Goal: Task Accomplishment & Management: Manage account settings

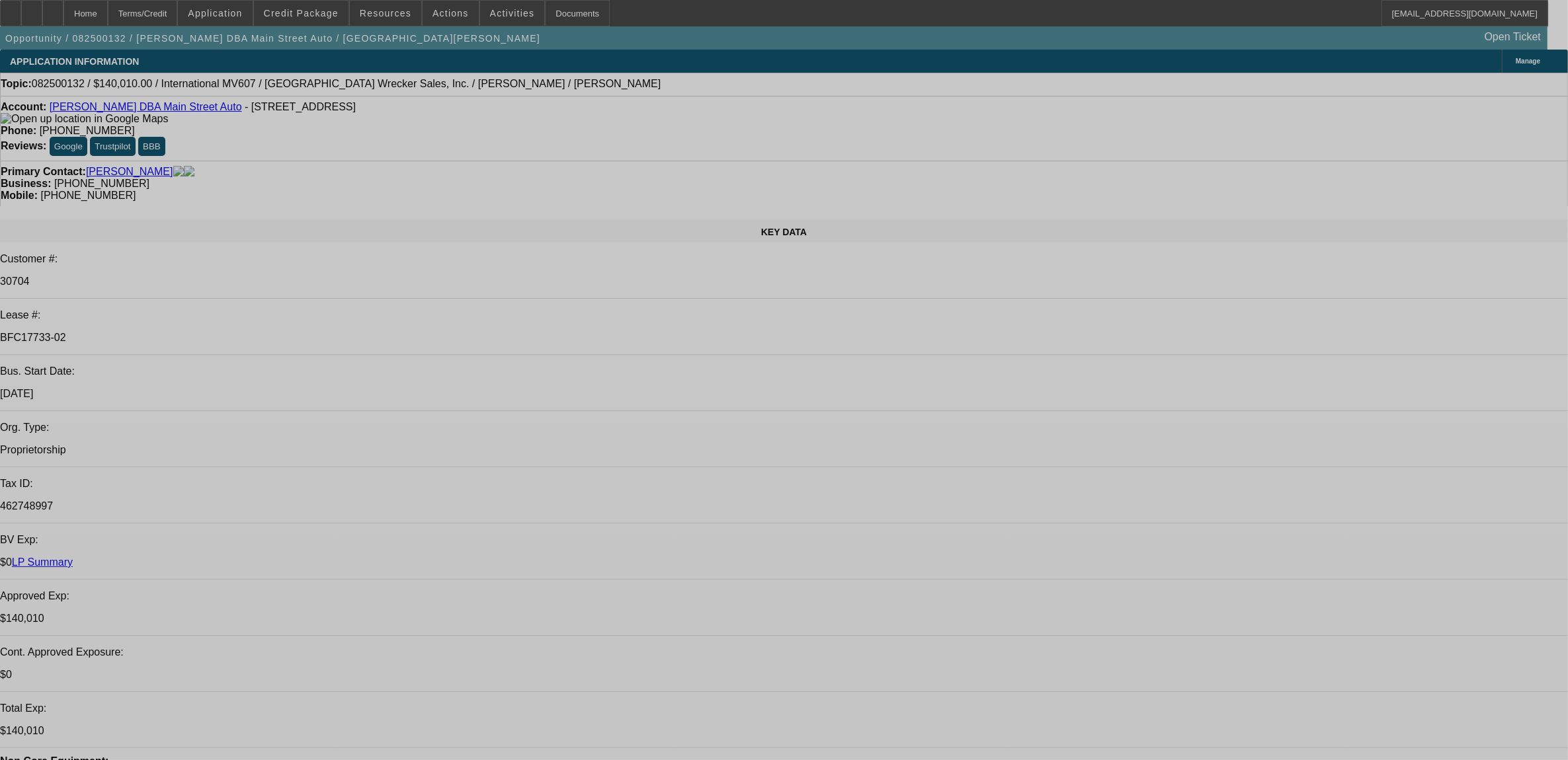
select select "0"
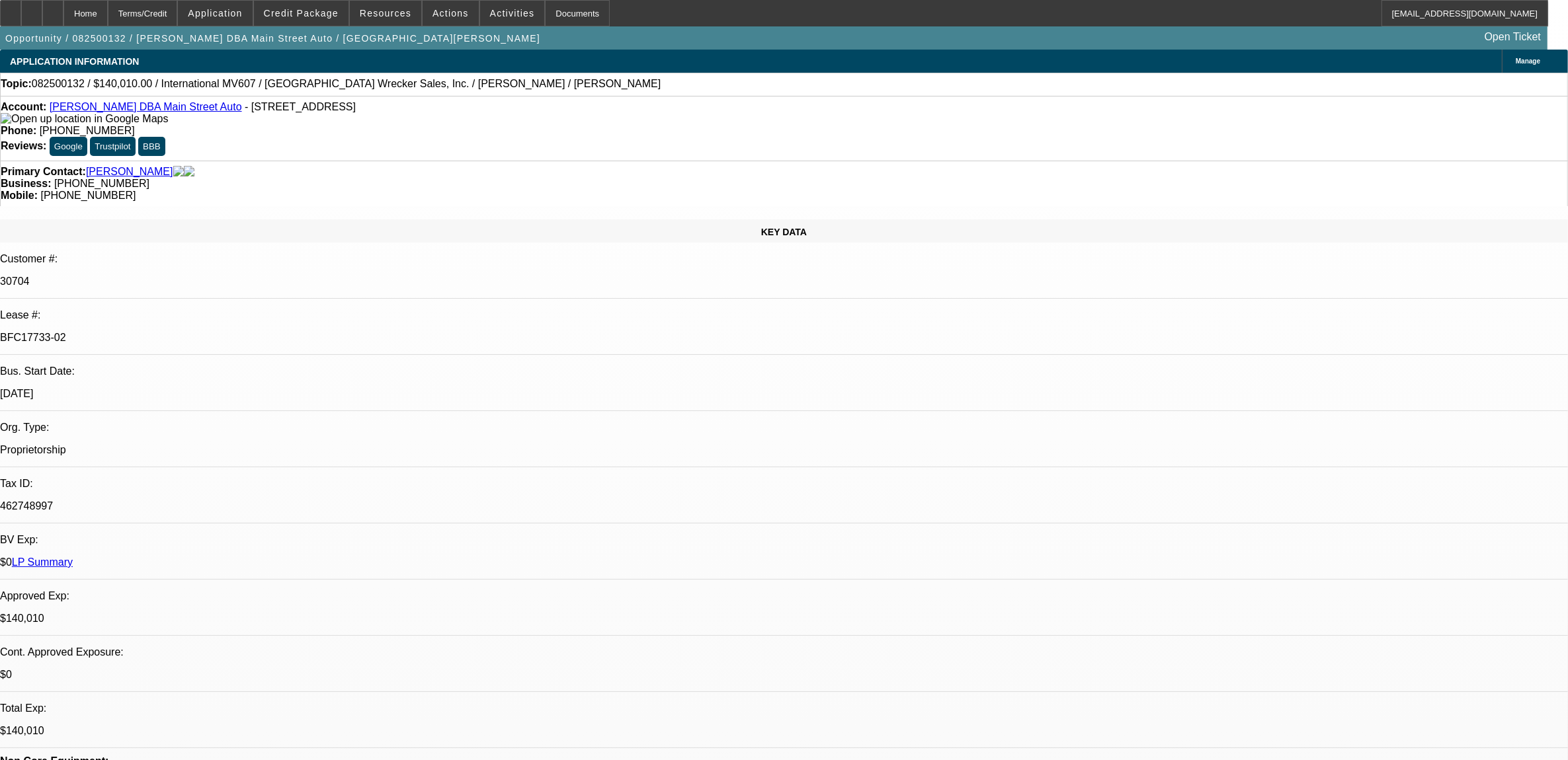
select select "0"
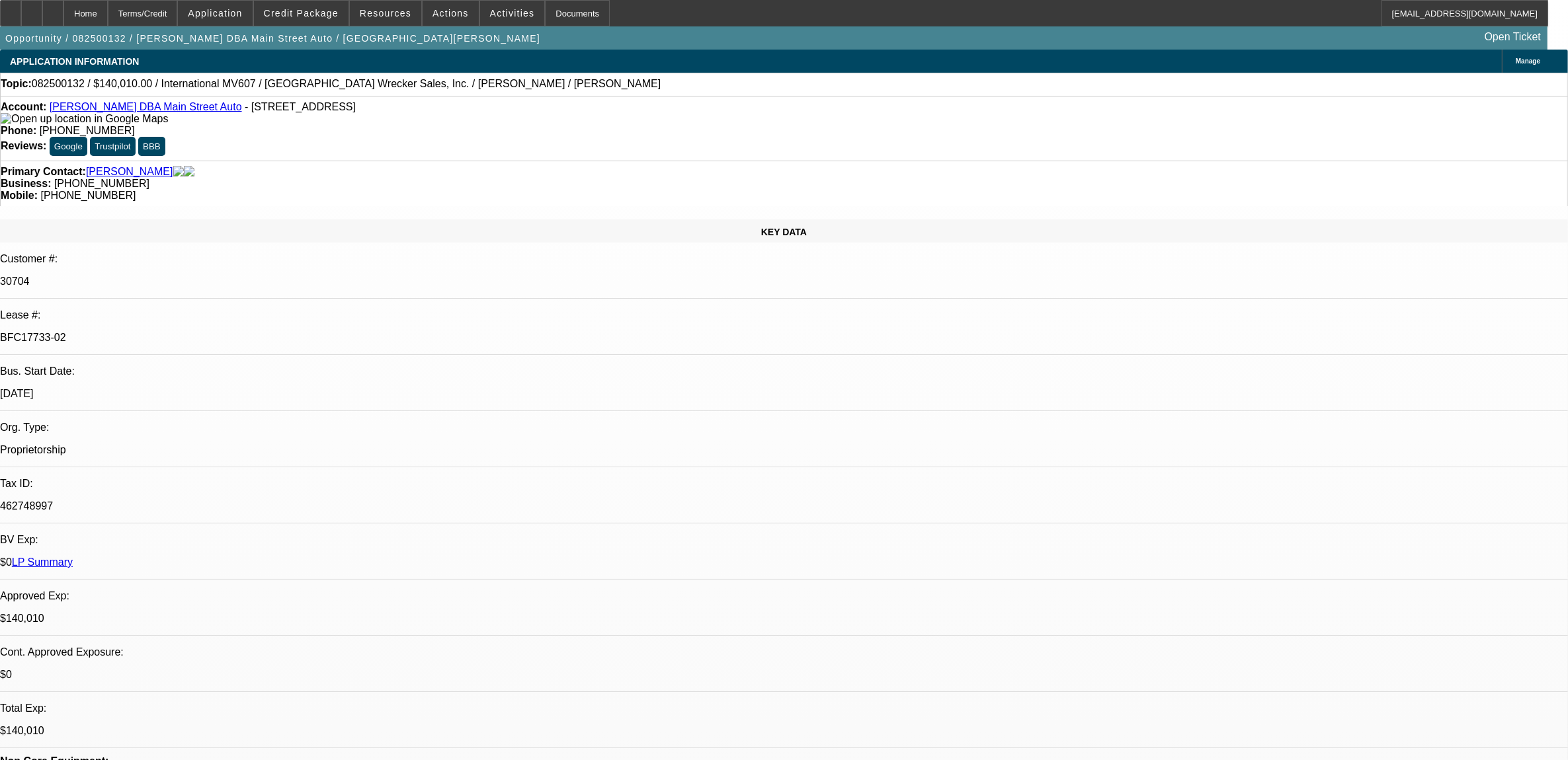
select select "0"
select select "1"
select select "2"
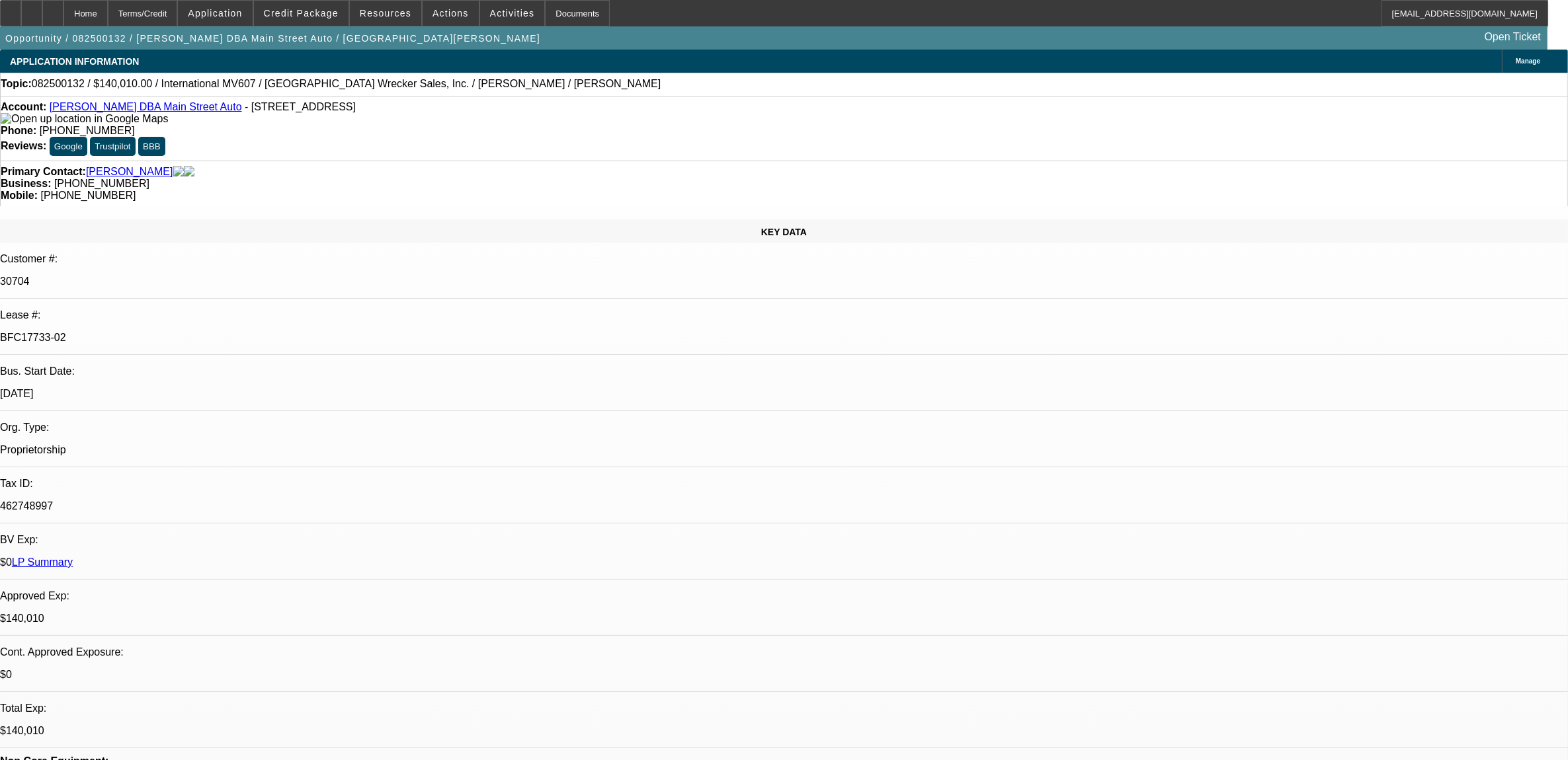
select select "6"
select select "1"
select select "2"
select select "6"
select select "1"
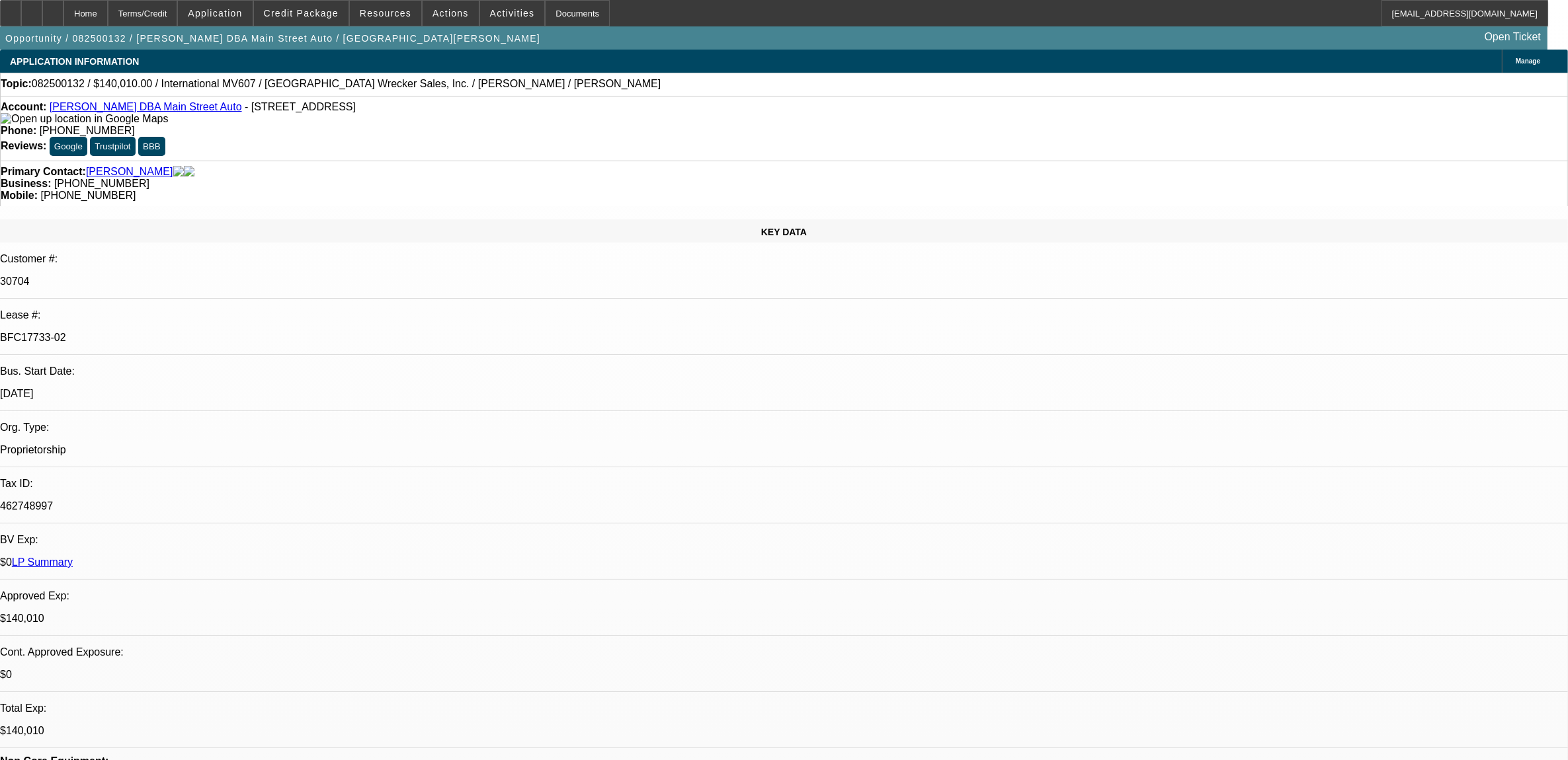
select select "2"
select select "6"
select select "1"
select select "6"
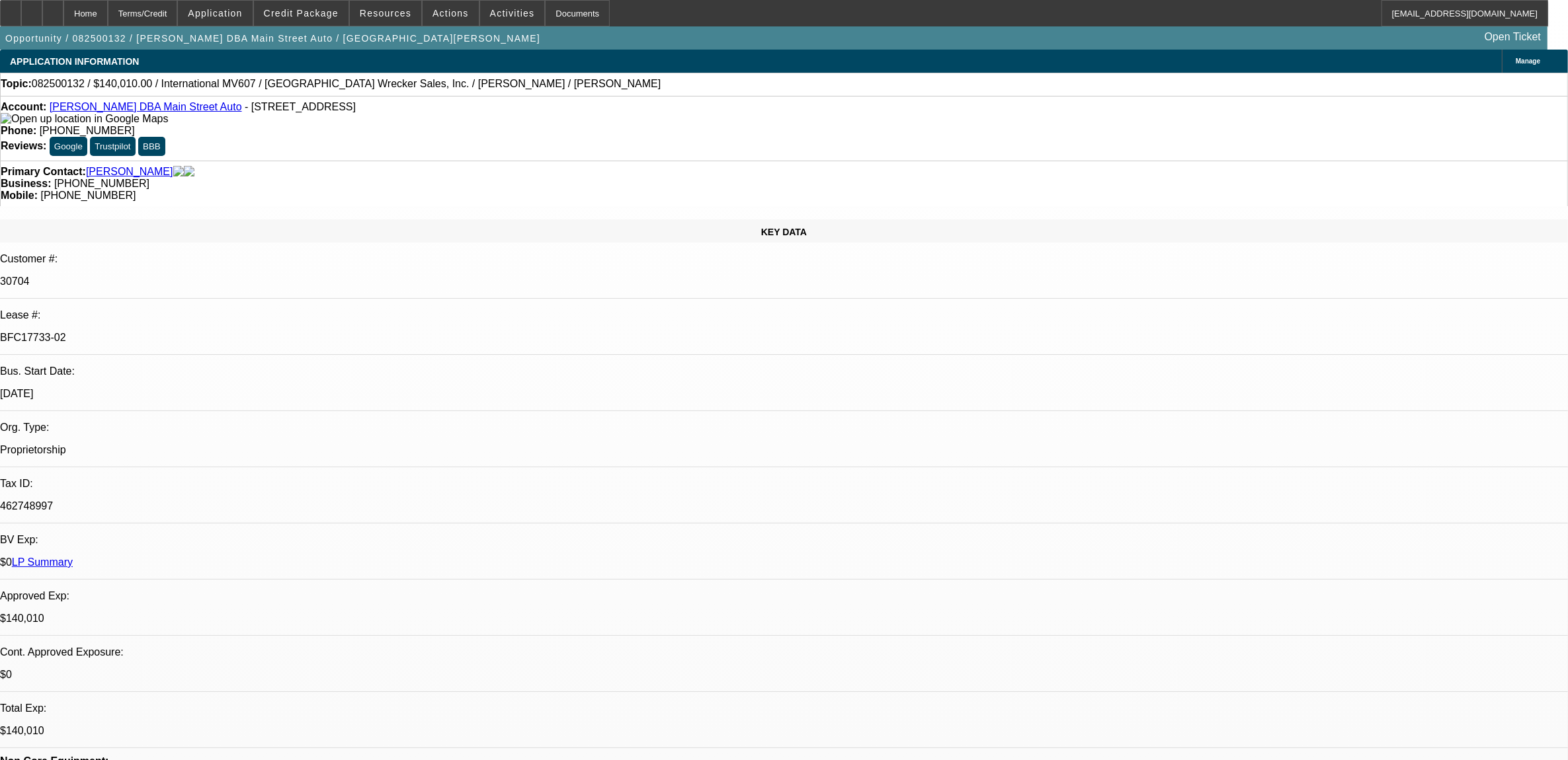
type input "payoff"
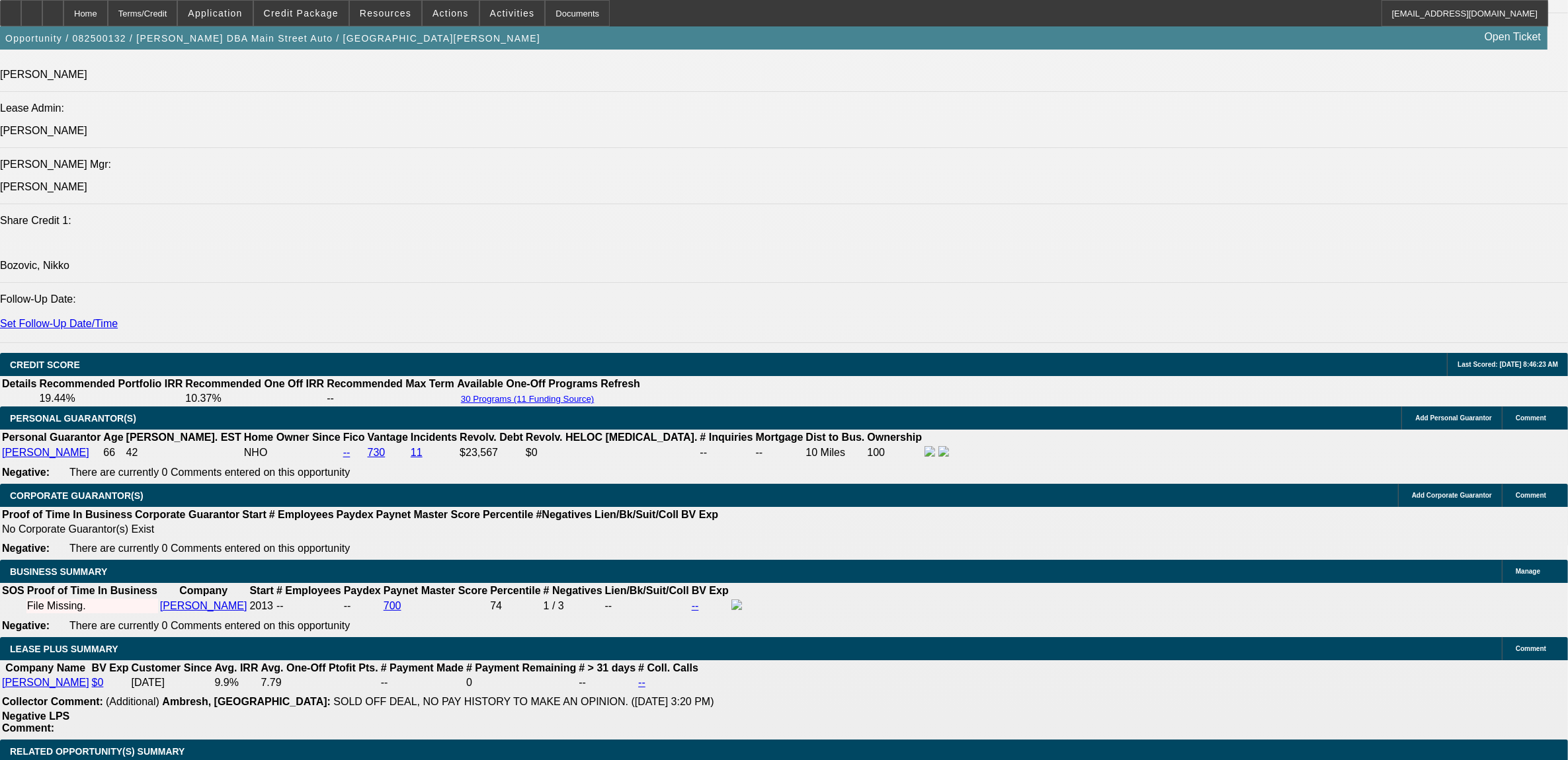
scroll to position [1818, 0]
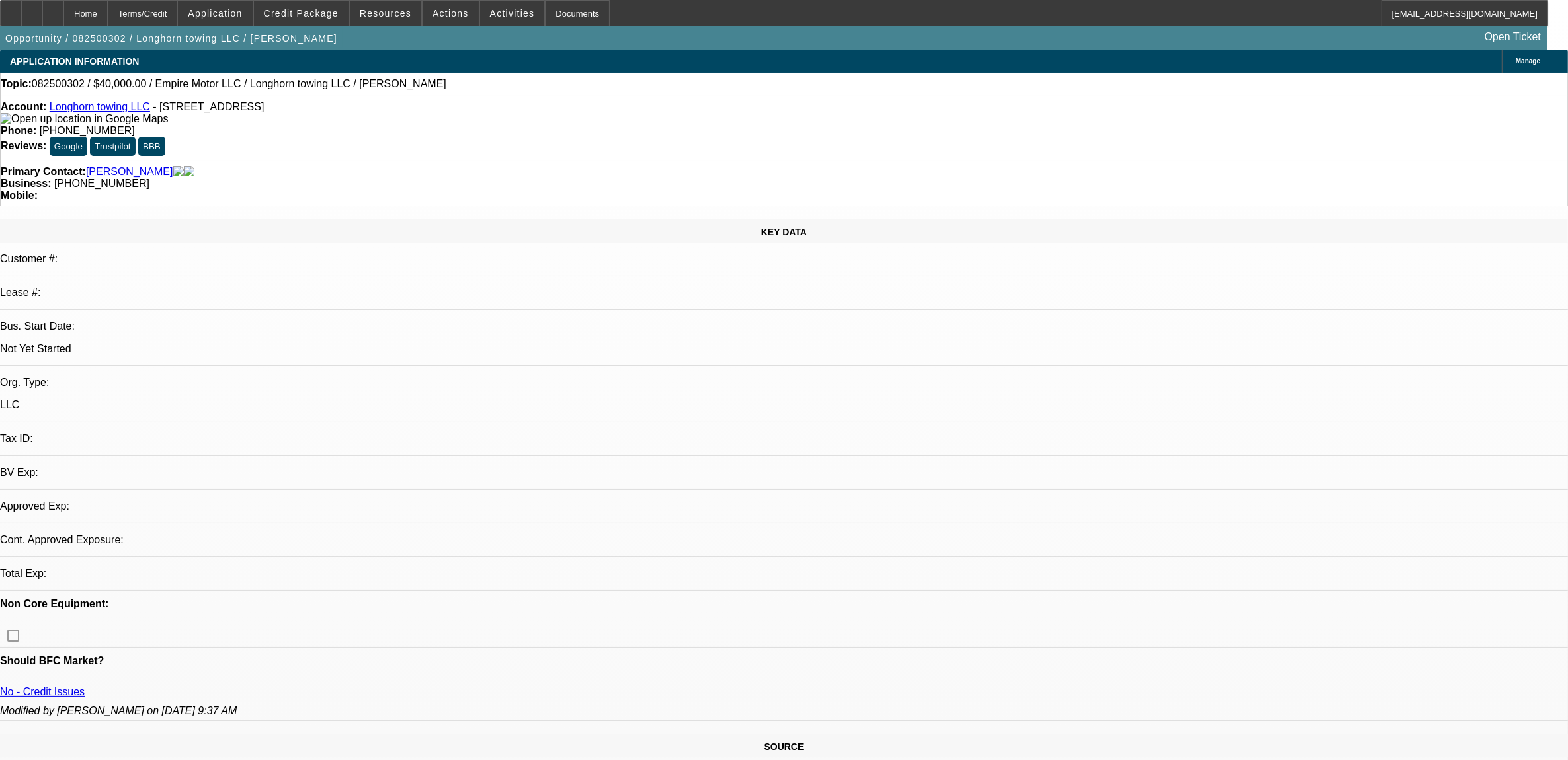
select select "0"
select select "2"
select select "0.1"
select select "4"
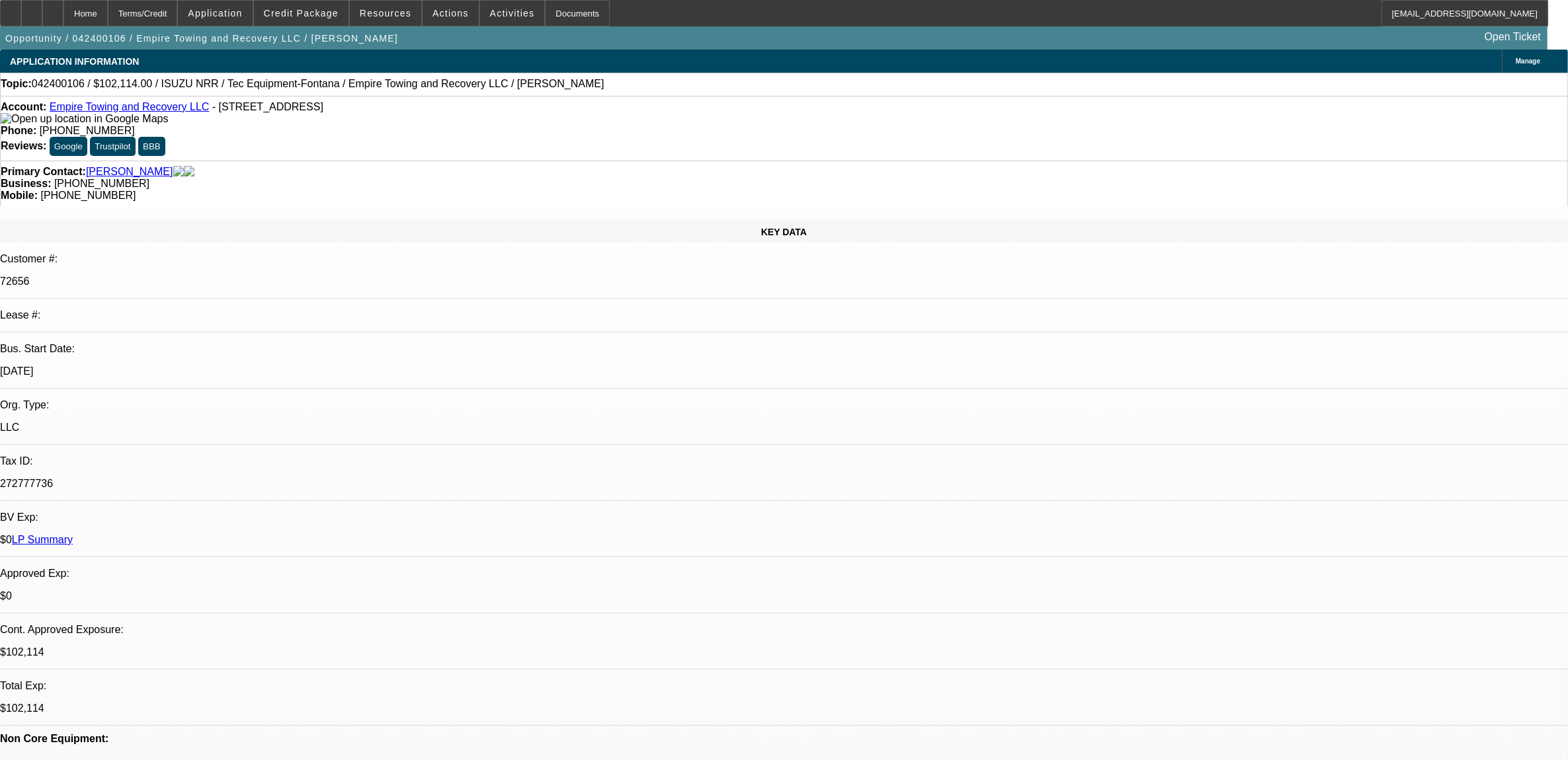
select select "0"
select select "2"
select select "0.1"
select select "0"
select select "2"
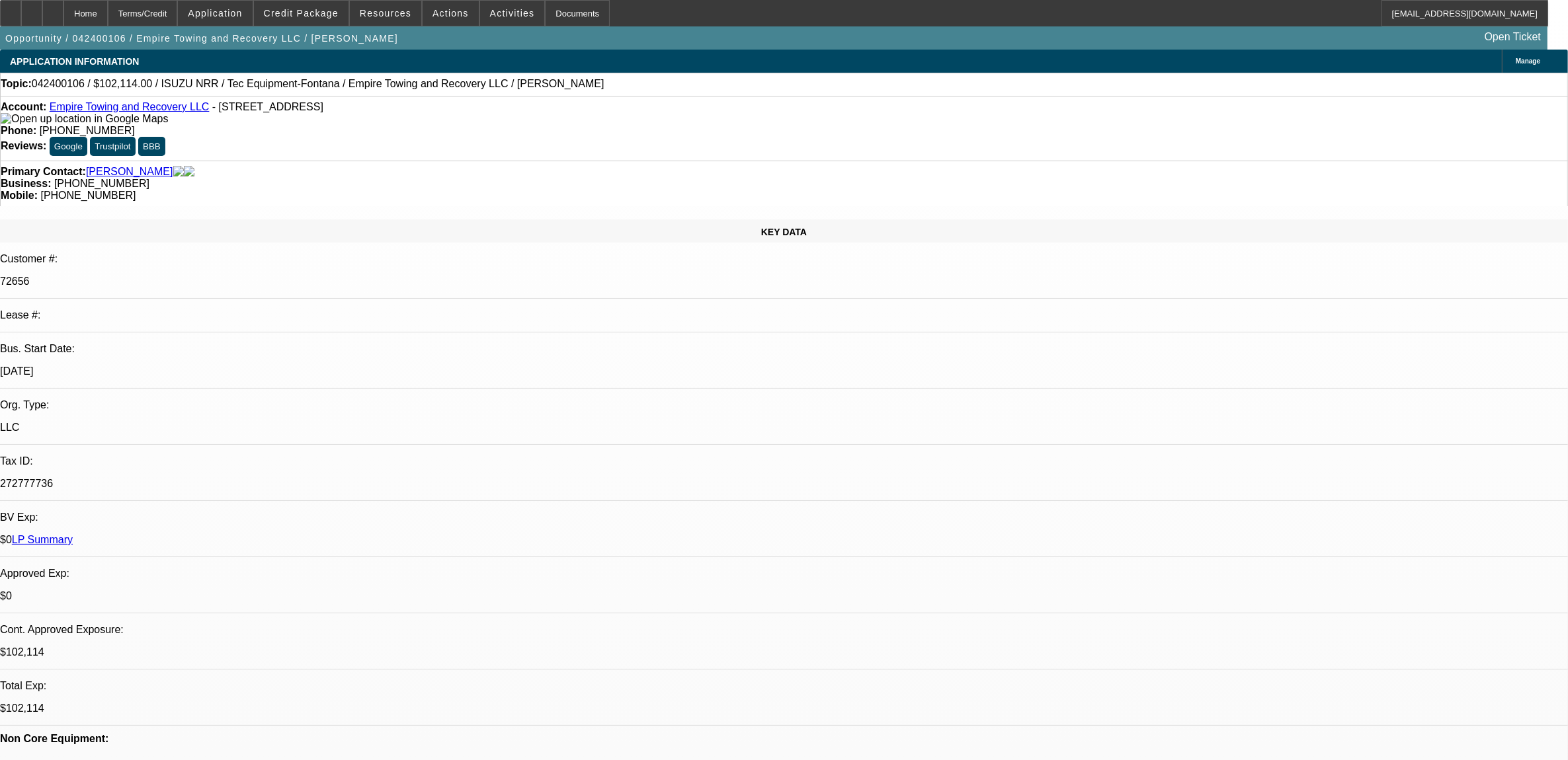
select select "0.1"
select select "0"
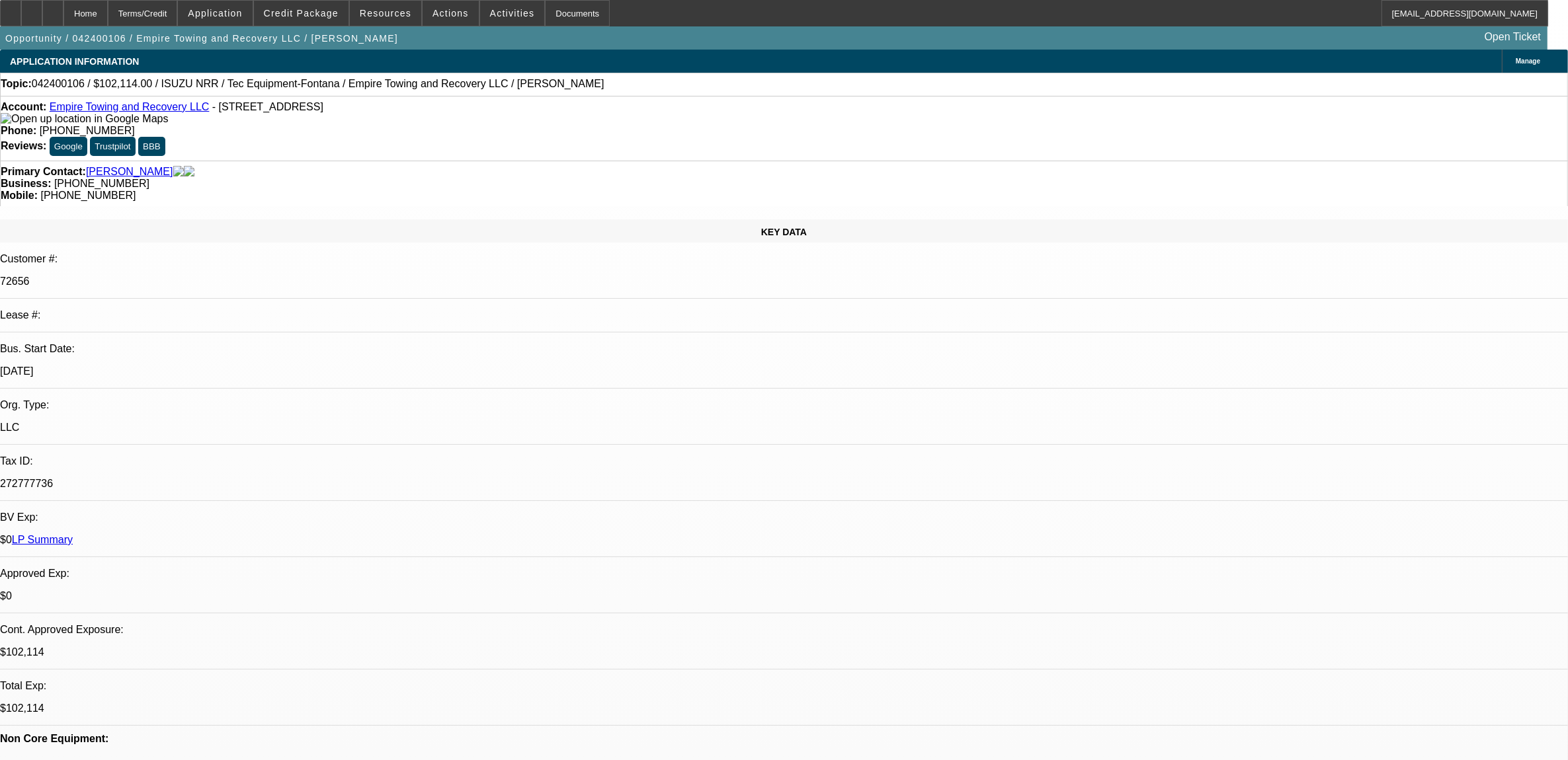
select select "0"
select select "1"
select select "2"
select select "4"
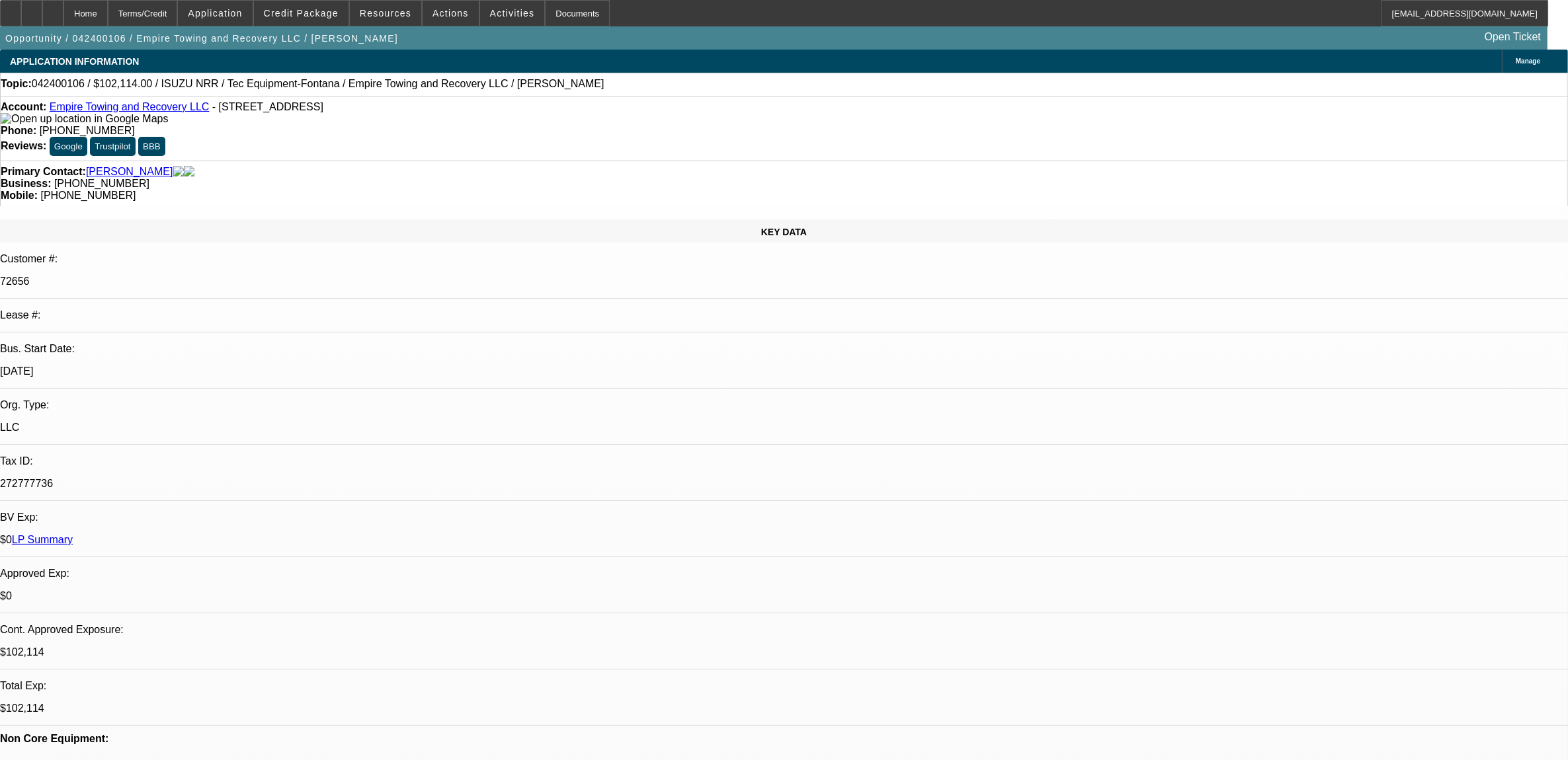
select select "1"
select select "2"
select select "4"
select select "1"
select select "2"
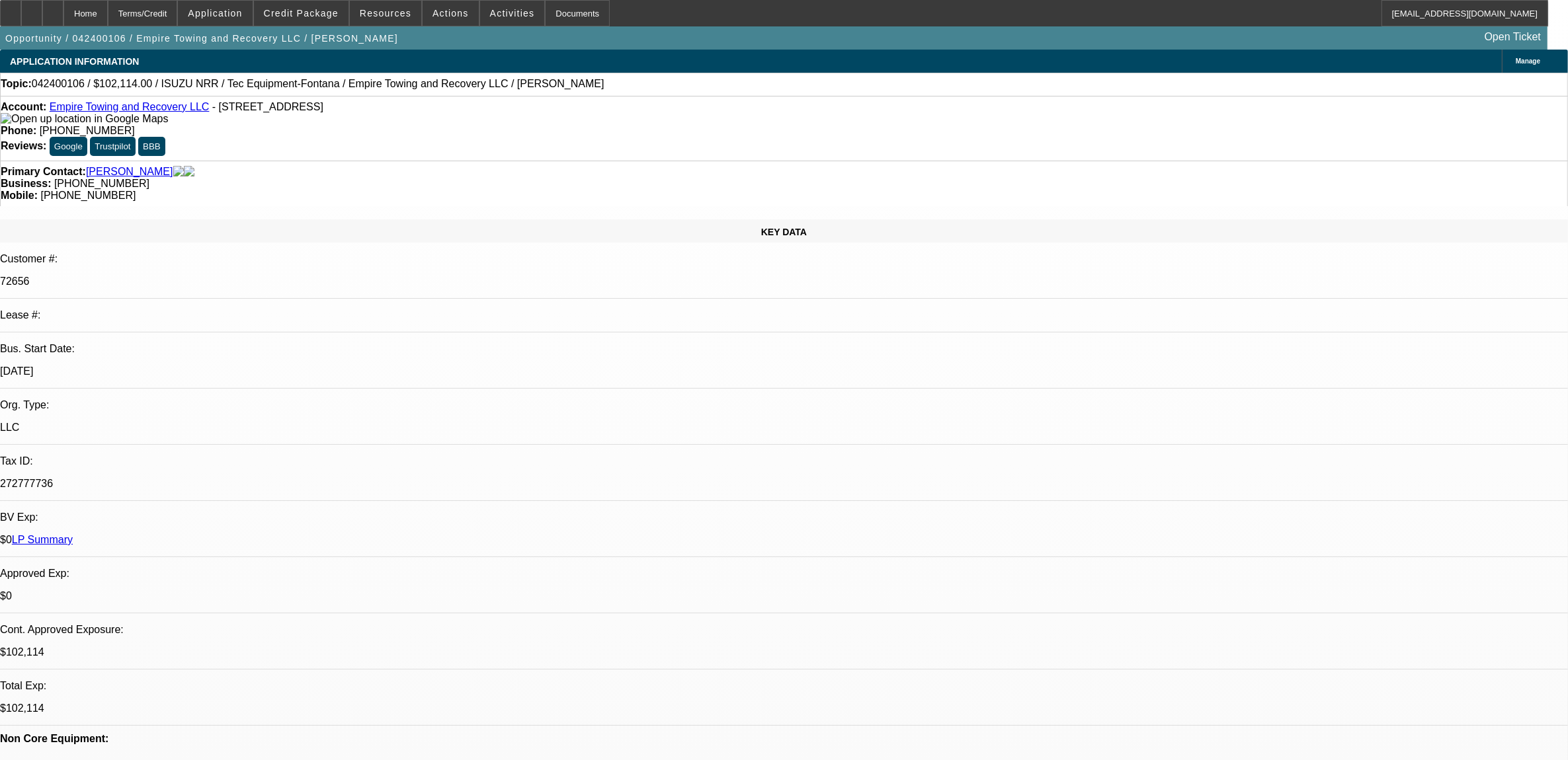
select select "6"
select select "1"
select select "2"
select select "6"
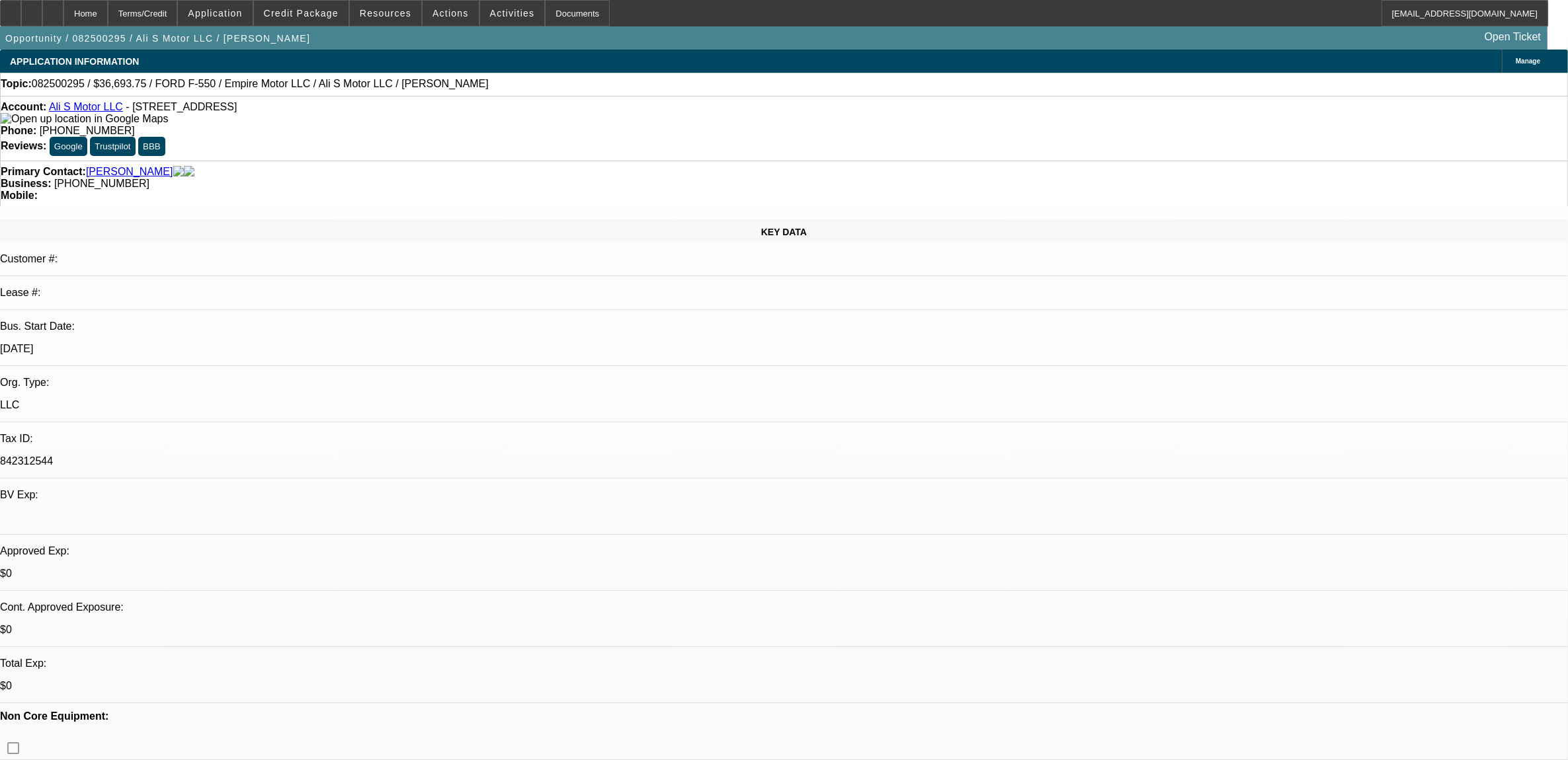
select select "0"
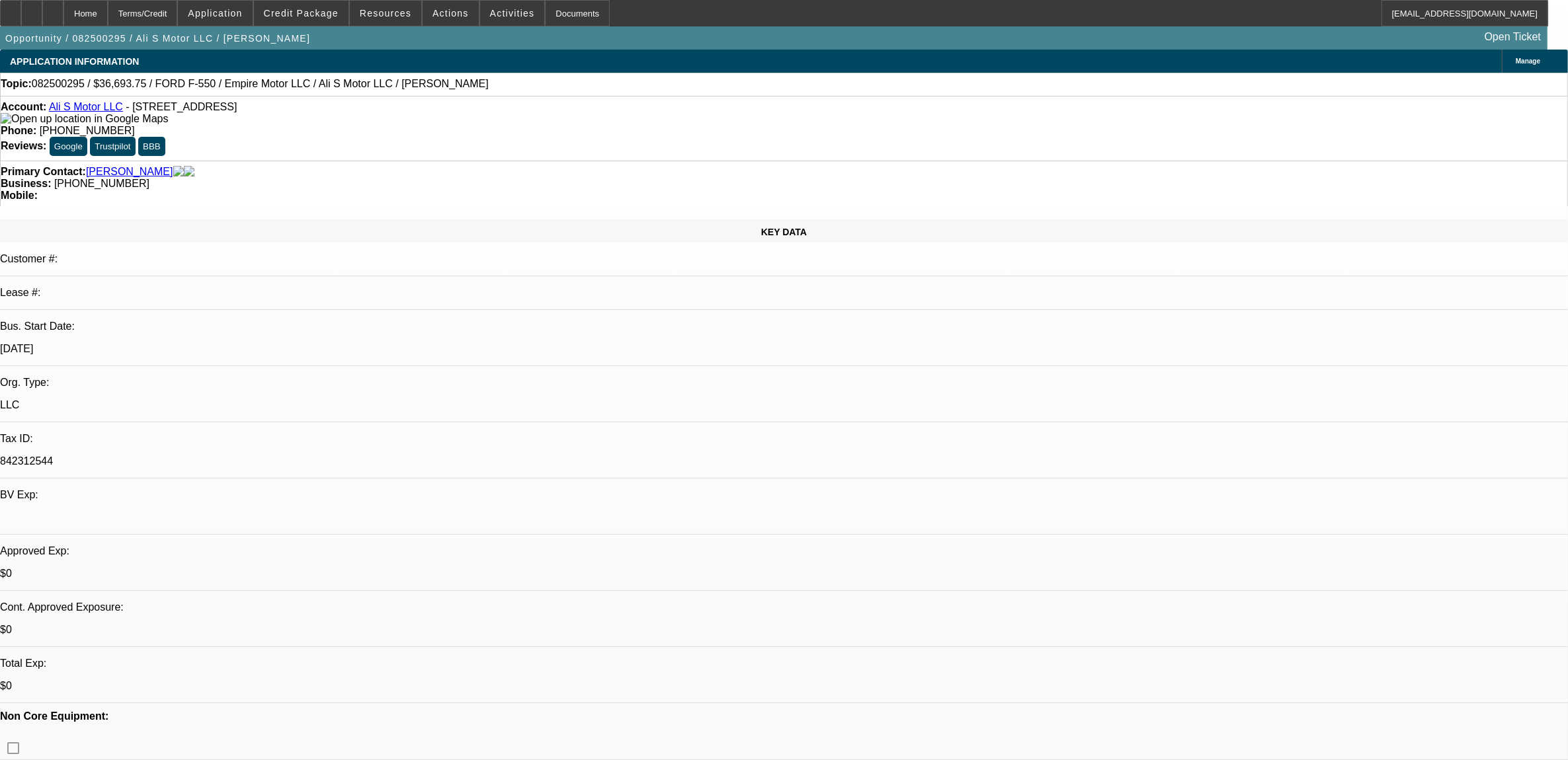
select select "0"
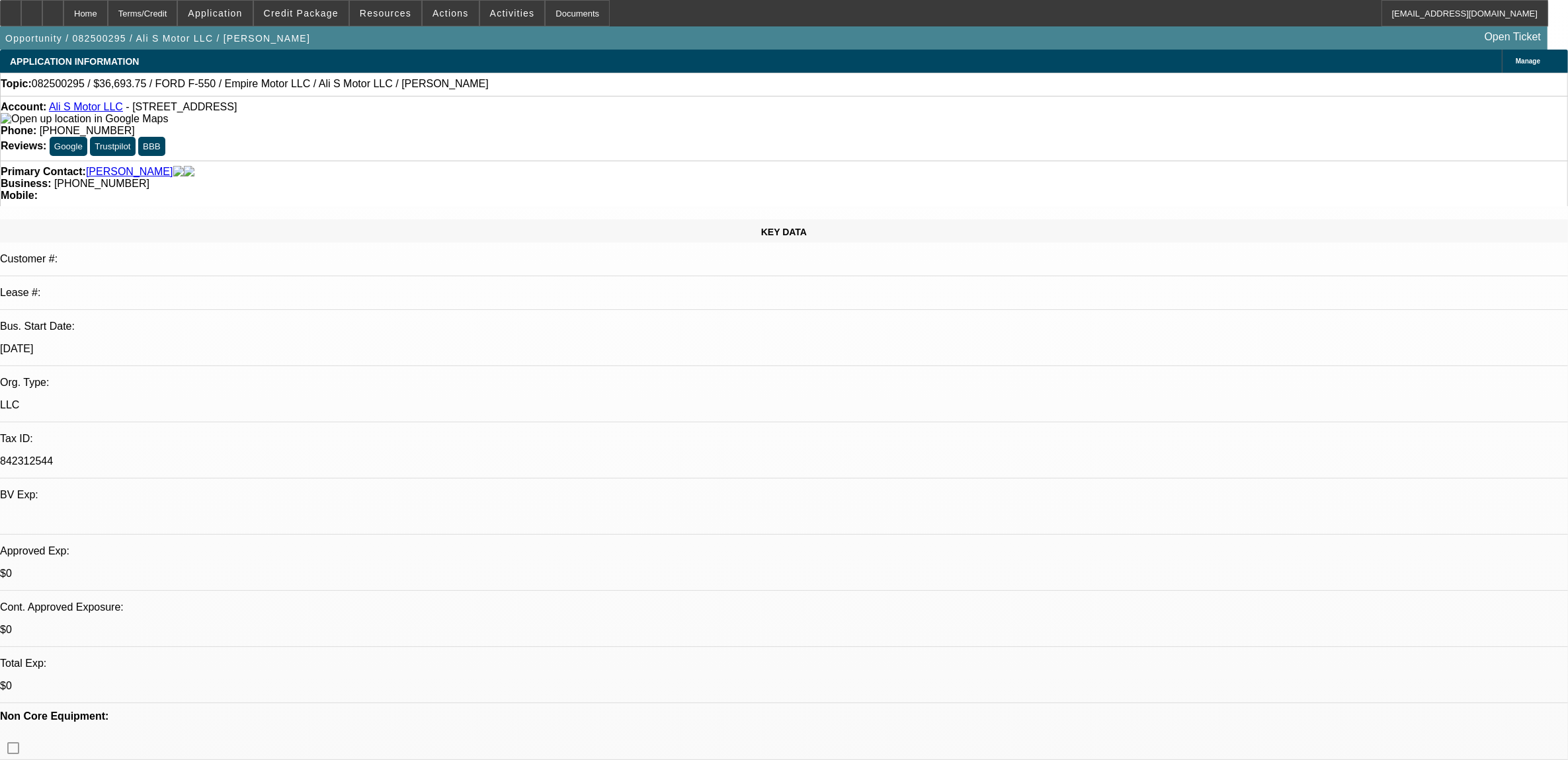
select select "0"
select select "1"
select select "2"
select select "6"
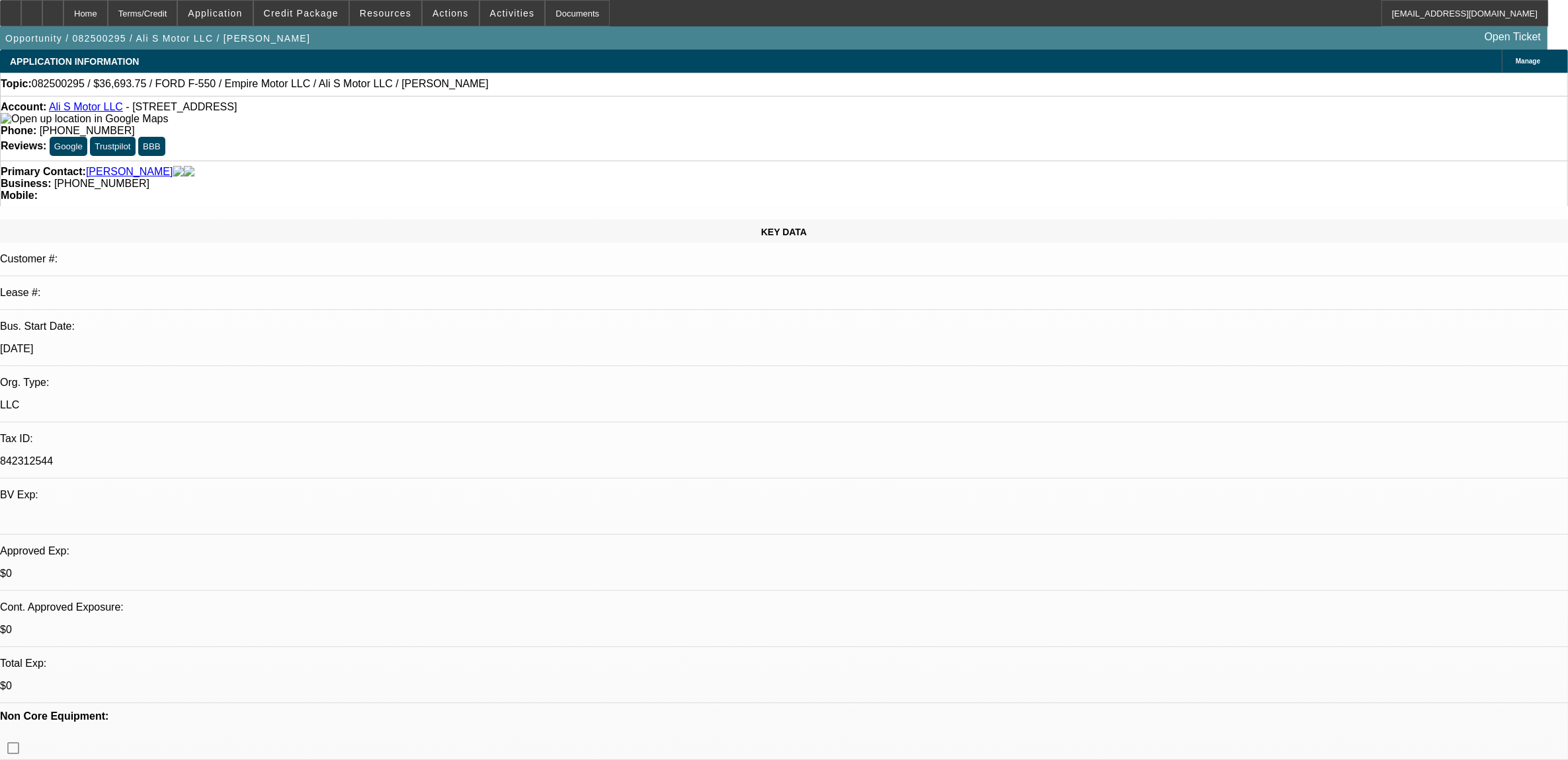
select select "1"
select select "2"
select select "6"
select select "1"
select select "2"
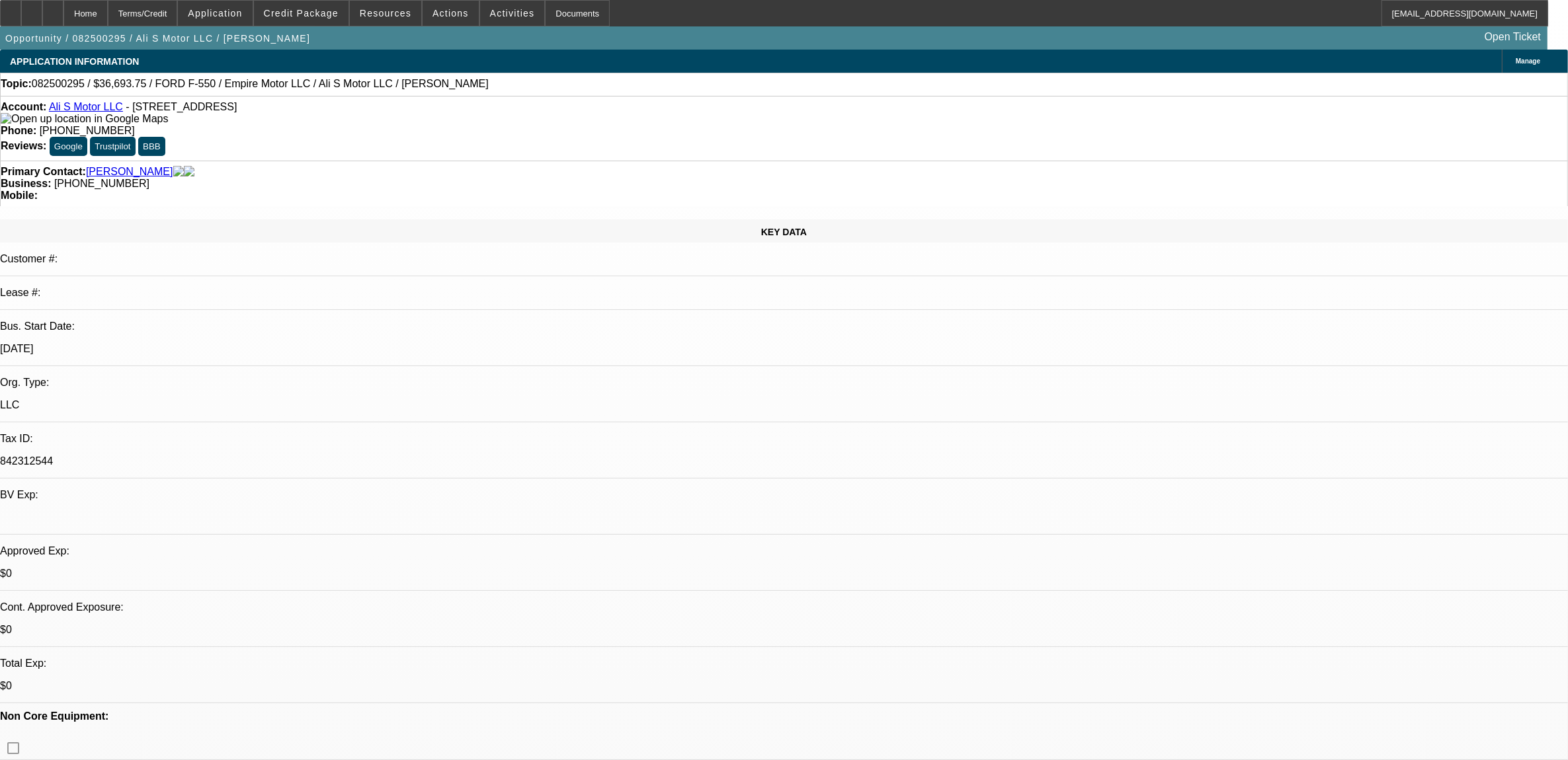
select select "6"
select select "1"
select select "2"
select select "6"
click at [57, 77] on div "Topic: 082500295 / $36,693.75 / FORD F-550 / Empire Motor LLC / Ali S Motor LLC…" at bounding box center [784, 84] width 1568 height 24
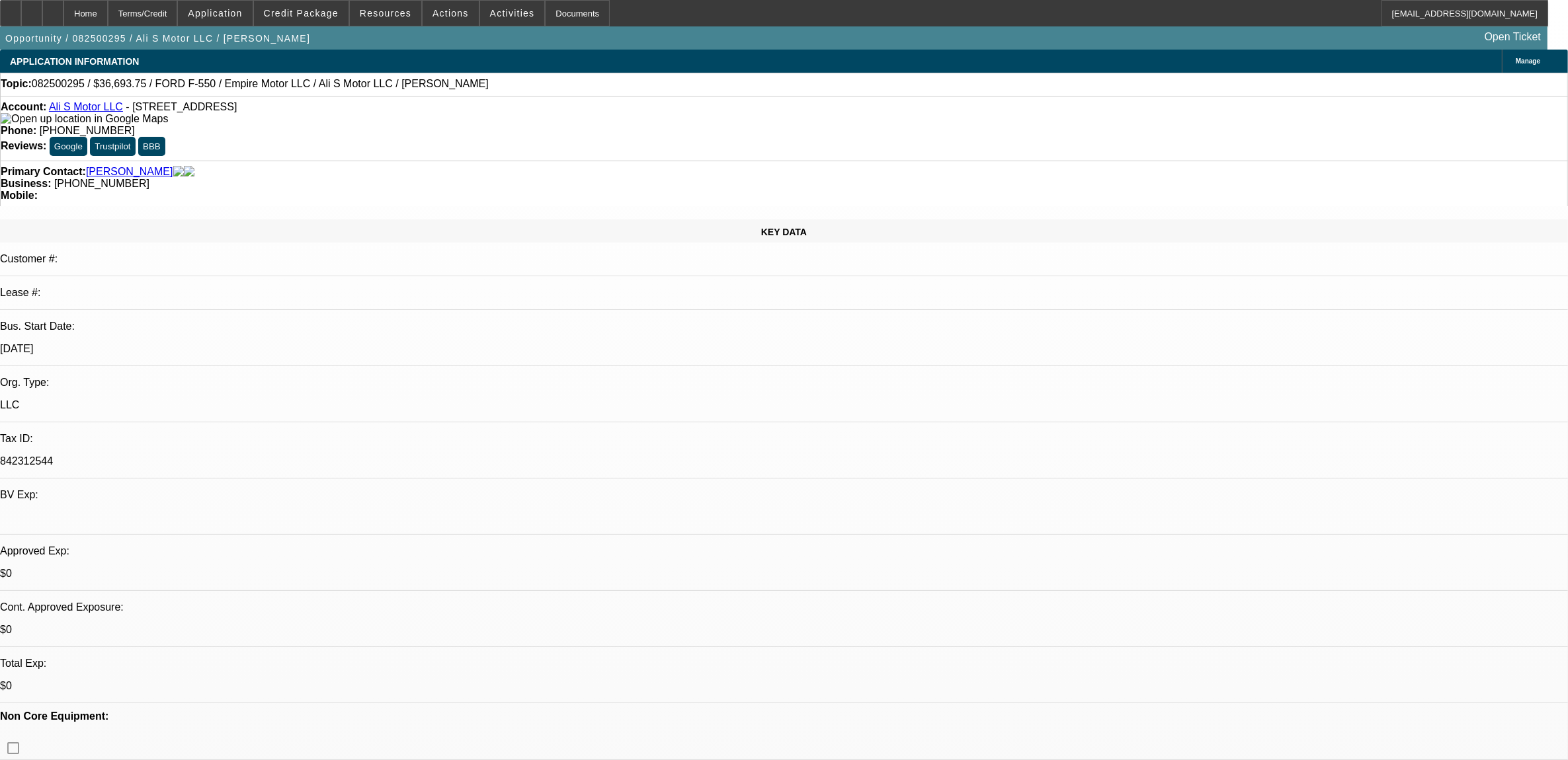
click at [57, 84] on span "082500295 / $36,693.75 / FORD F-550 / Empire Motor LLC / Ali S Motor LLC / Shah…" at bounding box center [261, 84] width 457 height 12
copy span "082500295"
click at [432, 22] on span at bounding box center [451, 13] width 56 height 32
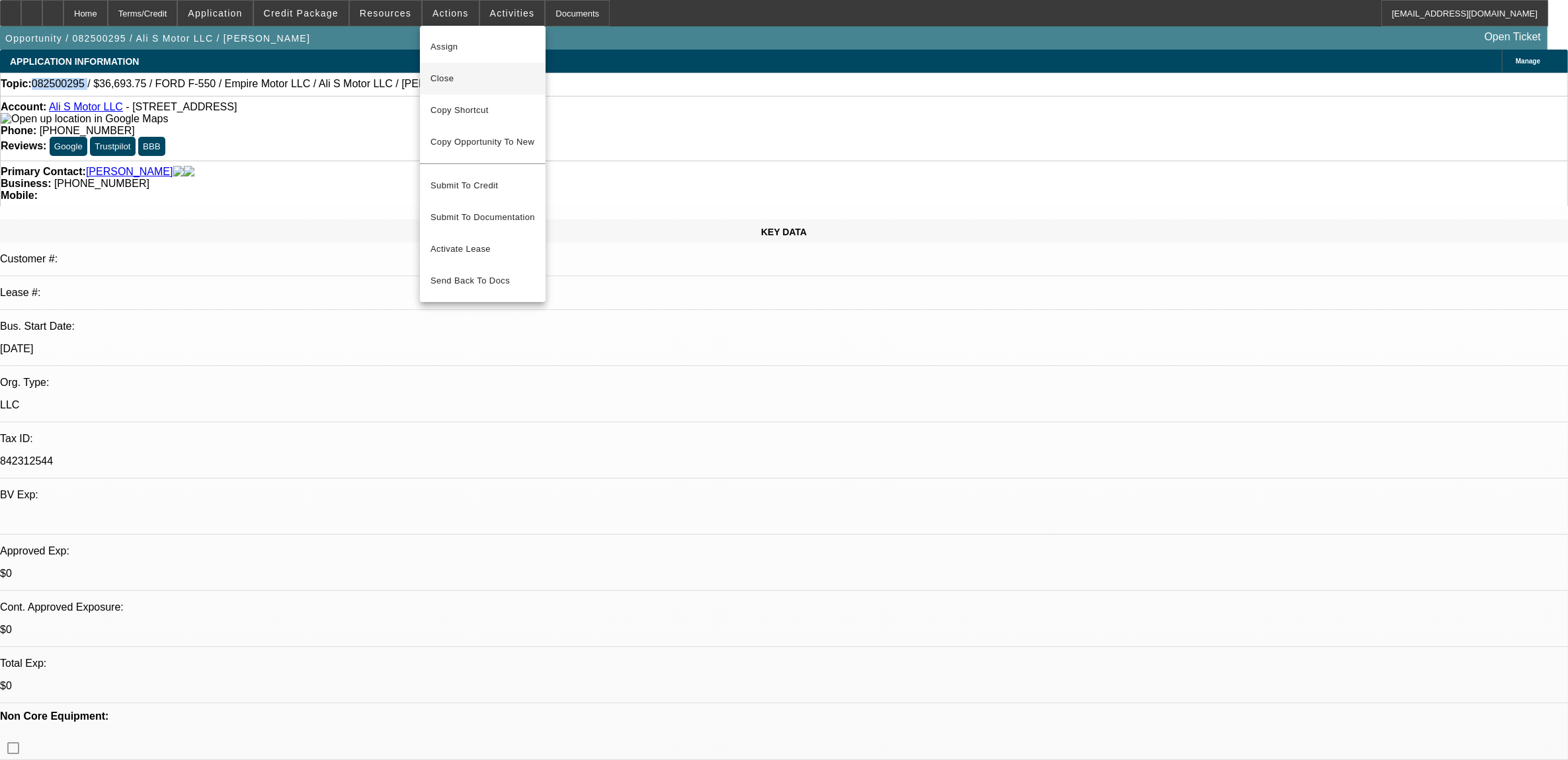
click at [459, 87] on button "Close" at bounding box center [483, 79] width 126 height 32
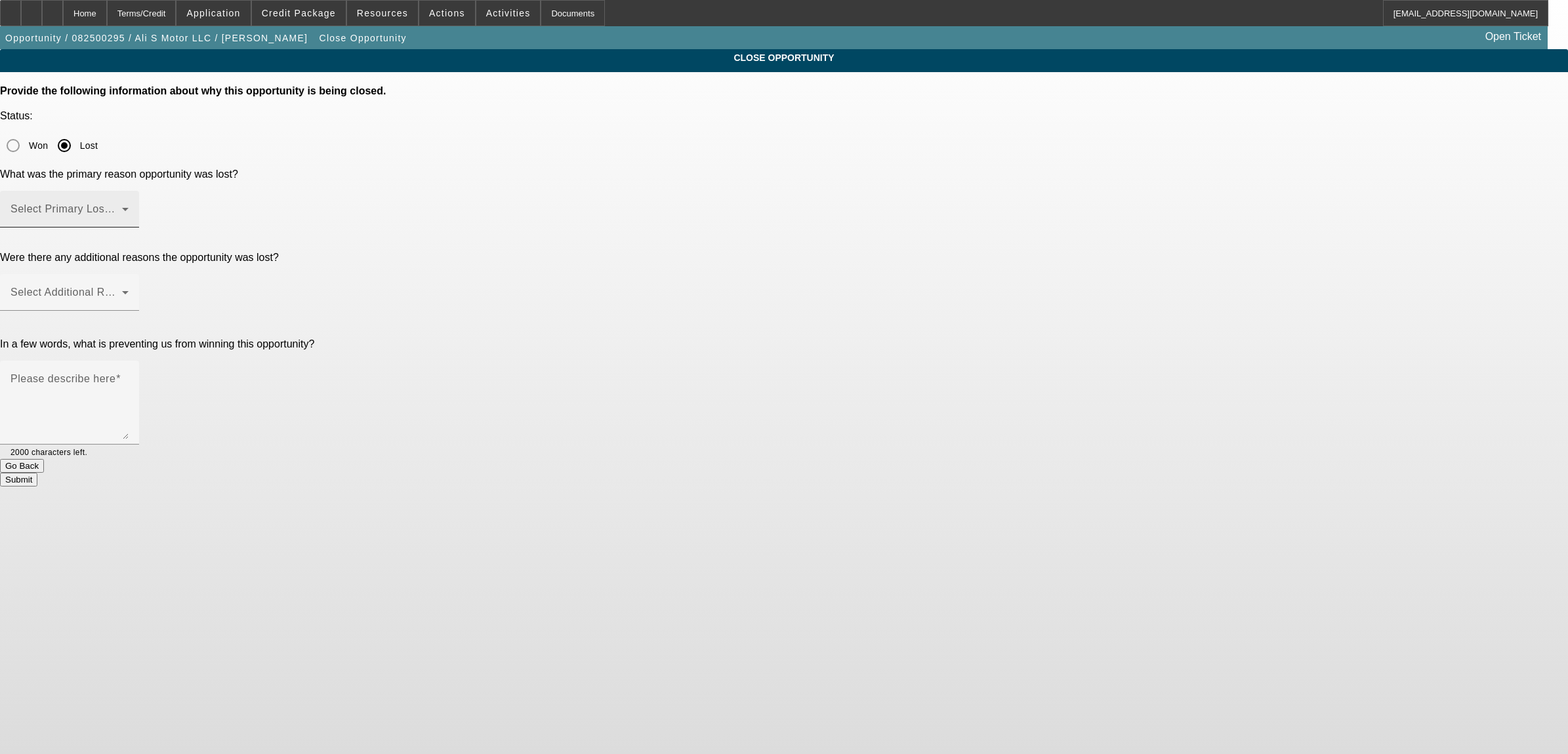
click at [129, 191] on div "Select Primary Lost Reason" at bounding box center [69, 209] width 119 height 36
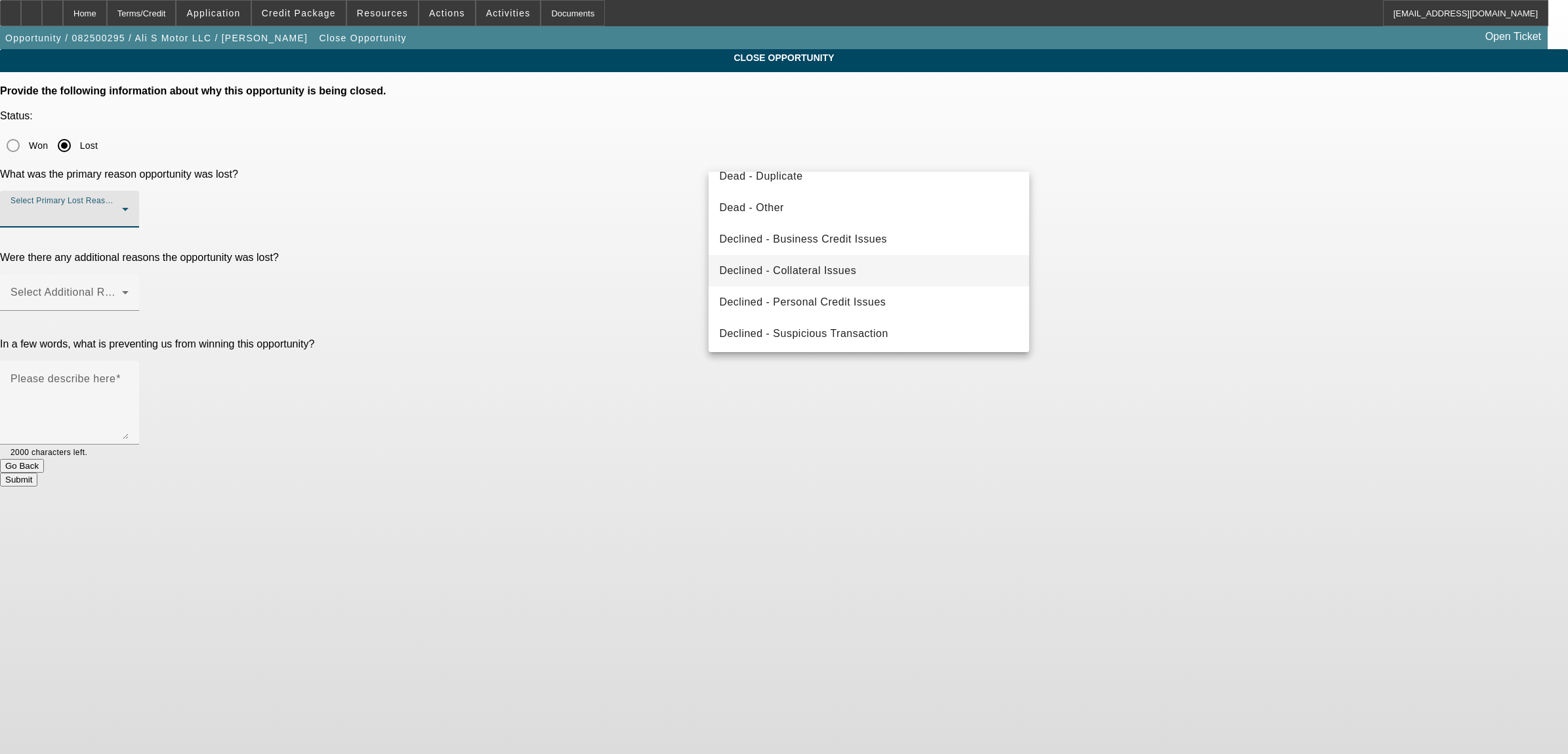
scroll to position [175, 0]
click at [798, 324] on span "Declined - Suspicious Transaction" at bounding box center [803, 331] width 169 height 16
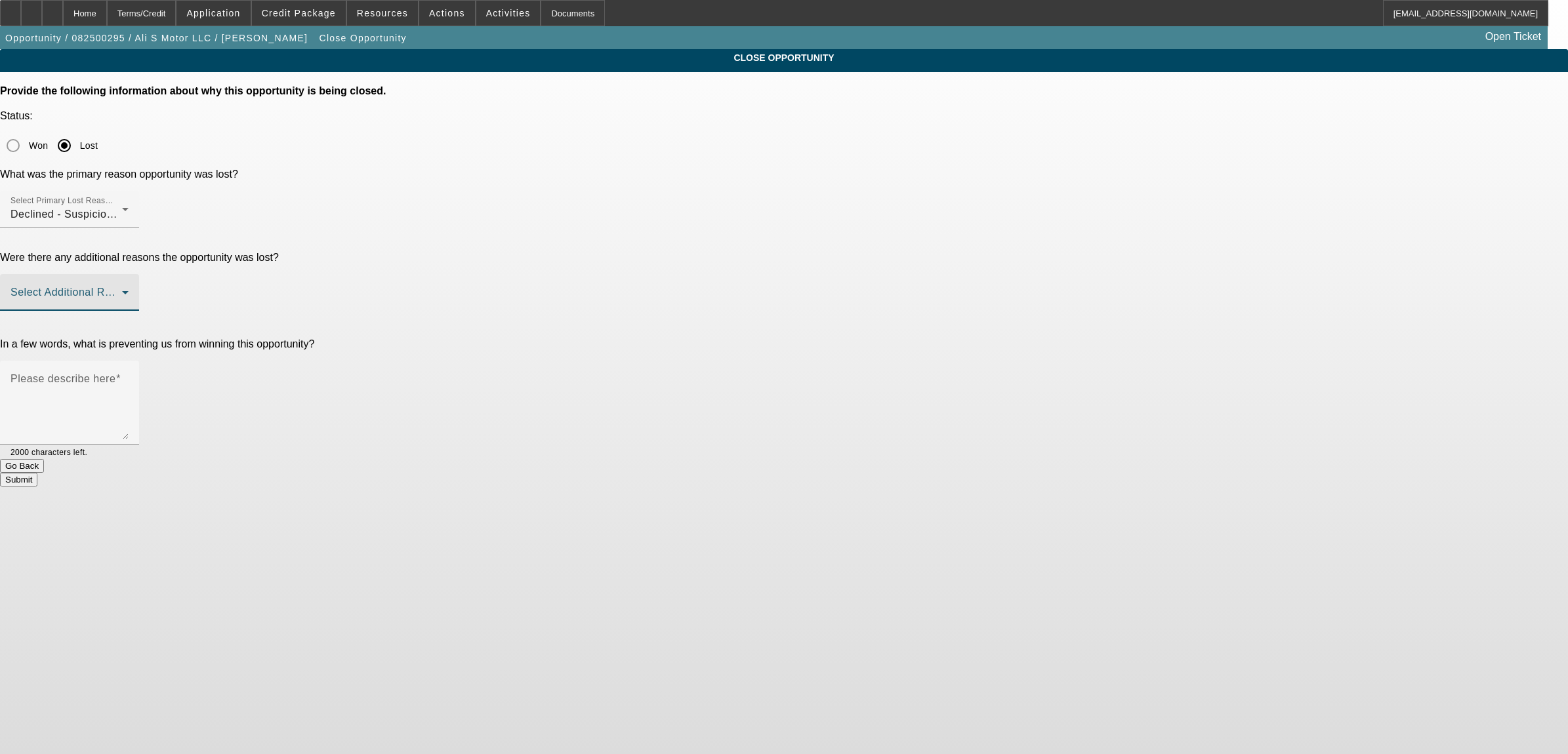
click at [122, 290] on span at bounding box center [65, 298] width 111 height 16
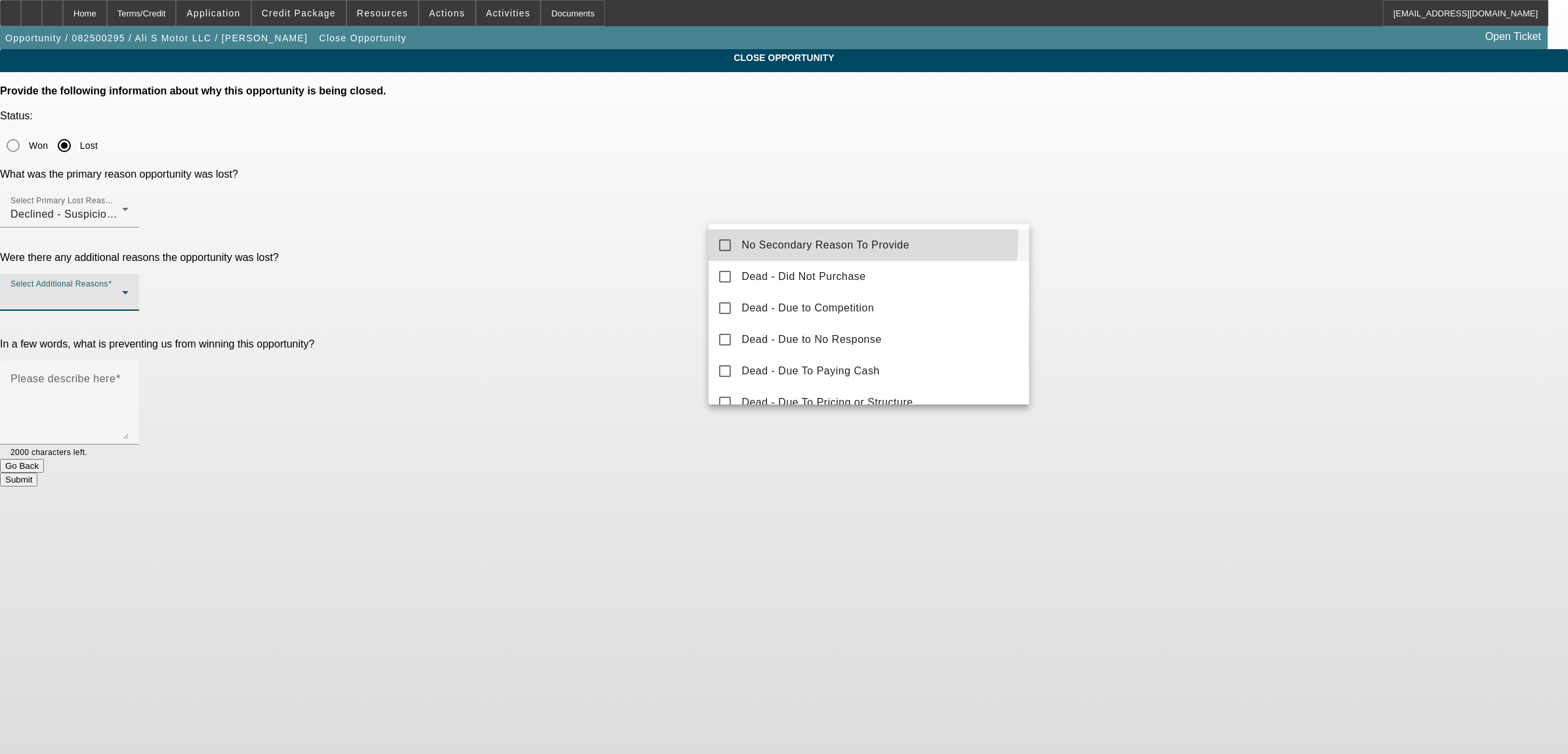
click at [745, 236] on mat-option "No Secondary Reason To Provide" at bounding box center [868, 245] width 320 height 32
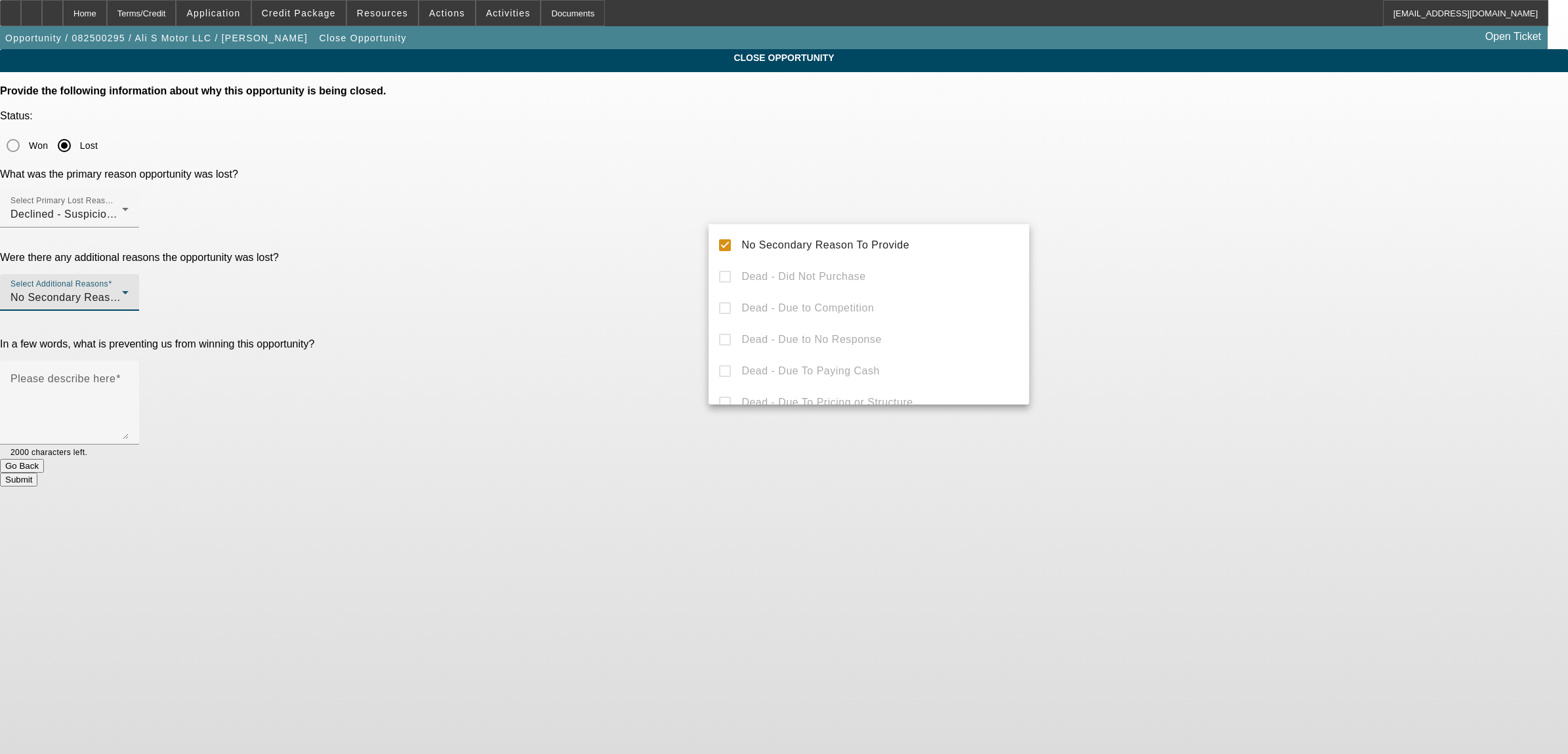
click at [663, 260] on div at bounding box center [784, 377] width 1568 height 754
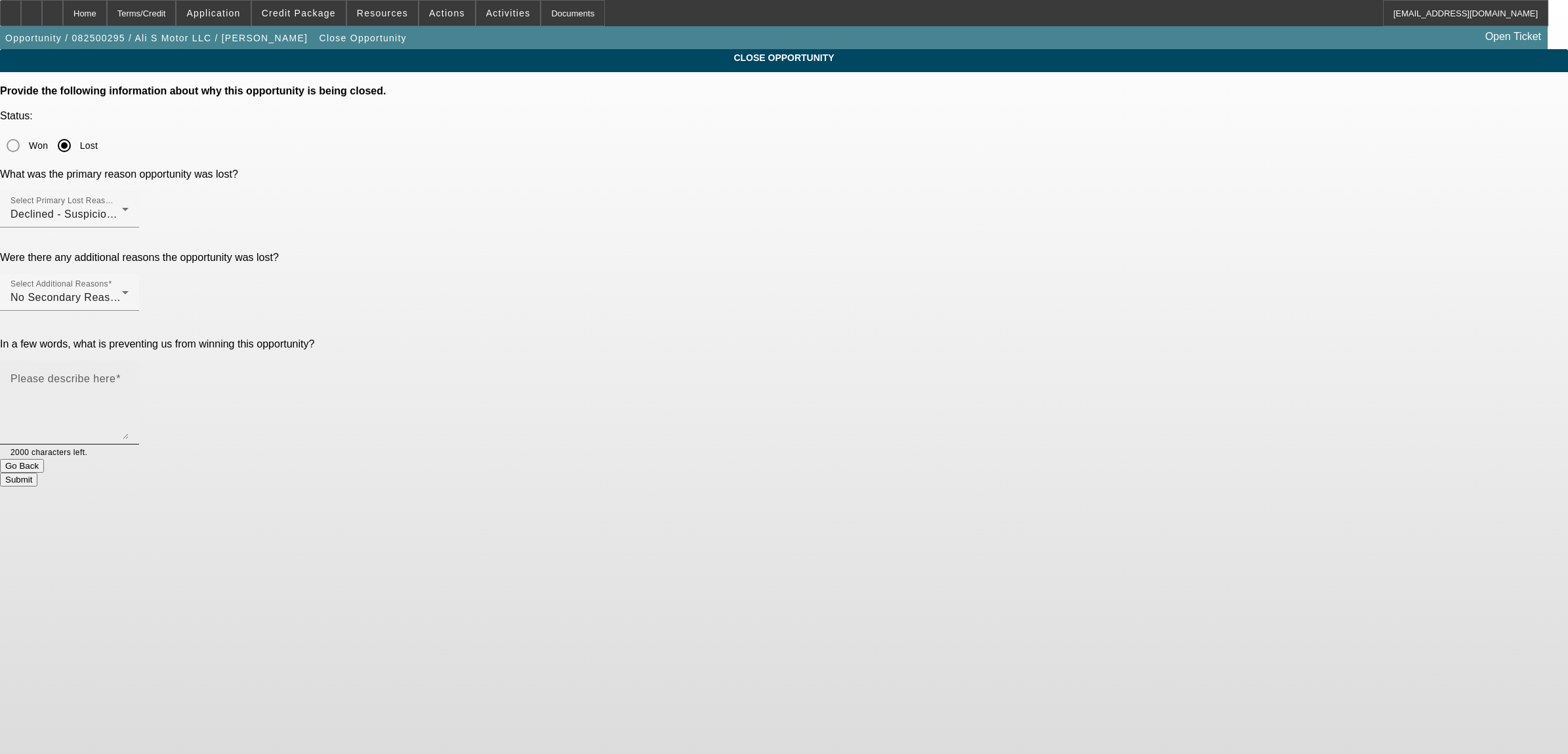
click at [129, 376] on textarea "Please describe here" at bounding box center [69, 407] width 119 height 63
type textarea "will not prove ownership."
click at [899, 473] on div "Submit" at bounding box center [784, 480] width 1568 height 14
click at [37, 473] on button "Submit" at bounding box center [19, 480] width 37 height 14
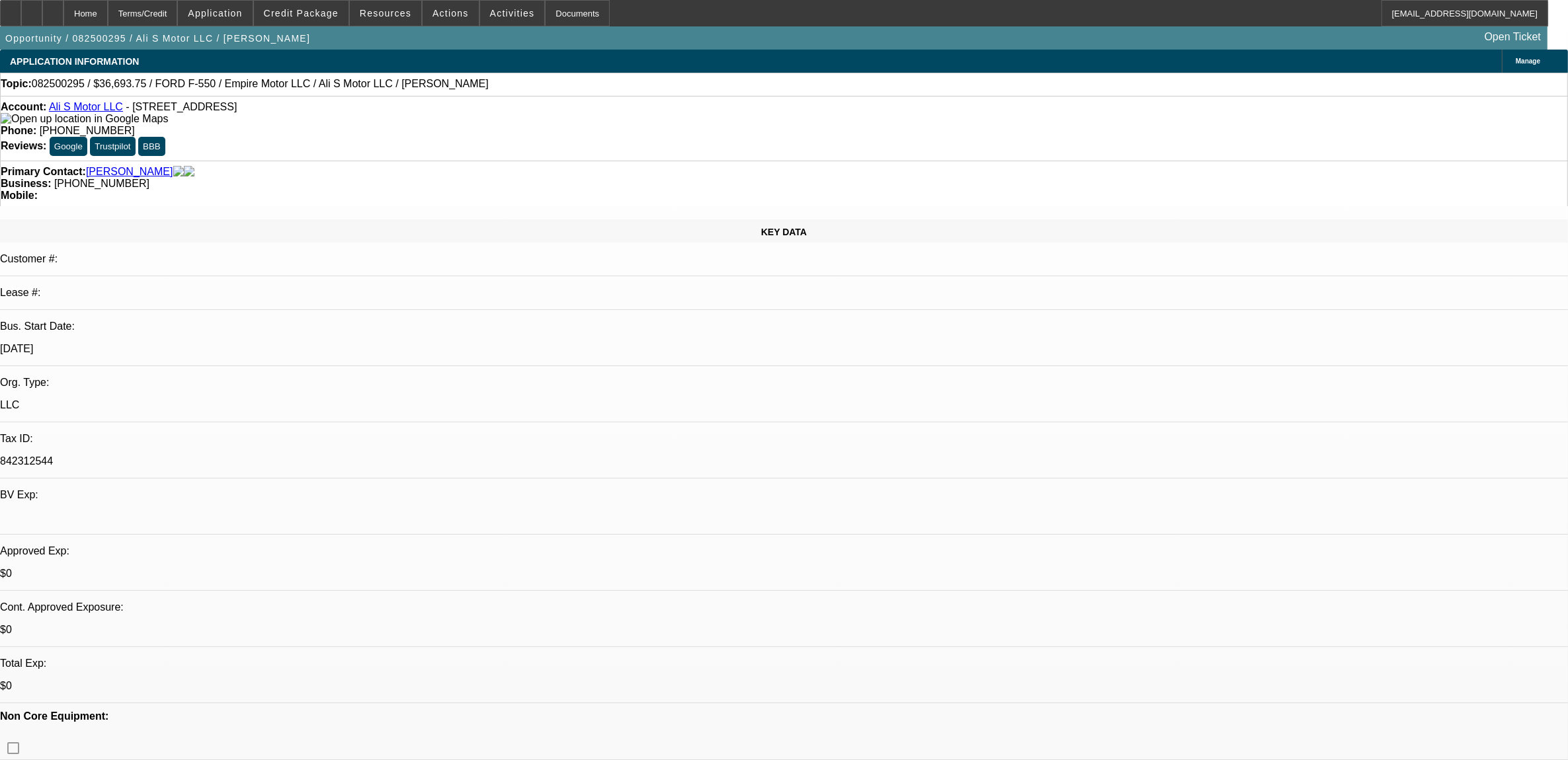
select select "0"
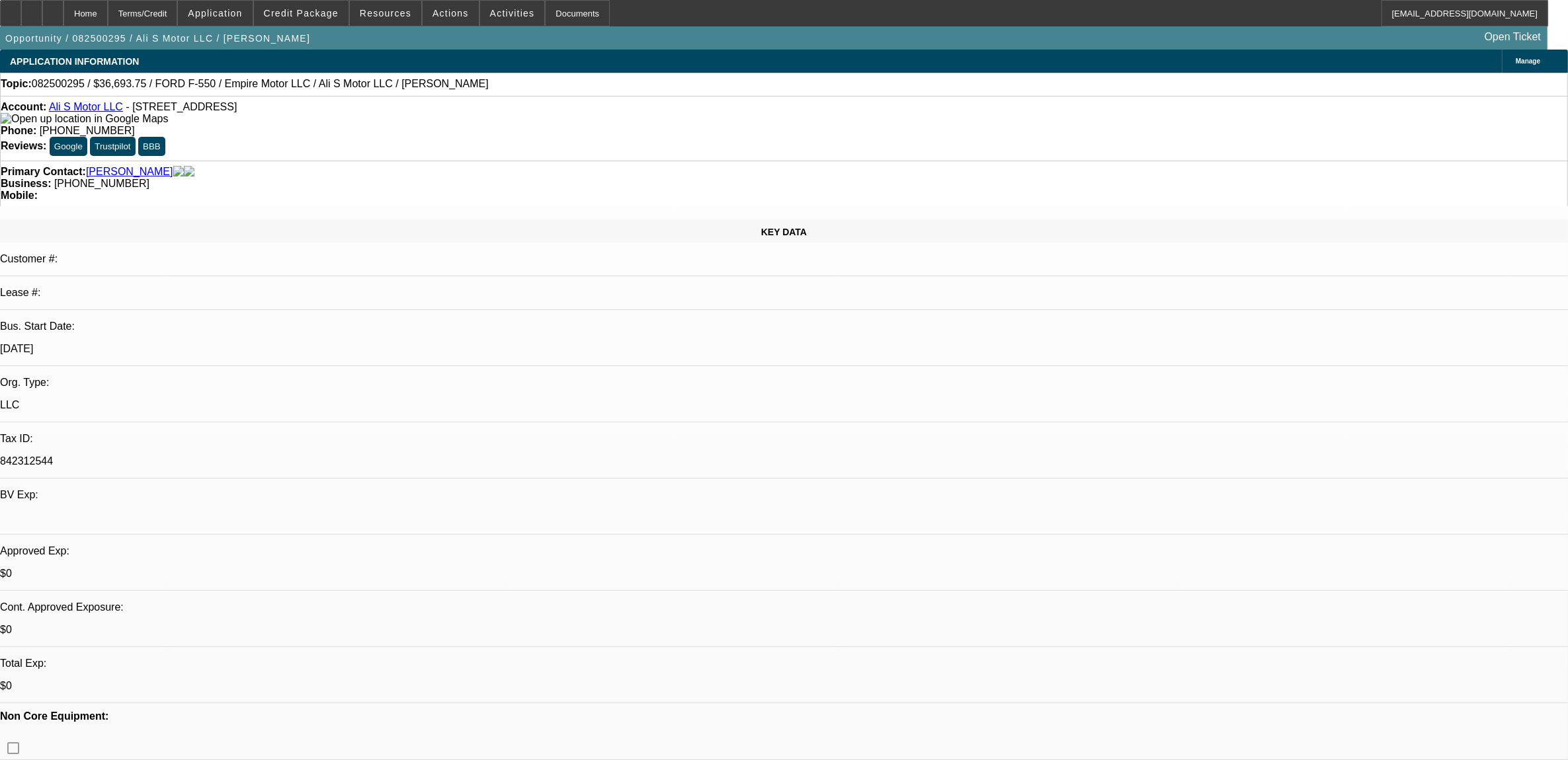
select select "0"
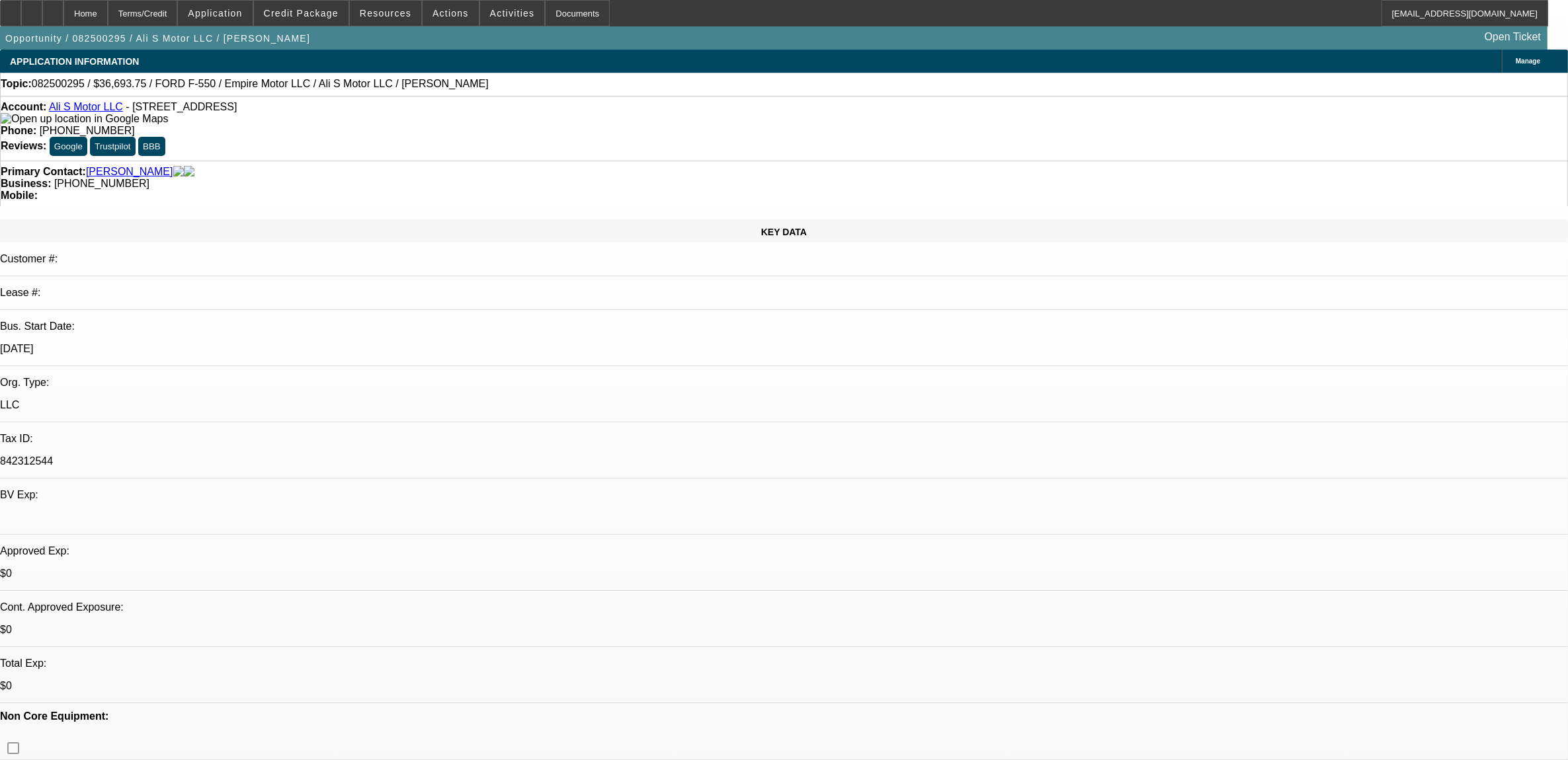
select select "0"
select select "1"
select select "2"
select select "6"
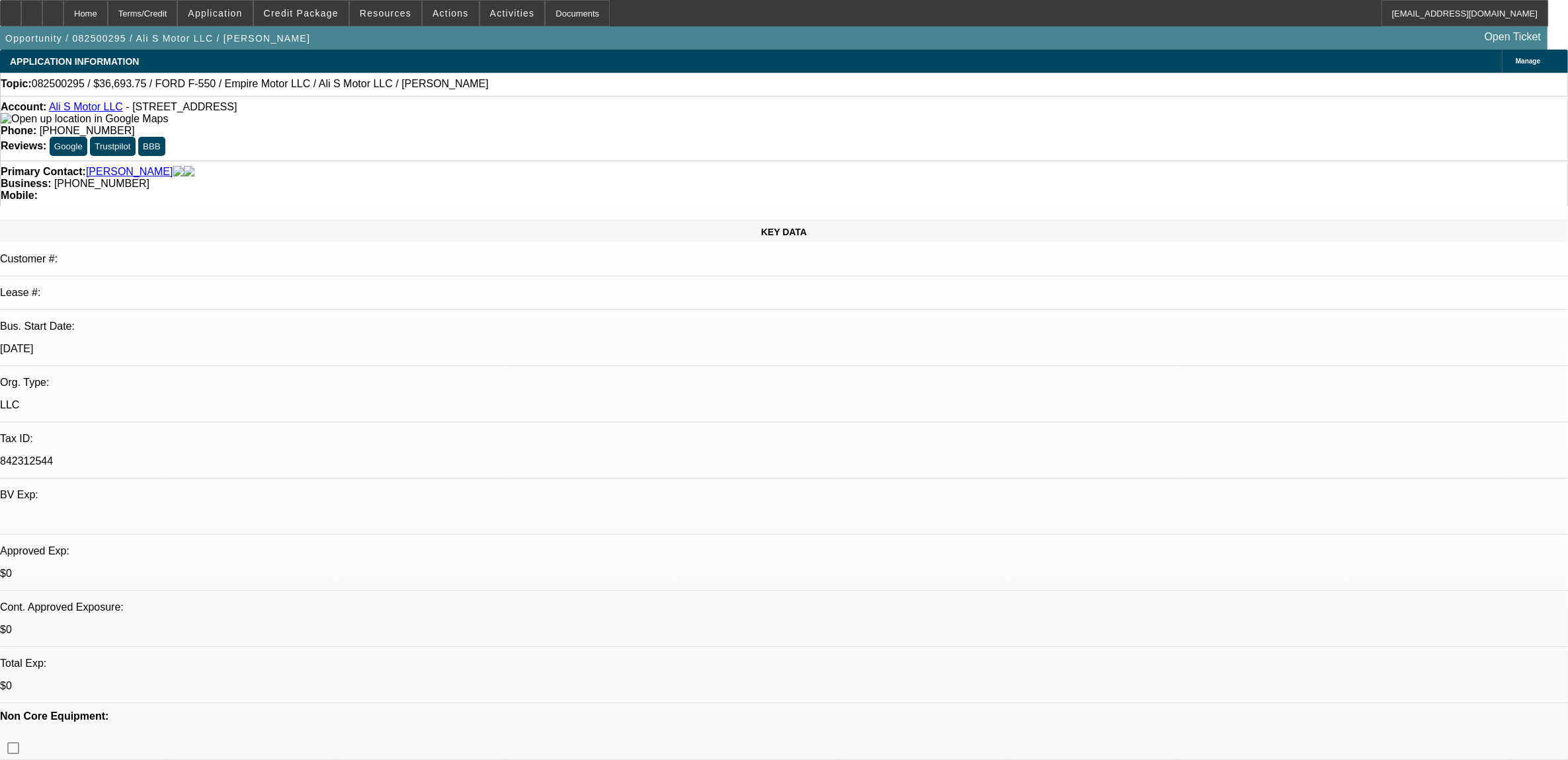
select select "1"
select select "2"
select select "6"
select select "1"
select select "2"
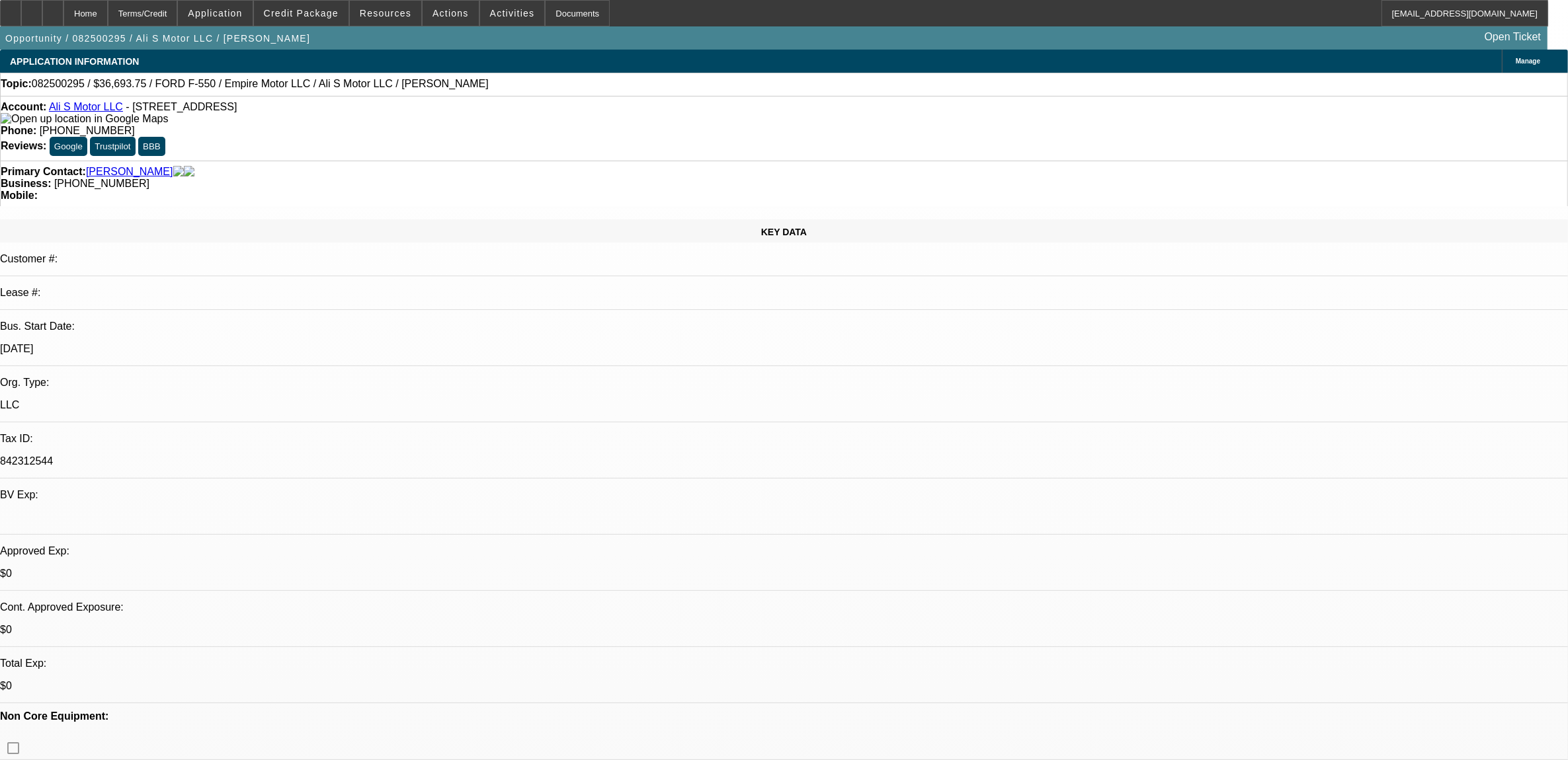
select select "6"
select select "1"
select select "2"
select select "6"
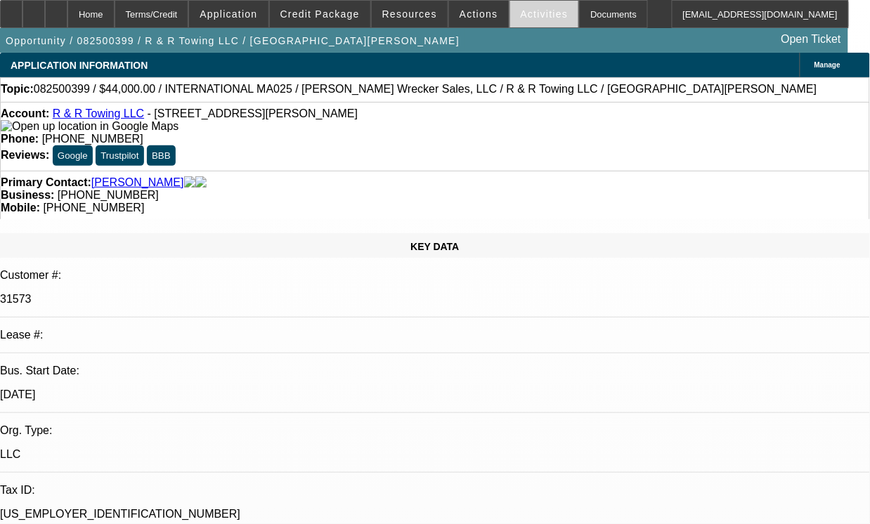
select select "0"
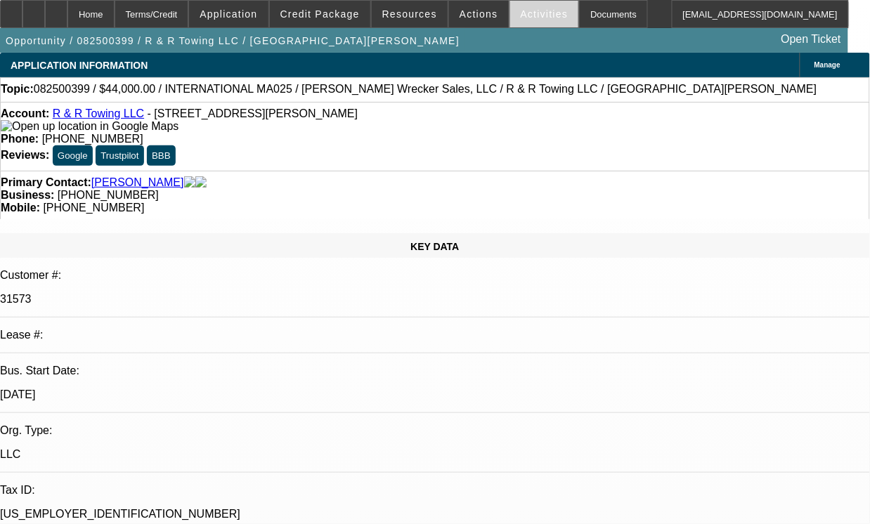
select select "0"
select select "1"
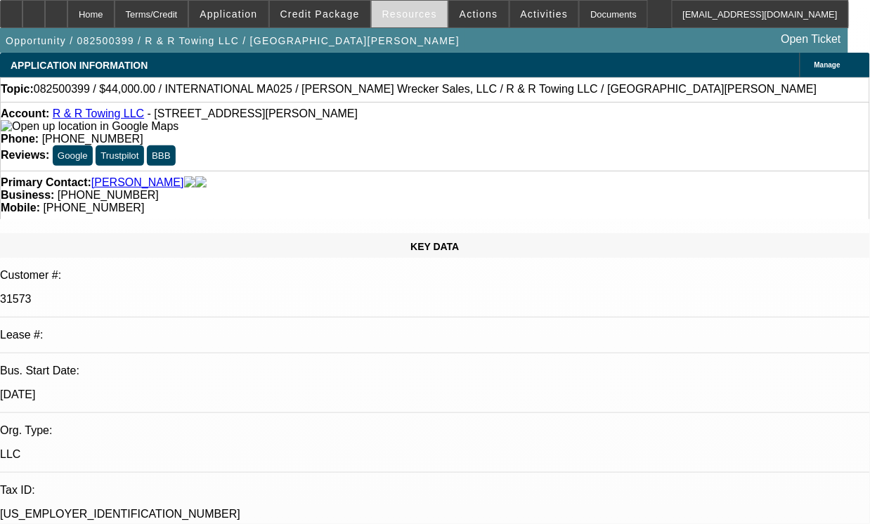
select select "2"
select select "6"
select select "1"
select select "2"
select select "6"
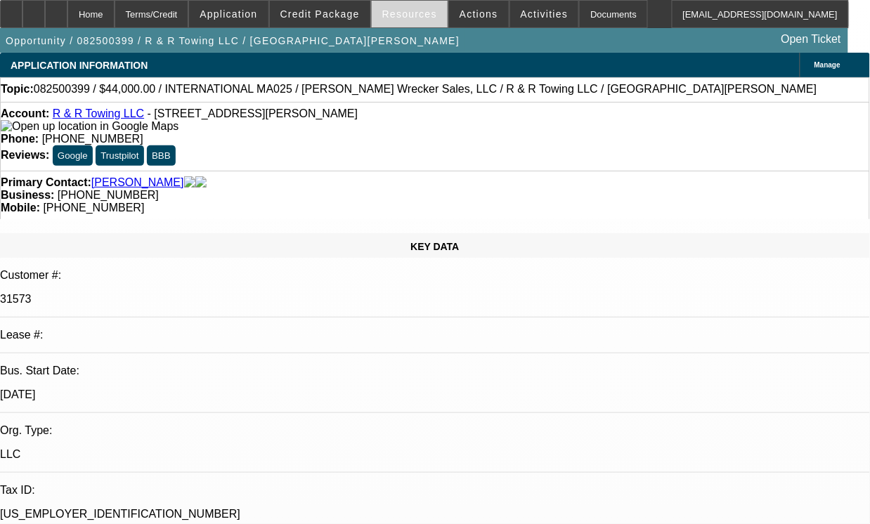
select select "1"
select select "2"
select select "6"
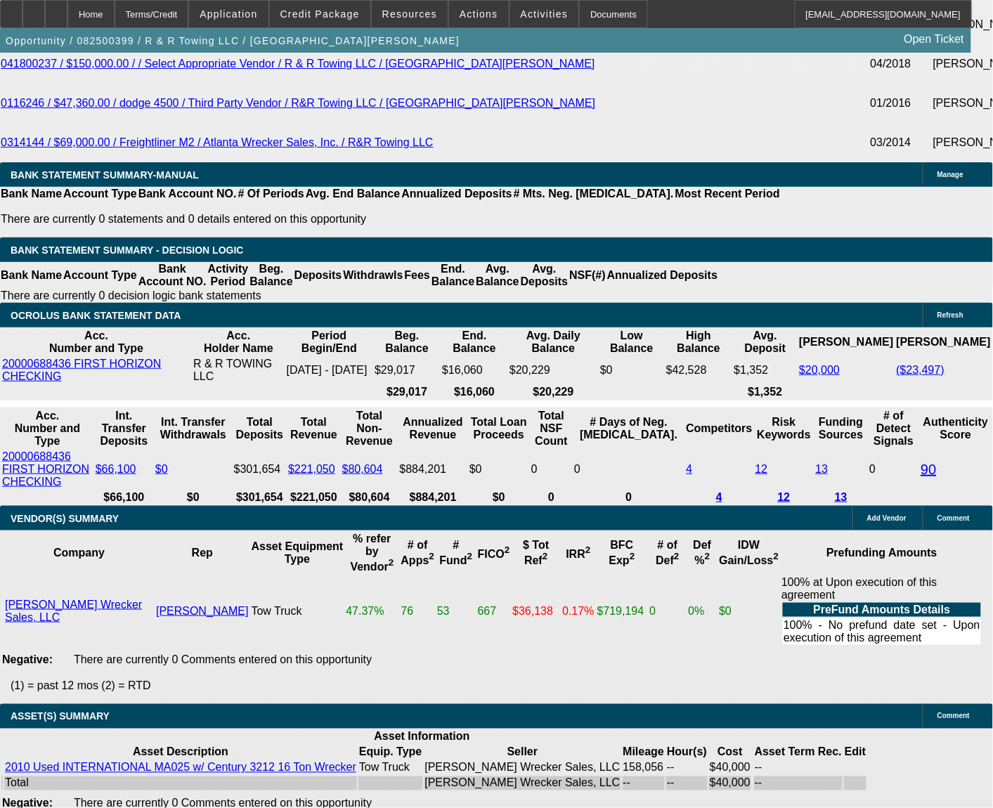
scroll to position [2947, 0]
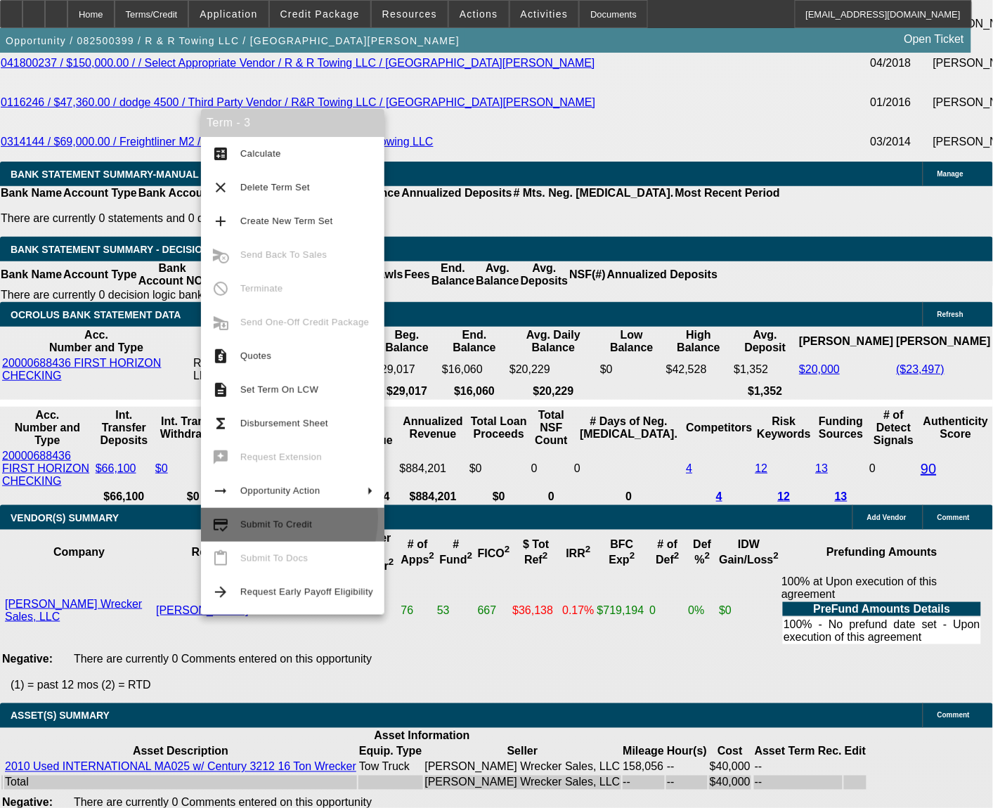
click at [261, 518] on span "Submit To Credit" at bounding box center [306, 525] width 133 height 17
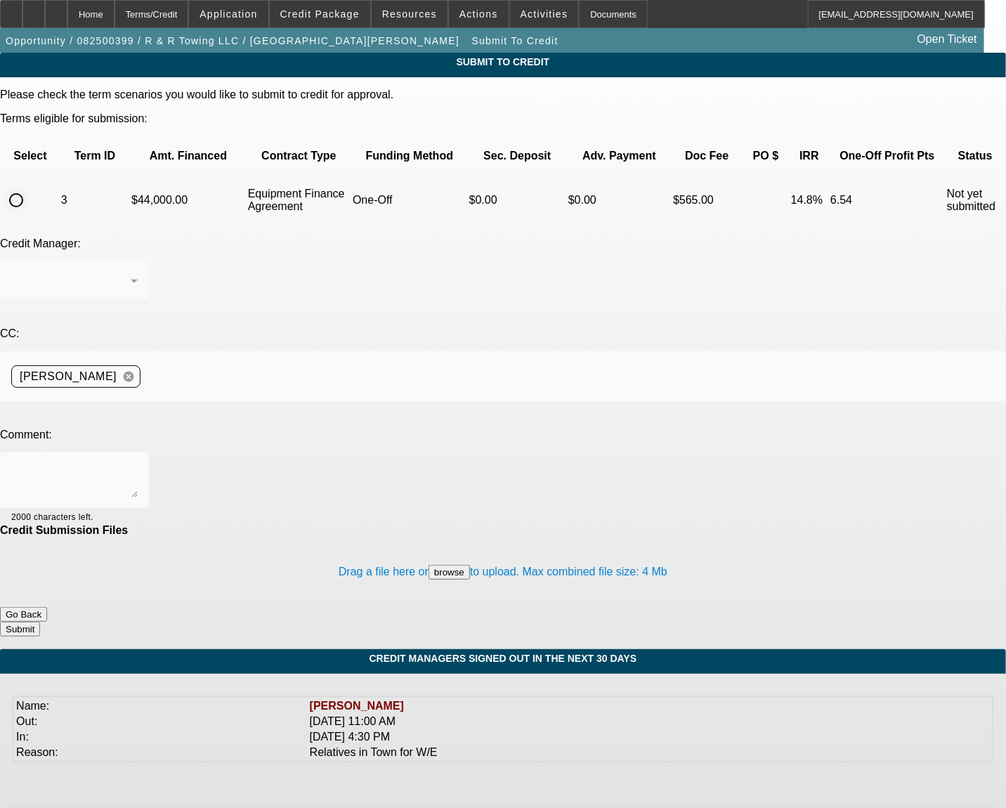
drag, startPoint x: 37, startPoint y: 160, endPoint x: 44, endPoint y: 164, distance: 8.2
click at [30, 186] on div at bounding box center [16, 200] width 28 height 28
click at [30, 186] on input "radio" at bounding box center [16, 200] width 28 height 28
radio input "true"
click at [138, 464] on textarea at bounding box center [74, 481] width 127 height 34
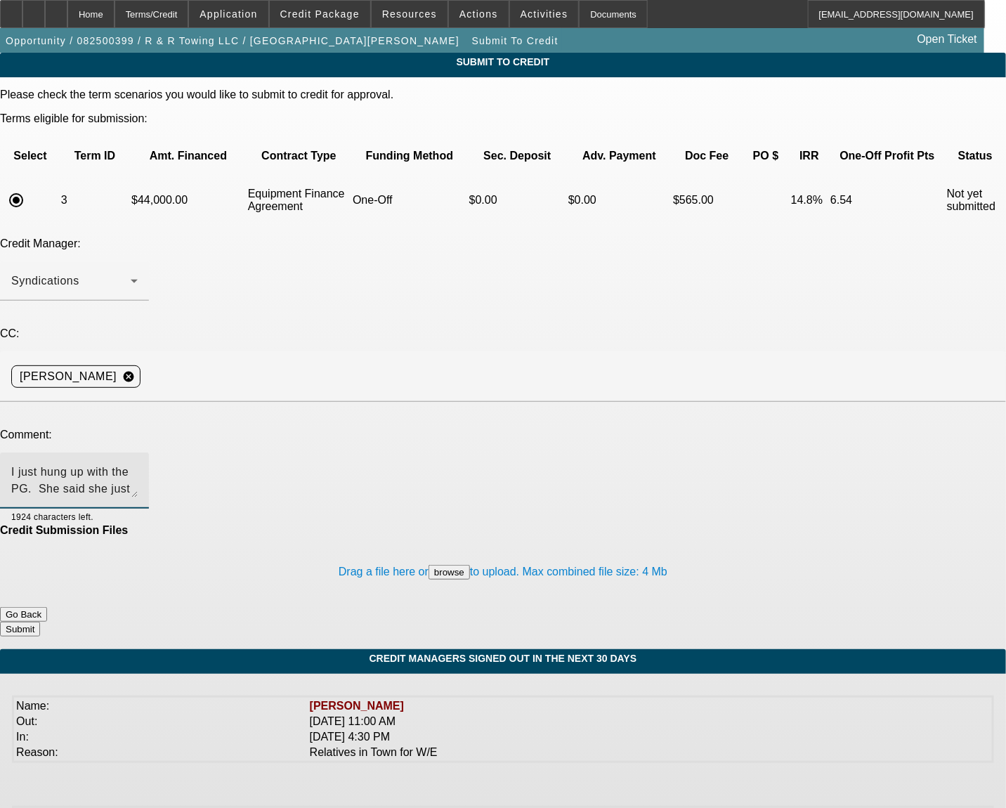
click at [138, 453] on div "I just hung up with the PG. She said she just got served with the pipework" at bounding box center [74, 481] width 127 height 56
click at [138, 464] on textarea "I just hung up with the PG. She said she just got served with the pipework" at bounding box center [74, 481] width 127 height 34
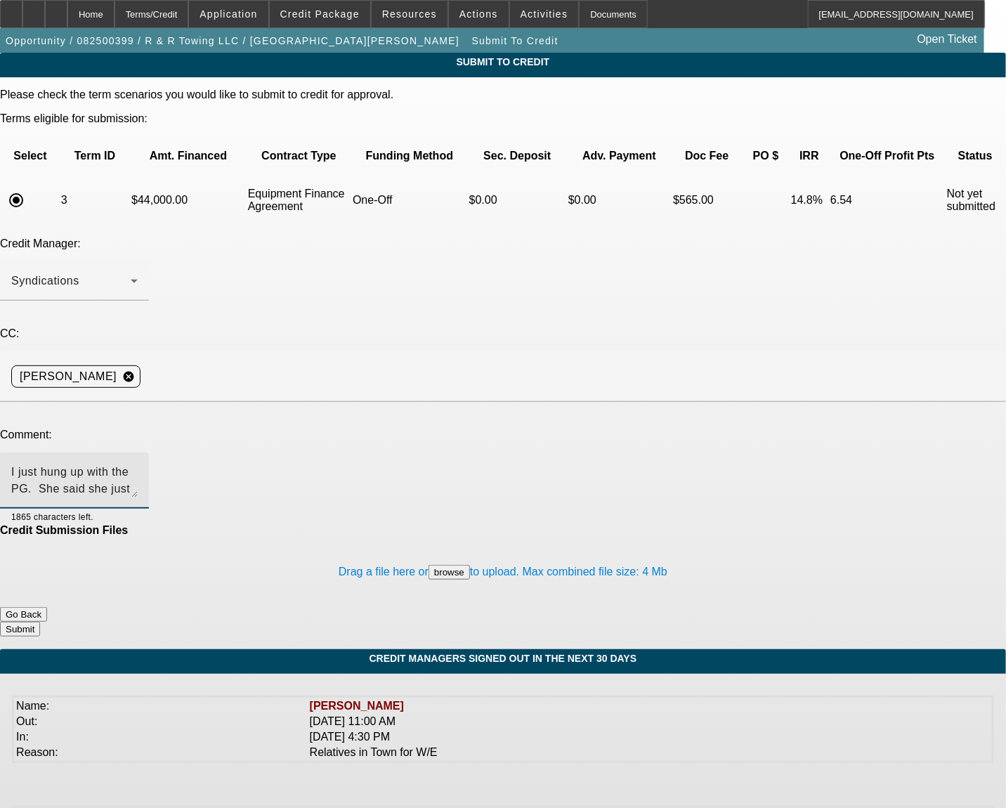
click at [138, 464] on textarea "I just hung up with the PG. She said she just got served with the paperwork yes…" at bounding box center [74, 481] width 127 height 34
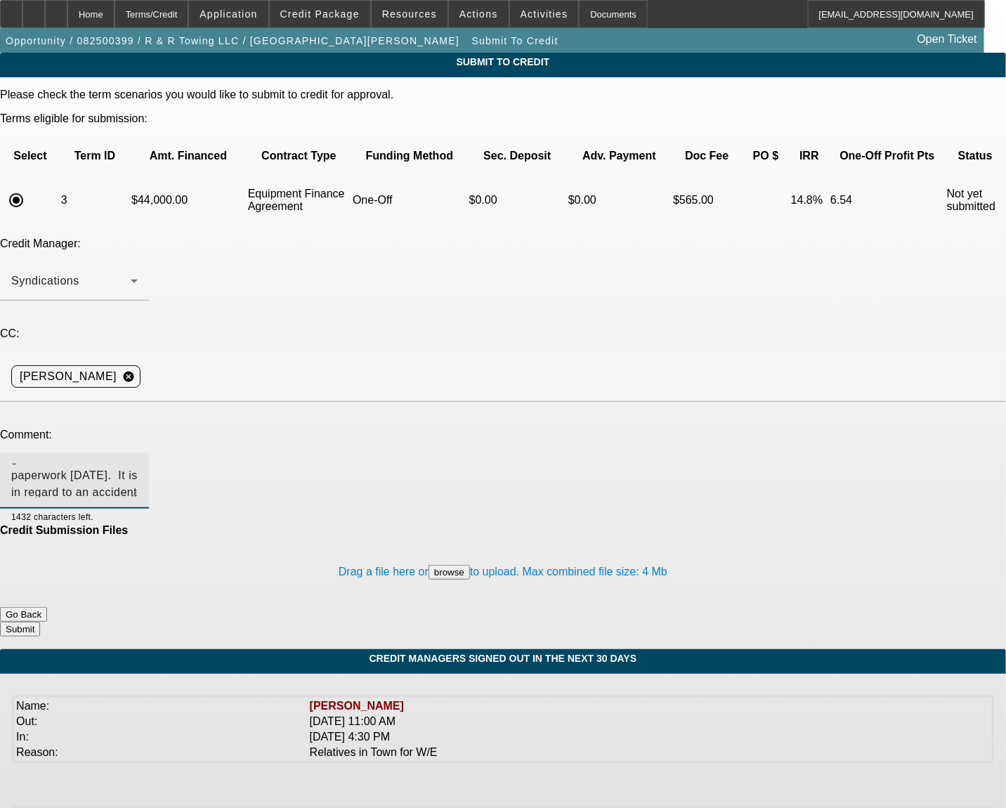
scroll to position [65, 0]
click at [138, 464] on textarea "I just hung up with the PG. She said she just got served with the paperwork yes…" at bounding box center [74, 481] width 127 height 34
paste textarea "I just got off the phone with the PG. She mentioned that she was served with le…"
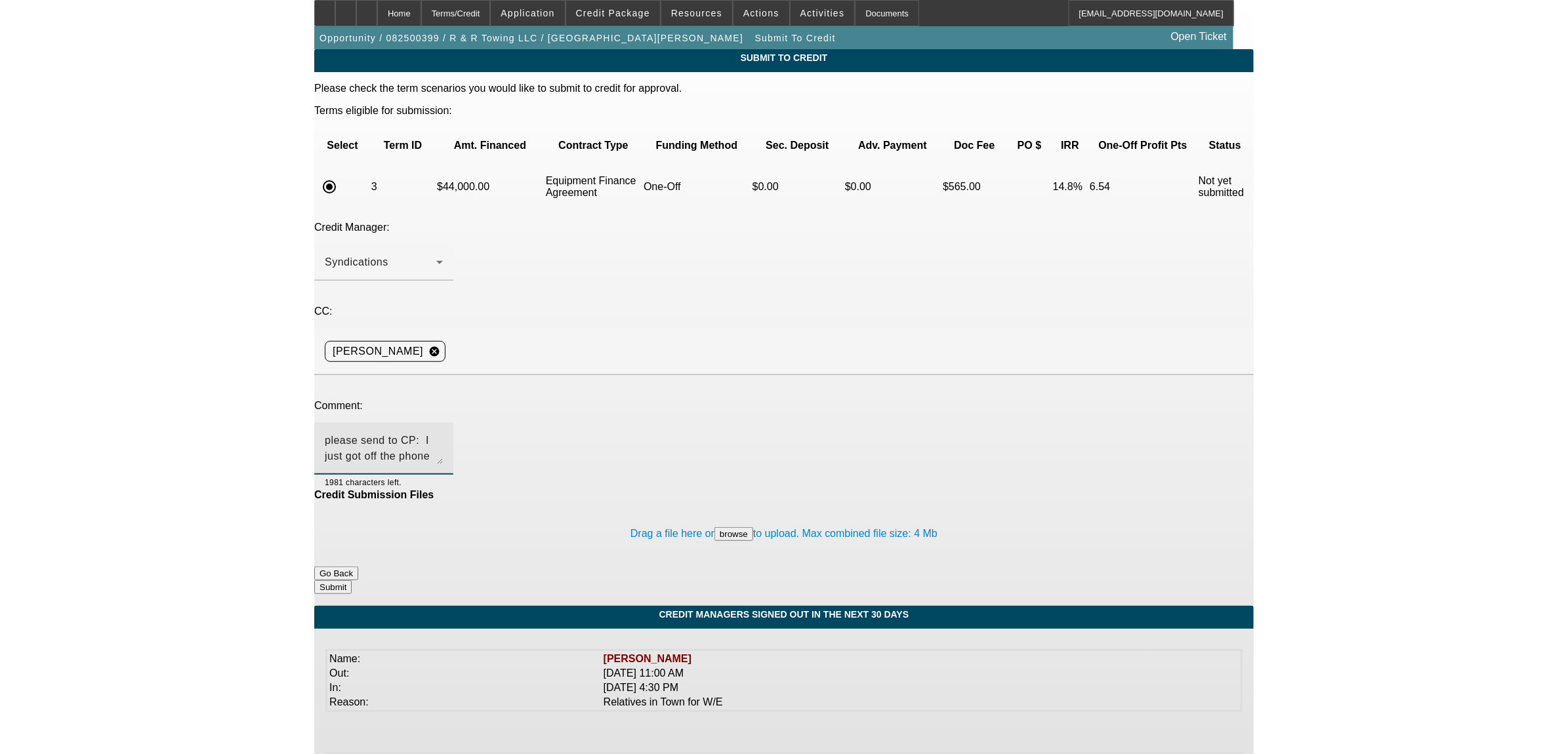
scroll to position [139, 0]
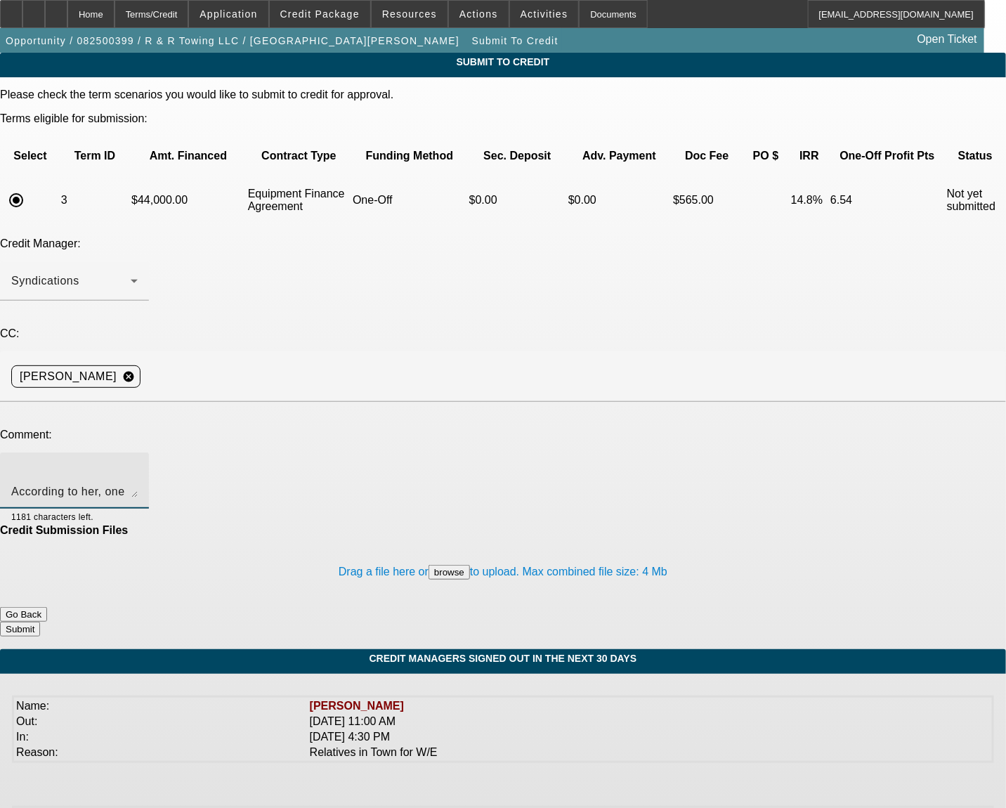
type textarea "please send to CP: I just got off the phone with the PG. She mentioned that she…"
click at [40, 622] on button "Submit" at bounding box center [20, 629] width 40 height 15
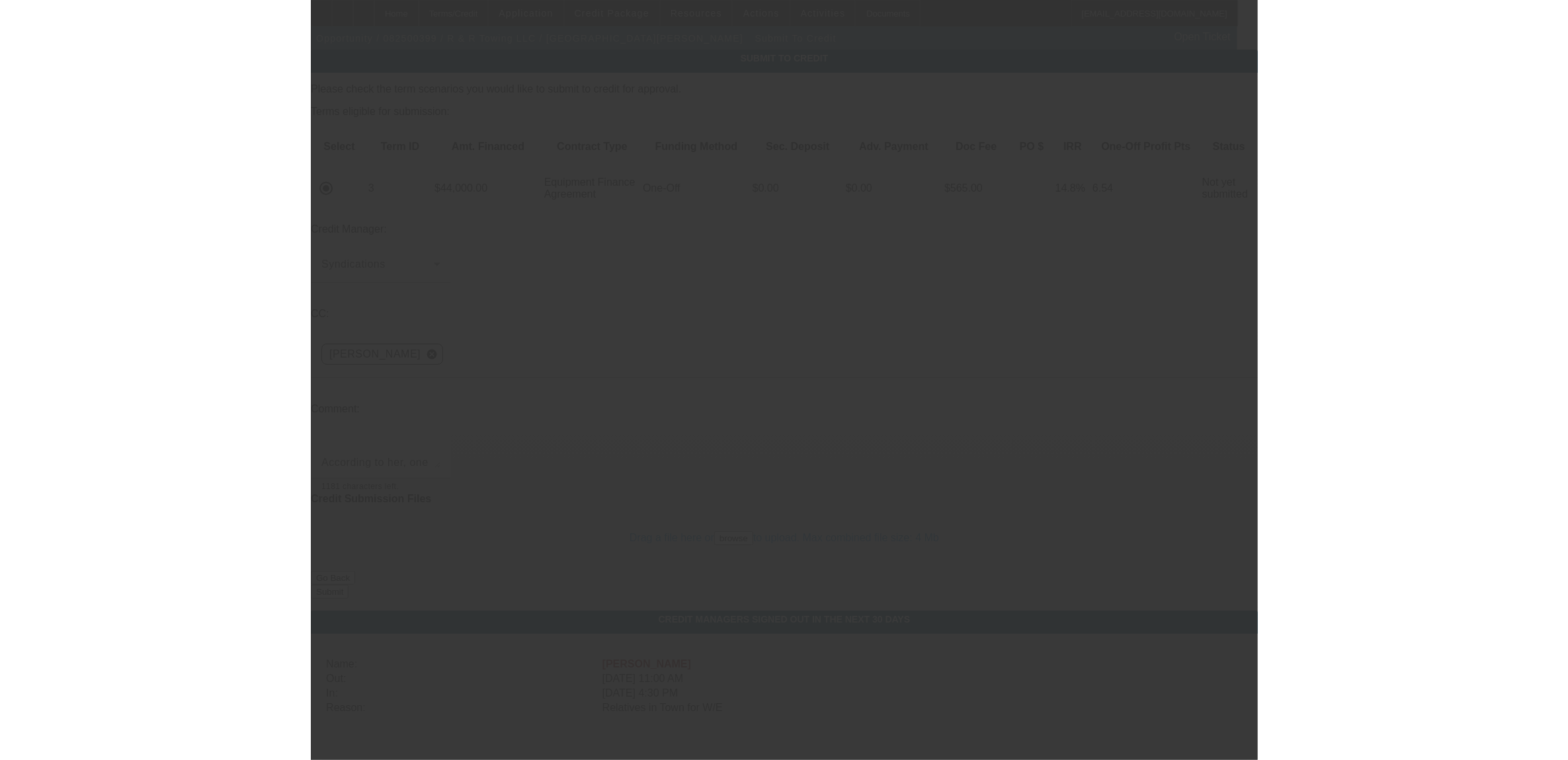
scroll to position [79, 0]
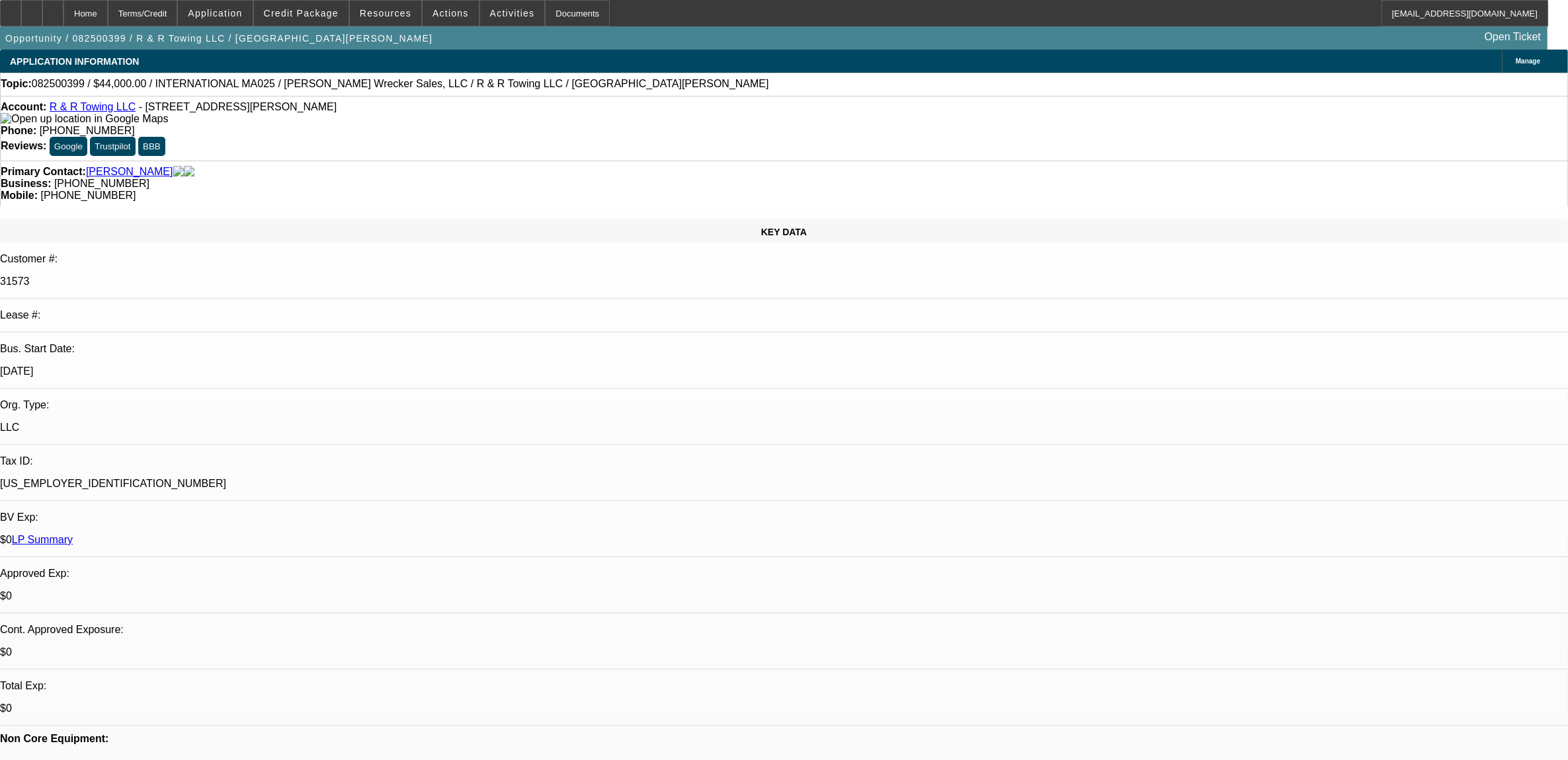
select select "0"
select select "2"
select select "0"
select select "6"
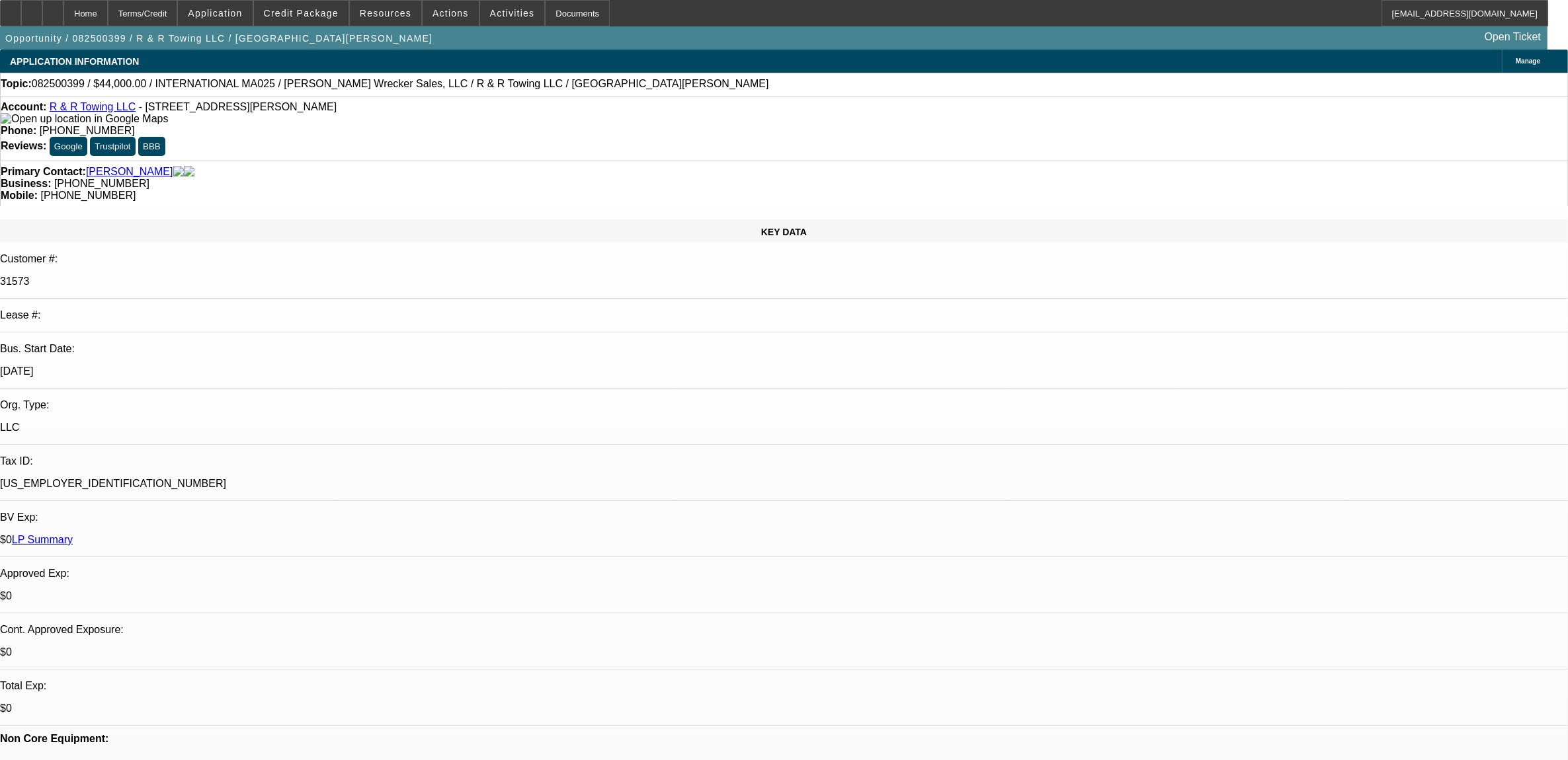
select select "0"
select select "2"
select select "0"
select select "6"
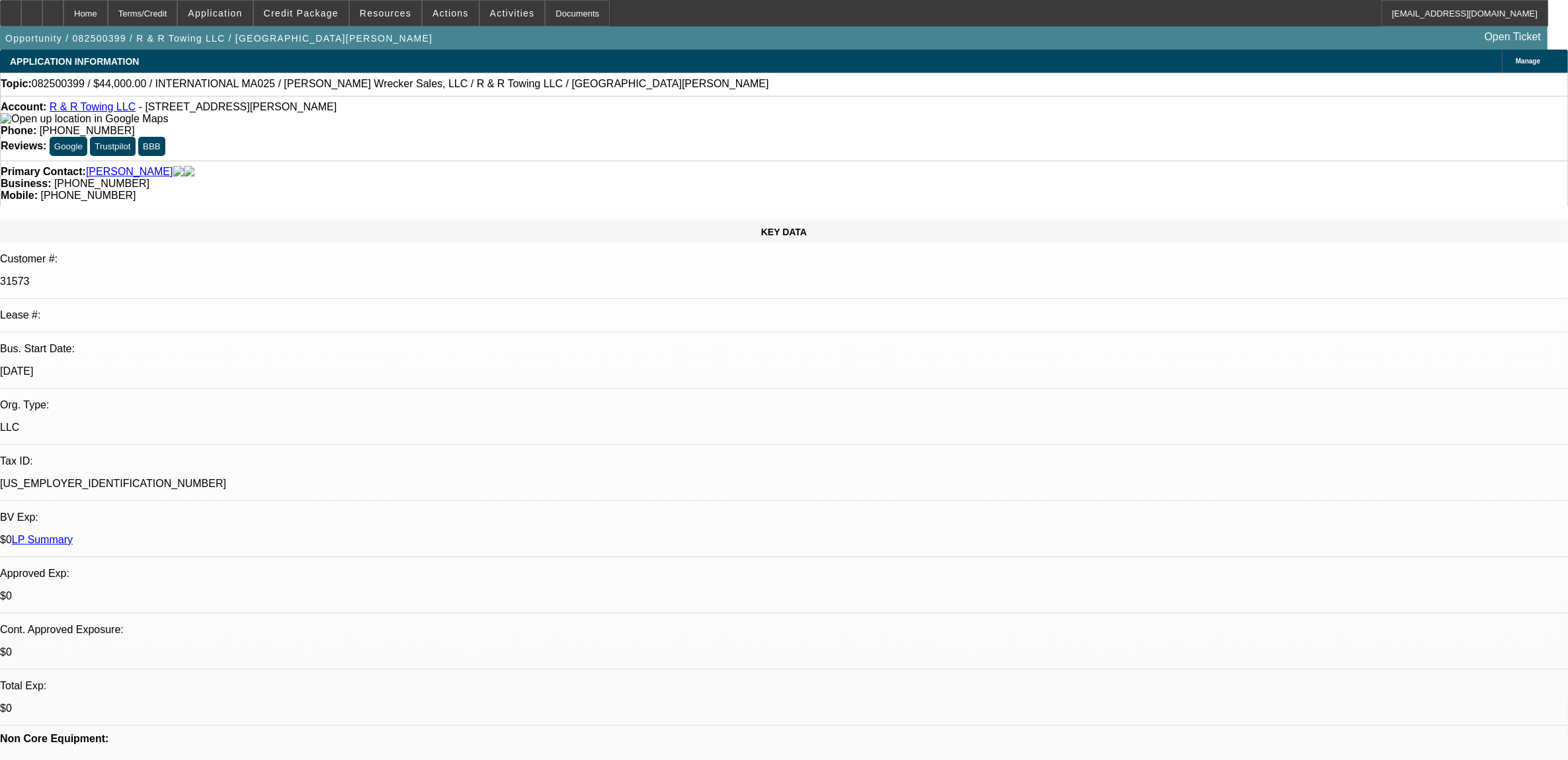
select select "0"
select select "2"
select select "0"
select select "6"
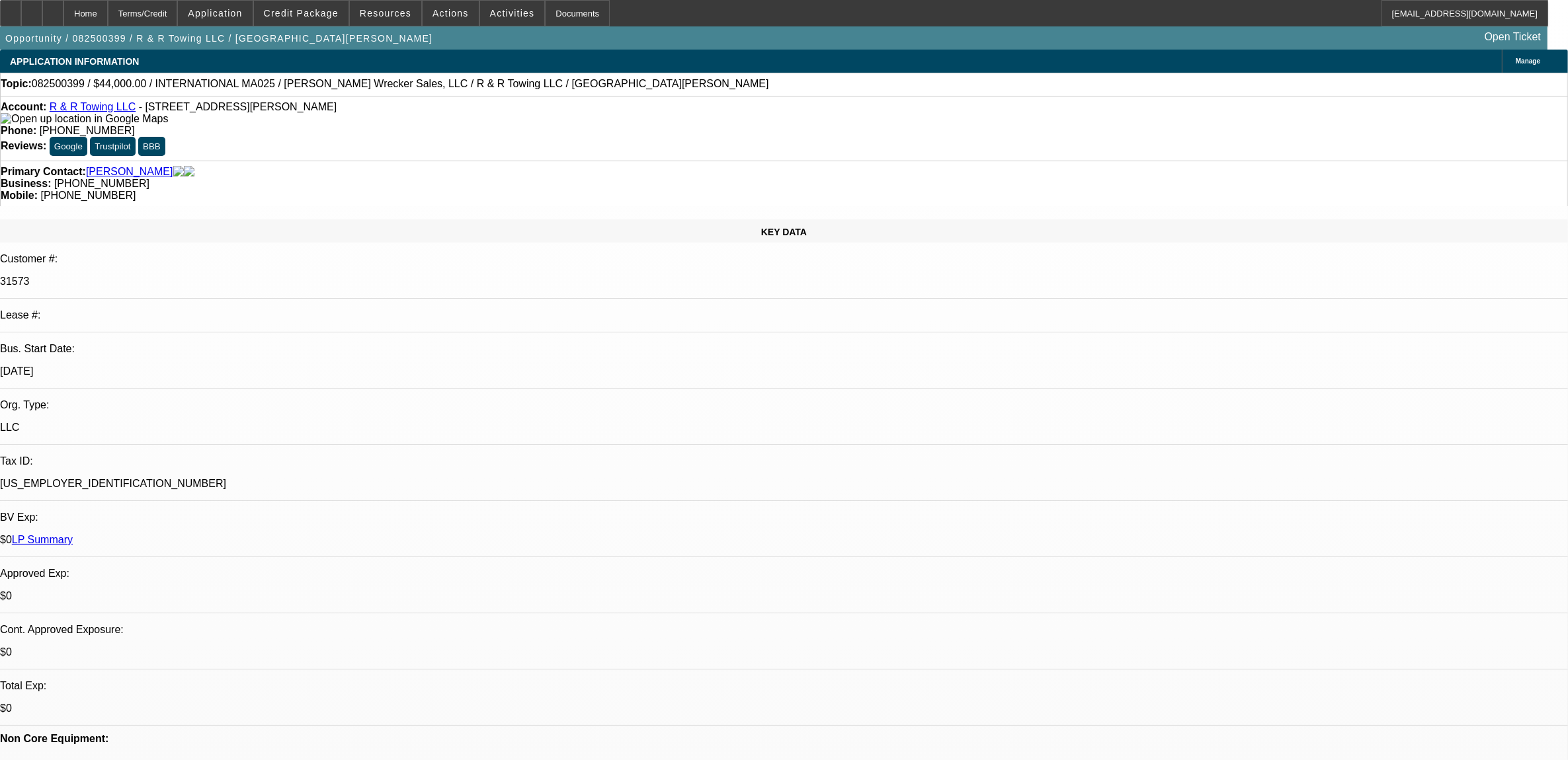
click at [68, 83] on span "082500399 / $44,000.00 / INTERNATIONAL MA025 / Larry Nobles Wrecker Sales, LLC …" at bounding box center [401, 84] width 738 height 12
click at [68, 81] on span "082500399 / $44,000.00 / INTERNATIONAL MA025 / Larry Nobles Wrecker Sales, LLC …" at bounding box center [401, 84] width 738 height 12
copy span "082500399"
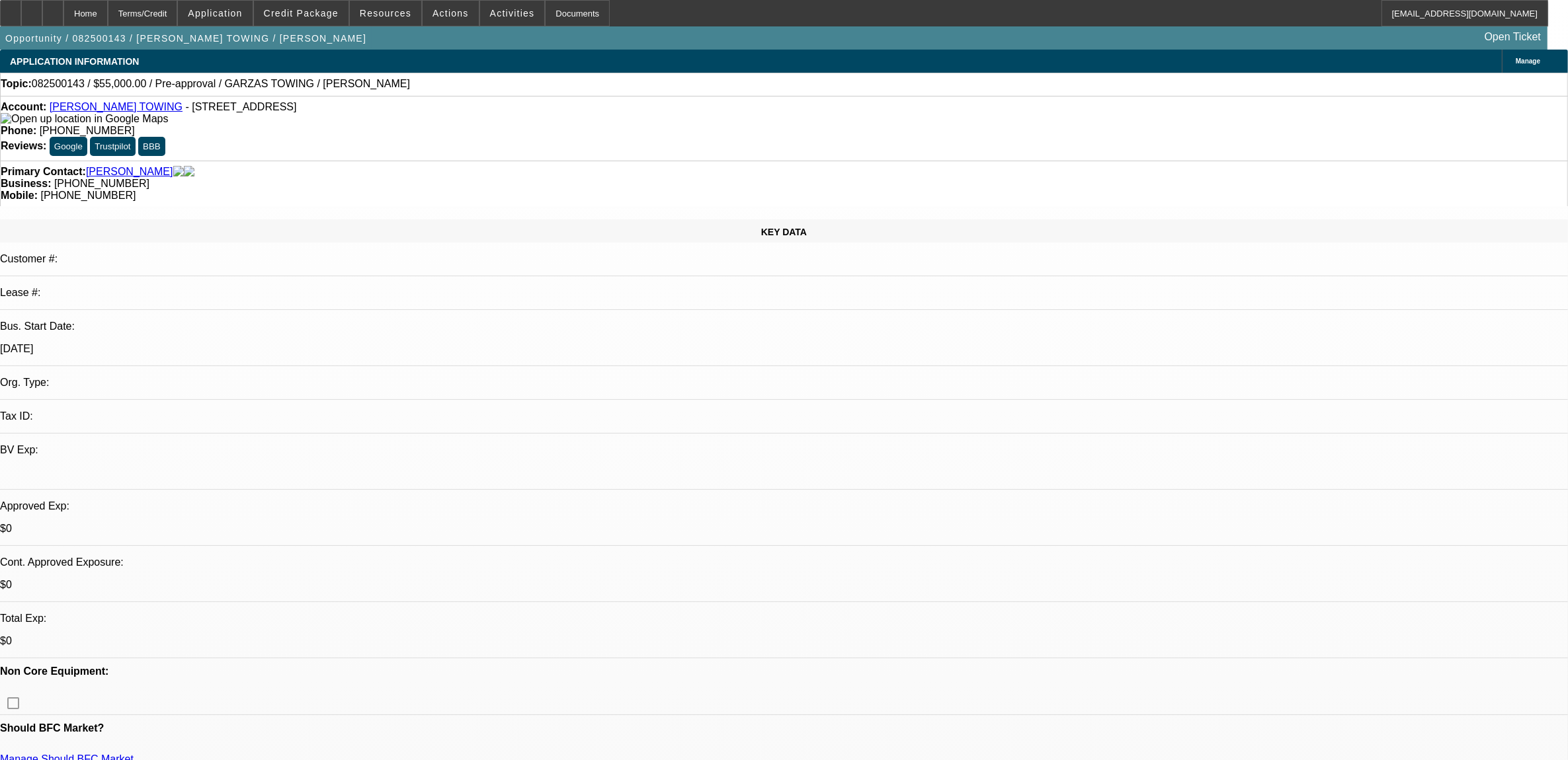
select select "0"
select select "2"
select select "0.1"
select select "4"
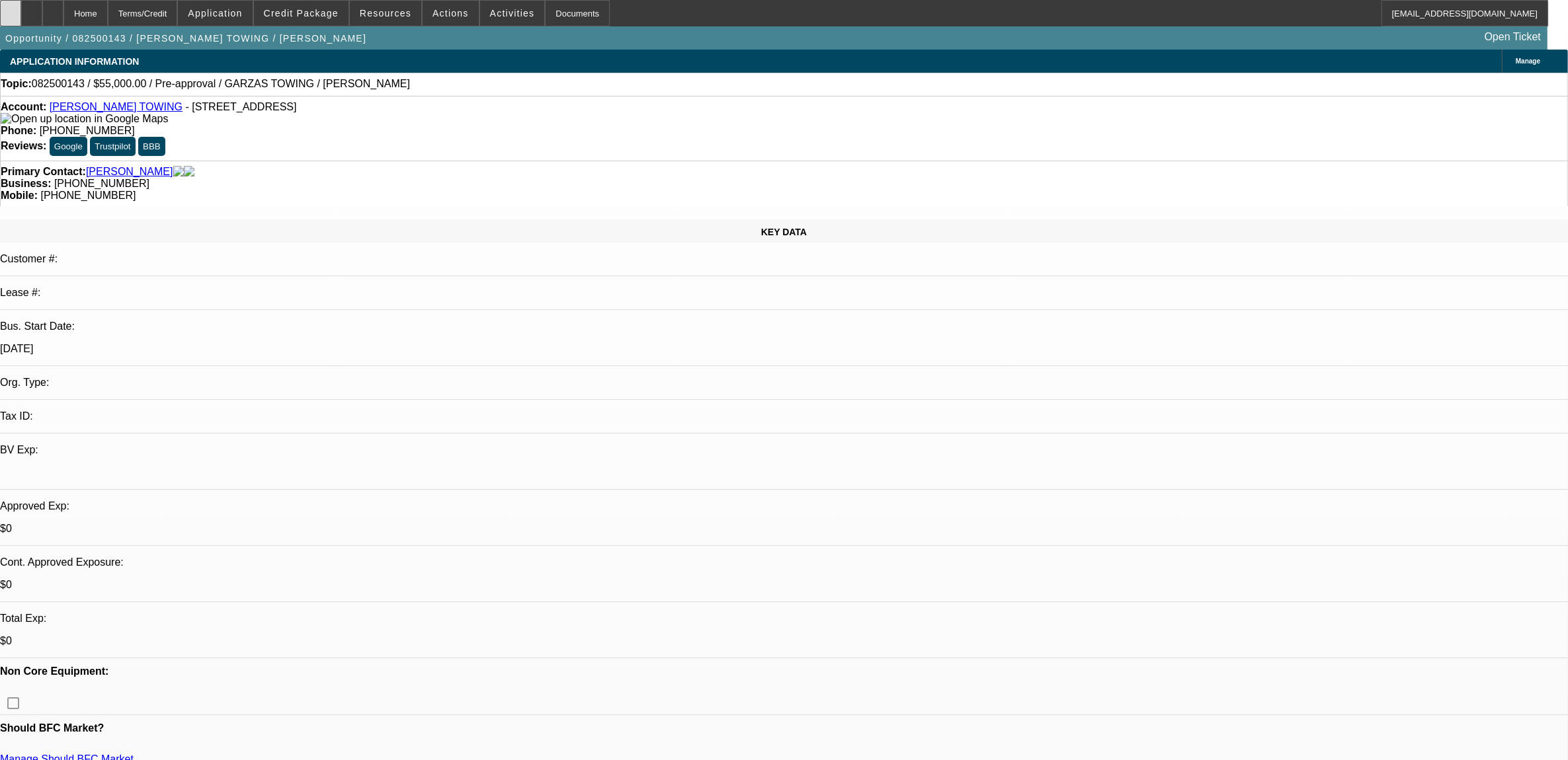
click at [21, 22] on div at bounding box center [10, 13] width 21 height 26
click at [335, 8] on span "Credit Package" at bounding box center [300, 12] width 74 height 10
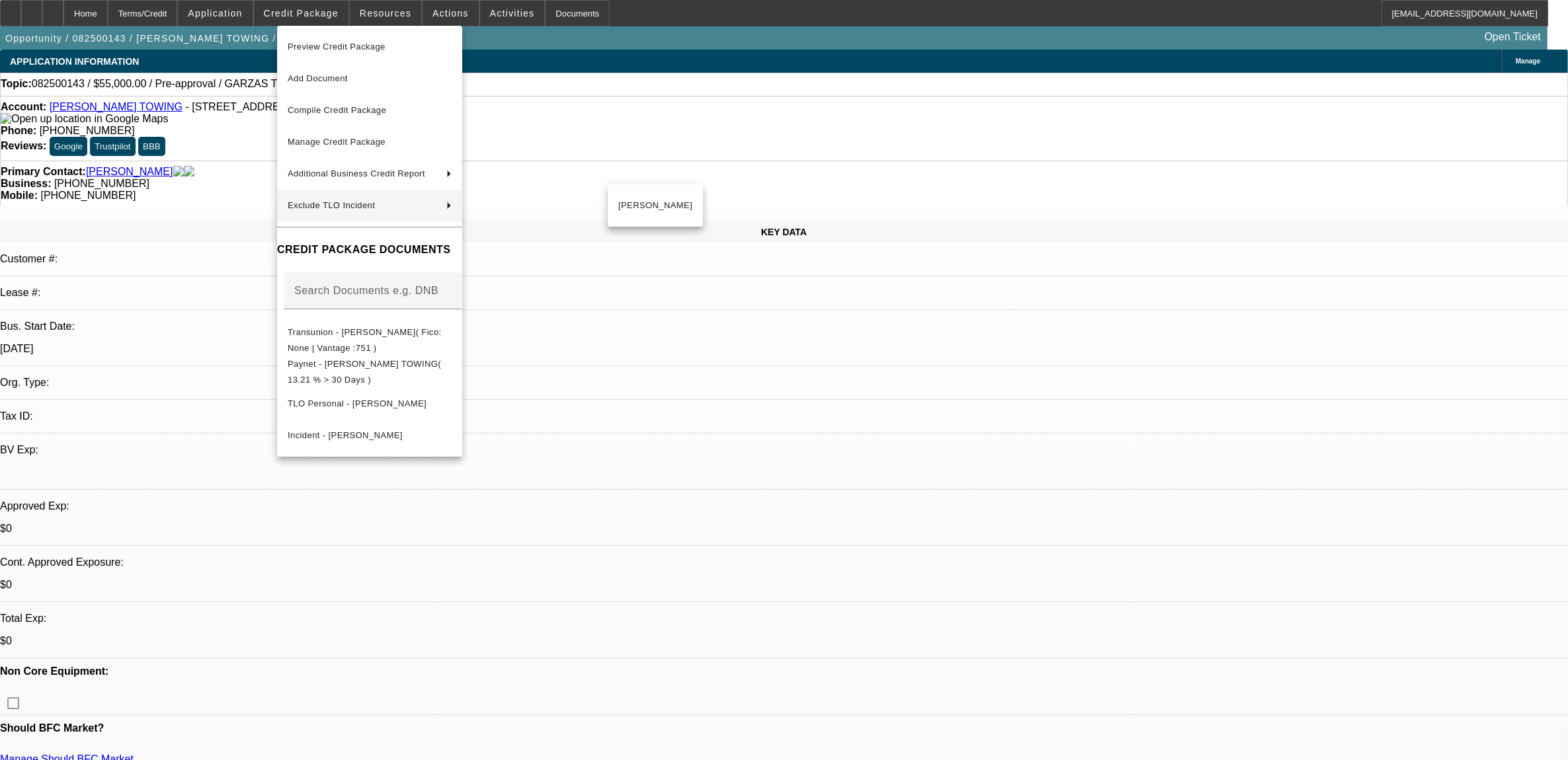
click at [734, 119] on div at bounding box center [784, 380] width 1568 height 760
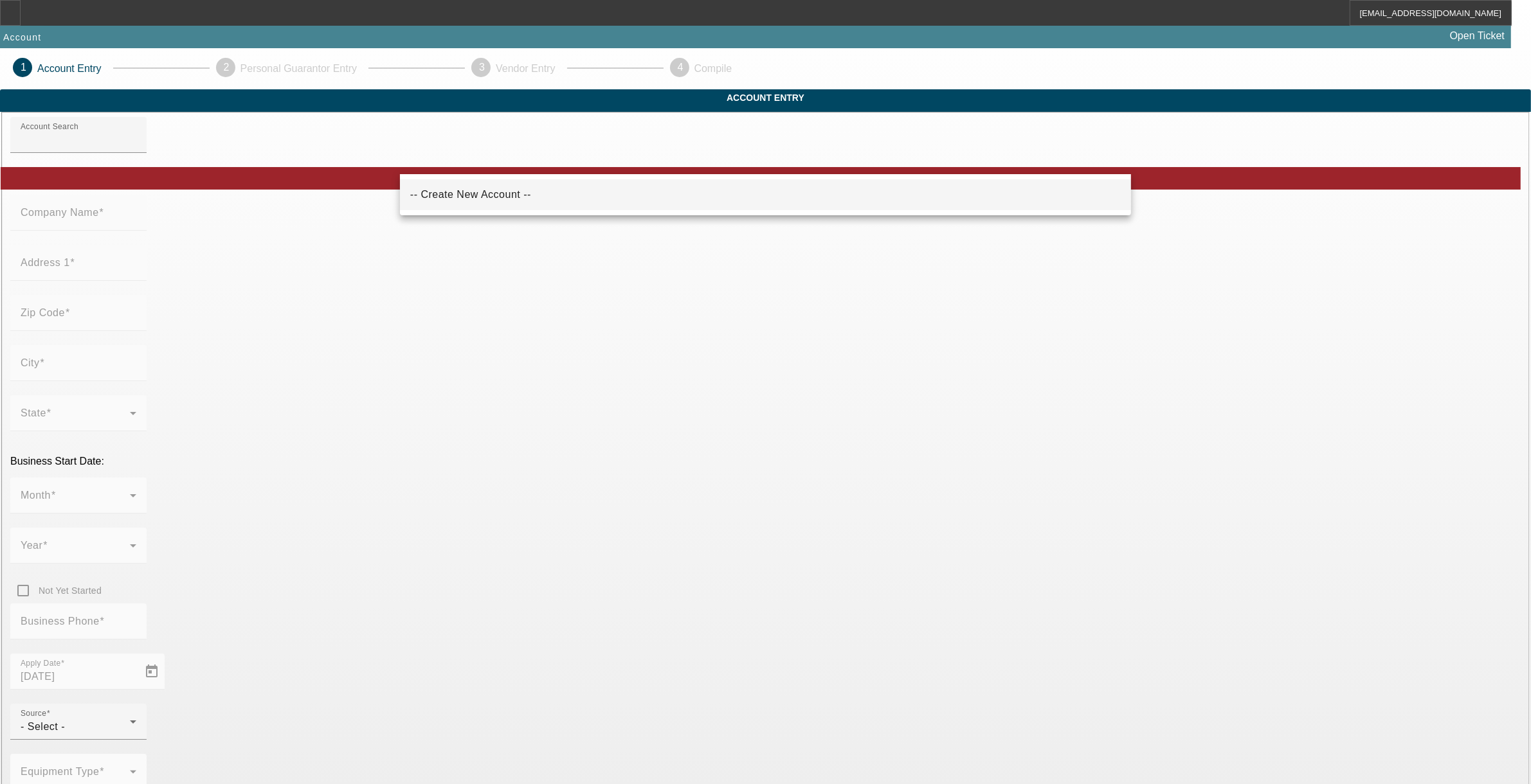
click at [445, 194] on span "-- Create New Account --" at bounding box center [470, 195] width 121 height 11
type input "-- Create New Account --"
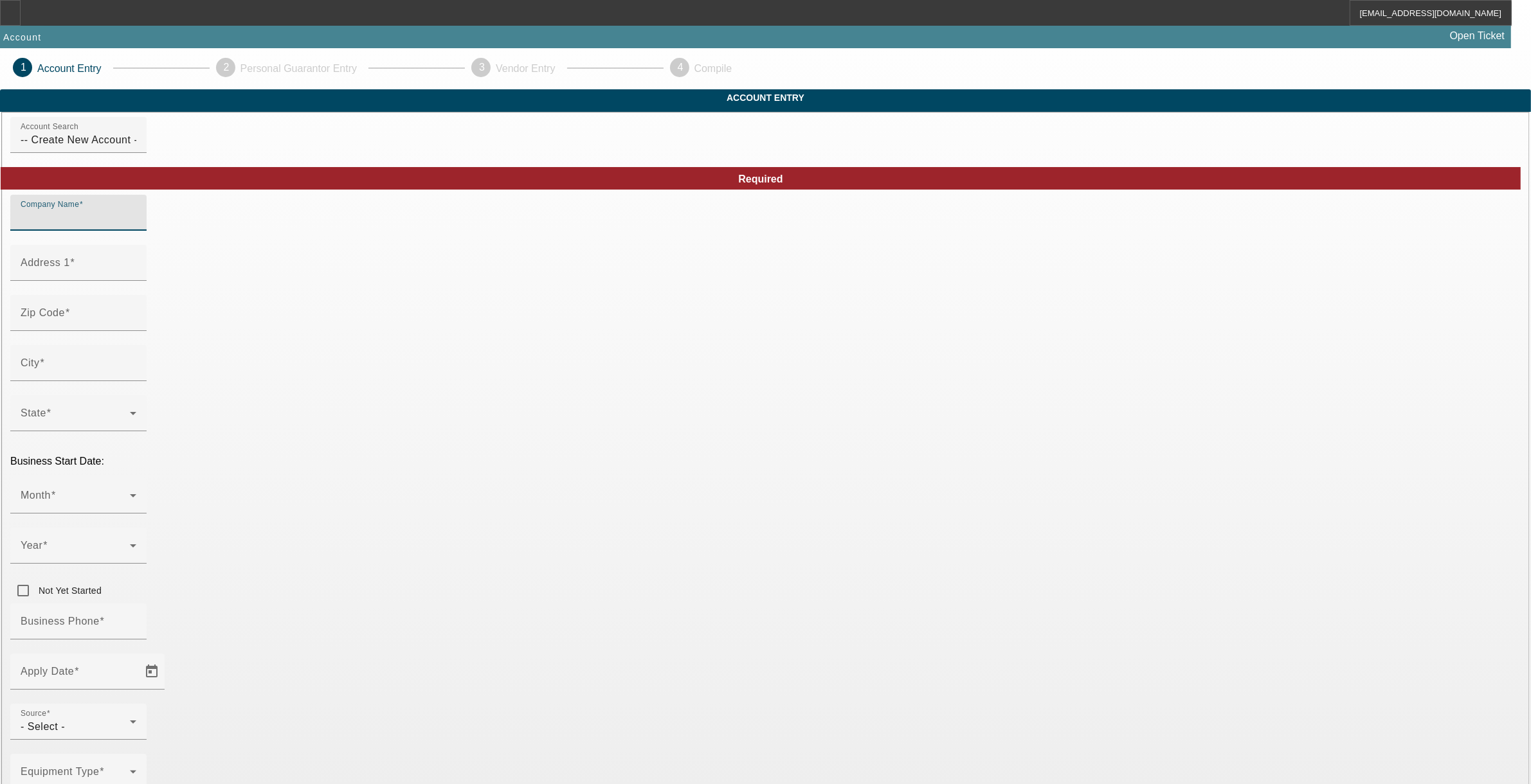
click at [136, 226] on input "Company Name" at bounding box center [78, 218] width 116 height 16
click at [136, 226] on input "BBT Transport" at bounding box center [78, 218] width 116 height 16
click at [136, 226] on input "BBT Transport LLC" at bounding box center [78, 218] width 116 height 16
click at [136, 226] on input "B BT Transport LLC" at bounding box center [78, 218] width 116 height 16
click at [136, 226] on input "B B T Transport LLC" at bounding box center [78, 218] width 116 height 16
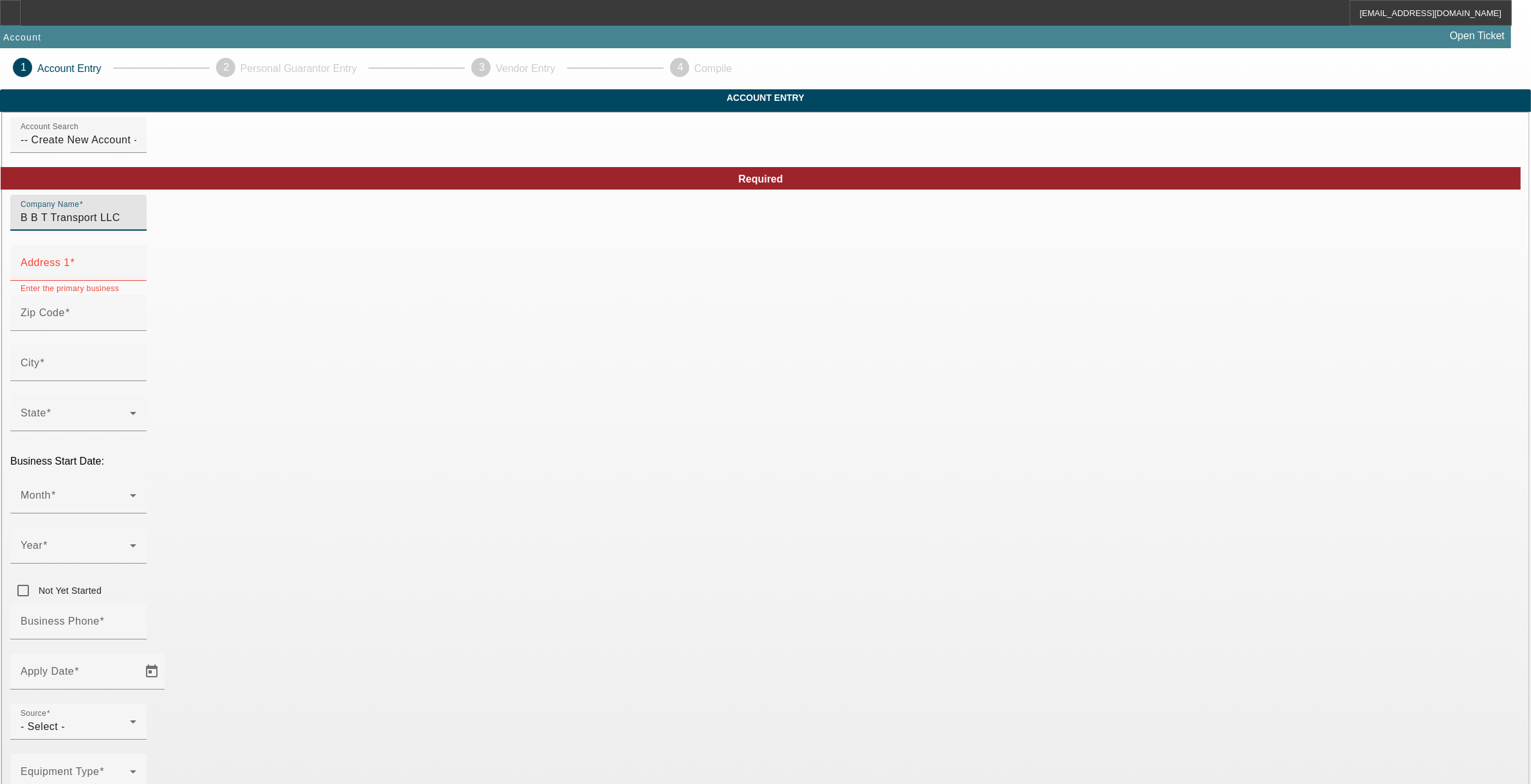
click at [136, 226] on input "B B T Transport LLC" at bounding box center [78, 218] width 116 height 16
type input "B B T Transport, LLC"
click at [70, 268] on mat-label "Address 1" at bounding box center [45, 263] width 49 height 11
click at [136, 276] on input "Address 1" at bounding box center [78, 268] width 116 height 16
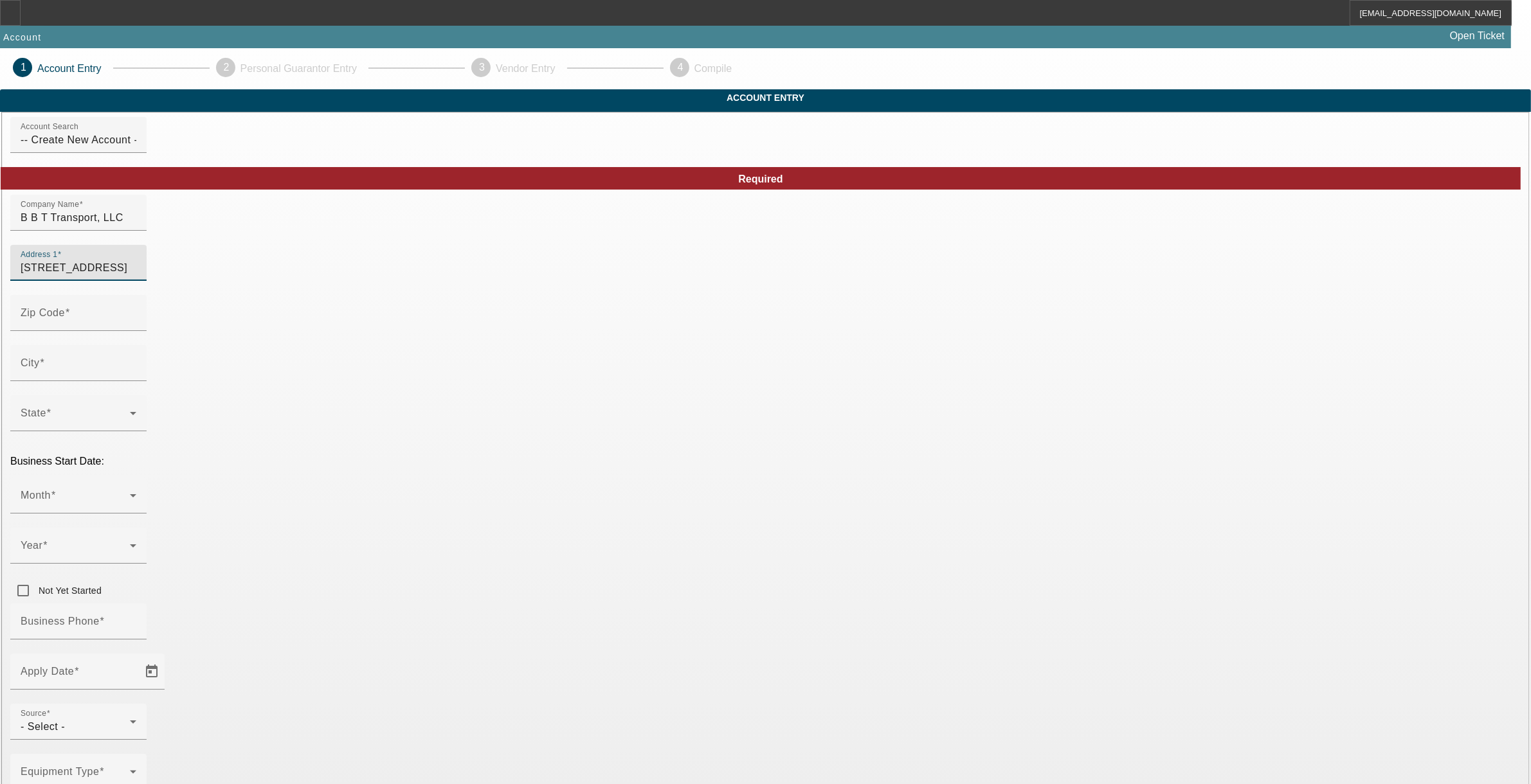
type input "[STREET_ADDRESS]"
type input "84107"
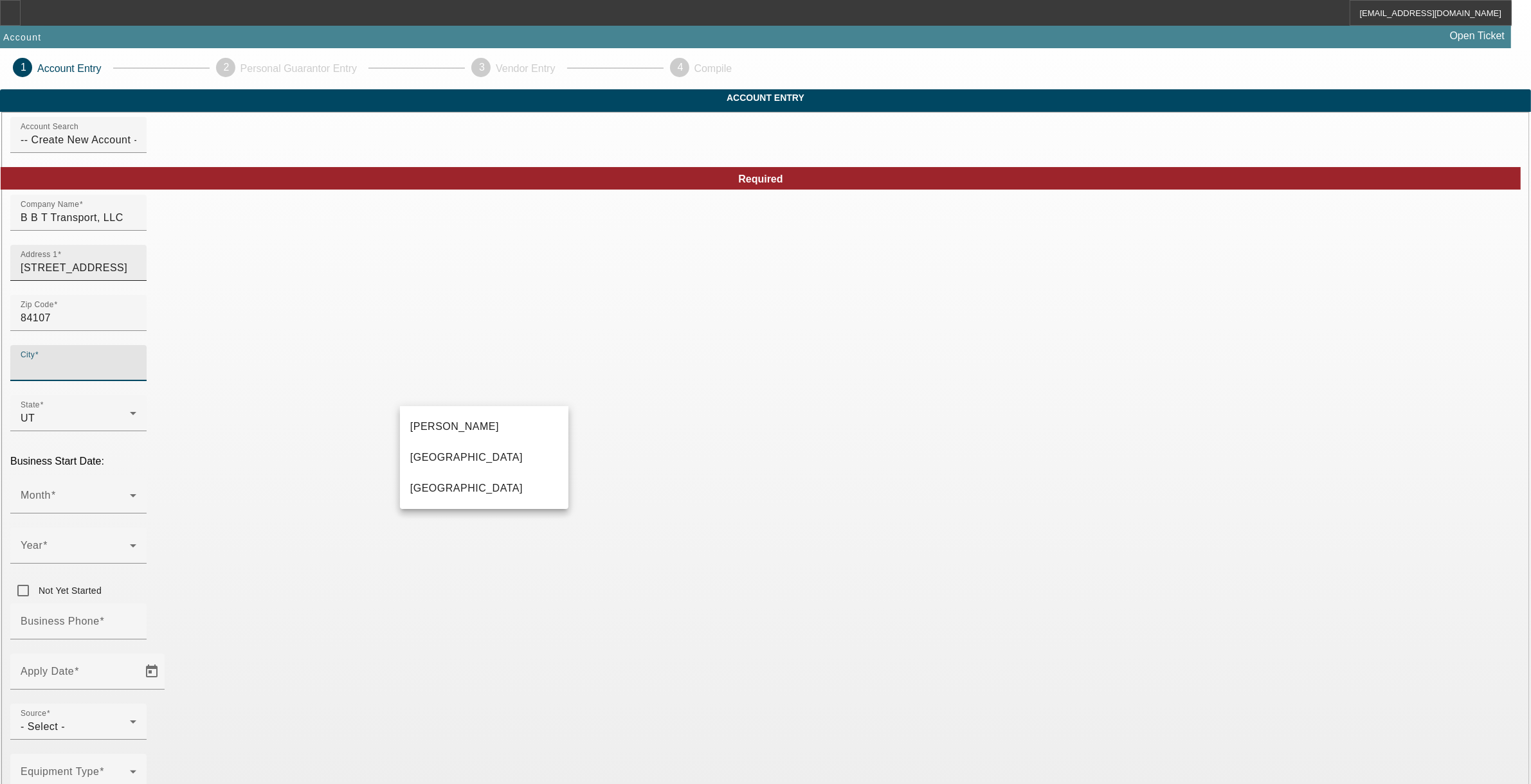
type input "[GEOGRAPHIC_DATA]"
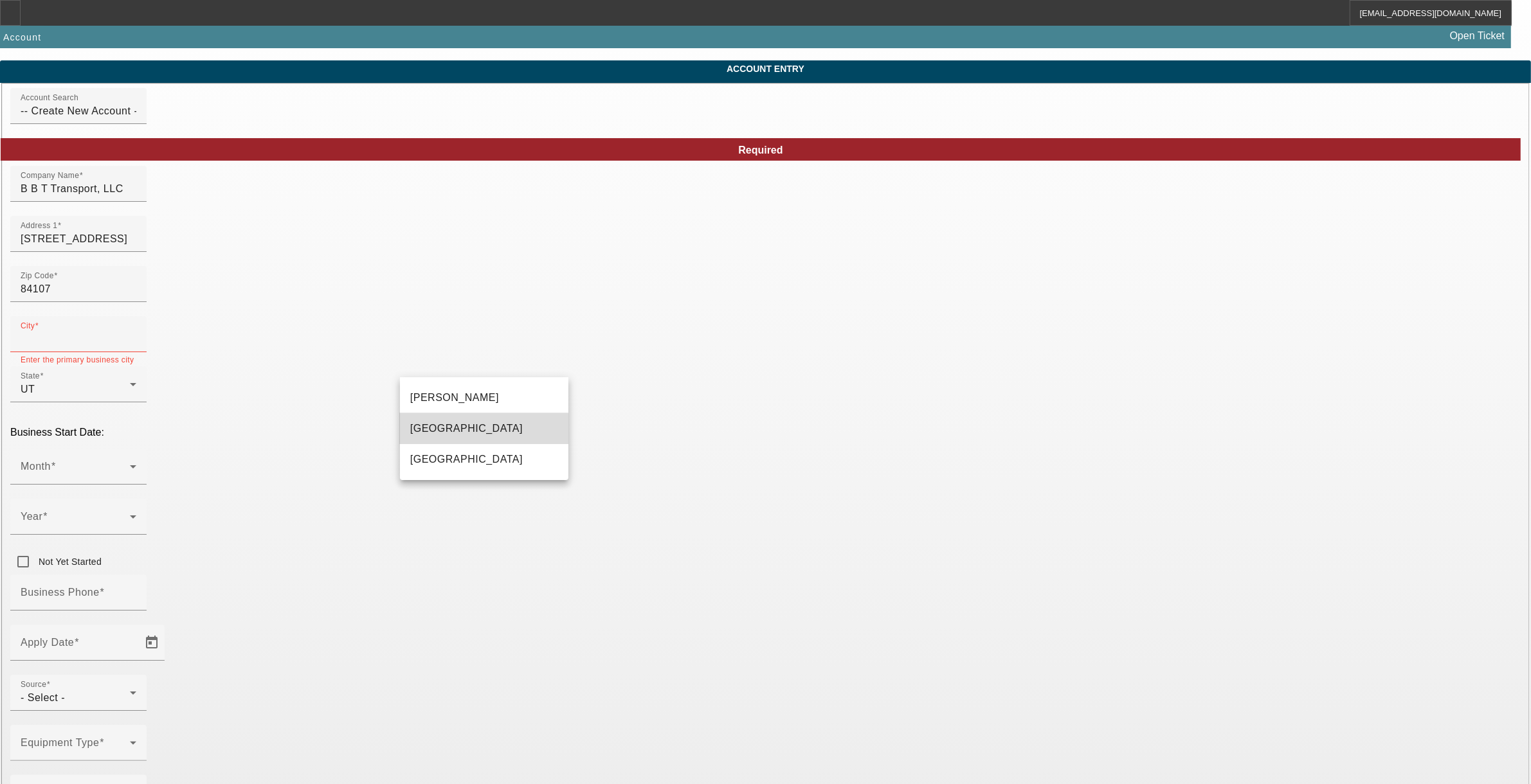
click at [467, 430] on mat-option "[GEOGRAPHIC_DATA]" at bounding box center [484, 429] width 168 height 31
type input "[GEOGRAPHIC_DATA]"
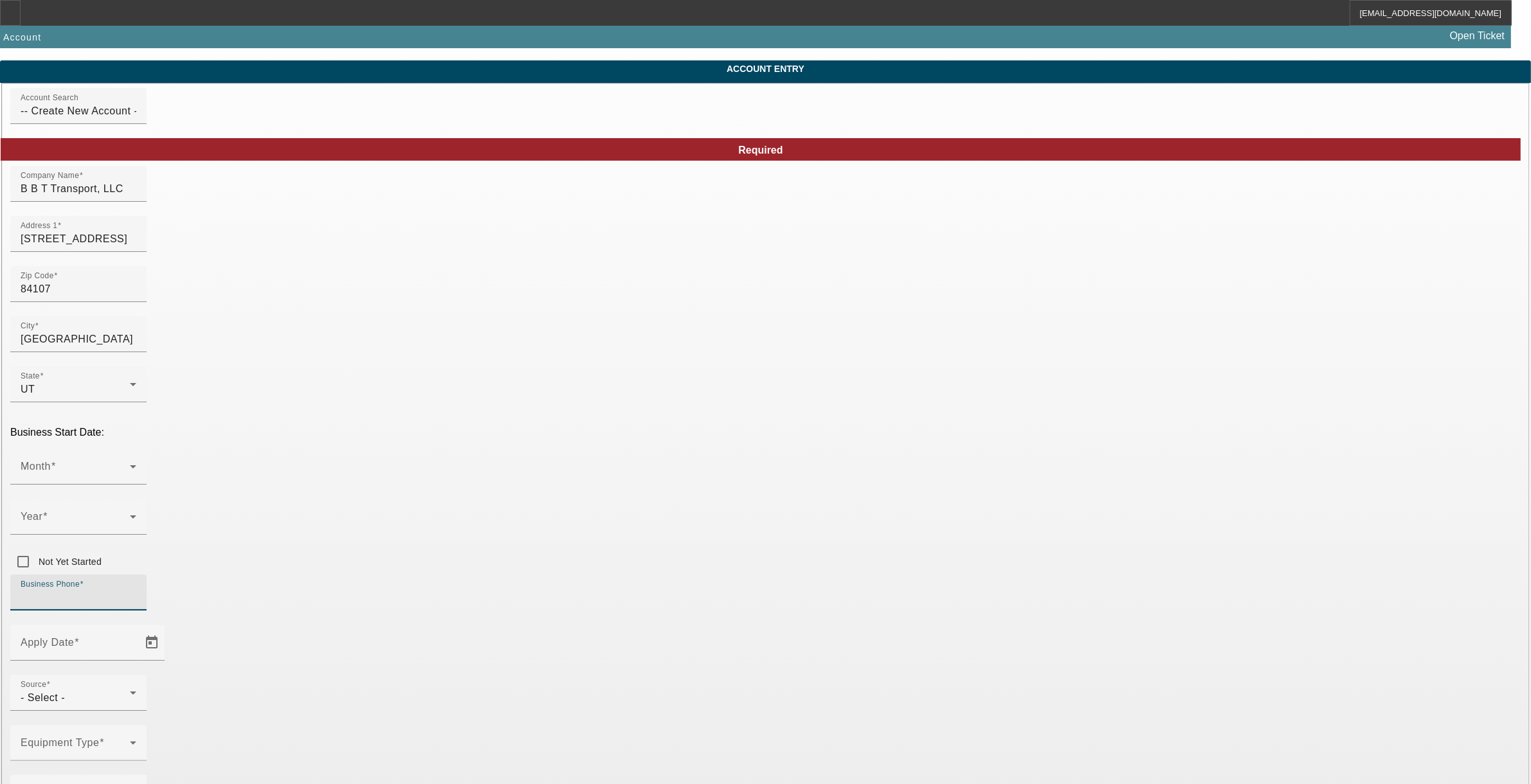
click at [136, 590] on input "Business Phone" at bounding box center [78, 597] width 116 height 16
type input "[PHONE_NUMBER]"
click at [167, 628] on span "Open calendar" at bounding box center [152, 643] width 31 height 31
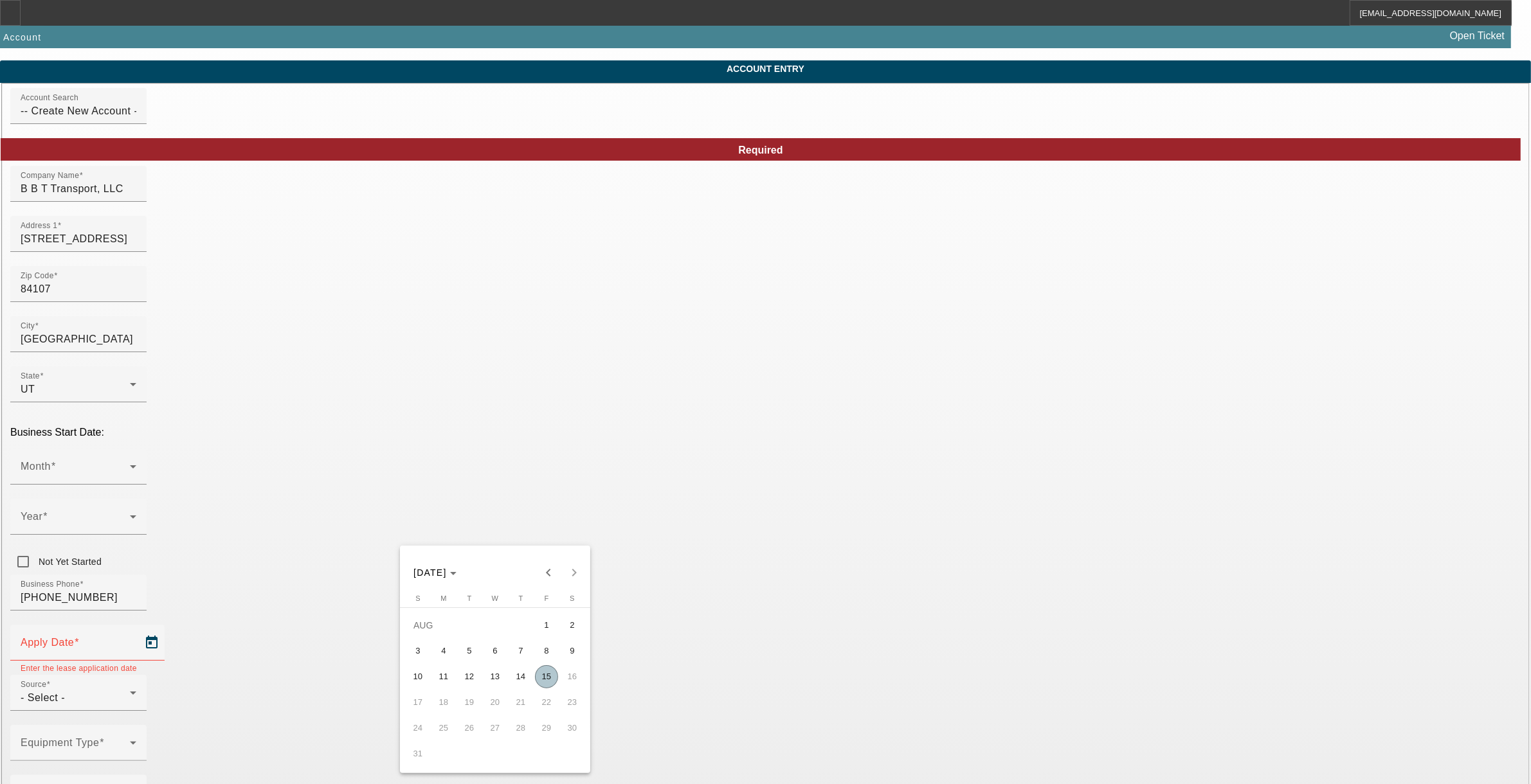
click at [541, 681] on span "15" at bounding box center [546, 676] width 23 height 23
type input "[DATE]"
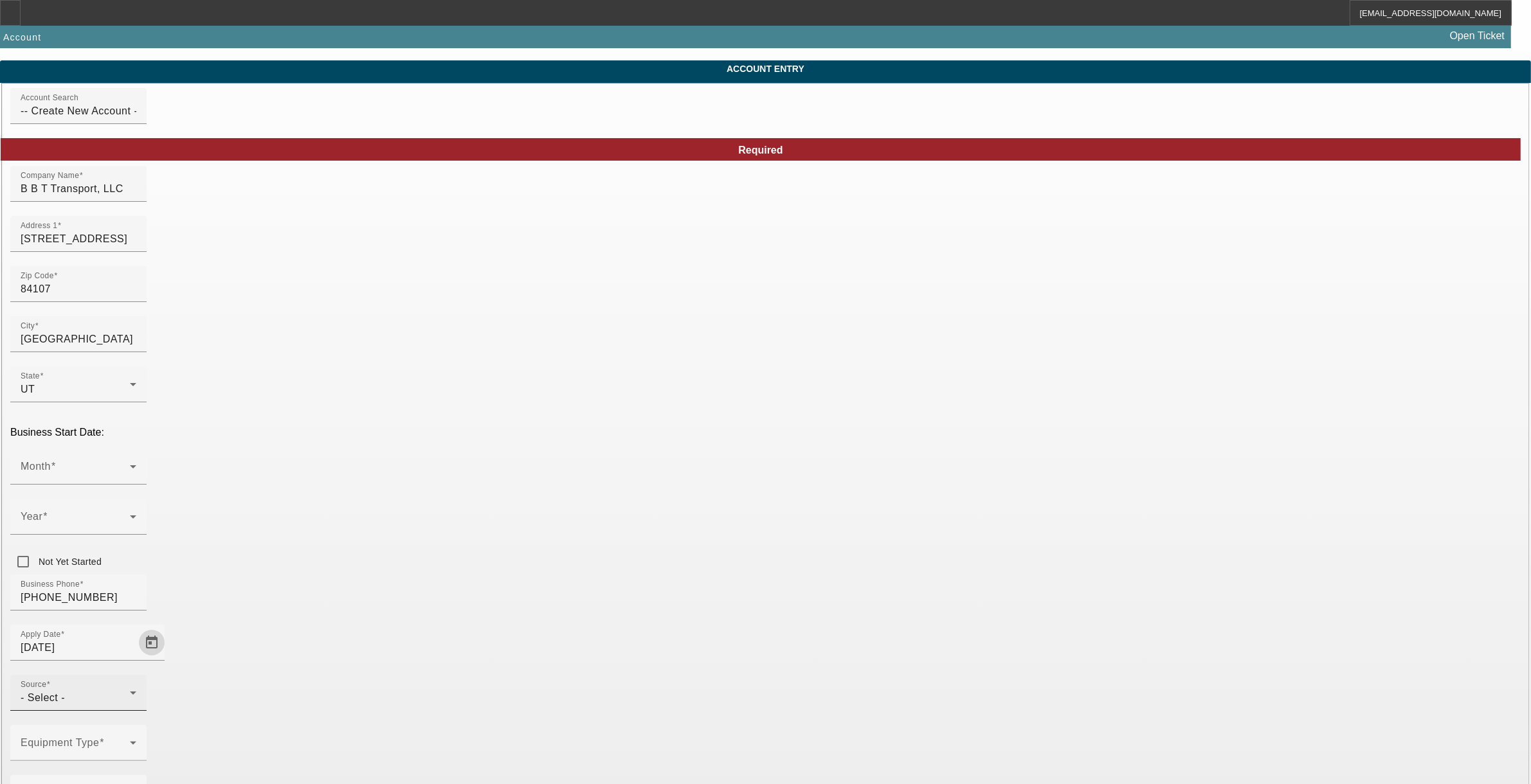
click at [136, 675] on div "Source - Select -" at bounding box center [78, 693] width 116 height 36
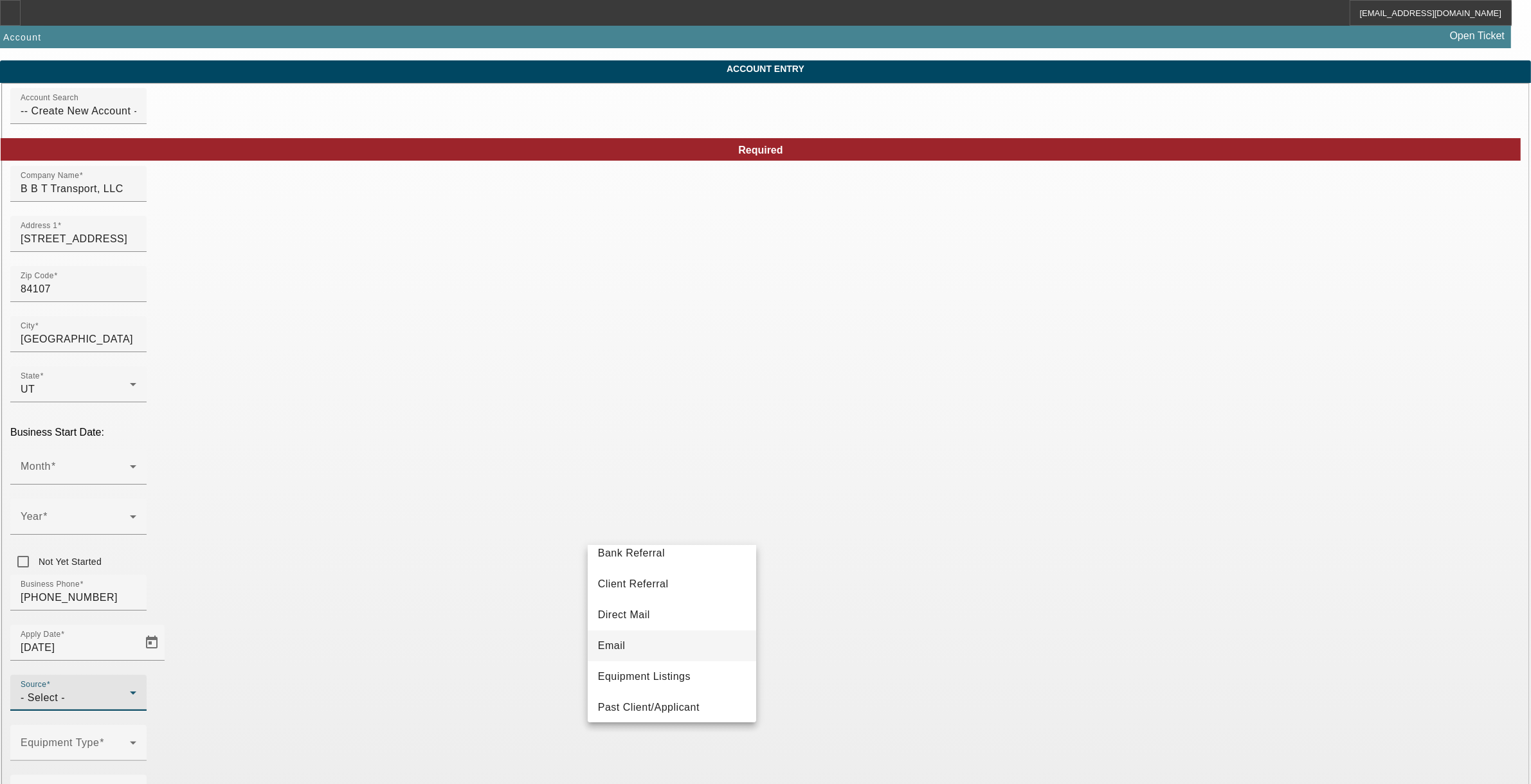
scroll to position [81, 0]
click at [652, 644] on span "Equipment Listings" at bounding box center [644, 640] width 92 height 16
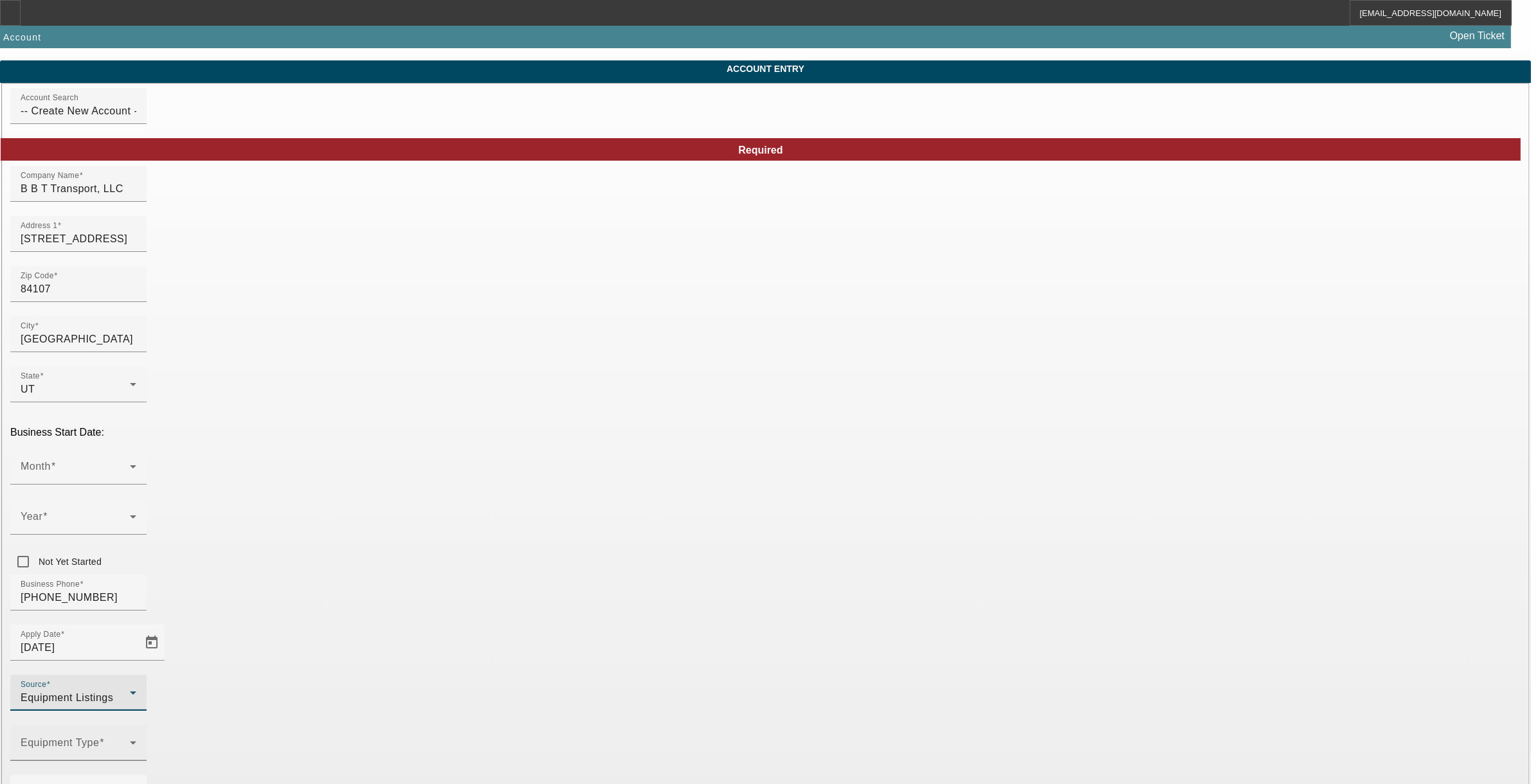
click at [130, 741] on span at bounding box center [74, 748] width 109 height 16
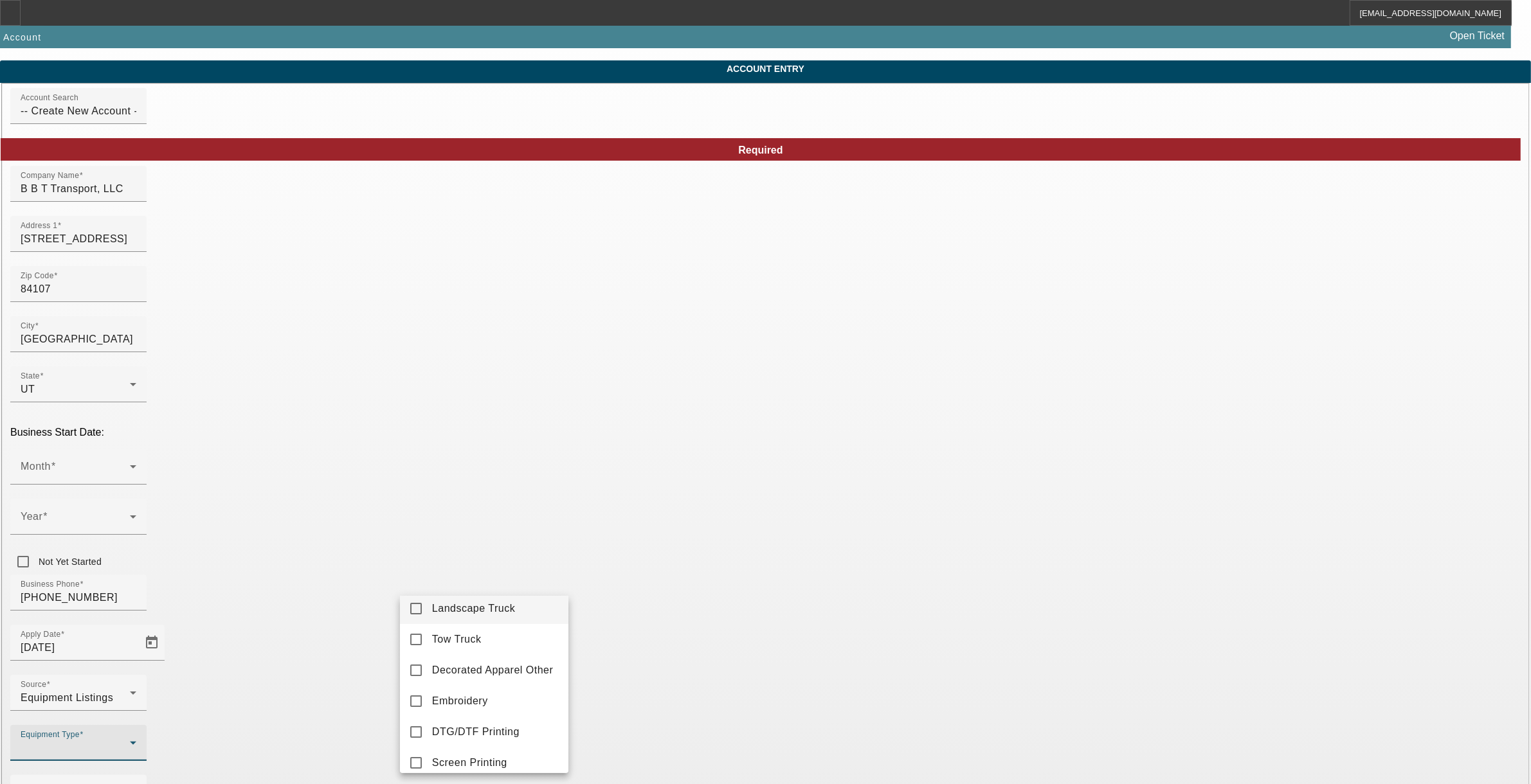
scroll to position [0, 0]
drag, startPoint x: 462, startPoint y: 653, endPoint x: 561, endPoint y: 628, distance: 102.1
click at [468, 646] on span "Tow Truck" at bounding box center [457, 648] width 49 height 16
click at [642, 609] on div at bounding box center [765, 392] width 1531 height 784
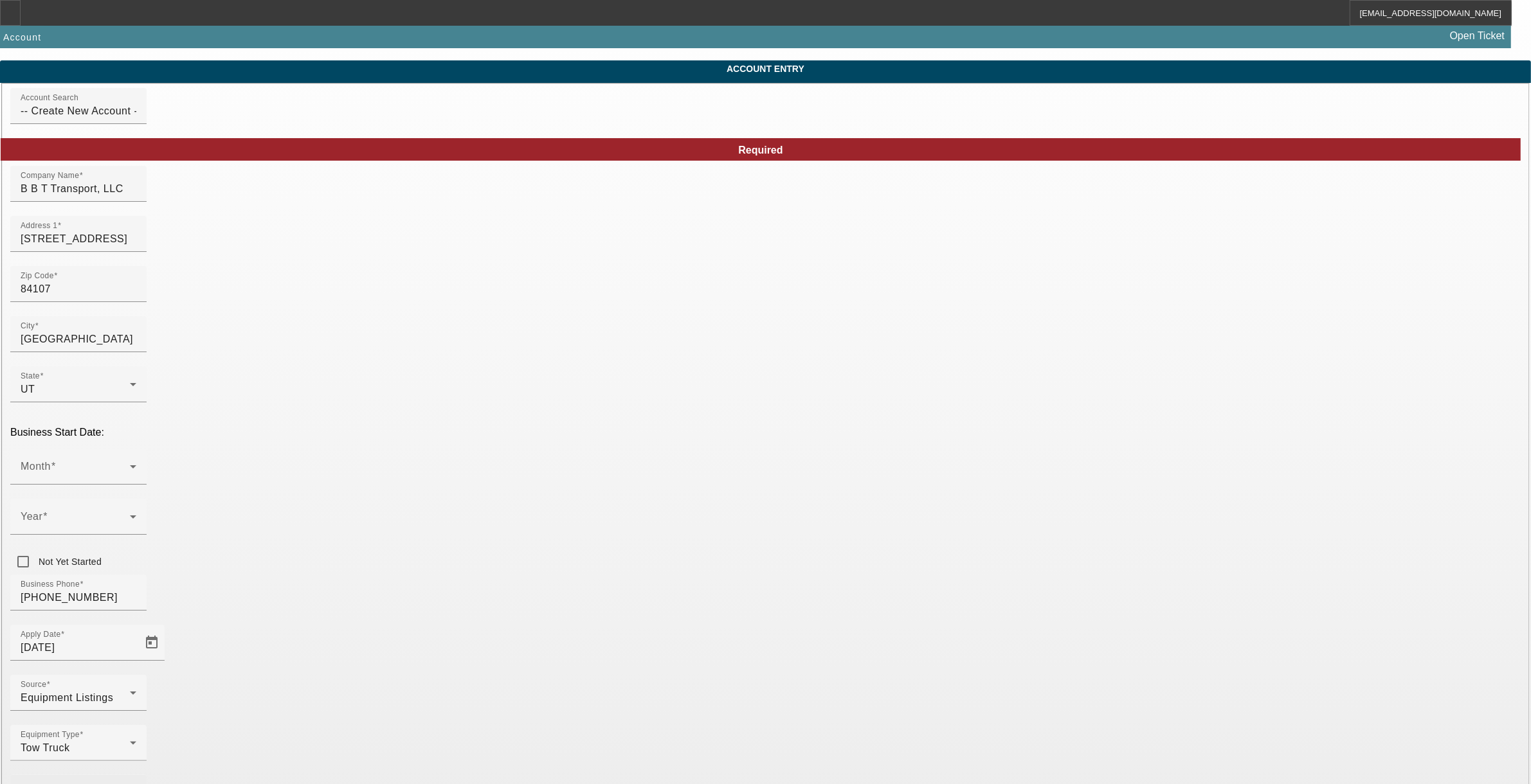
click at [130, 771] on span at bounding box center [74, 799] width 109 height 16
click at [454, 464] on mat-option "Towing" at bounding box center [484, 456] width 168 height 31
drag, startPoint x: 631, startPoint y: 624, endPoint x: 731, endPoint y: 569, distance: 114.1
click at [631, 624] on div at bounding box center [765, 392] width 1531 height 784
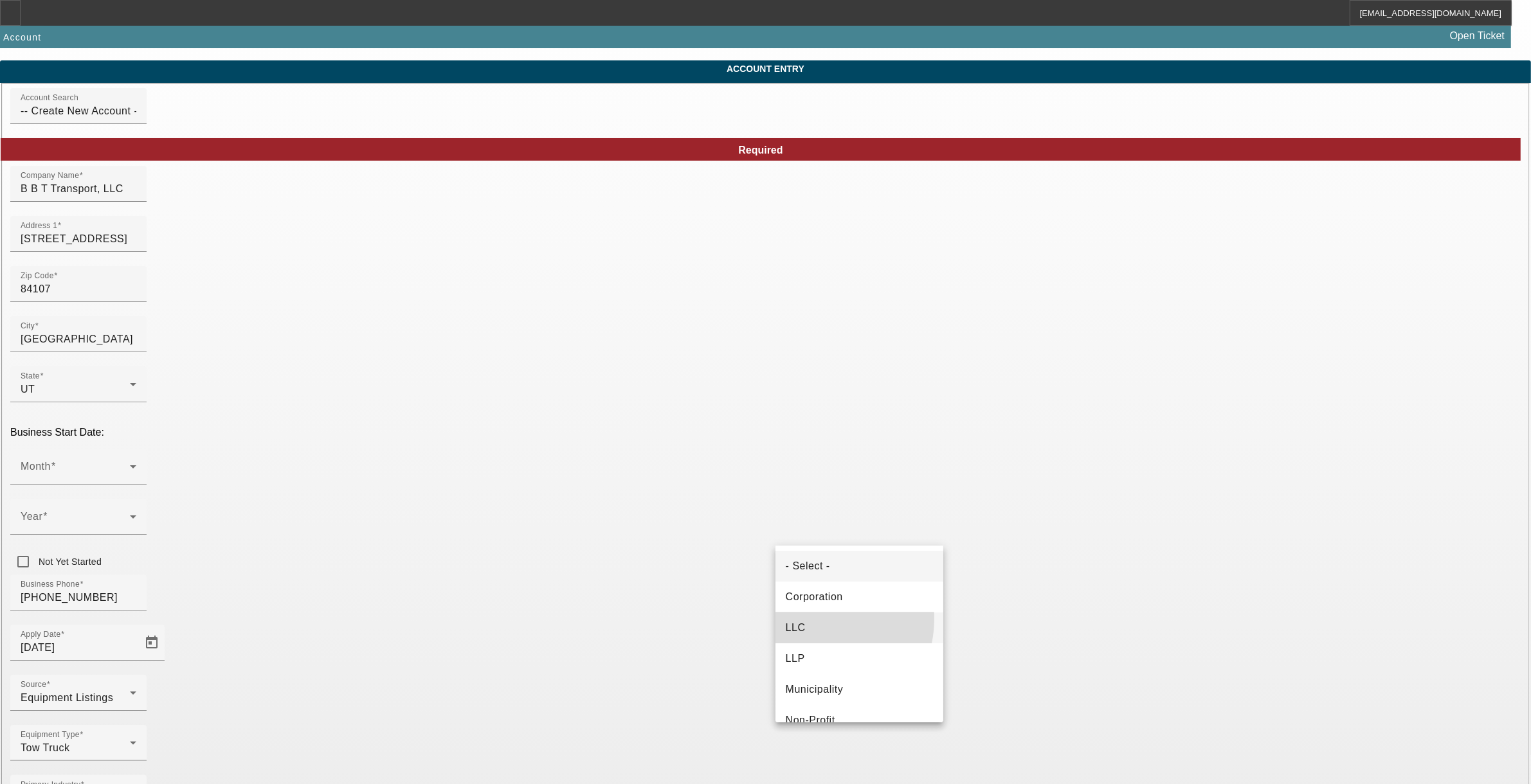
click at [811, 618] on mat-option "LLC" at bounding box center [860, 628] width 168 height 31
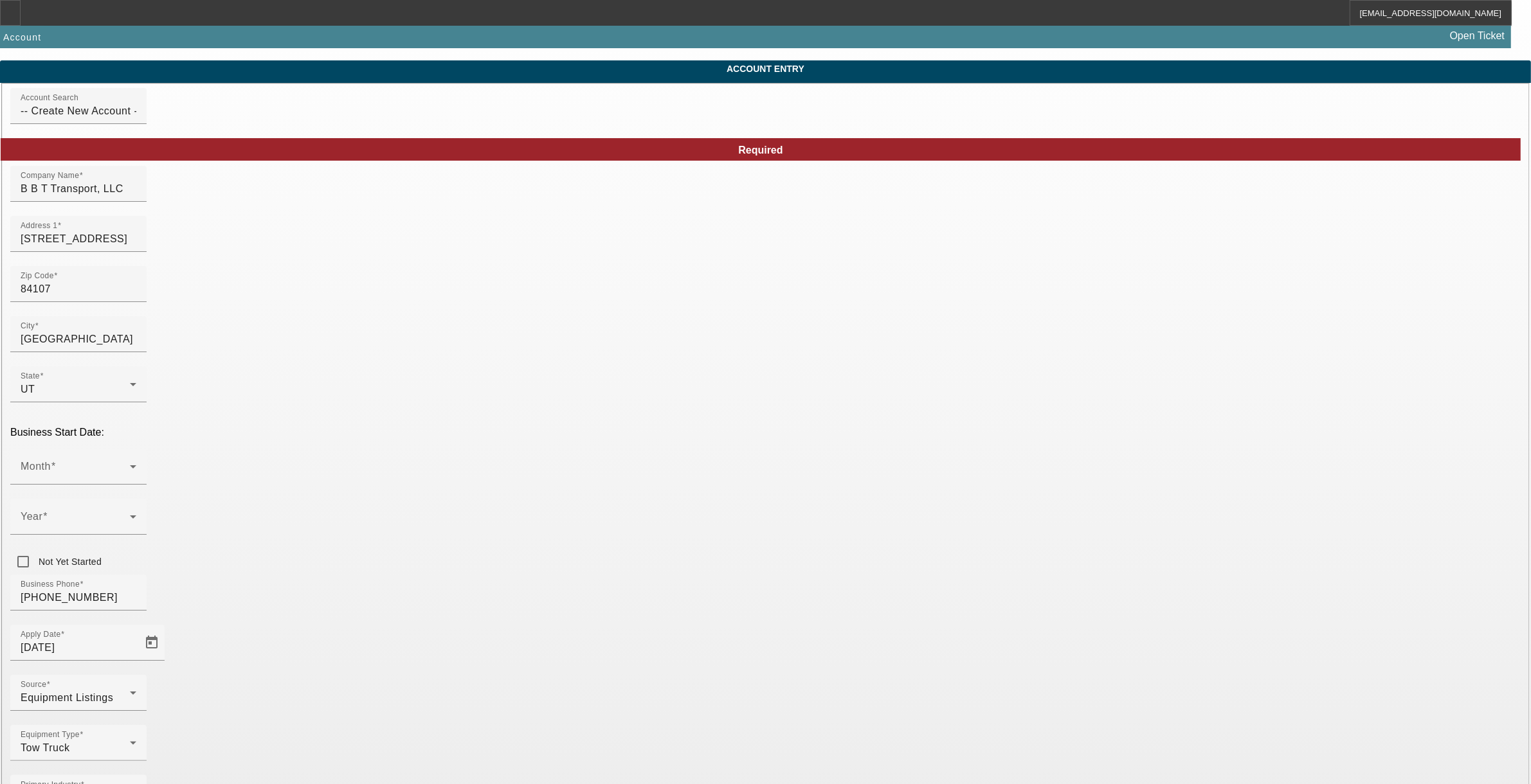
click at [130, 464] on span at bounding box center [74, 471] width 109 height 16
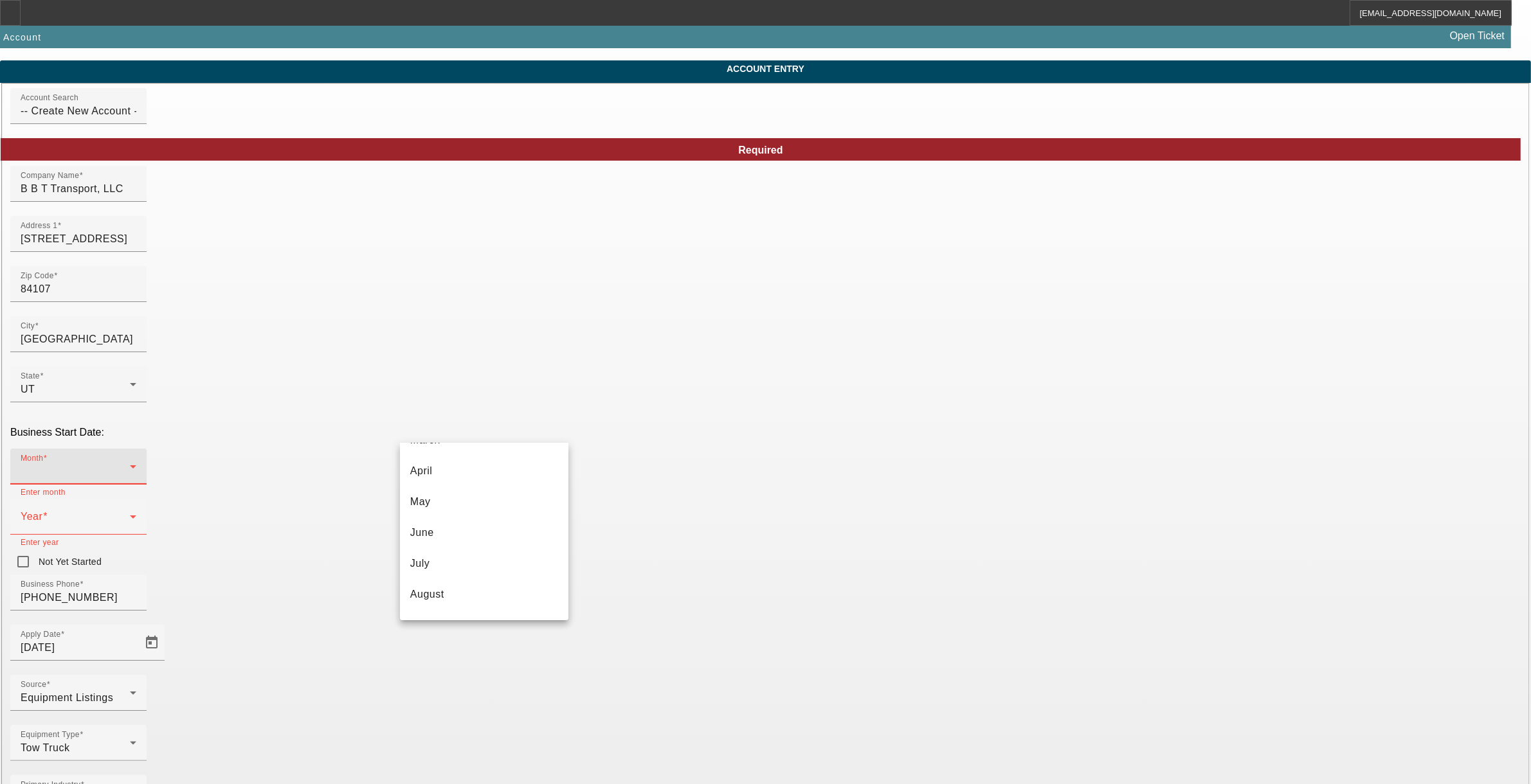
scroll to position [235, 0]
drag, startPoint x: 425, startPoint y: 598, endPoint x: 490, endPoint y: 471, distance: 142.7
click at [434, 581] on div "- Select - January February March April May June July August September October …" at bounding box center [484, 532] width 168 height 177
click at [464, 596] on mat-option "December" at bounding box center [484, 600] width 168 height 31
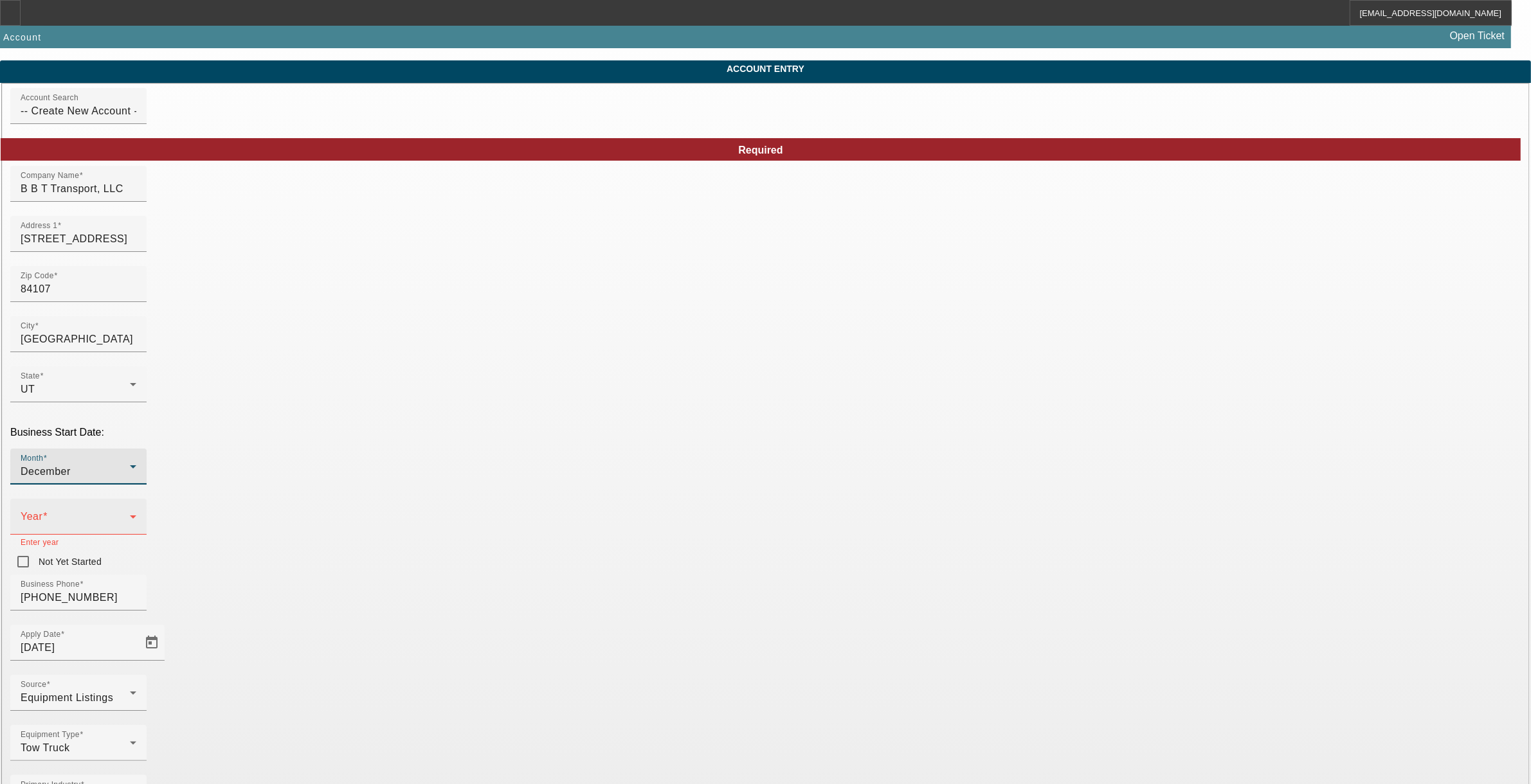
click at [130, 514] on span at bounding box center [74, 521] width 109 height 16
click at [621, 593] on span "2024" at bounding box center [610, 587] width 25 height 16
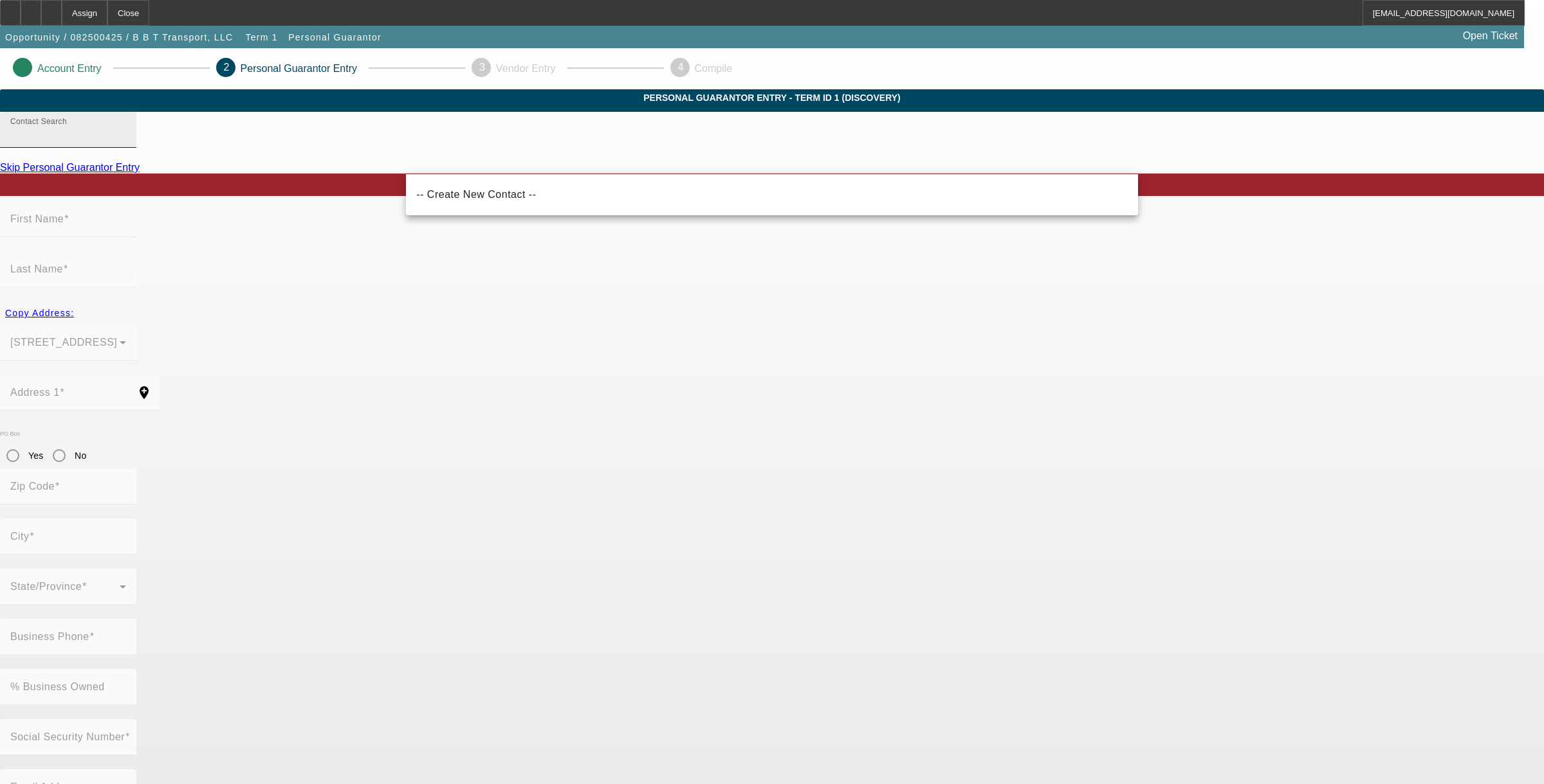
click at [126, 143] on input "Contact Search" at bounding box center [68, 134] width 116 height 16
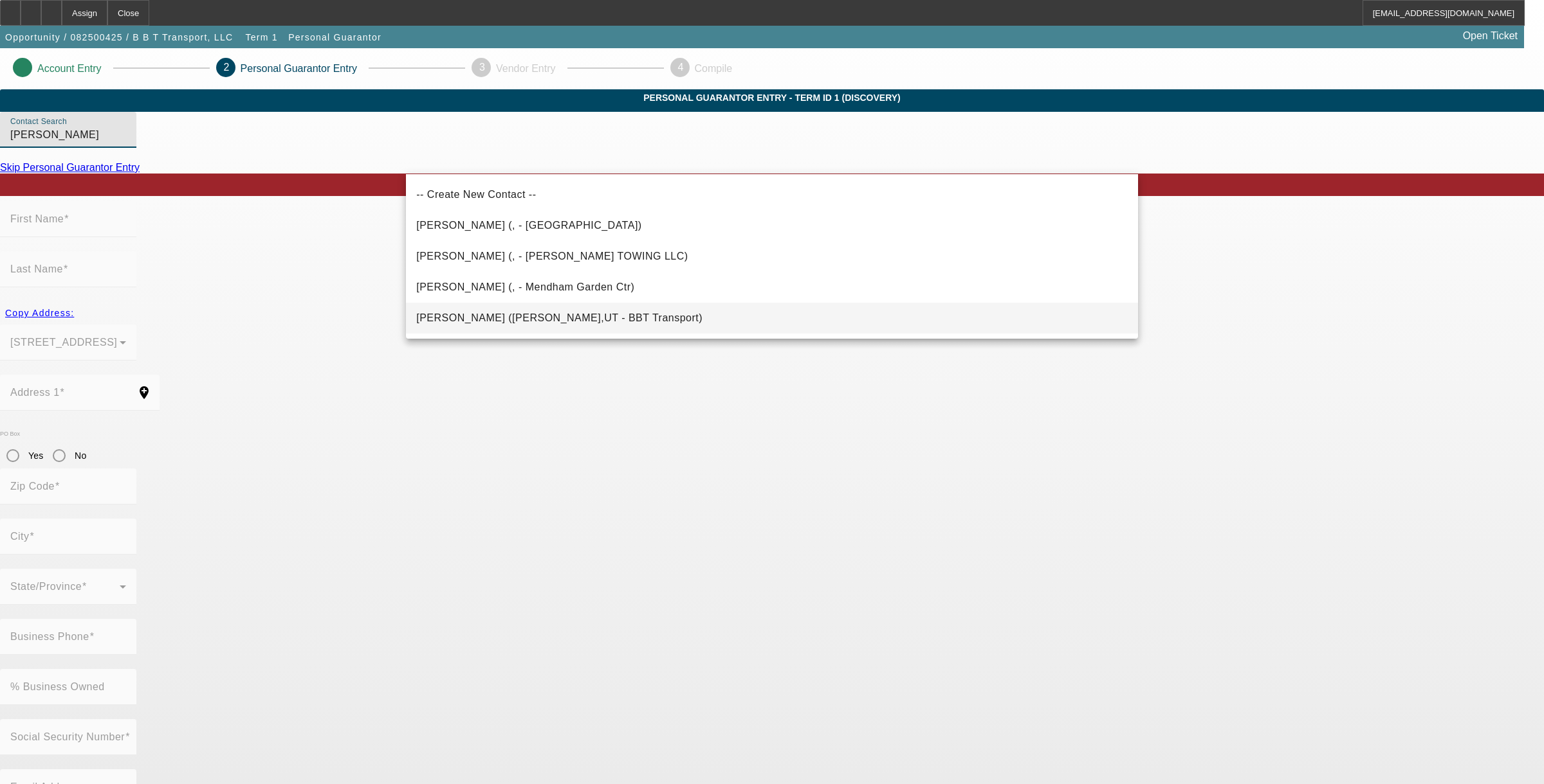
click at [503, 315] on span "Broadhead, Jeffrey (Herriman,UT - BBT Transport)" at bounding box center [559, 318] width 286 height 11
type input "Broadhead, Jeffrey (Herriman,UT - BBT Transport)"
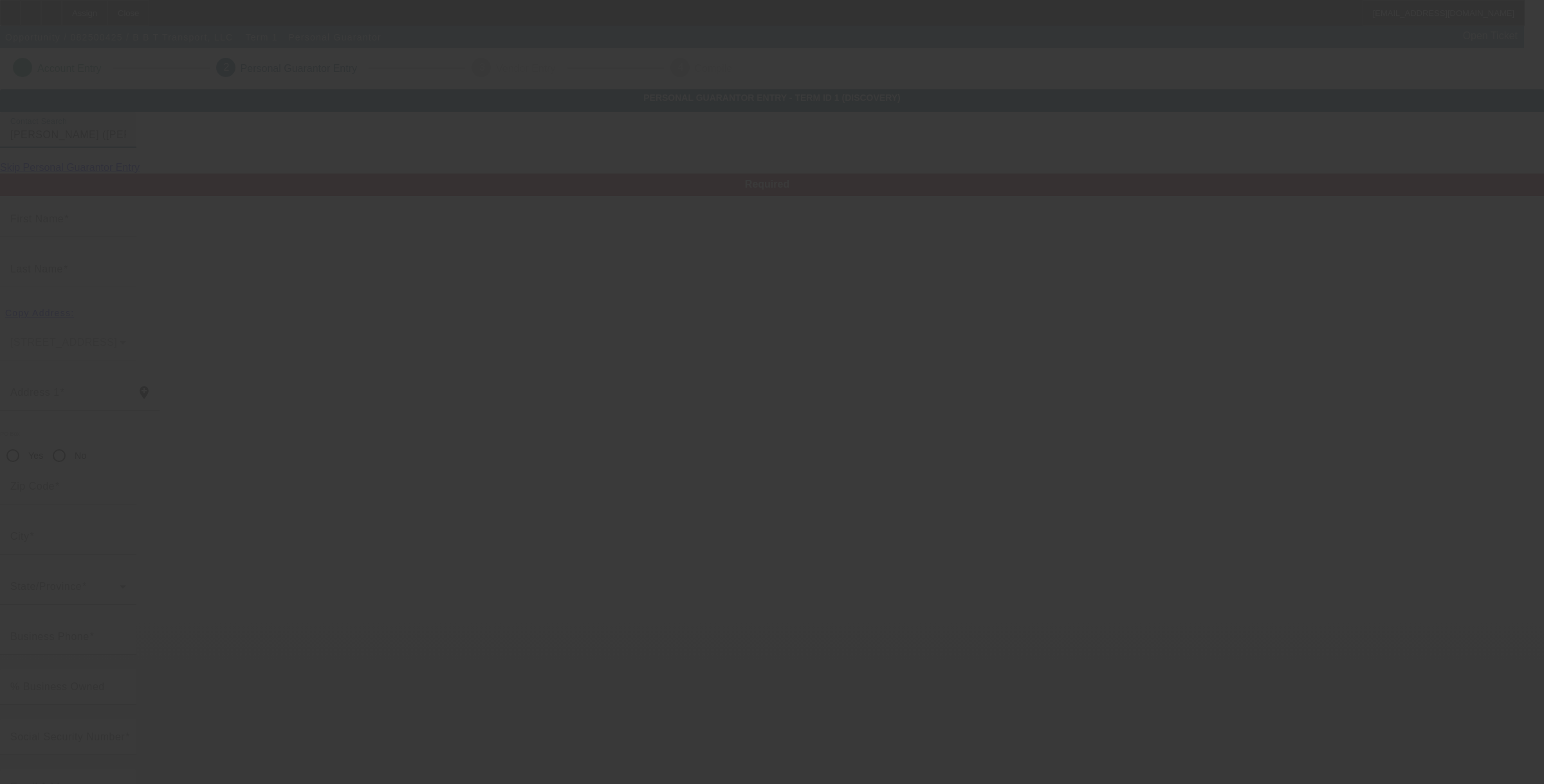
type input "Jeffrey"
type input "Broadhead"
type input "14652 Bonnie Jean Lane"
radio input "true"
type input "84096"
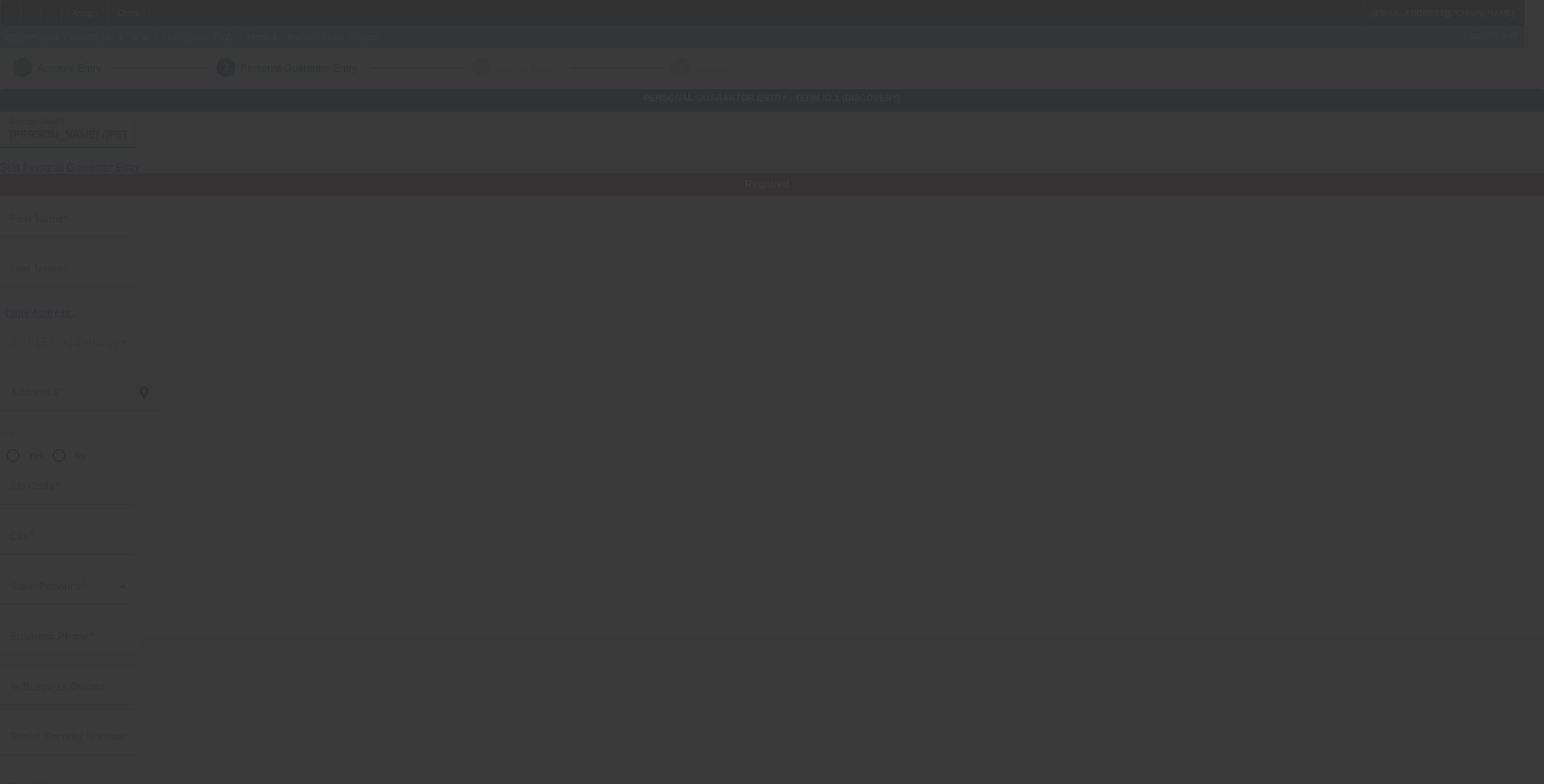
type input "Herriman"
type input "(801) 471-5153"
type input "60"
type input "528-59-2101"
type input "dontstopent2024@gmail.com"
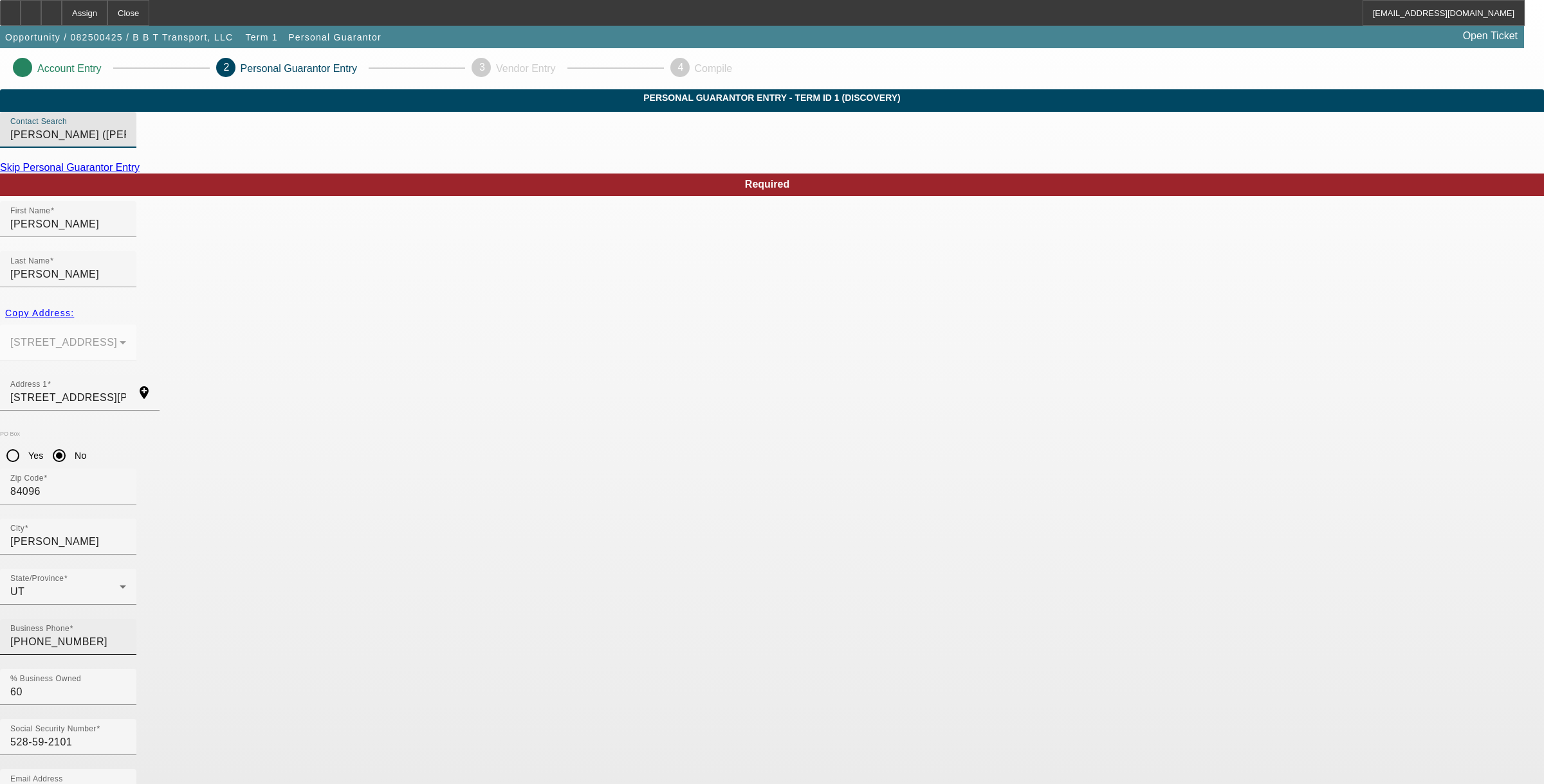
drag, startPoint x: 642, startPoint y: 518, endPoint x: 557, endPoint y: 511, distance: 85.3
click at [557, 619] on div "Business Phone (801) 471-5153 % Business Owned 60" at bounding box center [772, 670] width 1544 height 101
type input "100"
drag, startPoint x: 725, startPoint y: 566, endPoint x: 548, endPoint y: 576, distance: 177.3
click at [548, 719] on div "Social Security Number 528-59-2101 Email Address dontstopent2024@gmail.com" at bounding box center [772, 769] width 1544 height 101
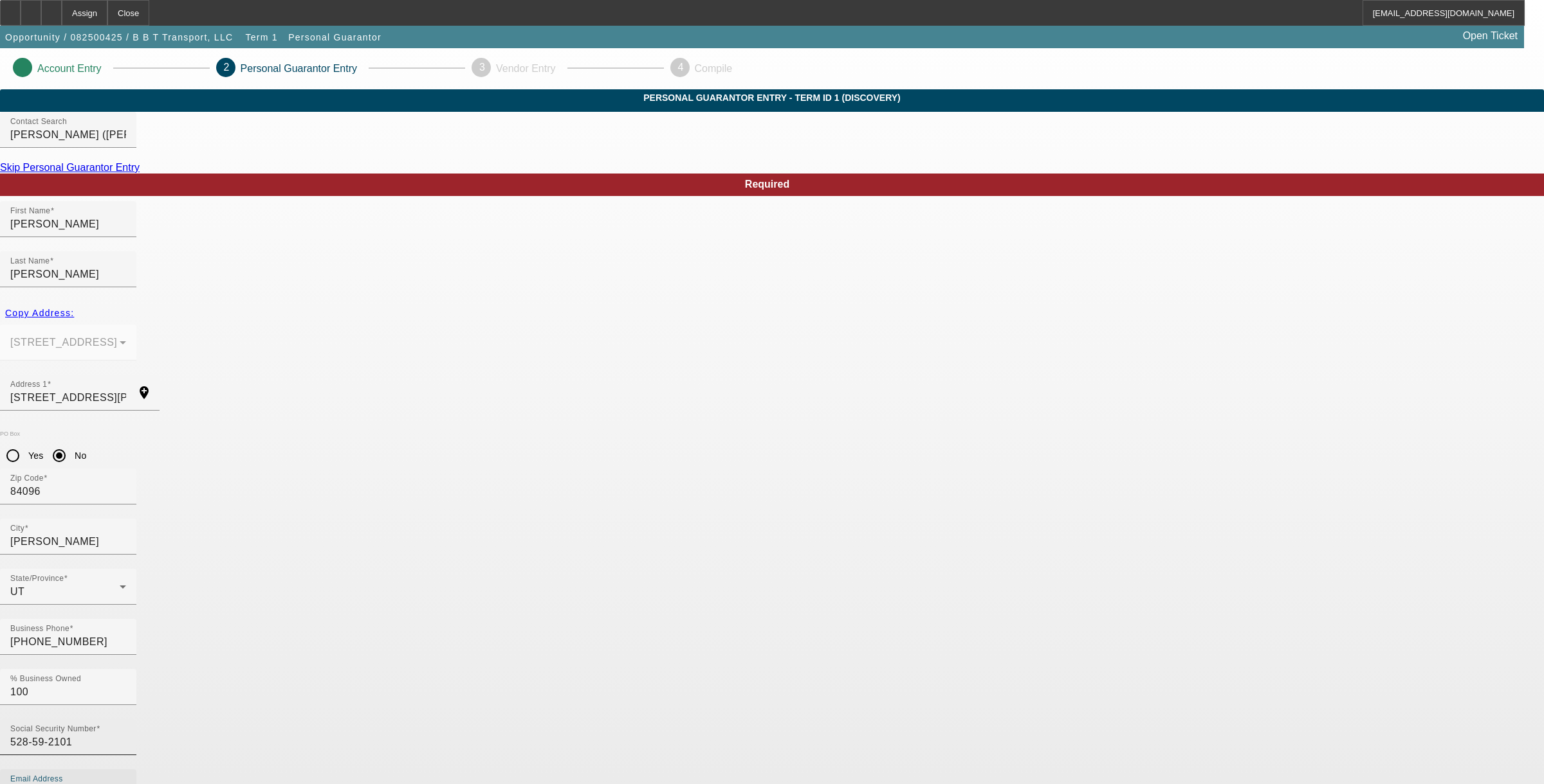
type input "l"
type input "jlb@digis.net"
drag, startPoint x: 514, startPoint y: 510, endPoint x: 326, endPoint y: 525, distance: 188.6
click at [326, 525] on app-personal-guarantor-manage "Account Entry 2 Personal Guarantor Entry 3 Vendor Entry 4 Compile Personal Guar…" at bounding box center [772, 705] width 1544 height 1315
type input "(801) 867-0021"
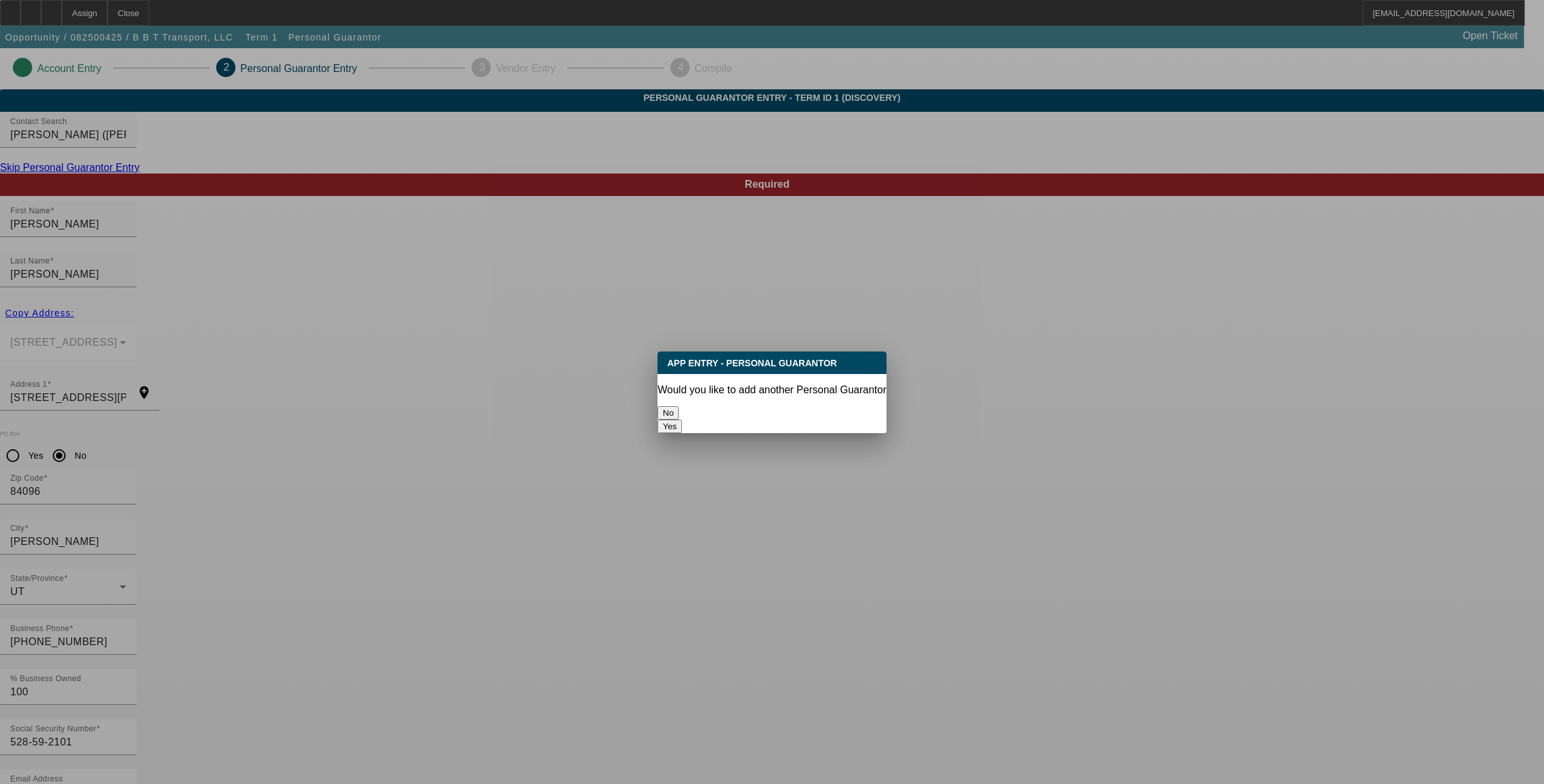
click at [679, 406] on button "No" at bounding box center [667, 413] width 21 height 14
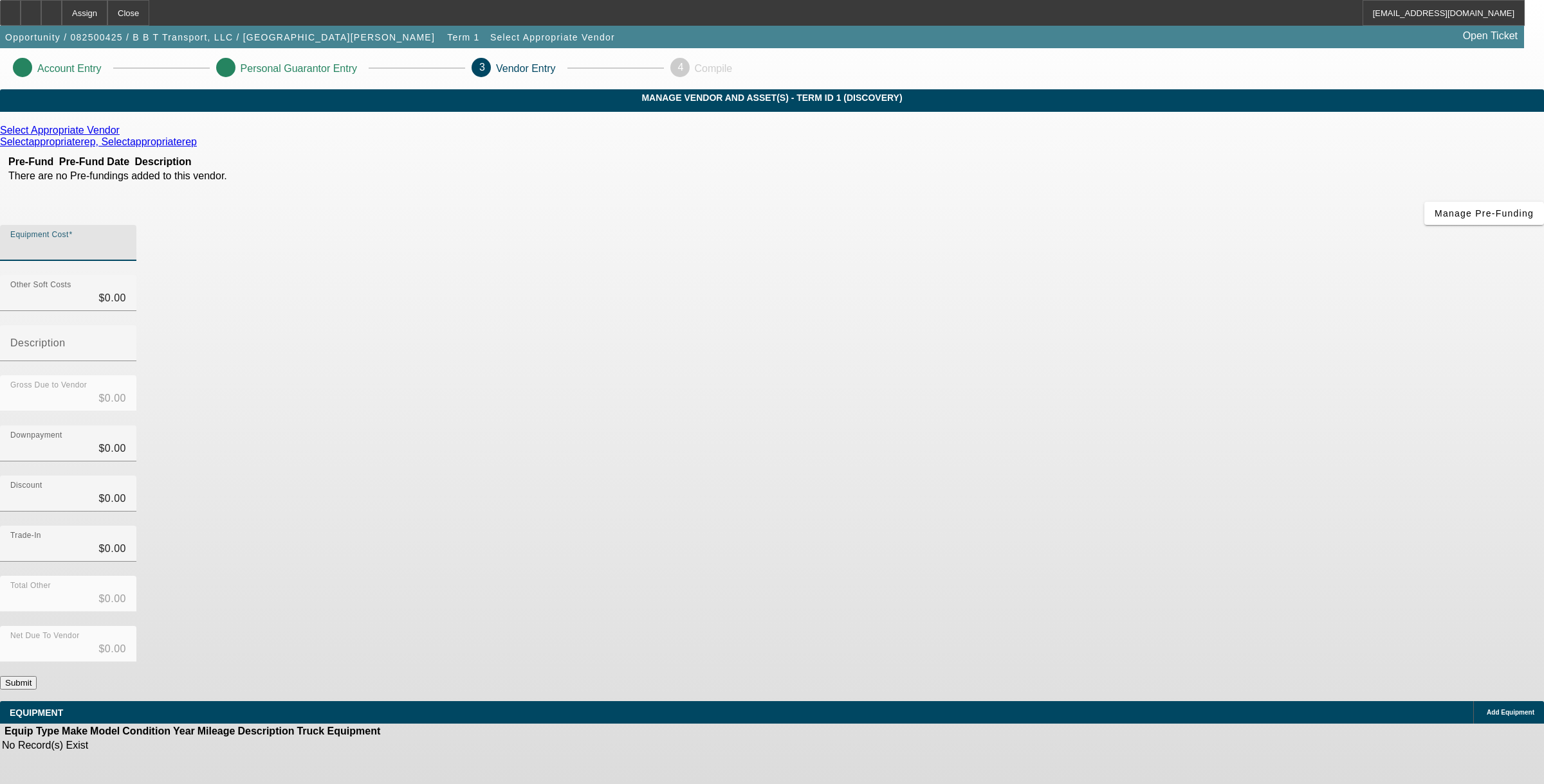
click at [126, 241] on input "Equipment Cost" at bounding box center [68, 248] width 116 height 16
type input "7"
type input "$7.00"
type input "75"
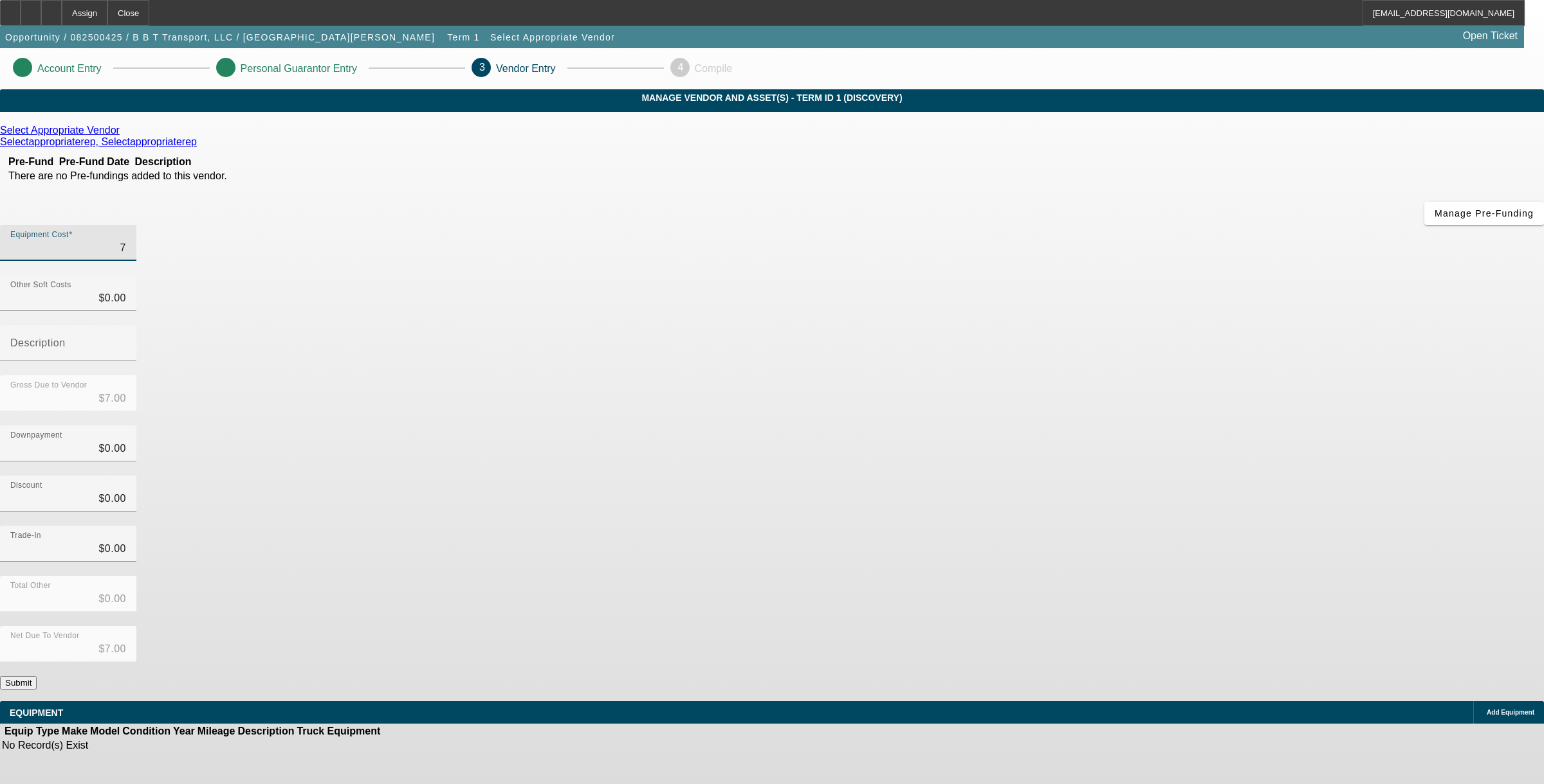
type input "$75.00"
type input "750"
type input "$750.00"
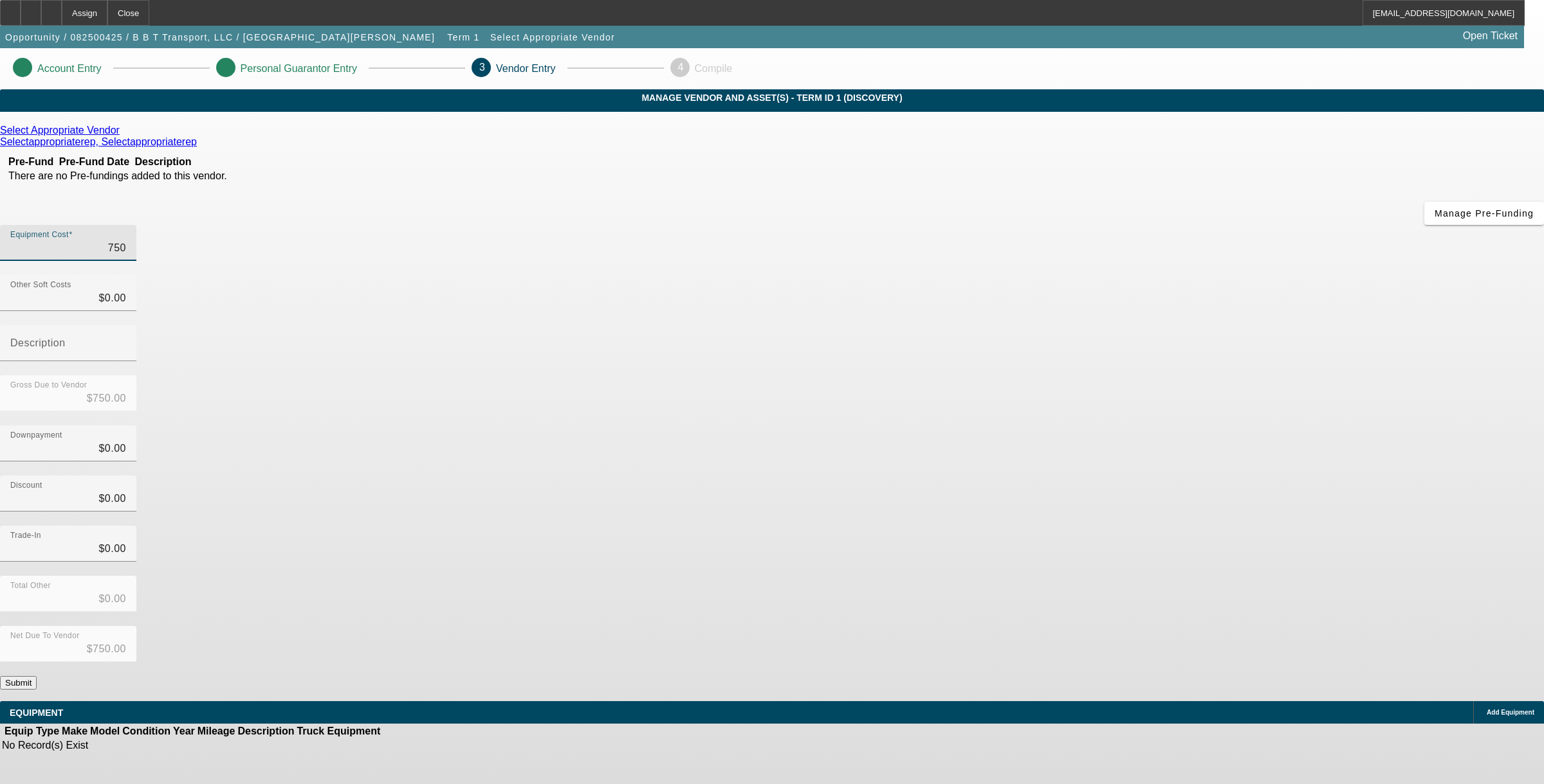
type input "7500"
type input "$7,500.00"
type input "75000"
type input "$75,000.00"
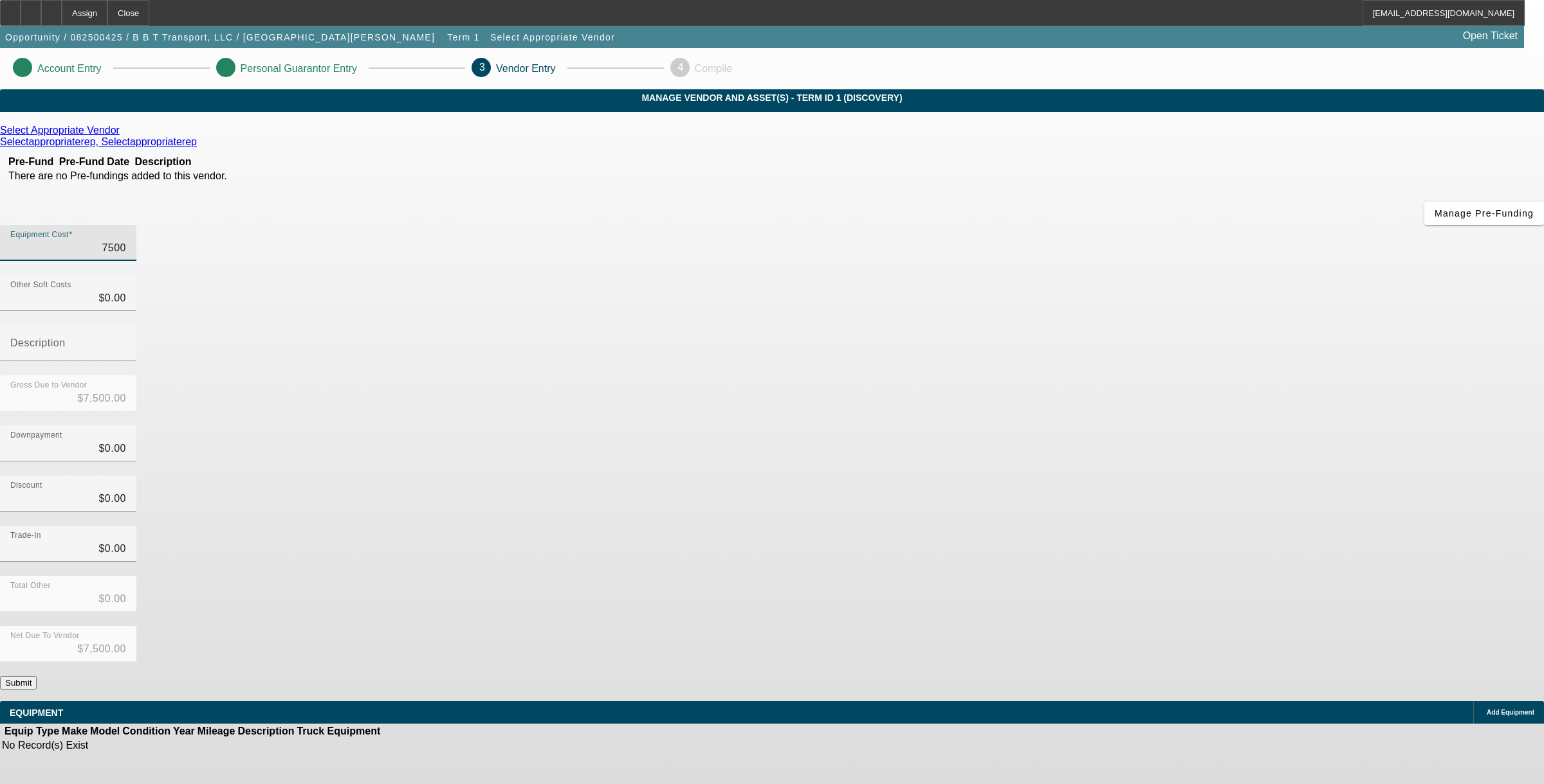
type input "$75,000.00"
click at [1279, 481] on app-vendor-asset-manage "Account Entry Personal Guarantor Entry 3 Vendor Entry 4 Compile MANAGE VENDOR A…" at bounding box center [772, 407] width 1544 height 718
click at [37, 676] on button "Submit" at bounding box center [18, 682] width 37 height 14
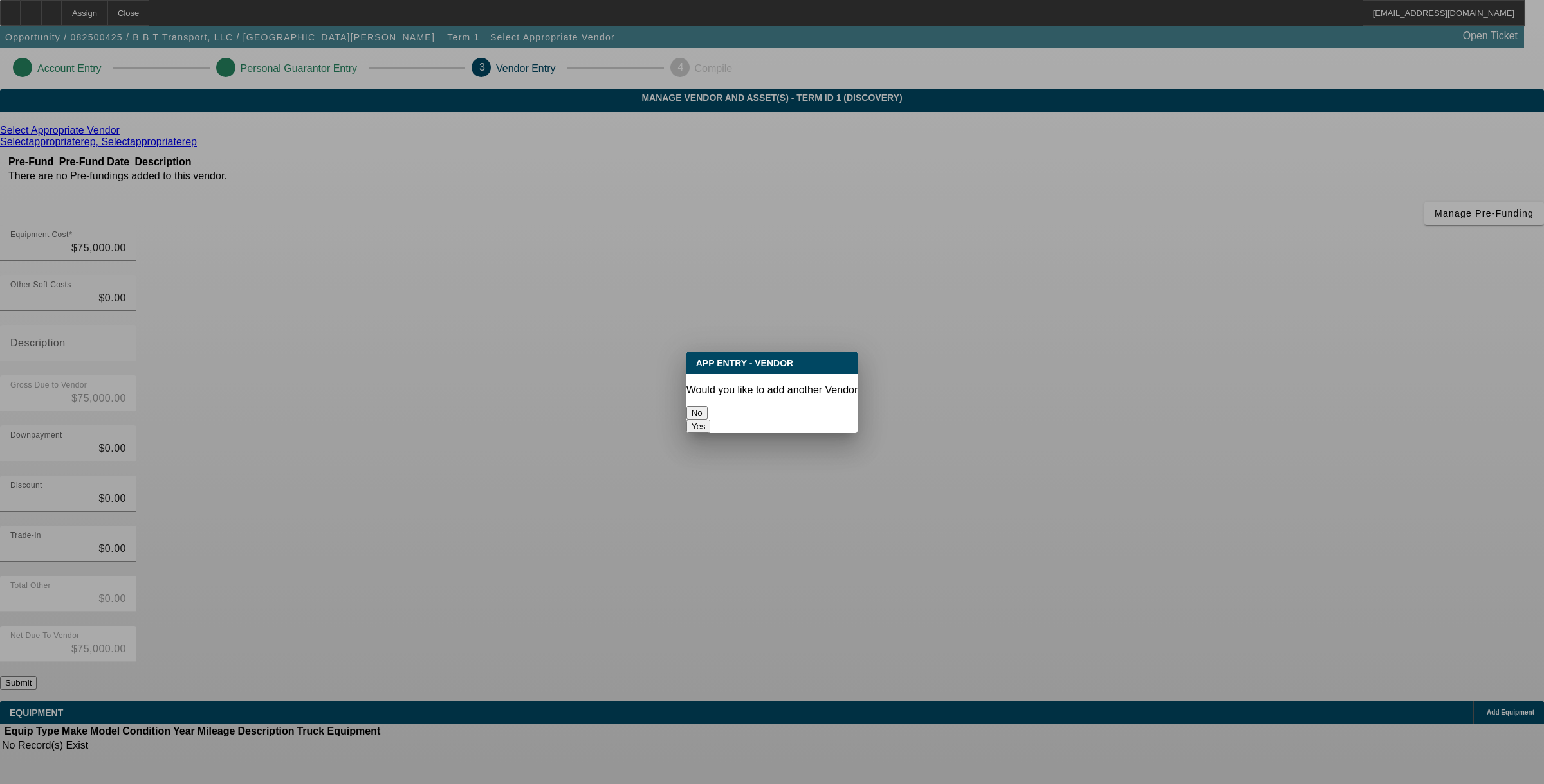
click at [740, 420] on div "No" at bounding box center [772, 413] width 172 height 14
click at [732, 419] on div "No" at bounding box center [772, 413] width 172 height 14
click at [707, 406] on button "No" at bounding box center [696, 413] width 21 height 14
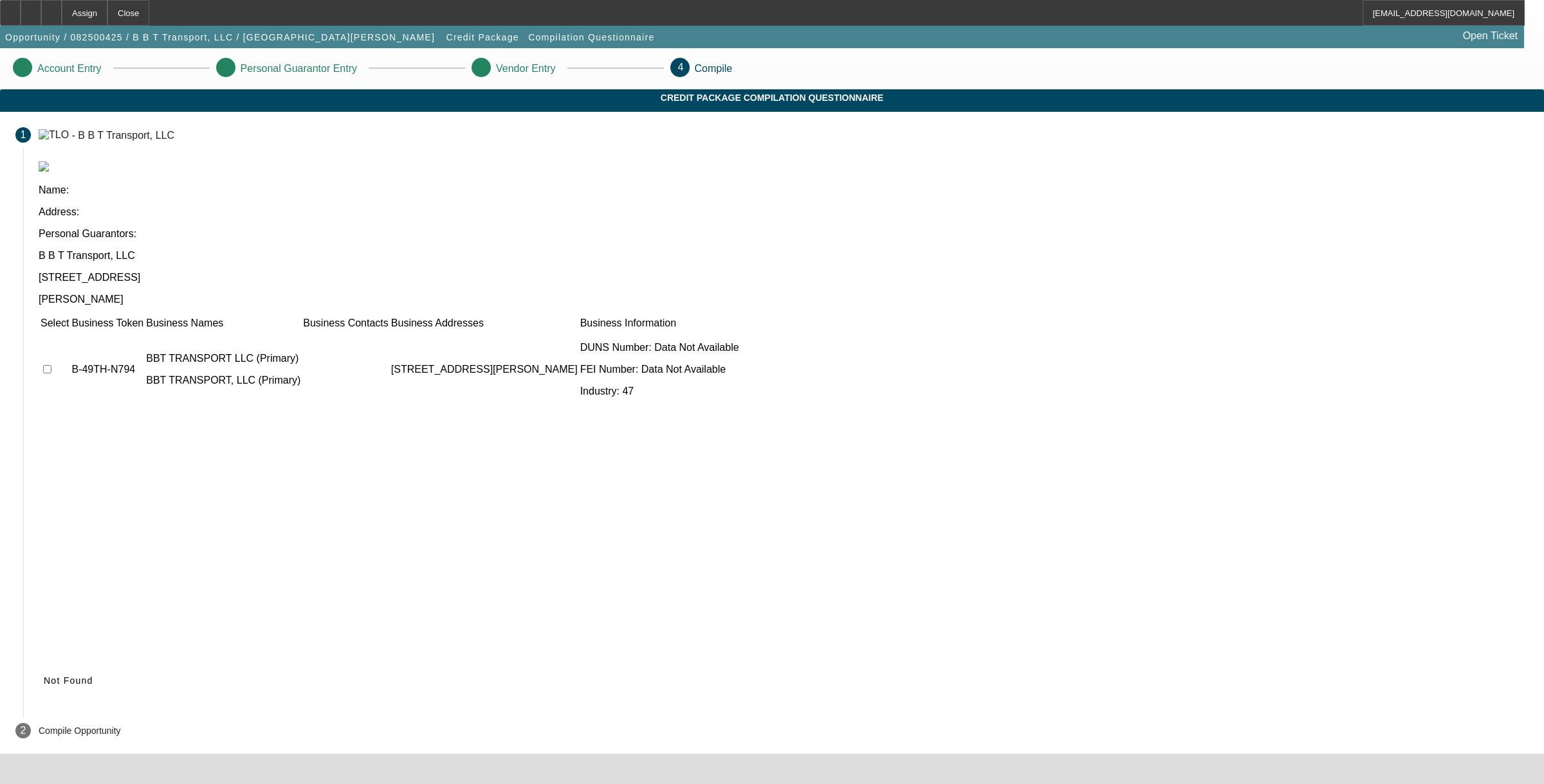
click at [70, 331] on td at bounding box center [55, 370] width 29 height 77
click at [51, 365] on input "checkbox" at bounding box center [47, 369] width 8 height 8
checkbox input "false"
click at [93, 676] on span "Not Found" at bounding box center [69, 681] width 49 height 10
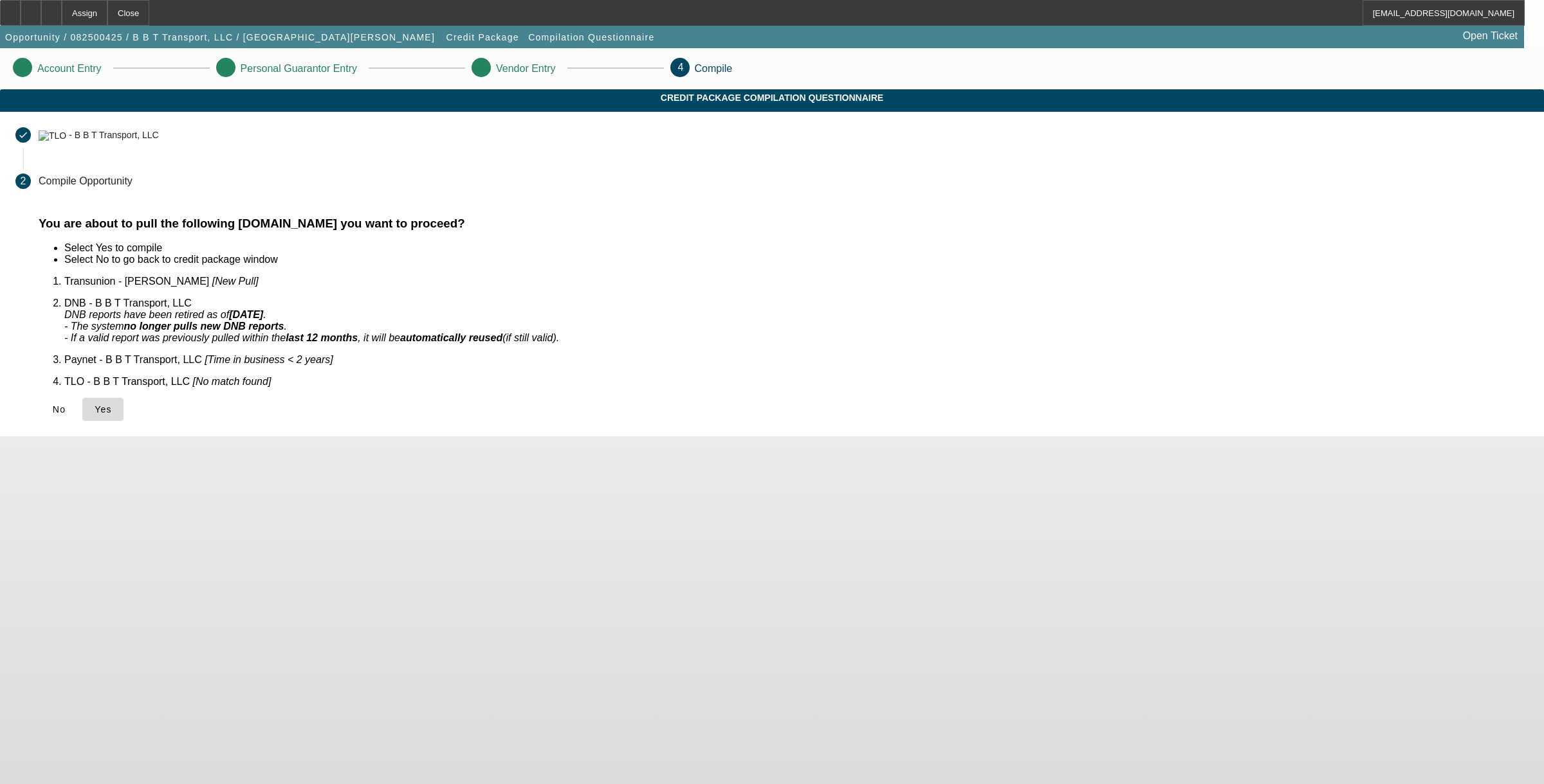
click at [112, 404] on span "Yes" at bounding box center [103, 409] width 17 height 10
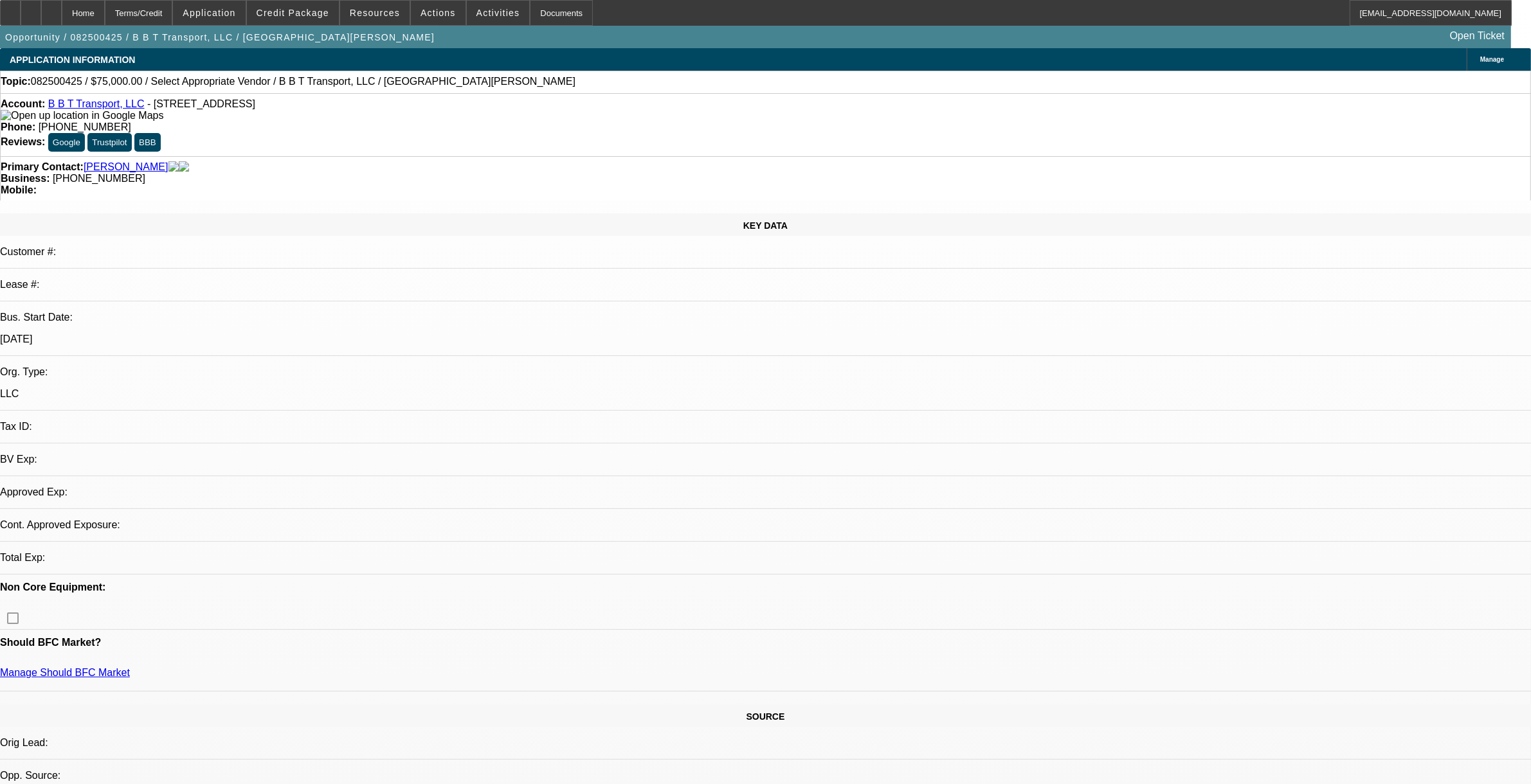
select select "0"
select select "2"
select select "0.1"
select select "2"
select select "4"
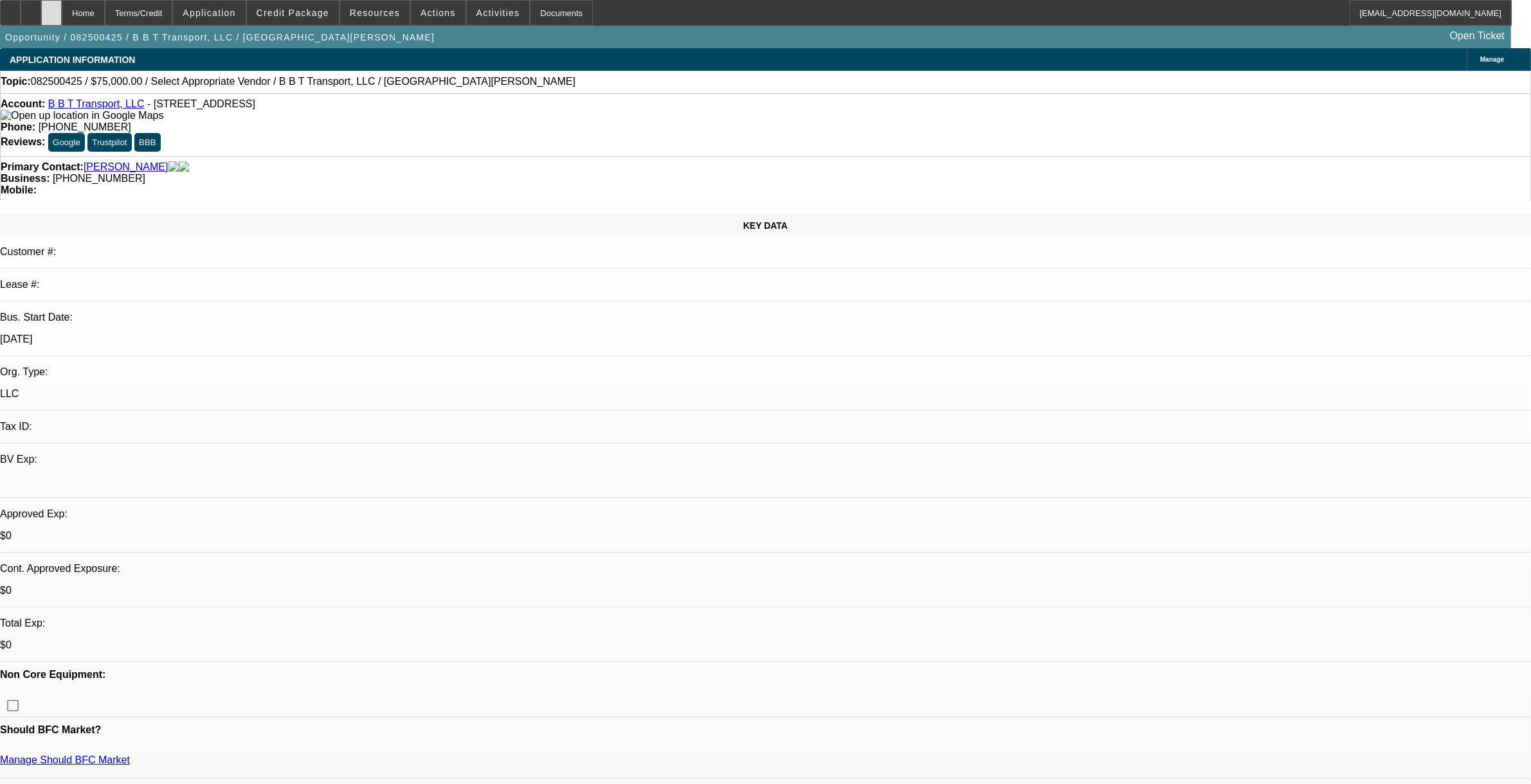
click at [51, 8] on icon at bounding box center [51, 8] width 0 height 0
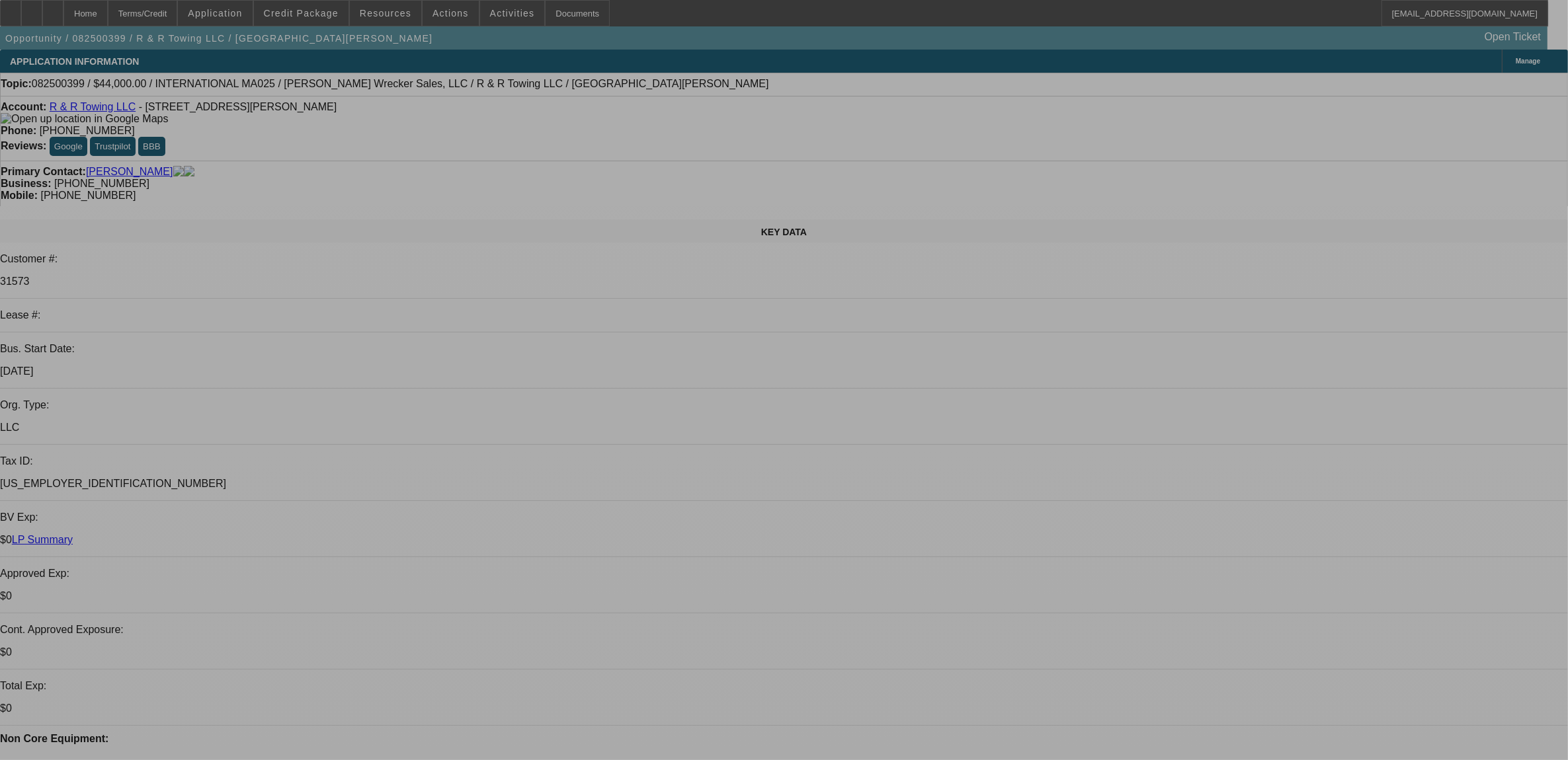
select select "0"
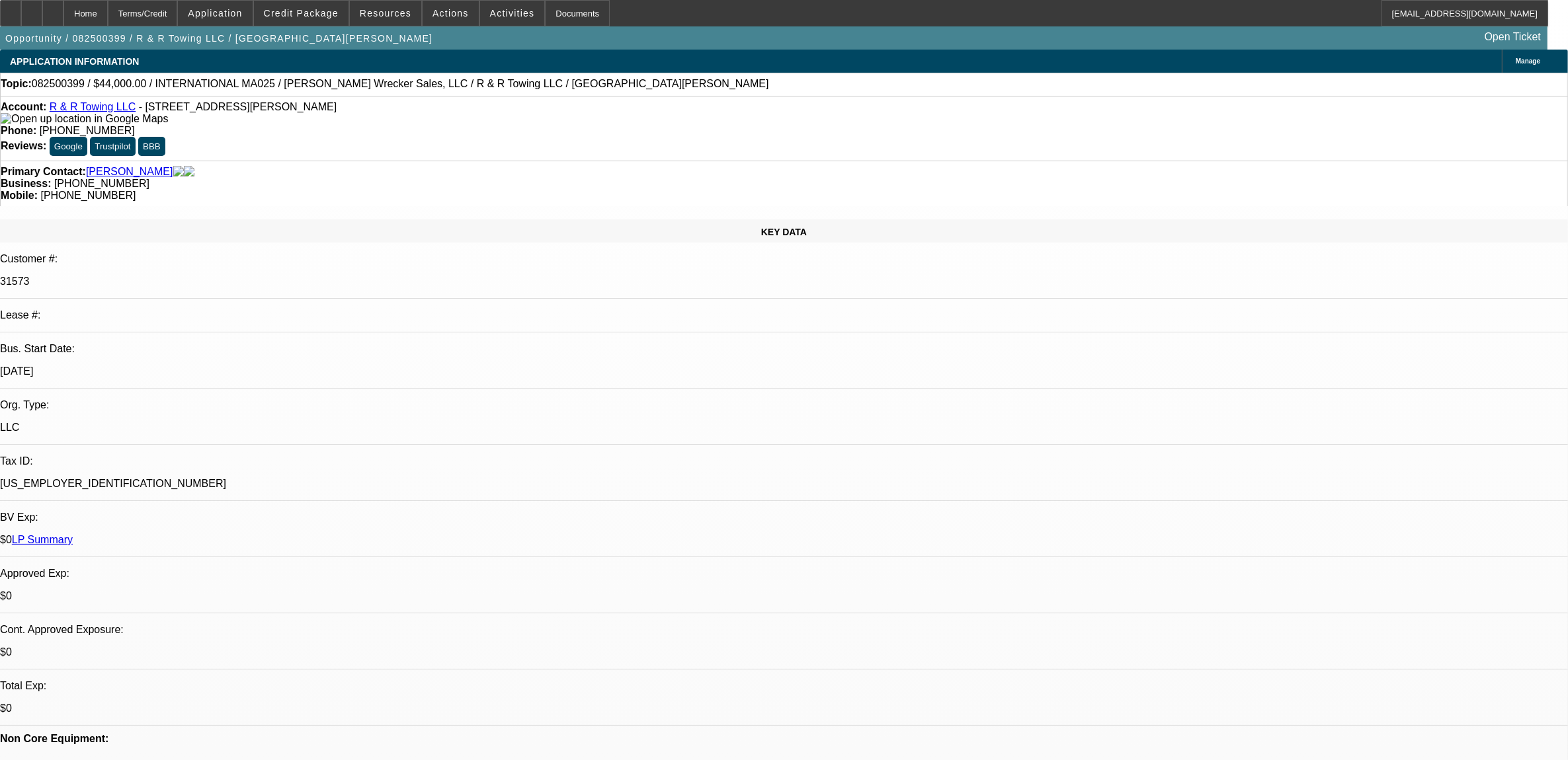
select select "0"
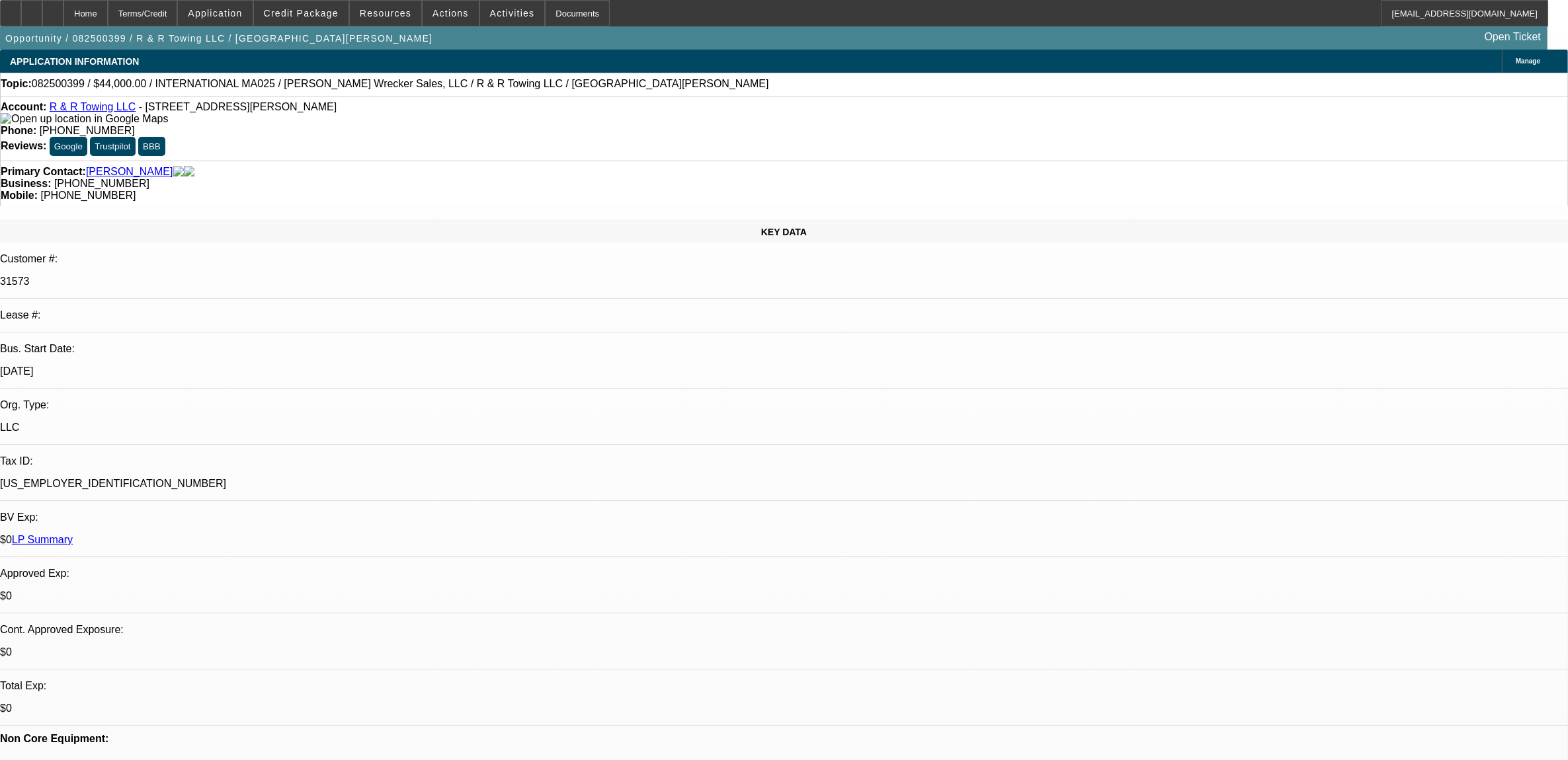
select select "0"
select select "1"
select select "6"
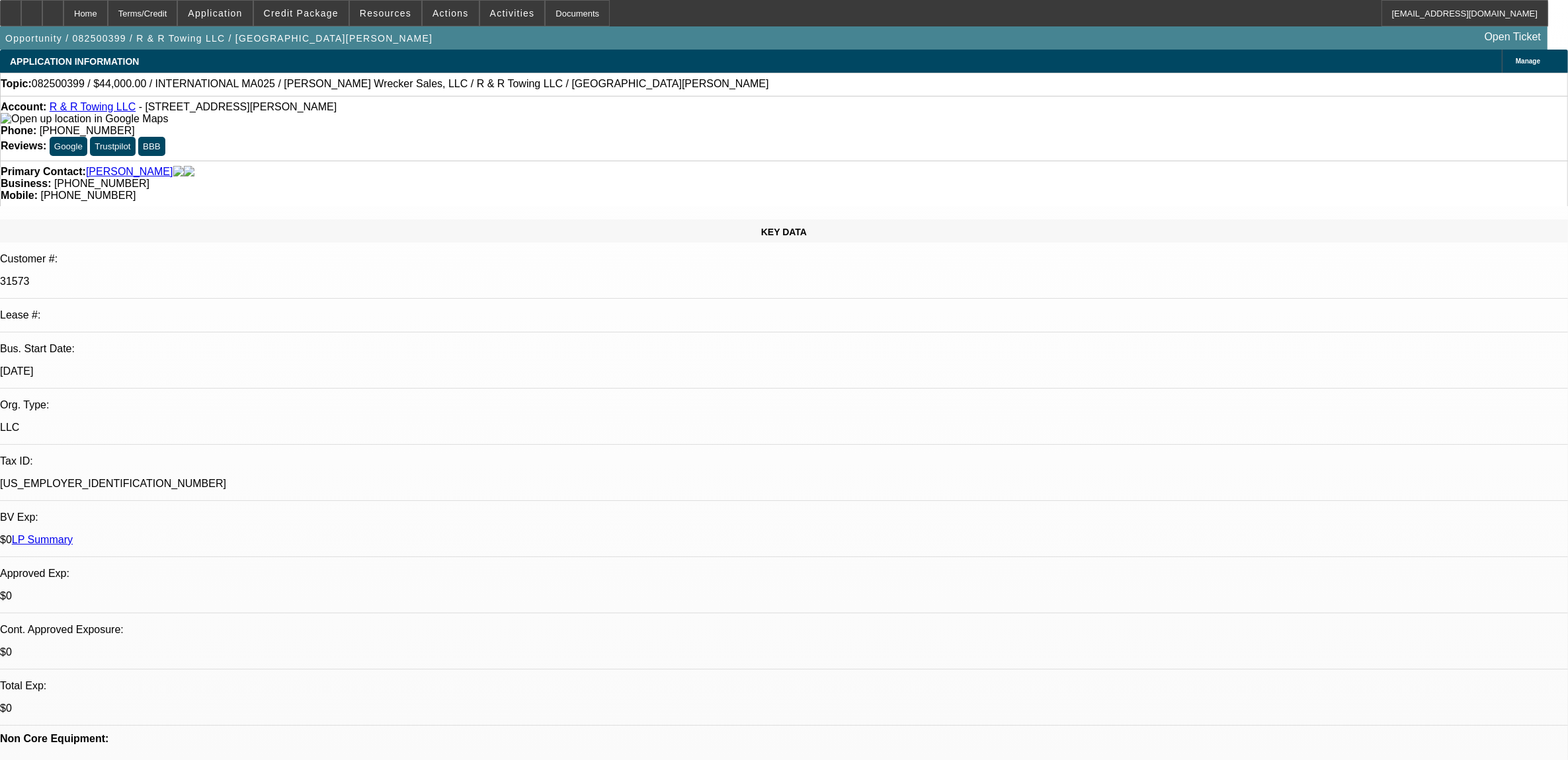
select select "1"
select select "6"
select select "1"
select select "6"
select select "2"
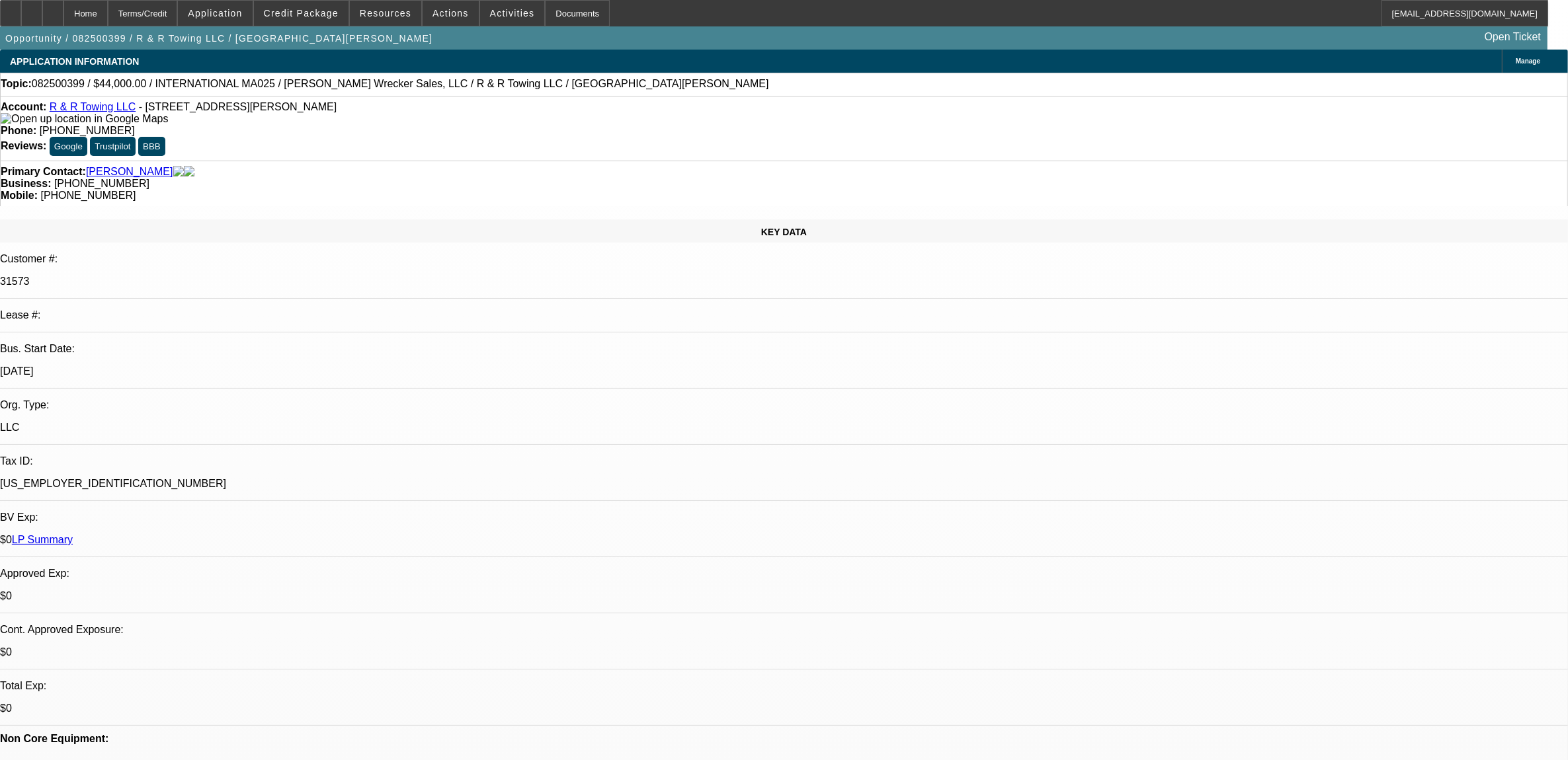
select select "2"
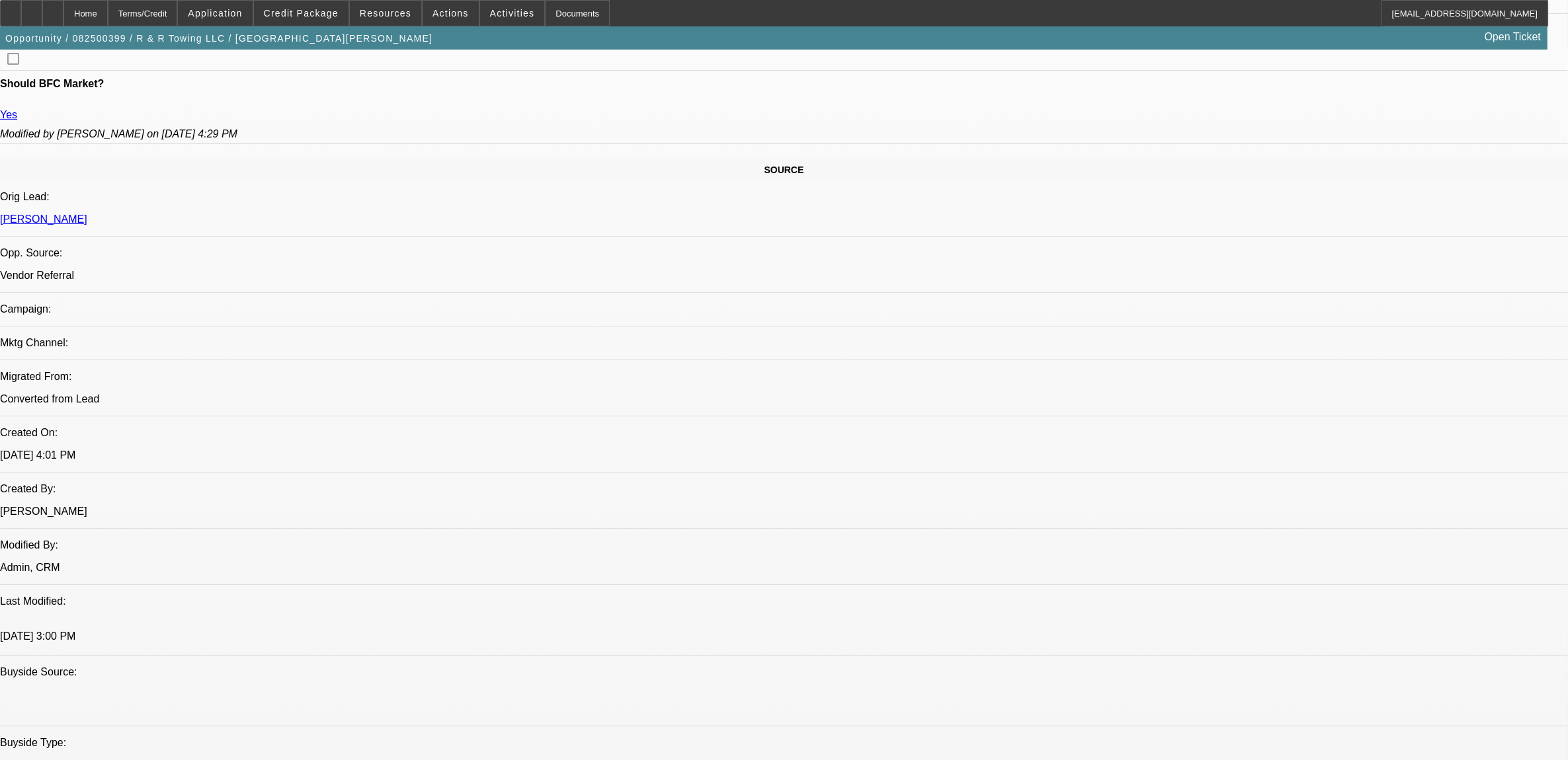
scroll to position [827, 0]
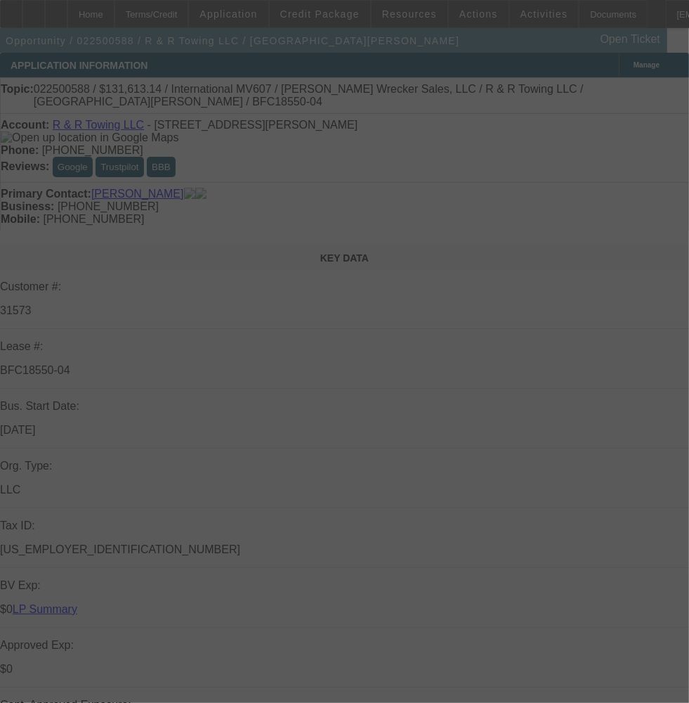
select select "0"
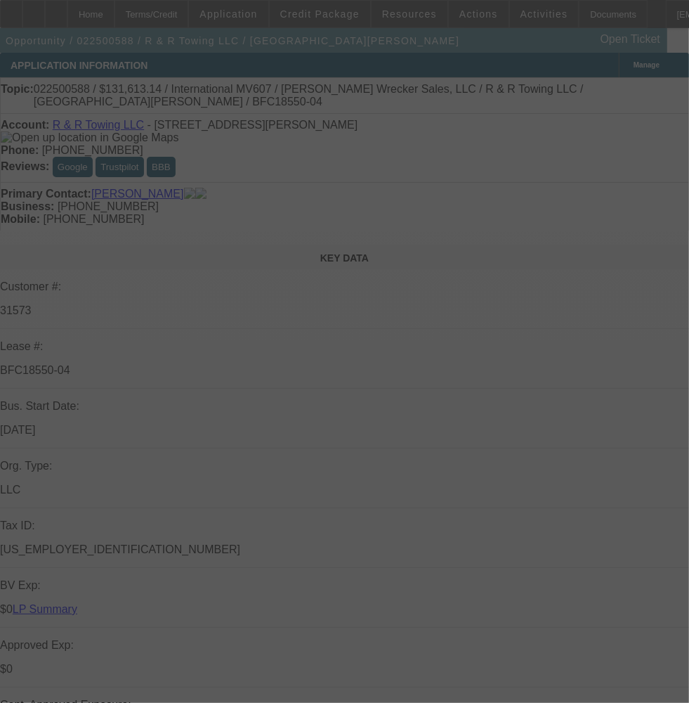
select select "0"
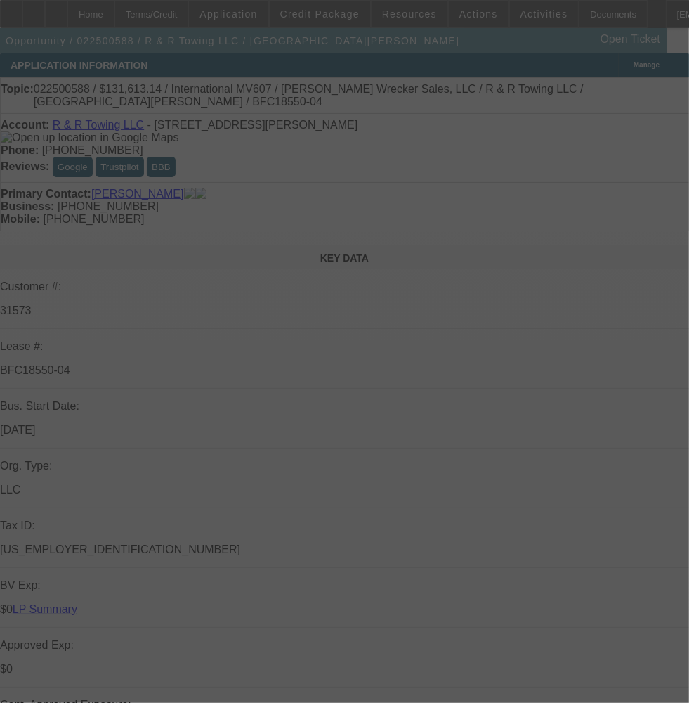
select select "0"
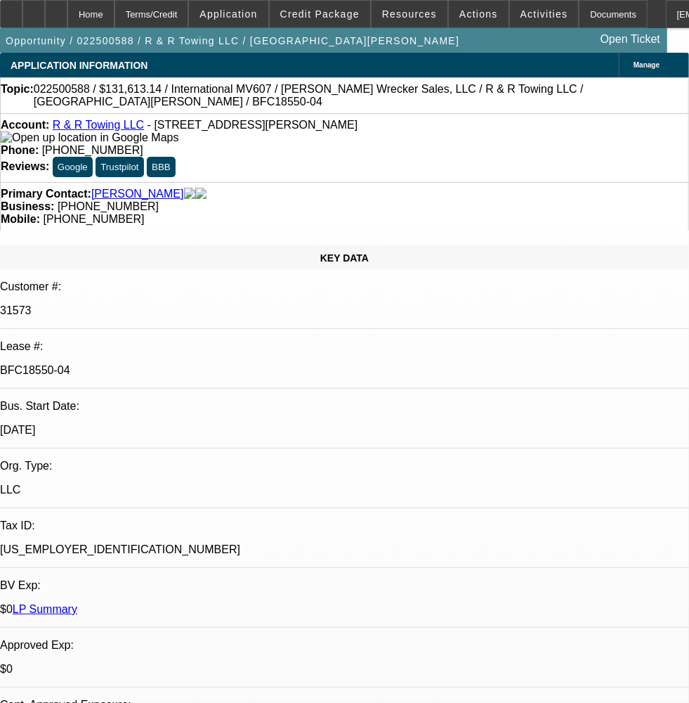
select select "1"
select select "2"
select select "6"
select select "1"
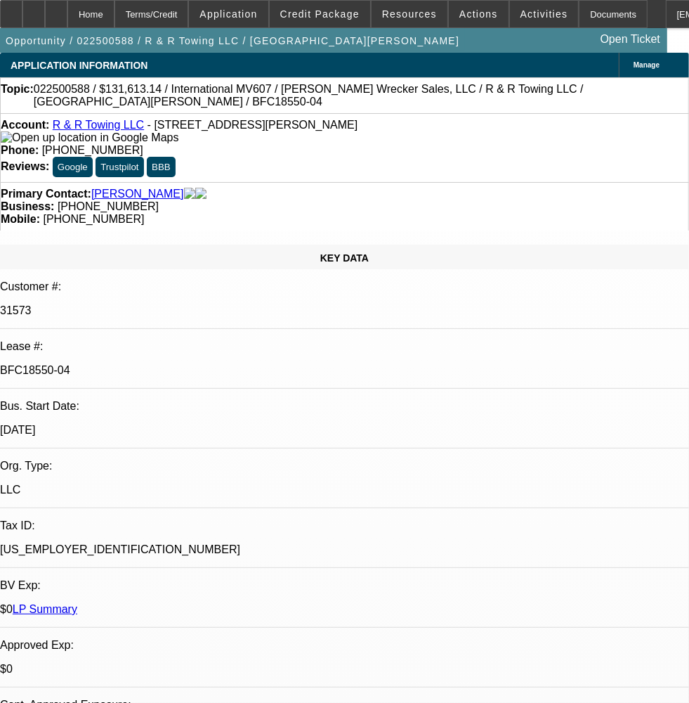
select select "6"
select select "1"
select select "2"
select select "6"
select select "1"
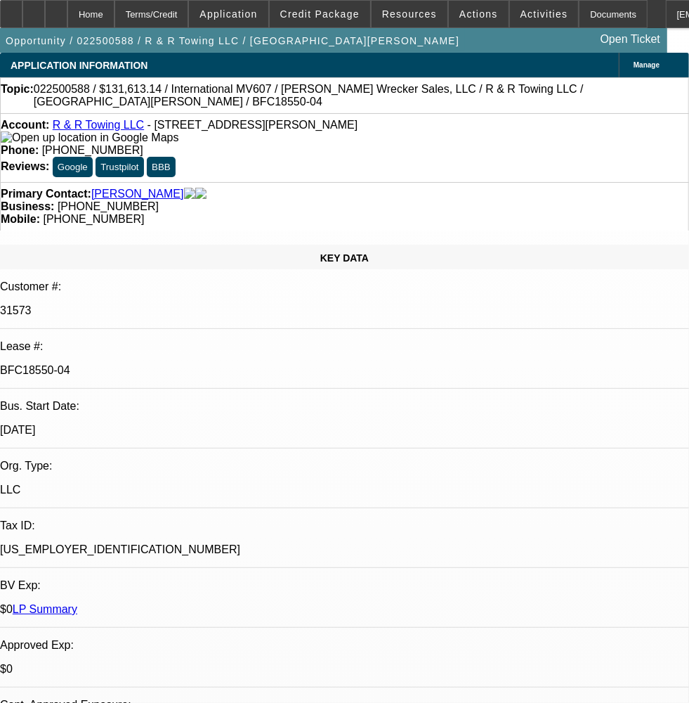
select select "1"
select select "6"
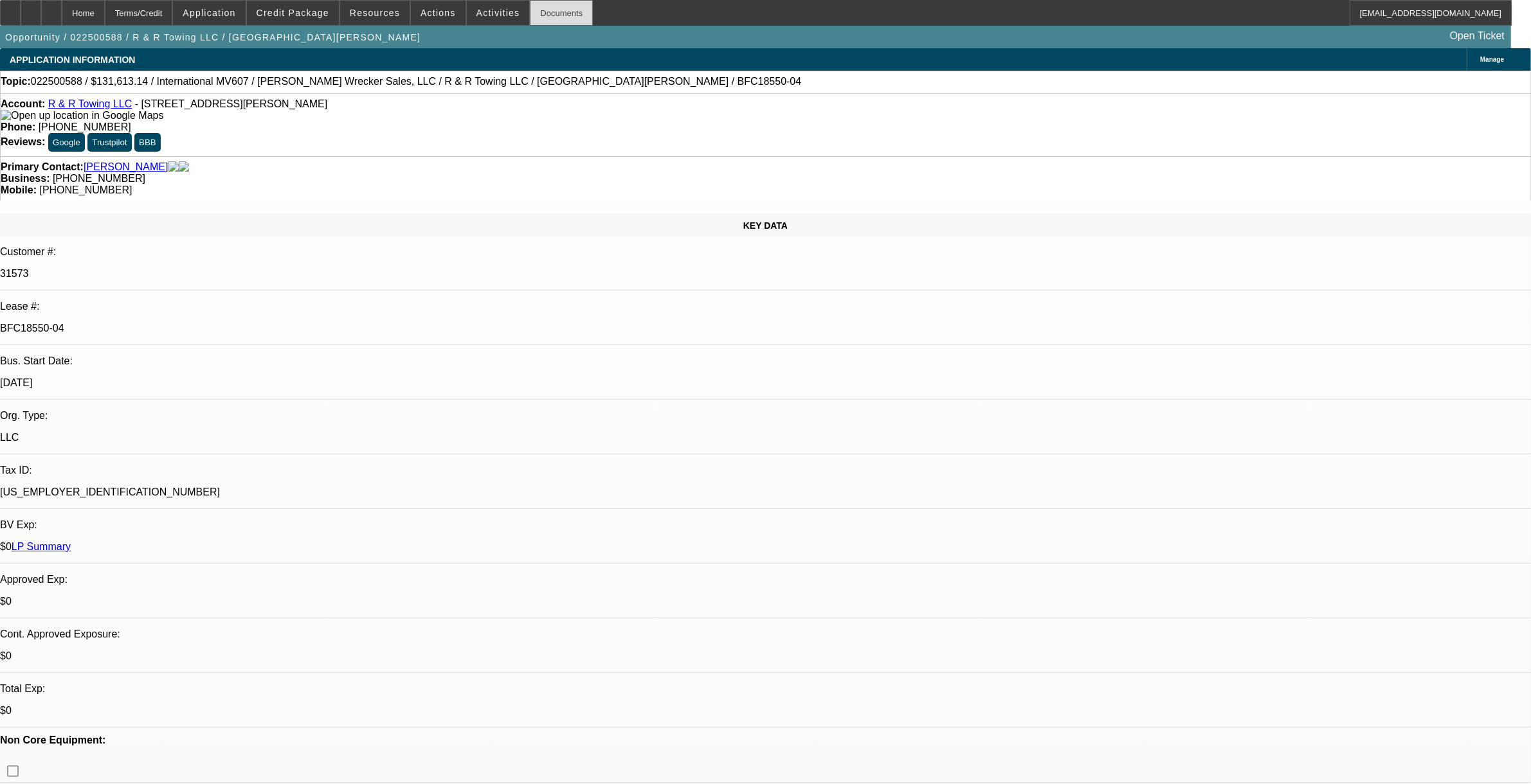
click at [540, 13] on div "Documents" at bounding box center [561, 13] width 63 height 26
click at [541, 1] on div "Documents" at bounding box center [561, 13] width 63 height 26
click at [413, 17] on span at bounding box center [438, 13] width 55 height 31
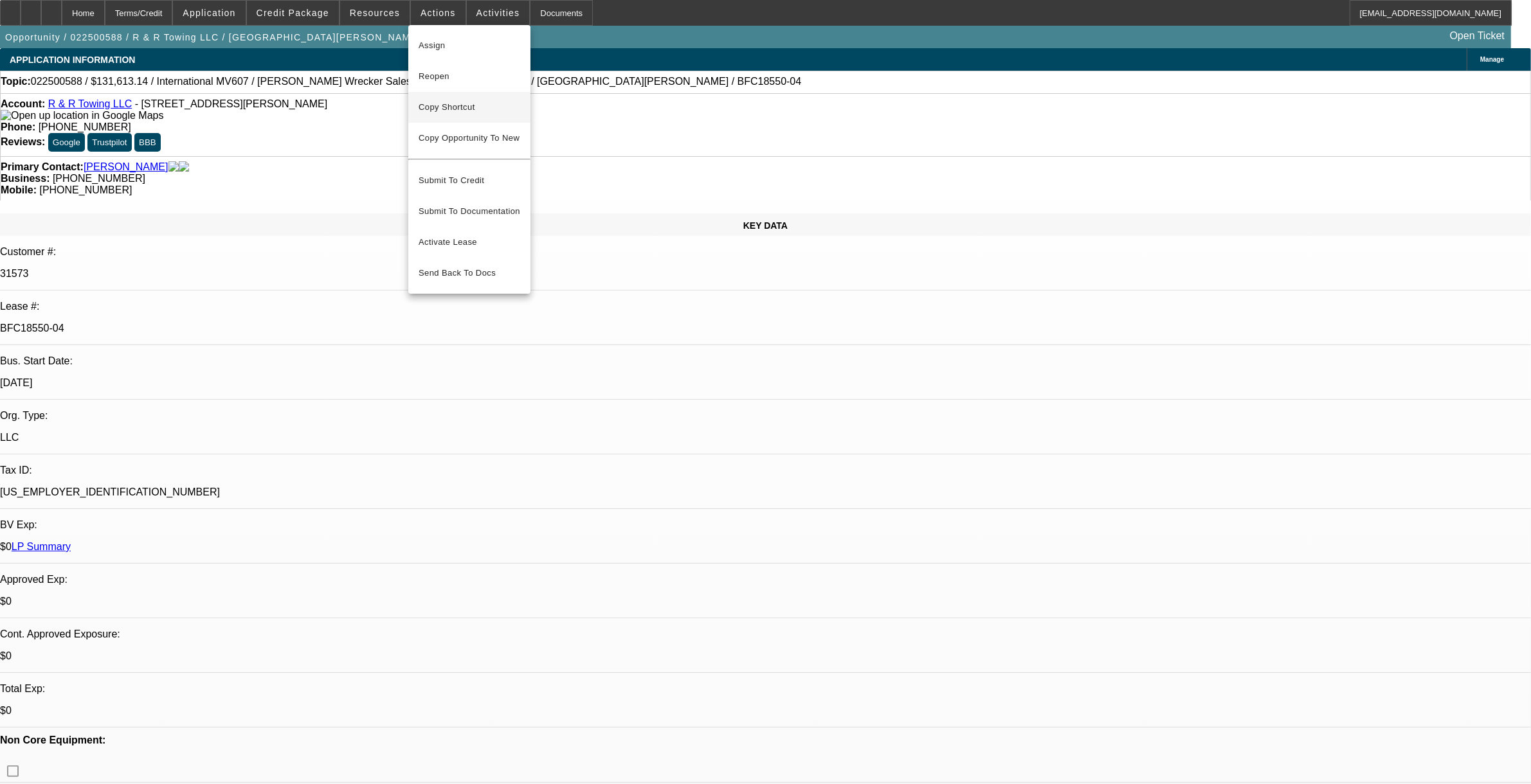
click at [469, 107] on span "Copy Shortcut" at bounding box center [469, 107] width 102 height 16
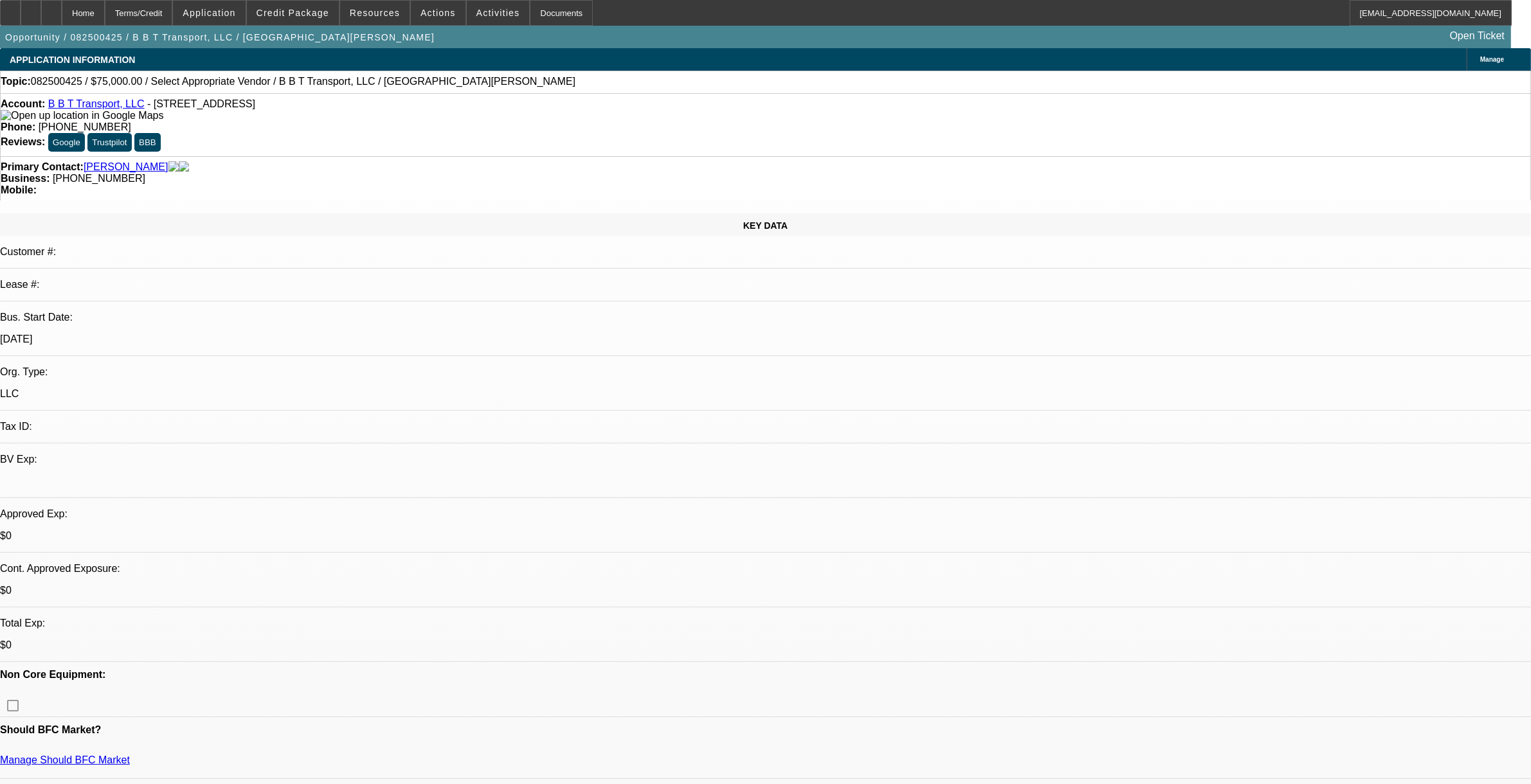
select select "0"
select select "2"
select select "0.1"
select select "1"
select select "2"
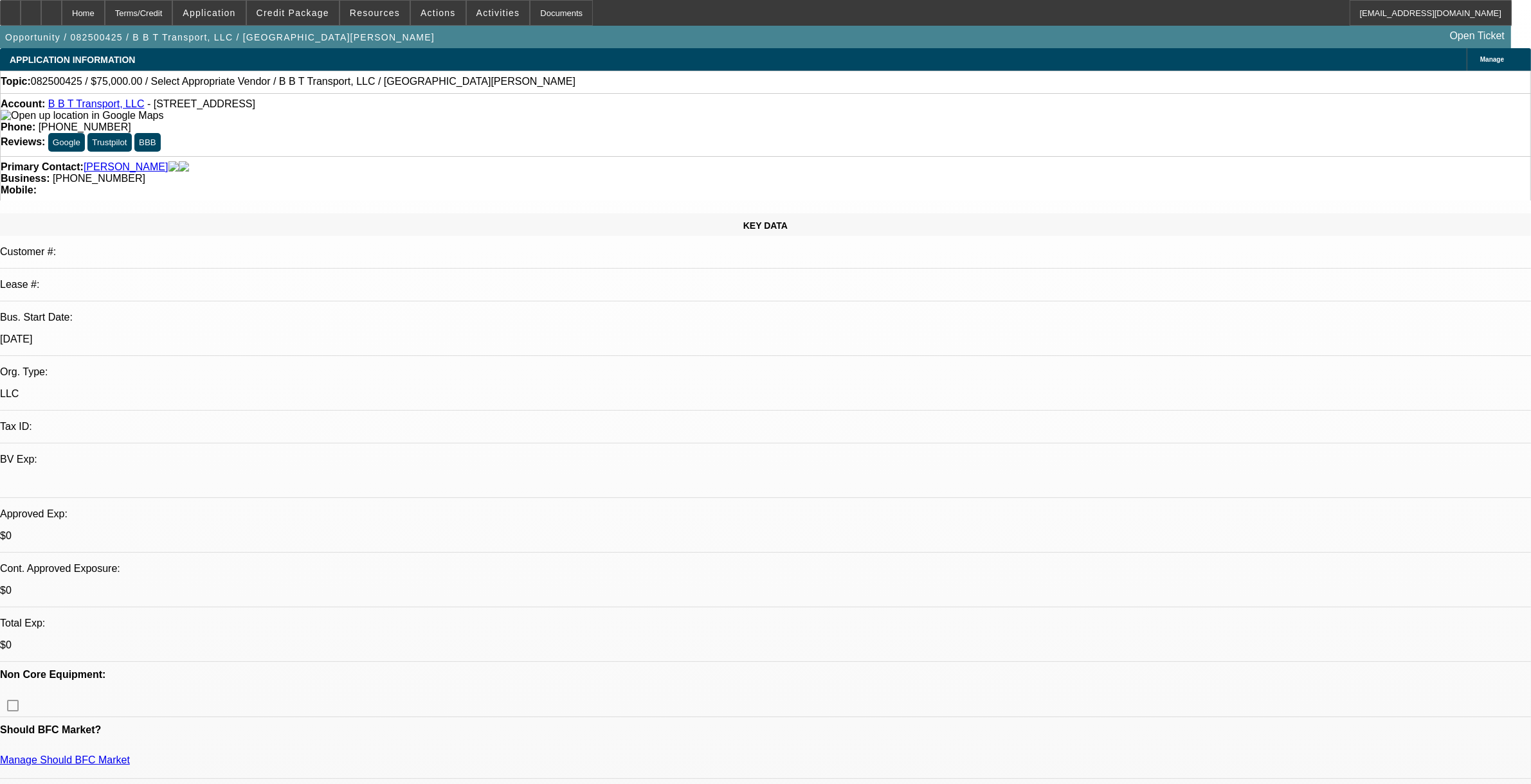
select select "4"
click at [312, 10] on span "Credit Package" at bounding box center [292, 12] width 72 height 10
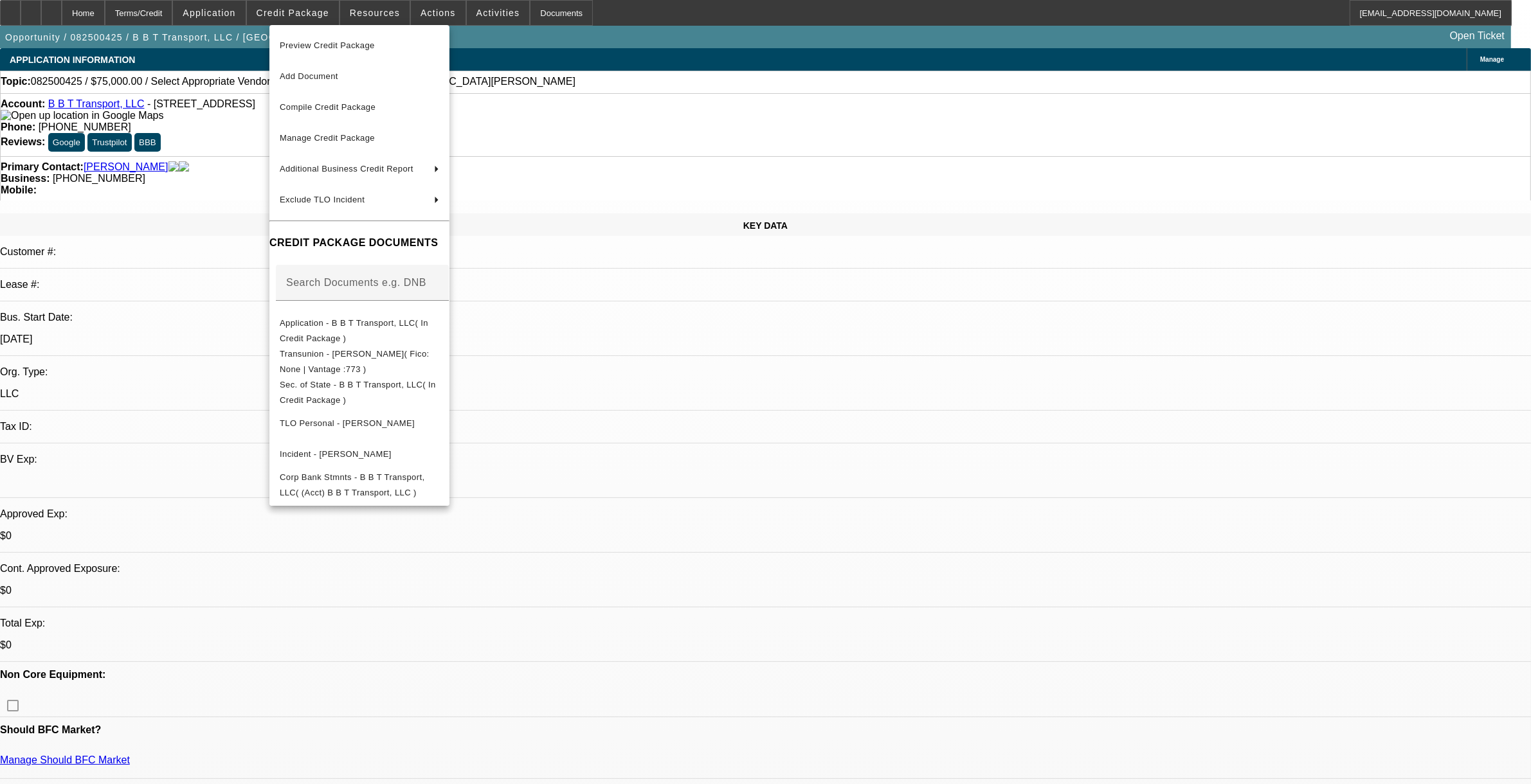
click at [319, 48] on span "Preview Credit Package" at bounding box center [328, 45] width 95 height 10
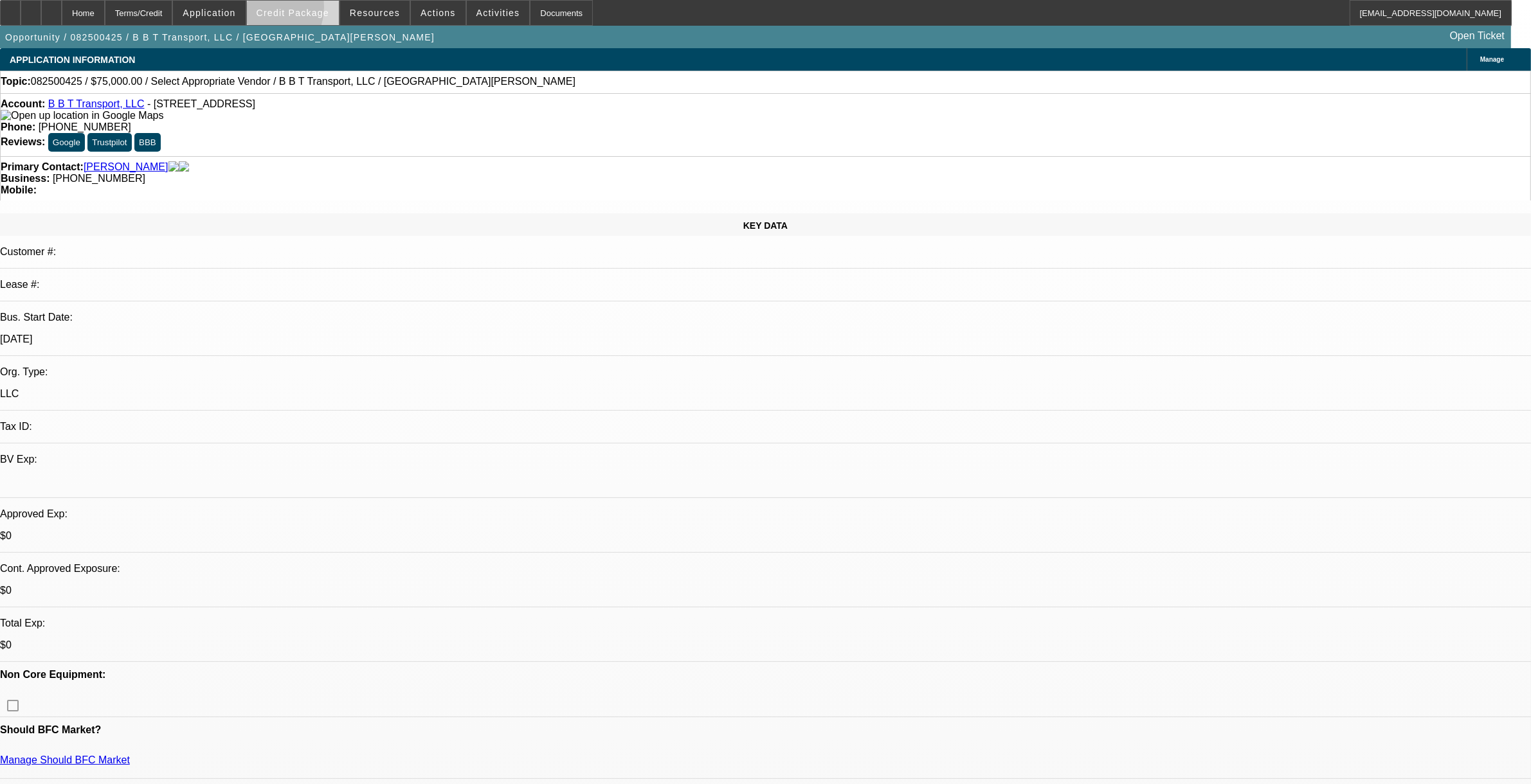
click at [281, 8] on span "Credit Package" at bounding box center [292, 12] width 72 height 10
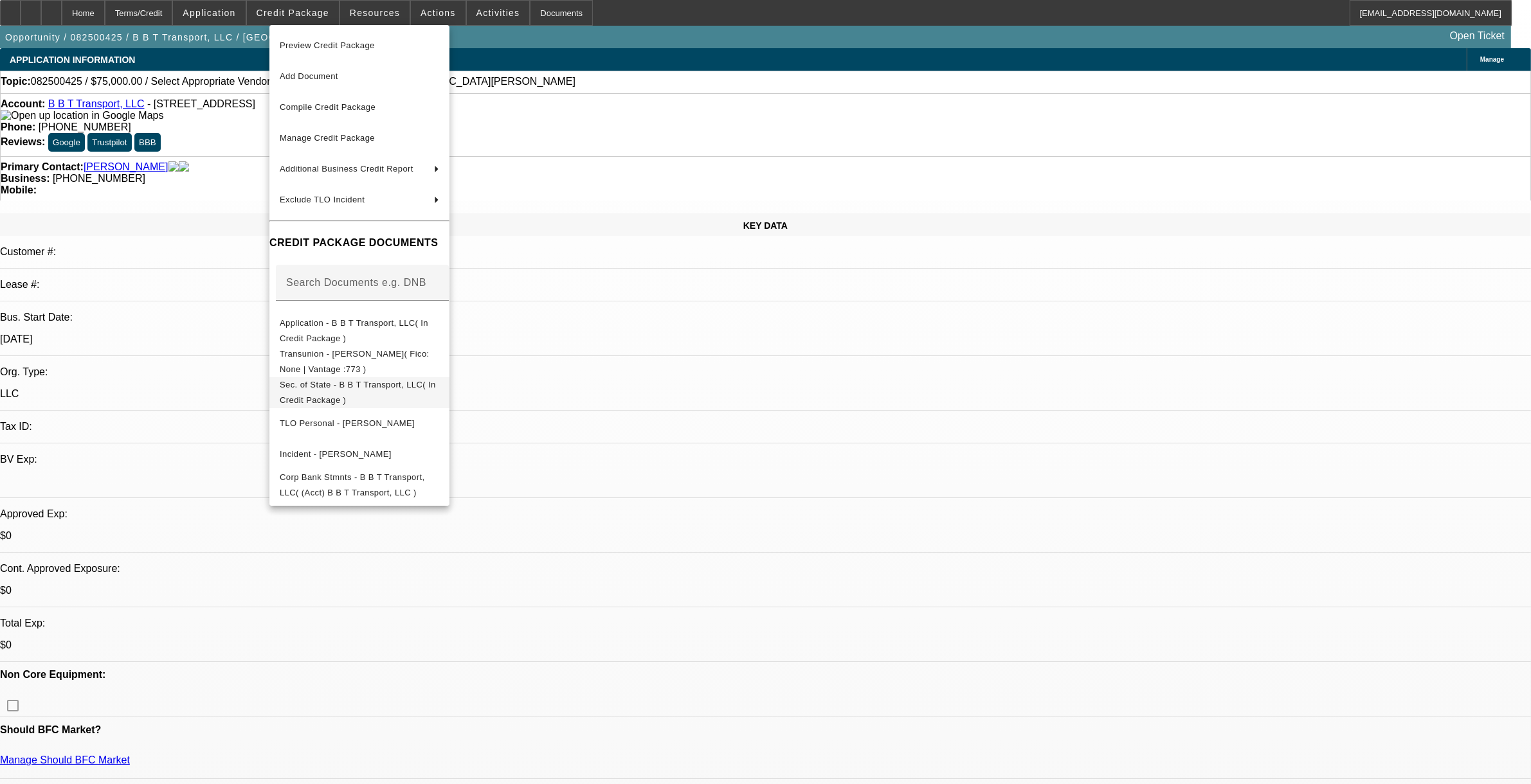
click at [344, 384] on span "Sec. of State - B B T Transport, LLC( In Credit Package )" at bounding box center [358, 392] width 156 height 25
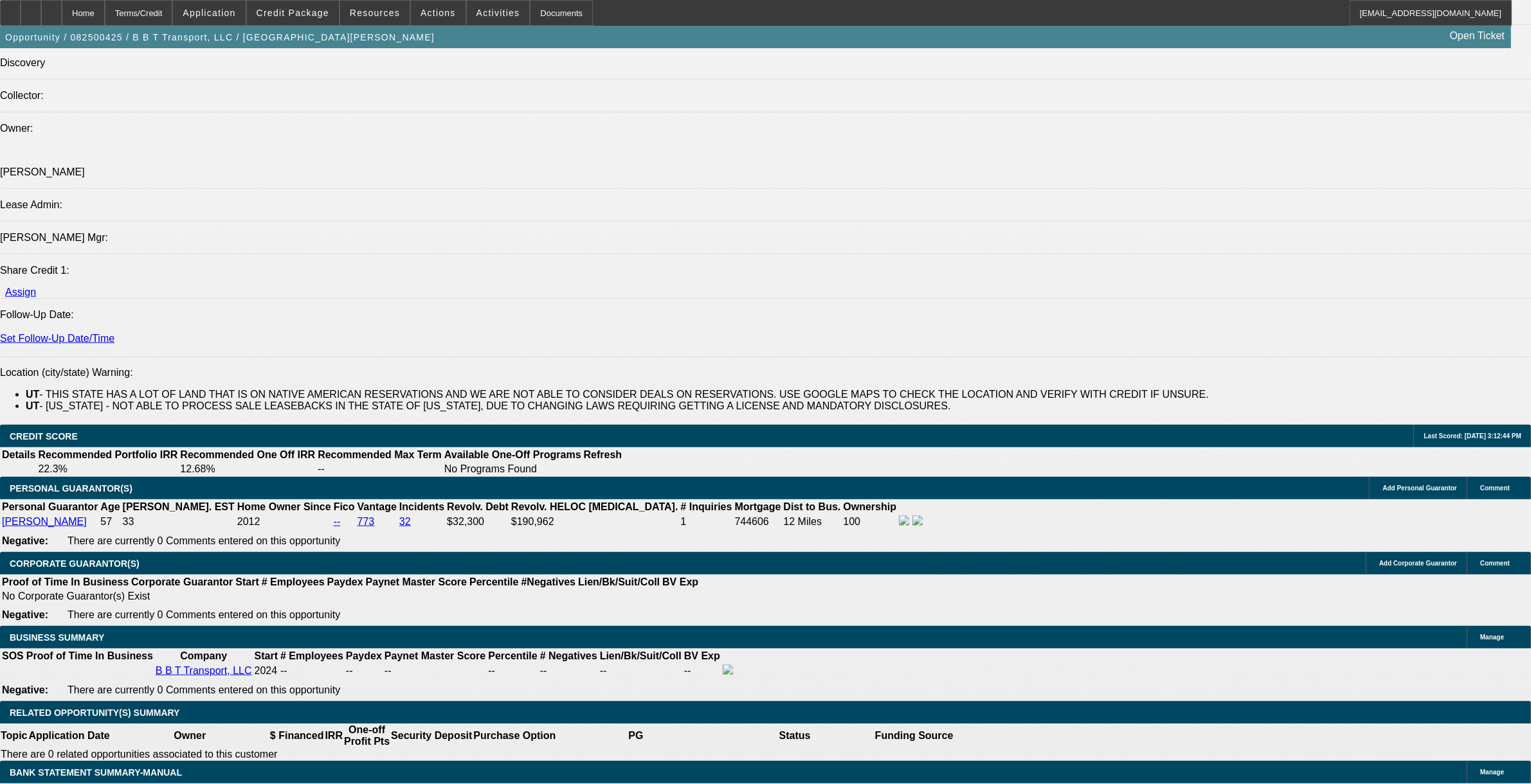
scroll to position [1527, 0]
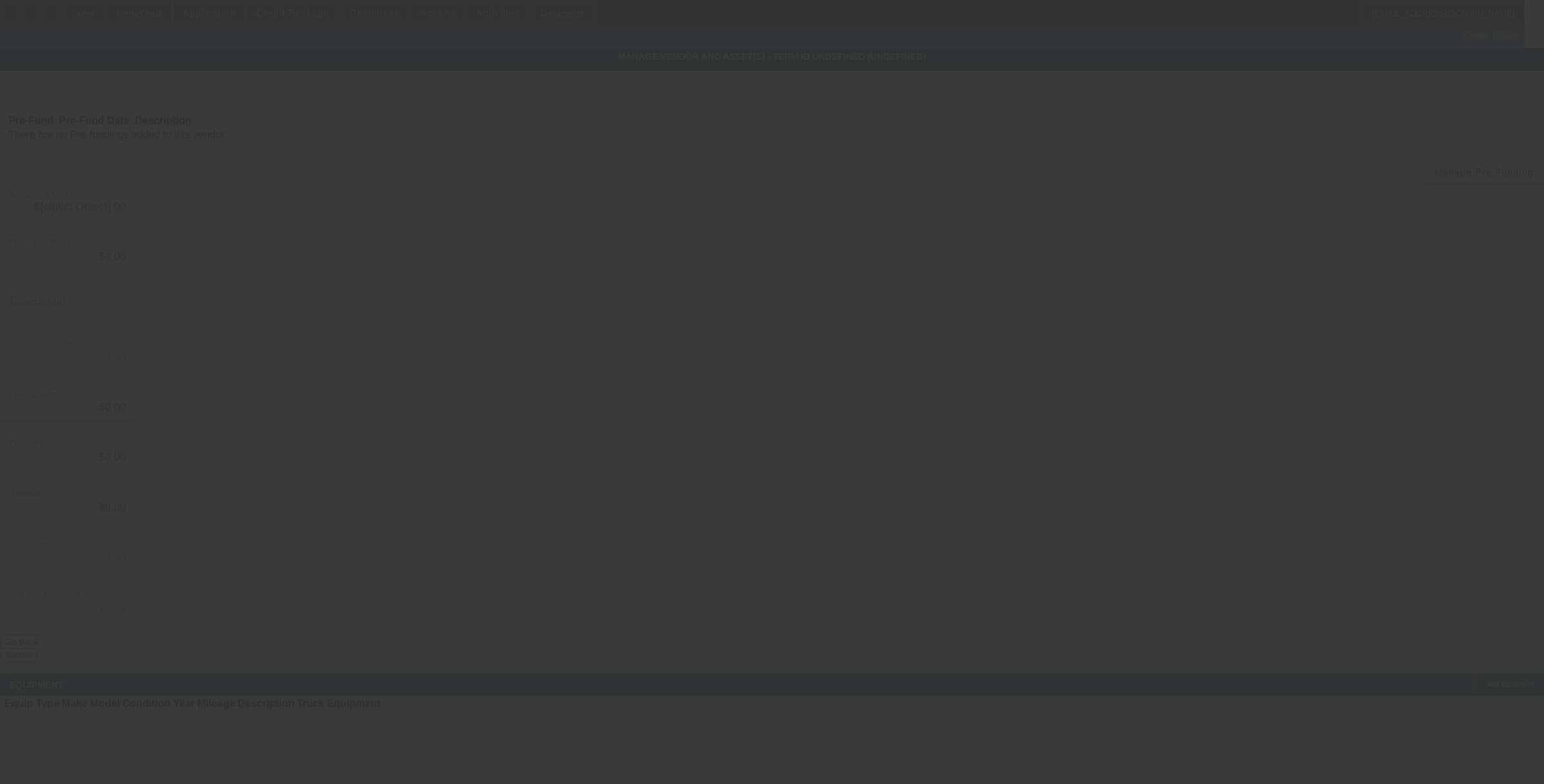
type input "$75,000.00"
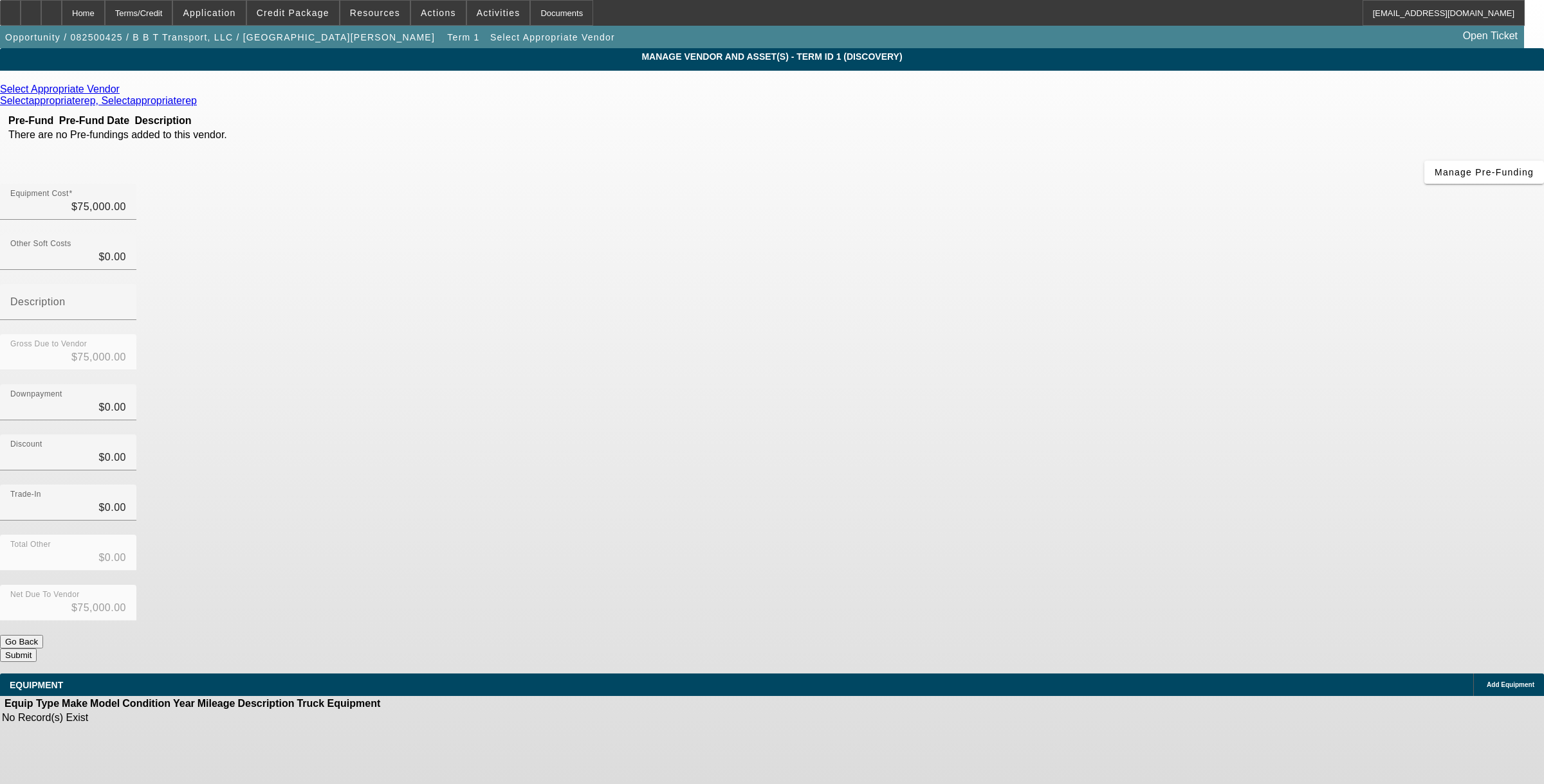
click at [505, 84] on div "Select Appropriate Vendor" at bounding box center [772, 89] width 1544 height 12
click at [123, 94] on icon at bounding box center [123, 89] width 0 height 11
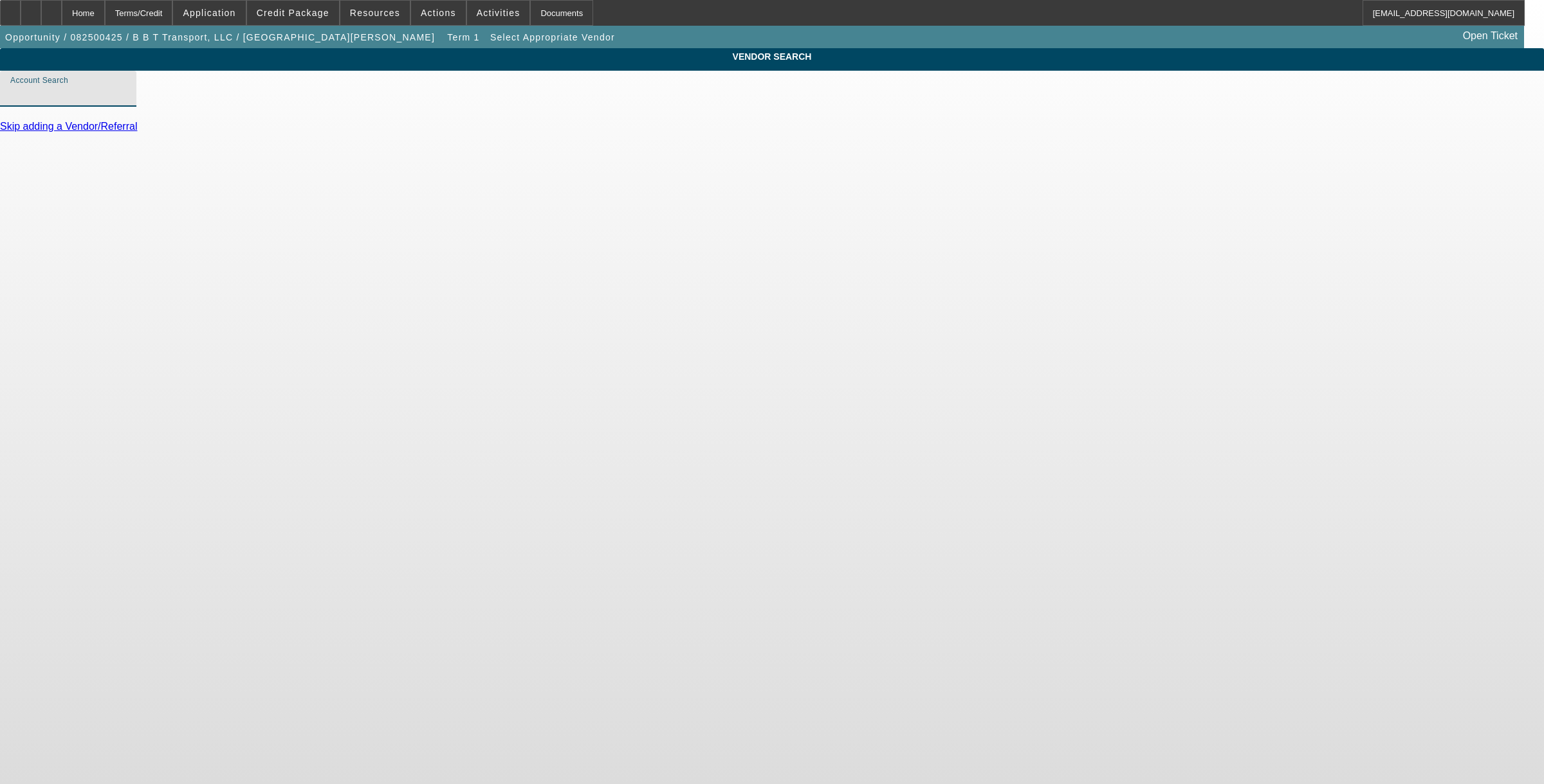
click at [126, 102] on input "Account Search" at bounding box center [68, 93] width 116 height 16
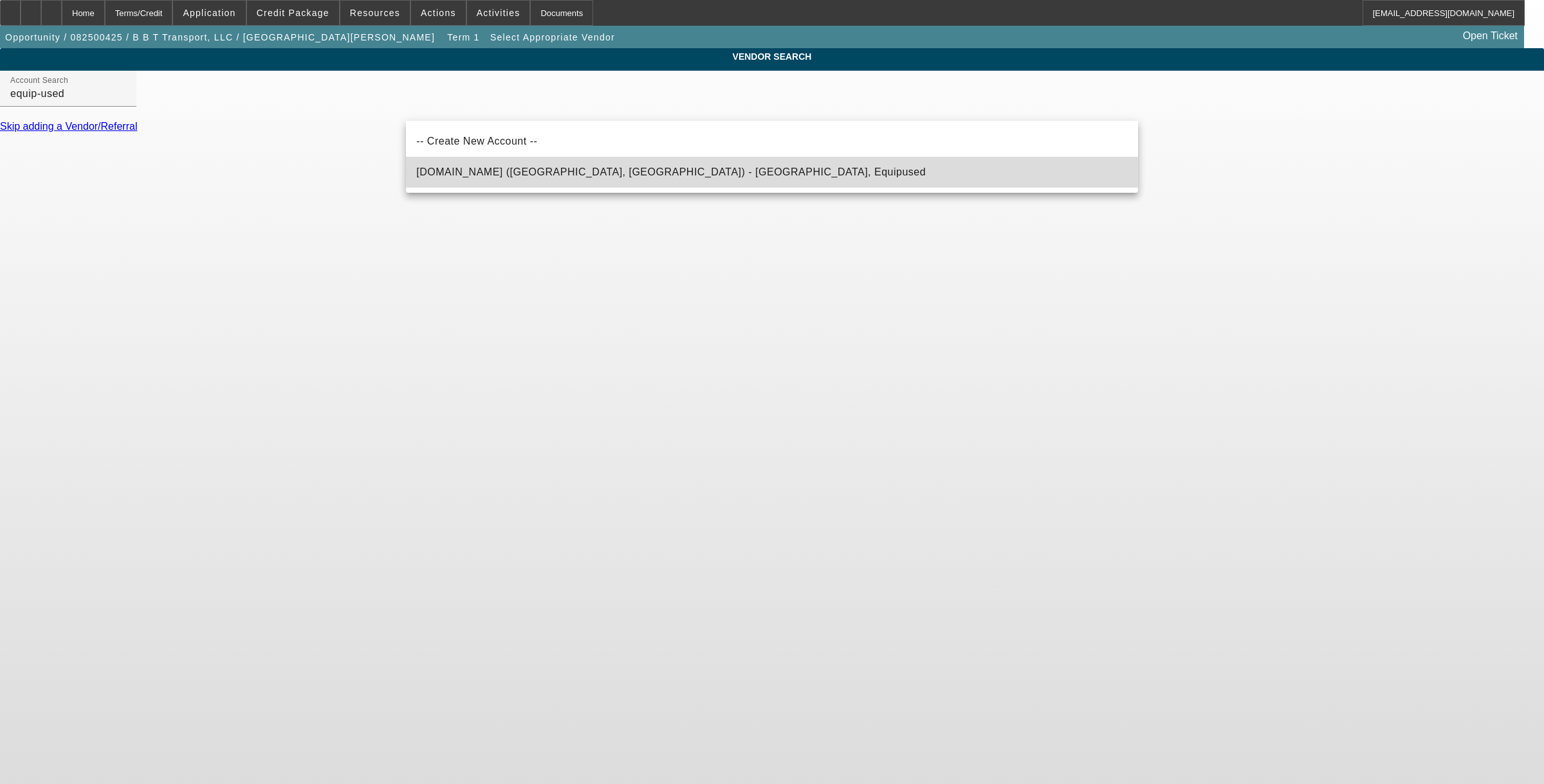
click at [460, 172] on span "Equip-Used.com (Northbrook, IL) - Equipused, Equipused" at bounding box center [671, 172] width 510 height 11
type input "Equip-Used.com (Northbrook, IL) - Equipused, Equipused"
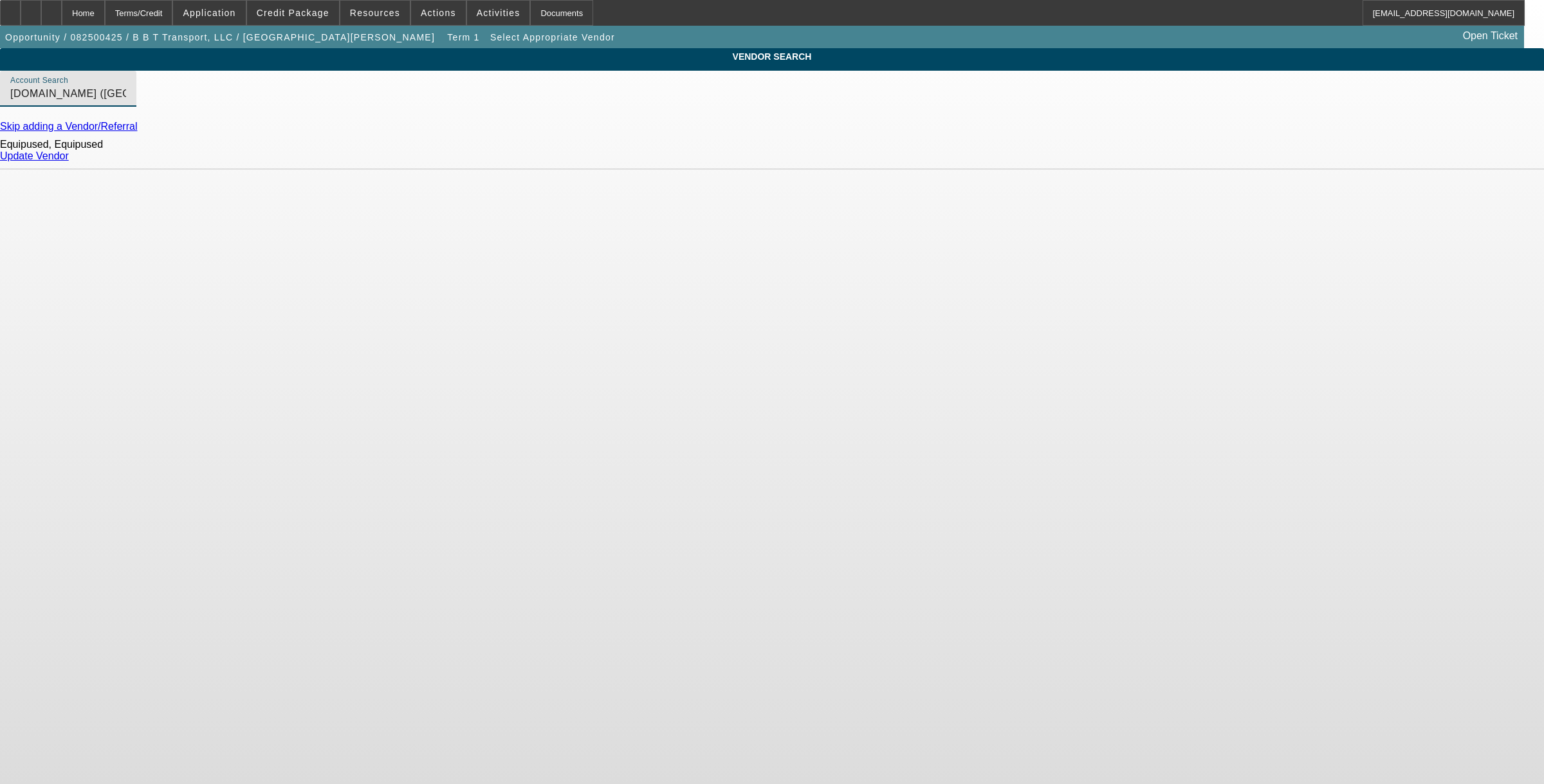
click at [69, 161] on link "Update Vendor" at bounding box center [34, 156] width 69 height 11
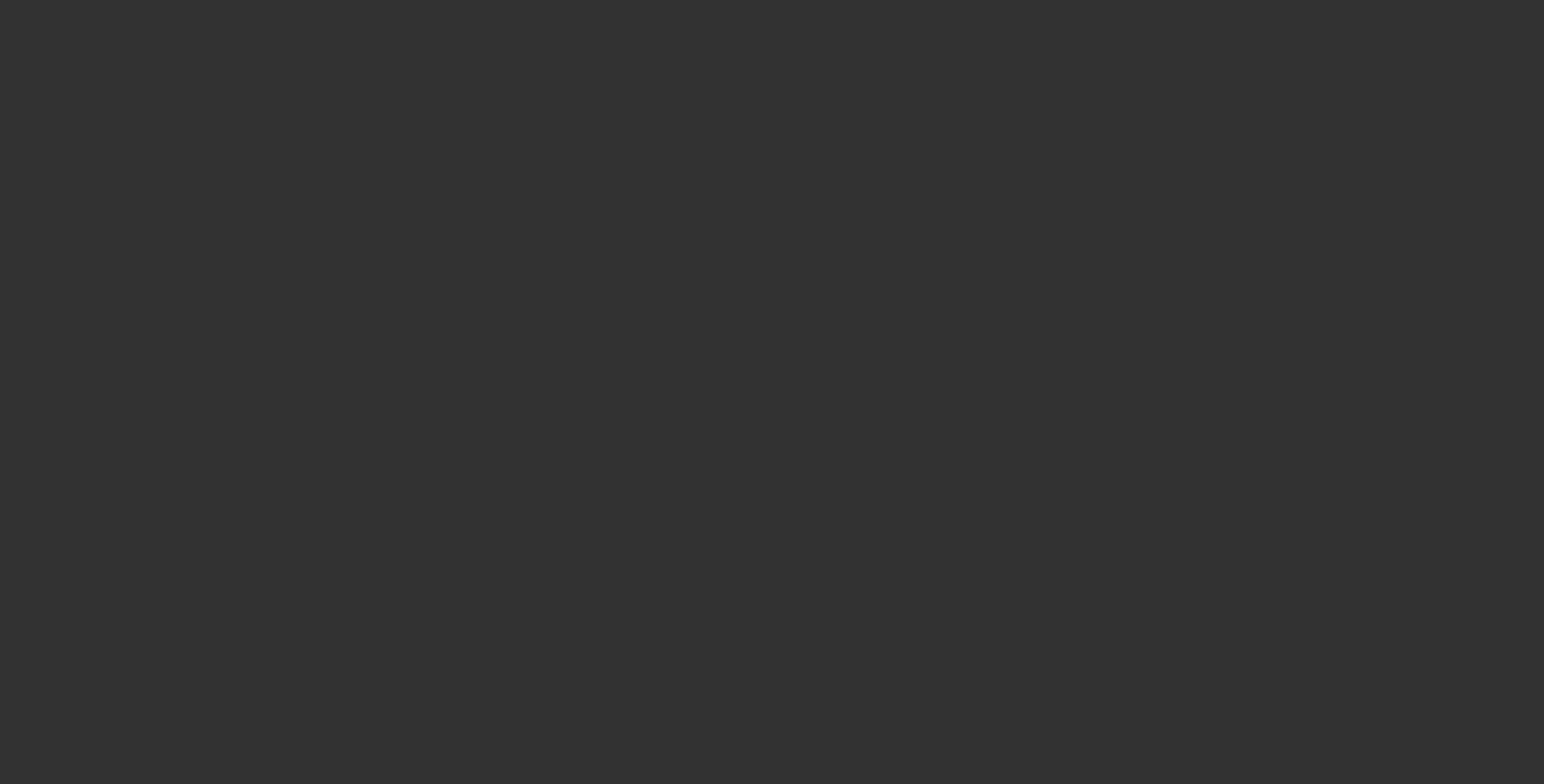
type input "$75,000.00"
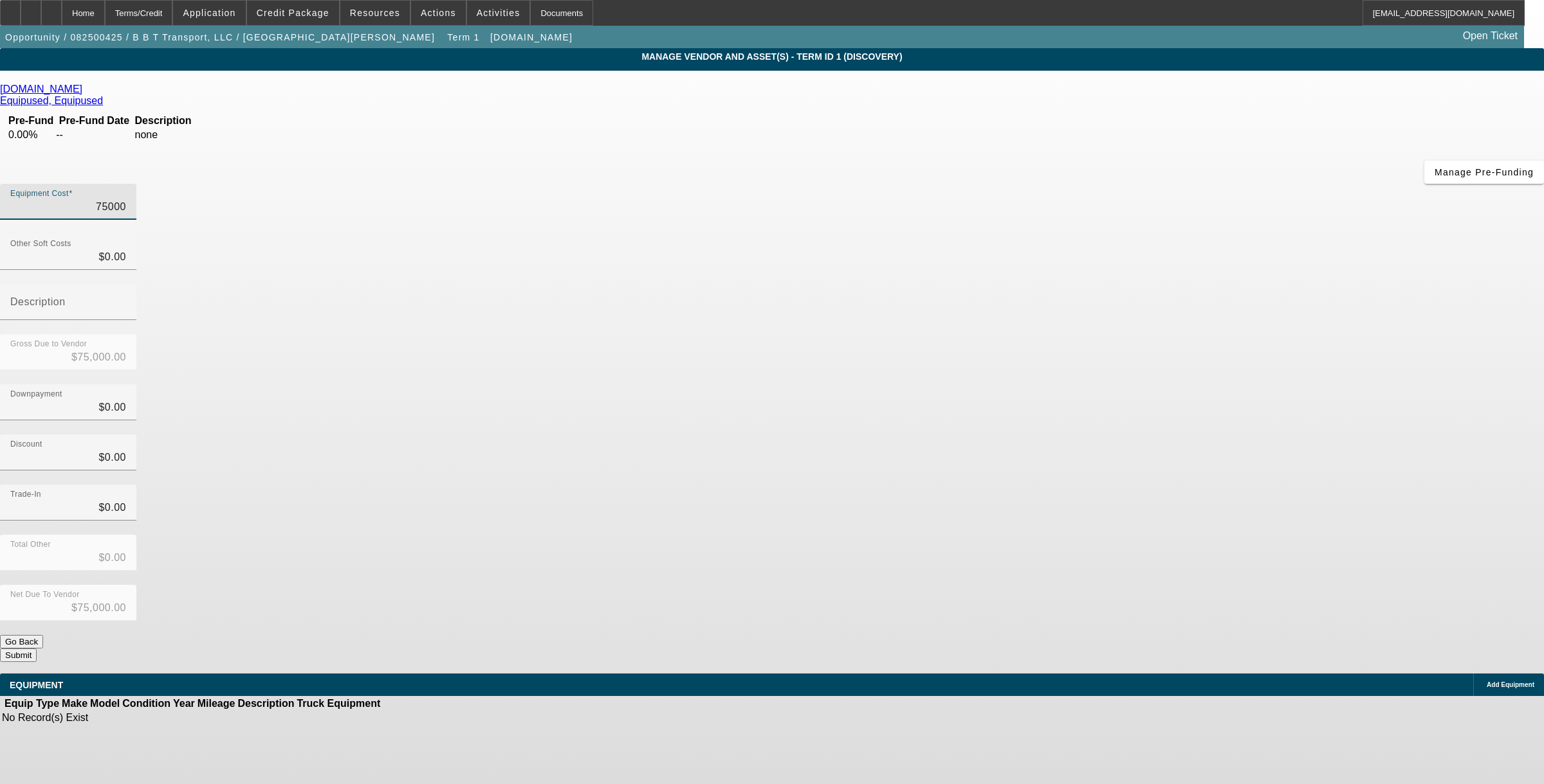
click at [126, 199] on input "75000" at bounding box center [68, 207] width 116 height 16
type input "5"
type input "$5.00"
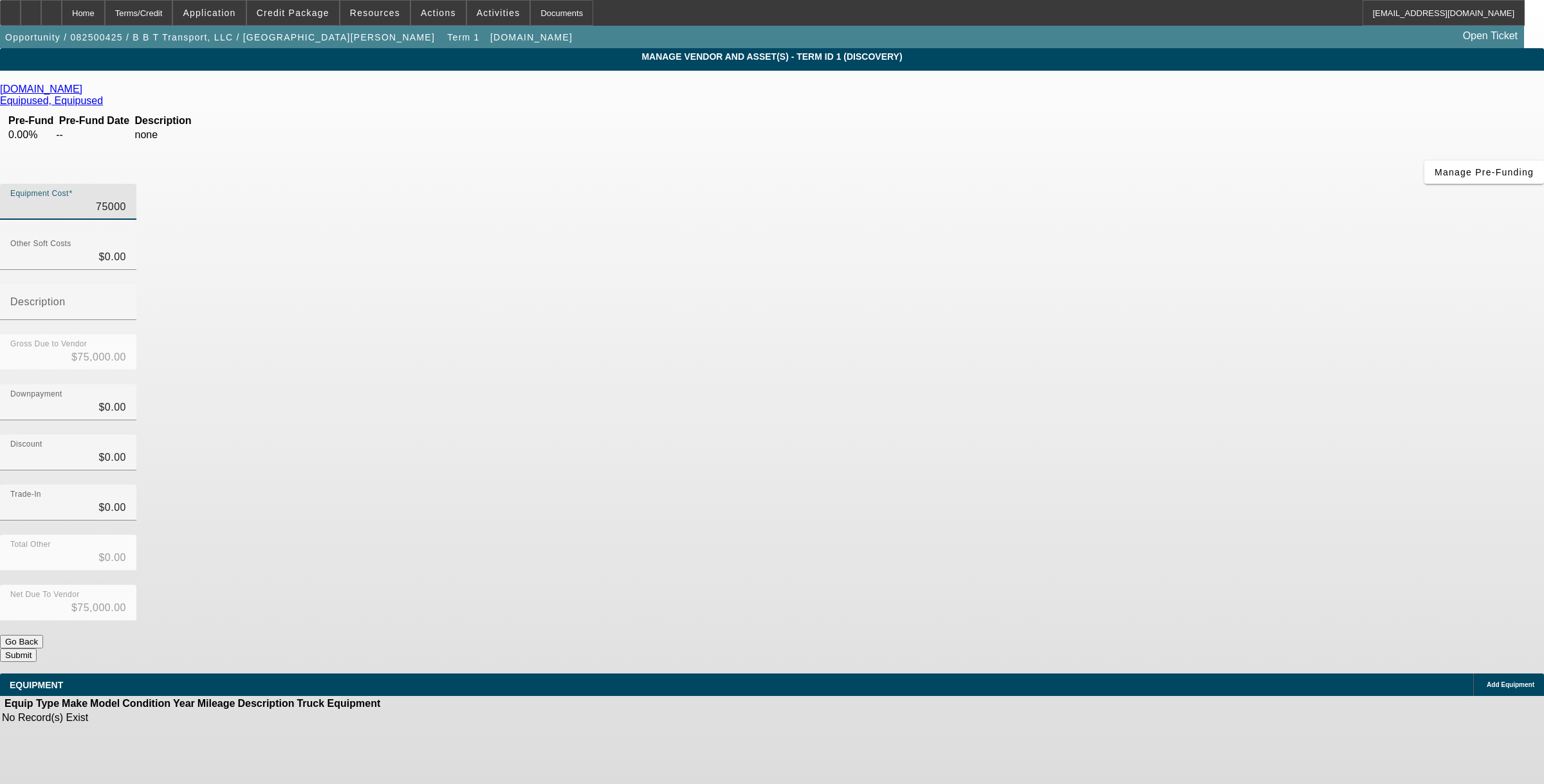
type input "$5.00"
type input "59"
type input "$59.00"
type input "599"
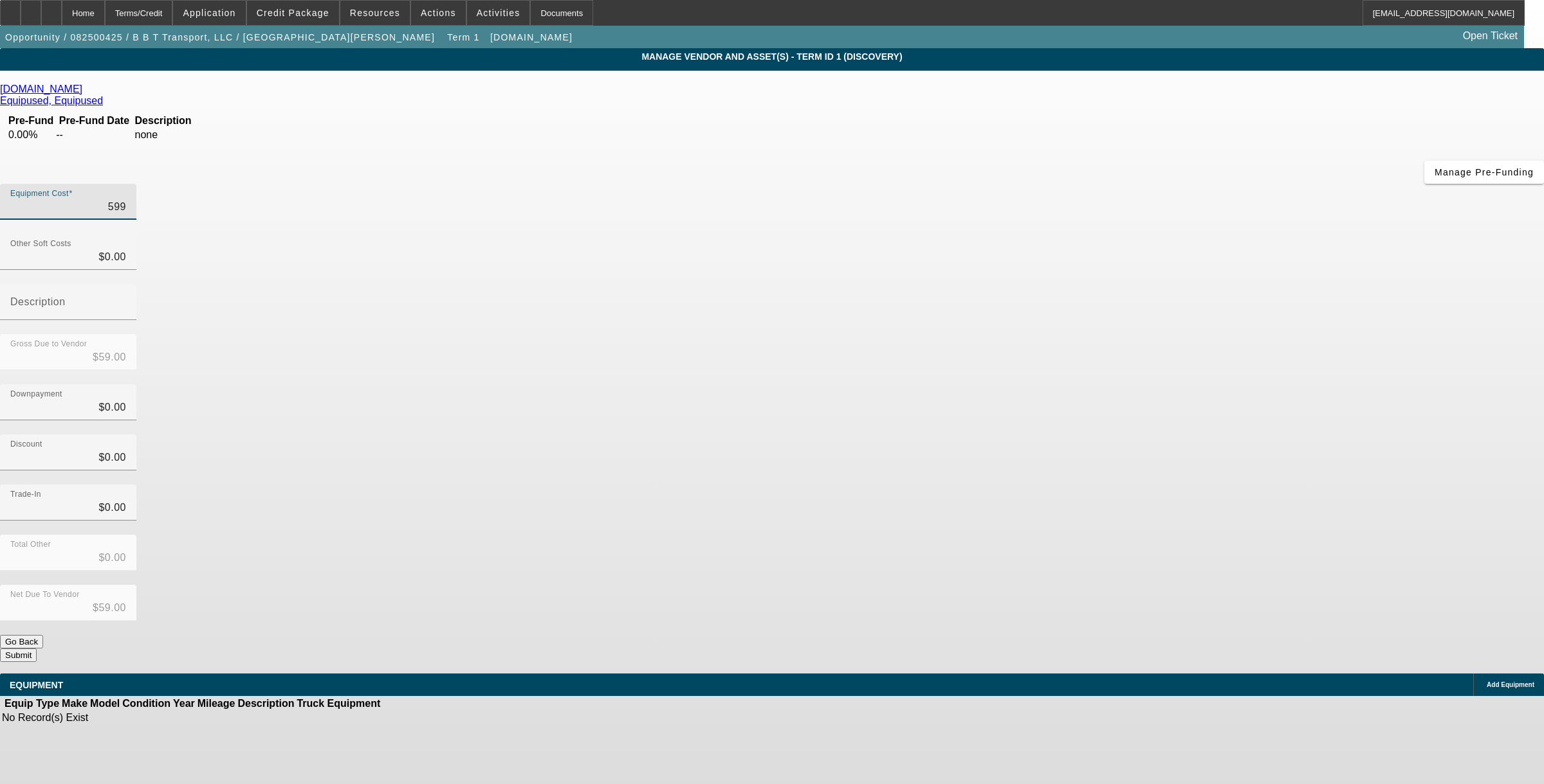
type input "$599.00"
type input "5999"
type input "$5,999.00"
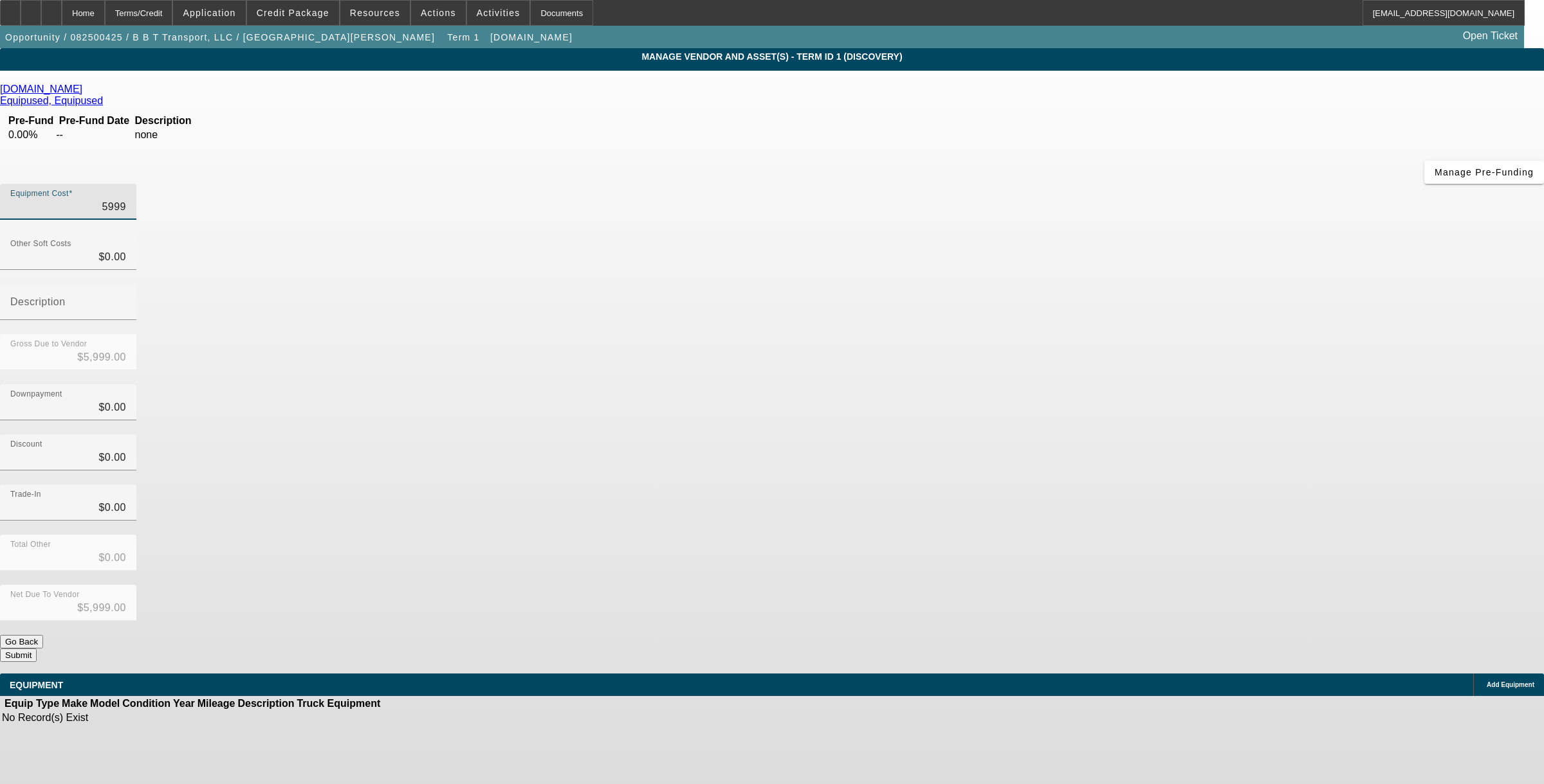
type input "59995"
type input "$59,995.00"
type input "599950"
type input "$599,950.00"
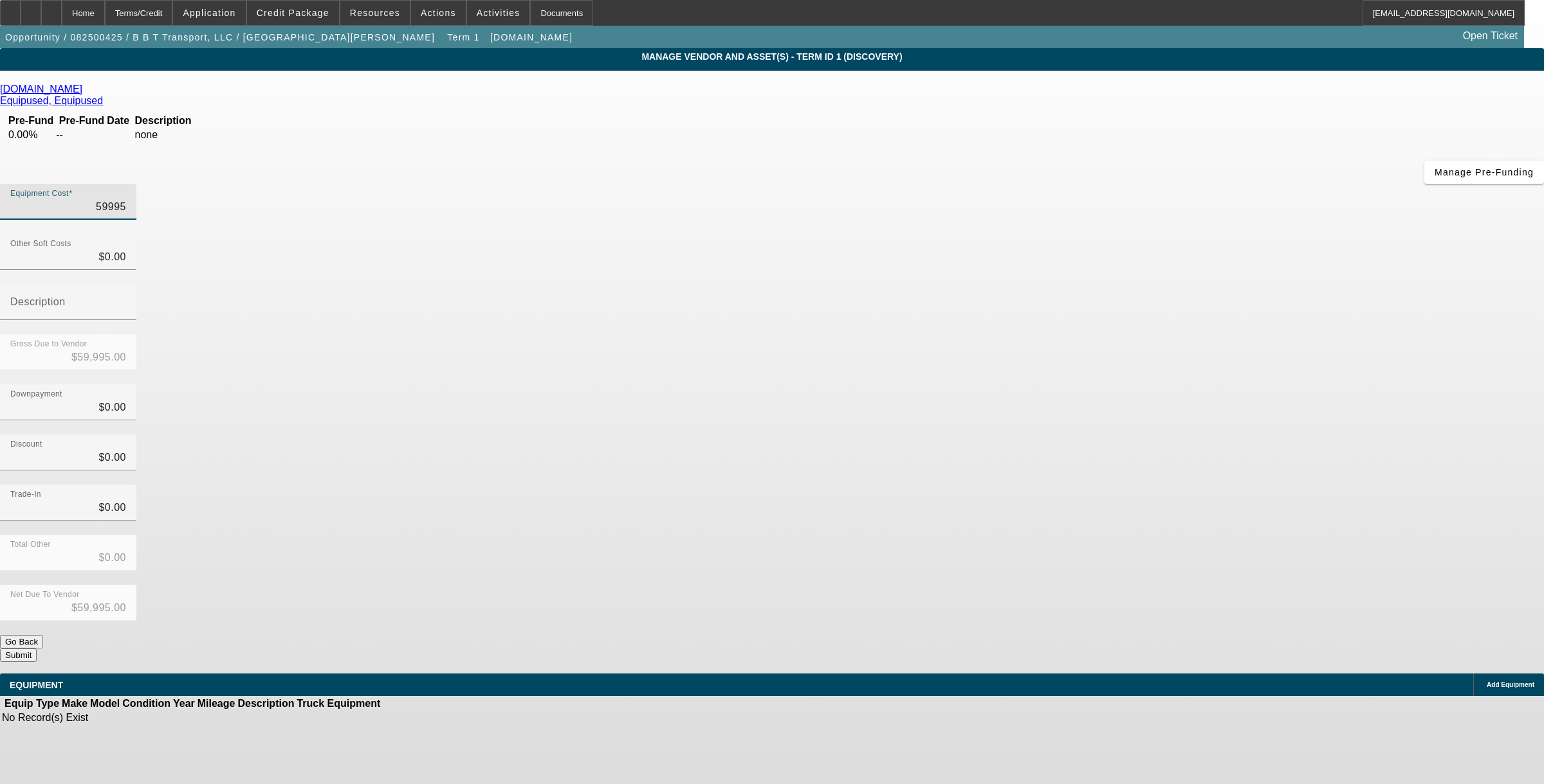
type input "$599,950.00"
click at [1047, 384] on div "Downpayment $0.00" at bounding box center [772, 409] width 1544 height 50
click at [126, 184] on div "Equipment Cost $599,950.00" at bounding box center [68, 201] width 116 height 36
click at [126, 199] on input "599950" at bounding box center [68, 207] width 116 height 16
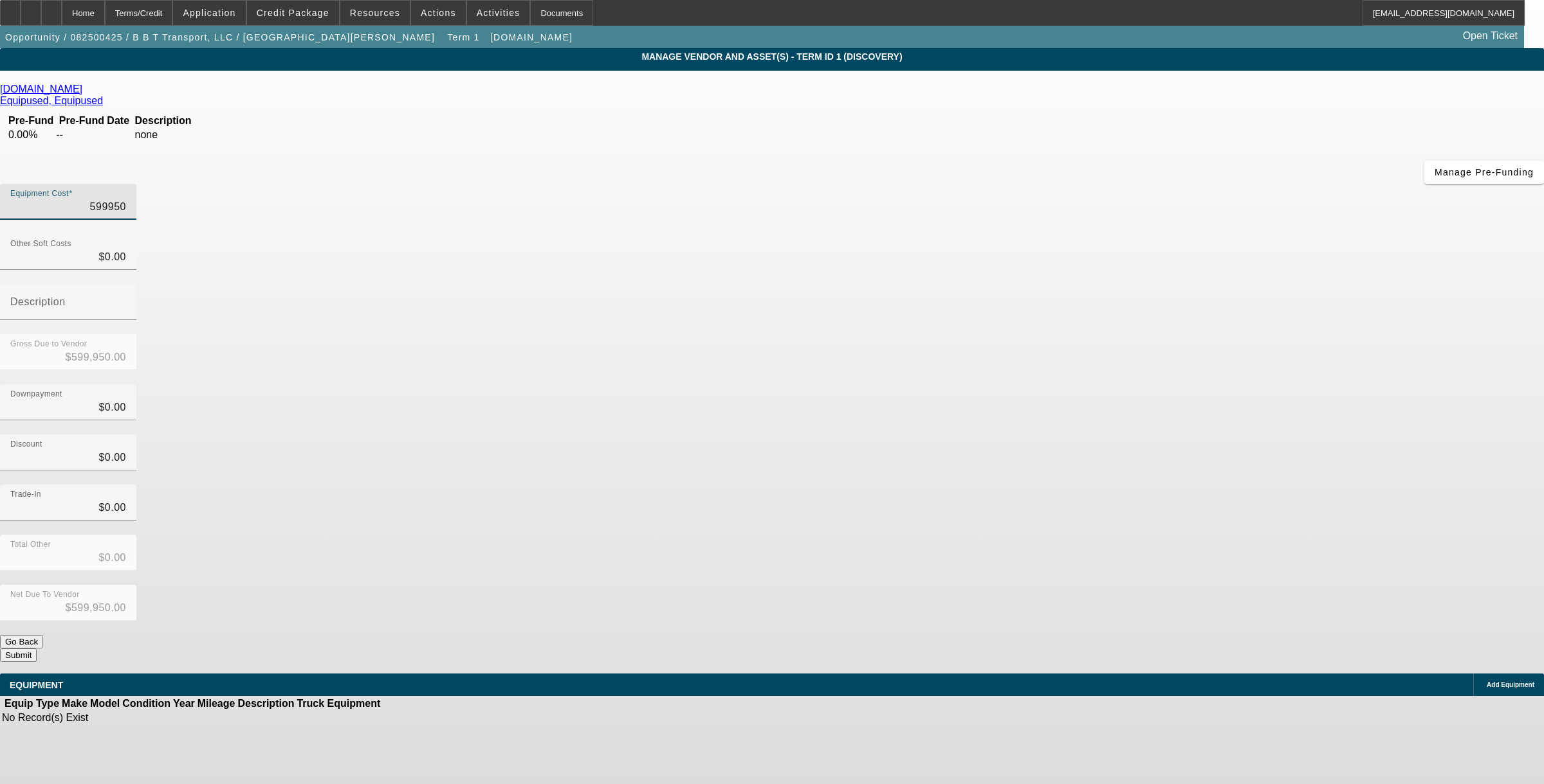
type input "5"
type input "$5.00"
type input "59"
type input "$59.00"
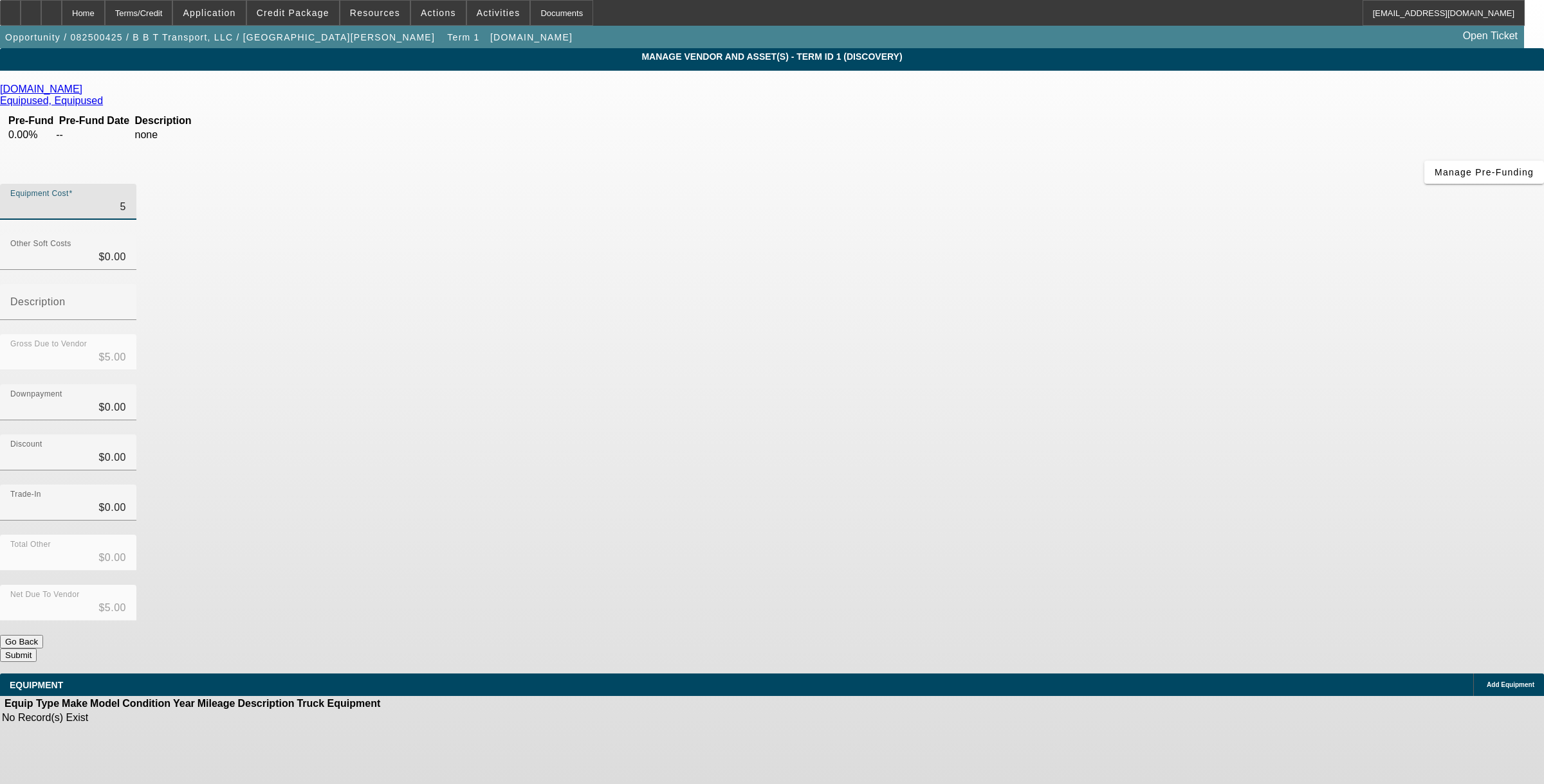
type input "$59.00"
type input "599"
type input "$599.00"
type input "5999"
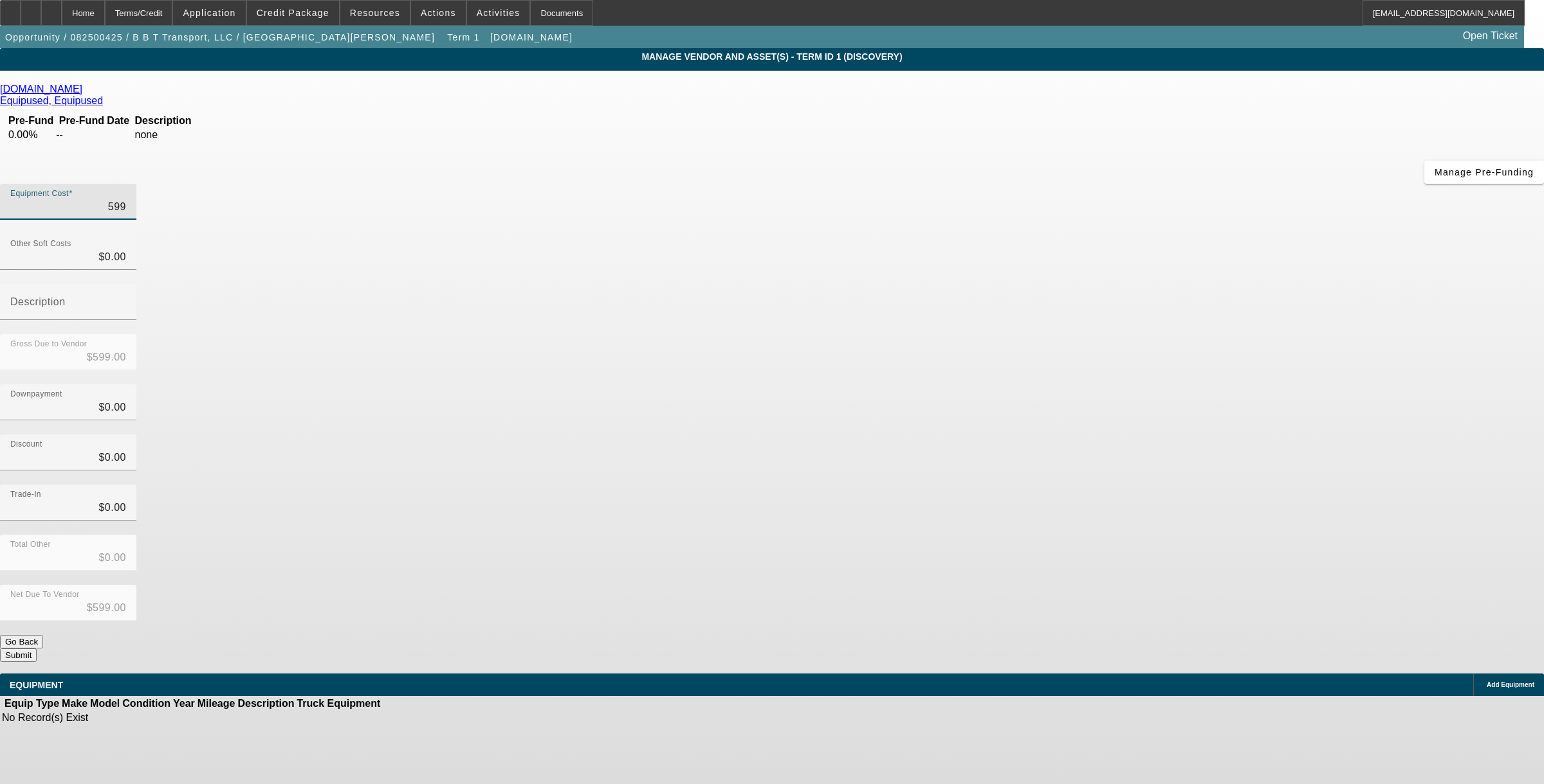
type input "$5,999.00"
type input "59995"
type input "$59,995.00"
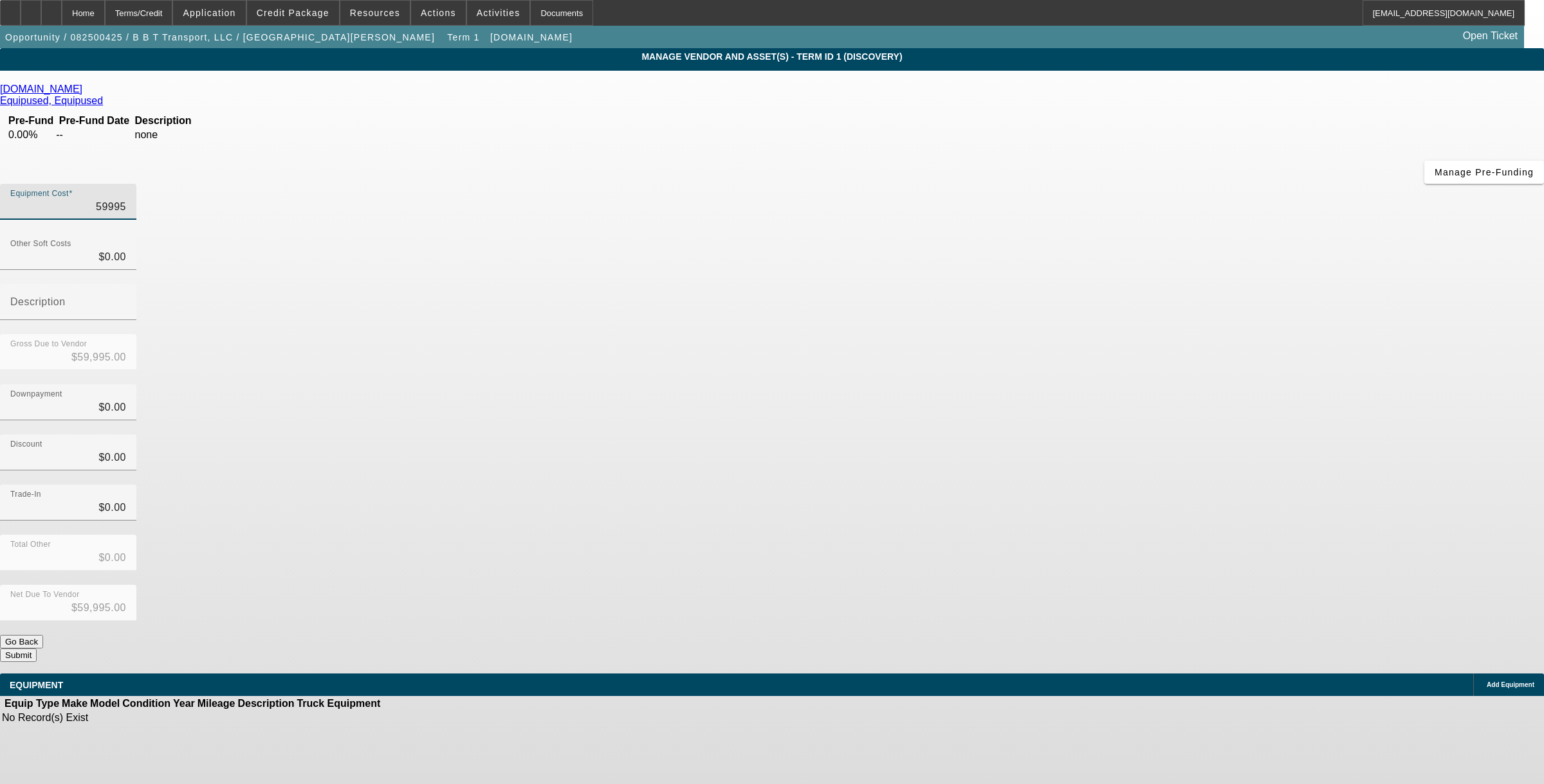
type input "$59,995.00"
type input "$0.00"
click at [1484, 685] on icon at bounding box center [1484, 685] width 0 height 0
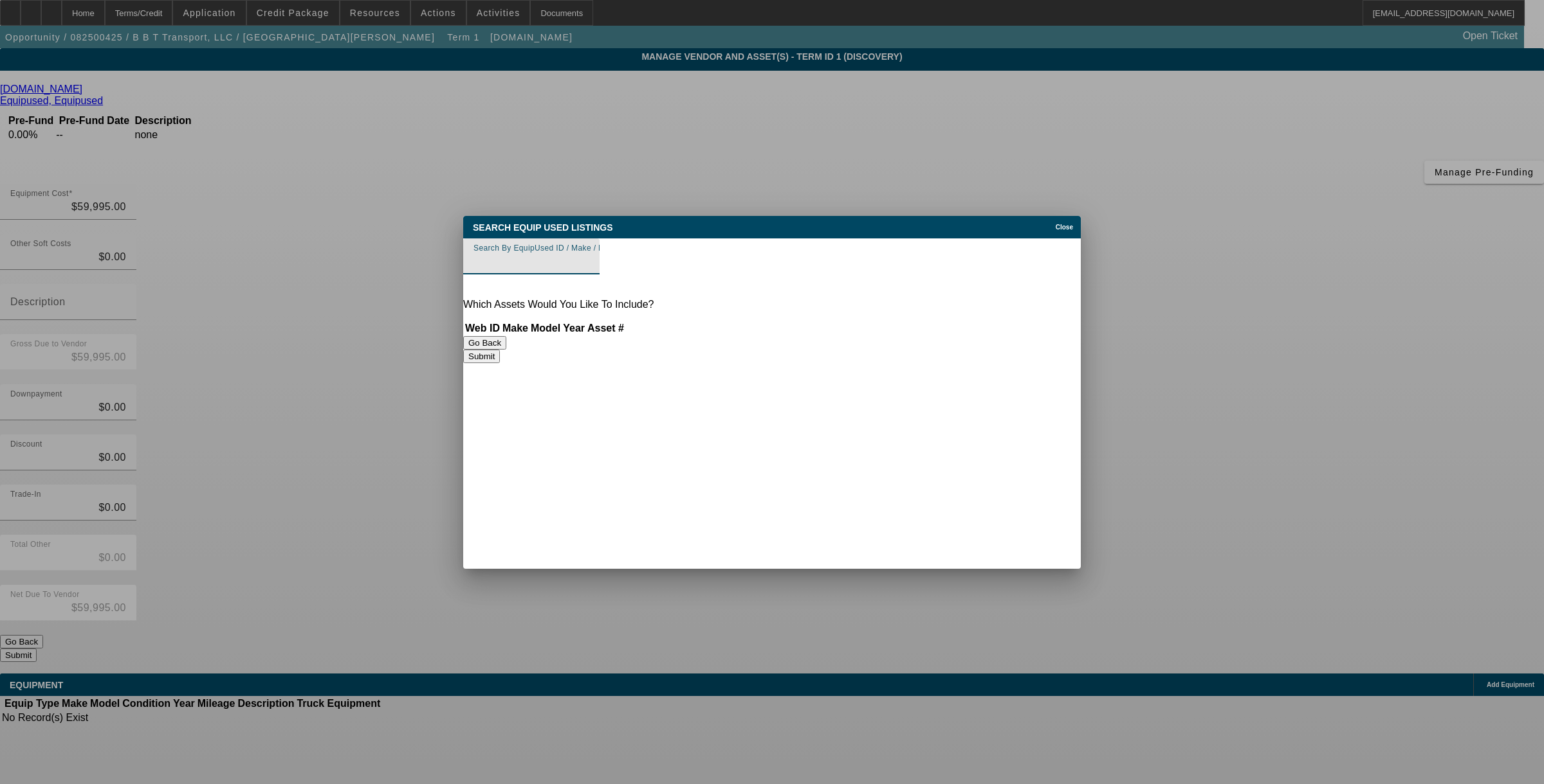
click at [589, 265] on input "Search By EquipUsed ID / Make / Model" at bounding box center [531, 262] width 116 height 16
type input "9"
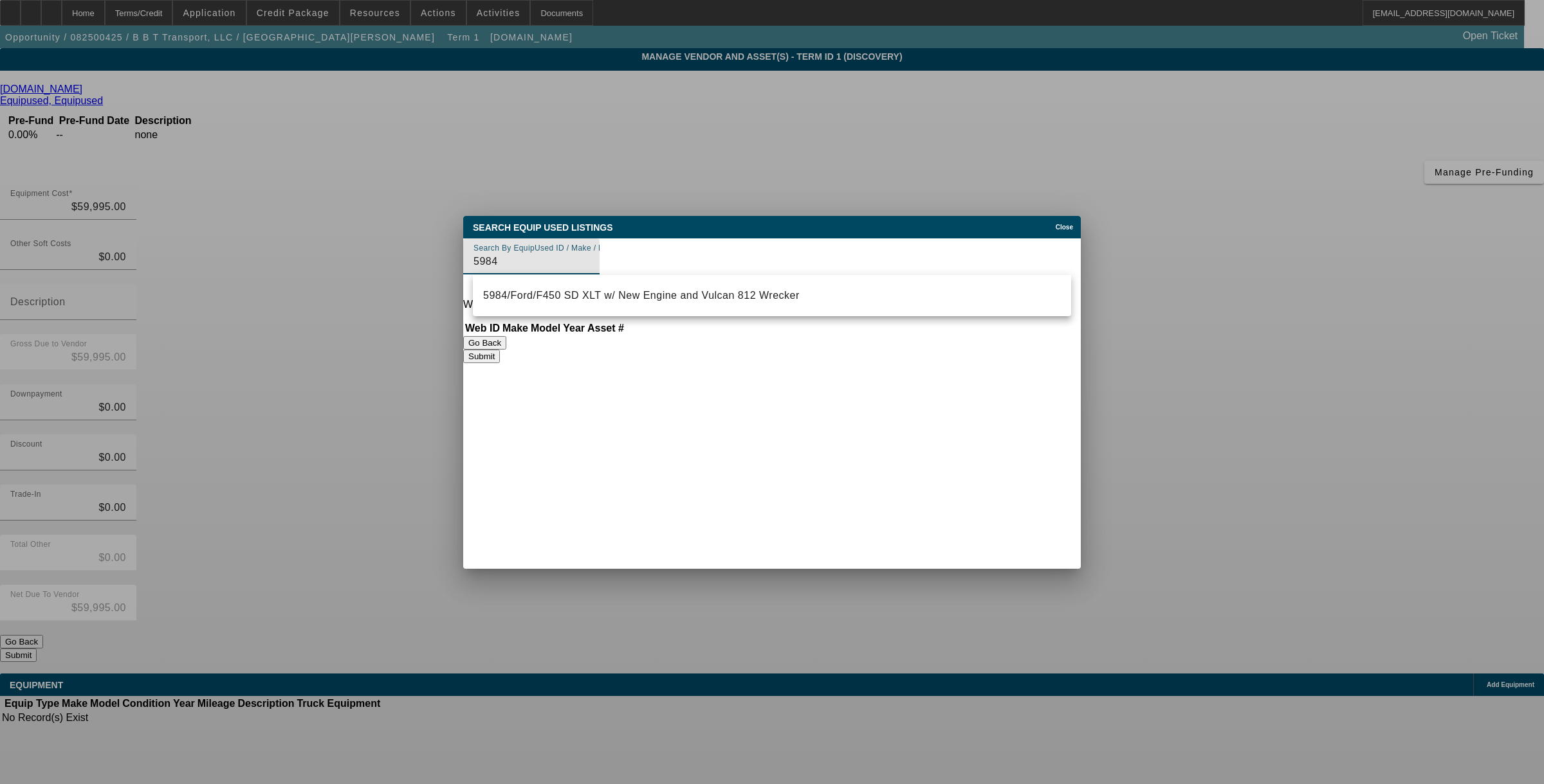
click at [583, 293] on span "5984/Ford/F450 SD XLT w/ New Engine and Vulcan 812 Wrecker" at bounding box center [642, 295] width 317 height 11
type input "5984/Ford/F450 SD XLT w/ New Engine and Vulcan 812 Wrecker"
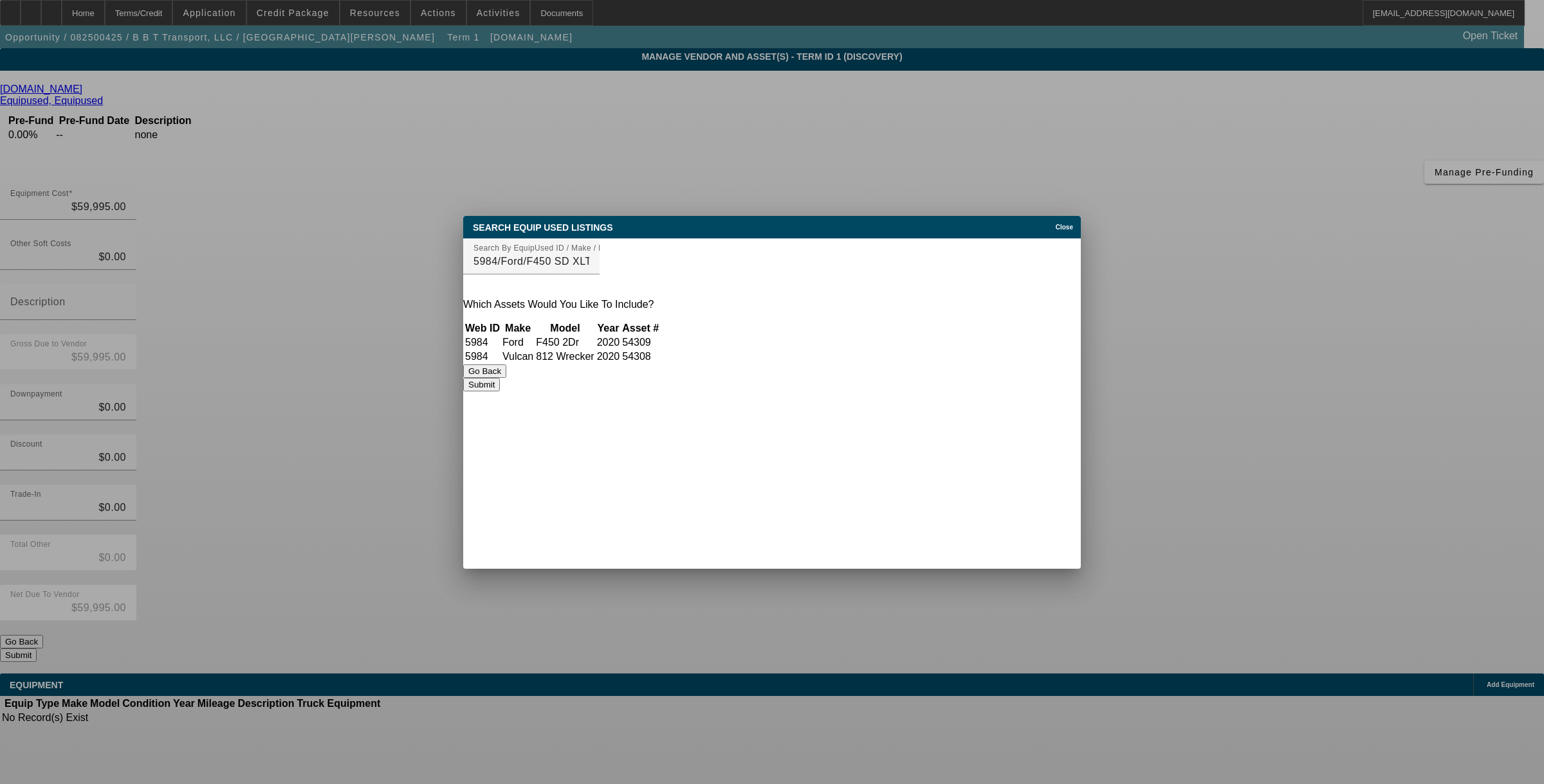
click at [500, 390] on button "Submit" at bounding box center [481, 384] width 37 height 14
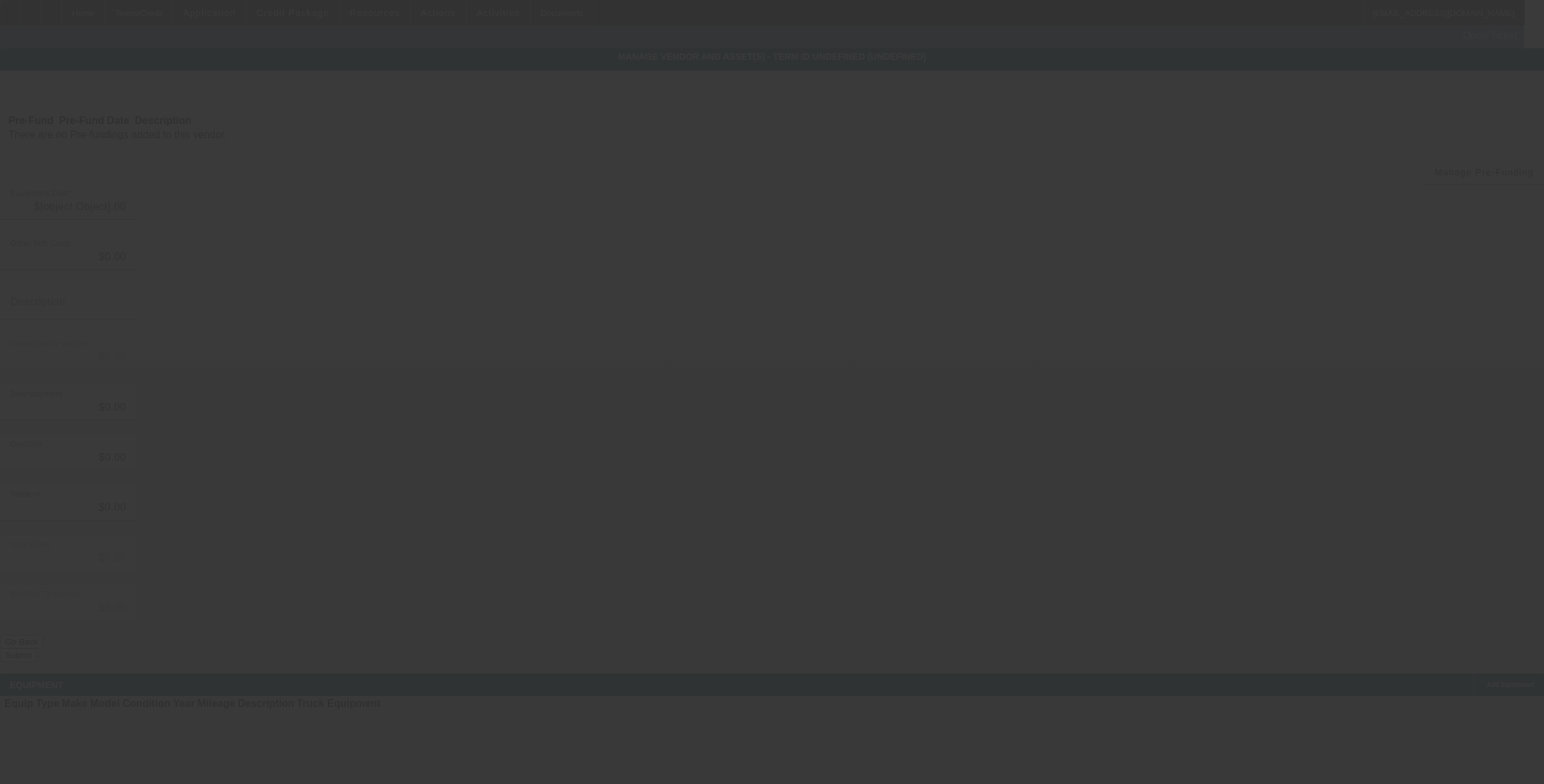
type input "$59,995.00"
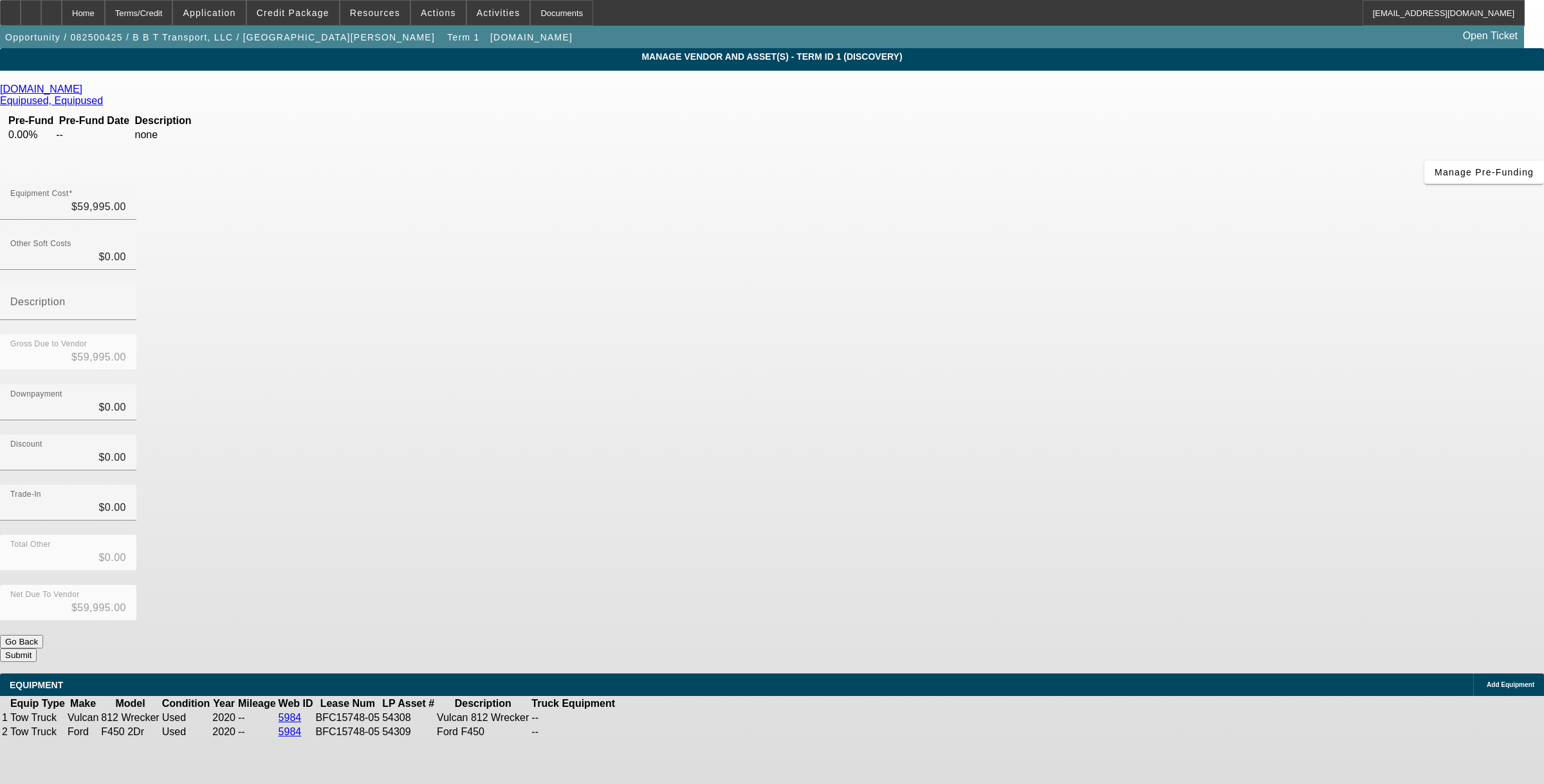
click at [683, 718] on icon at bounding box center [683, 718] width 0 height 0
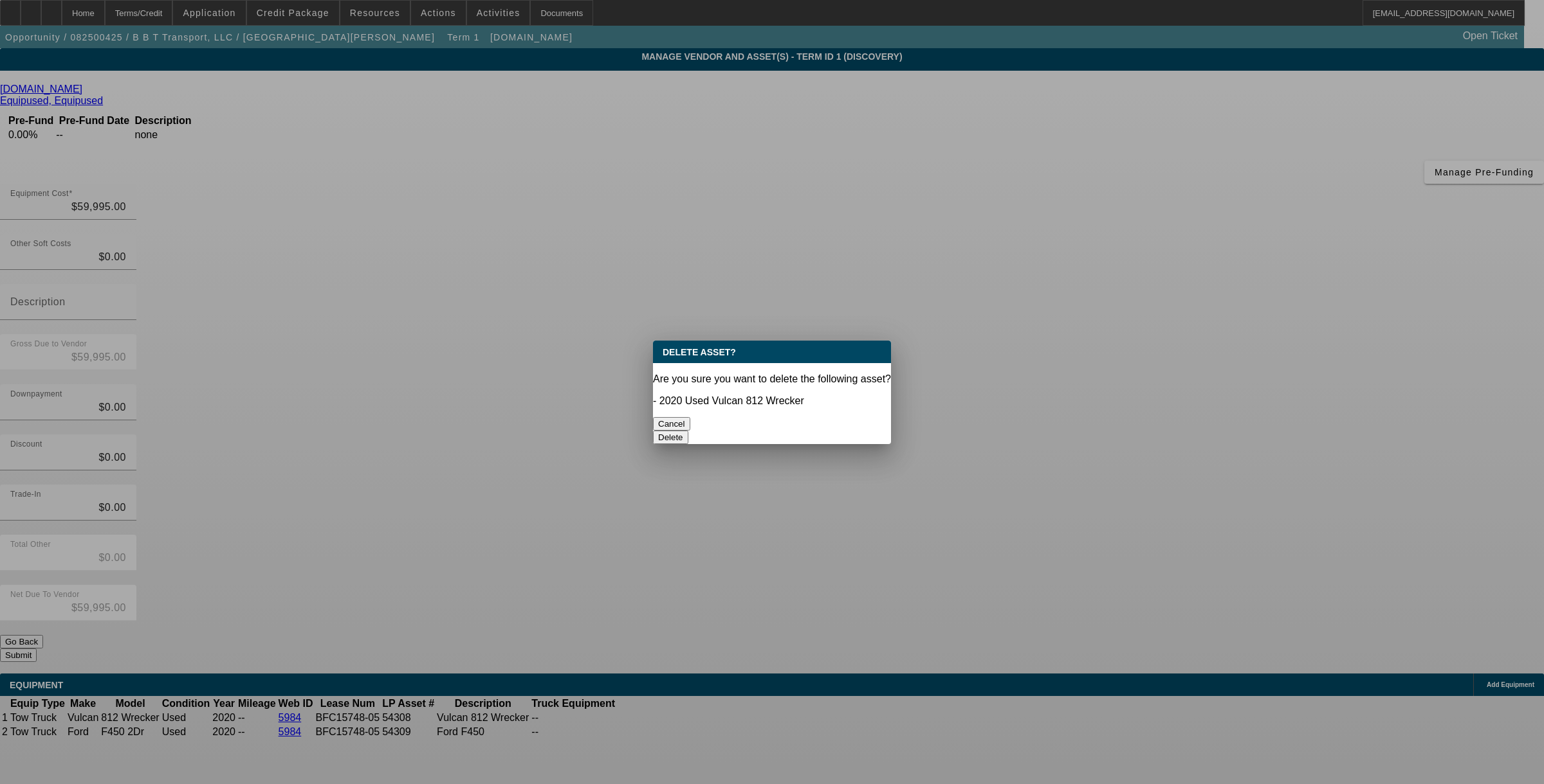
click at [688, 431] on button "Delete" at bounding box center [670, 437] width 36 height 14
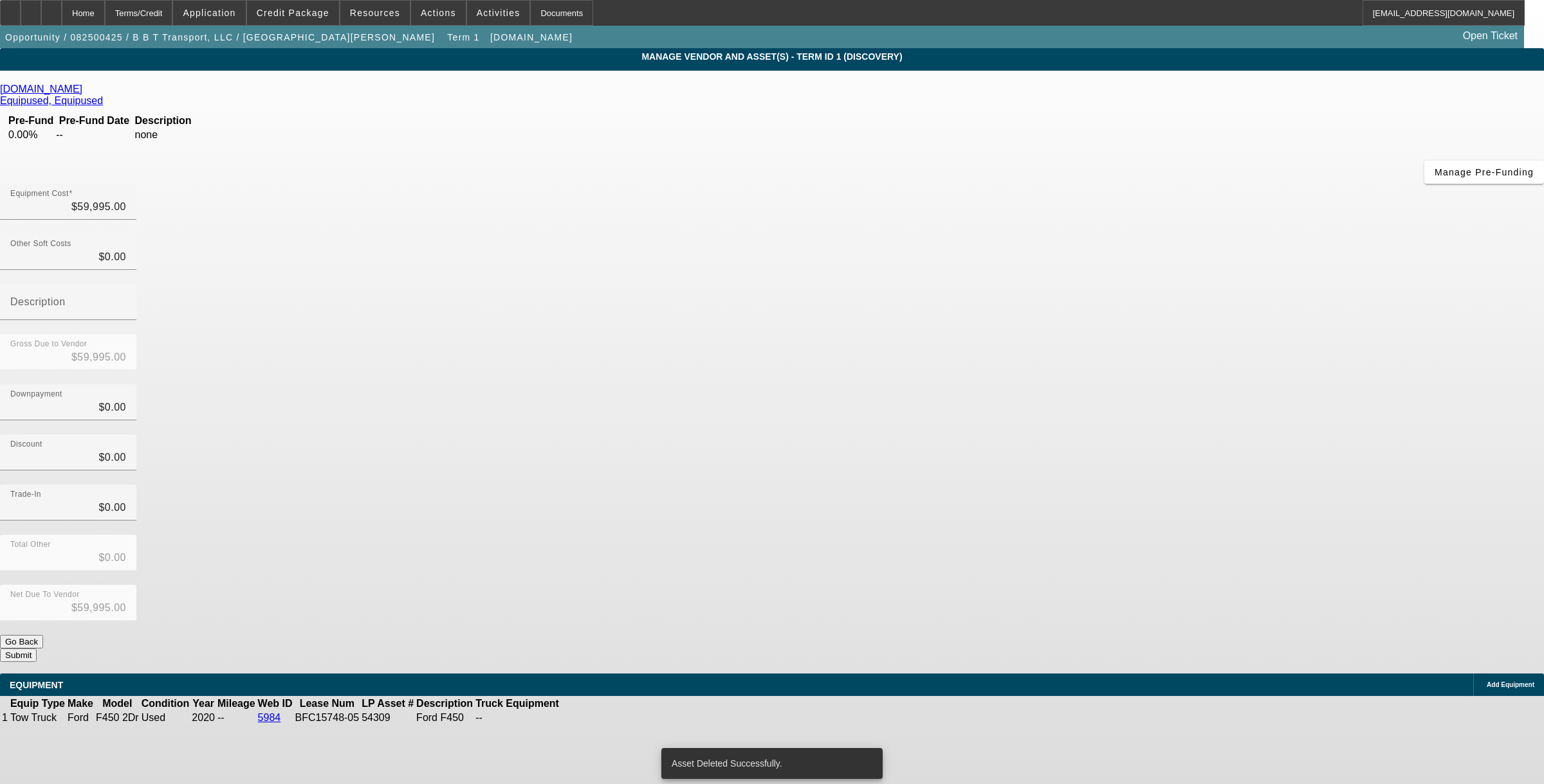
click at [599, 718] on icon at bounding box center [599, 718] width 0 height 0
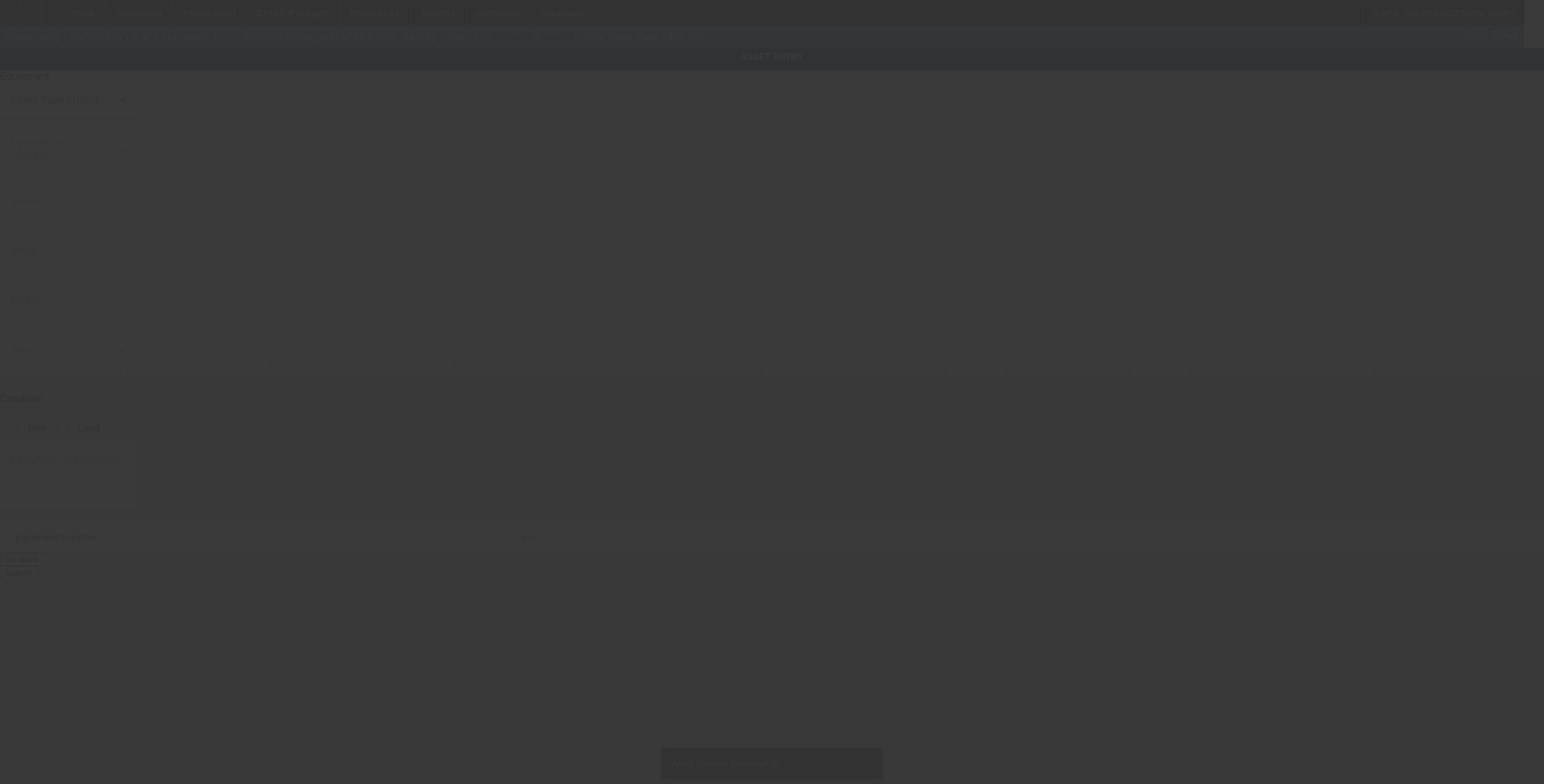
type input "[US_VEHICLE_IDENTIFICATION_NUMBER]"
type input "Ford"
type input "F450 2Dr"
radio input "true"
type textarea "Ford F450"
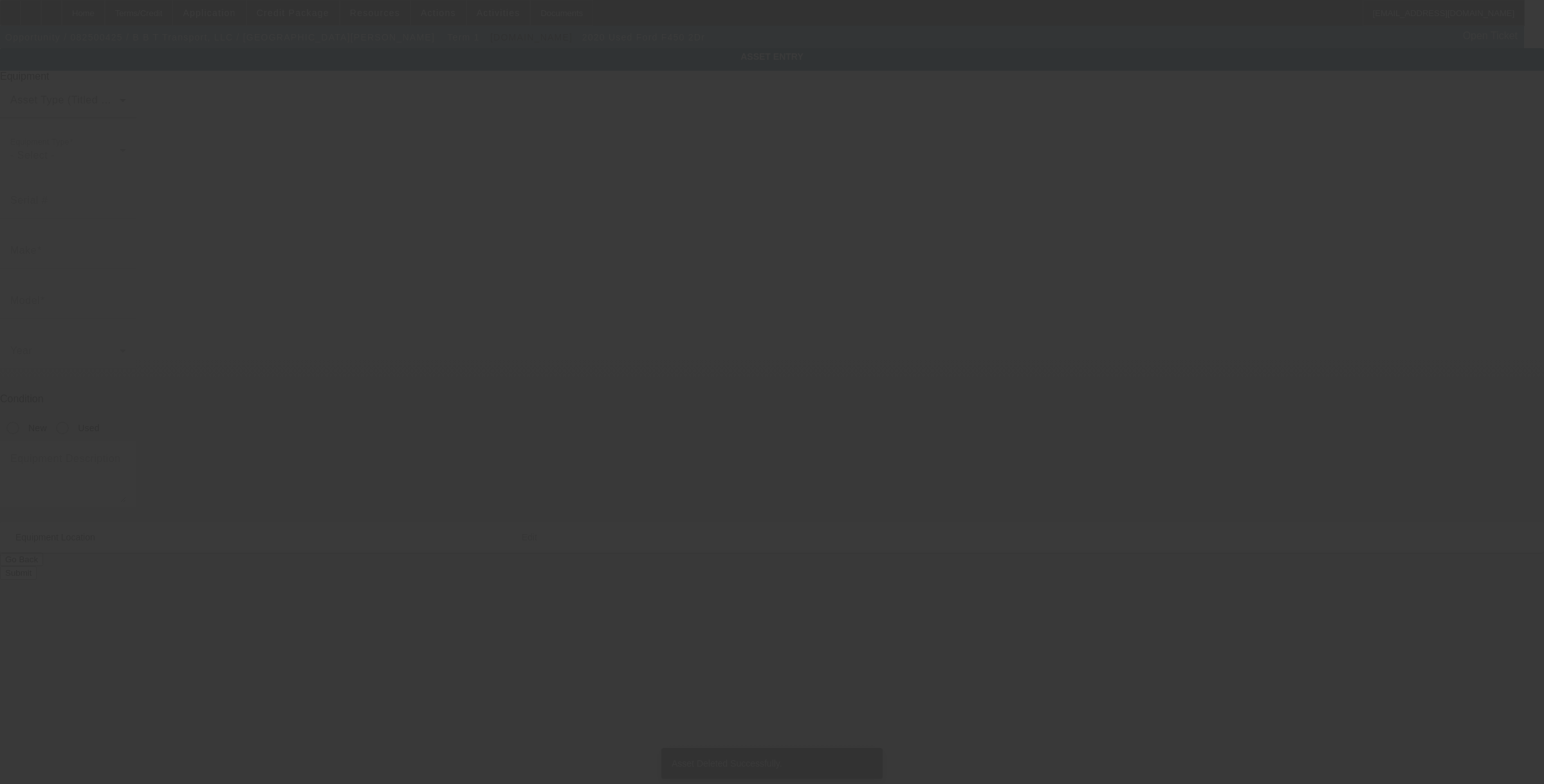
type input "[STREET_ADDRESS]"
type input "[GEOGRAPHIC_DATA]"
type input "84107"
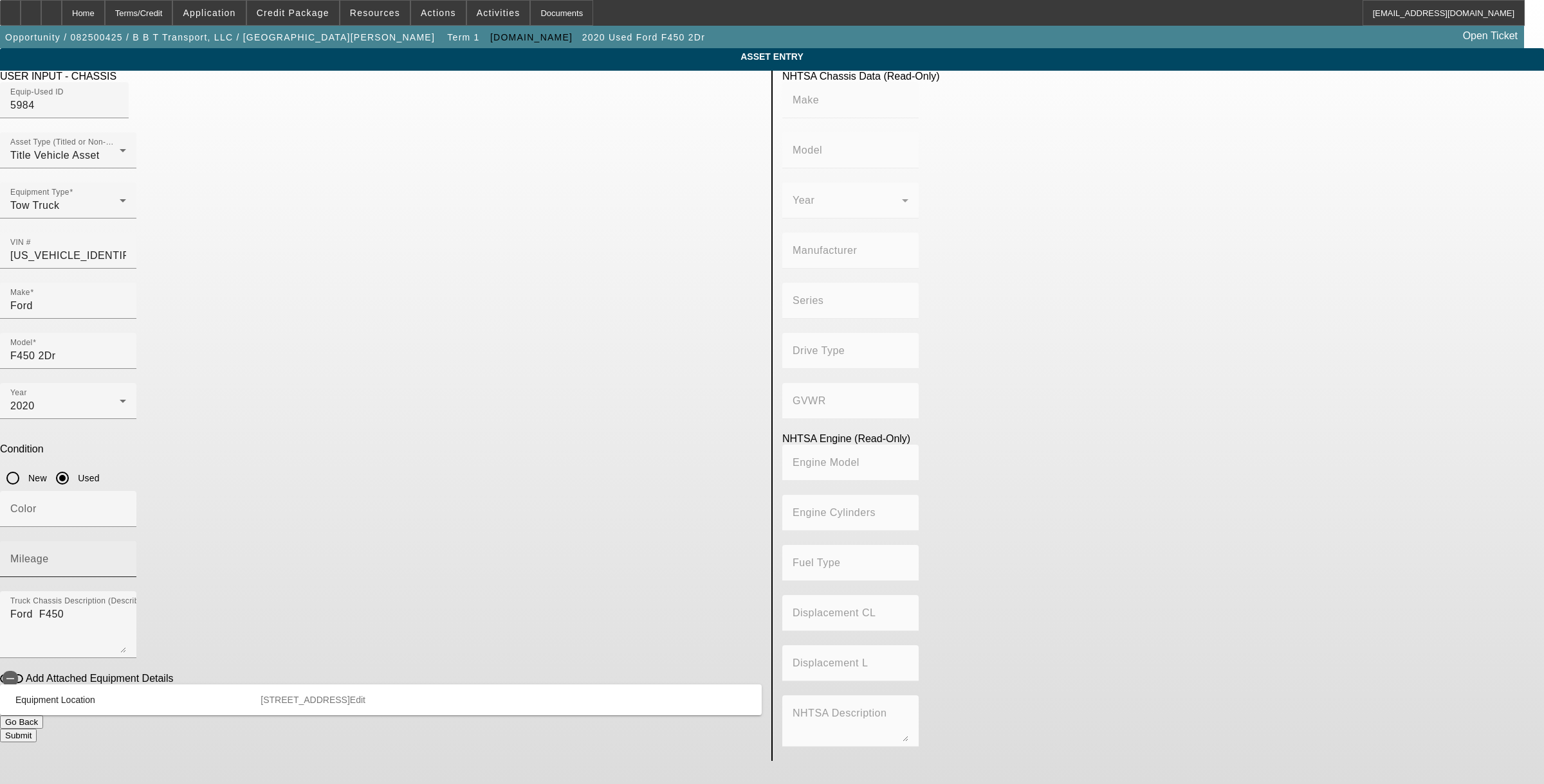
click at [49, 553] on mat-label "Mileage" at bounding box center [29, 559] width 38 height 11
click at [126, 557] on input "Mileage" at bounding box center [68, 564] width 116 height 16
type input "87121"
drag, startPoint x: 599, startPoint y: 450, endPoint x: 184, endPoint y: 441, distance: 415.1
click at [189, 445] on app-asset-collateral-manage "ASSET ENTRY Delete asset USER INPUT - CHASSIS Equip-Used ID 5984 Asset Type (Ti…" at bounding box center [772, 404] width 1544 height 713
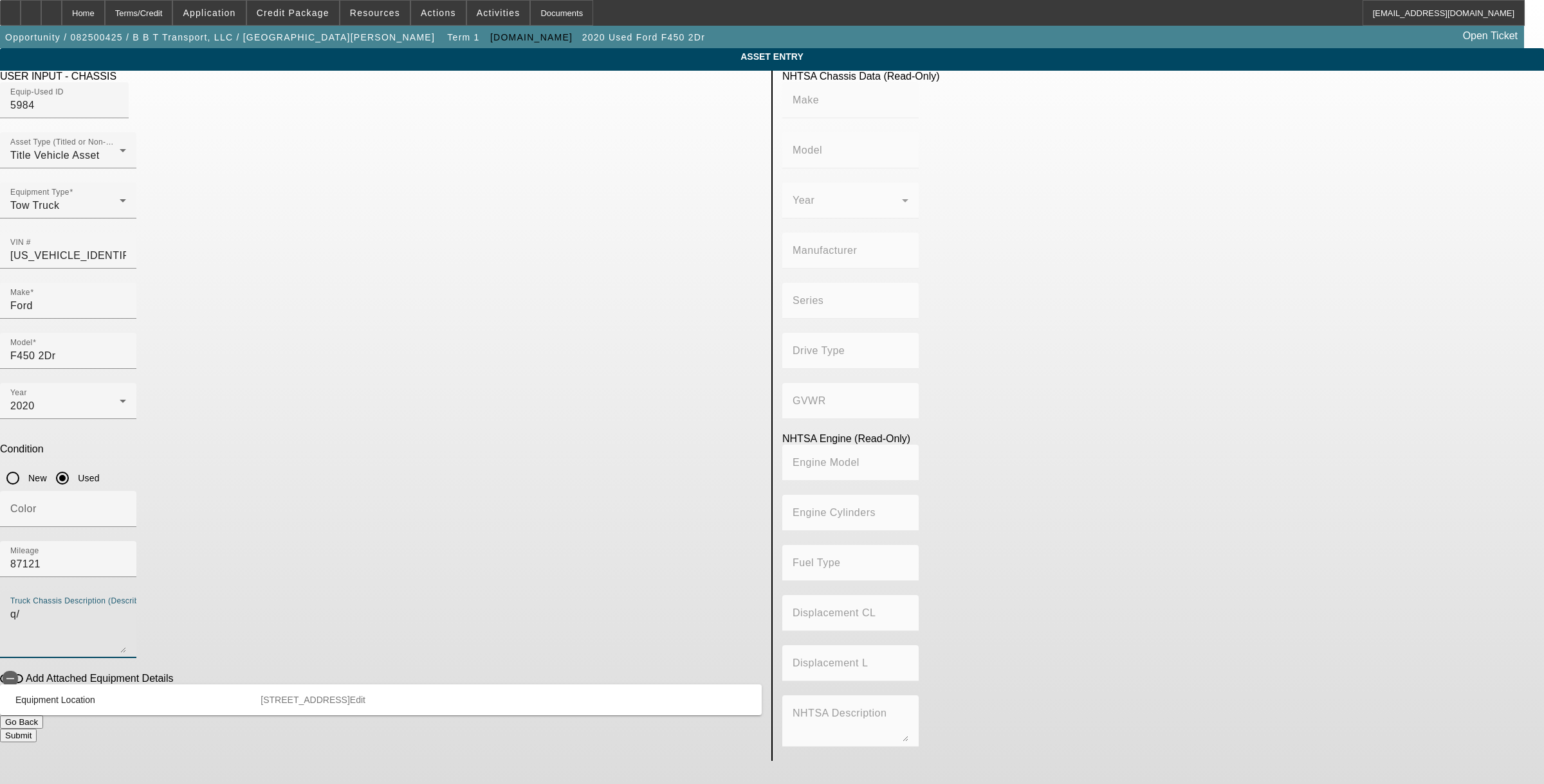
type textarea "q"
type textarea "w/"
click at [23, 666] on span "button" at bounding box center [10, 679] width 26 height 26
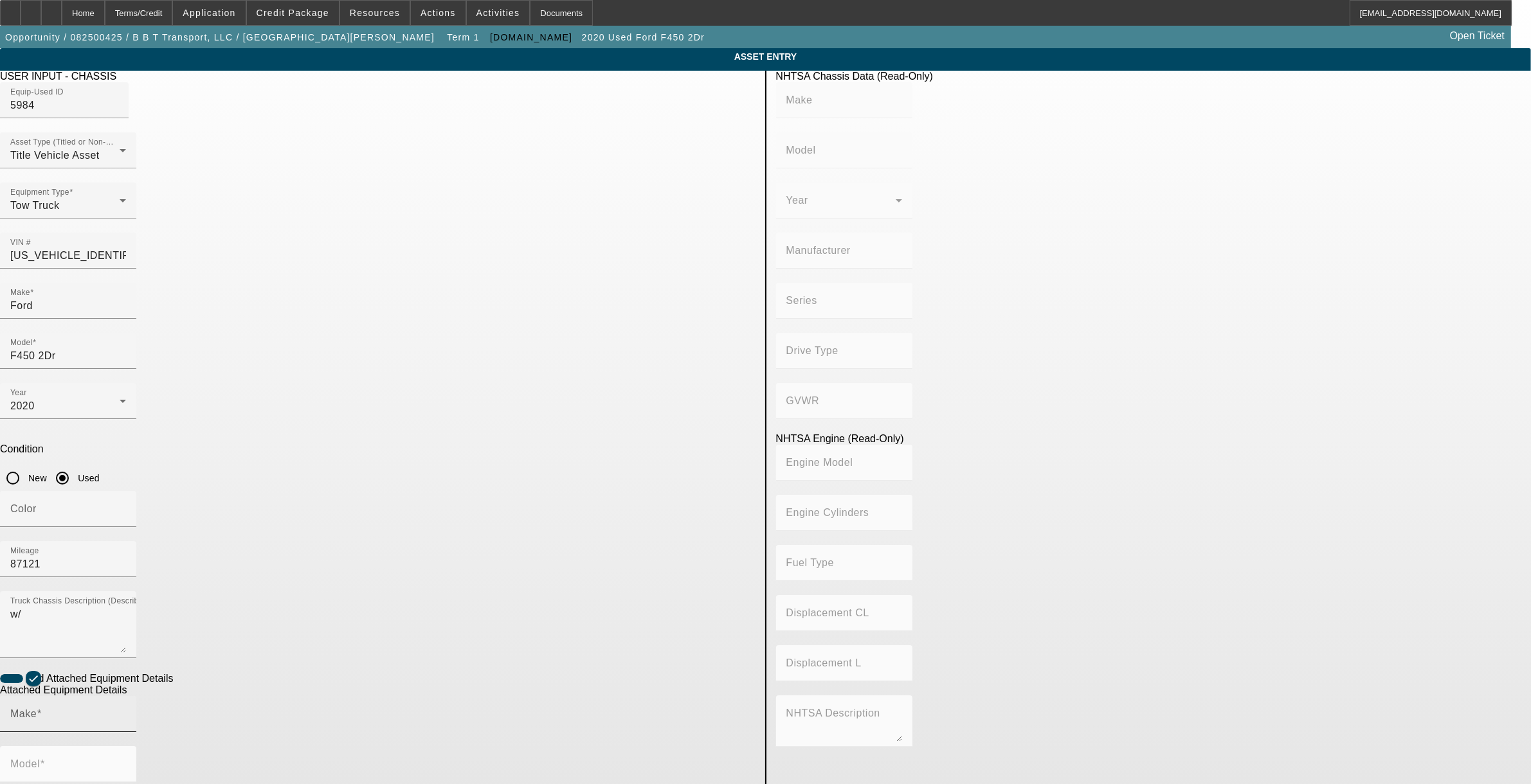
click at [42, 709] on span at bounding box center [39, 714] width 5 height 11
click at [126, 712] on input "Make" at bounding box center [68, 719] width 116 height 16
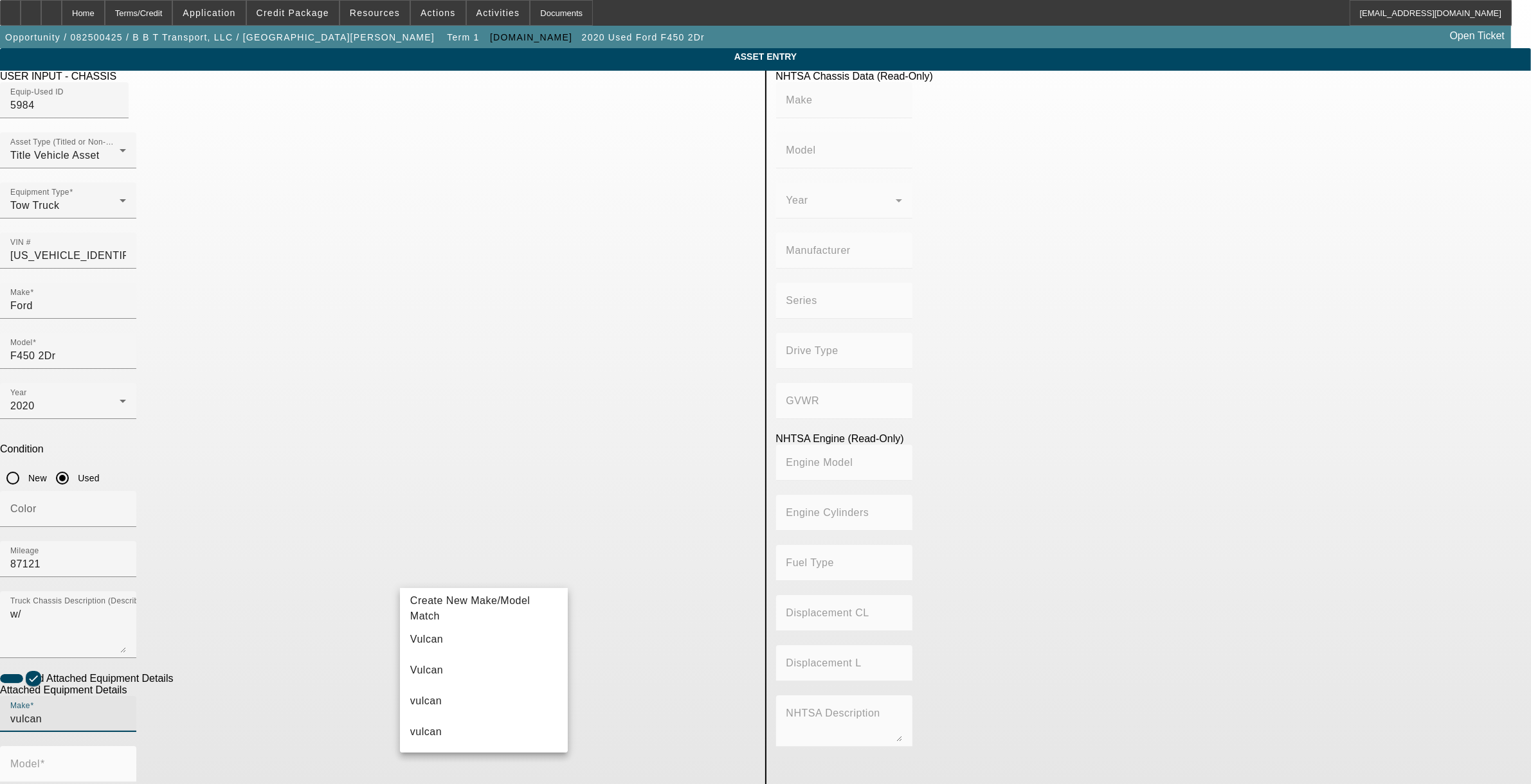
drag, startPoint x: 473, startPoint y: 638, endPoint x: 602, endPoint y: 618, distance: 130.5
click at [473, 638] on mat-option "Vulcan" at bounding box center [483, 639] width 167 height 31
type input "Vulcan"
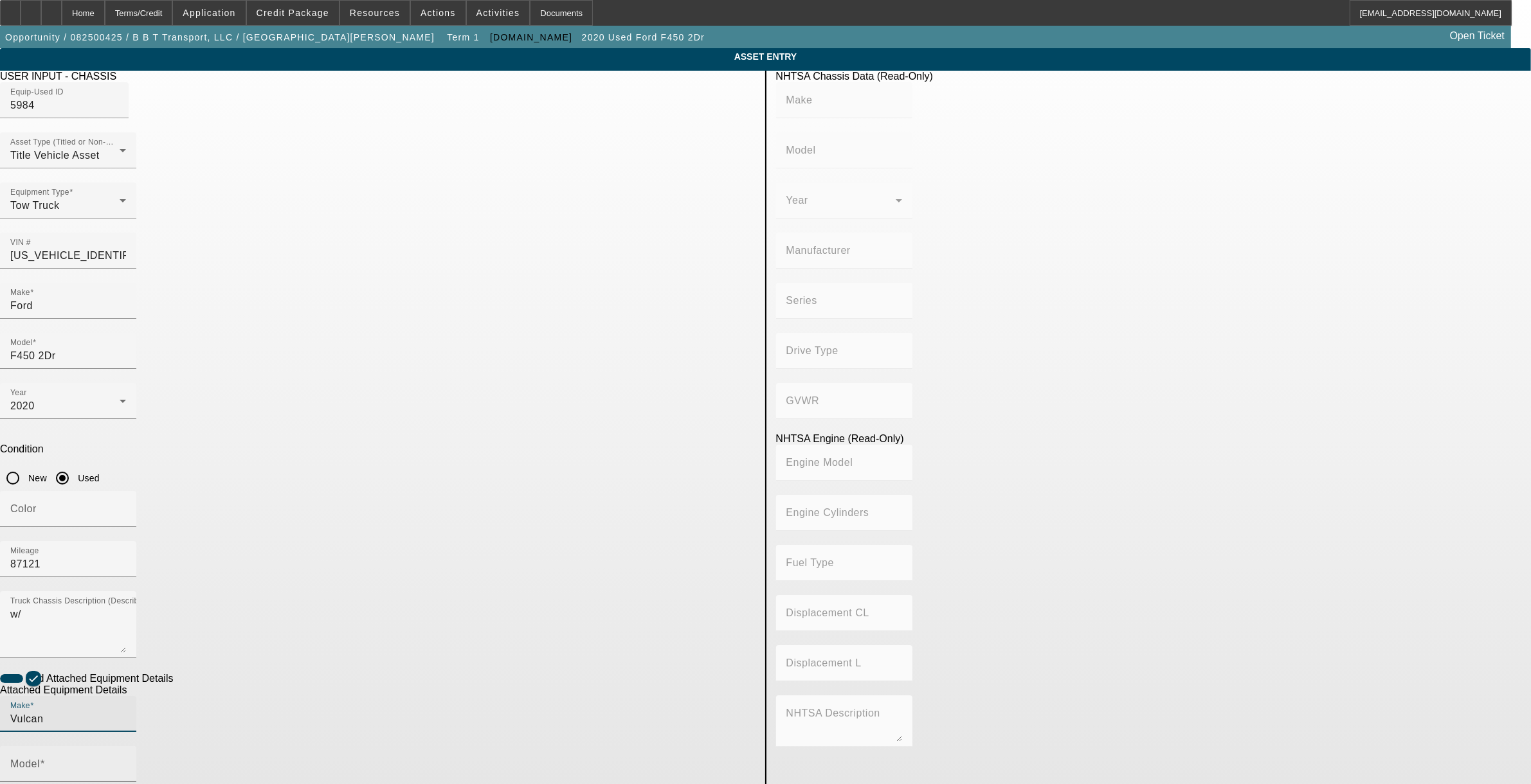
click at [126, 762] on input "Model" at bounding box center [68, 769] width 116 height 16
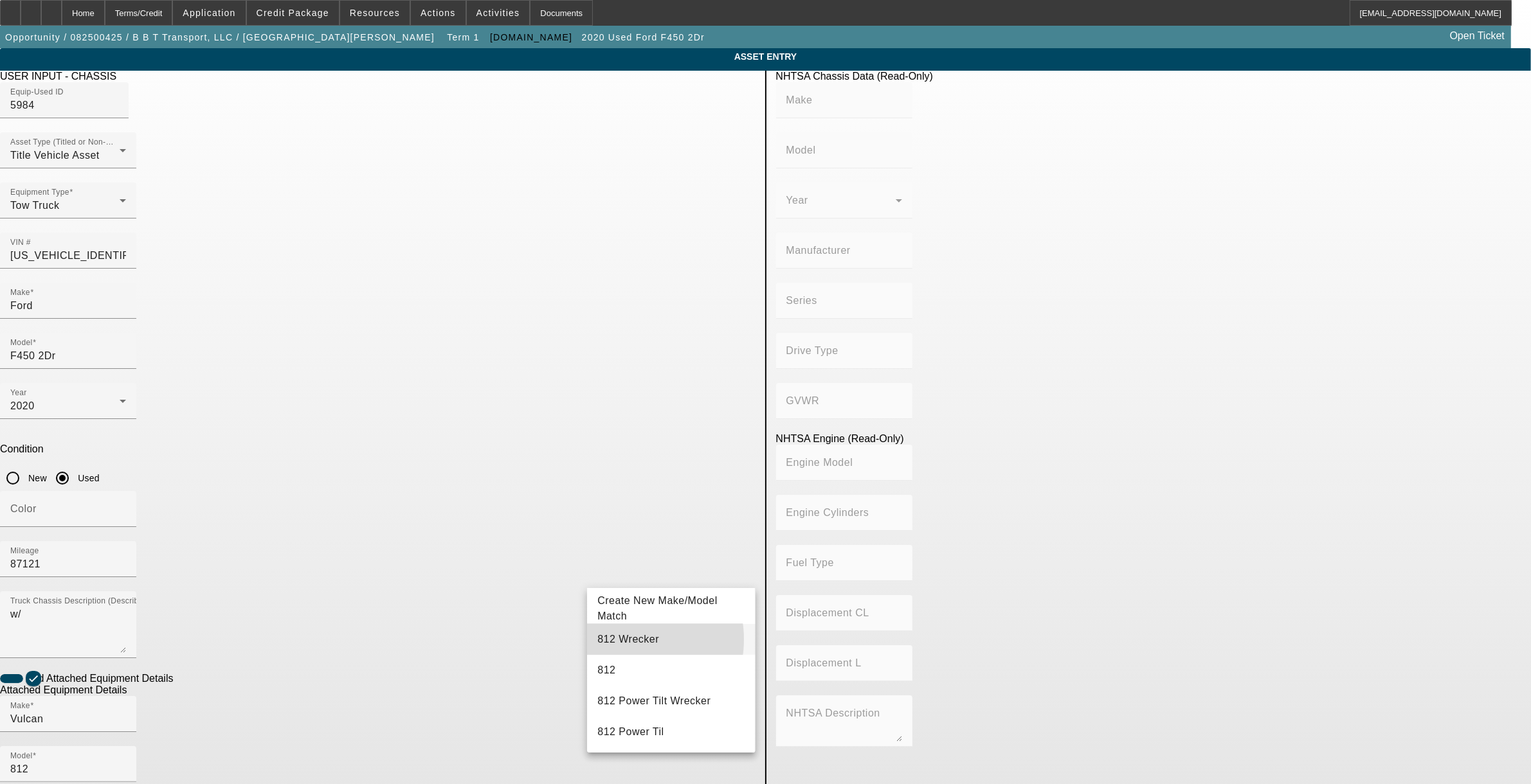
click at [620, 639] on span "812 Wrecker" at bounding box center [628, 639] width 61 height 11
type input "812 Wrecker"
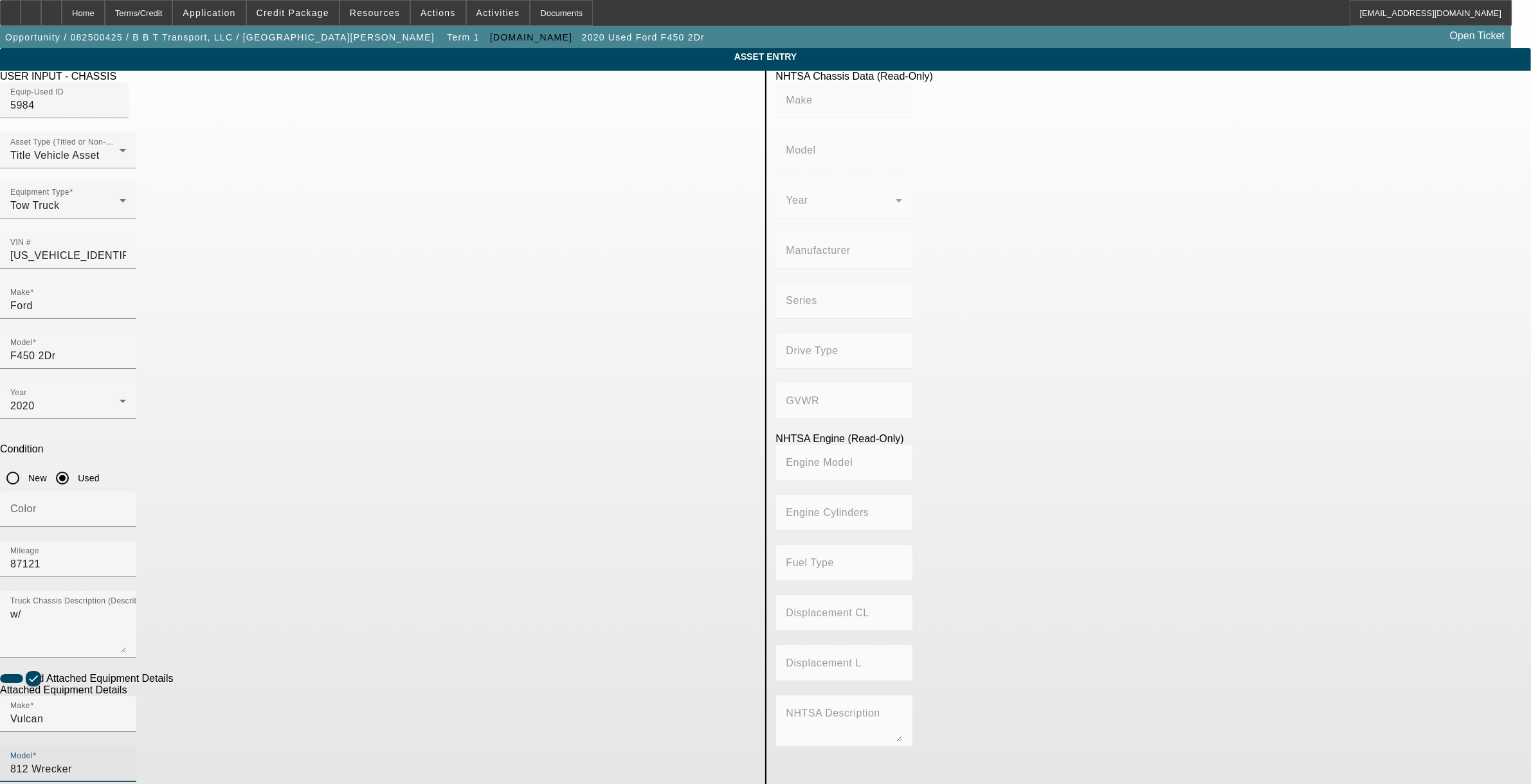
radio input "true"
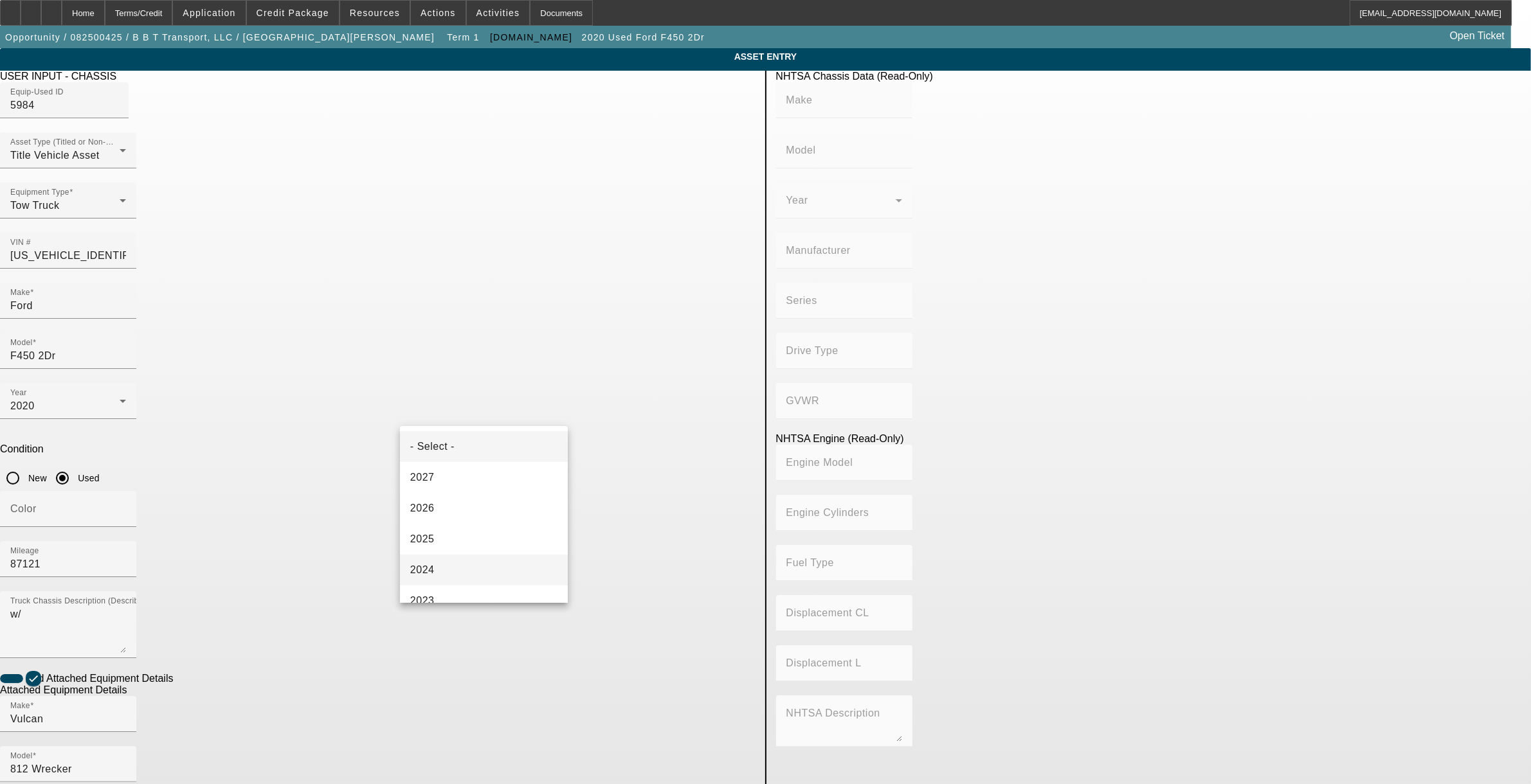
scroll to position [161, 0]
click at [447, 538] on mat-option "2020" at bounding box center [483, 533] width 167 height 31
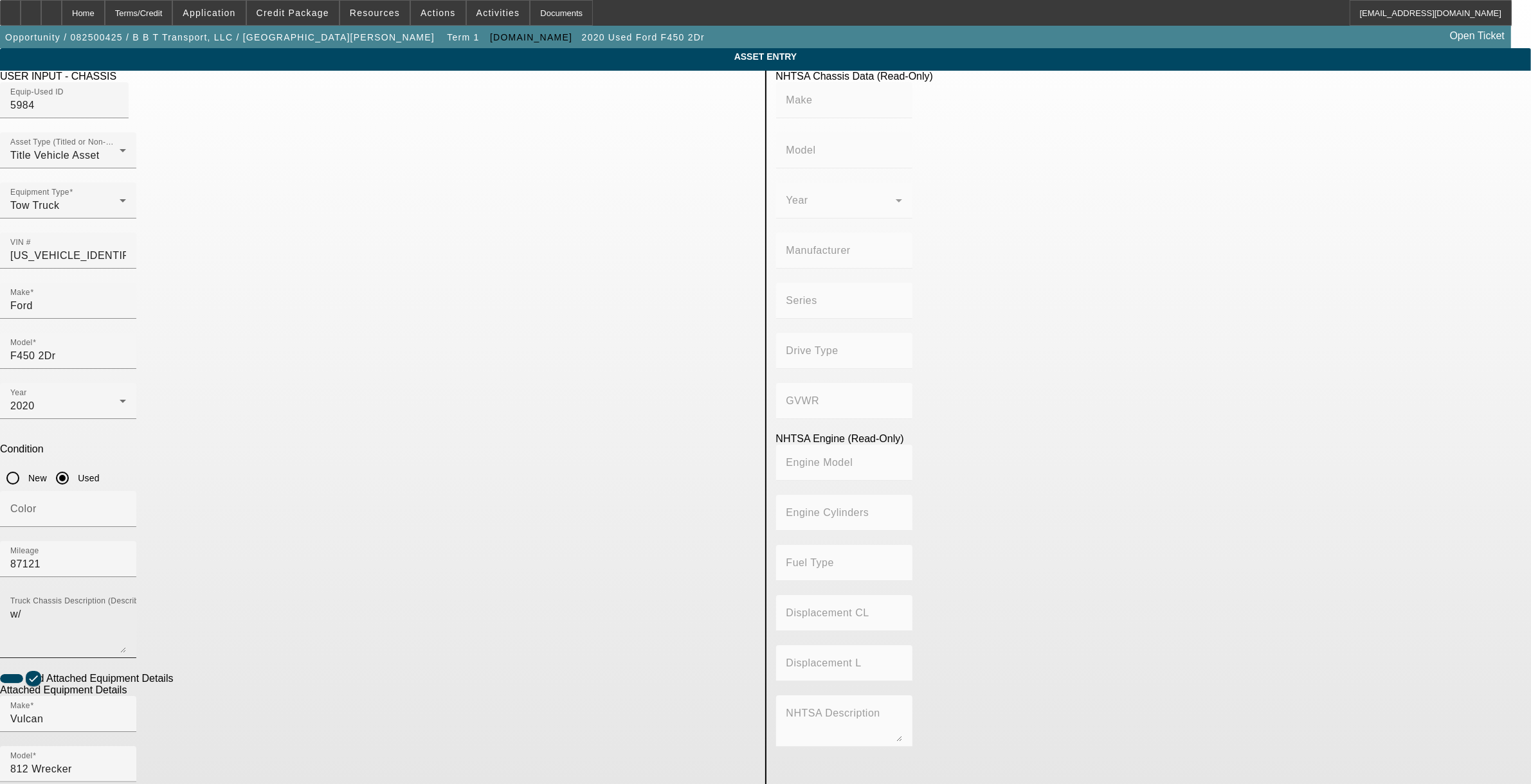
type textarea "wrecker"
click at [126, 607] on textarea "w/" at bounding box center [68, 629] width 116 height 47
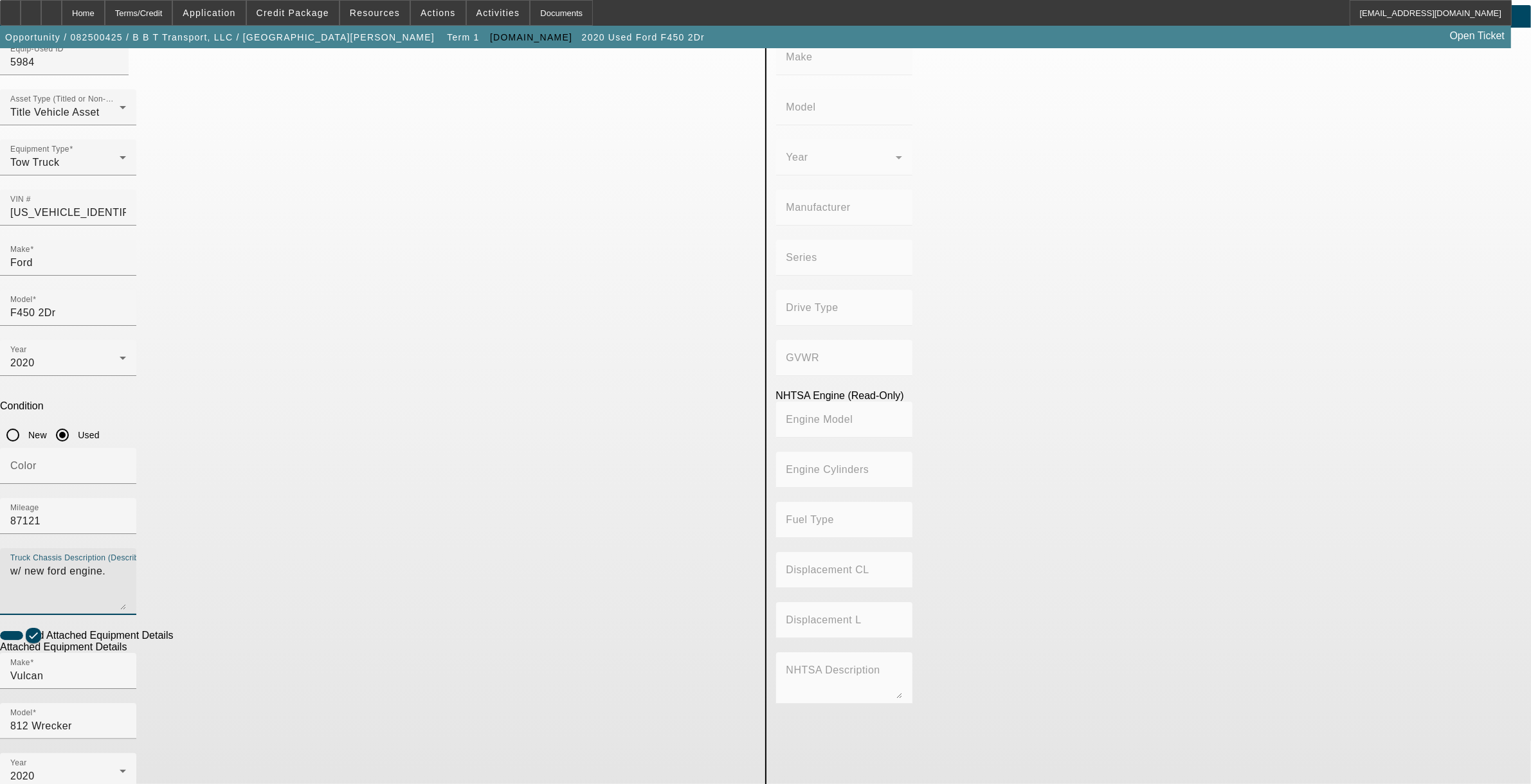
scroll to position [98, 0]
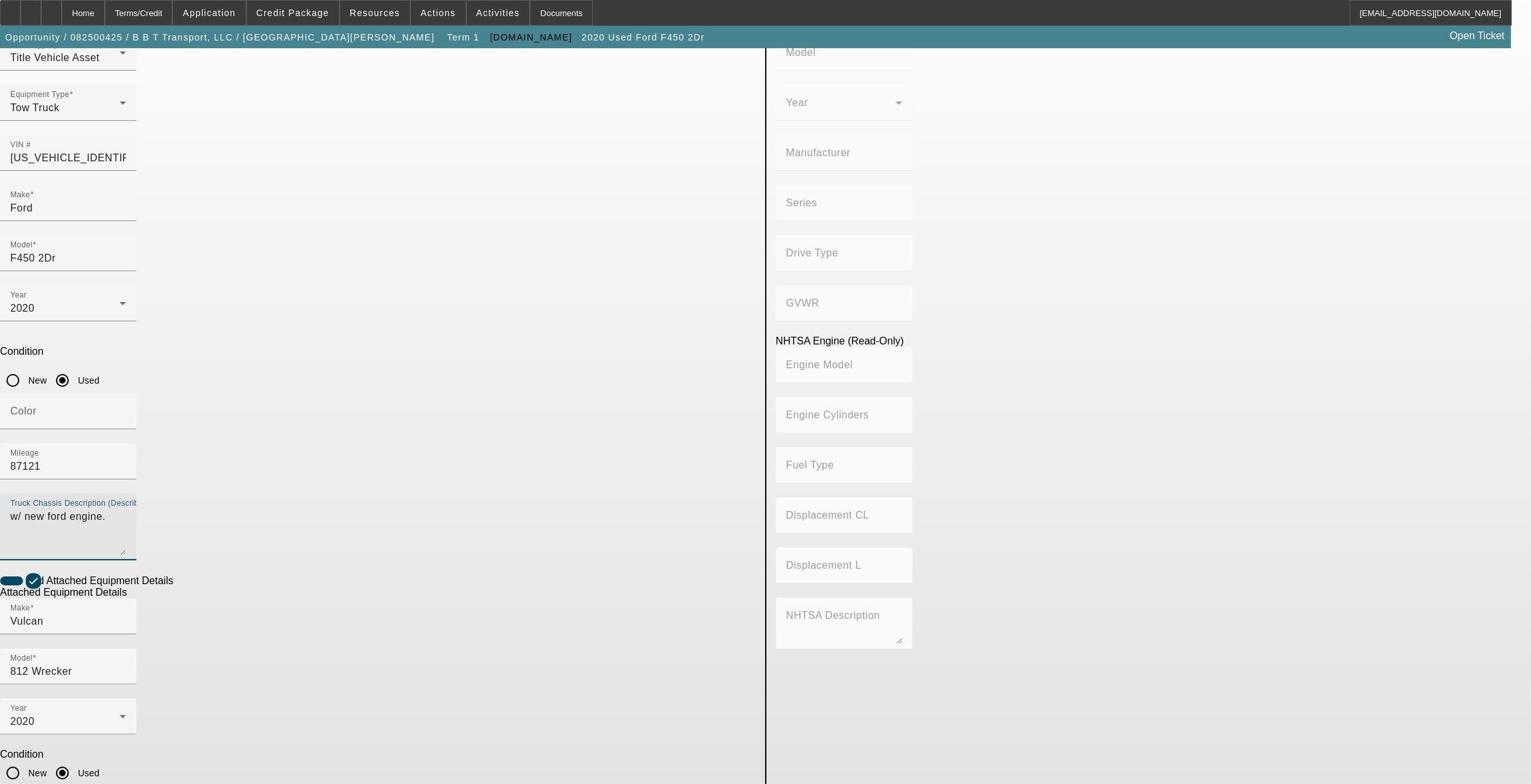
type textarea "w/ new ford engine."
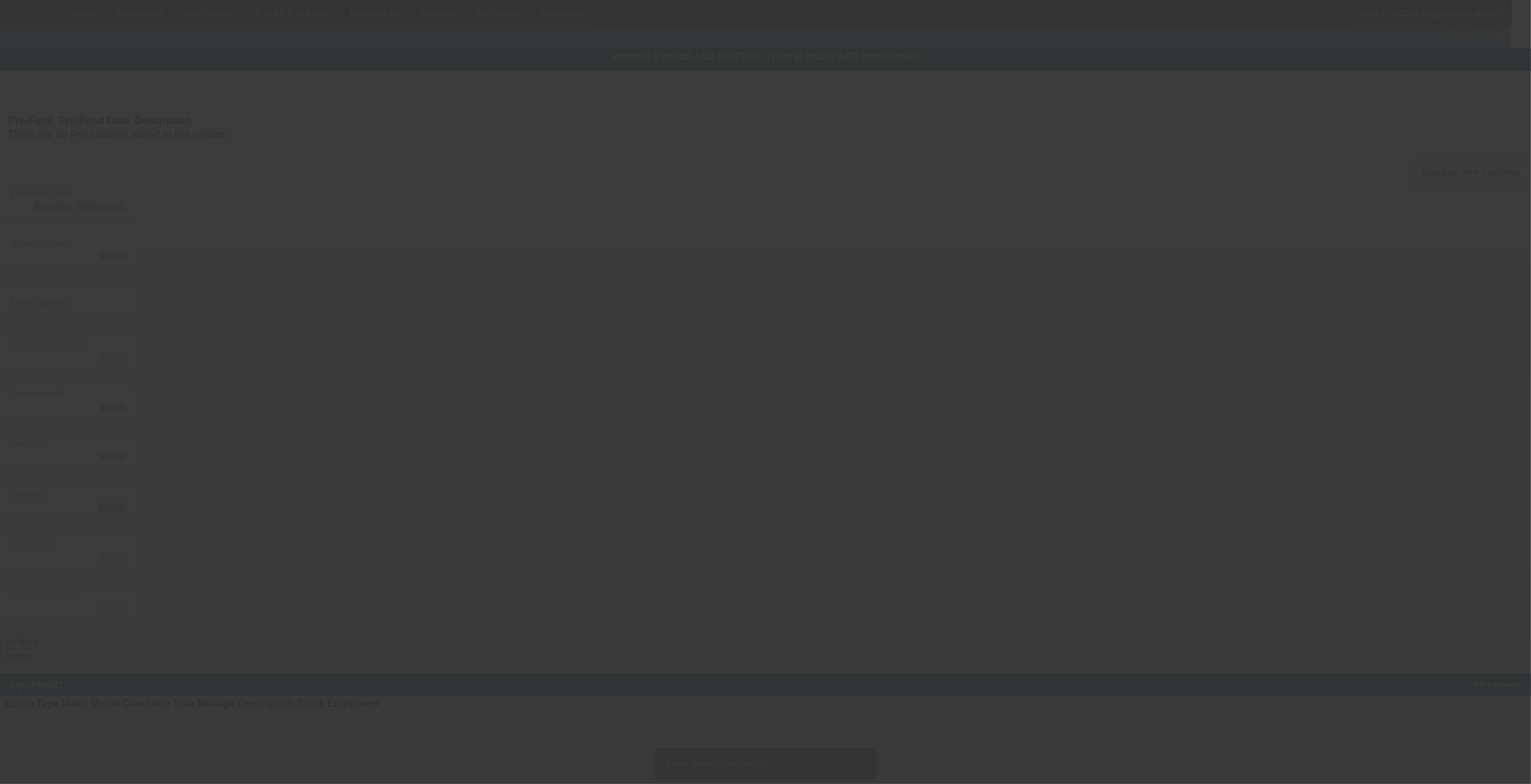
type input "$59,995.00"
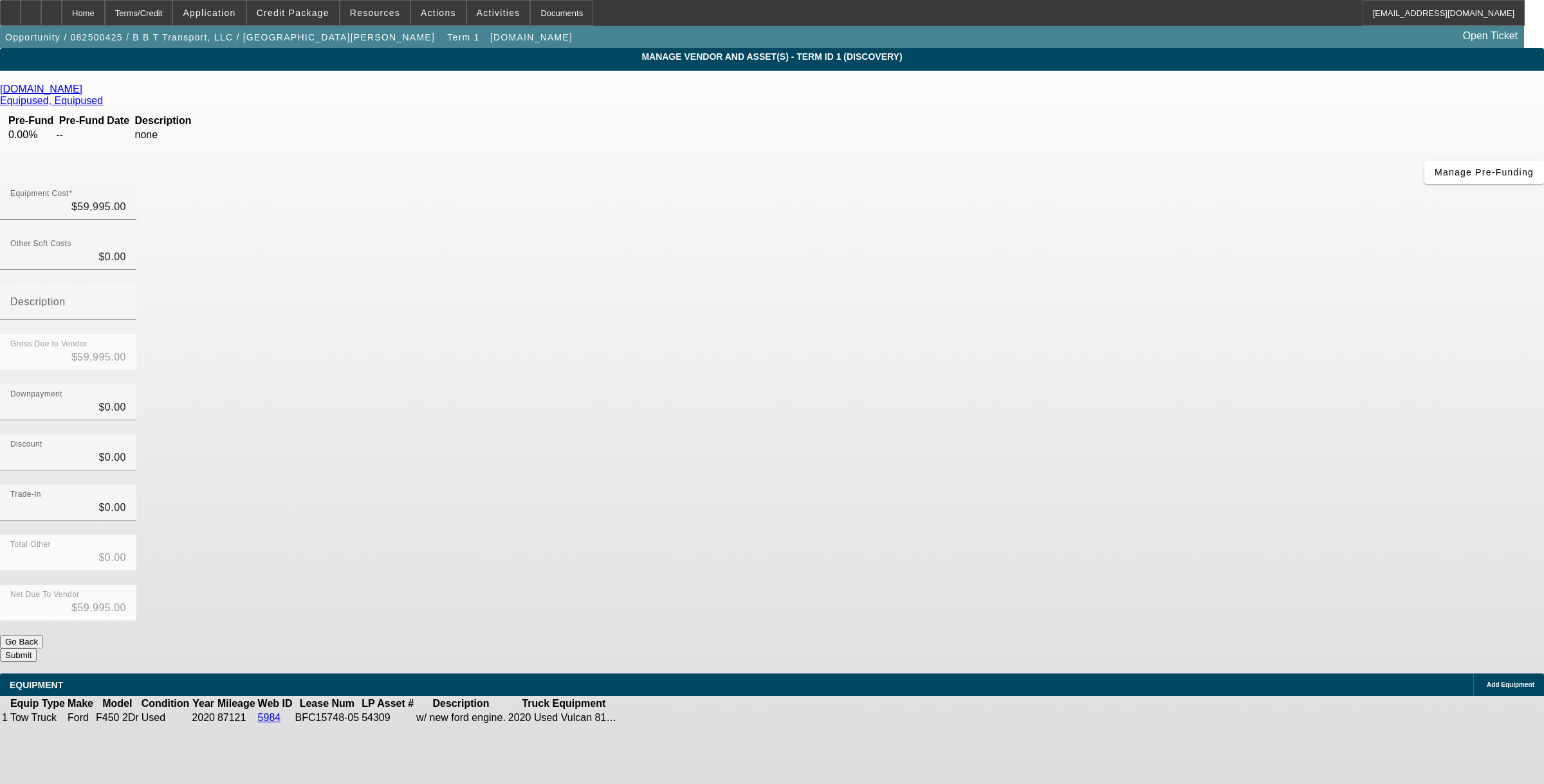
click at [37, 649] on button "Submit" at bounding box center [18, 655] width 37 height 14
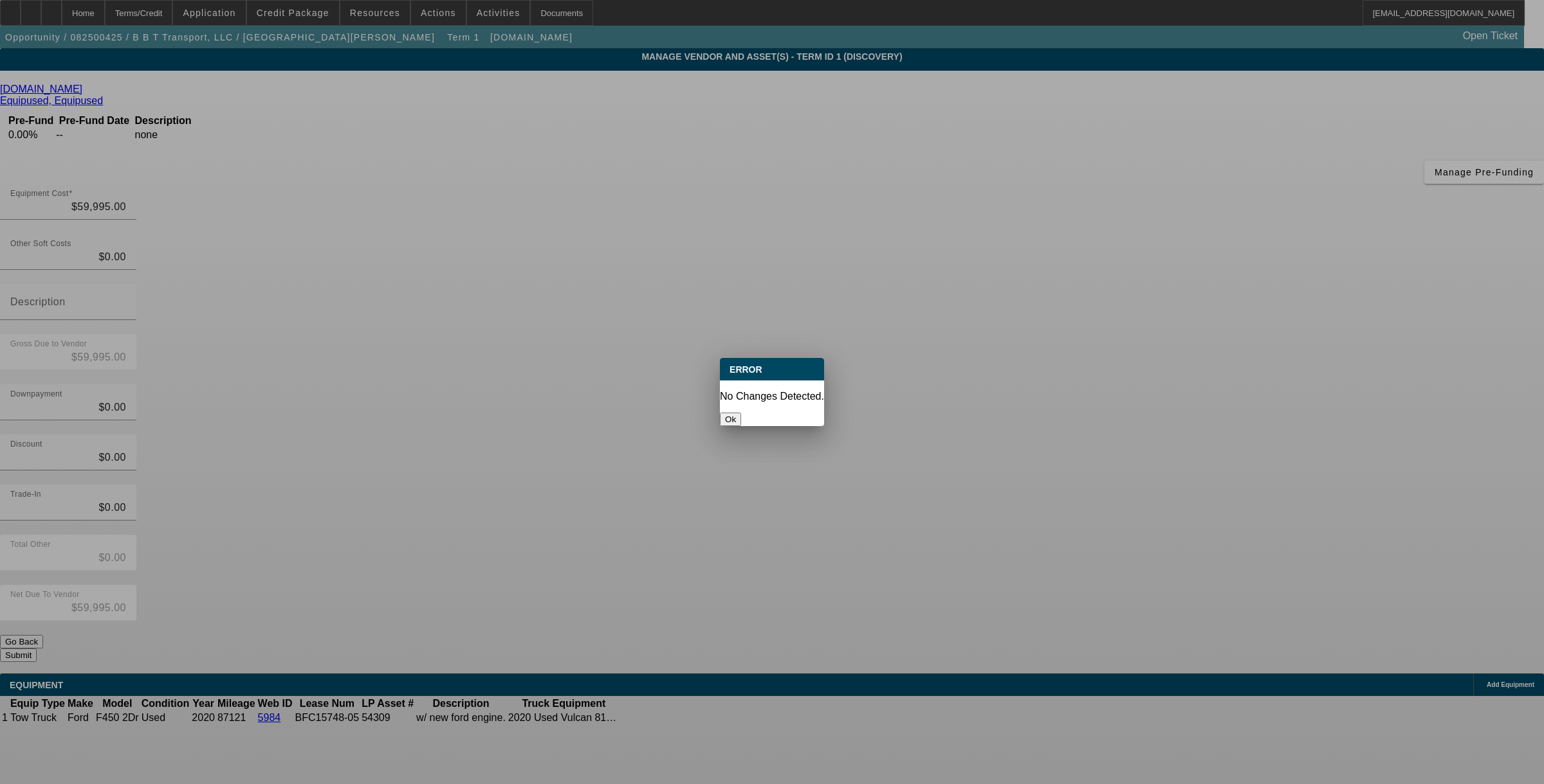
drag, startPoint x: 781, startPoint y: 410, endPoint x: 673, endPoint y: 365, distance: 117.0
click at [741, 413] on button "Ok" at bounding box center [729, 419] width 21 height 14
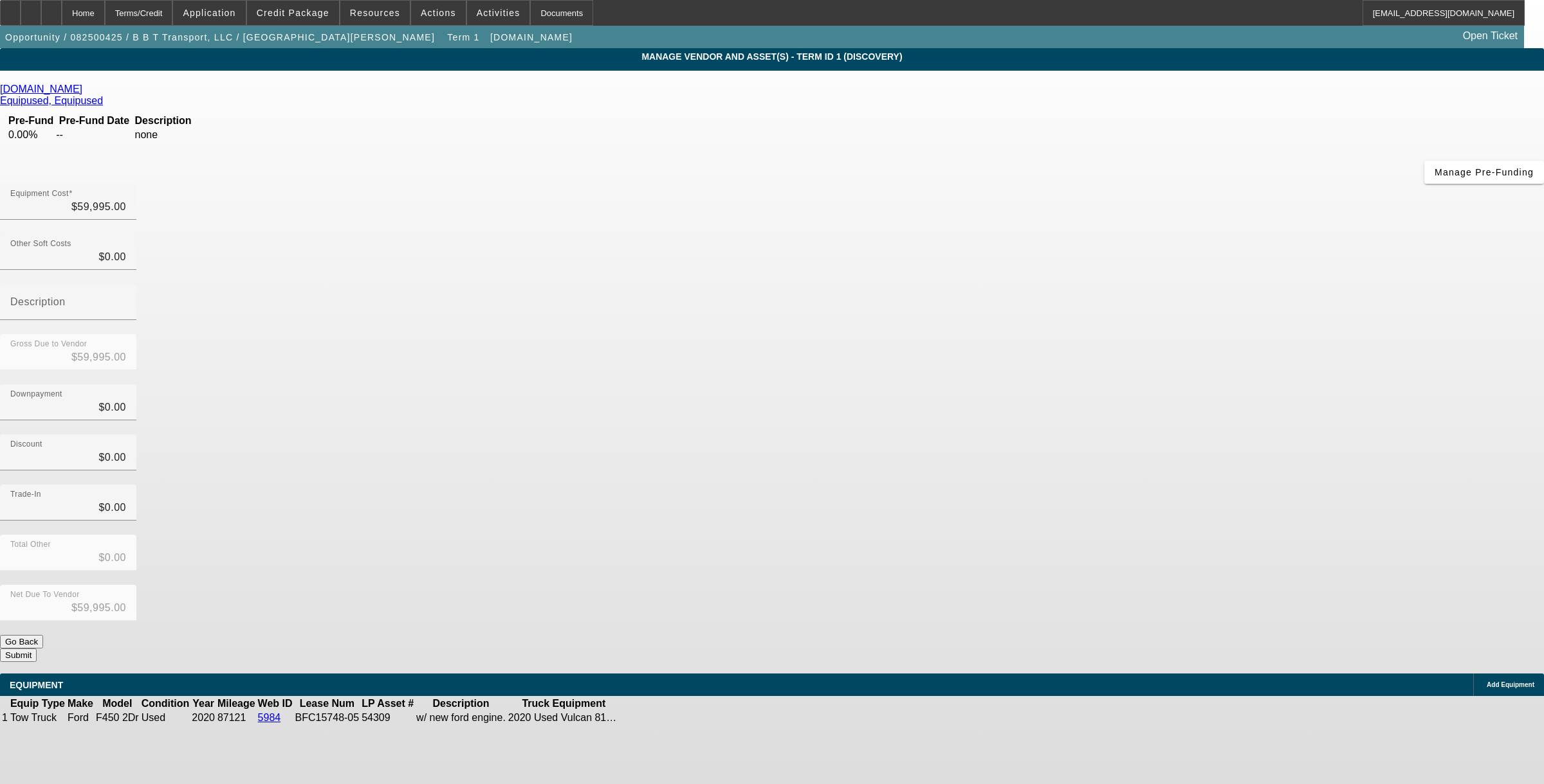
drag, startPoint x: 107, startPoint y: 14, endPoint x: 207, endPoint y: 82, distance: 120.9
click at [105, 14] on div "Home" at bounding box center [82, 13] width 43 height 26
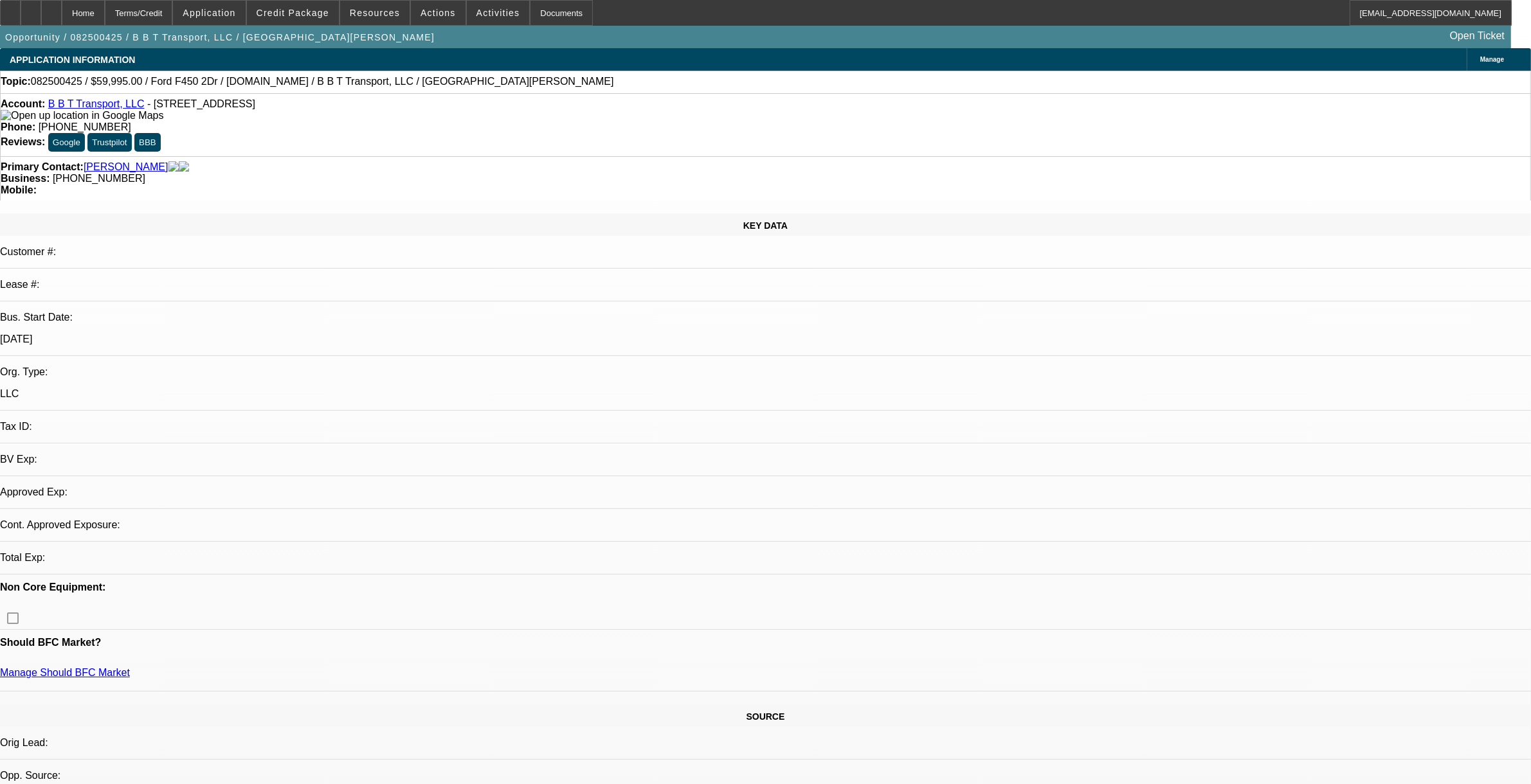
select select "0"
select select "2"
select select "0.1"
select select "1"
select select "2"
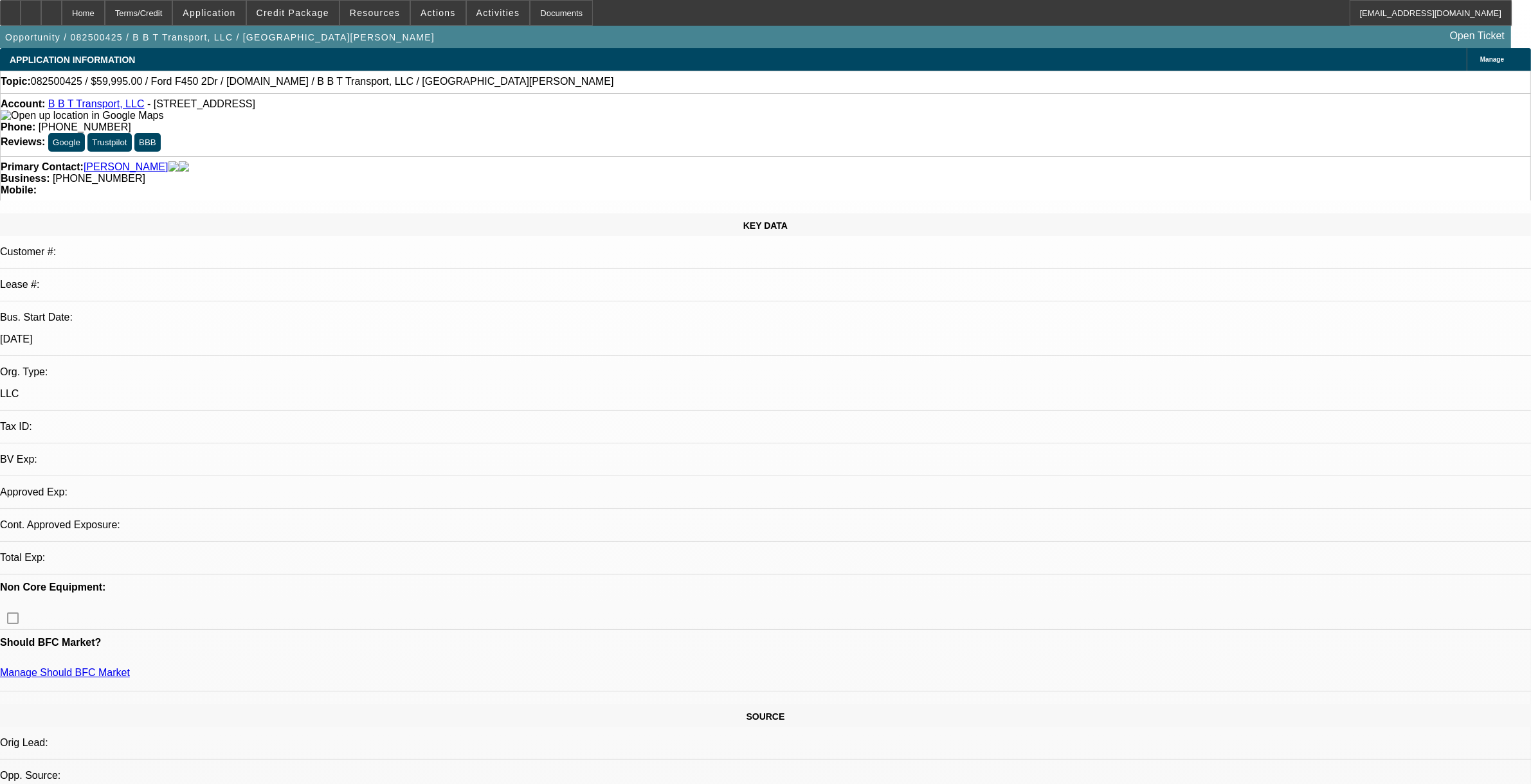
select select "4"
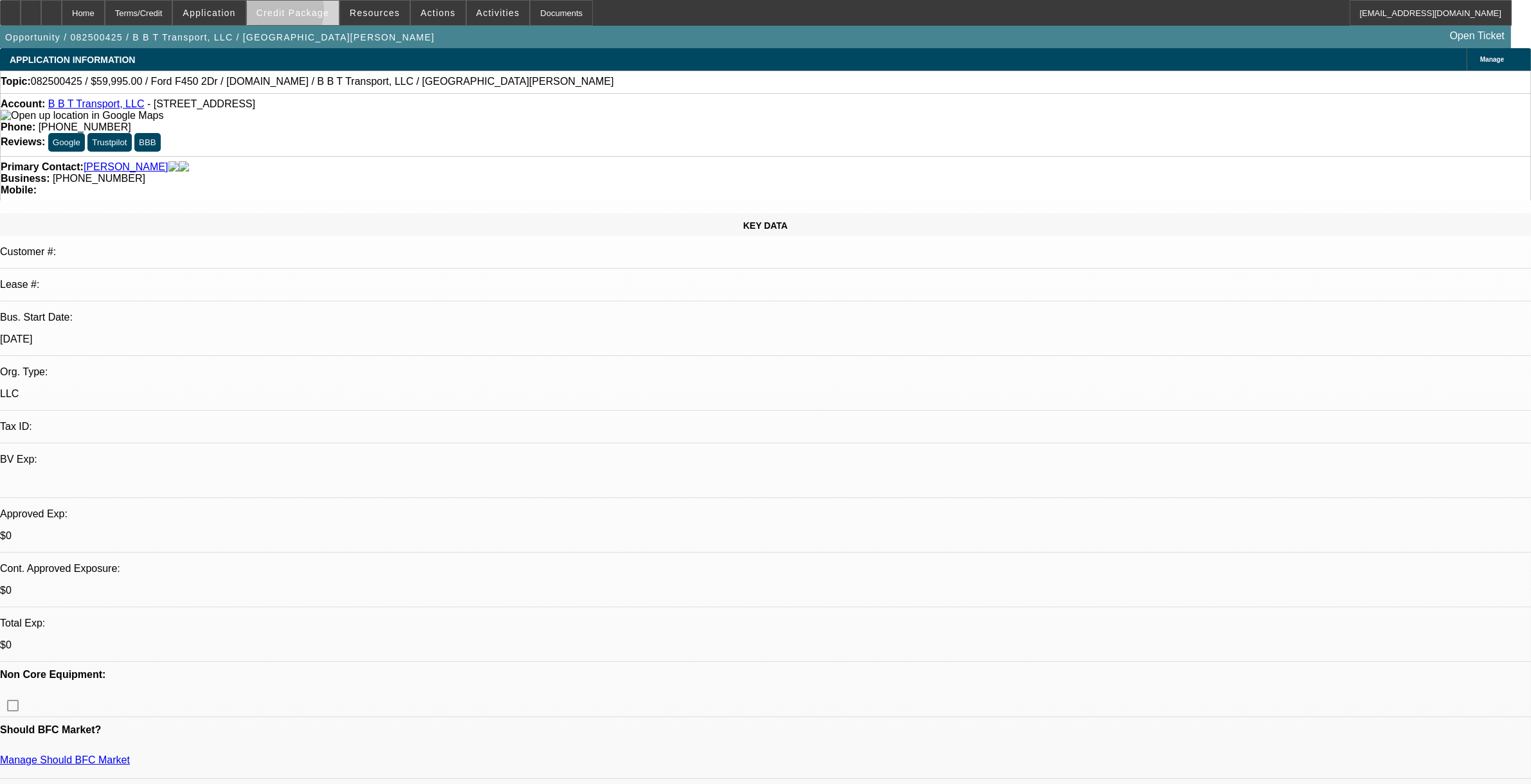
click at [300, 14] on span "Credit Package" at bounding box center [292, 12] width 72 height 10
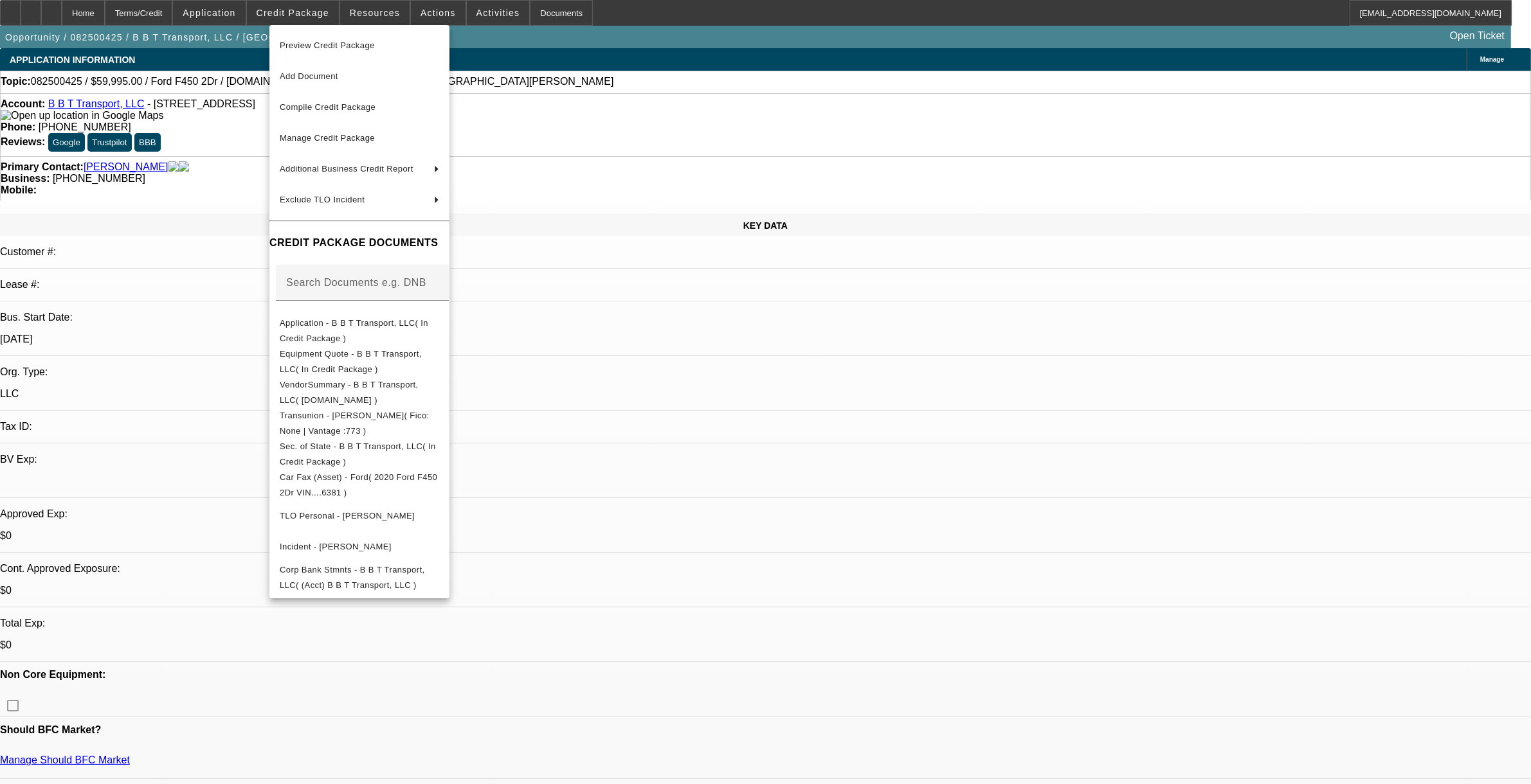
click at [79, 14] on div at bounding box center [765, 392] width 1531 height 784
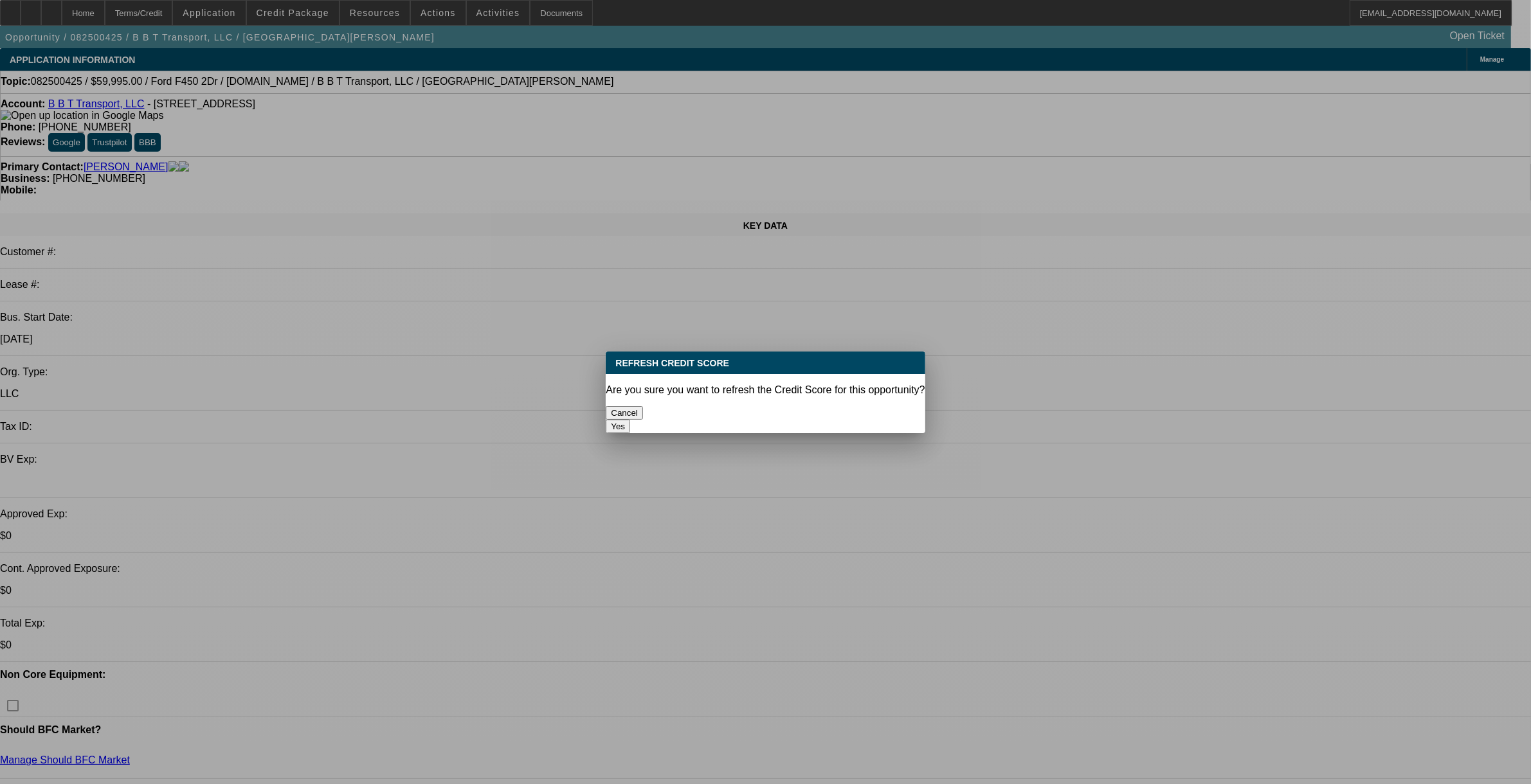
click at [631, 420] on button "Yes" at bounding box center [618, 426] width 25 height 14
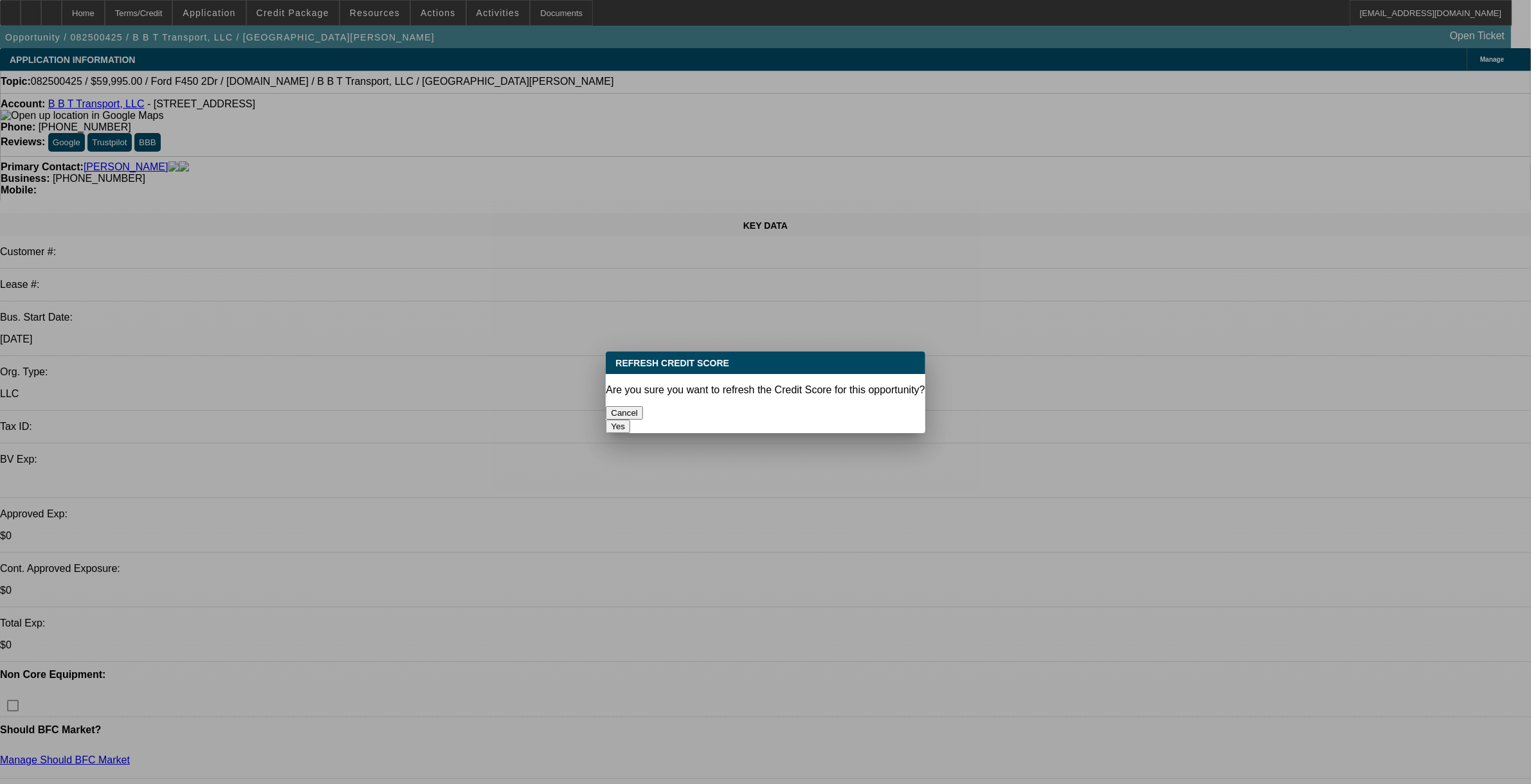
click at [631, 420] on button "Yes" at bounding box center [618, 426] width 25 height 14
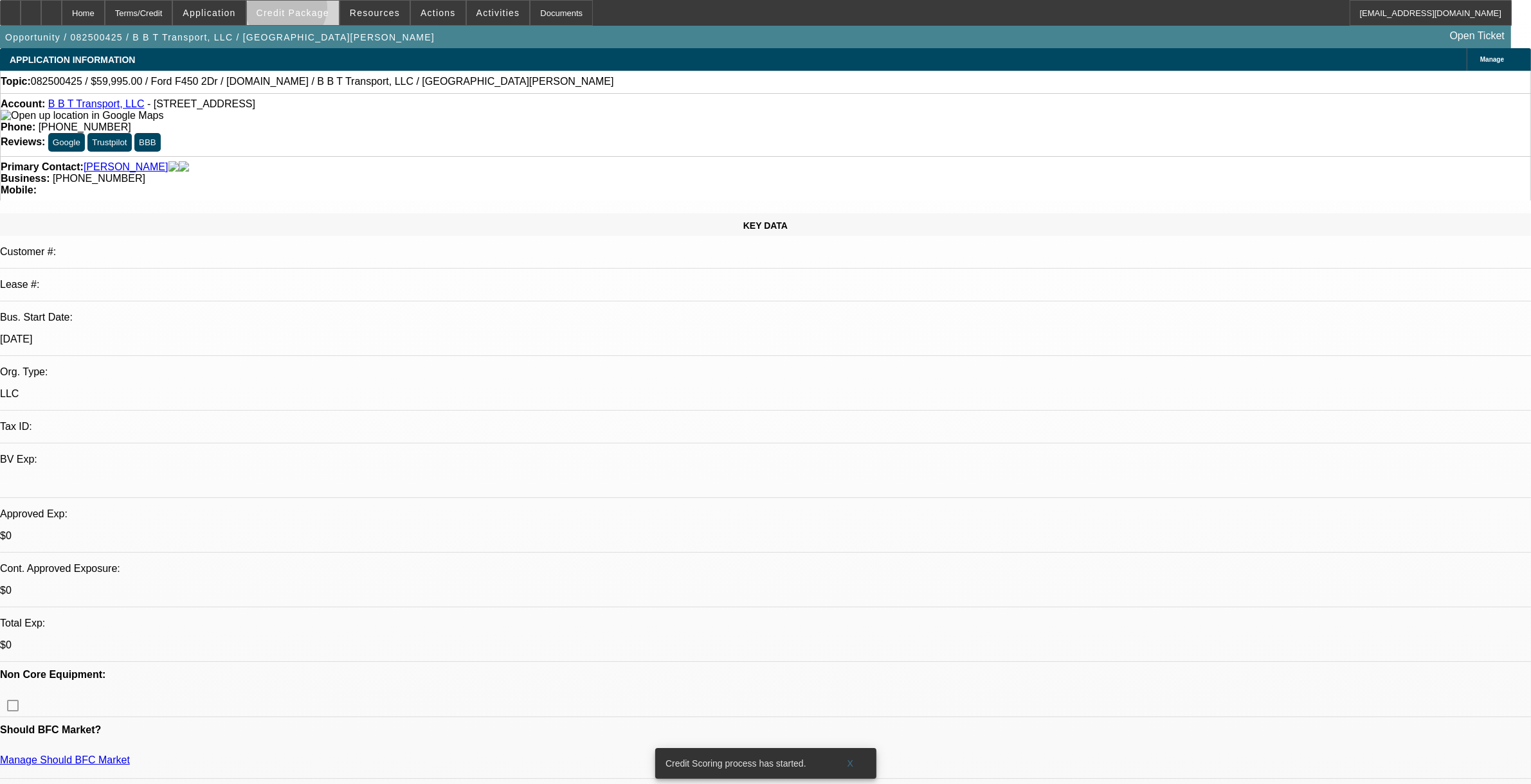
click at [308, 11] on span "Credit Package" at bounding box center [292, 12] width 72 height 10
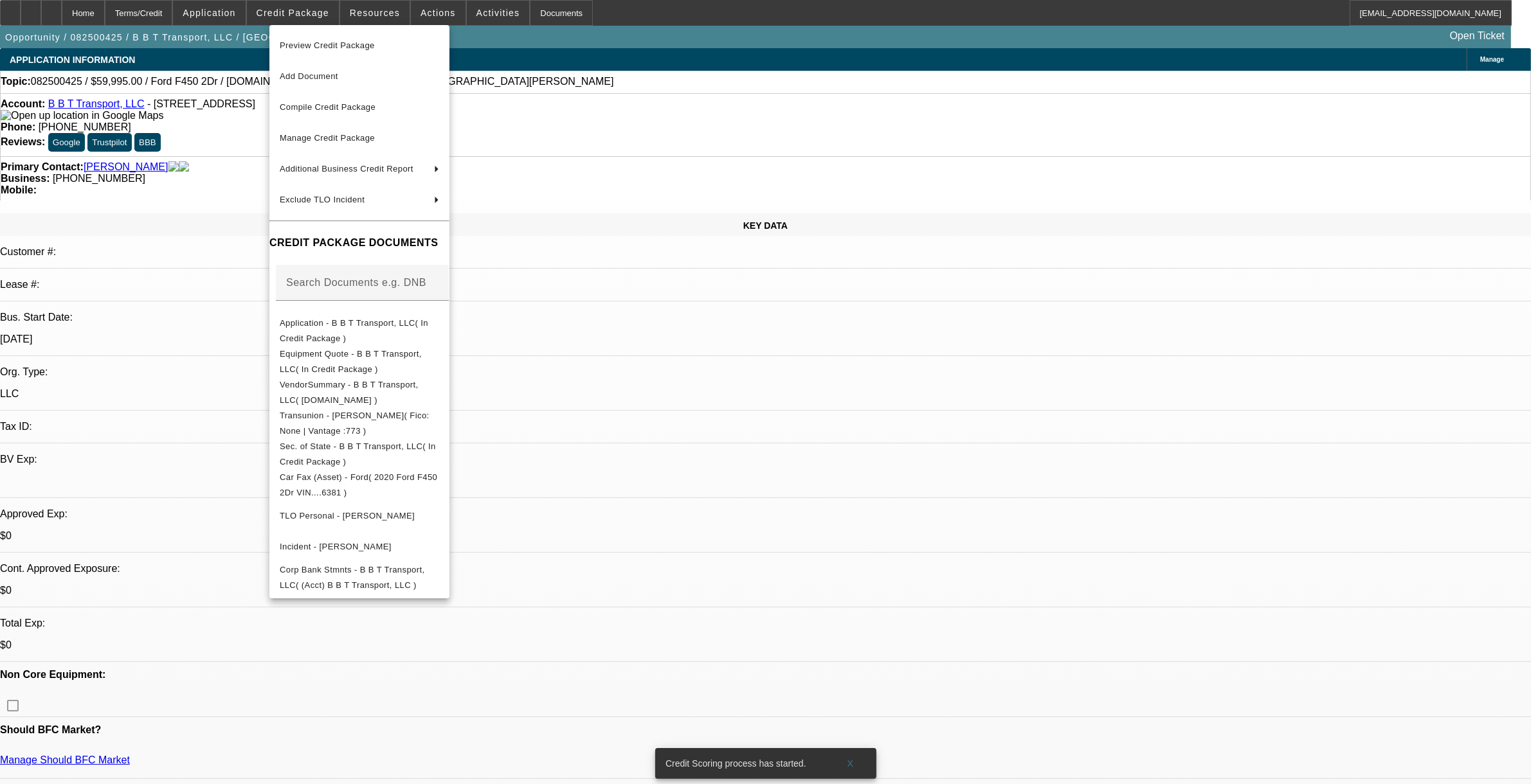
click at [319, 43] on span "Preview Credit Package" at bounding box center [328, 45] width 95 height 10
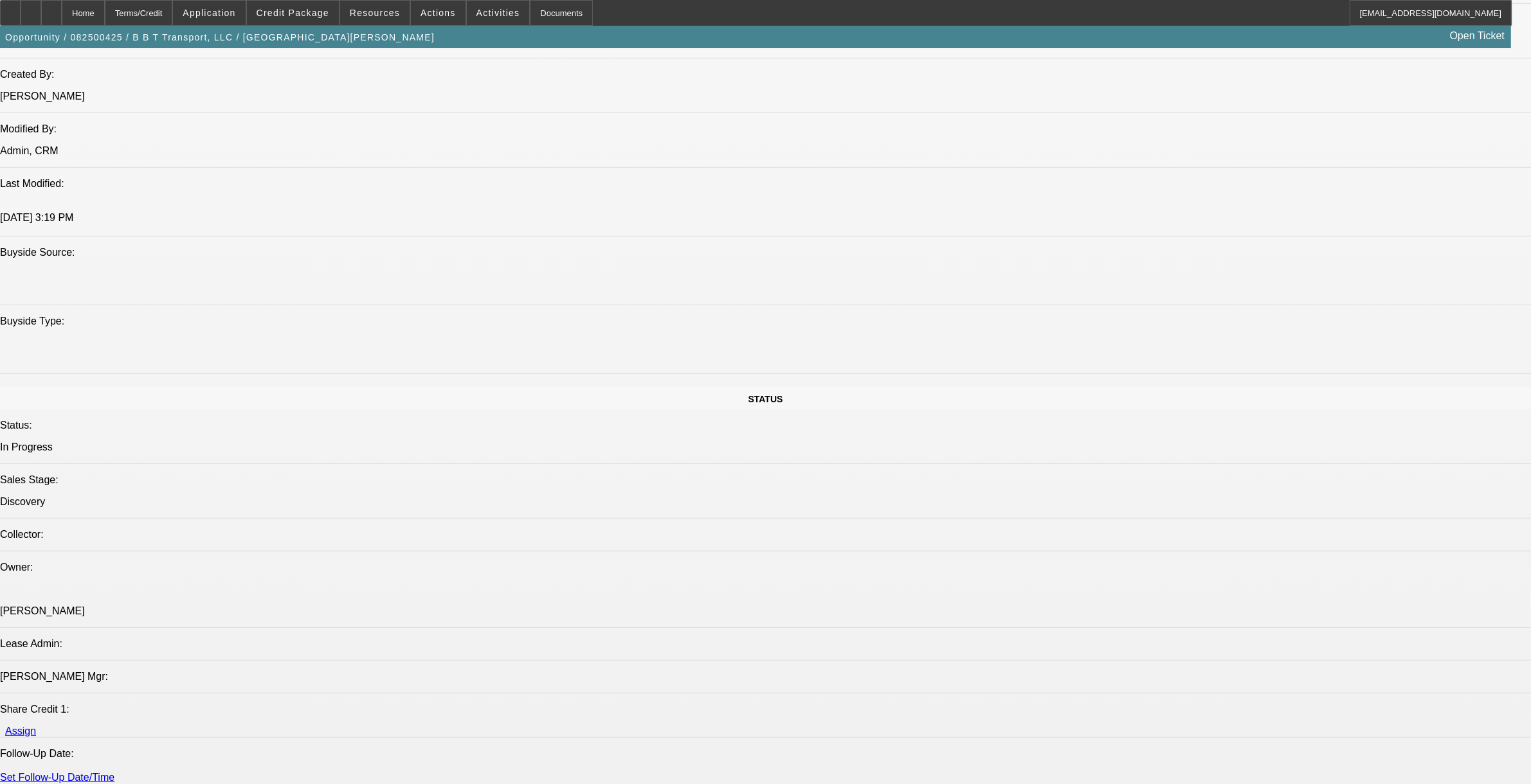
scroll to position [804, 0]
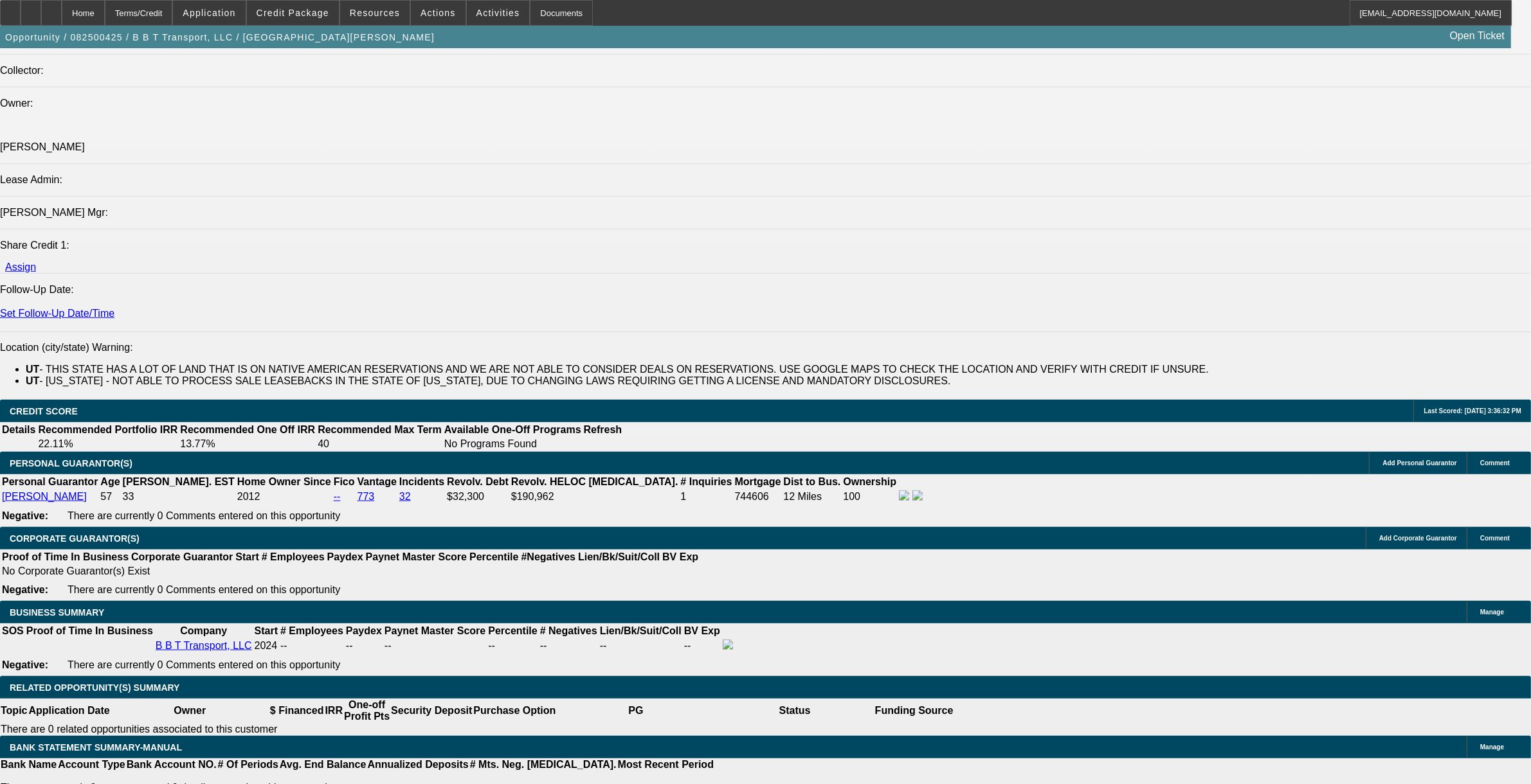
scroll to position [1607, 0]
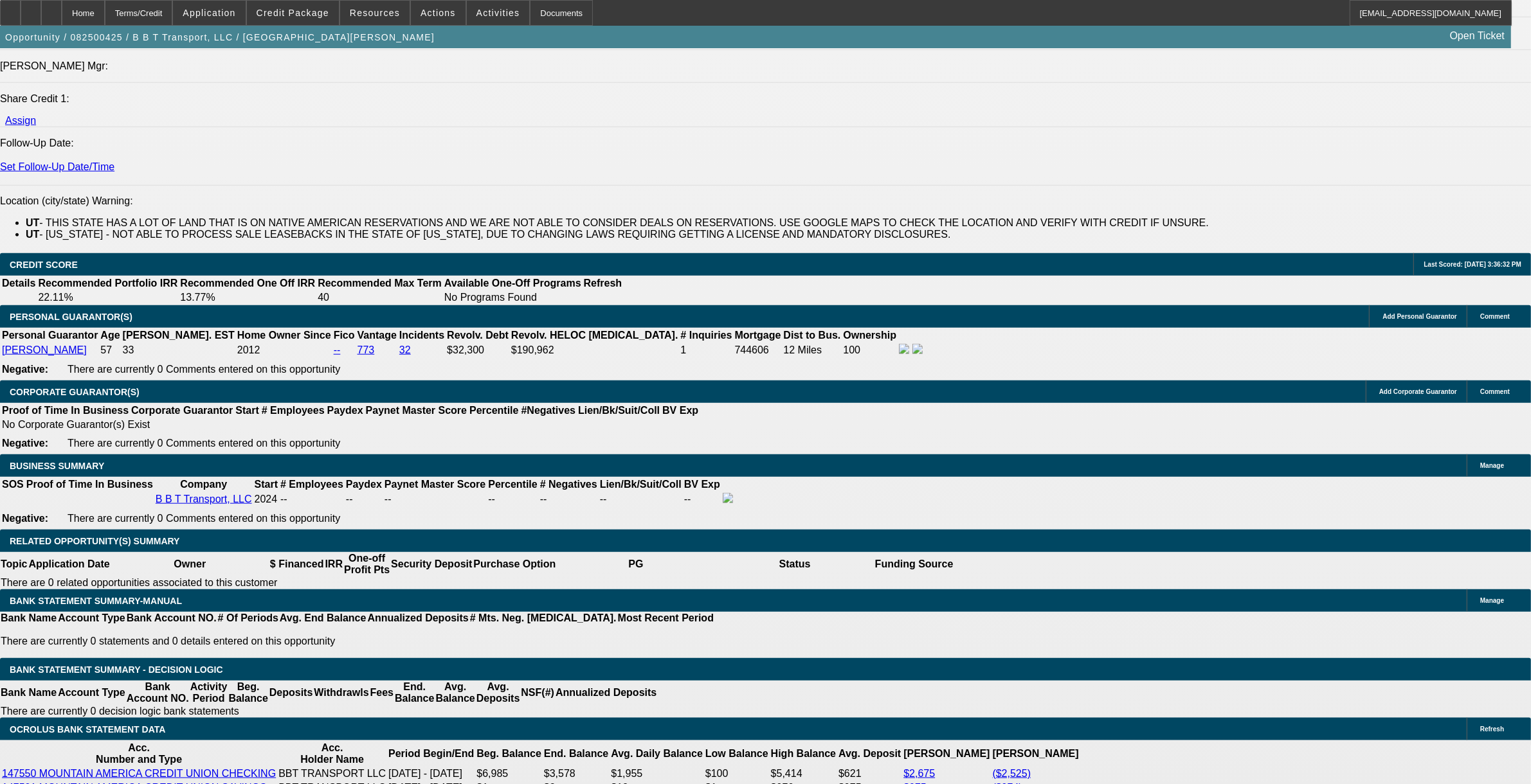
type input "$0.00"
select select "0.15"
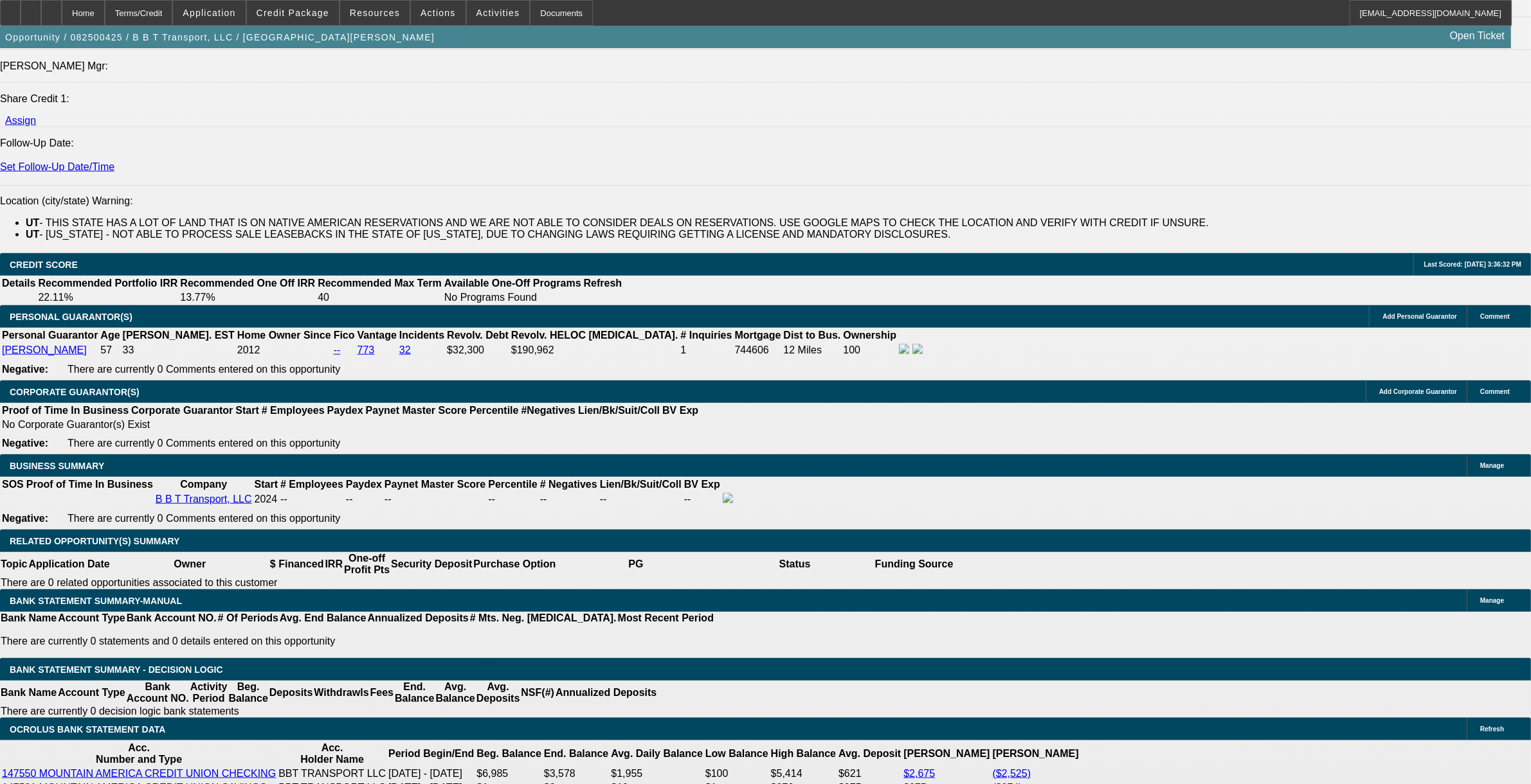
type input "$8,995.00"
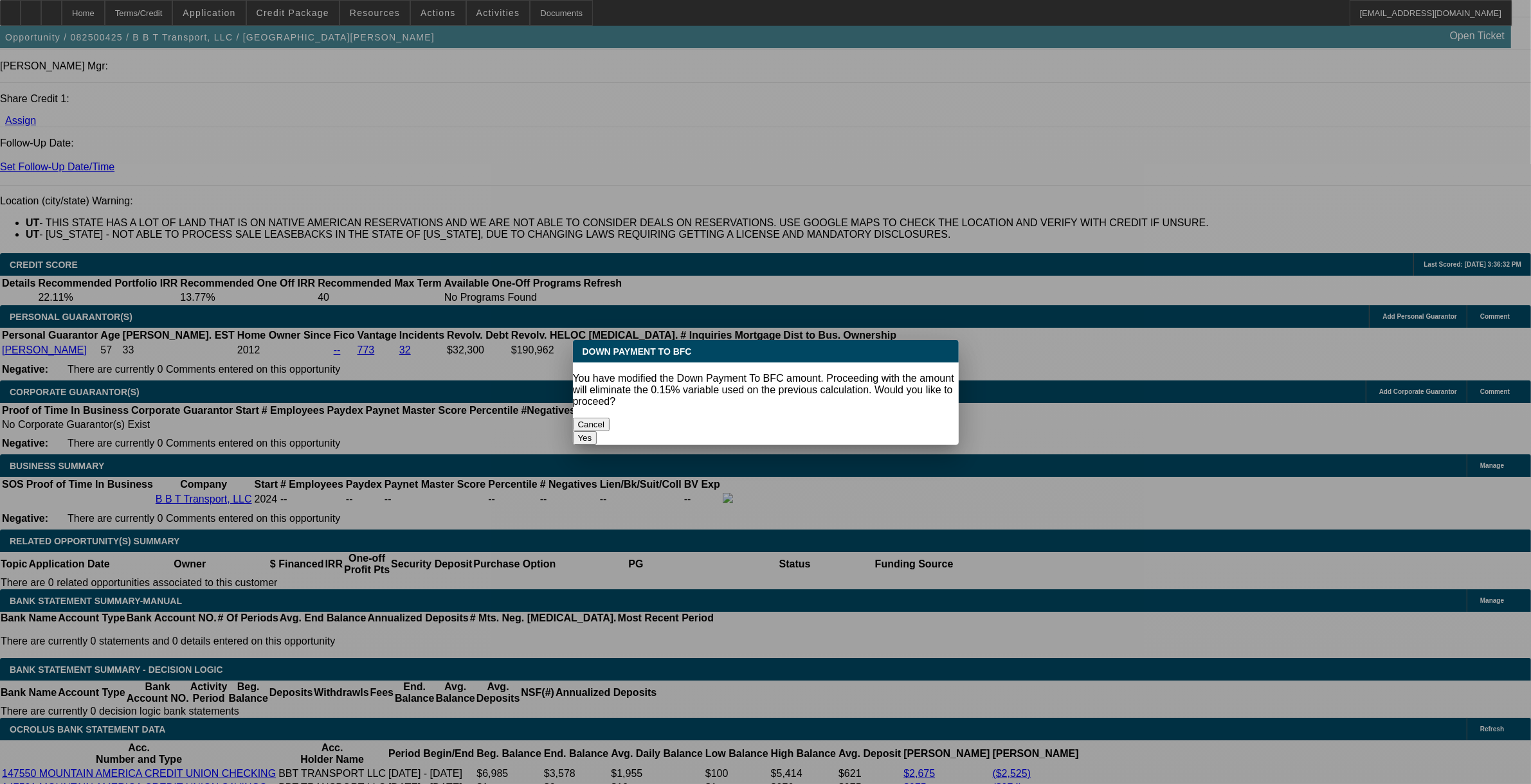
scroll to position [0, 0]
click at [90, 627] on body "Home Terms/Credit Application Credit Package Resources Actions Activities Docum…" at bounding box center [765, 617] width 1531 height 4448
click at [598, 432] on button "Yes" at bounding box center [585, 438] width 25 height 14
select select "0"
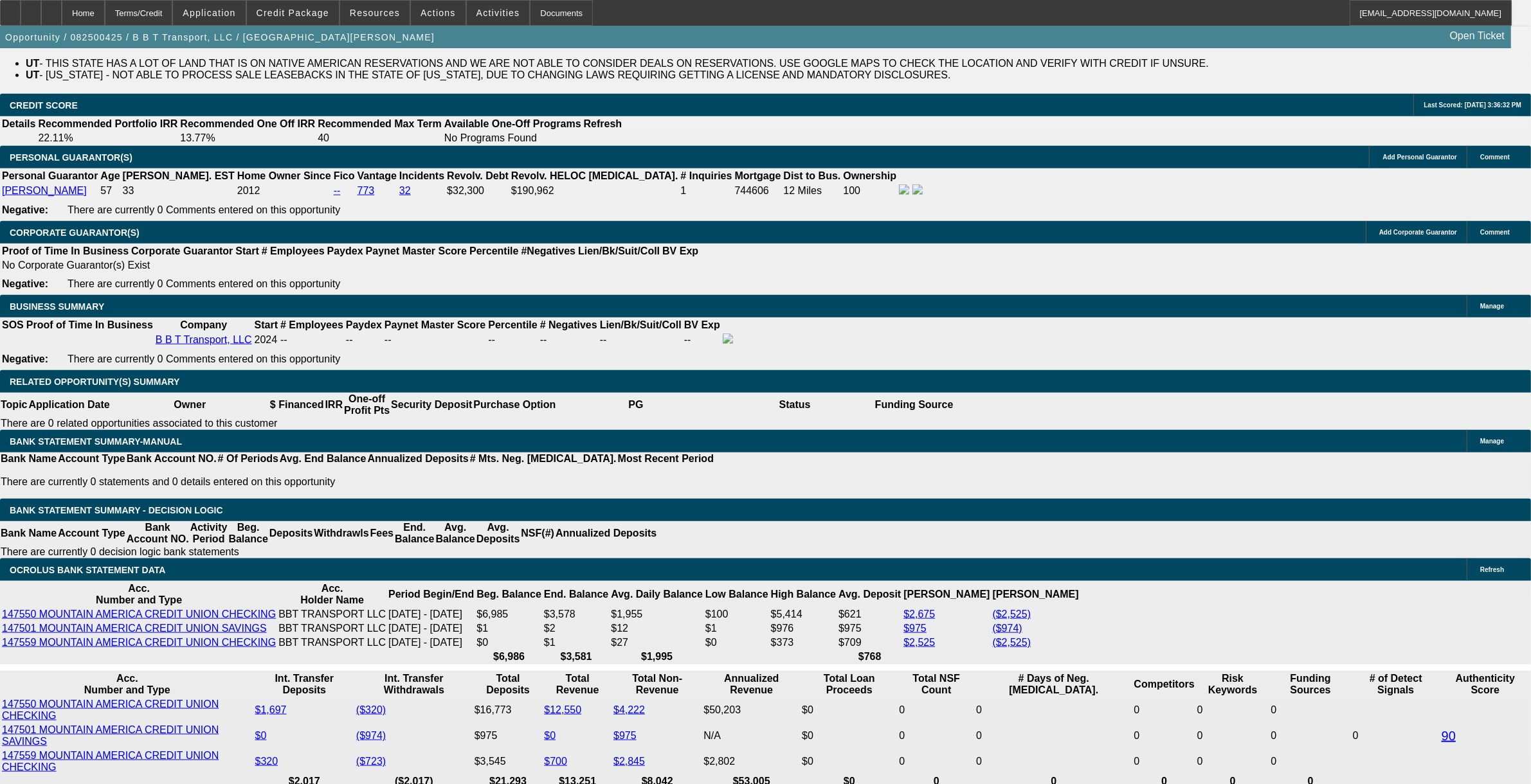
scroll to position [1768, 0]
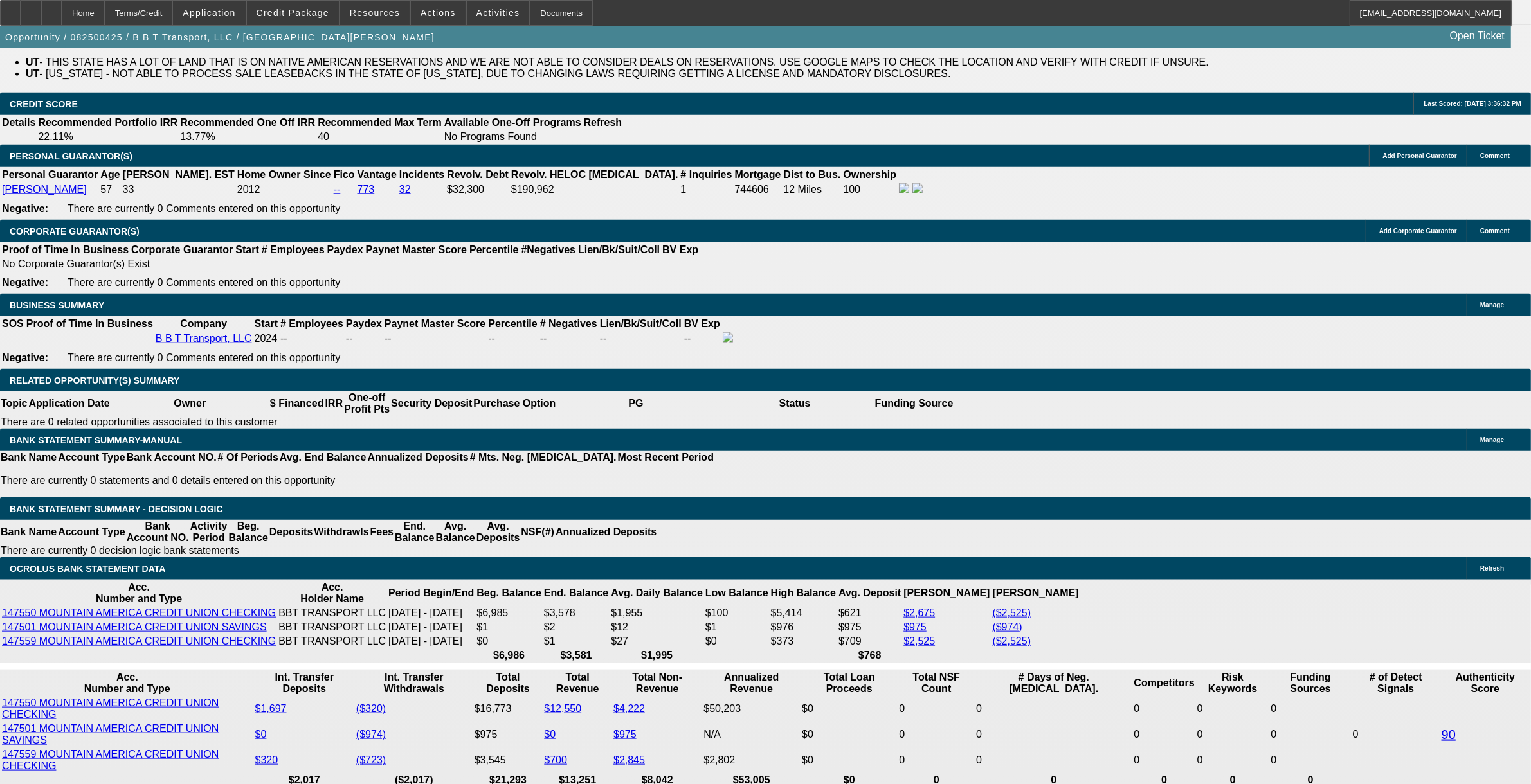
type input "36"
type input "17"
type input "$2,877.22"
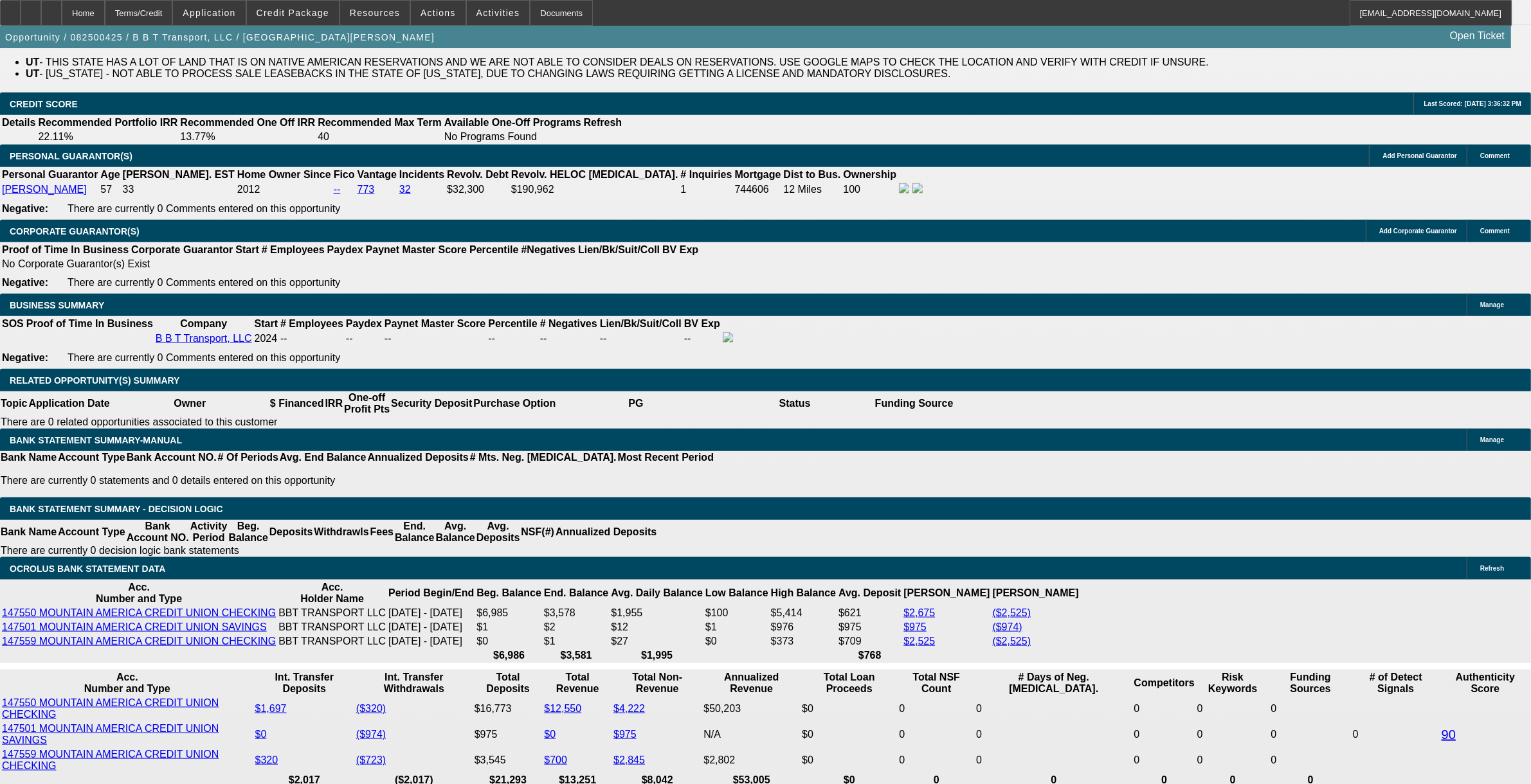
type input "$1,438.61"
type input "$3,636.58"
type input "$1,818.29"
type input "17.9"
type input "$3,682.42"
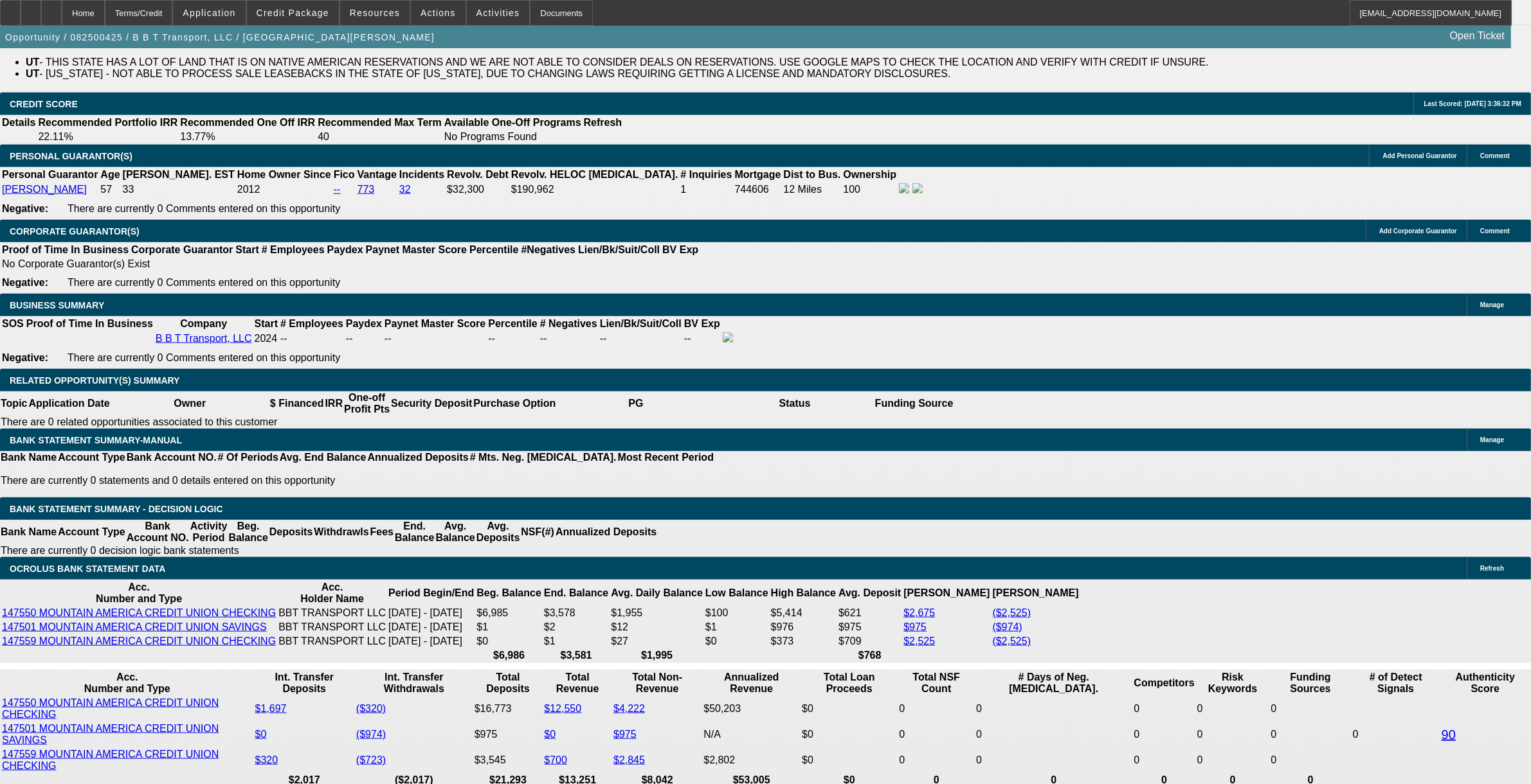
type input "$1,841.21"
type input "17.9"
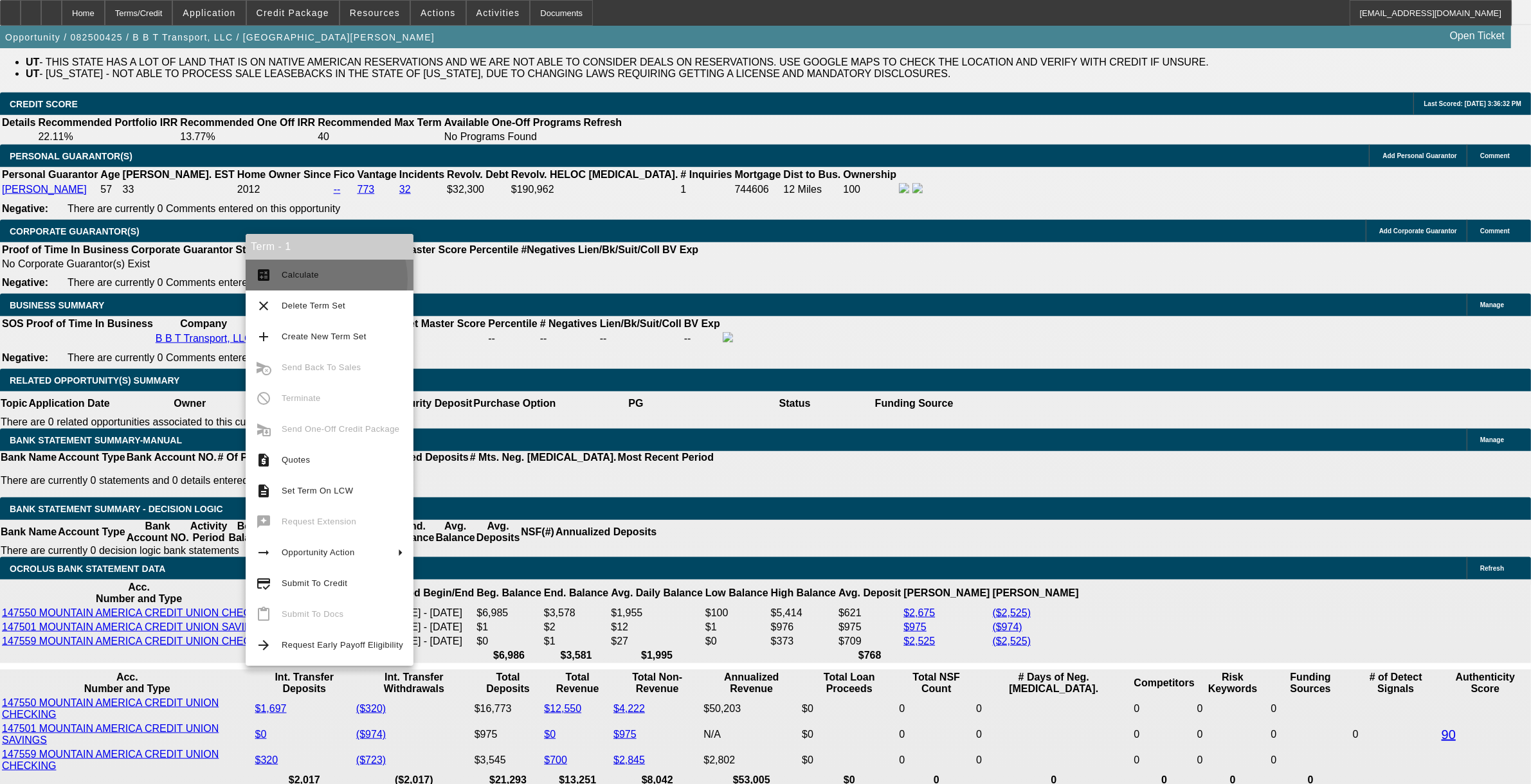
click at [319, 278] on span "Calculate" at bounding box center [342, 274] width 122 height 16
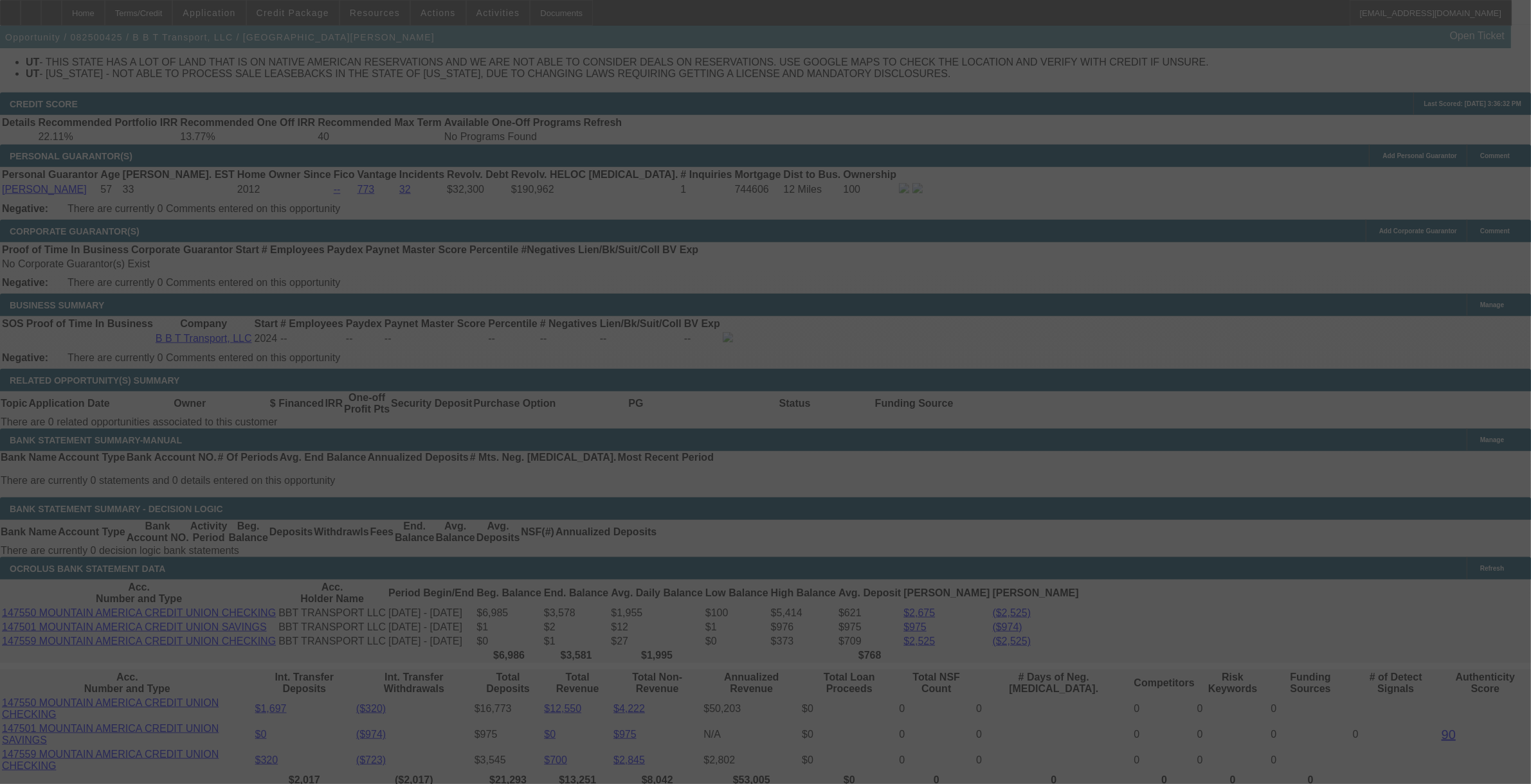
select select "0"
select select "2"
select select "0.1"
select select "4"
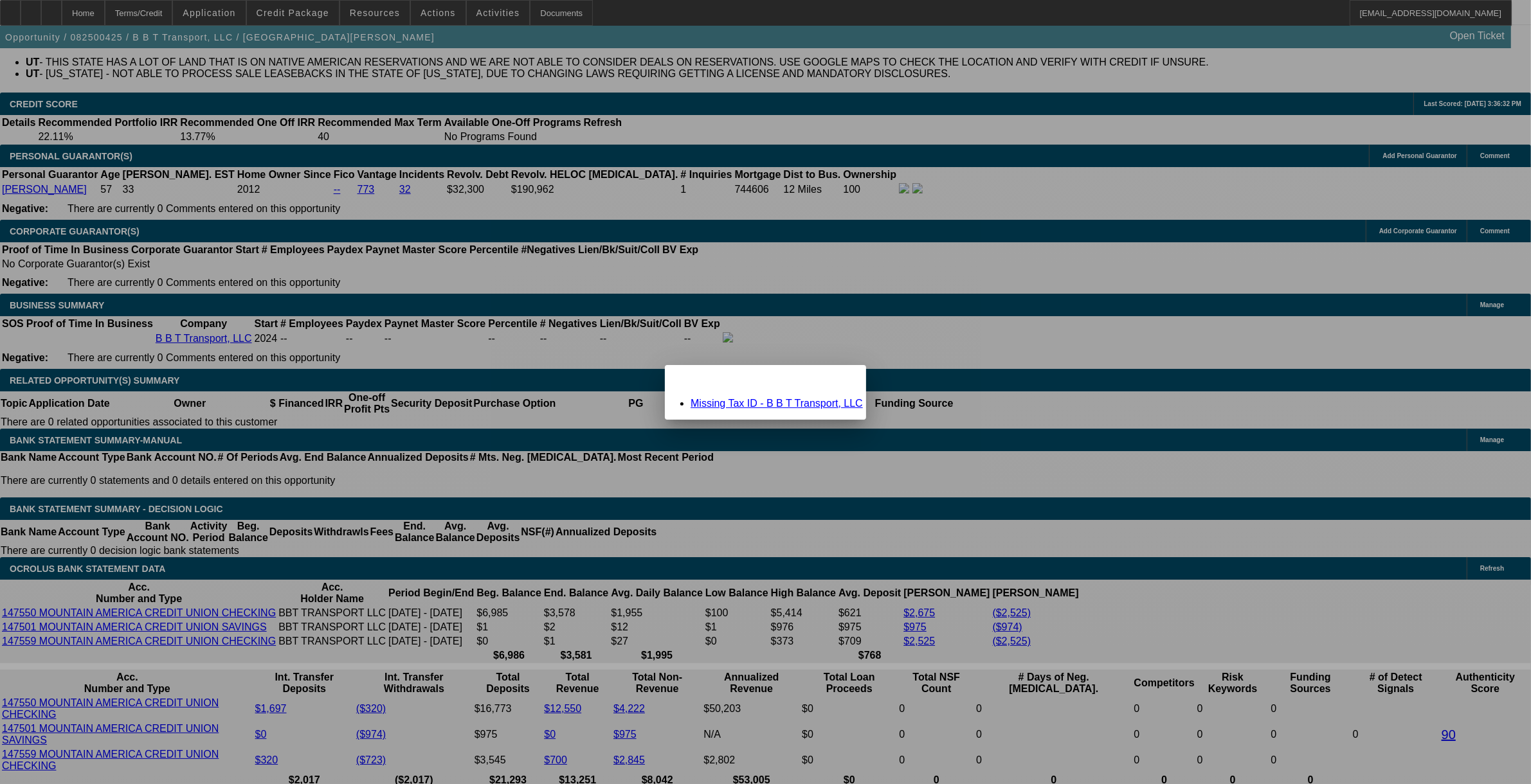
click at [756, 403] on link "Missing Tax ID - B B T Transport, LLC" at bounding box center [777, 403] width 172 height 11
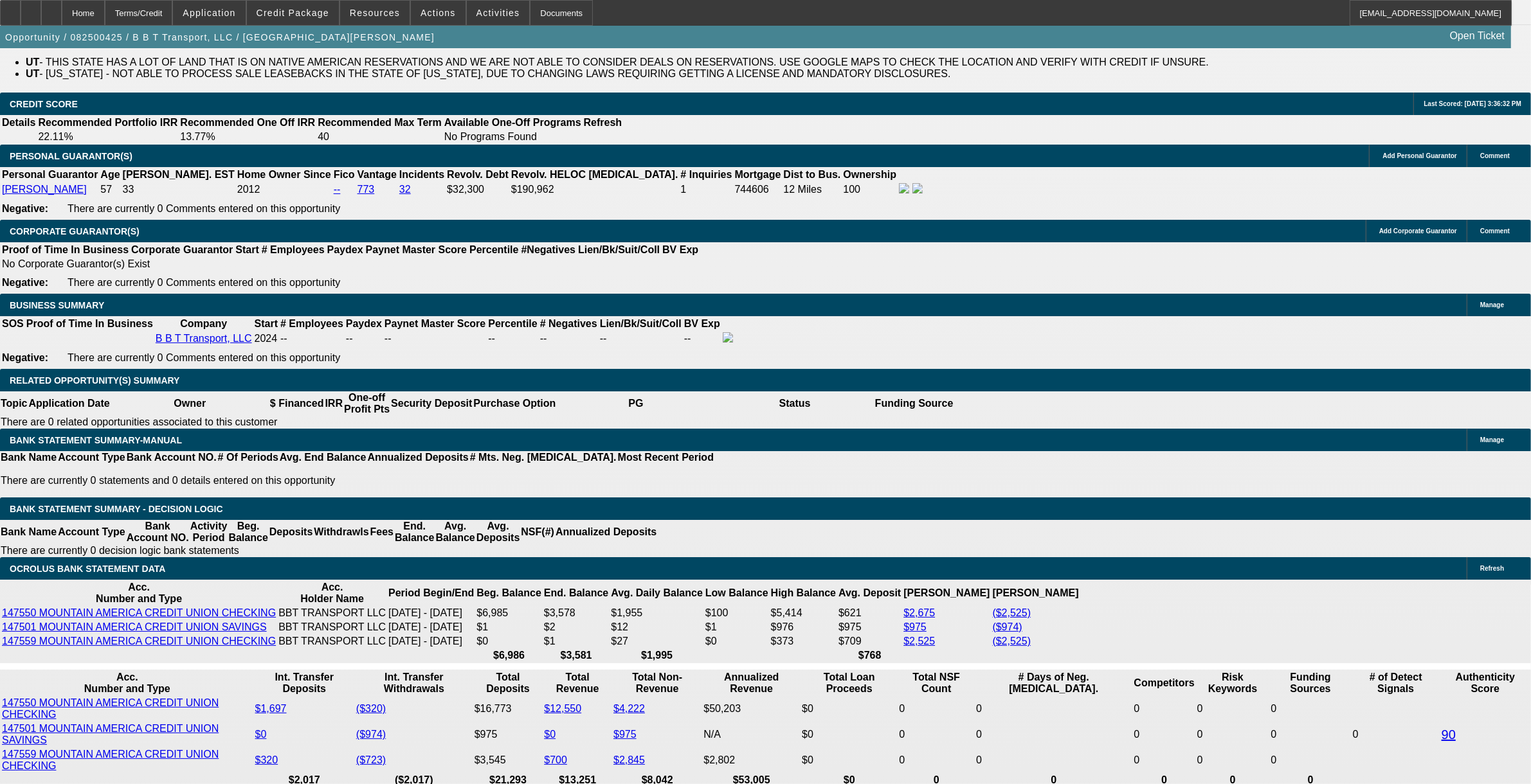
scroll to position [1768, 0]
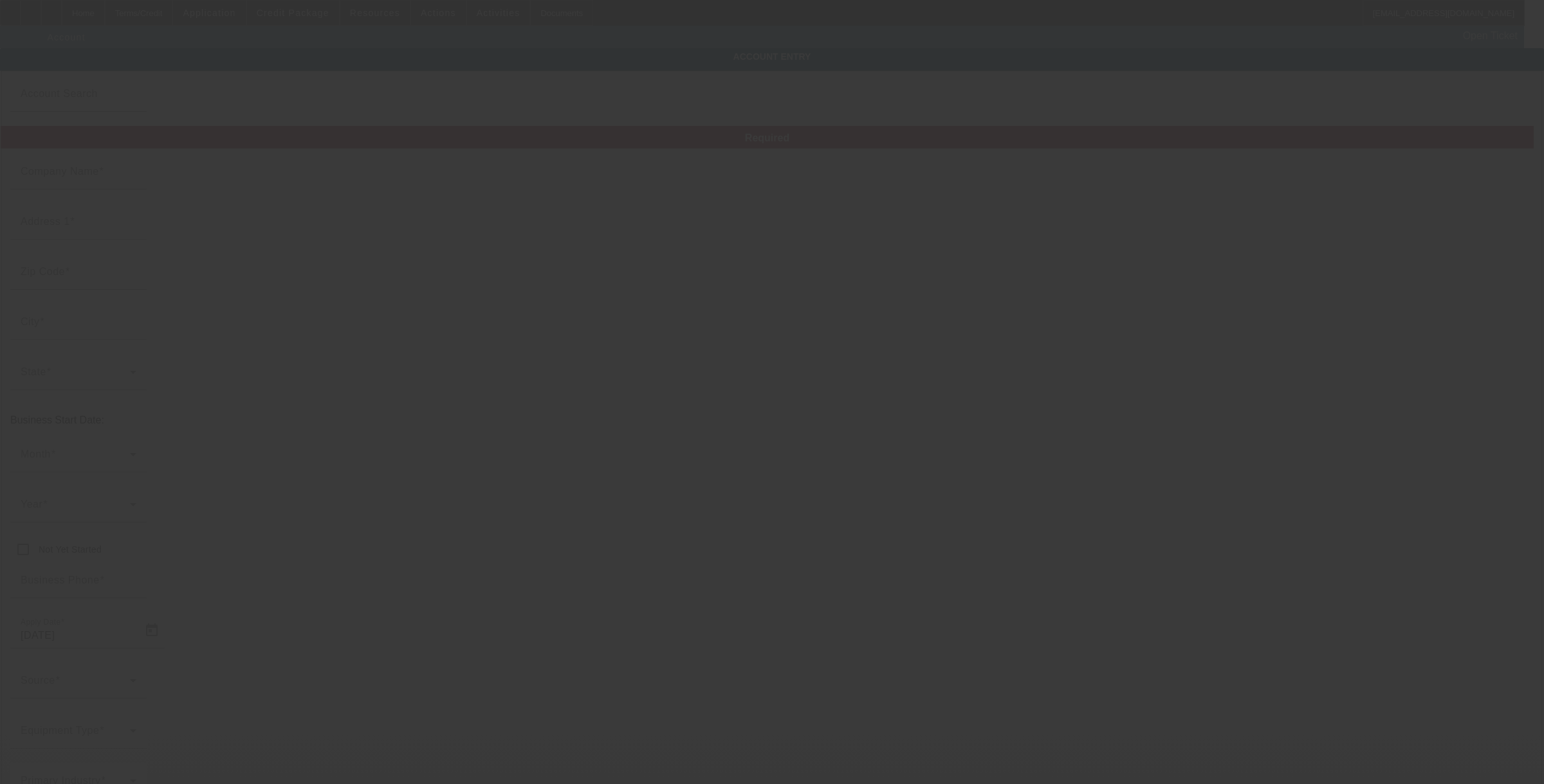
type input "B B T Transport, LLC"
type input "4201 S State St"
type input "84107"
type input "Salt Lake City"
type input "[PHONE_NUMBER]"
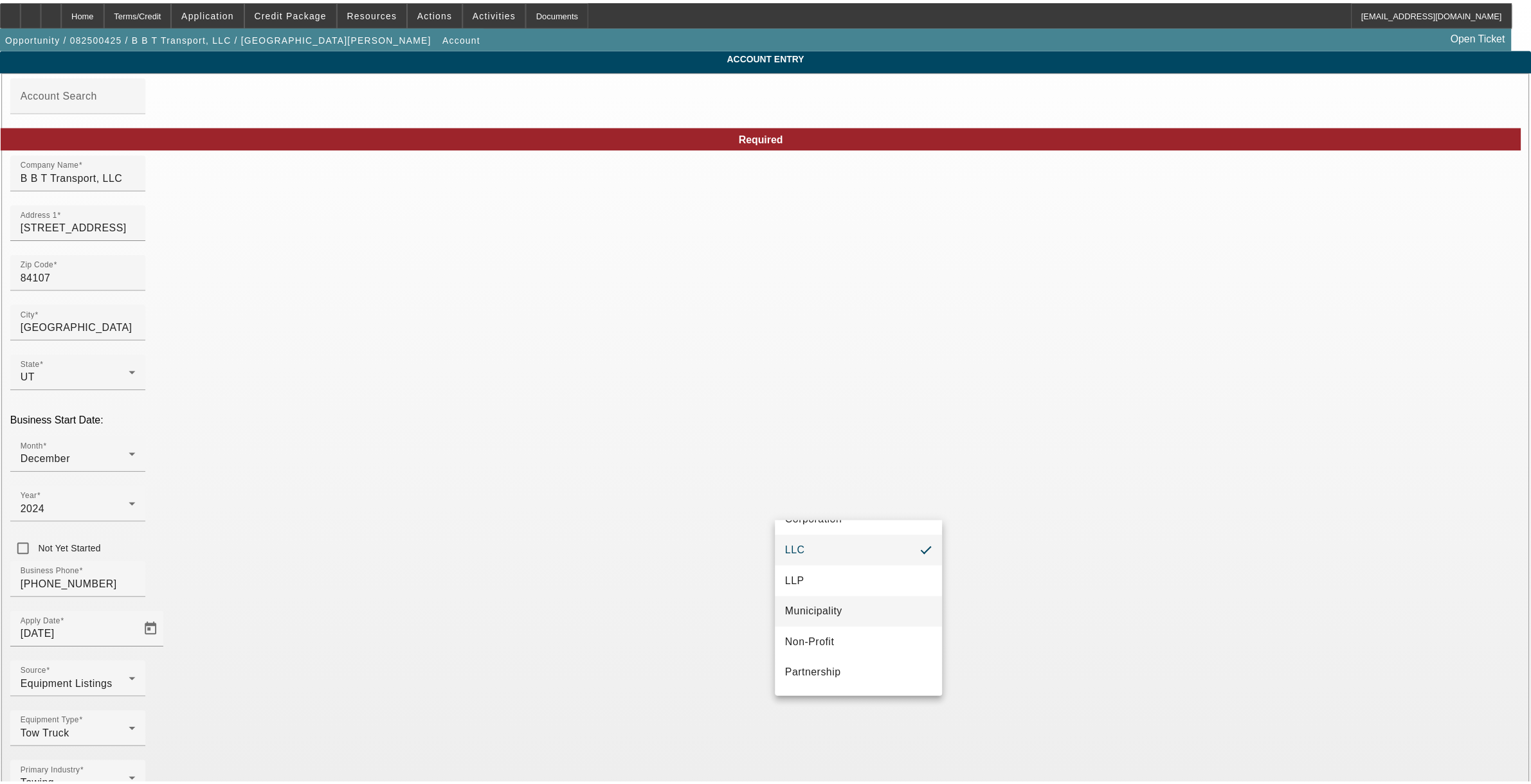
scroll to position [81, 0]
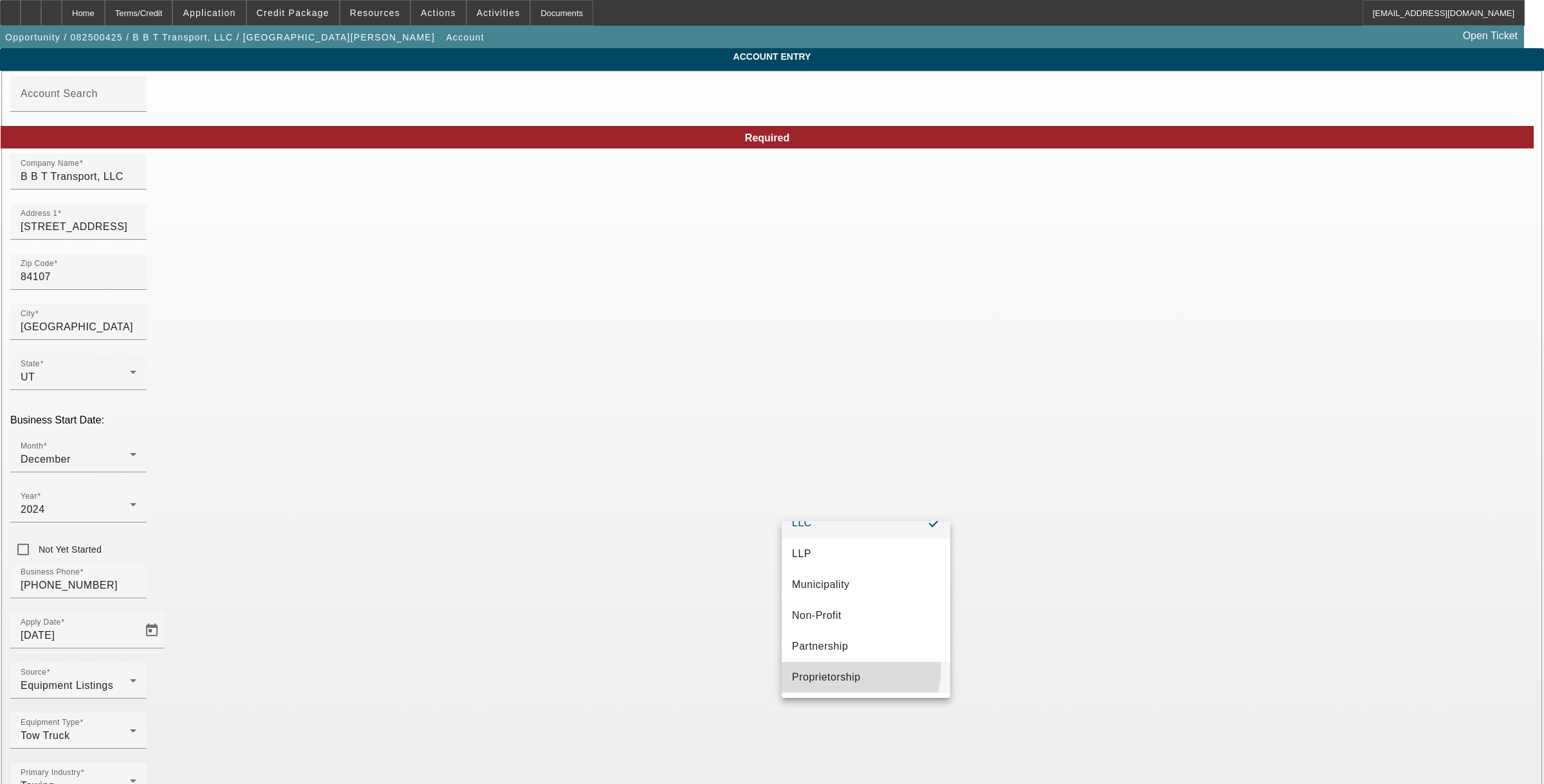
click at [826, 665] on mat-option "Proprietorship" at bounding box center [866, 678] width 168 height 31
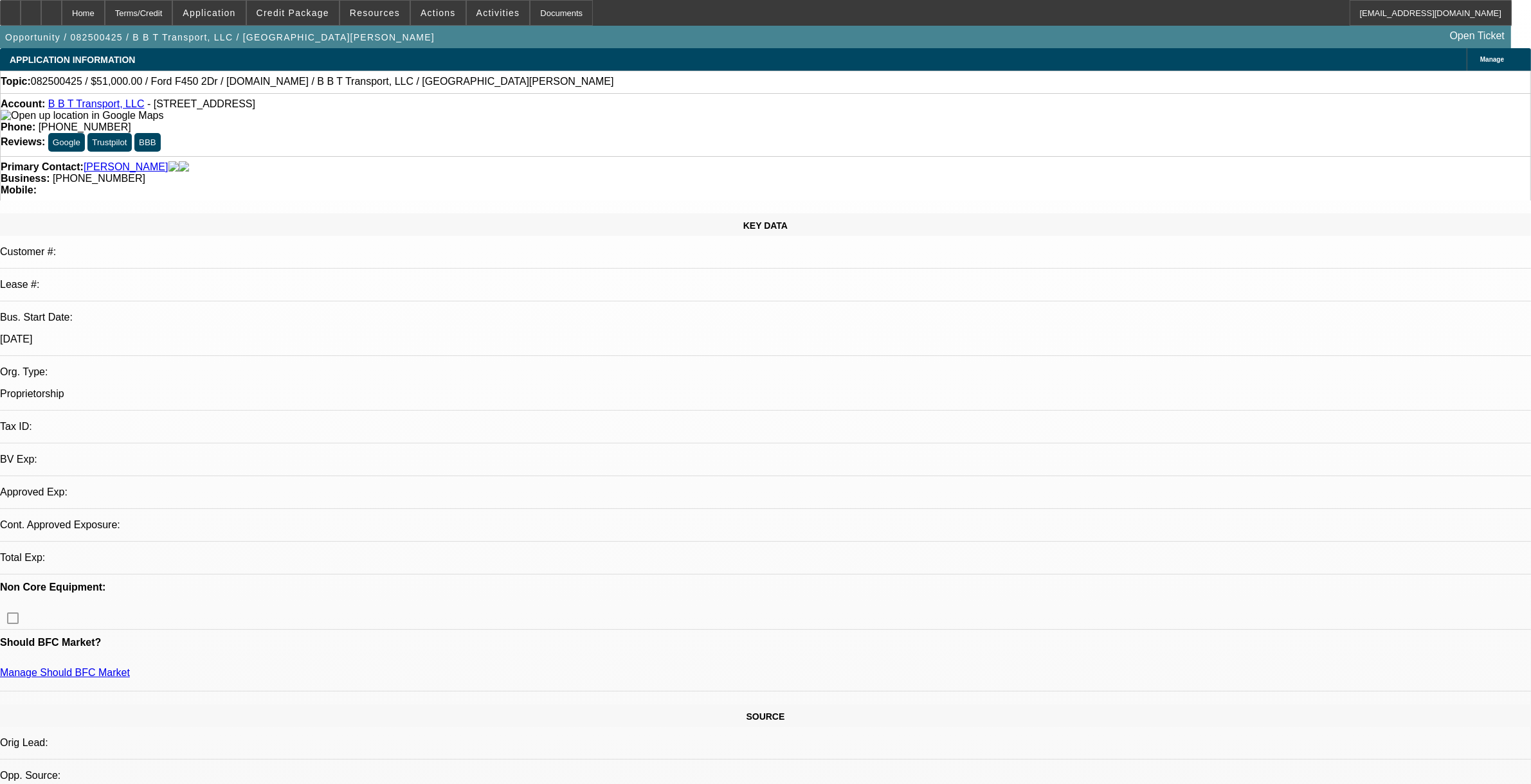
select select "0"
select select "2"
select select "0.1"
select select "4"
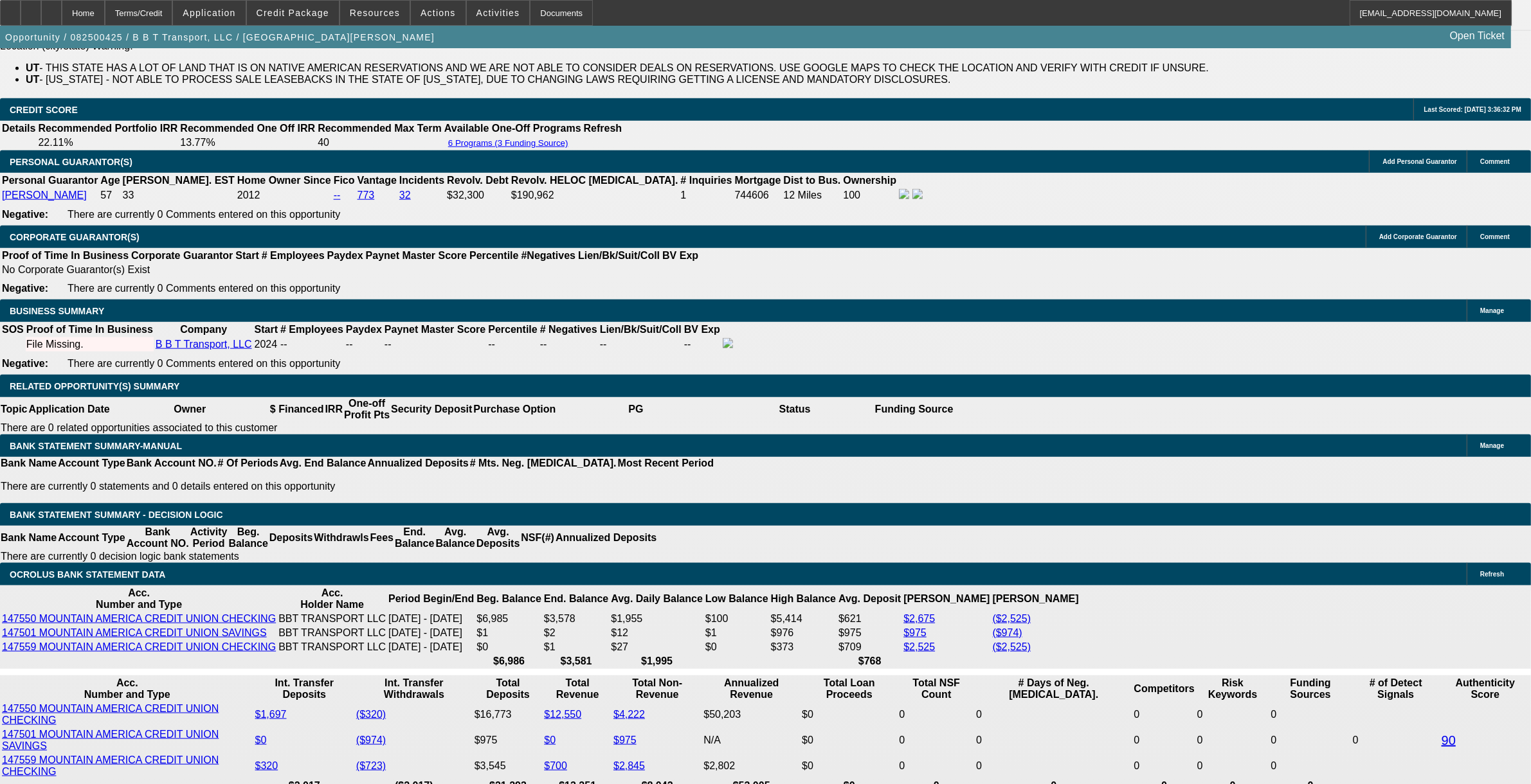
scroll to position [1929, 0]
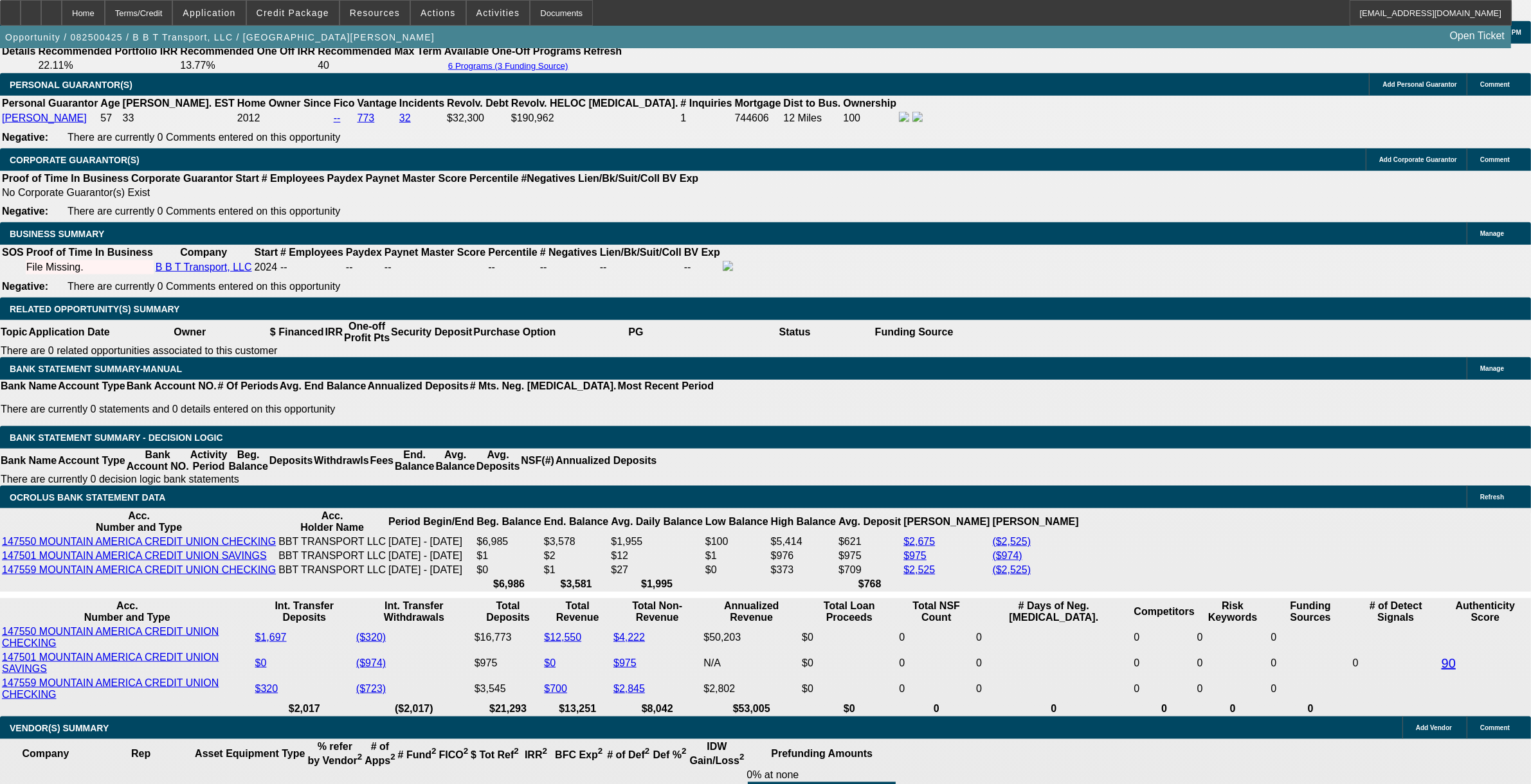
scroll to position [2009, 0]
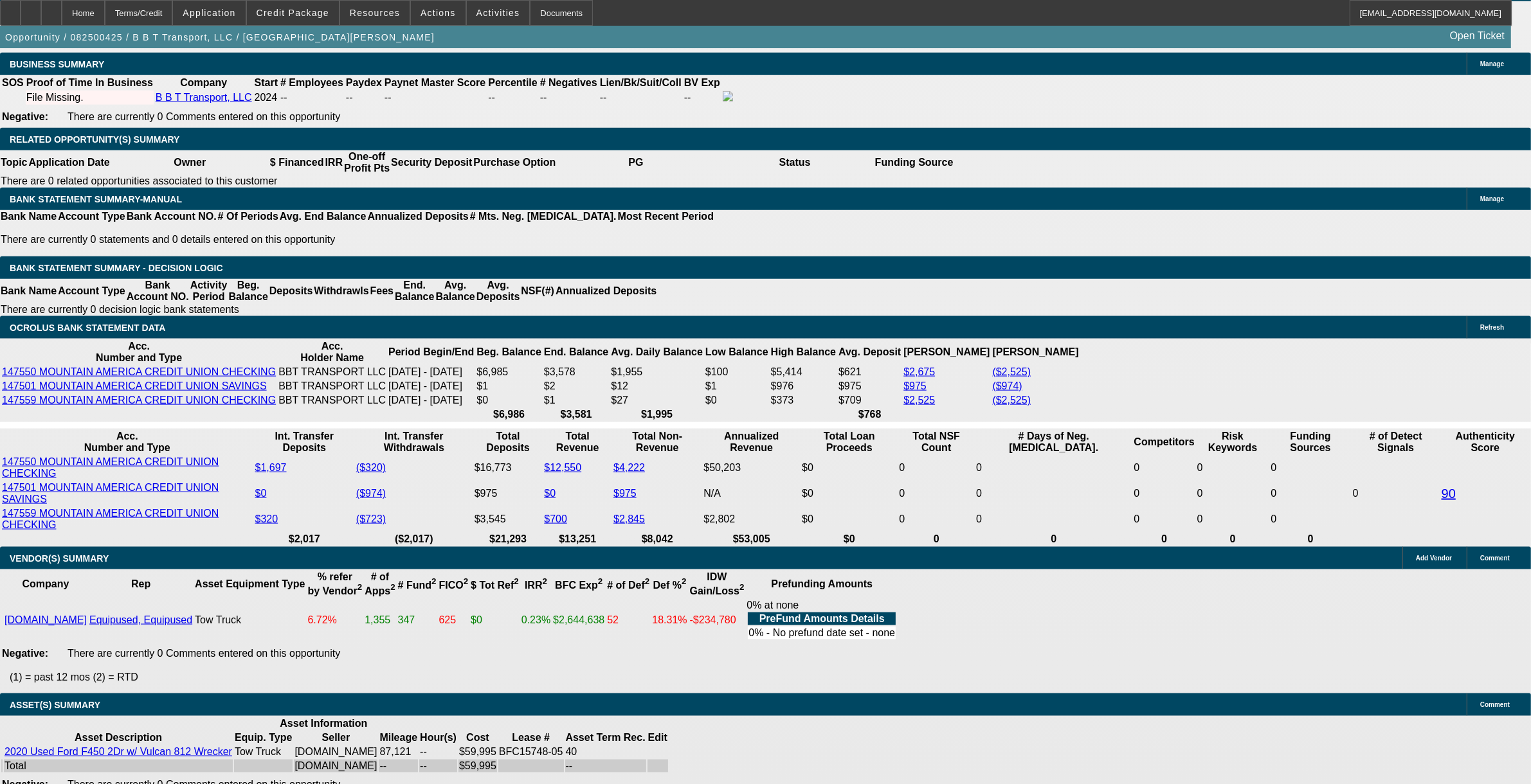
type input "UNKNOWN"
type input "15"
type input "$2,877.22"
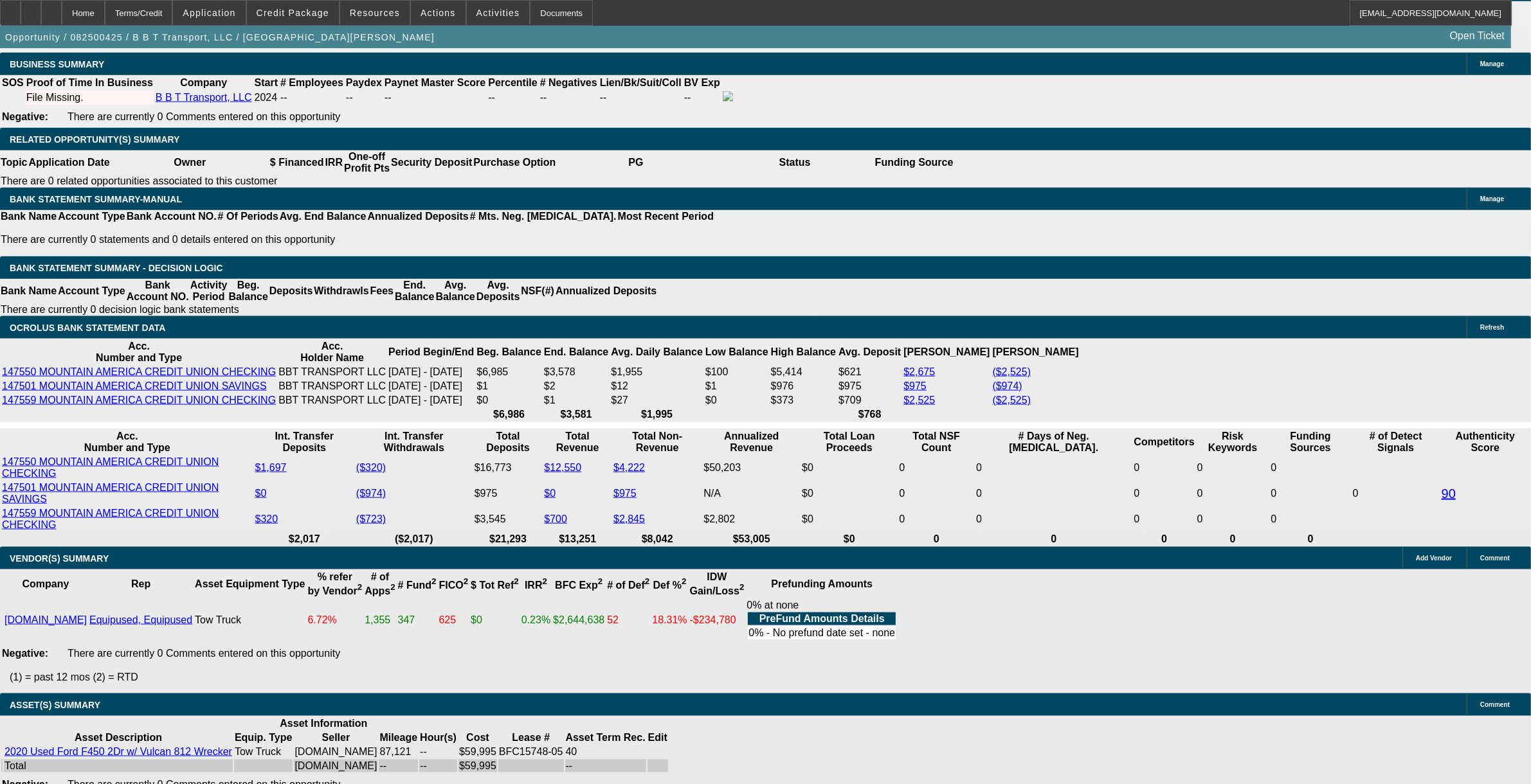
type input "$1,438.61"
type input "15."
type input "$3,535.86"
type input "$1,767.93"
type input "15.9"
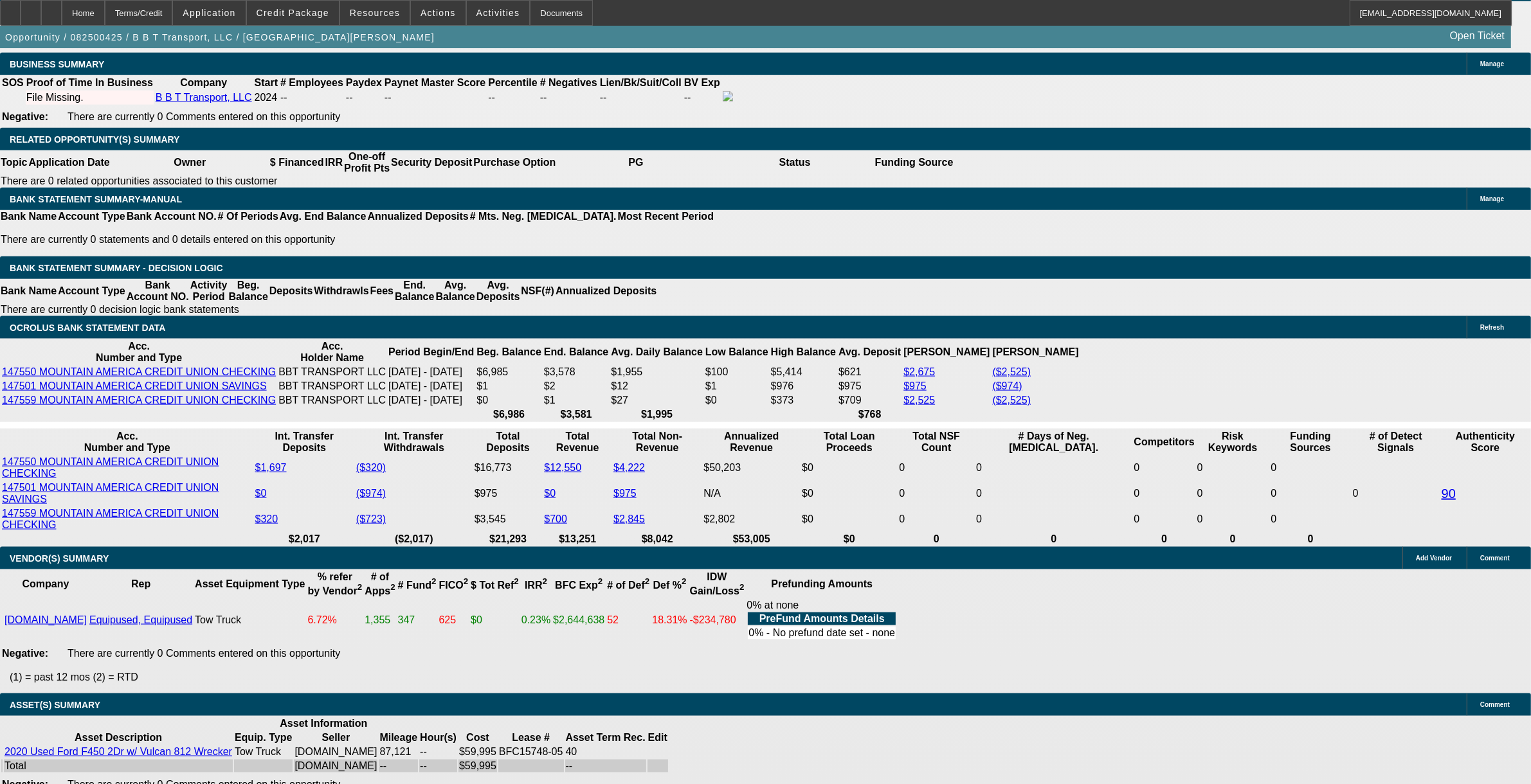
type input "$3,580.98"
type input "$1,790.49"
type input "15.9"
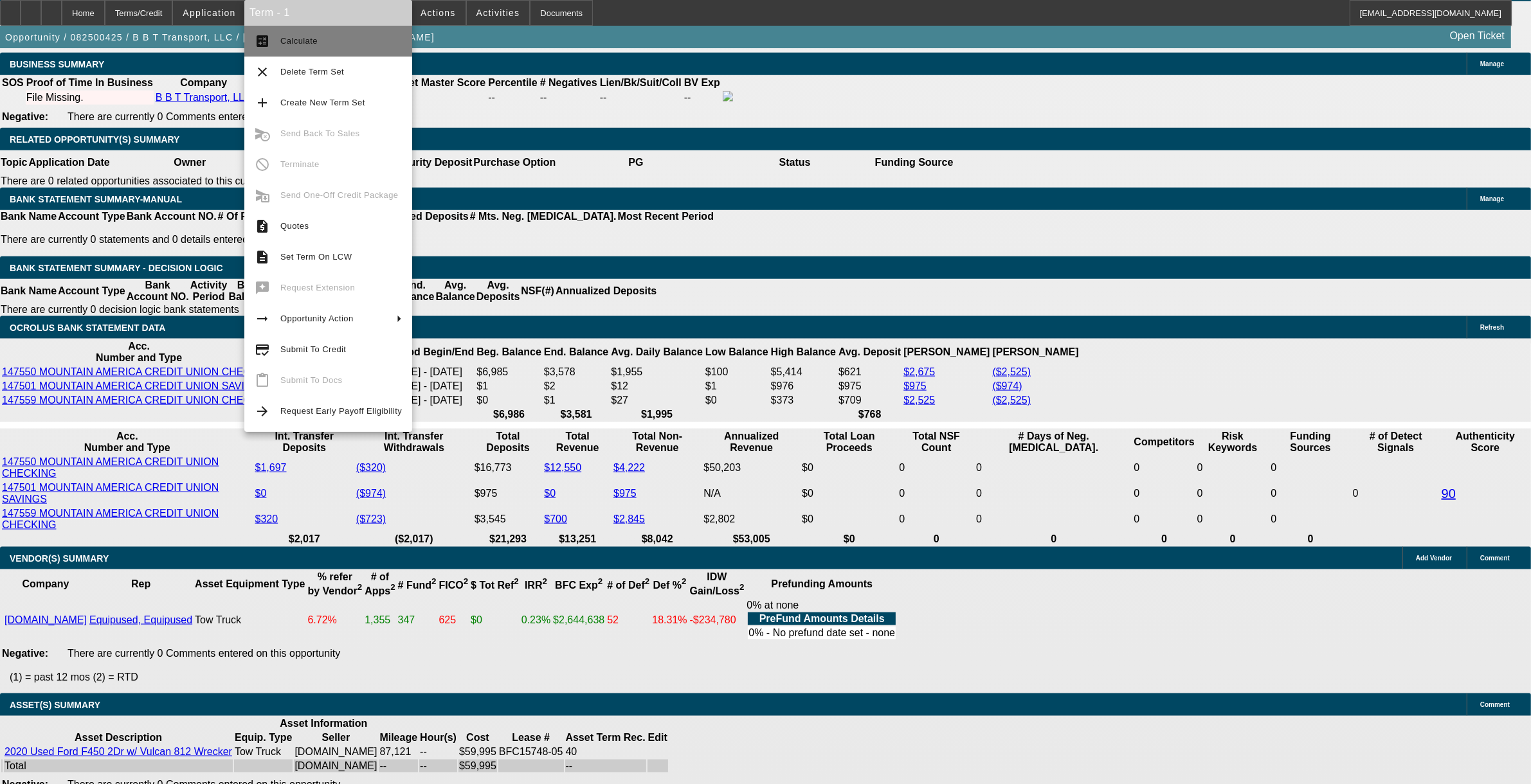
click at [299, 48] on button "calculate Calculate" at bounding box center [328, 41] width 167 height 31
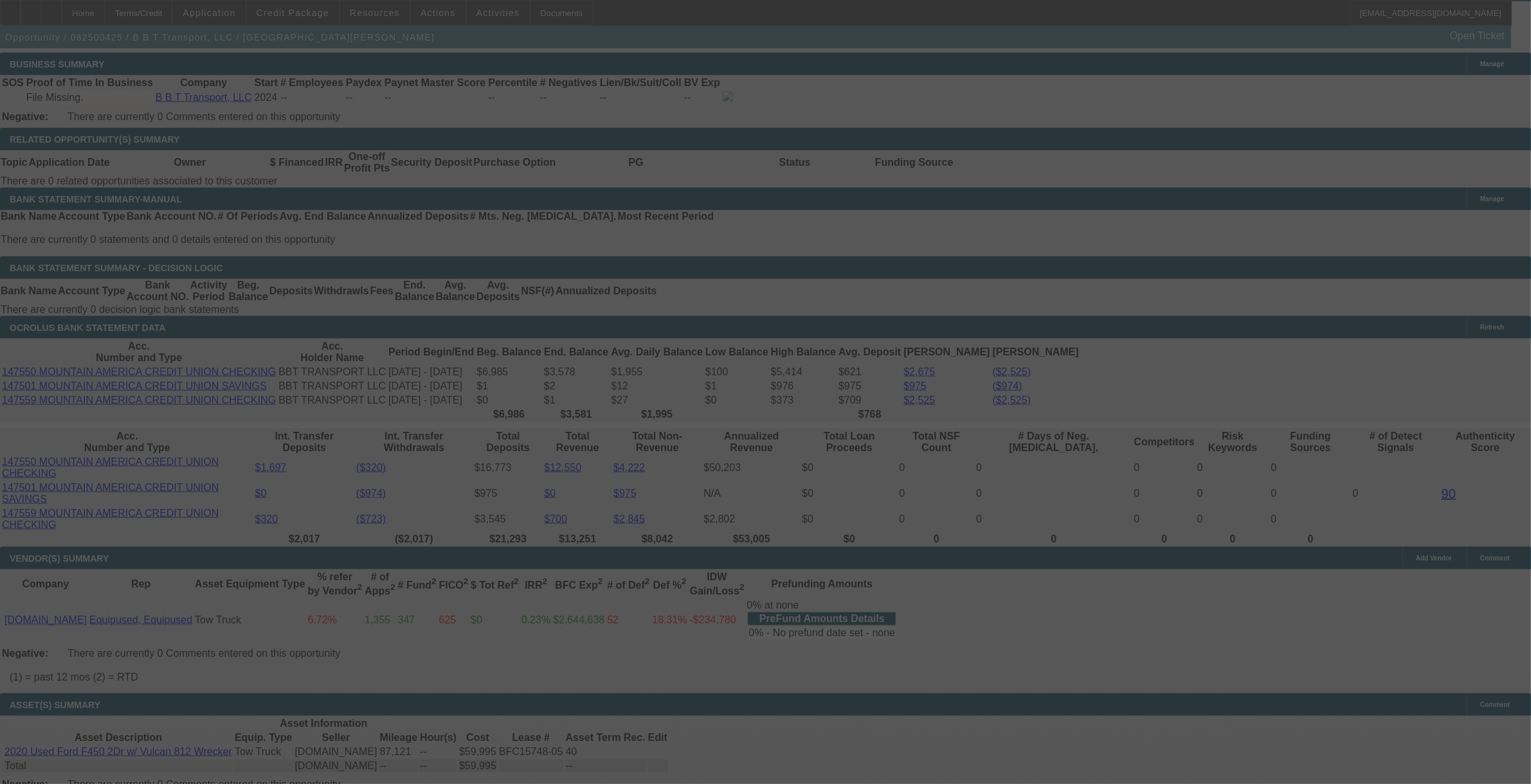
select select "0"
select select "2"
select select "0.1"
select select "4"
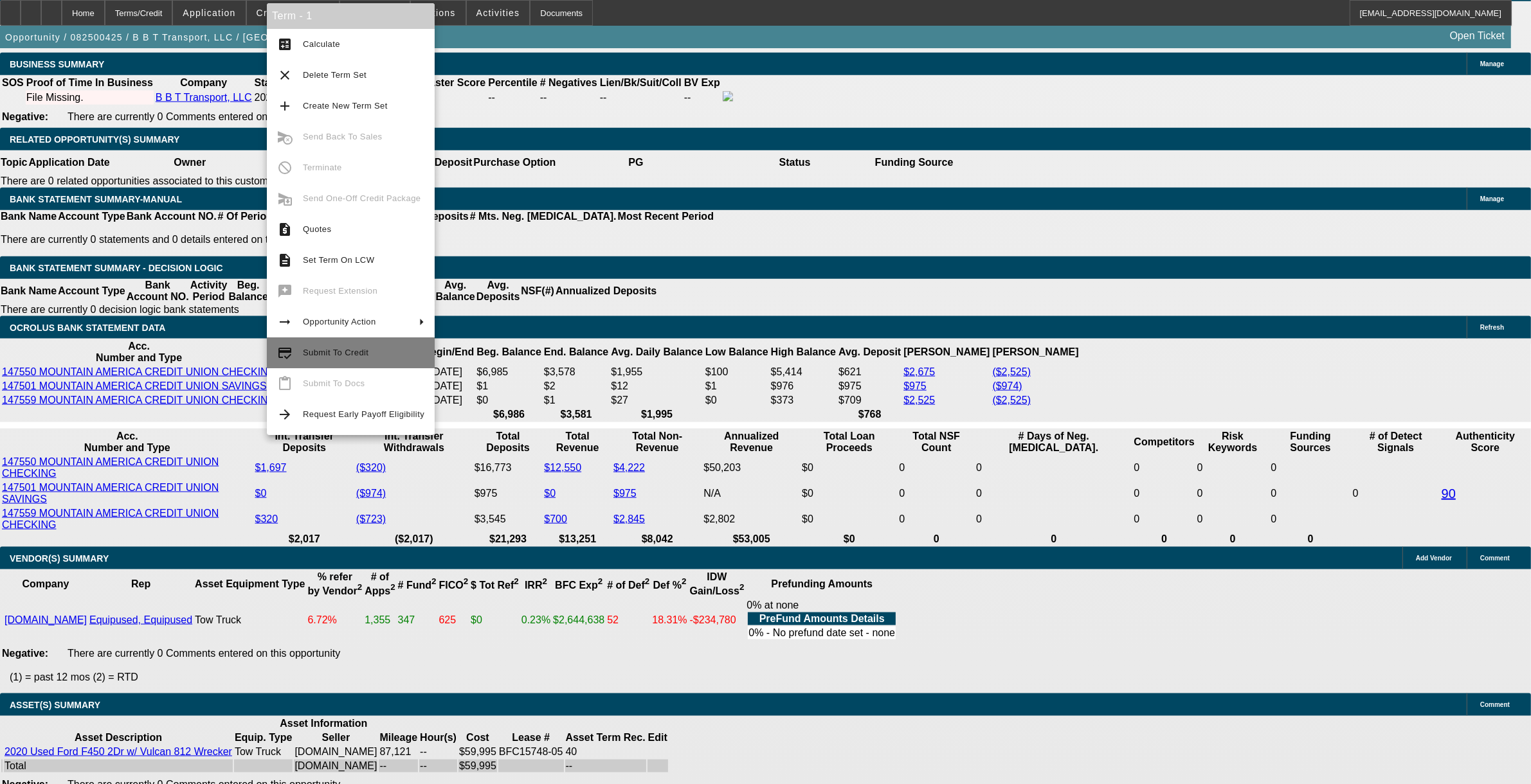
click at [314, 364] on button "credit_score Submit To Credit" at bounding box center [350, 353] width 167 height 31
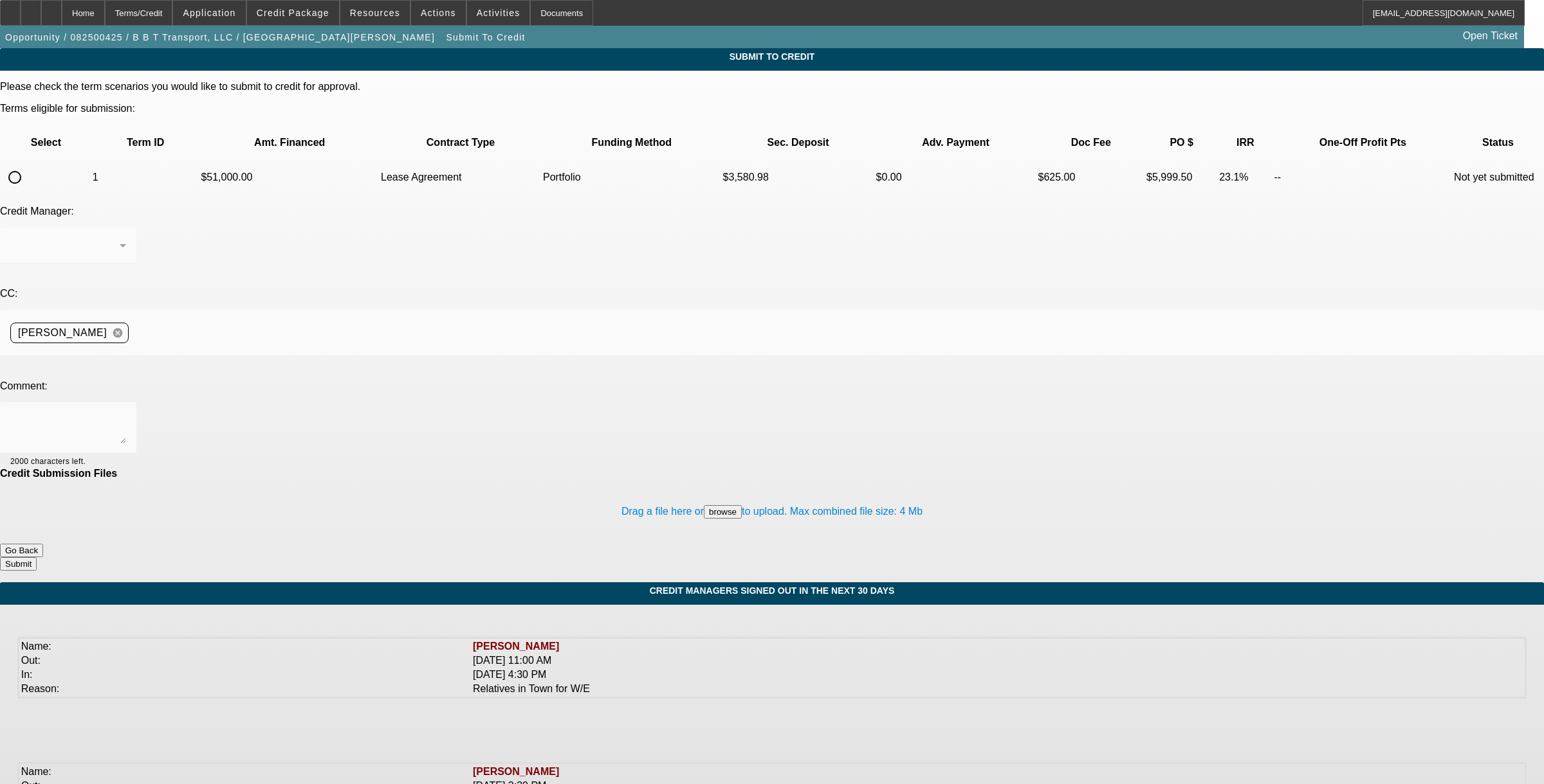
click at [27, 165] on input "radio" at bounding box center [15, 177] width 26 height 26
radio input "true"
click at [126, 228] on div "Arida, George" at bounding box center [68, 245] width 116 height 36
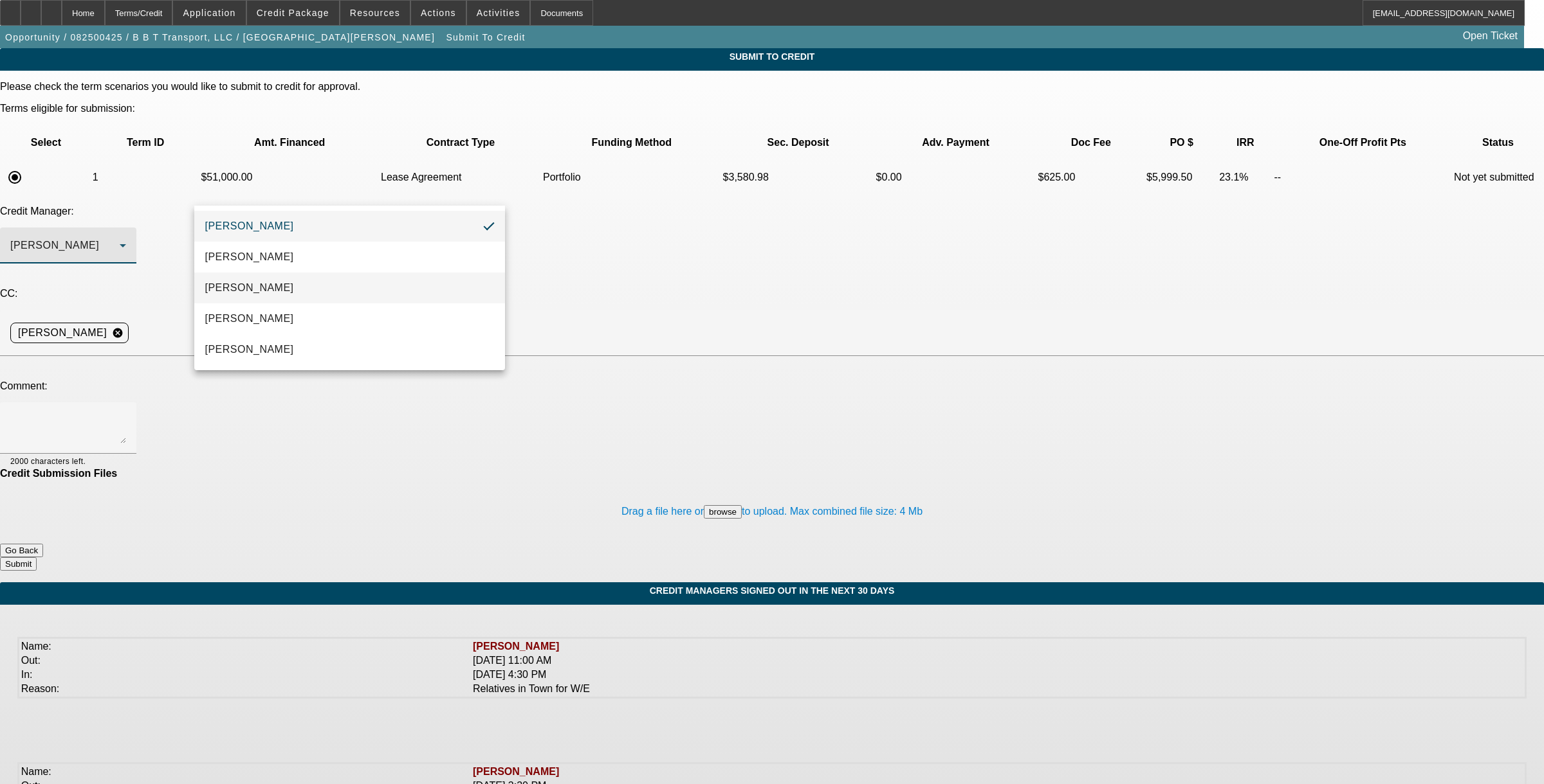
click at [290, 285] on mat-option "[PERSON_NAME]" at bounding box center [349, 288] width 310 height 31
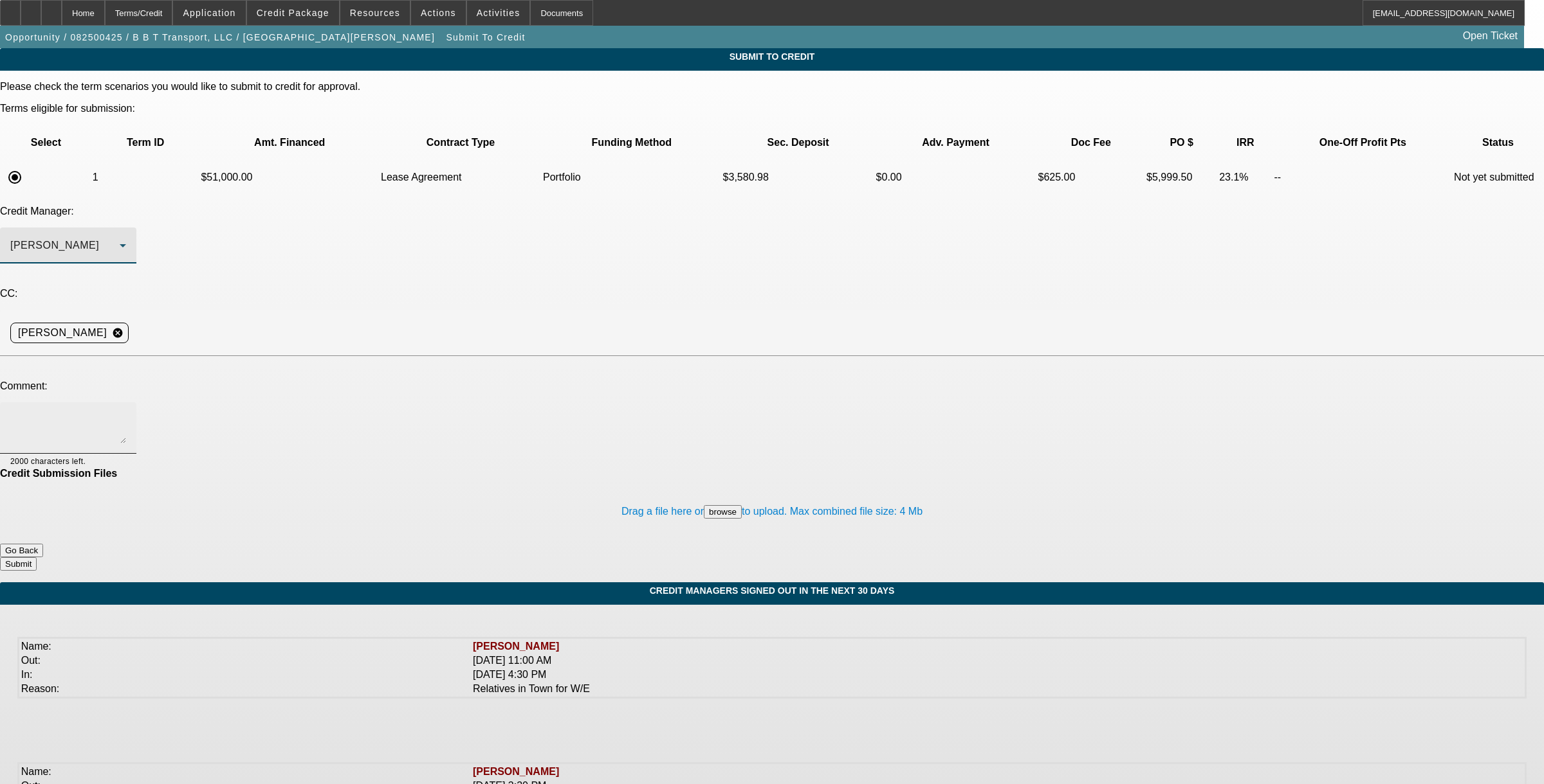
click at [126, 413] on textarea at bounding box center [68, 428] width 116 height 31
type textarea "p"
click at [126, 413] on textarea "please review for our equip-used truck. per the listing it has a new engine fro…" at bounding box center [68, 428] width 116 height 31
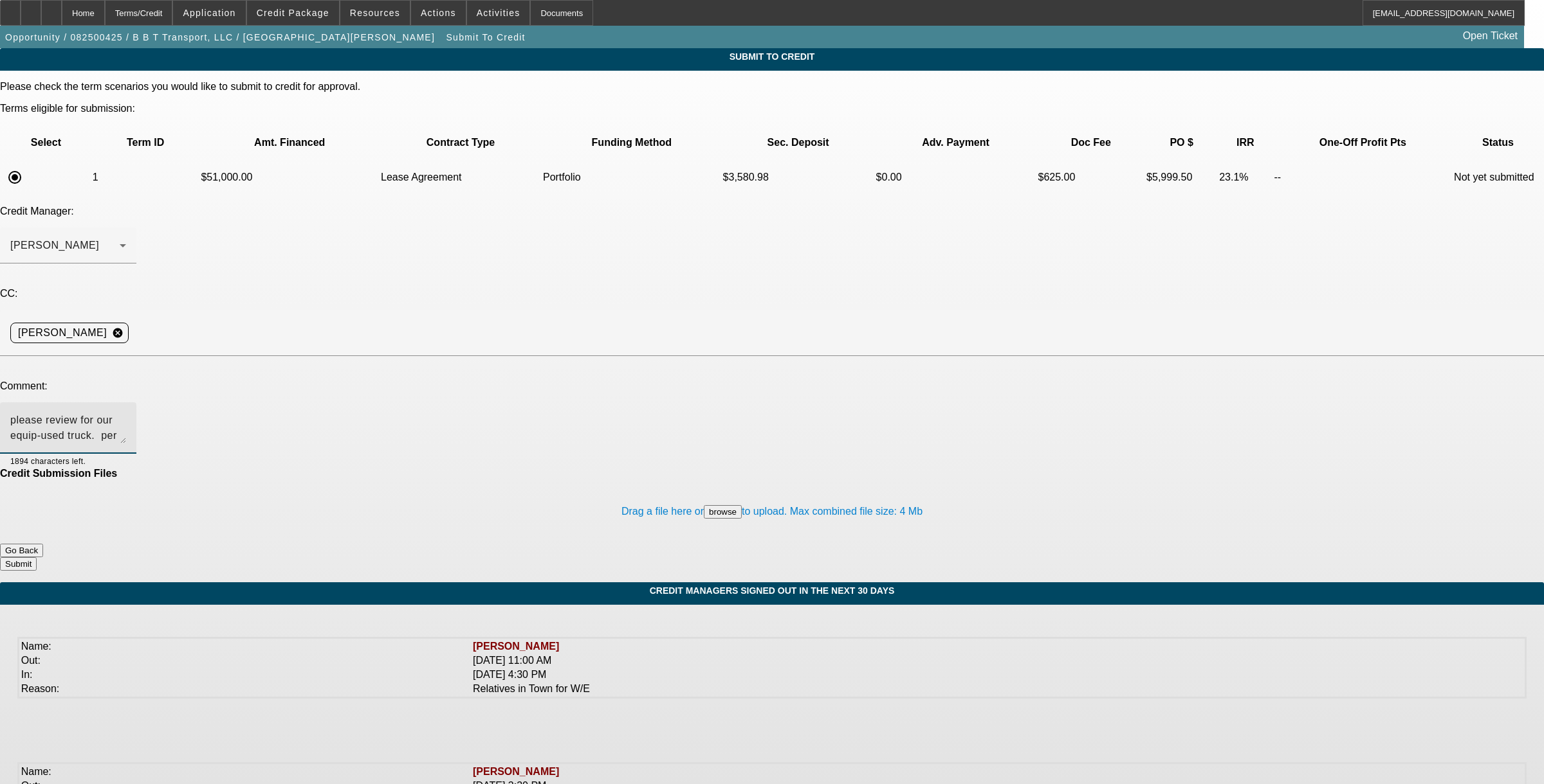
paste textarea "This month we have been using a friend's wrecker and added some new contracts f…"
click at [126, 413] on textarea "please review for our equip-used truck. per the listing it has a new engine fro…" at bounding box center [68, 428] width 116 height 31
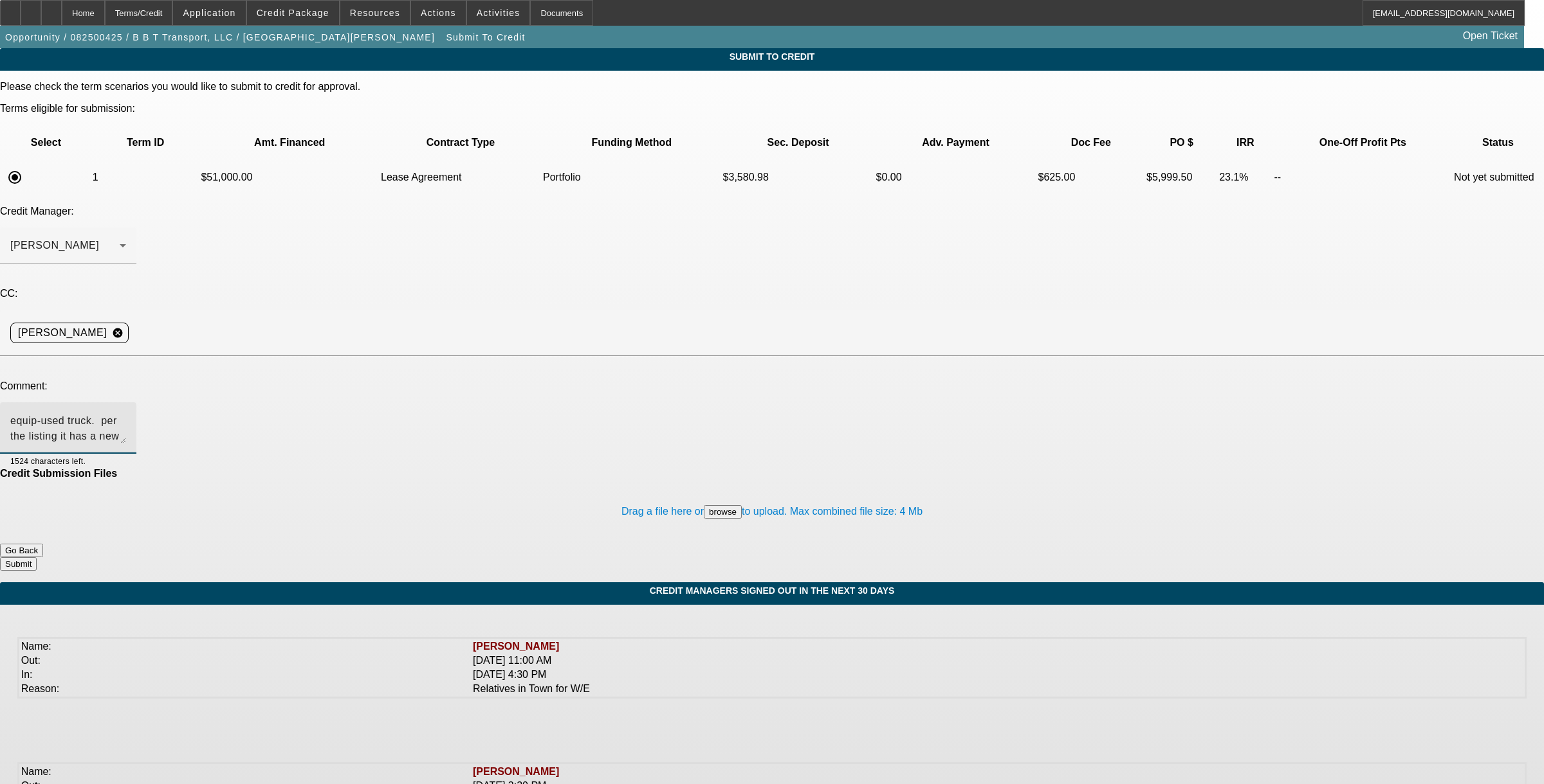
type textarea "please review for our equip-used truck. per the listing it has a new engine fro…"
click at [37, 557] on button "Submit" at bounding box center [18, 564] width 37 height 14
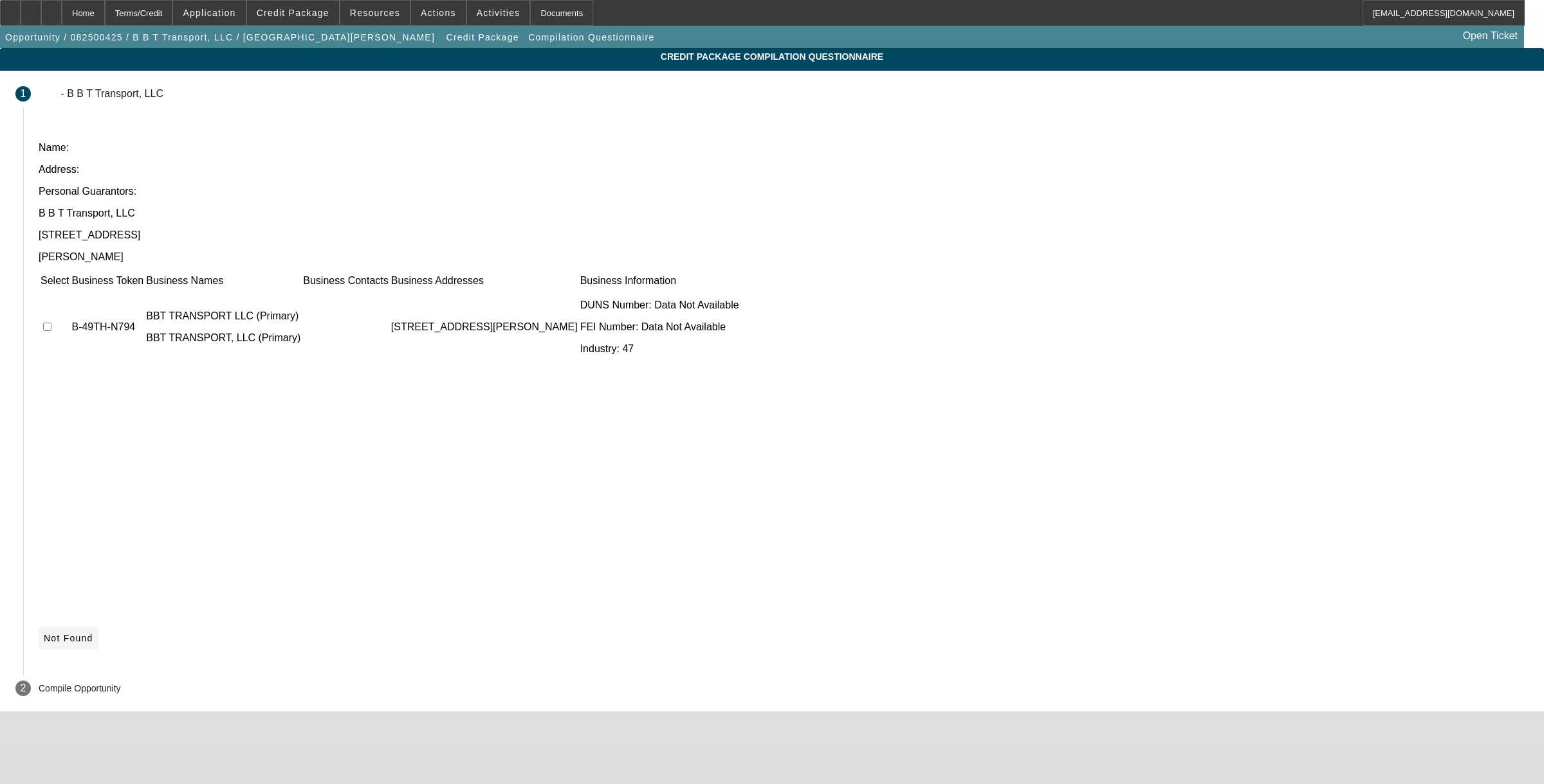
click at [44, 633] on icon at bounding box center [44, 638] width 0 height 10
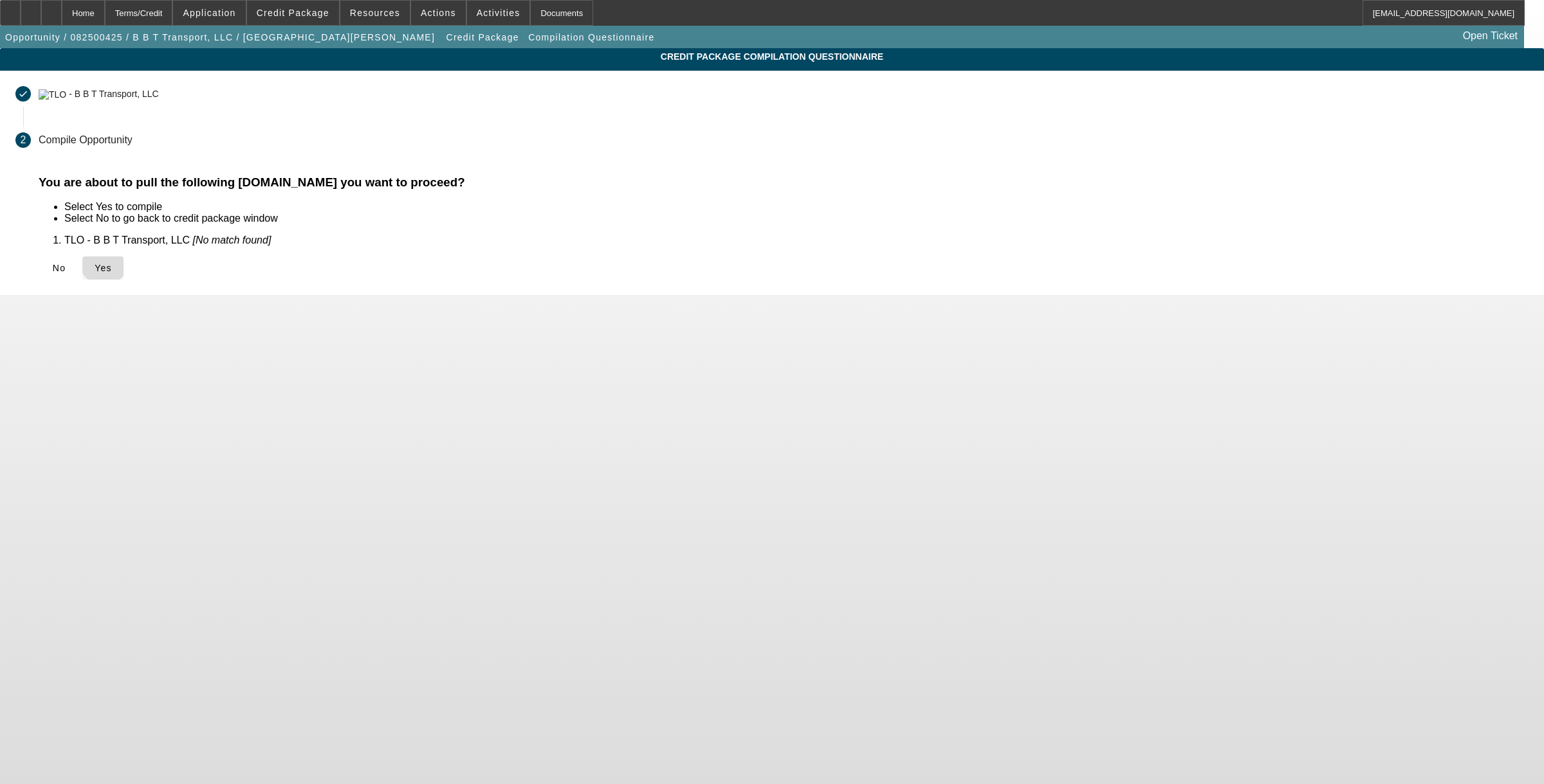
click at [112, 263] on span "Yes" at bounding box center [103, 267] width 17 height 10
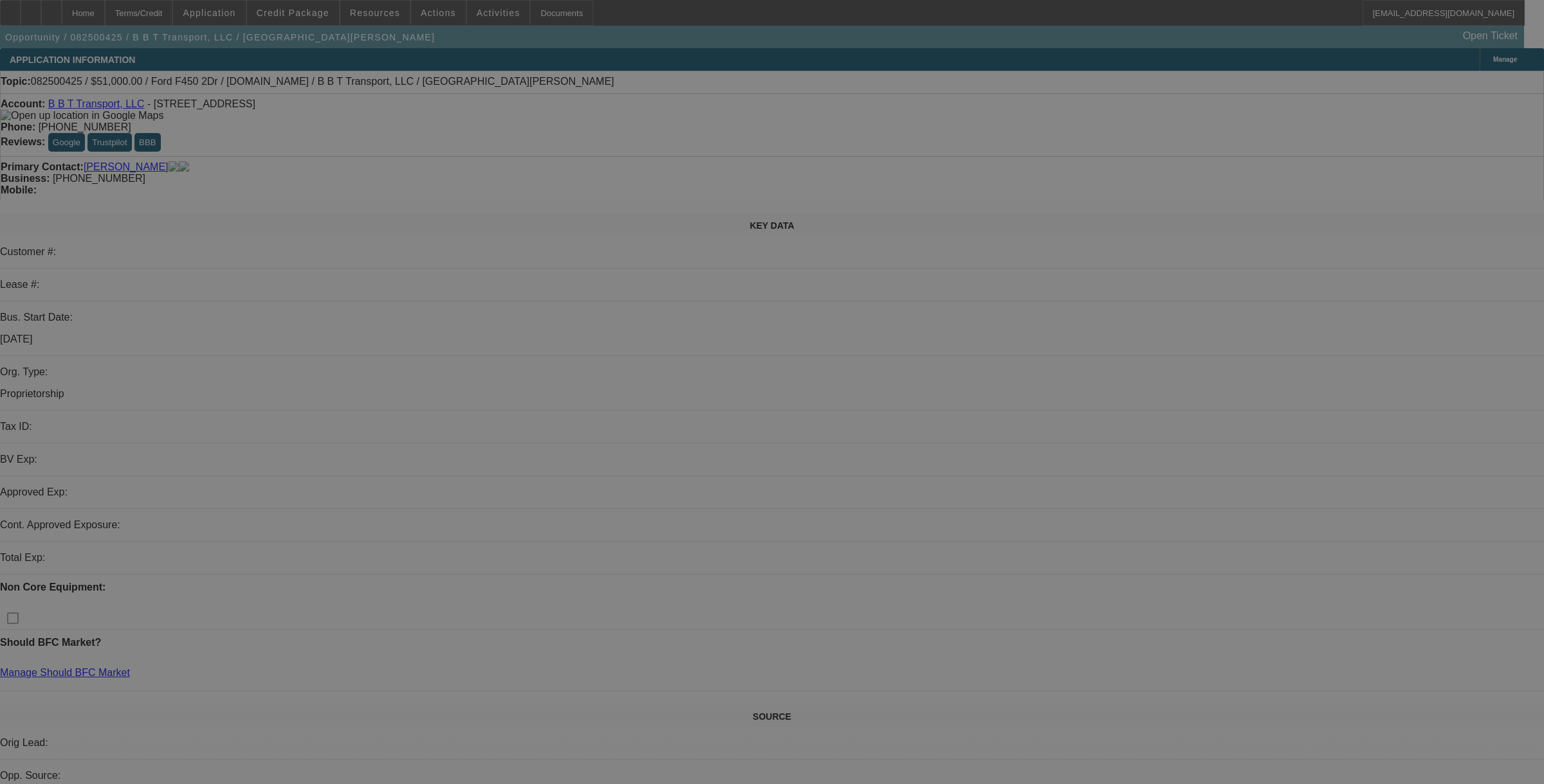
select select "0"
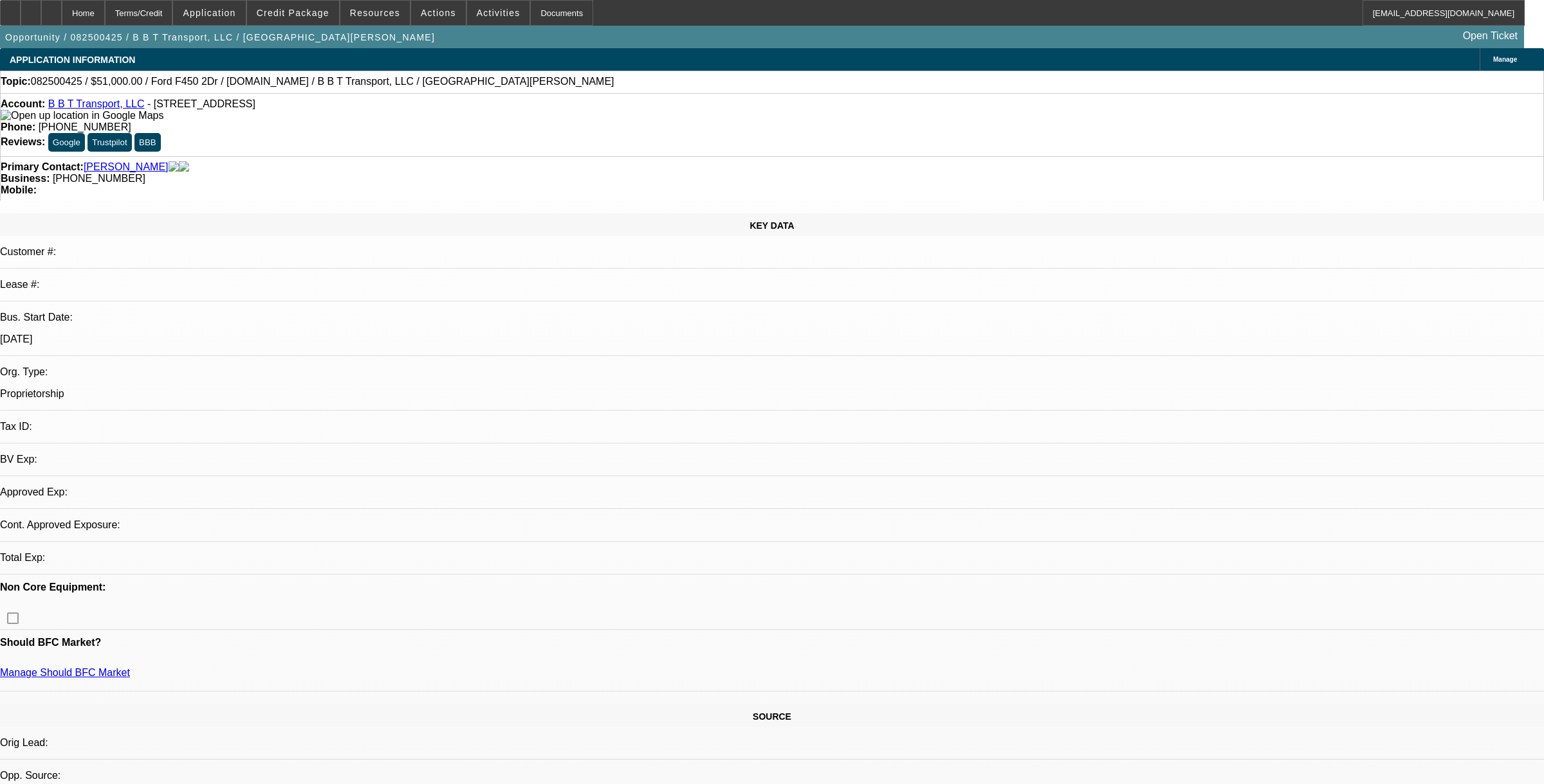
select select "2"
select select "0.1"
select select "4"
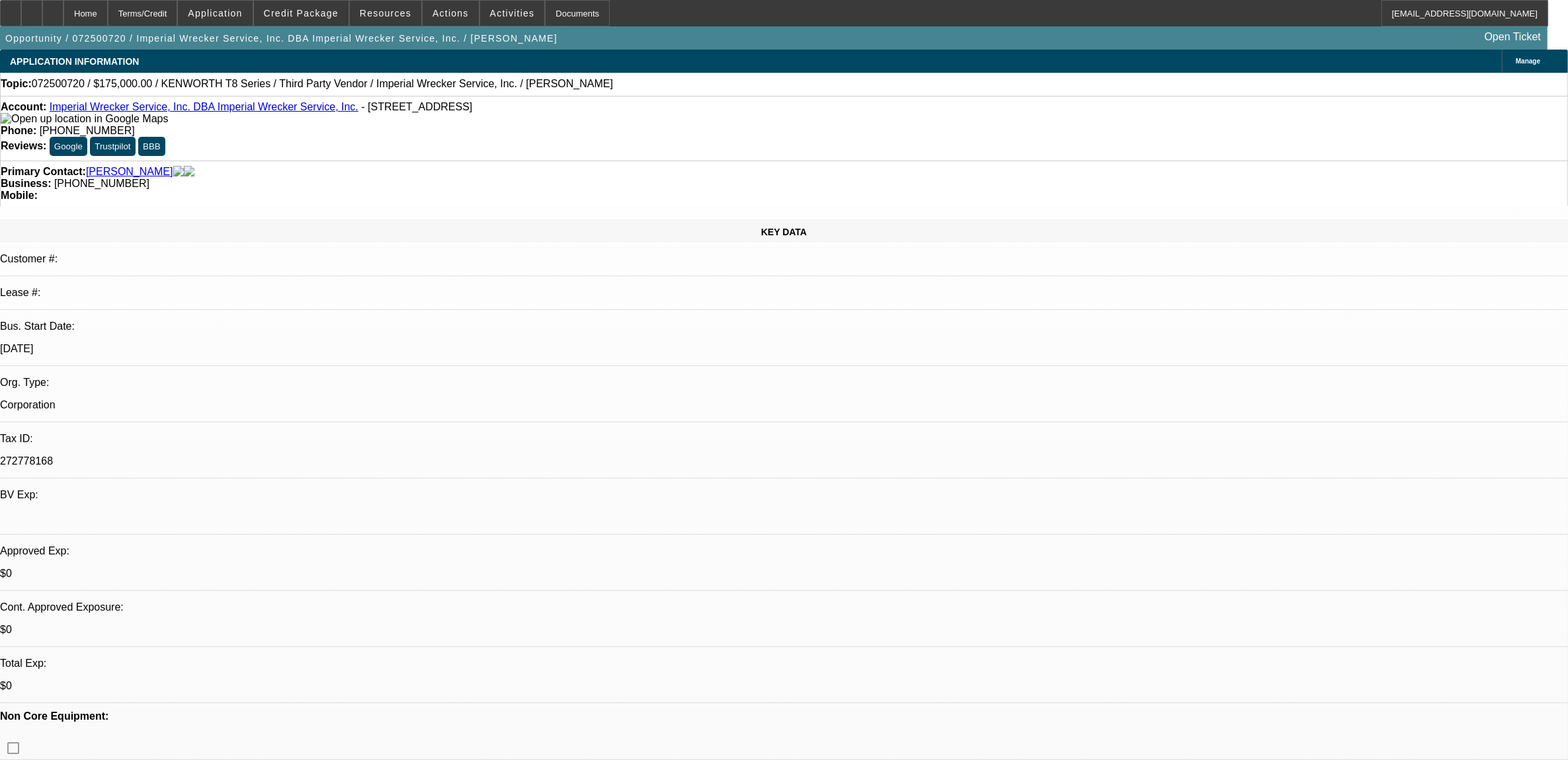
select select "0"
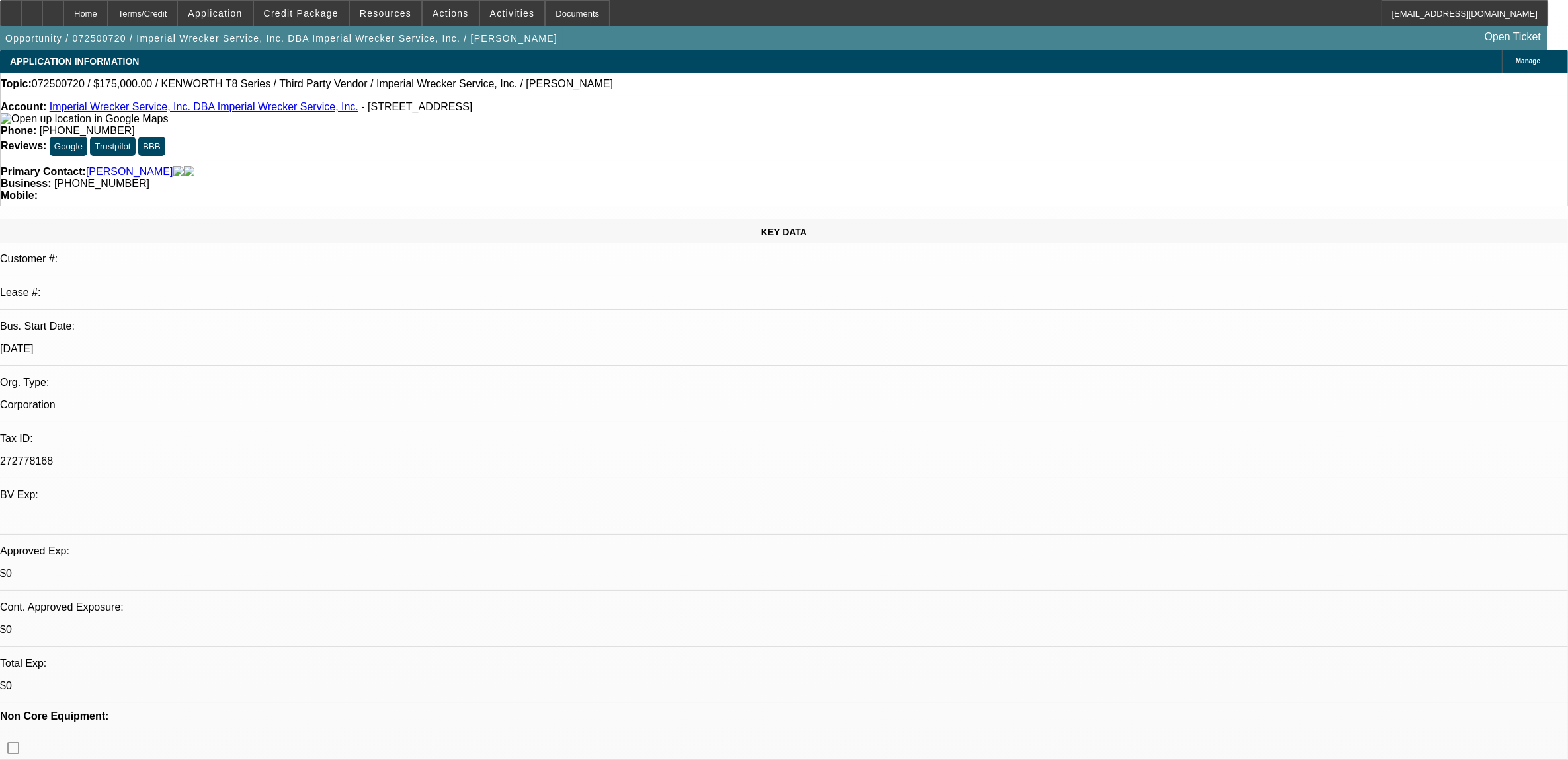
select select "0"
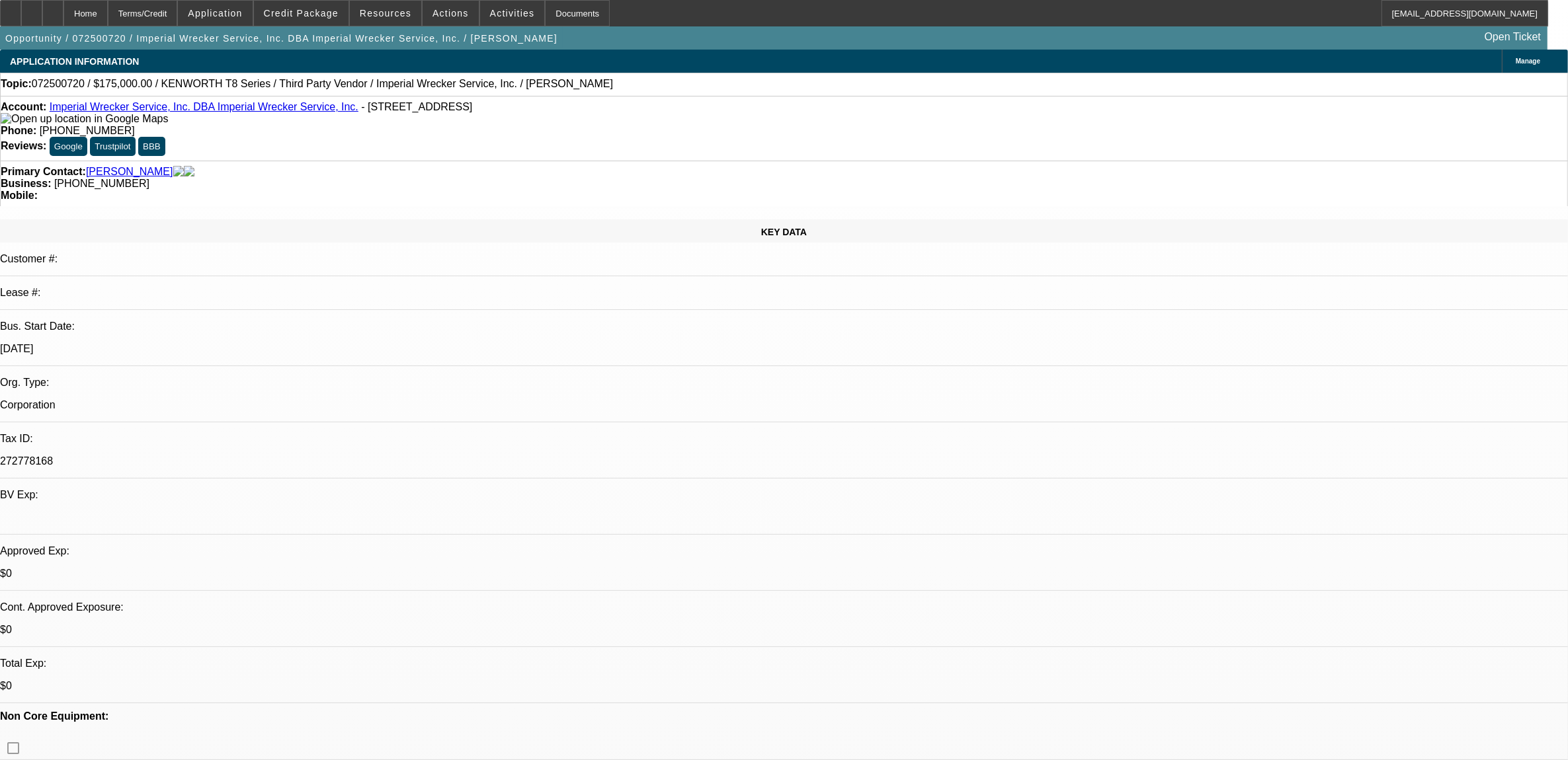
select select "0"
select select "1"
select select "3"
select select "6"
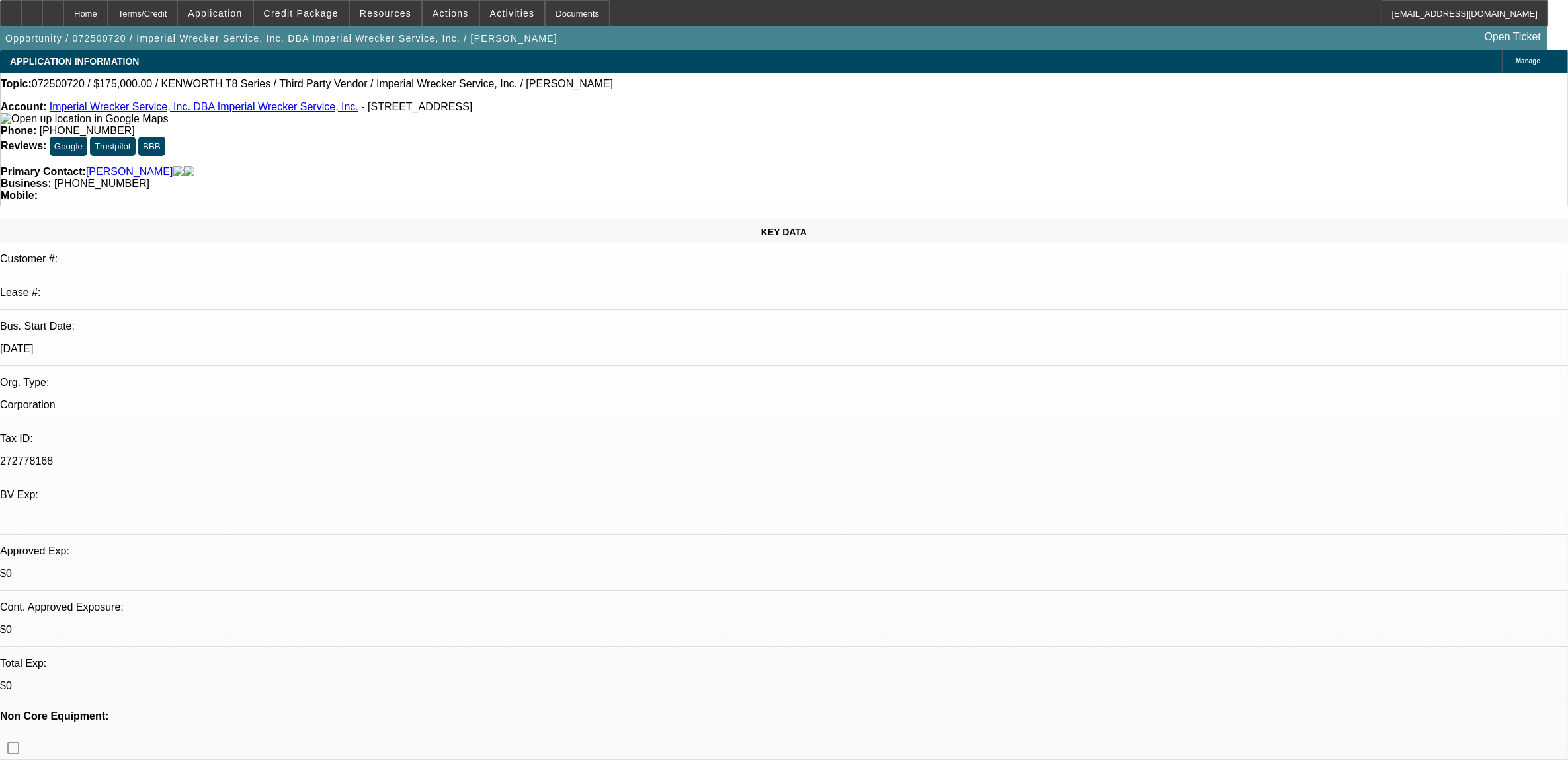
select select "1"
select select "2"
select select "6"
select select "1"
select select "2"
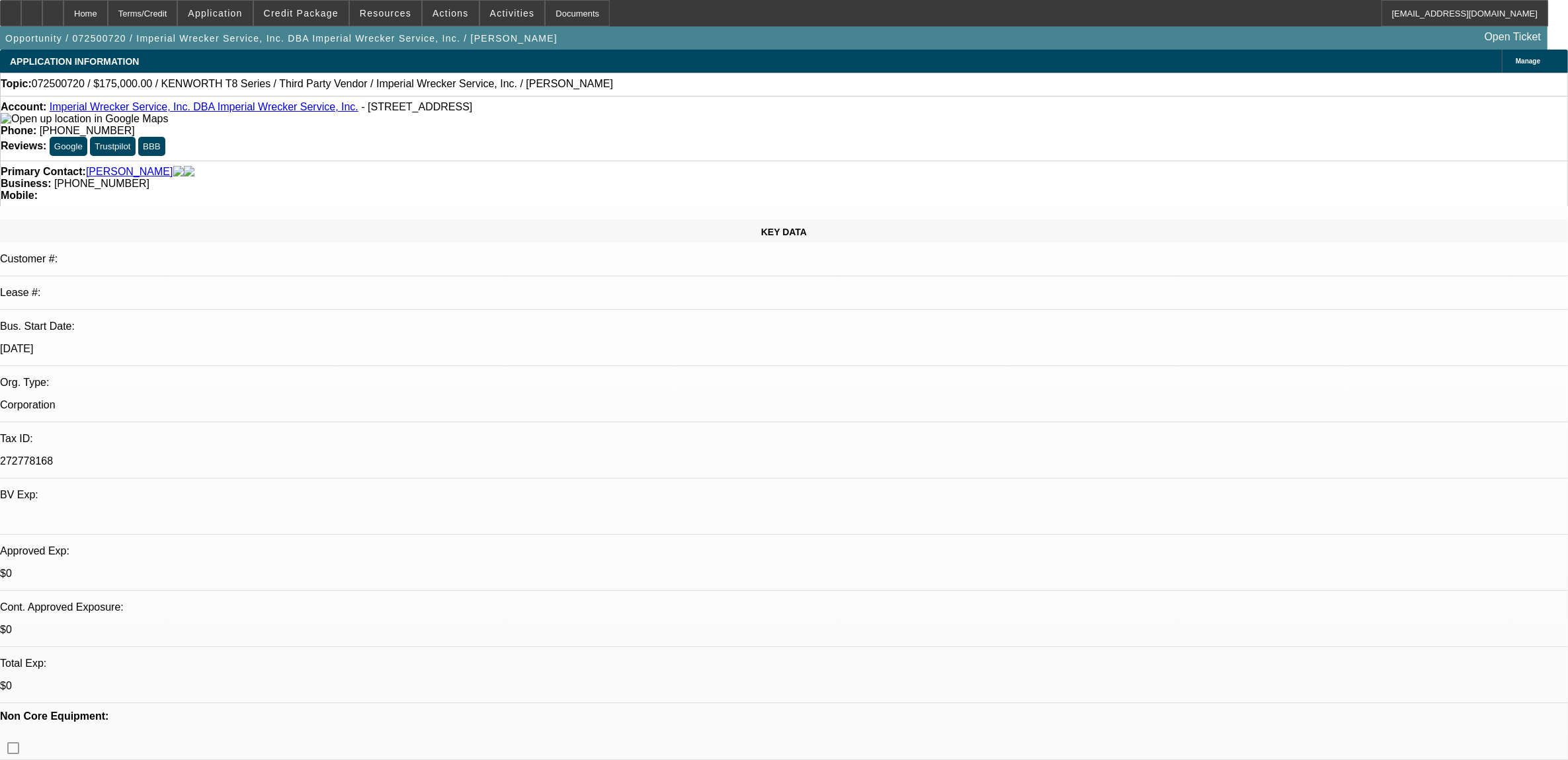
select select "6"
select select "1"
select select "2"
select select "6"
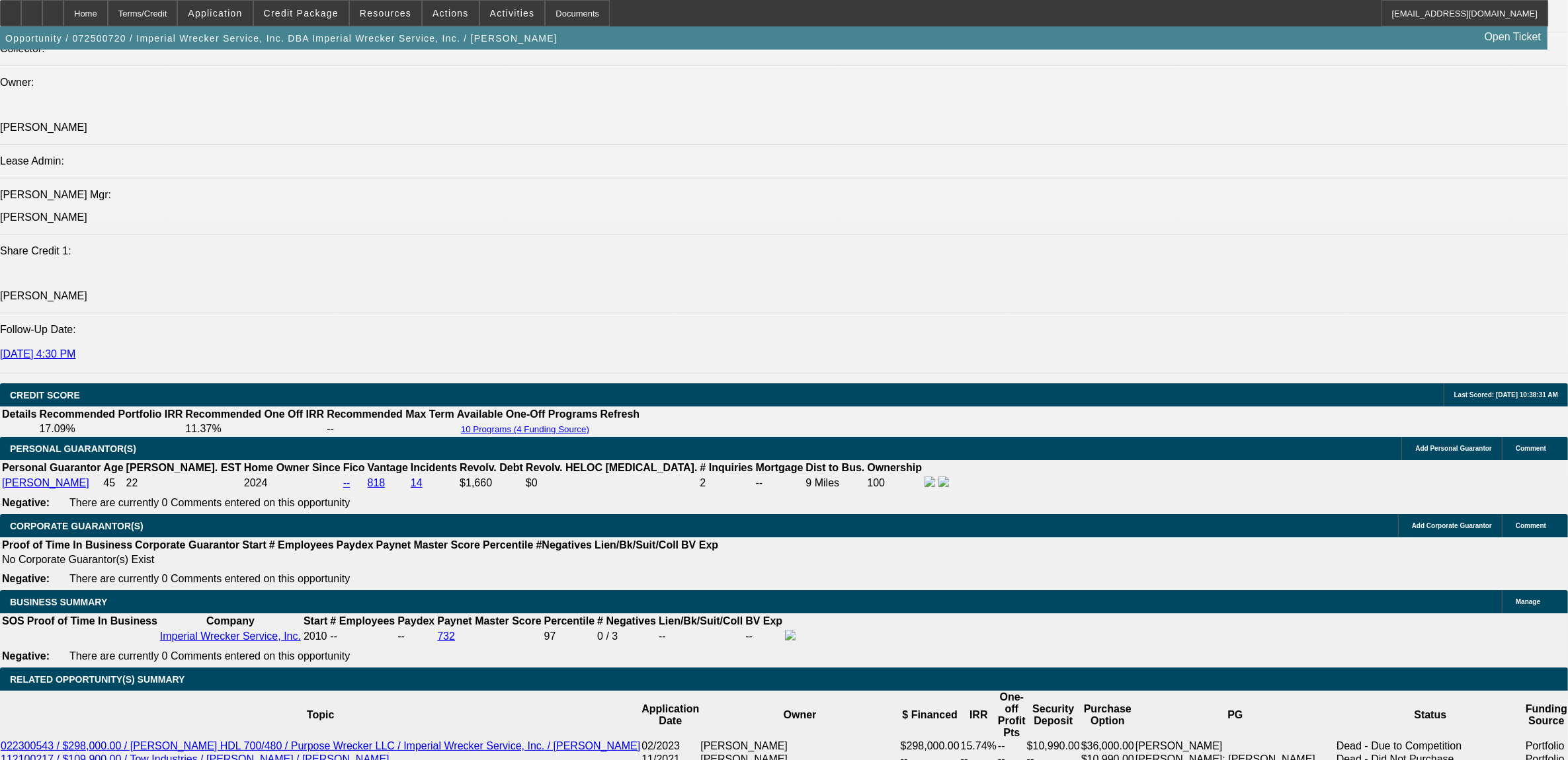
scroll to position [1735, 0]
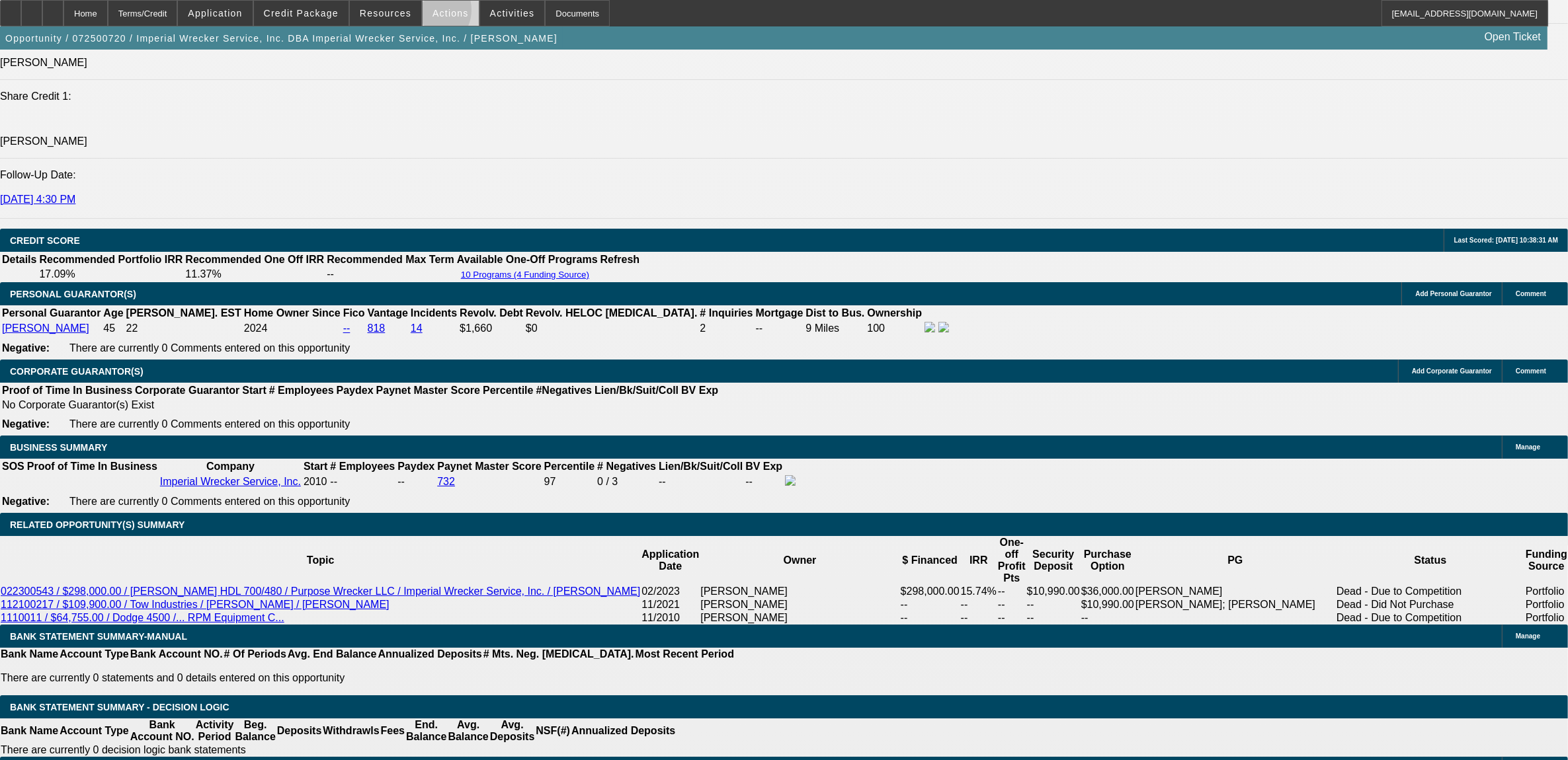
click at [425, 12] on span at bounding box center [451, 13] width 56 height 32
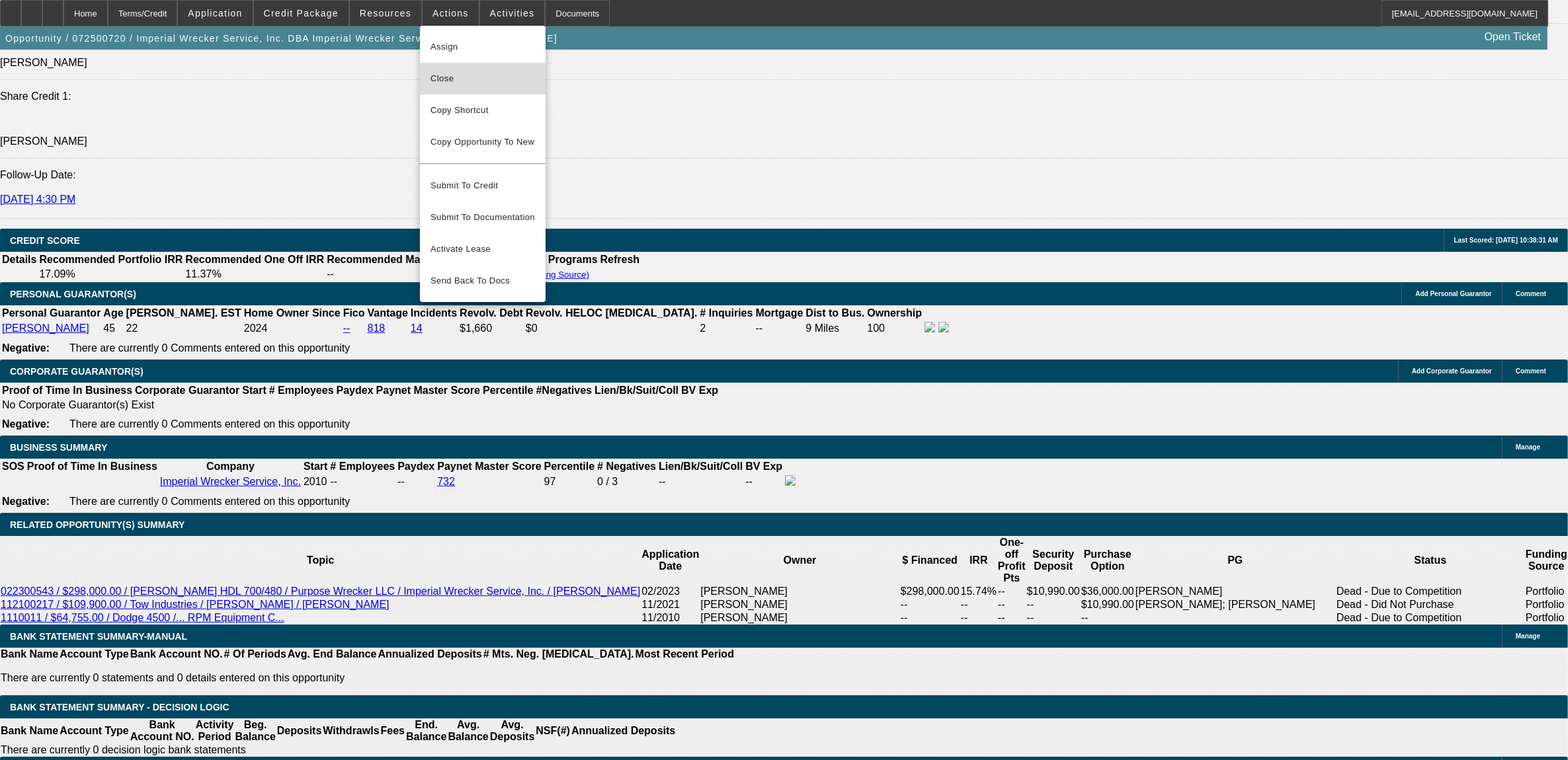
click at [445, 79] on span "Close" at bounding box center [483, 78] width 104 height 16
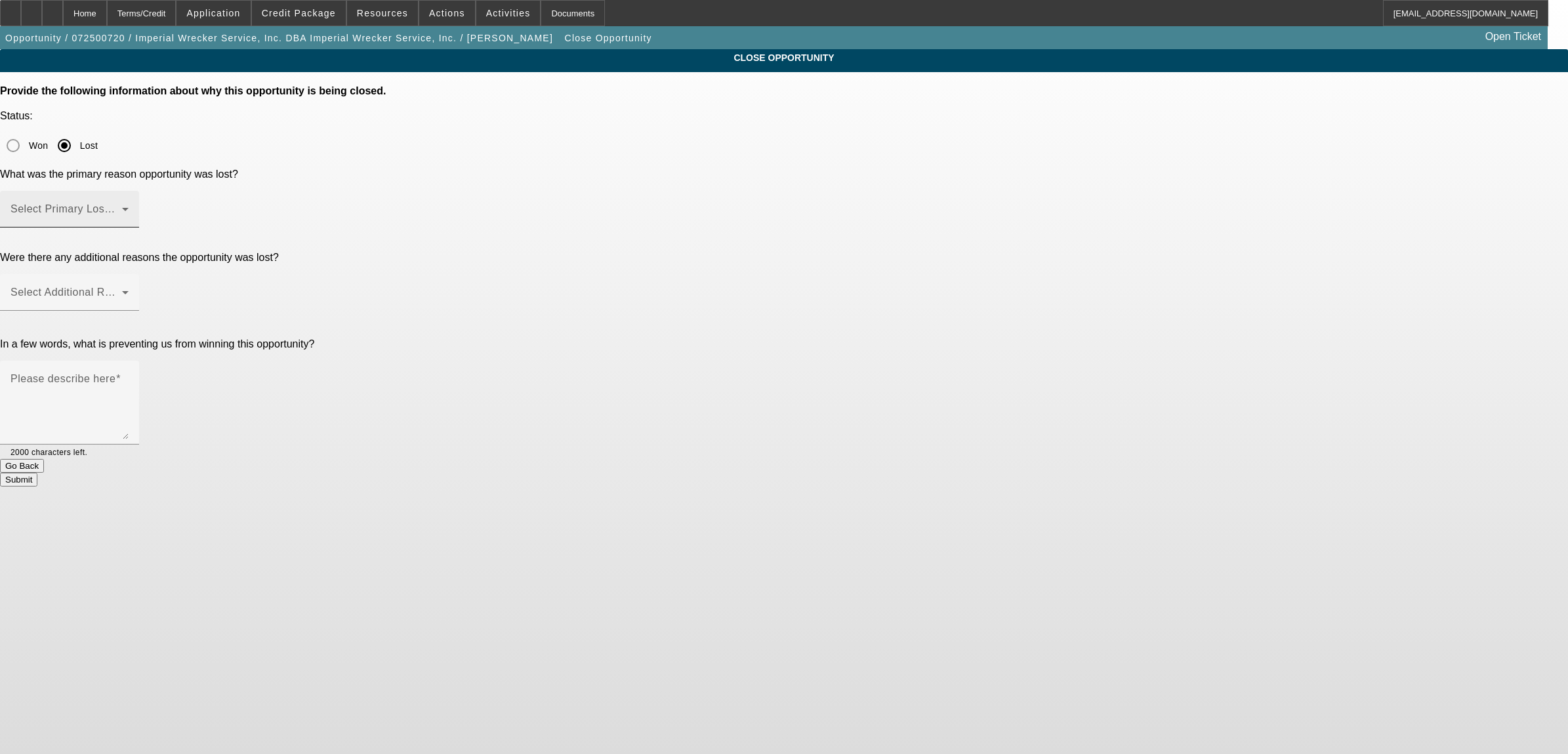
click at [122, 206] on span at bounding box center [65, 214] width 111 height 16
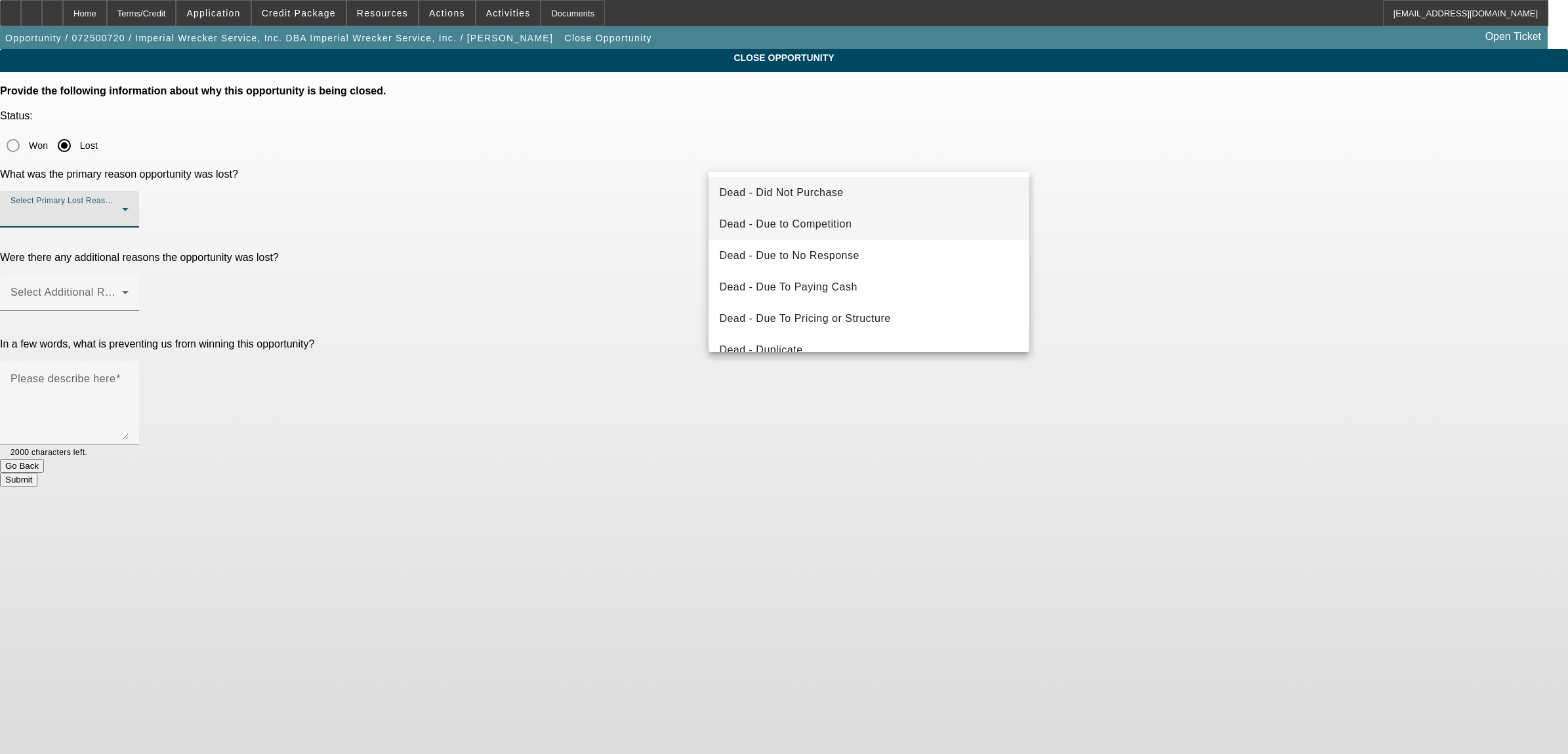
click at [791, 219] on span "Dead - Due to Competition" at bounding box center [785, 224] width 133 height 16
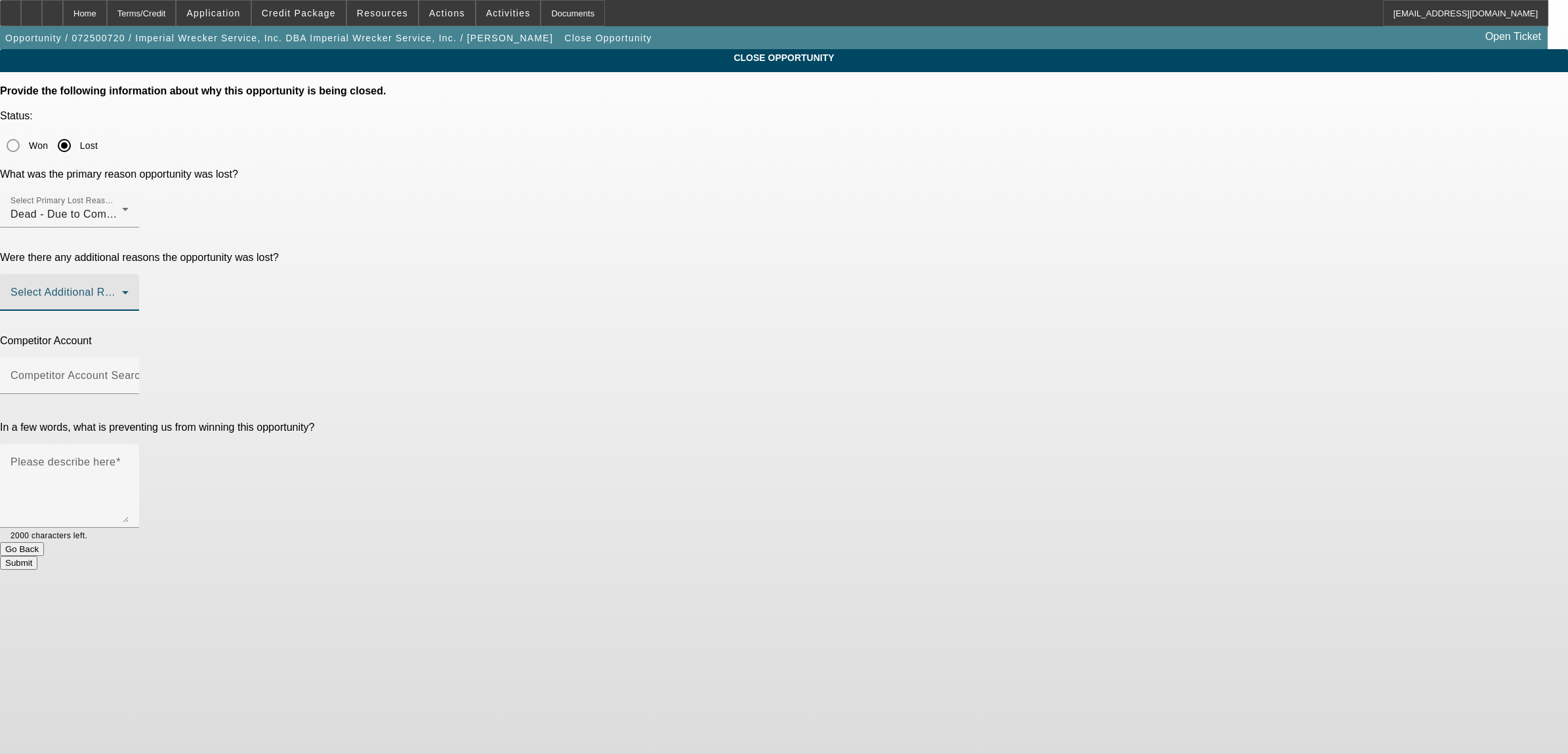
click at [122, 290] on span at bounding box center [65, 298] width 111 height 16
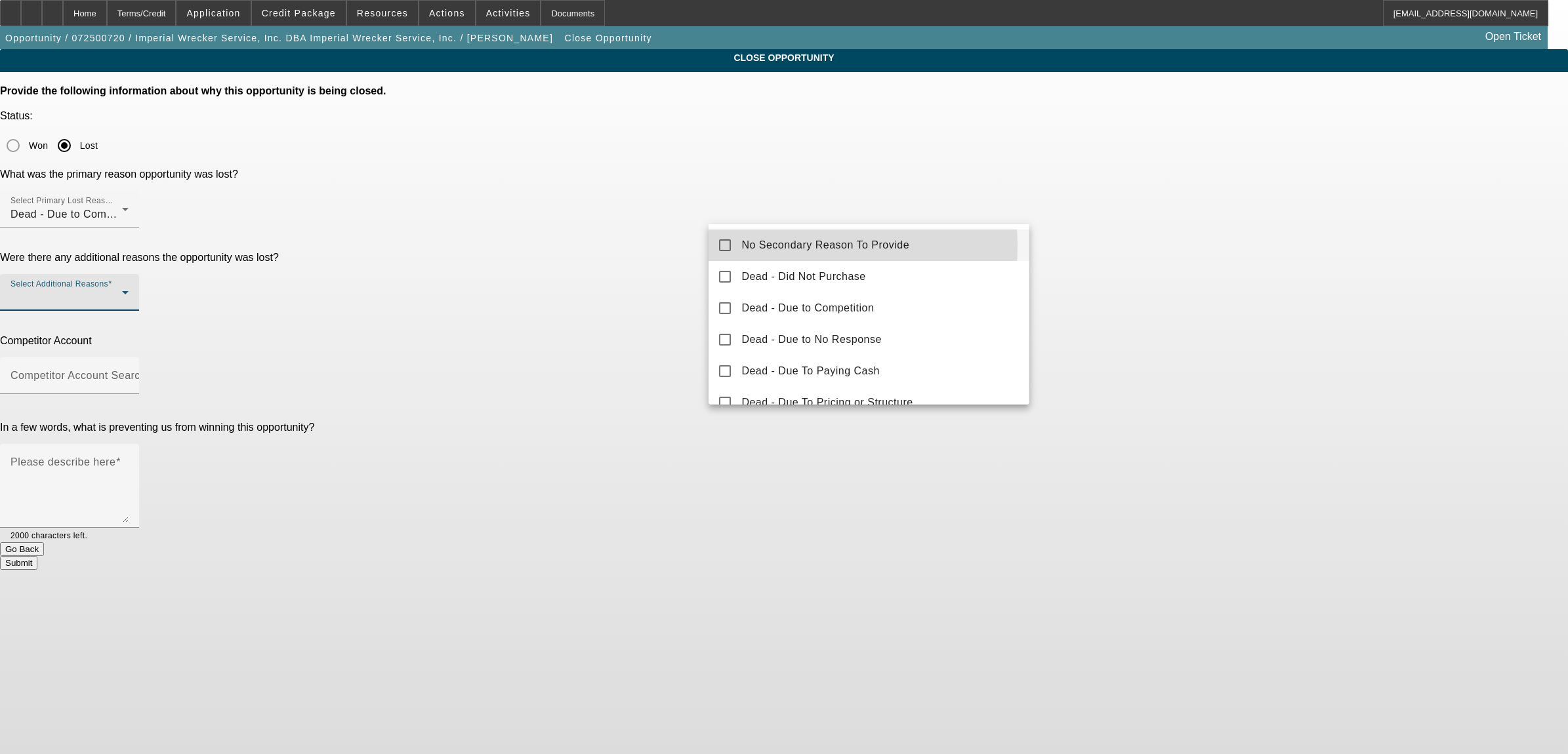
click at [778, 244] on span "No Secondary Reason To Provide" at bounding box center [825, 244] width 168 height 16
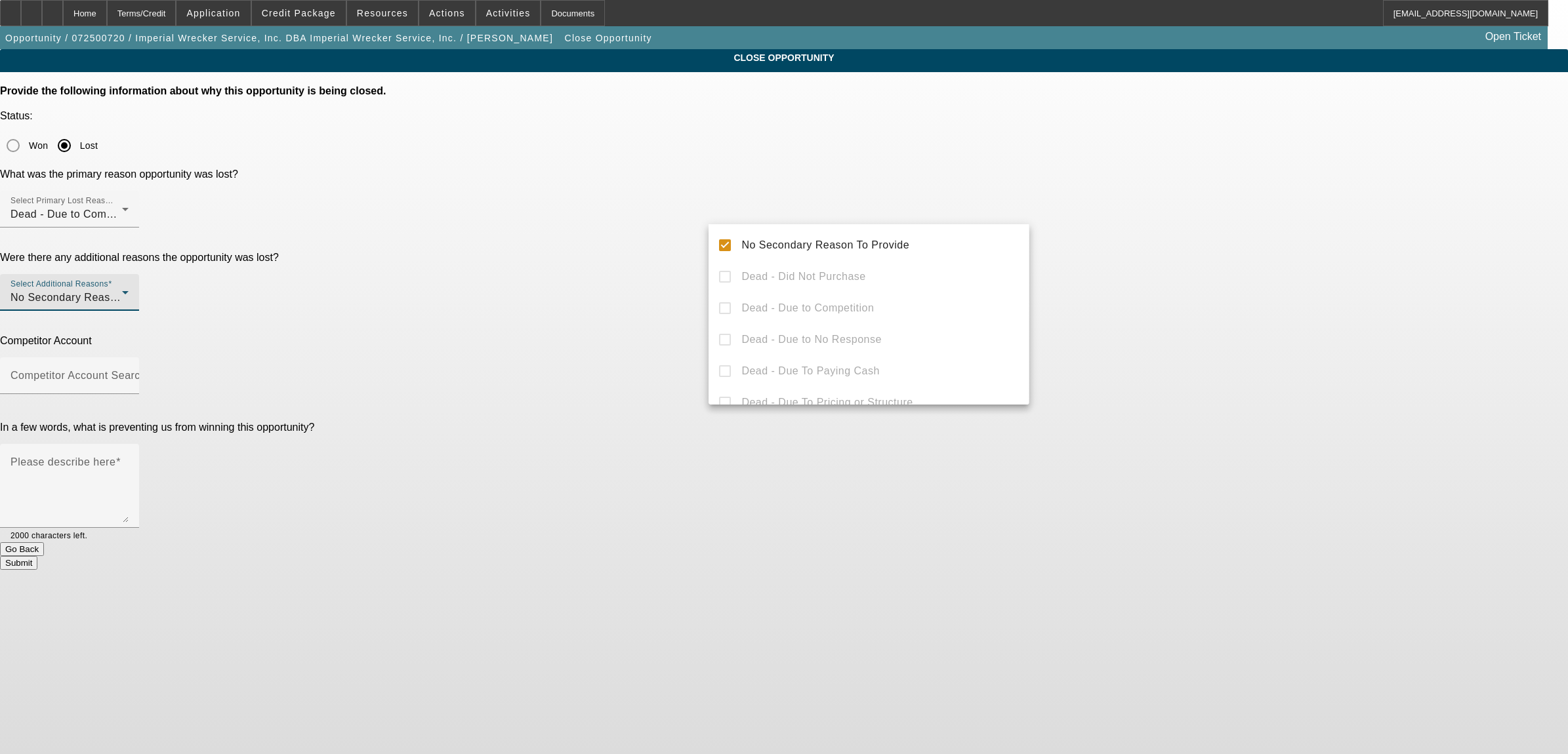
click at [624, 286] on div at bounding box center [784, 377] width 1568 height 754
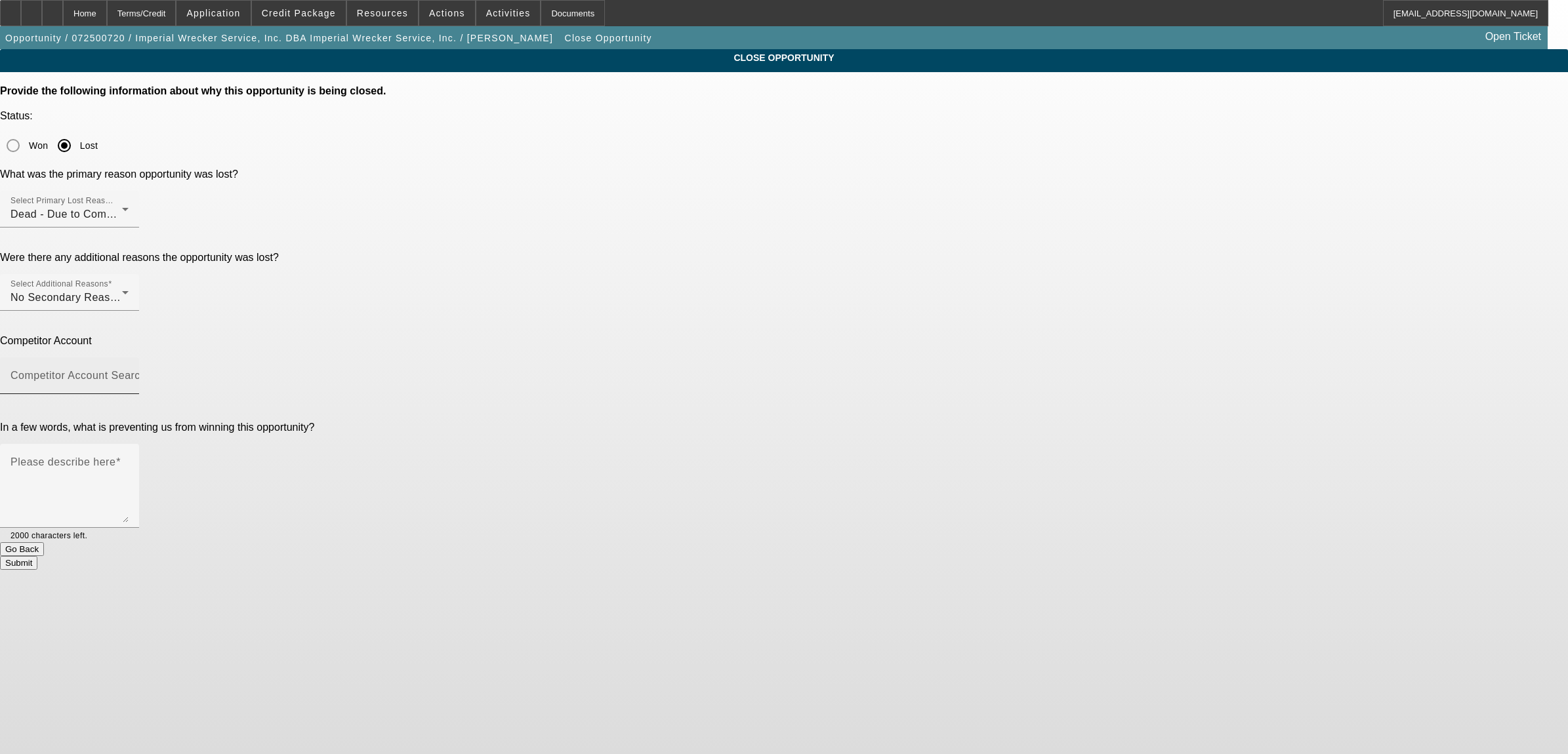
click at [147, 370] on mat-label "Competitor Account Search" at bounding box center [77, 375] width 135 height 11
click at [129, 373] on input "Competitor Account Search" at bounding box center [69, 381] width 119 height 16
type input "b"
click at [740, 305] on span "-- Other Competitor --" at bounding box center [772, 297] width 107 height 16
type input "-- Other Competitor --"
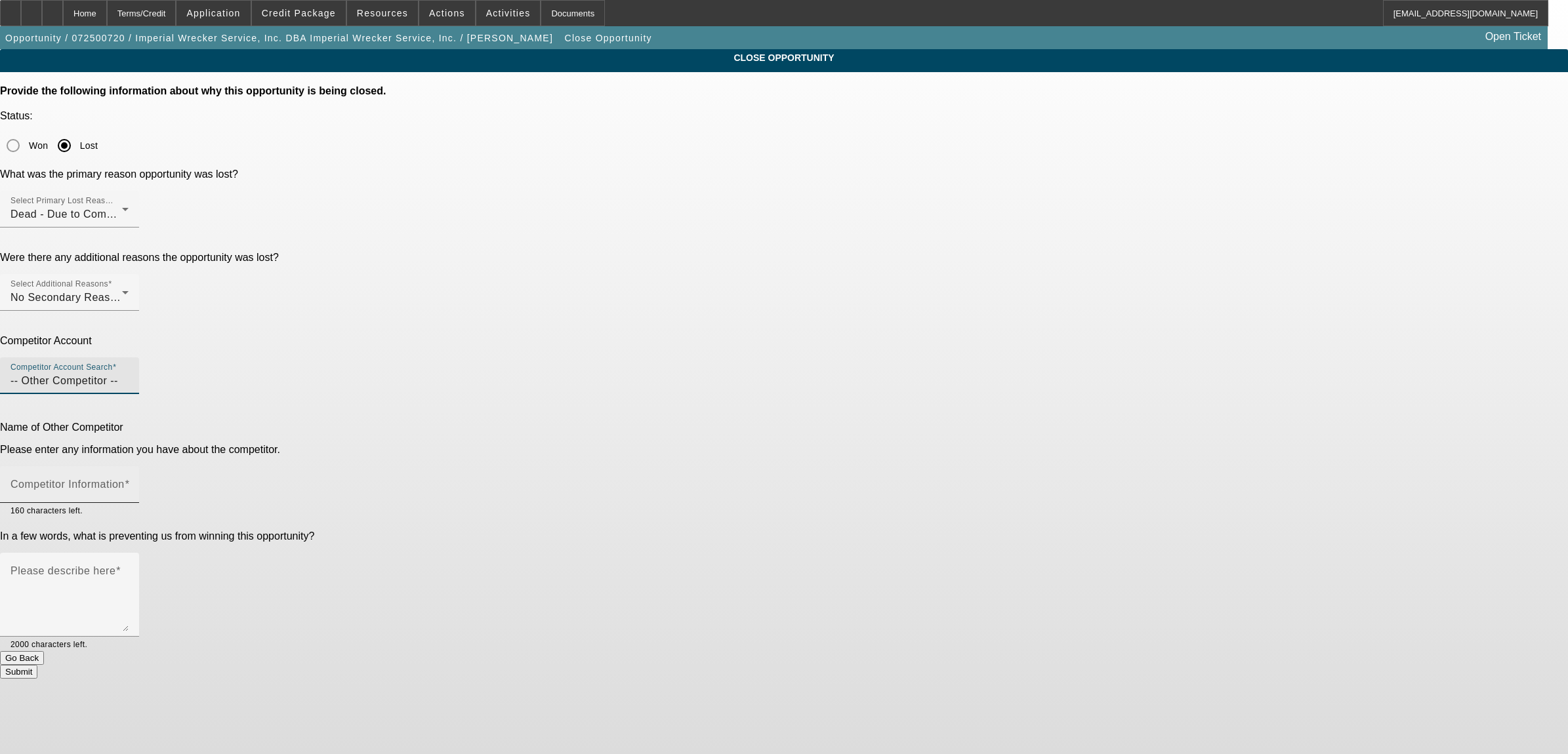
click at [125, 479] on mat-label "Competitor Information" at bounding box center [67, 484] width 114 height 11
click at [129, 482] on input "Competitor Information" at bounding box center [69, 490] width 119 height 16
click at [129, 482] on input "Blue Bridge" at bounding box center [69, 490] width 119 height 16
type input "Blue Bridge Financial"
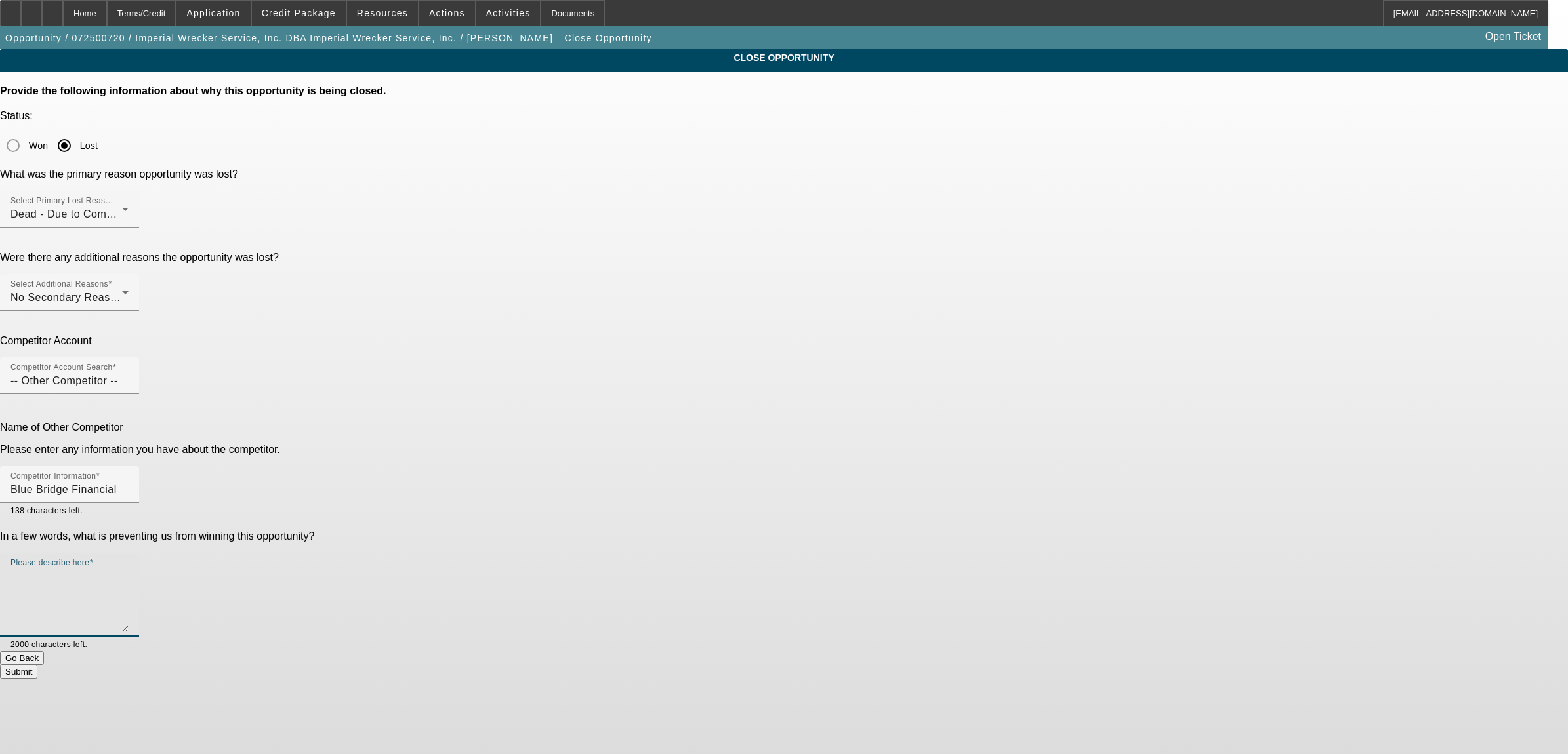
click at [129, 568] on textarea "Please describe here" at bounding box center [69, 599] width 119 height 63
type textarea "96 months @ 7.65% - early payoff after 1 year."
click at [37, 665] on button "Submit" at bounding box center [19, 672] width 37 height 14
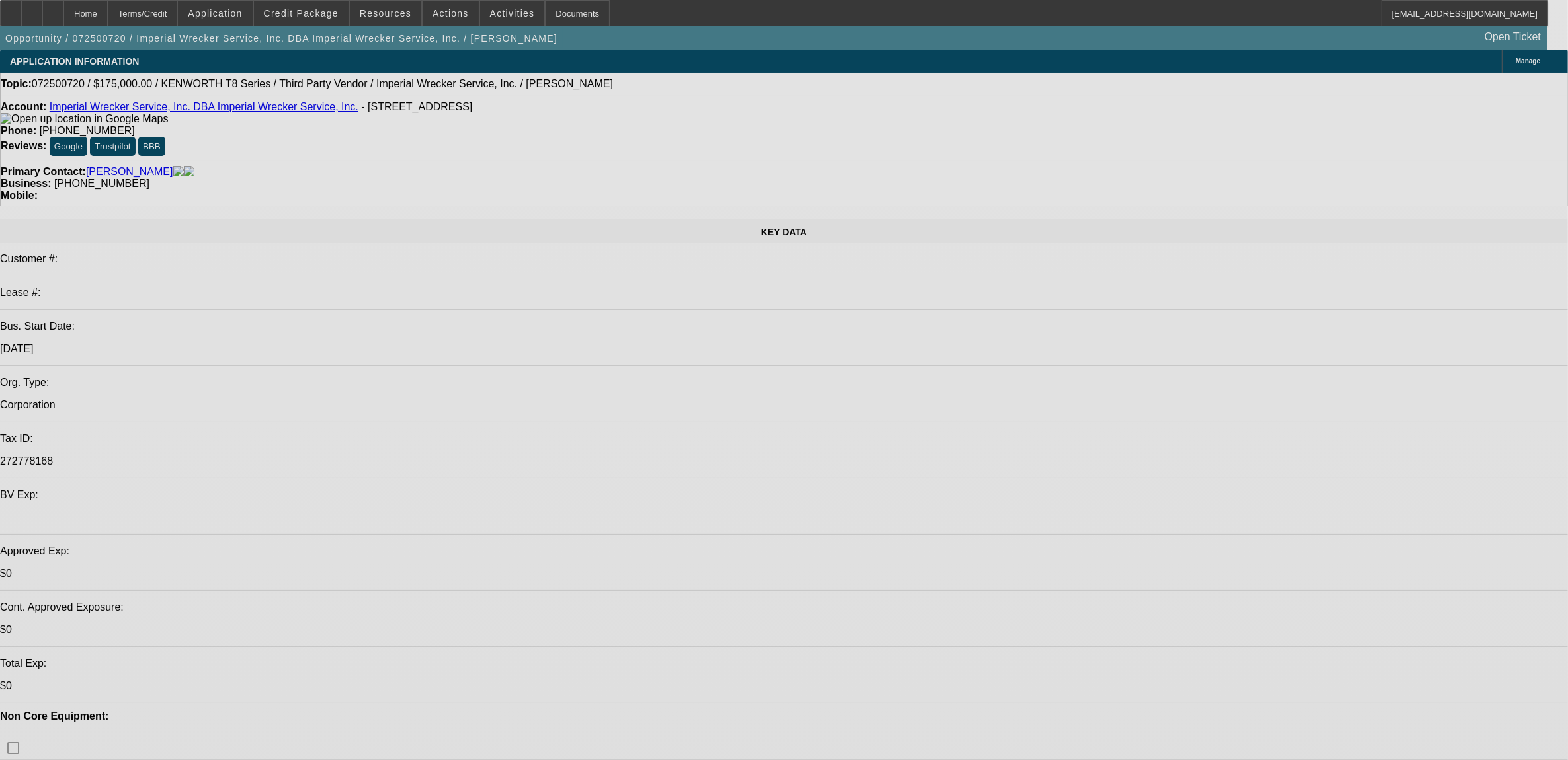
select select "0"
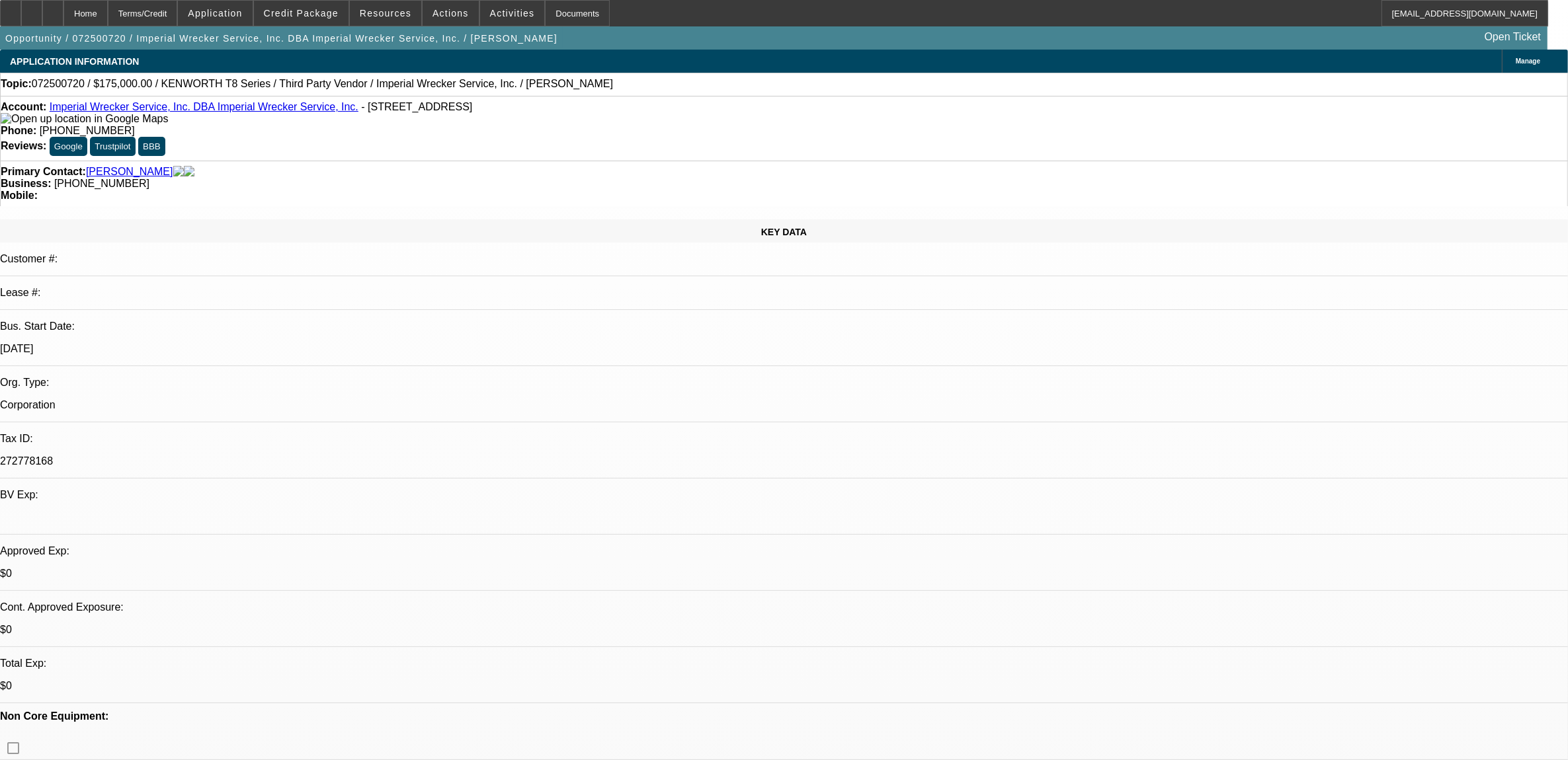
select select "0"
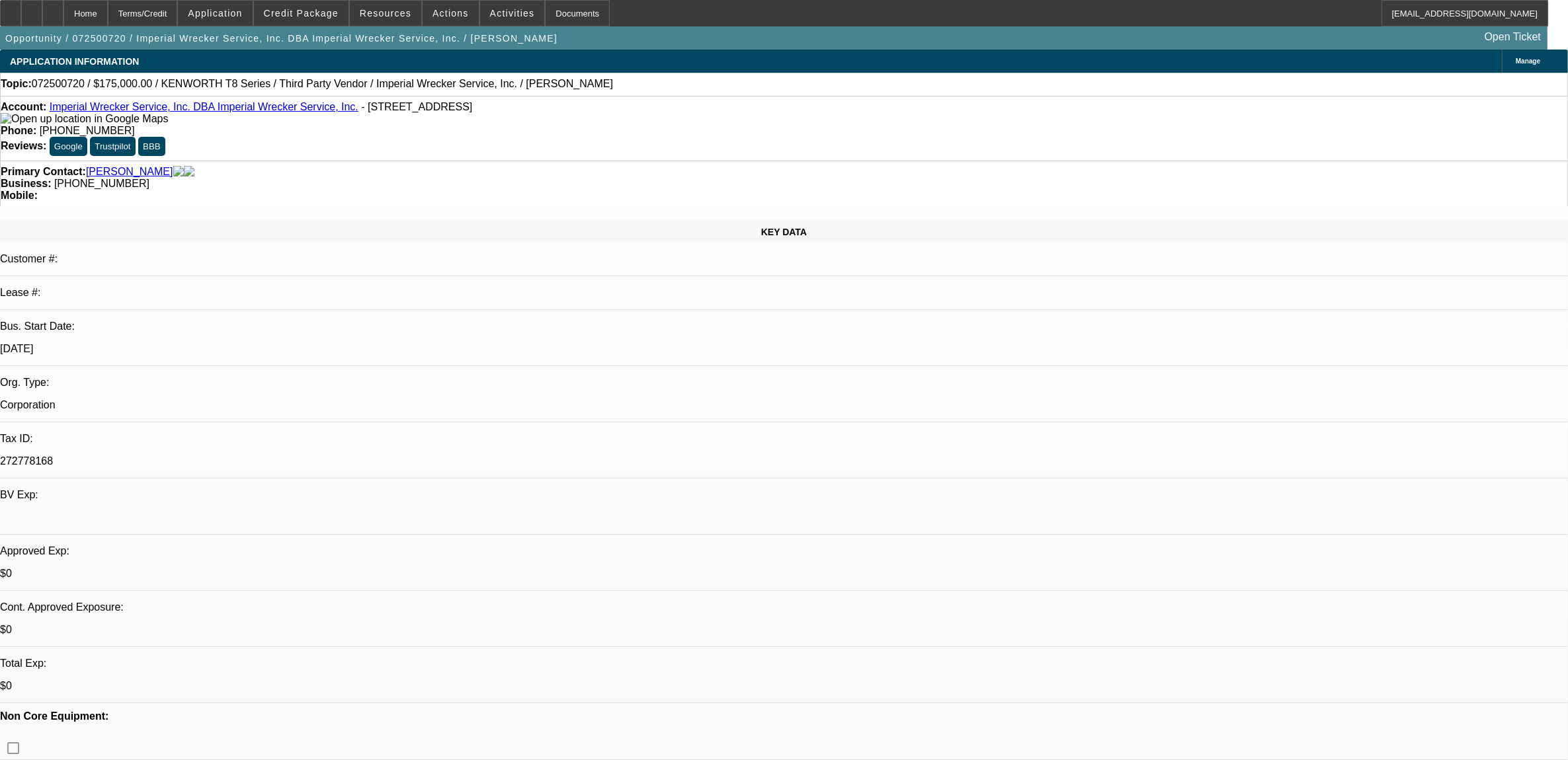
select select "0"
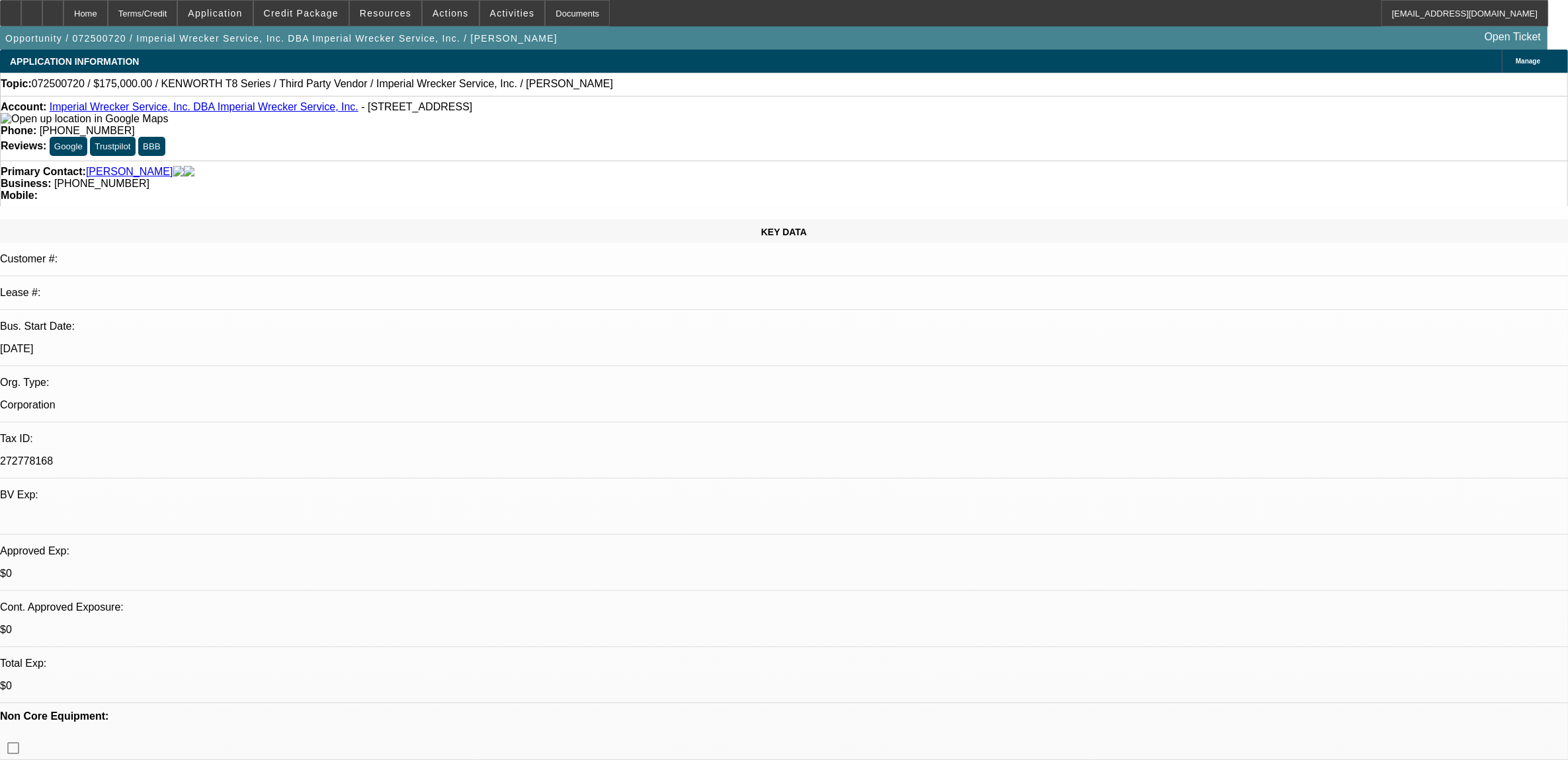
select select "0"
select select "1"
select select "3"
select select "6"
select select "1"
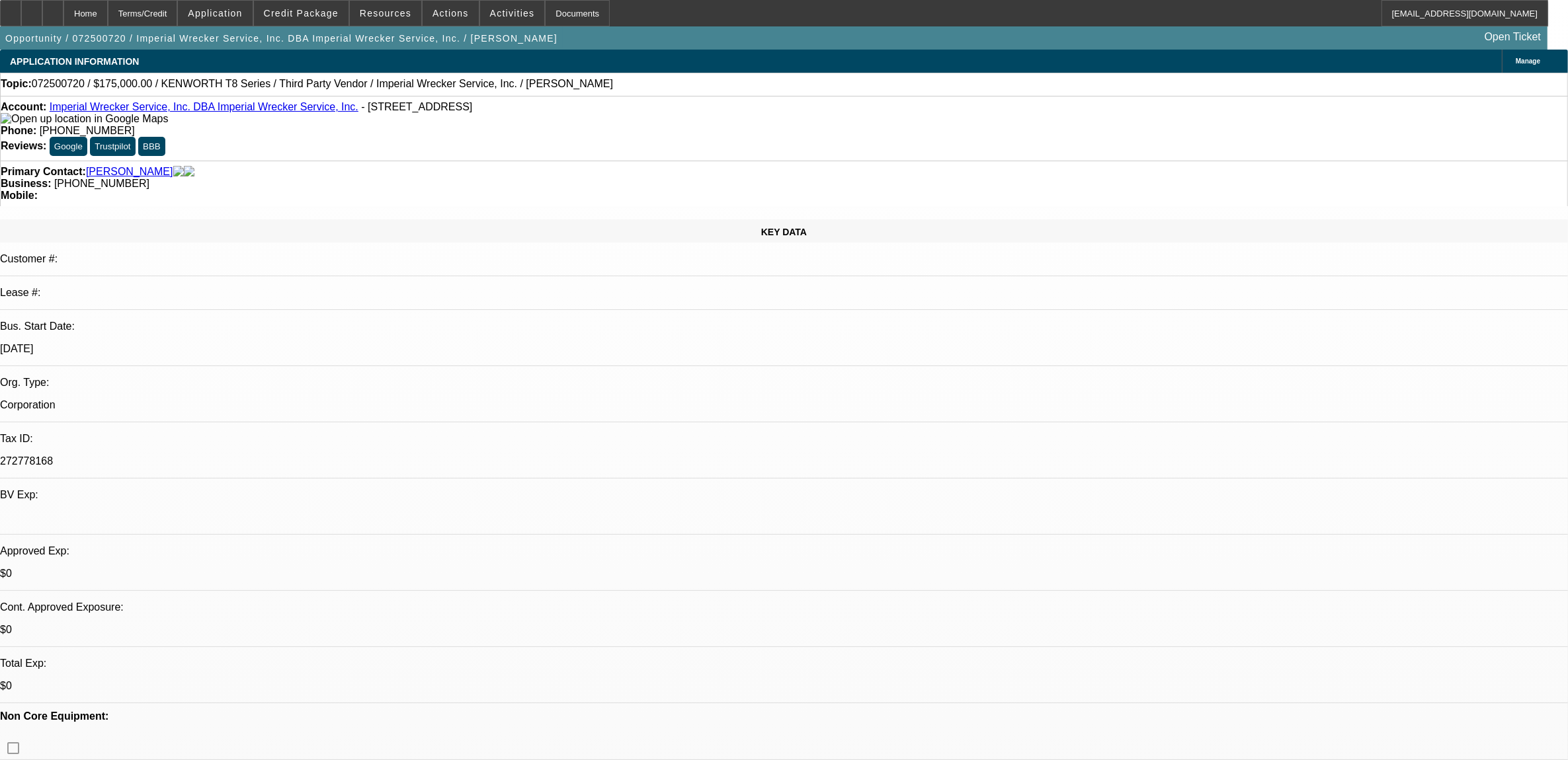
select select "2"
select select "6"
select select "1"
select select "2"
select select "6"
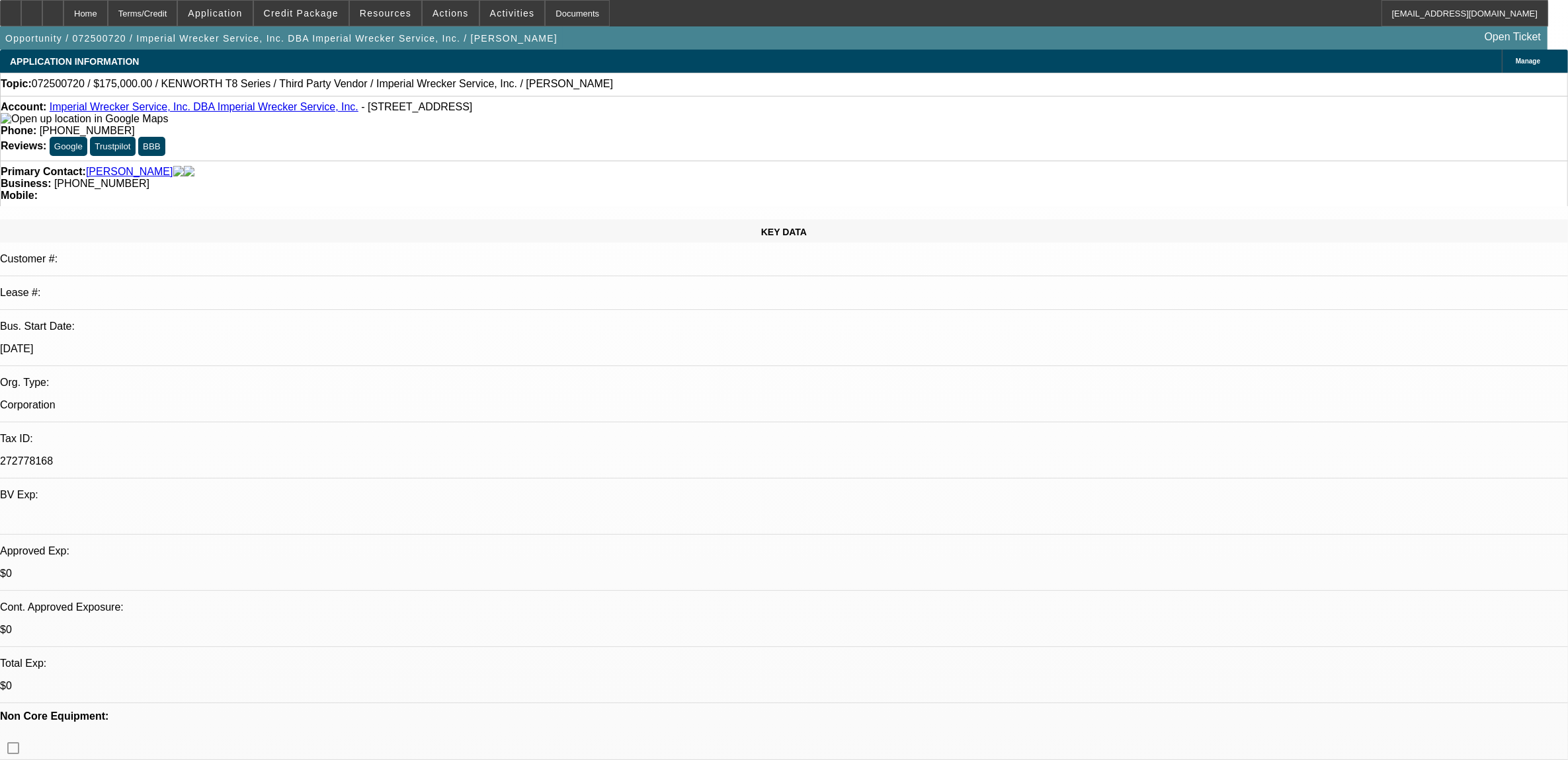
select select "1"
select select "2"
select select "6"
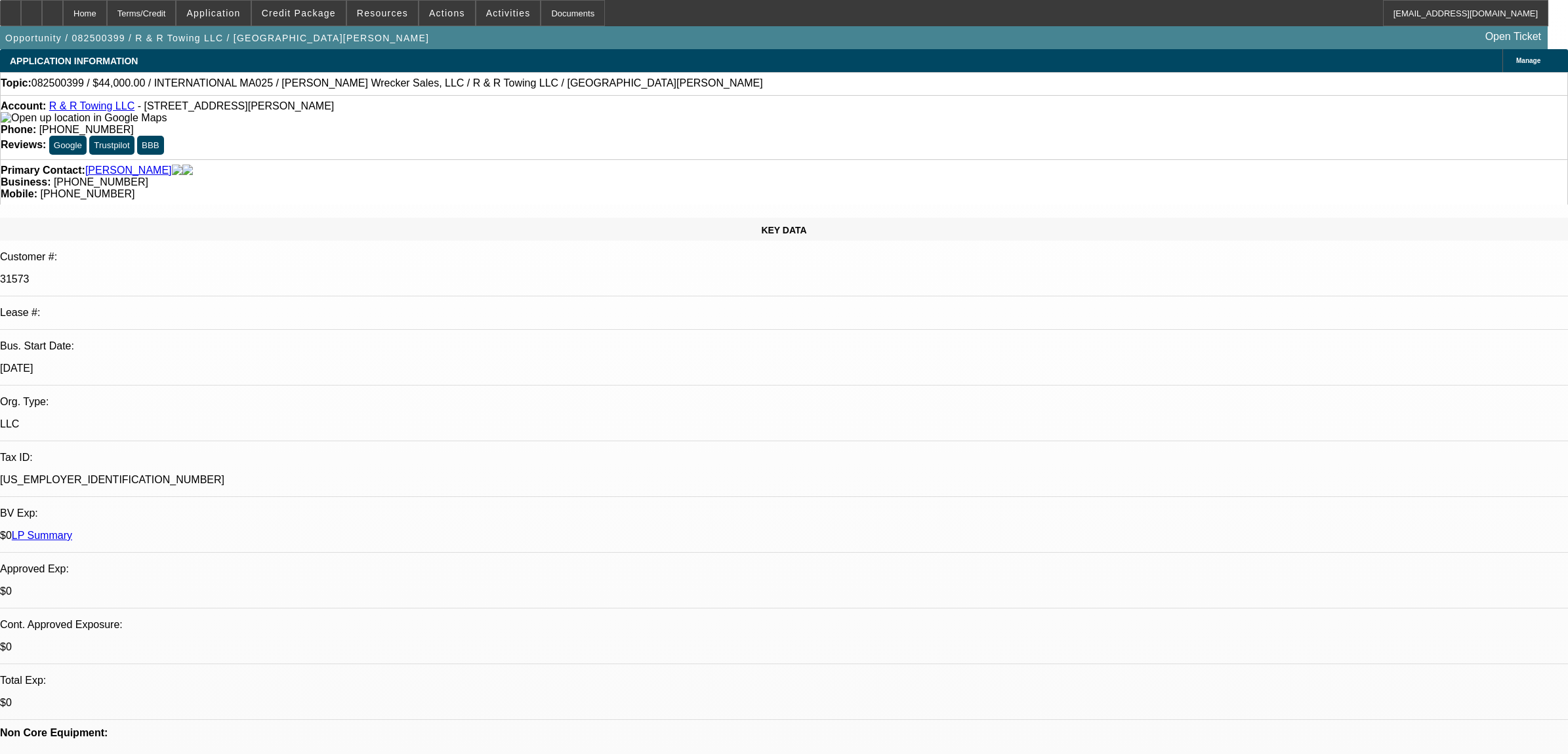
select select "0"
select select "3"
select select "0"
select select "6"
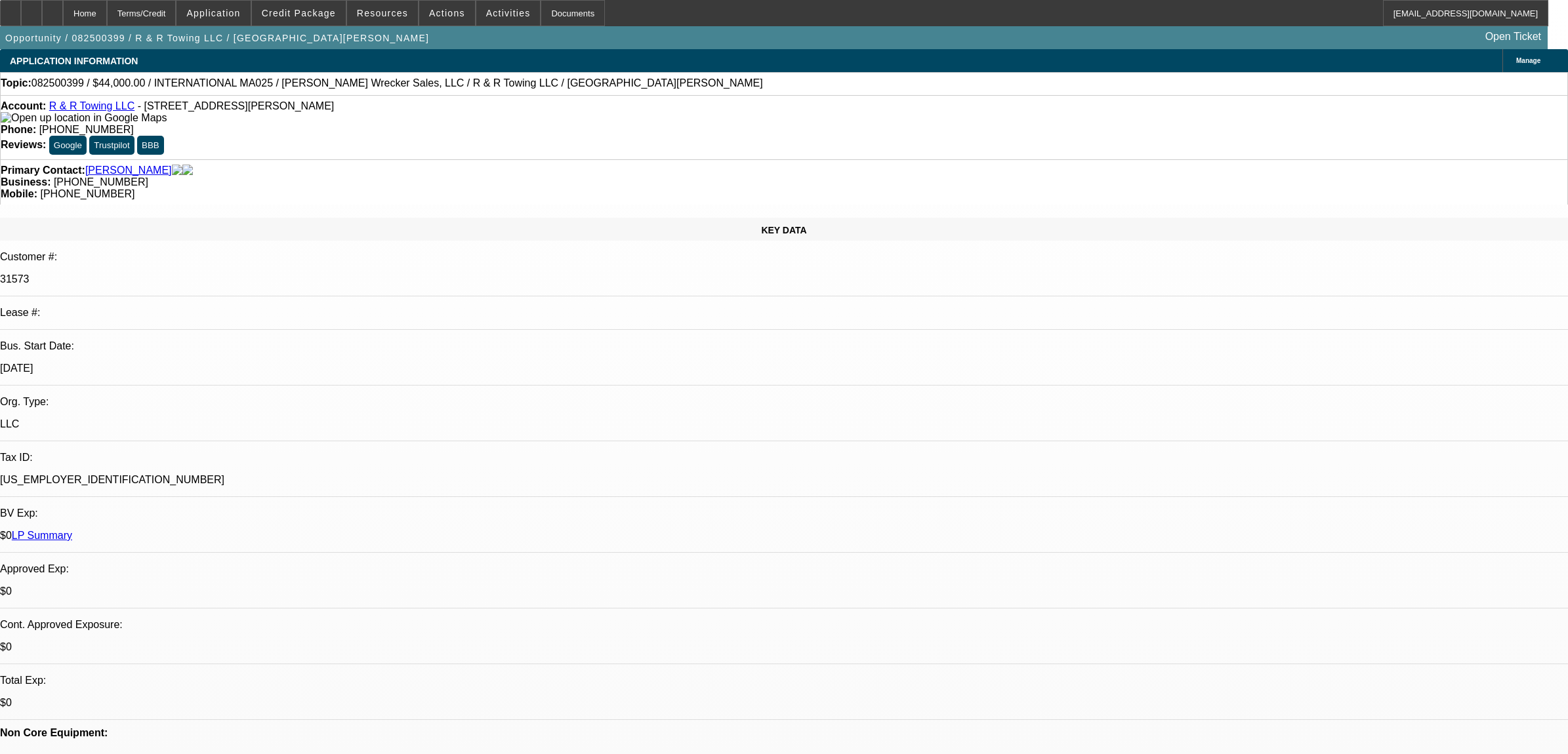
select select "0"
select select "2"
select select "0"
select select "6"
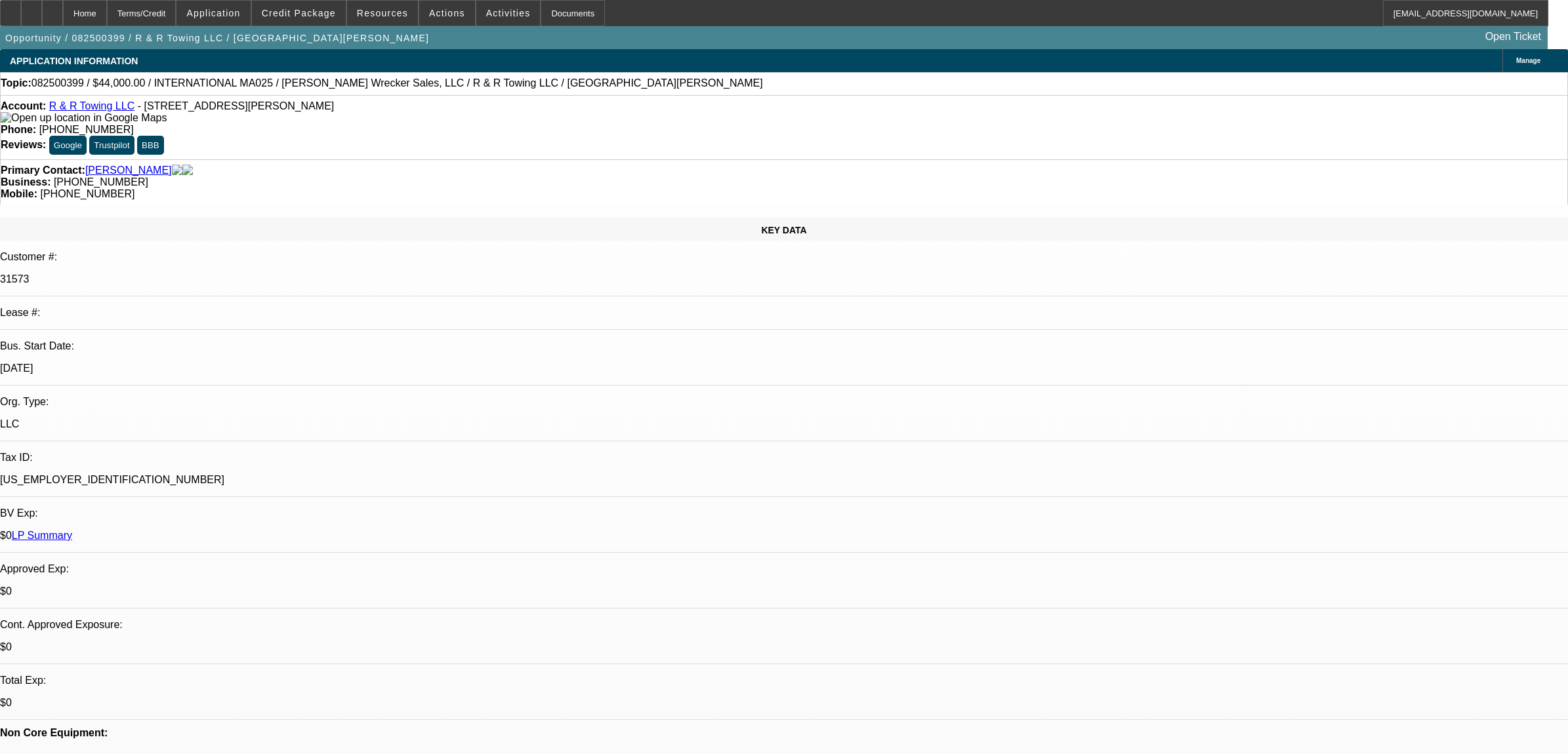
select select "0"
select select "2"
select select "0"
select select "6"
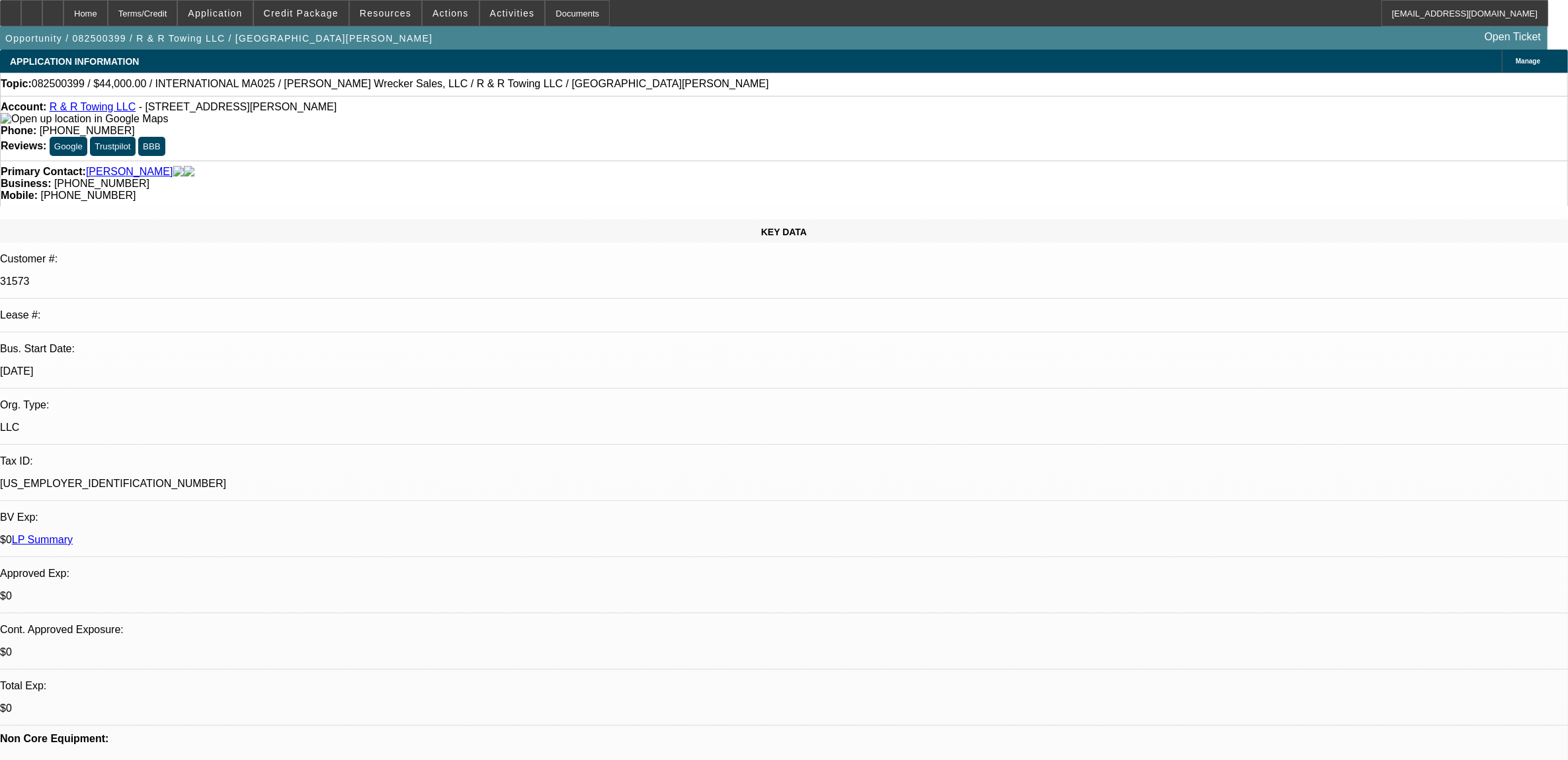
select select "0"
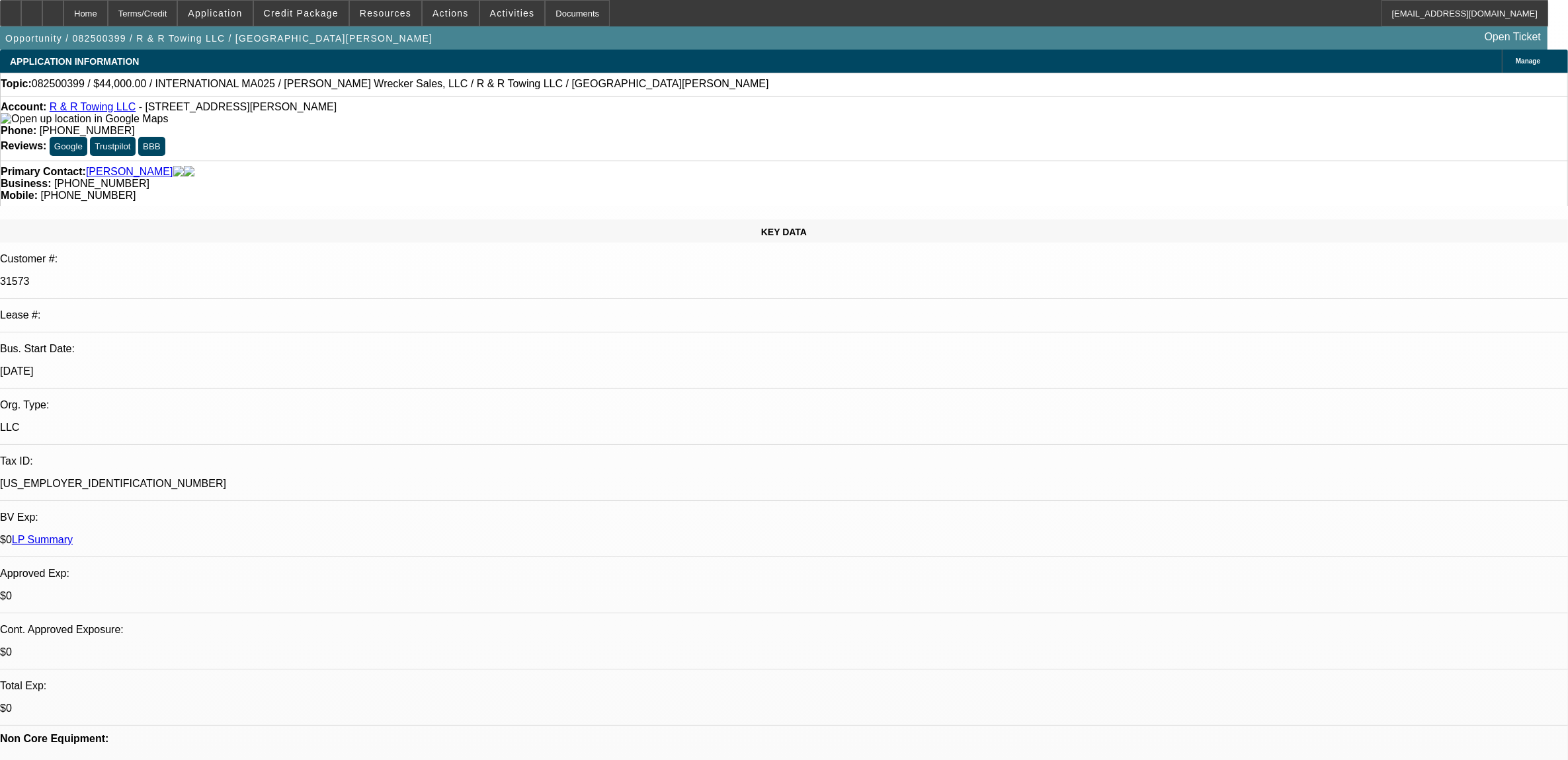
select select "0"
select select "1"
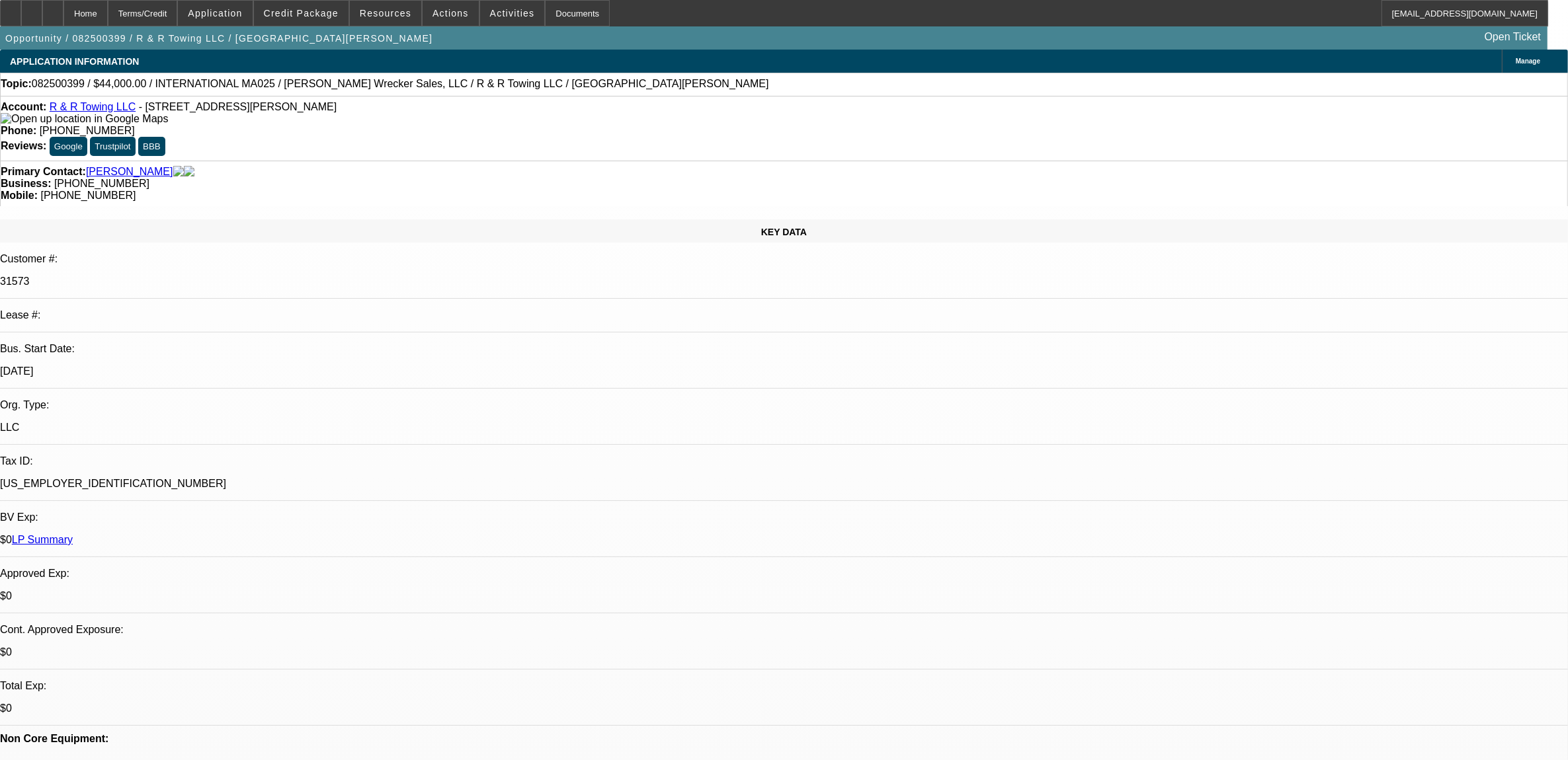
select select "3"
select select "1"
select select "2"
select select "1"
select select "2"
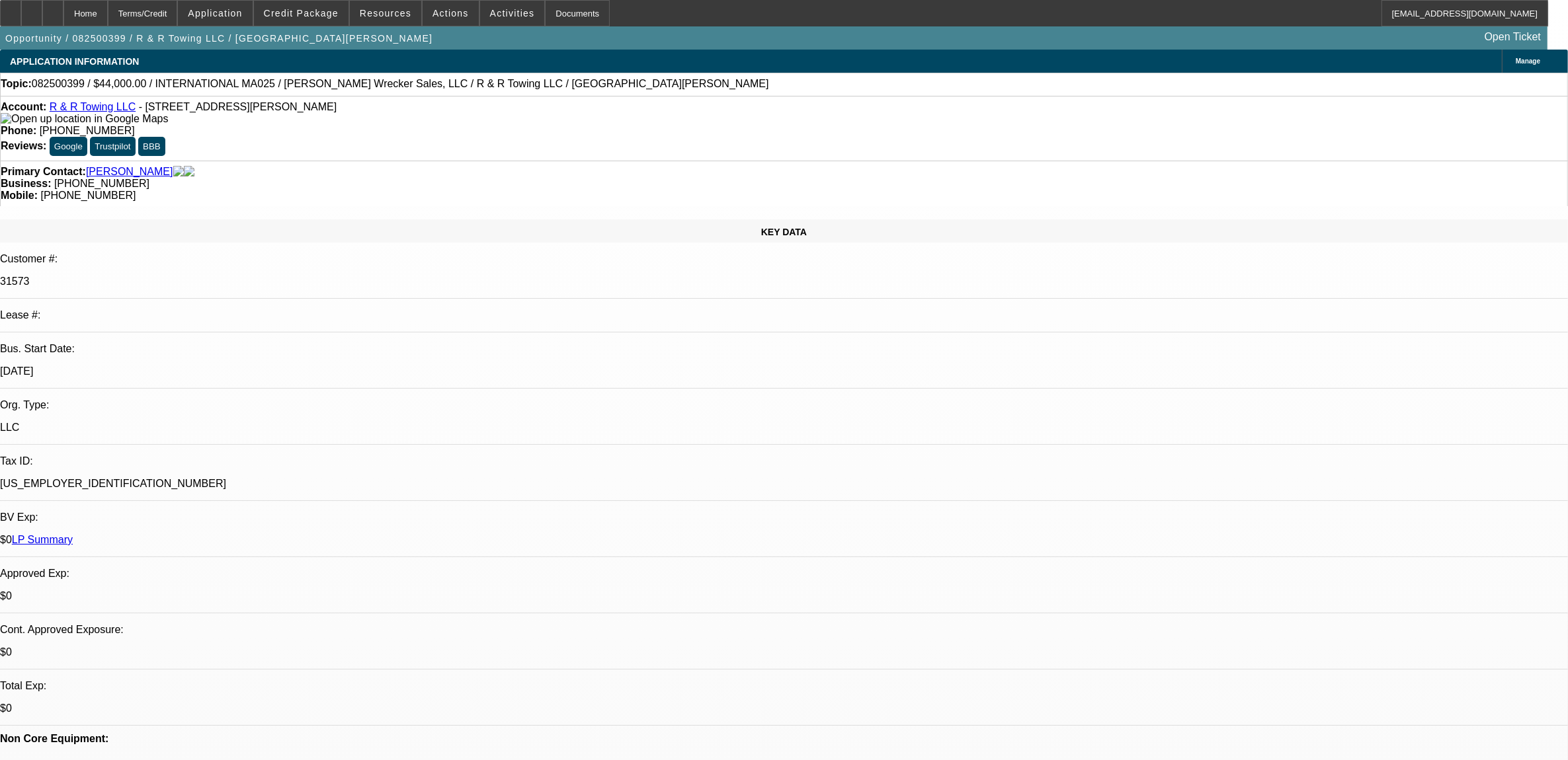
select select "6"
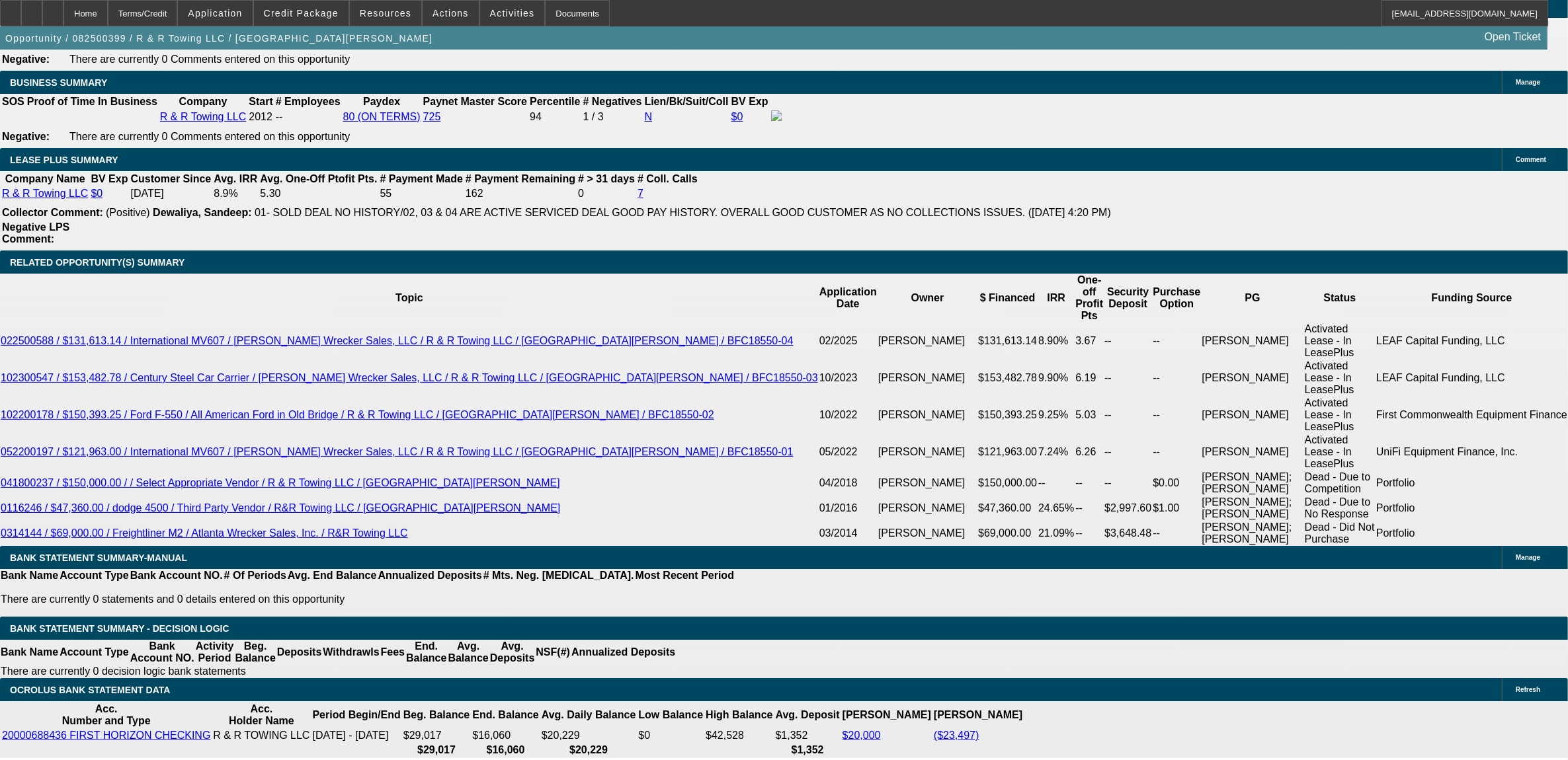
scroll to position [2231, 0]
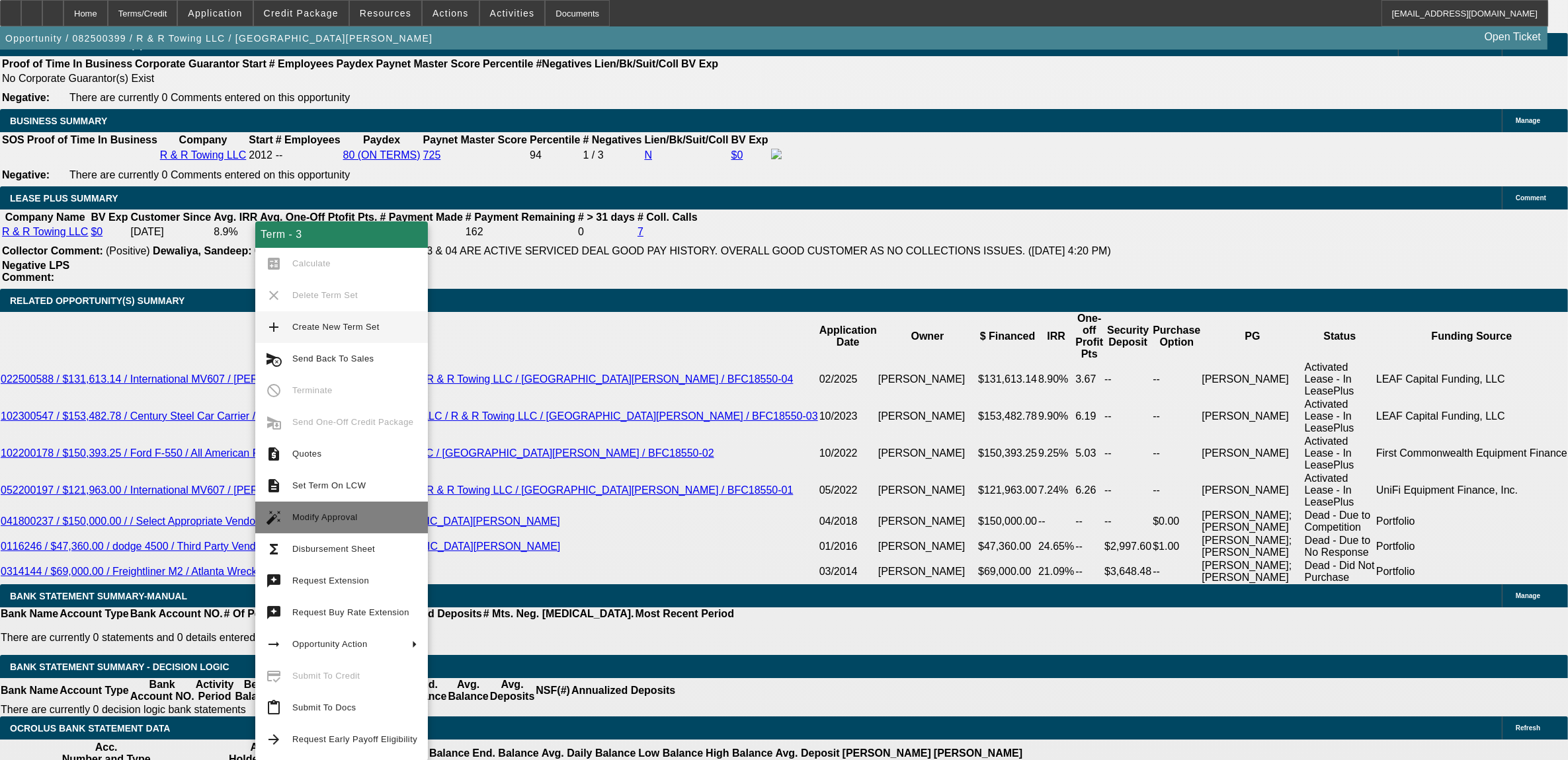
click at [327, 503] on button "auto_fix_high Modify Approval" at bounding box center [341, 517] width 172 height 32
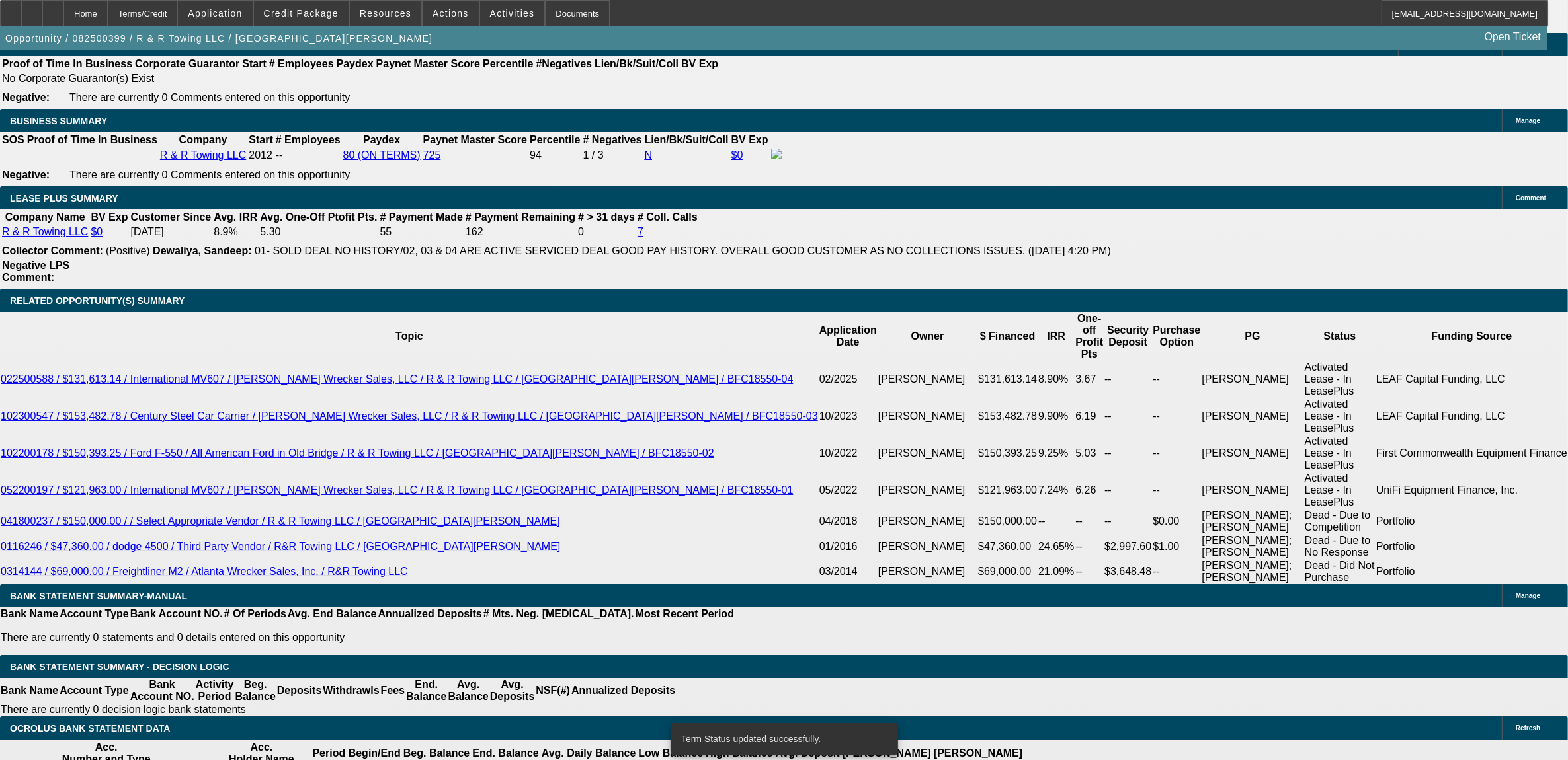
select select "0"
select select "3"
select select "0"
select select "6"
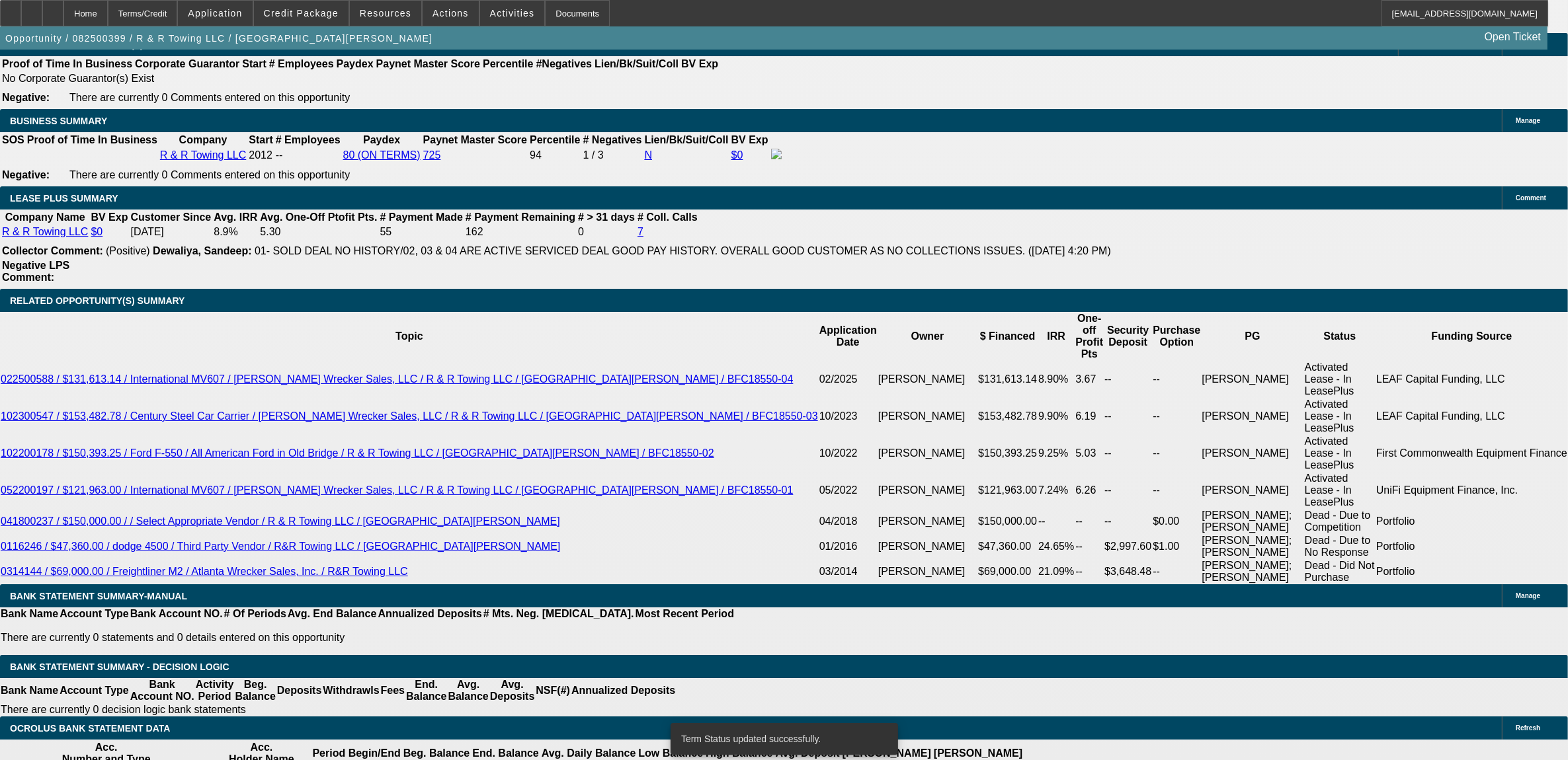
select select "0"
select select "3"
select select "0"
select select "6"
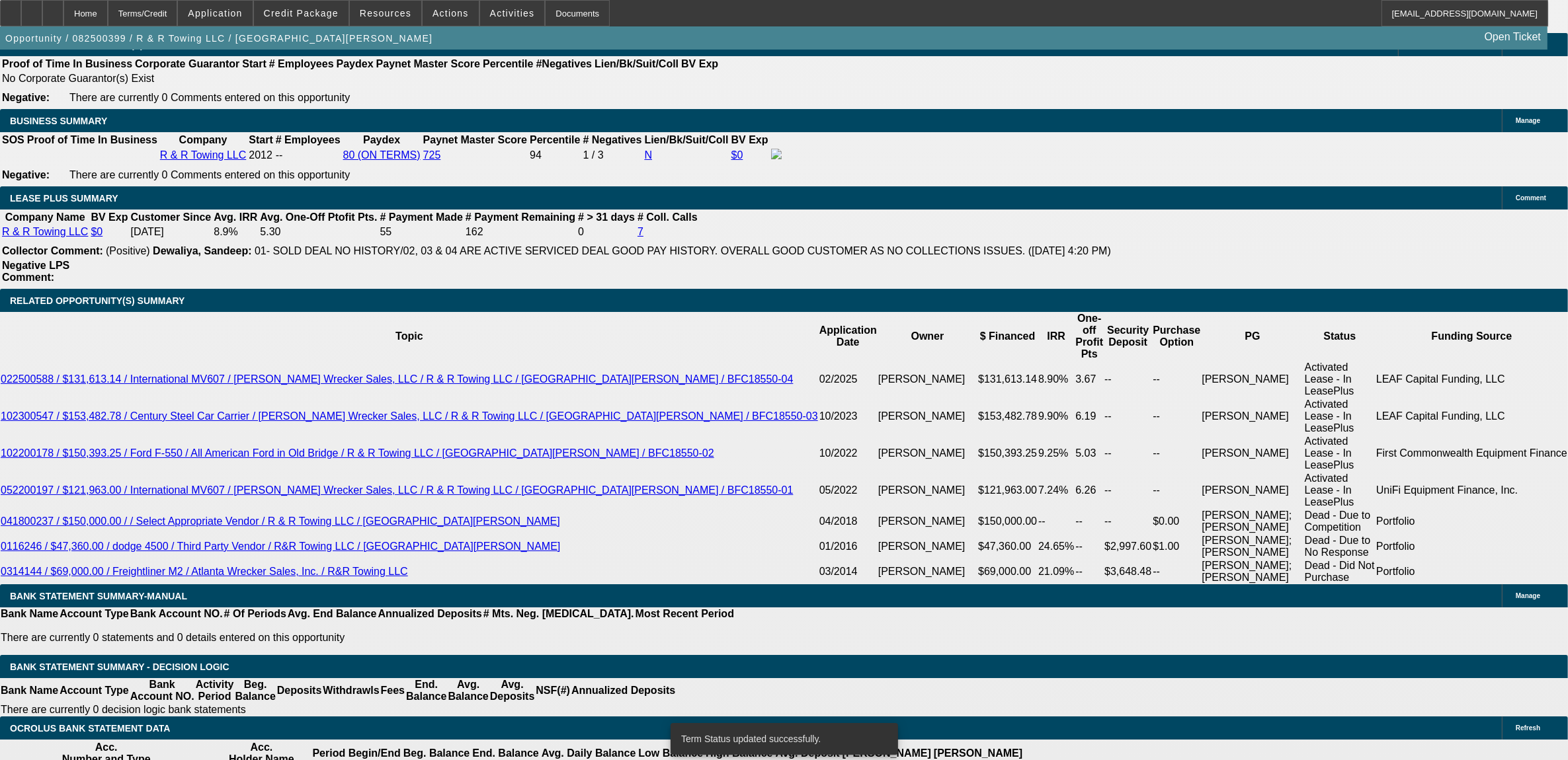
select select "0"
select select "2"
select select "0"
select select "6"
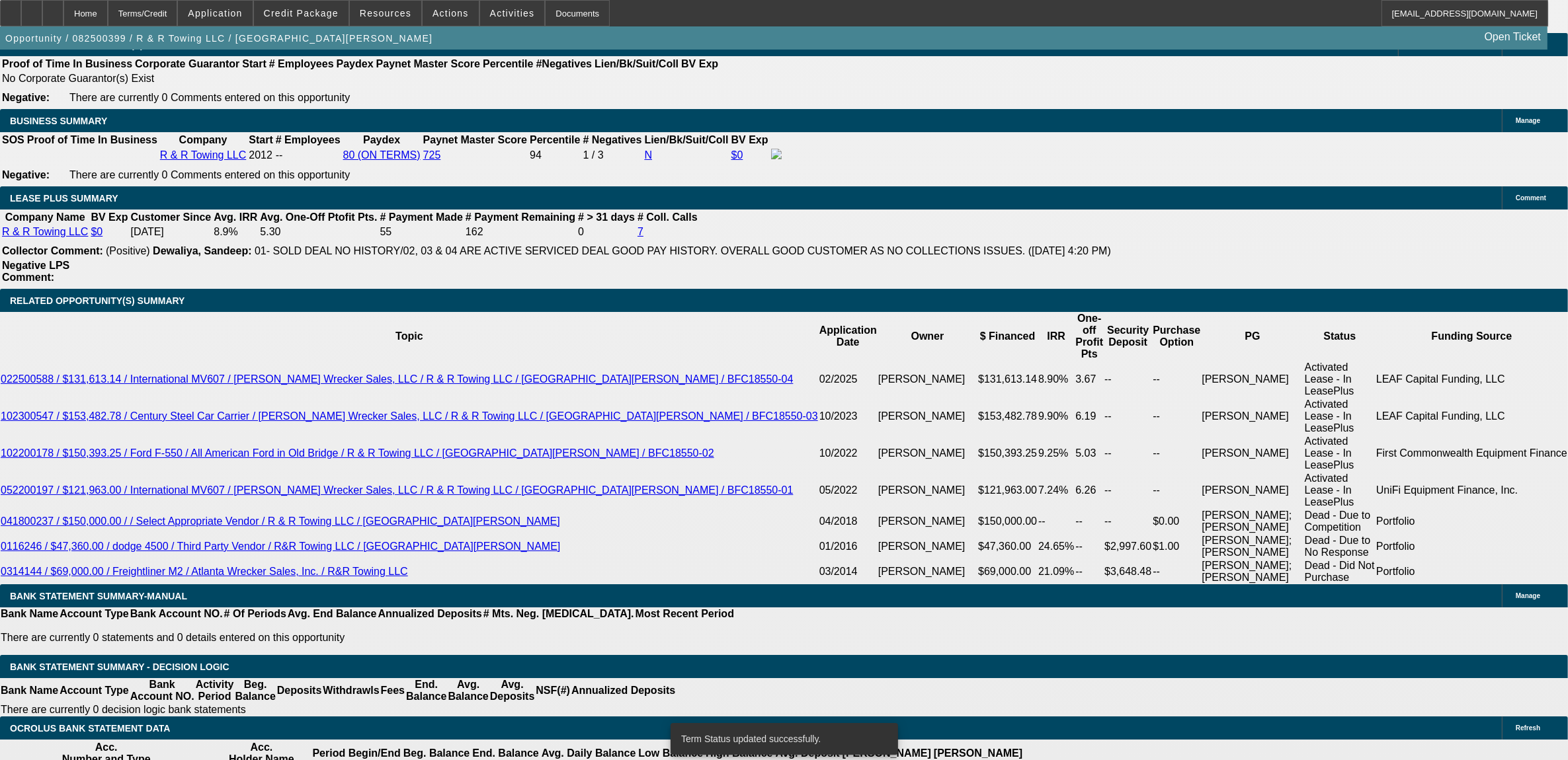
select select "0"
select select "2"
select select "0"
select select "6"
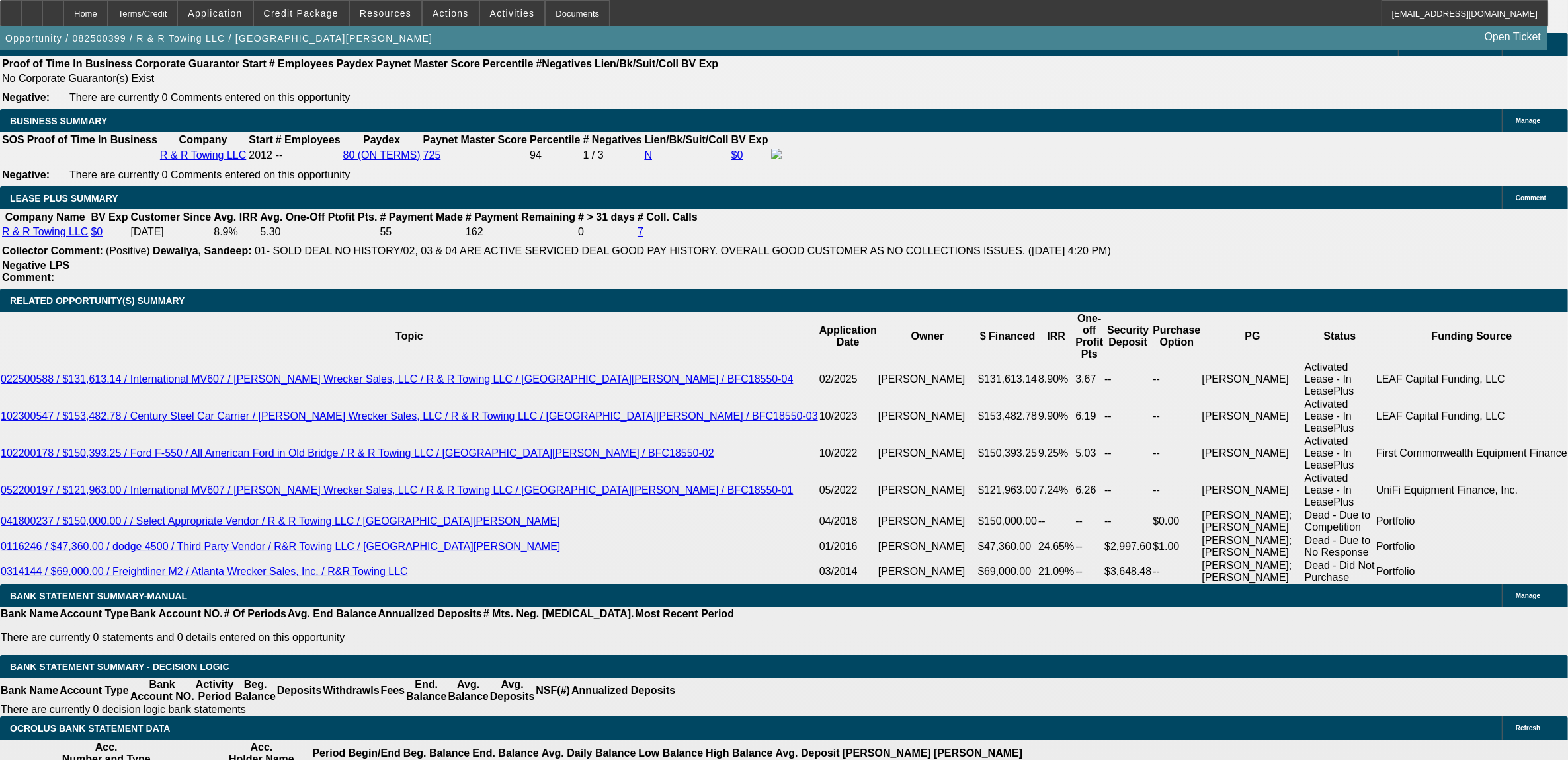
select select "1"
type input "UNKNOWN"
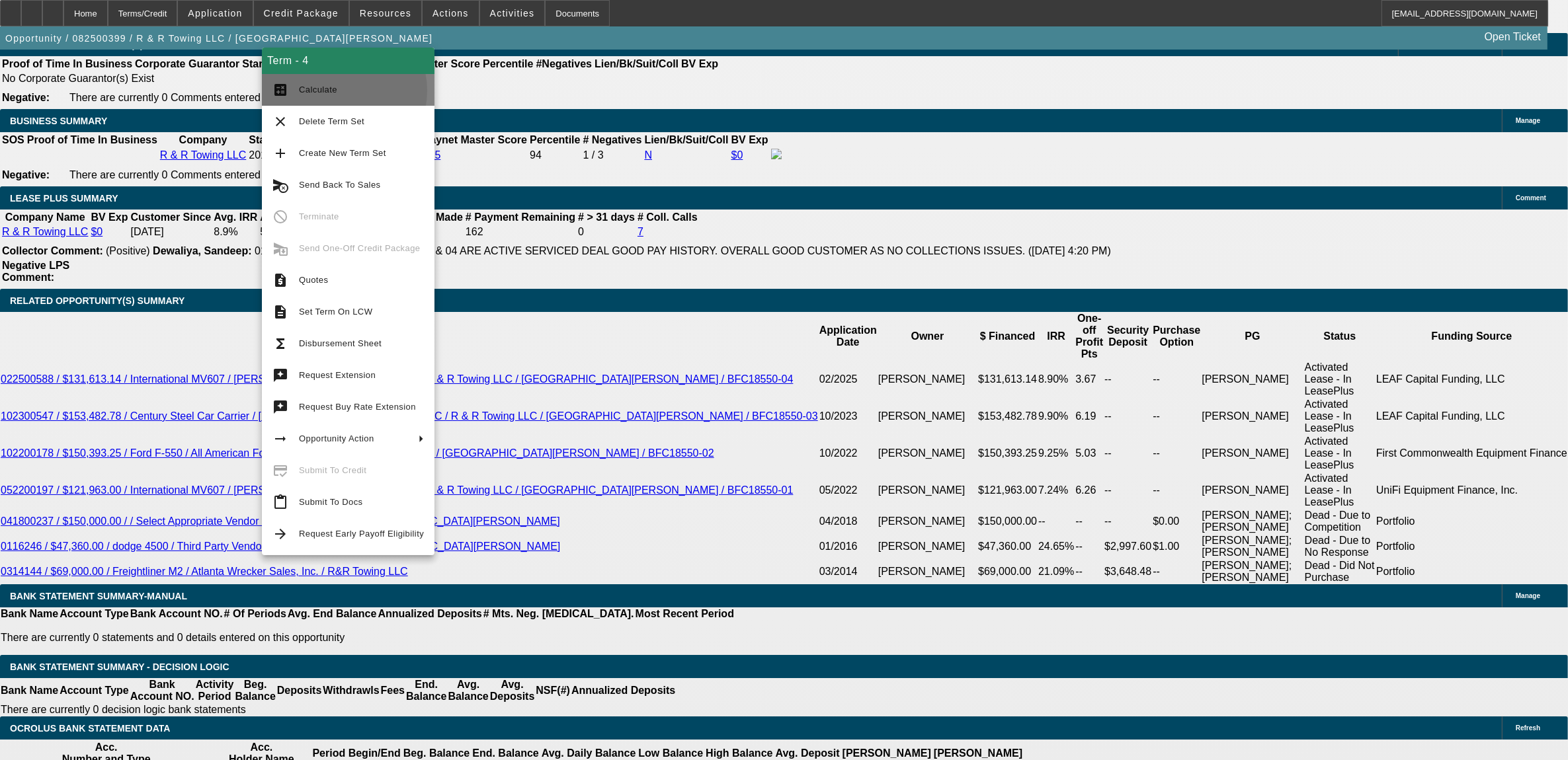
click at [332, 90] on span "Calculate" at bounding box center [318, 89] width 39 height 10
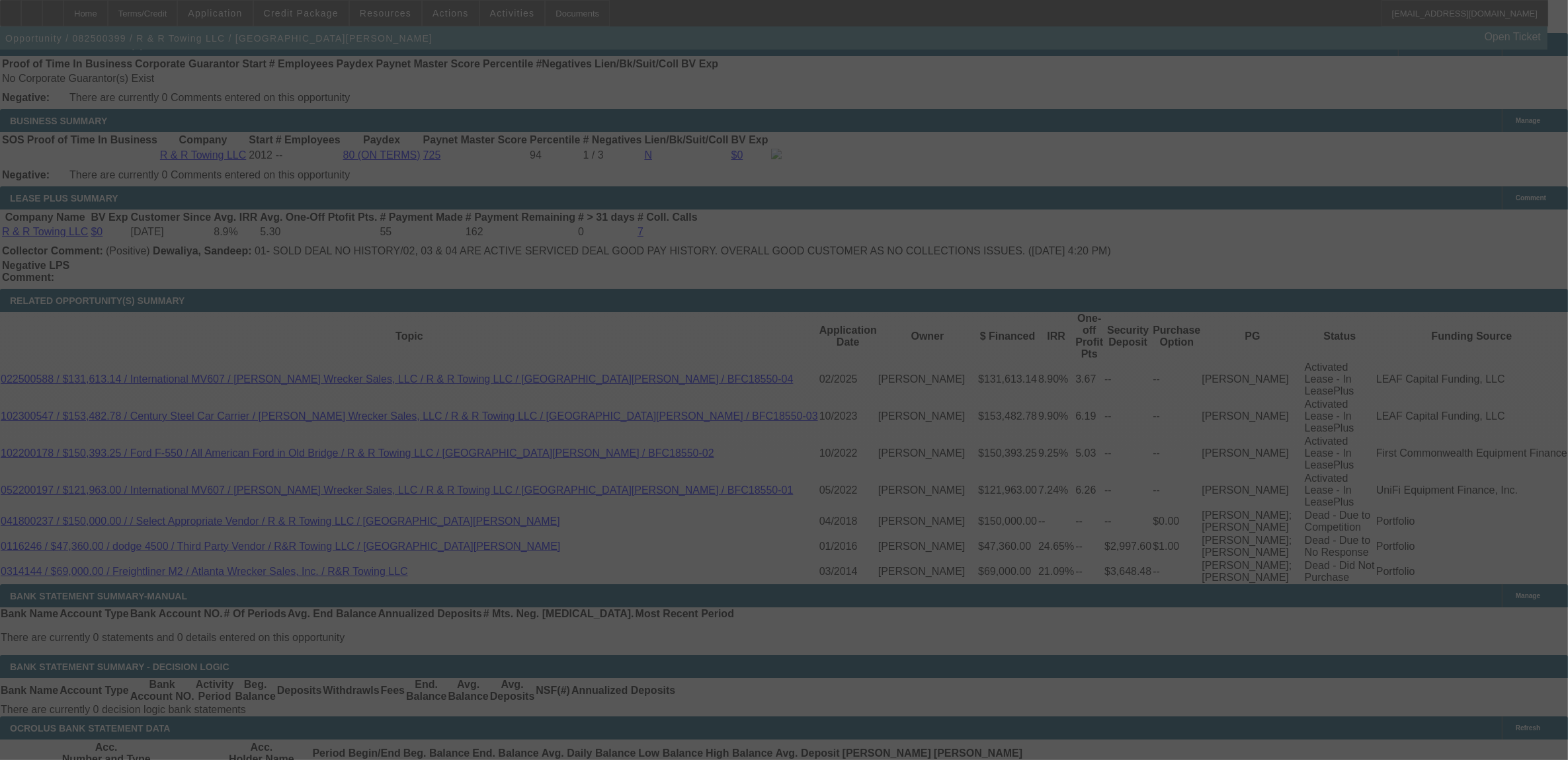
select select "0"
select select "6"
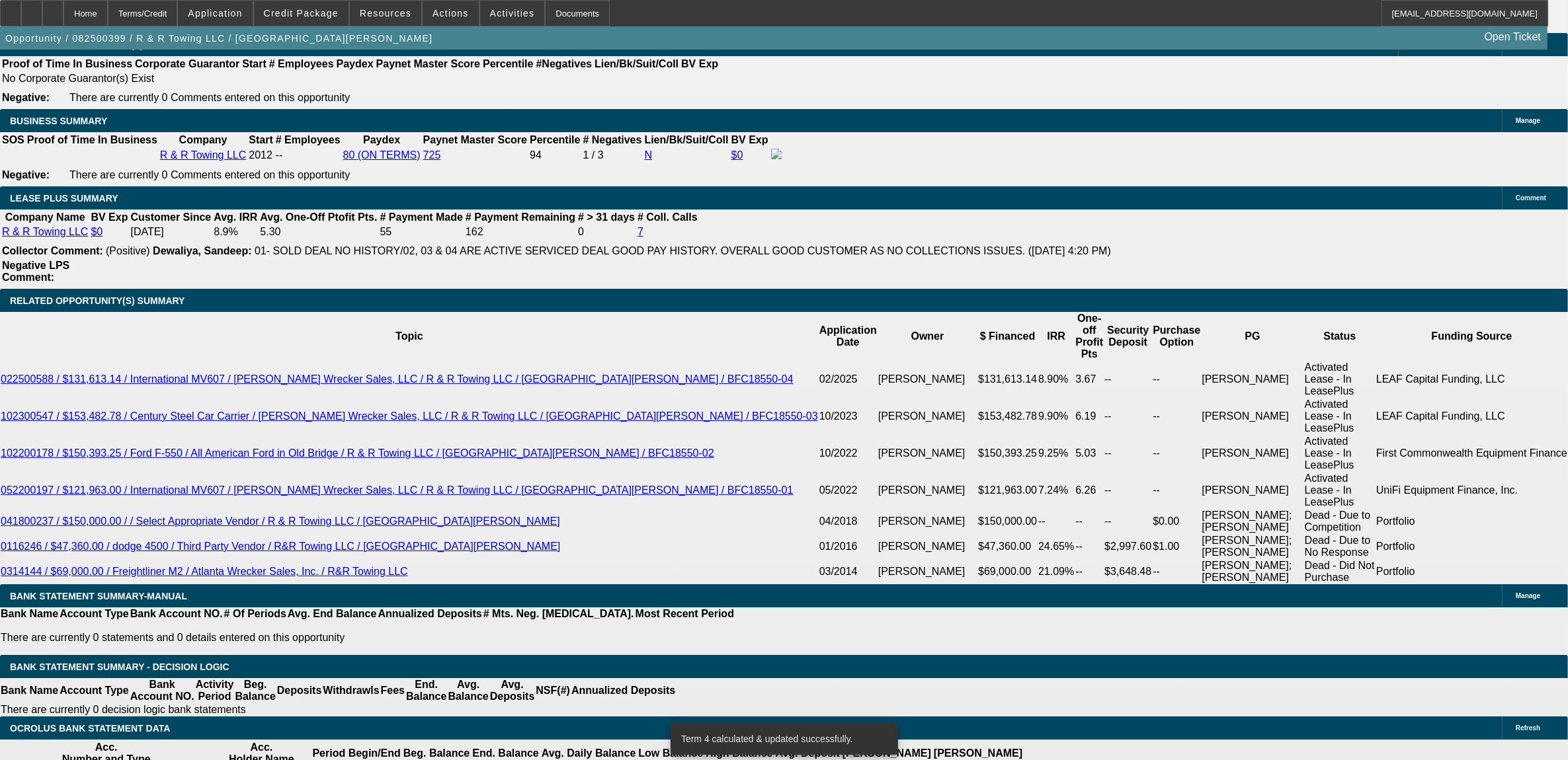
type input "UNKNOWN"
type input "16"
type input "$1,485.69"
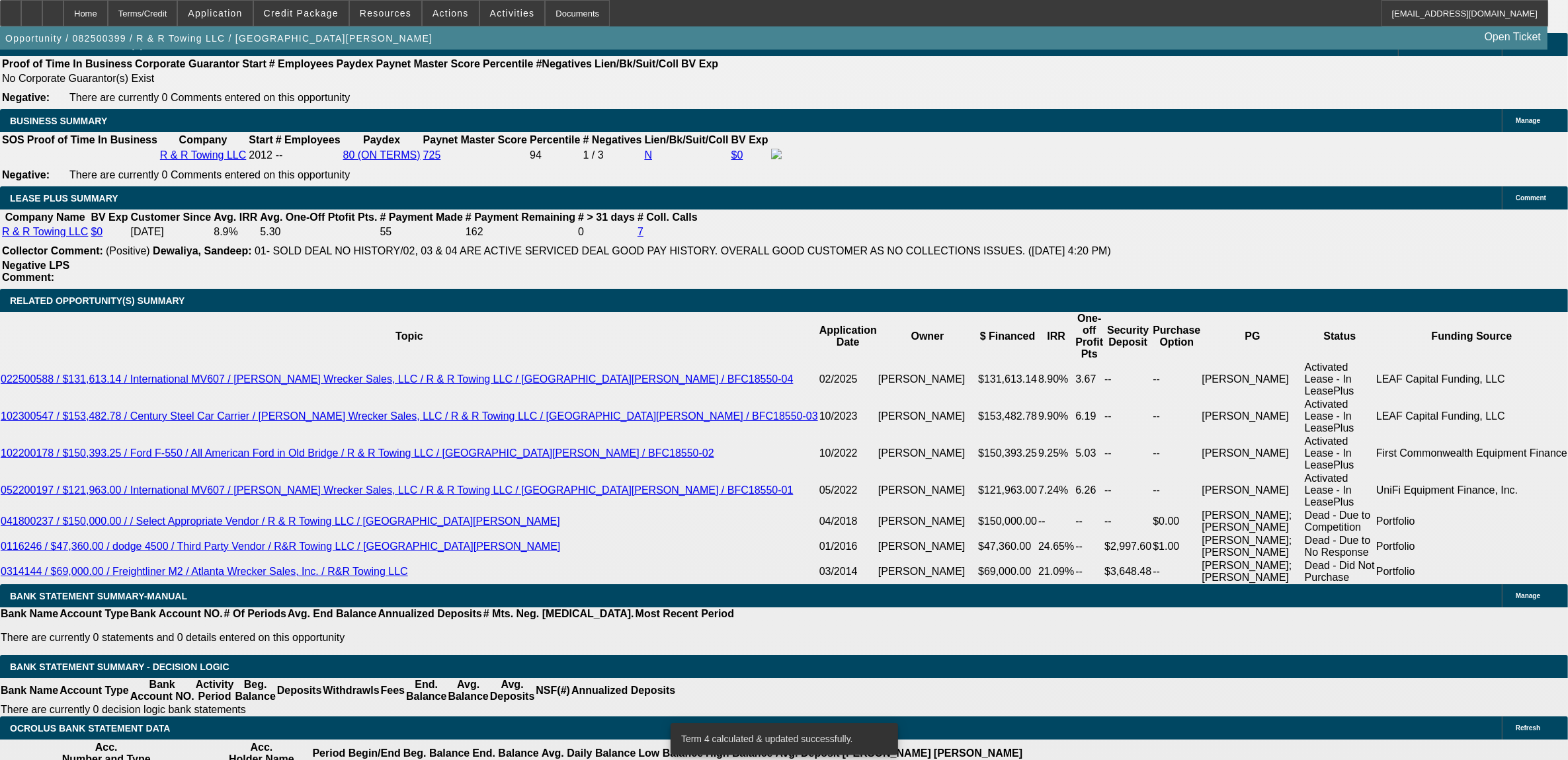
type input "16.5"
type input "$1,799.82"
type input "16.5"
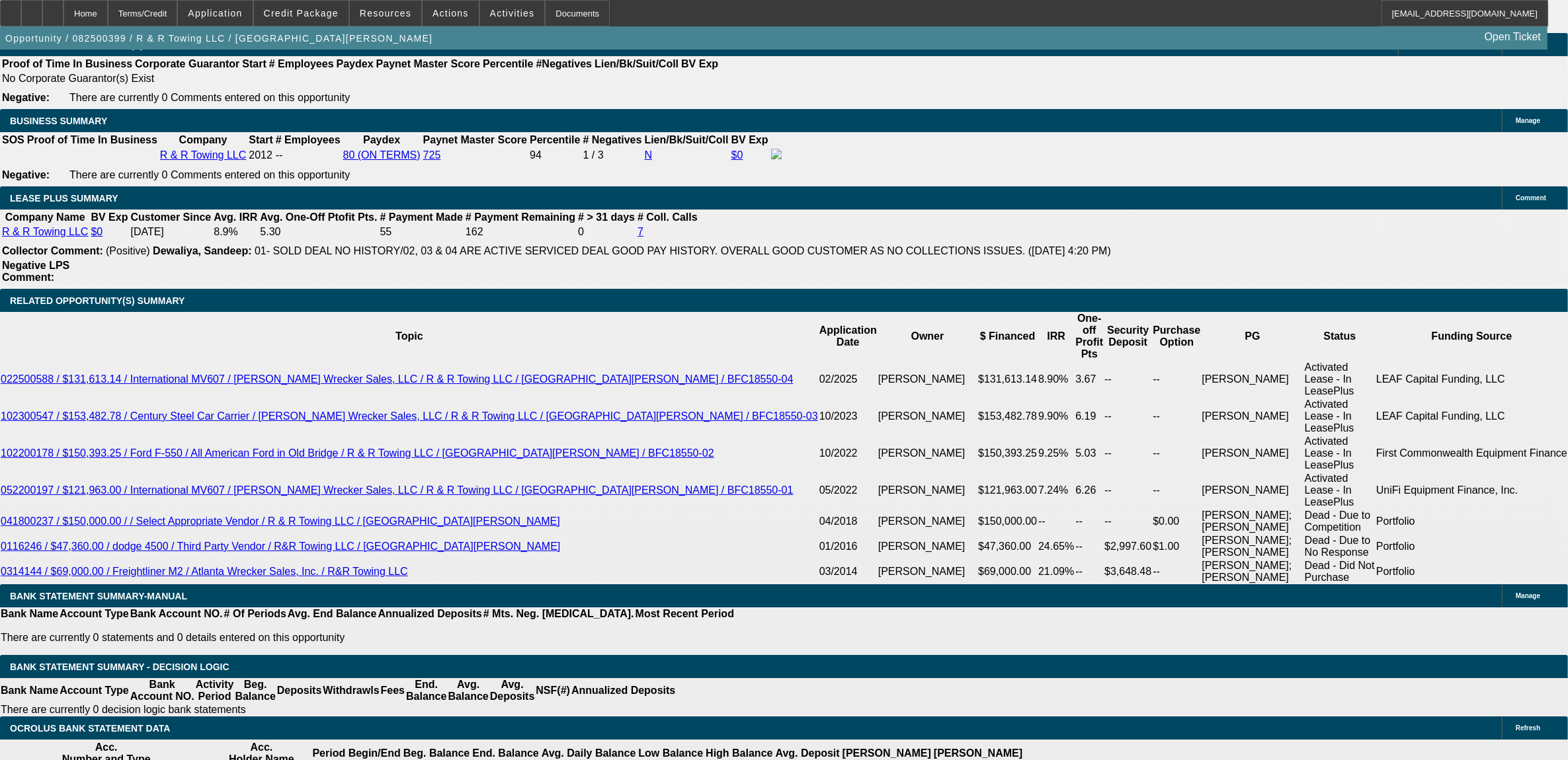
type input "1"
type input "1795"
type input "16.3"
type input "$1,795.00"
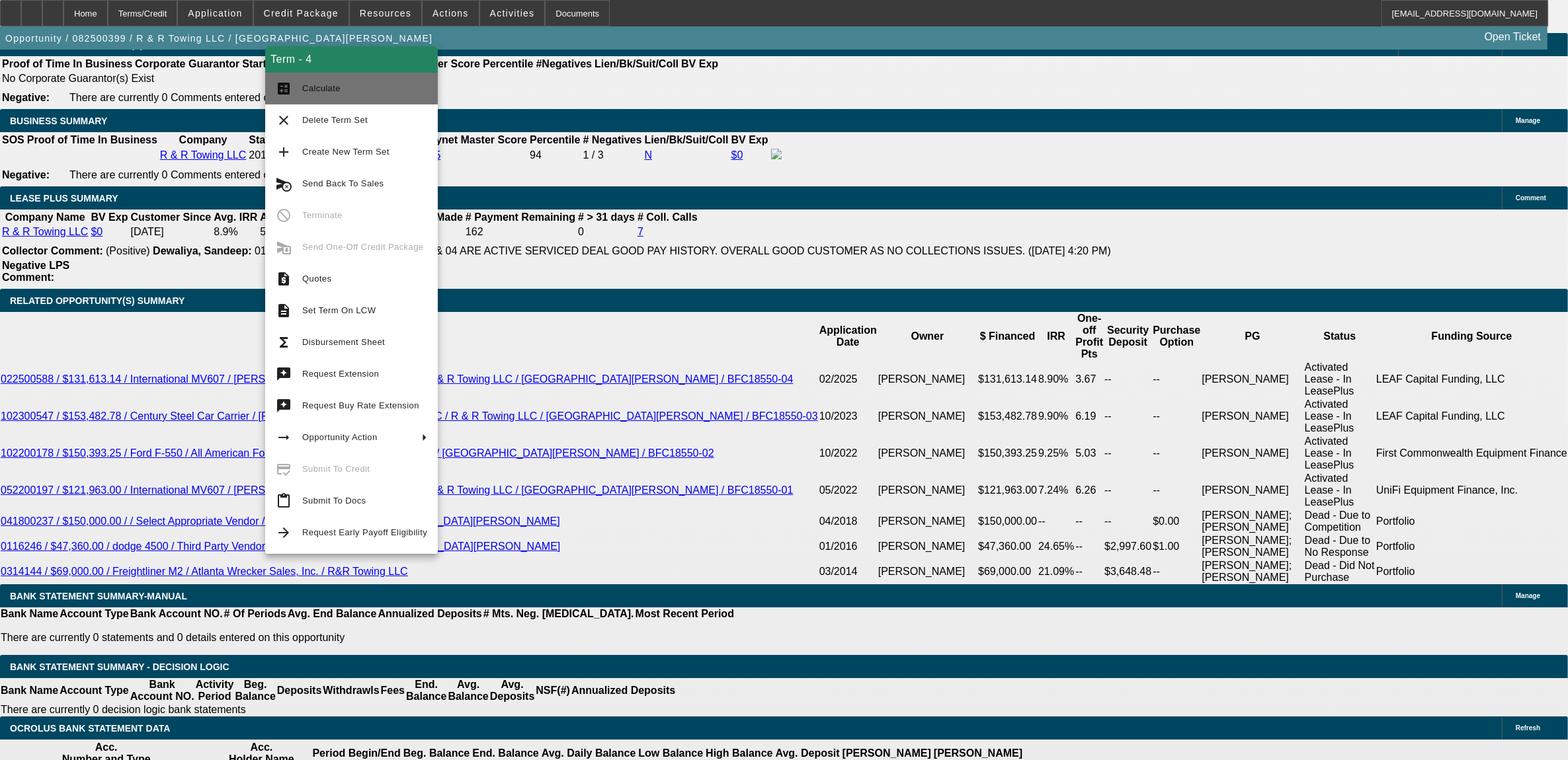
click at [352, 95] on span "Calculate" at bounding box center [364, 88] width 125 height 16
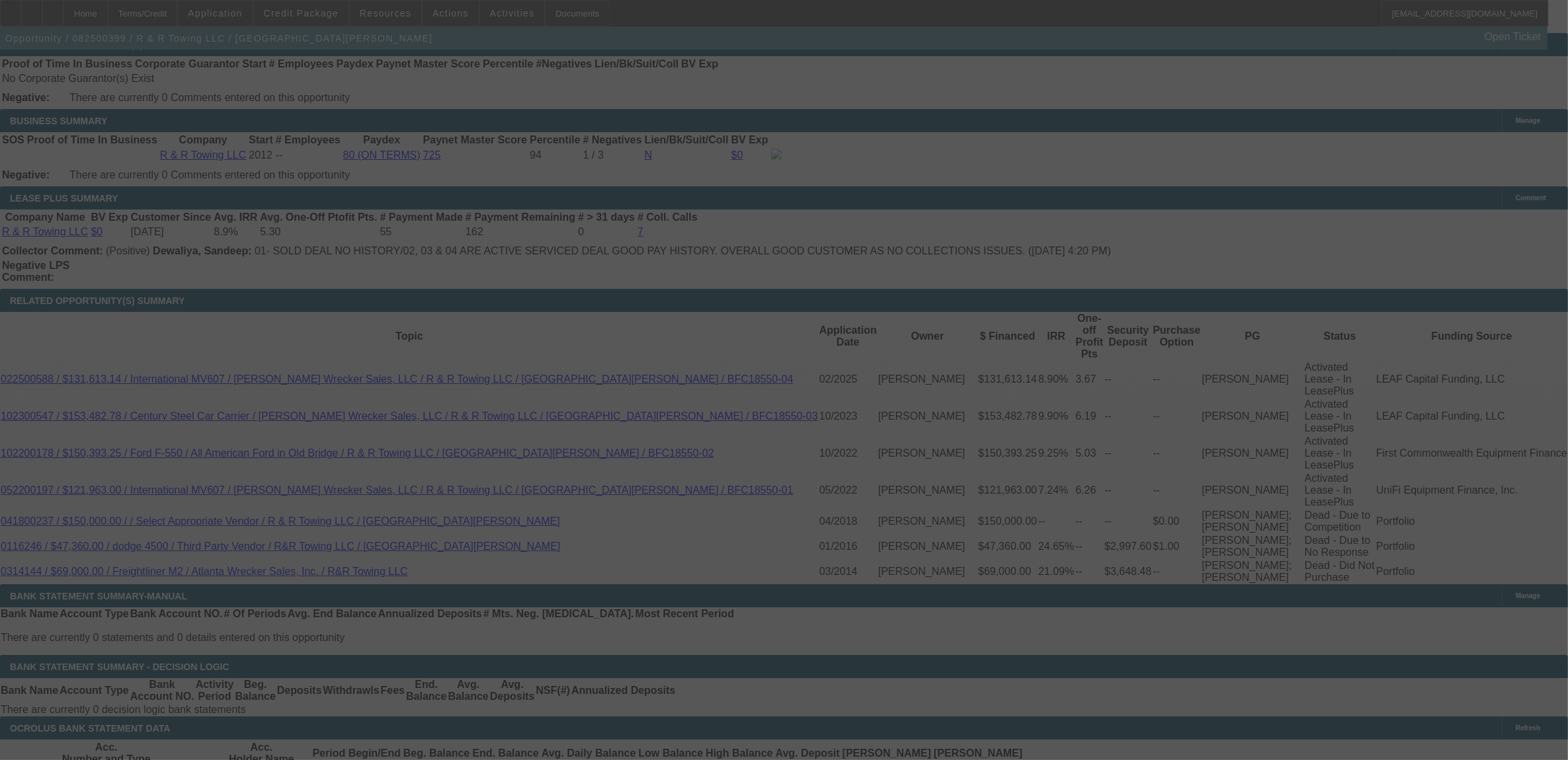
select select "0"
select select "6"
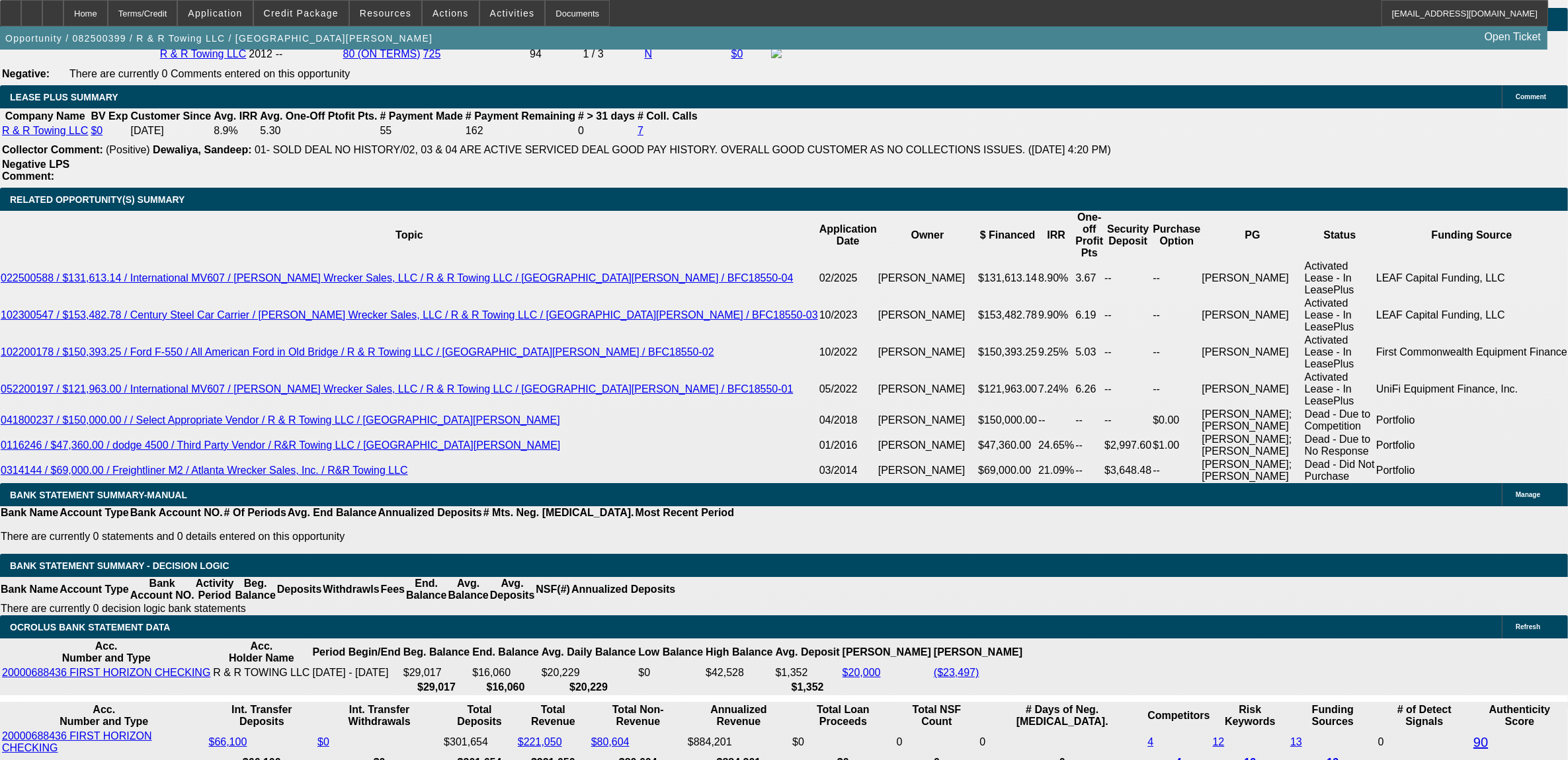
scroll to position [2479, 0]
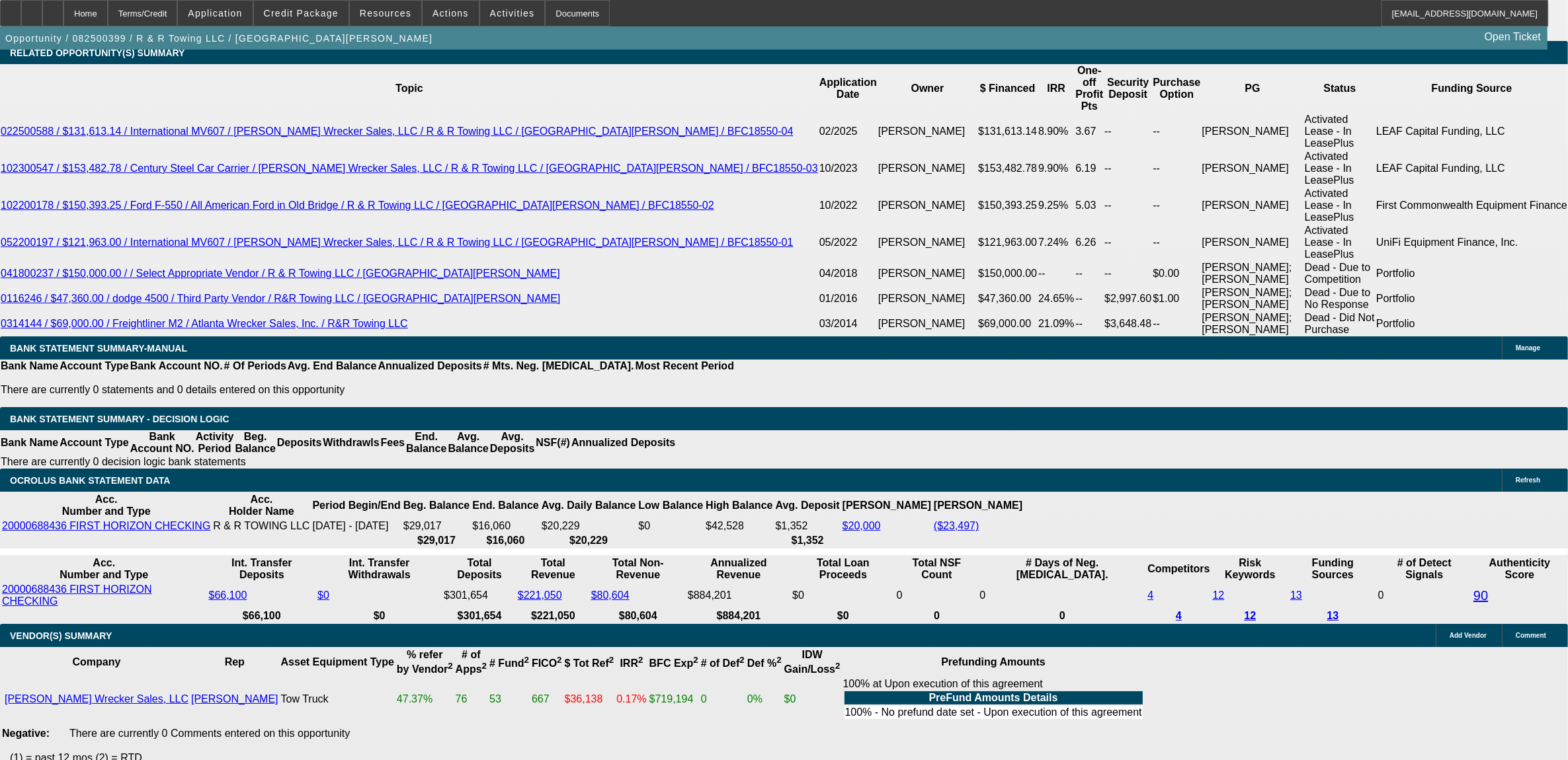
click at [328, 12] on span "Credit Package" at bounding box center [300, 12] width 74 height 10
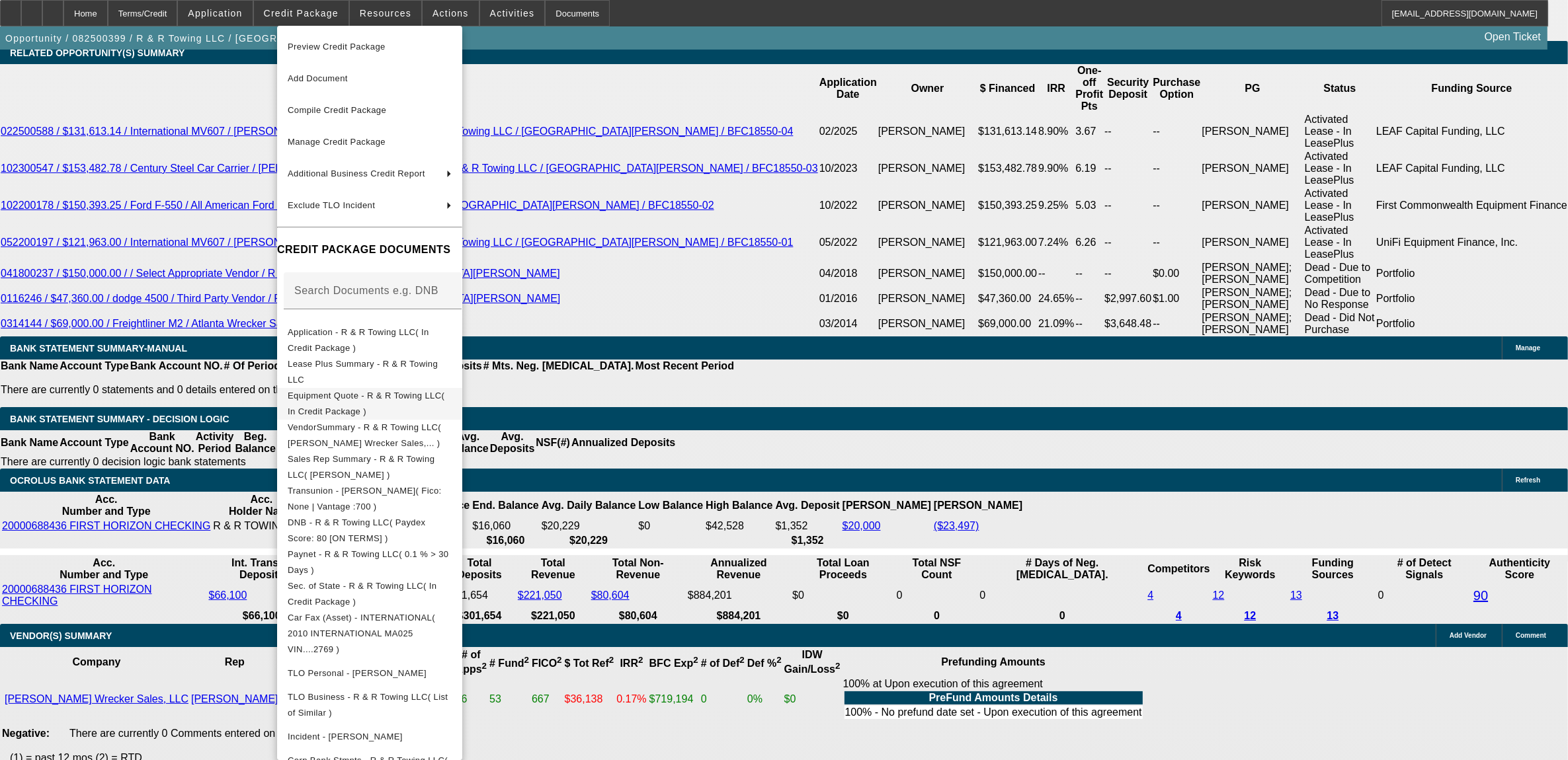
click at [346, 402] on span "Equipment Quote - R & R Towing LLC( In Credit Package )" at bounding box center [366, 403] width 157 height 25
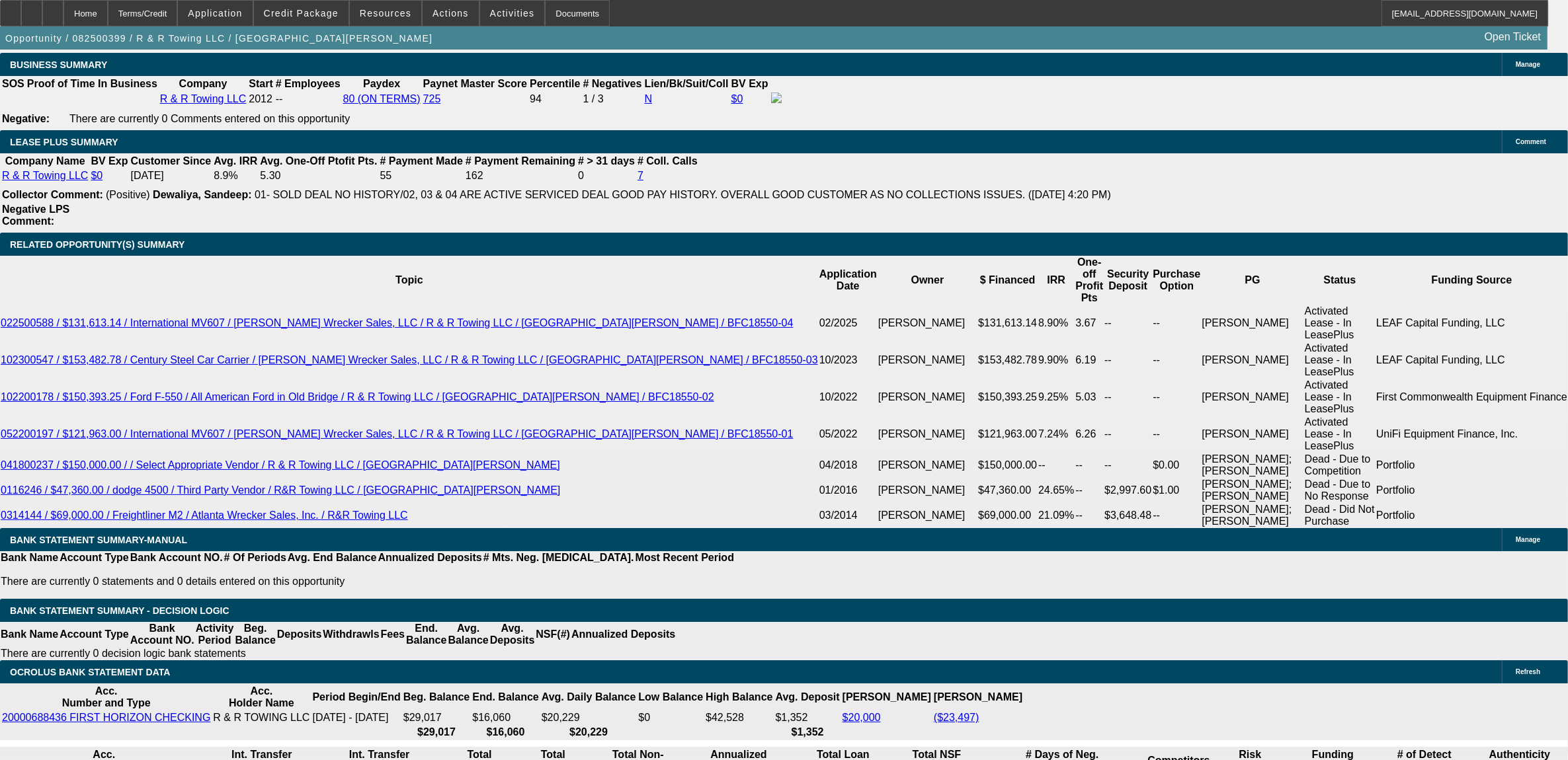
scroll to position [2248, 0]
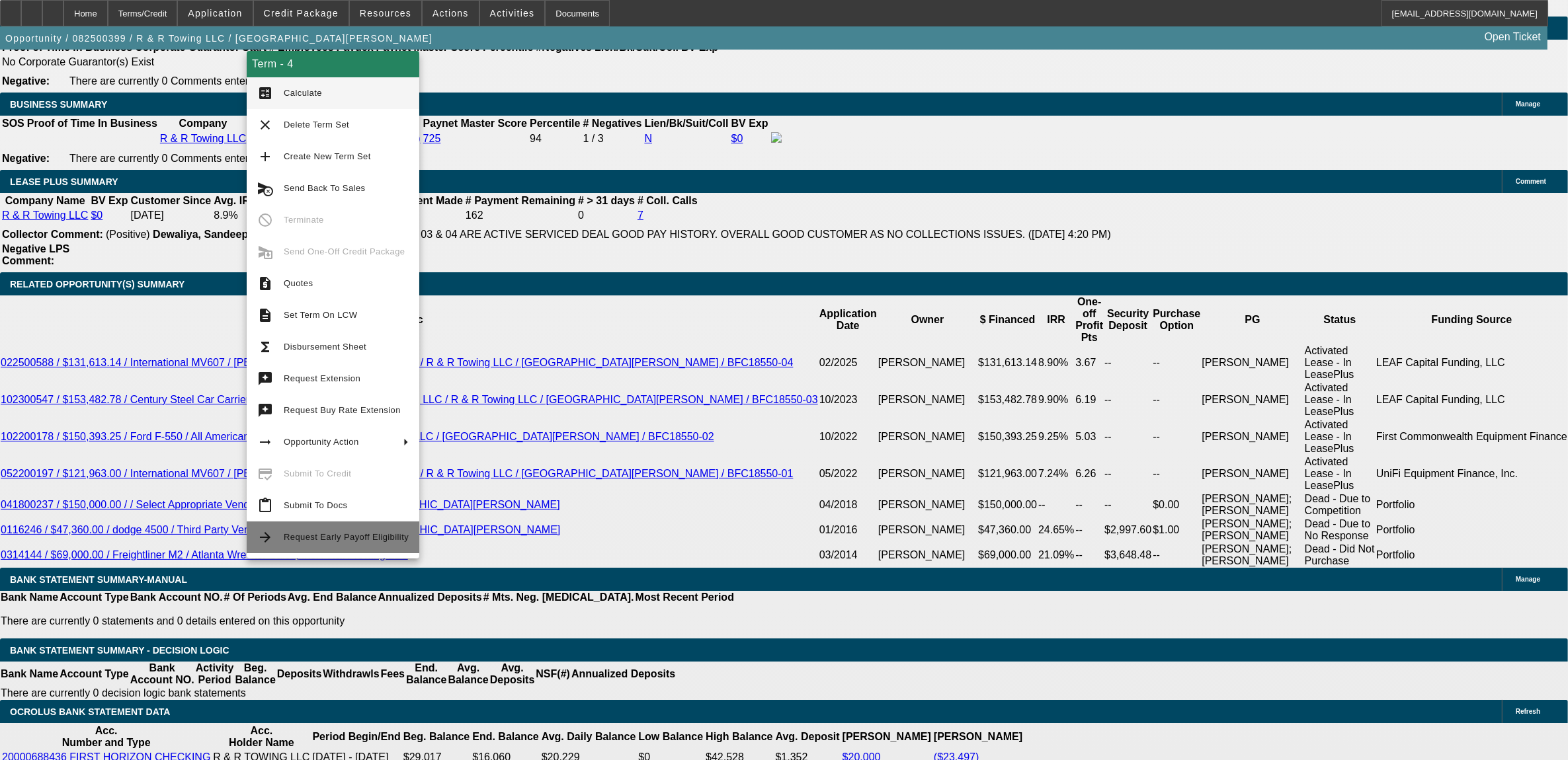
click at [264, 539] on mat-icon "arrow_forward" at bounding box center [264, 537] width 16 height 16
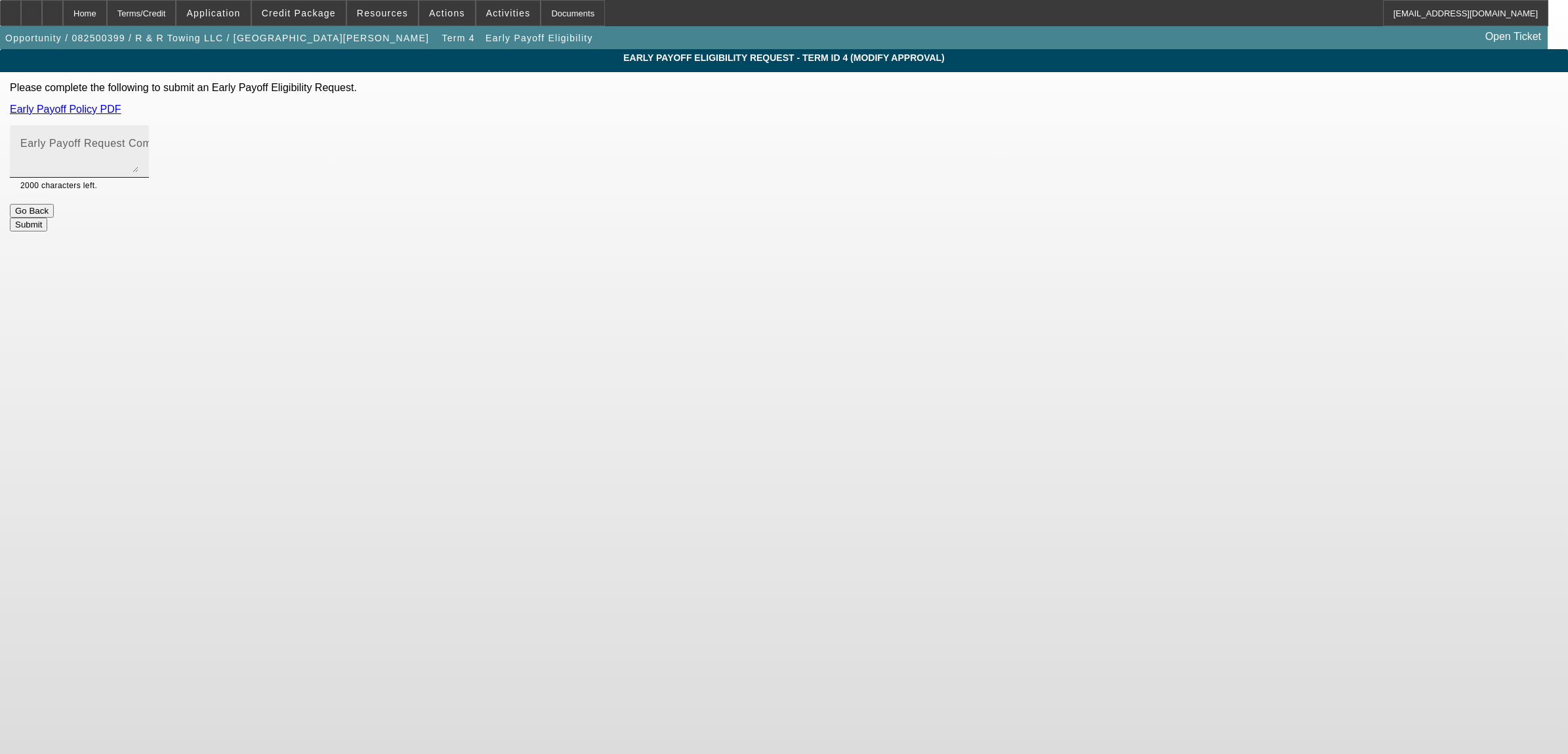
click at [138, 160] on textarea "Early Payoff Request Comment" at bounding box center [79, 157] width 119 height 32
type textarea "just like last deal."
click at [48, 217] on button "Submit" at bounding box center [29, 224] width 37 height 14
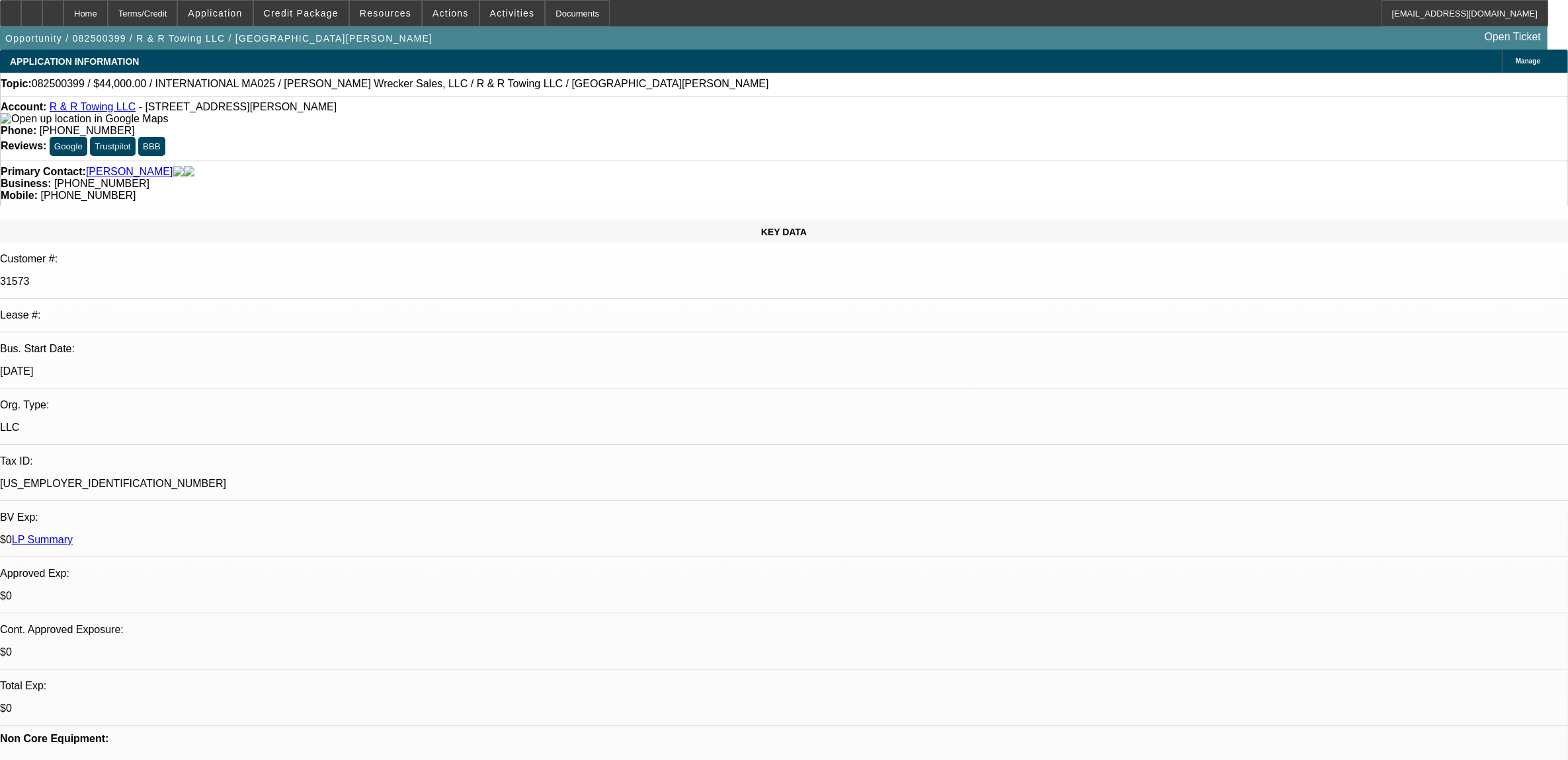
select select "0"
select select "6"
select select "0"
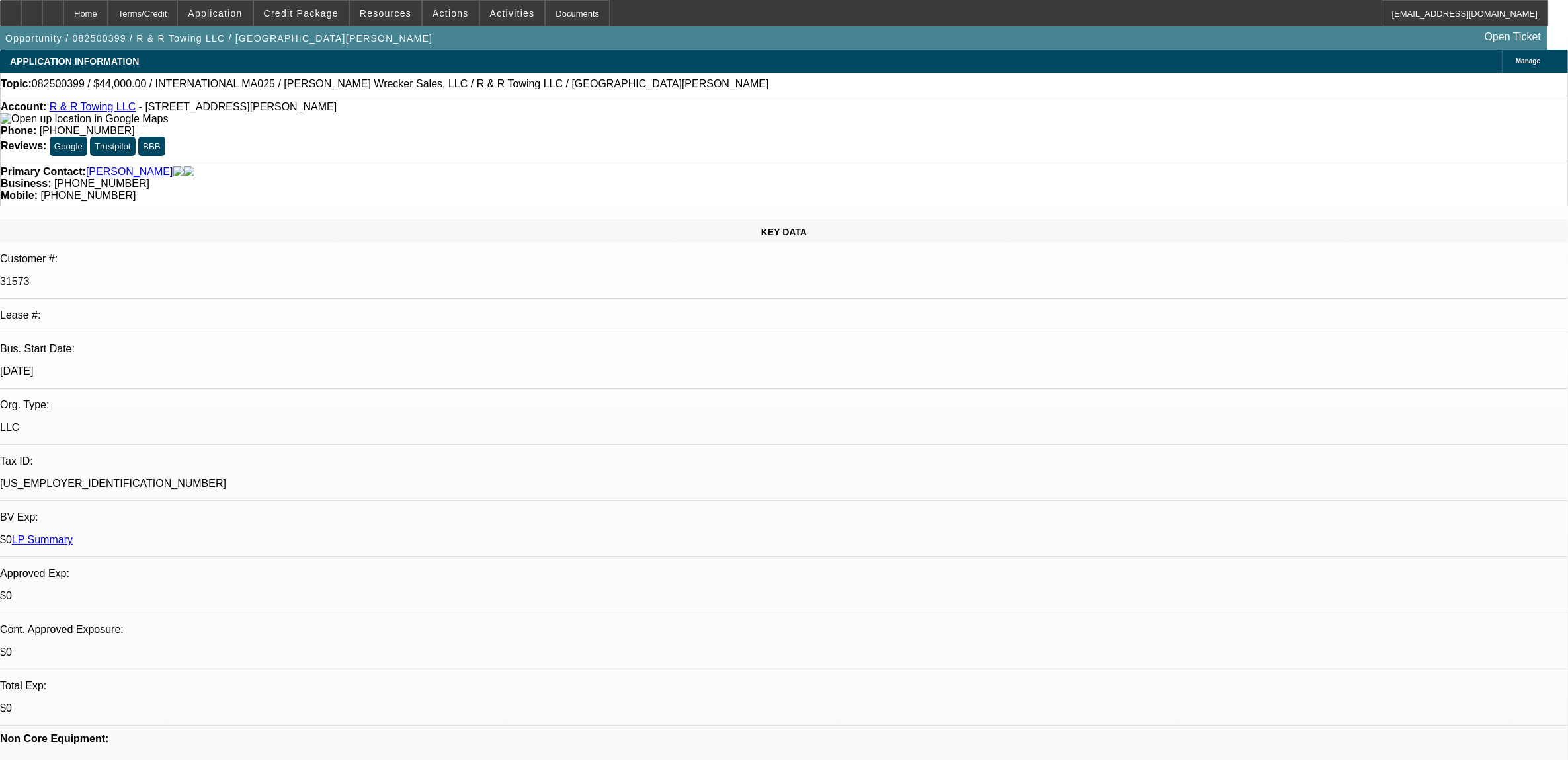
select select "0"
select select "3"
select select "0"
select select "6"
select select "0"
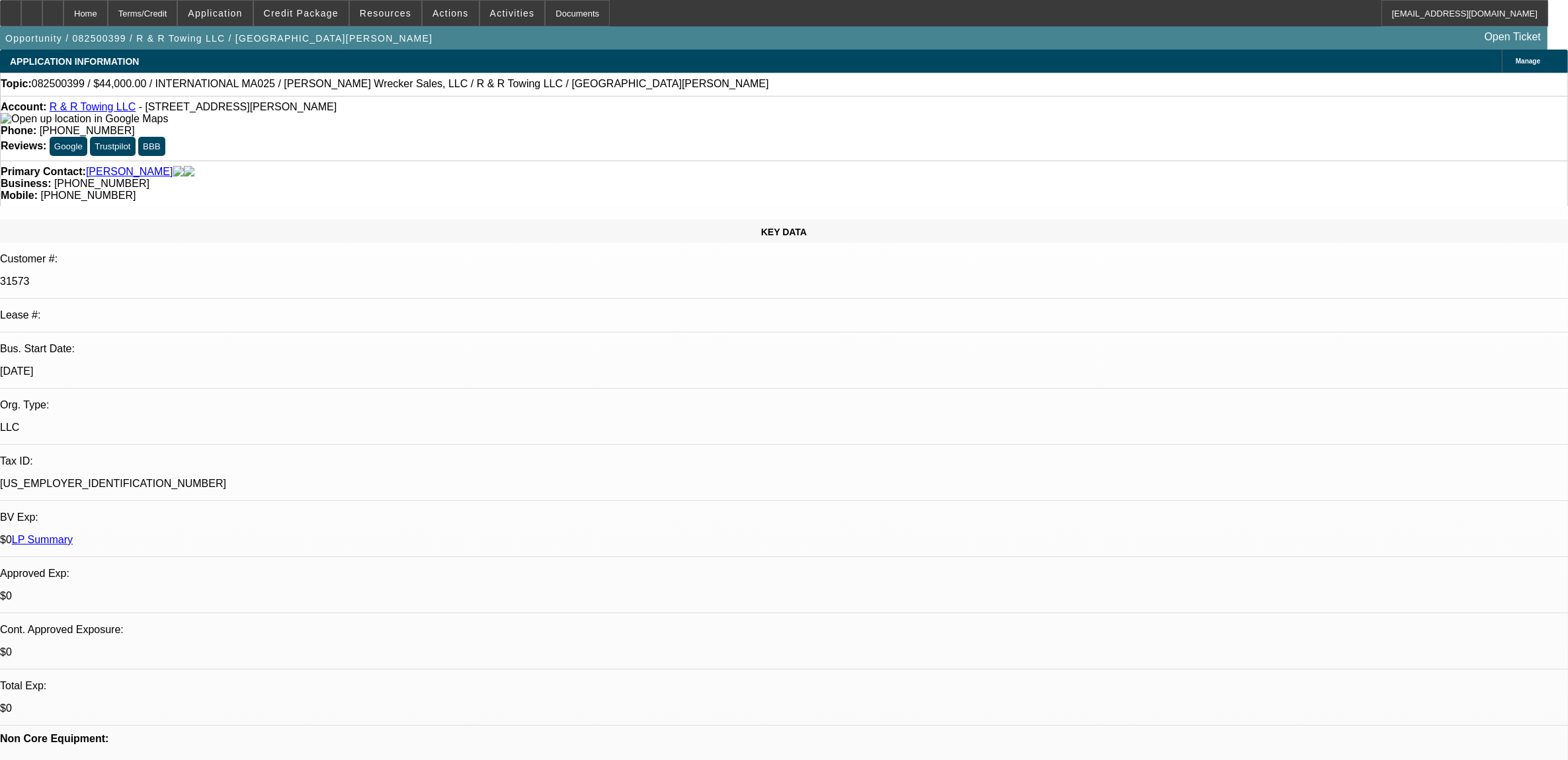
select select "0"
select select "2"
select select "0"
select select "6"
select select "0"
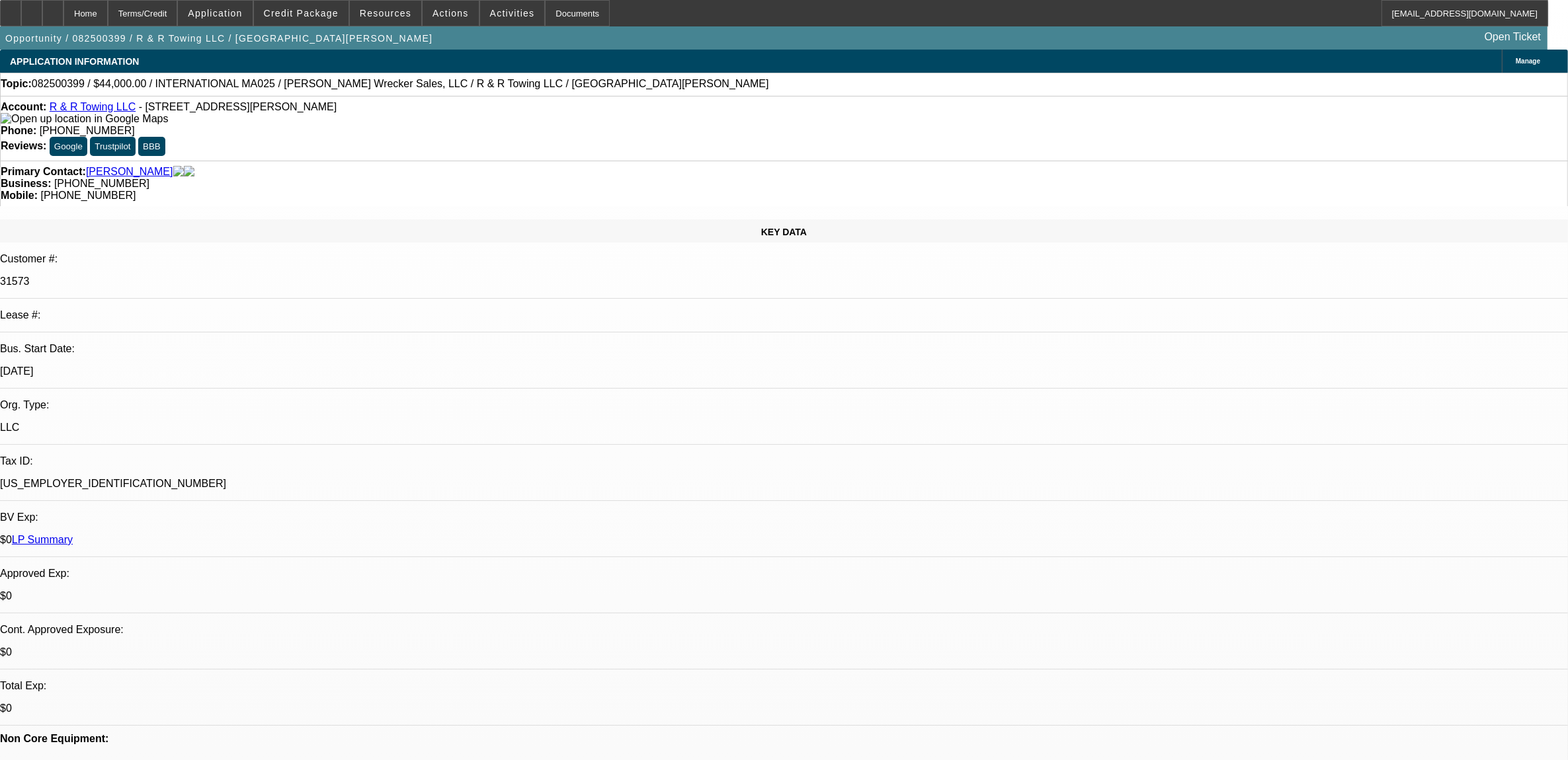
select select "0"
select select "2"
select select "0"
select select "6"
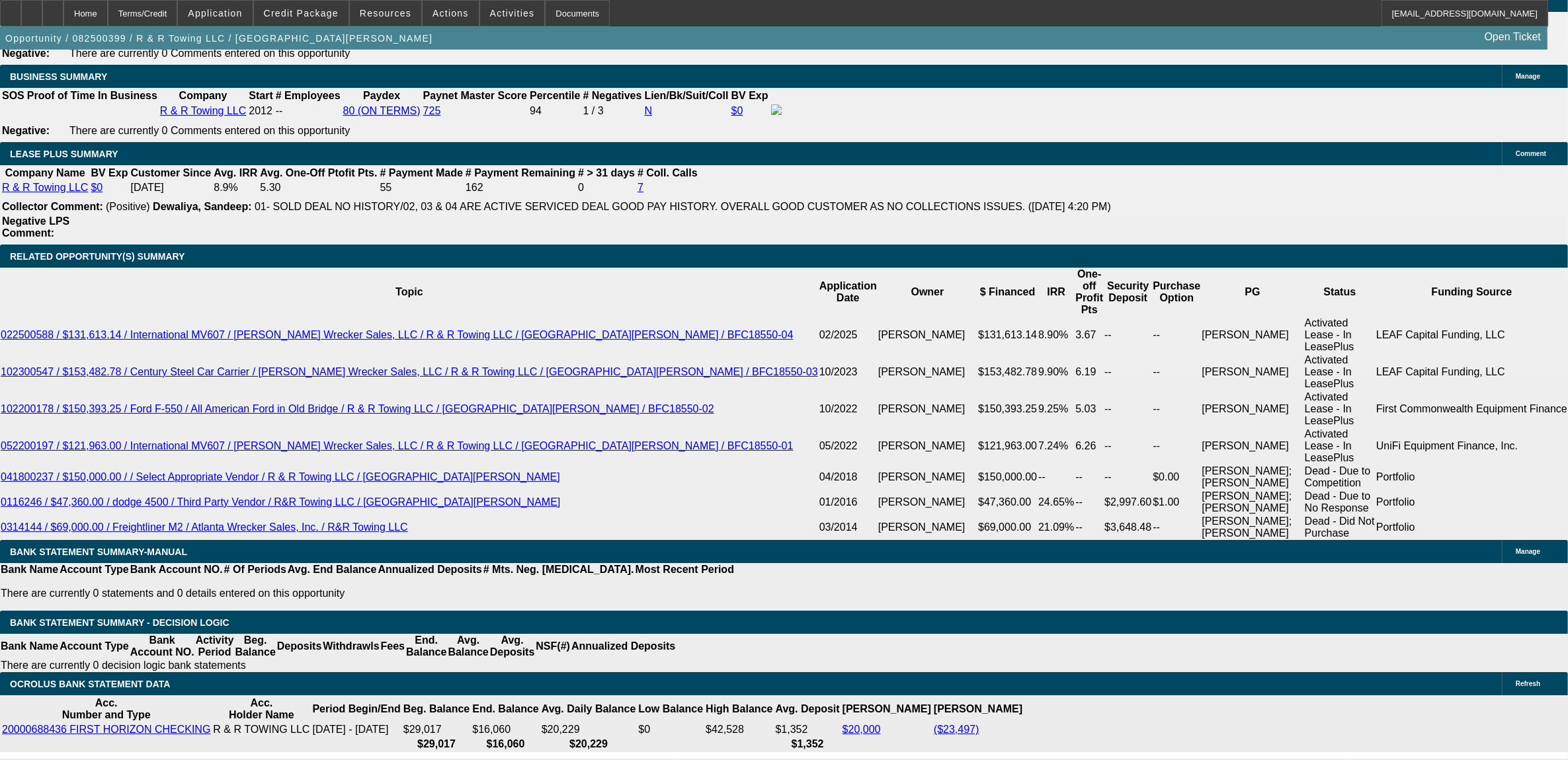
scroll to position [2314, 0]
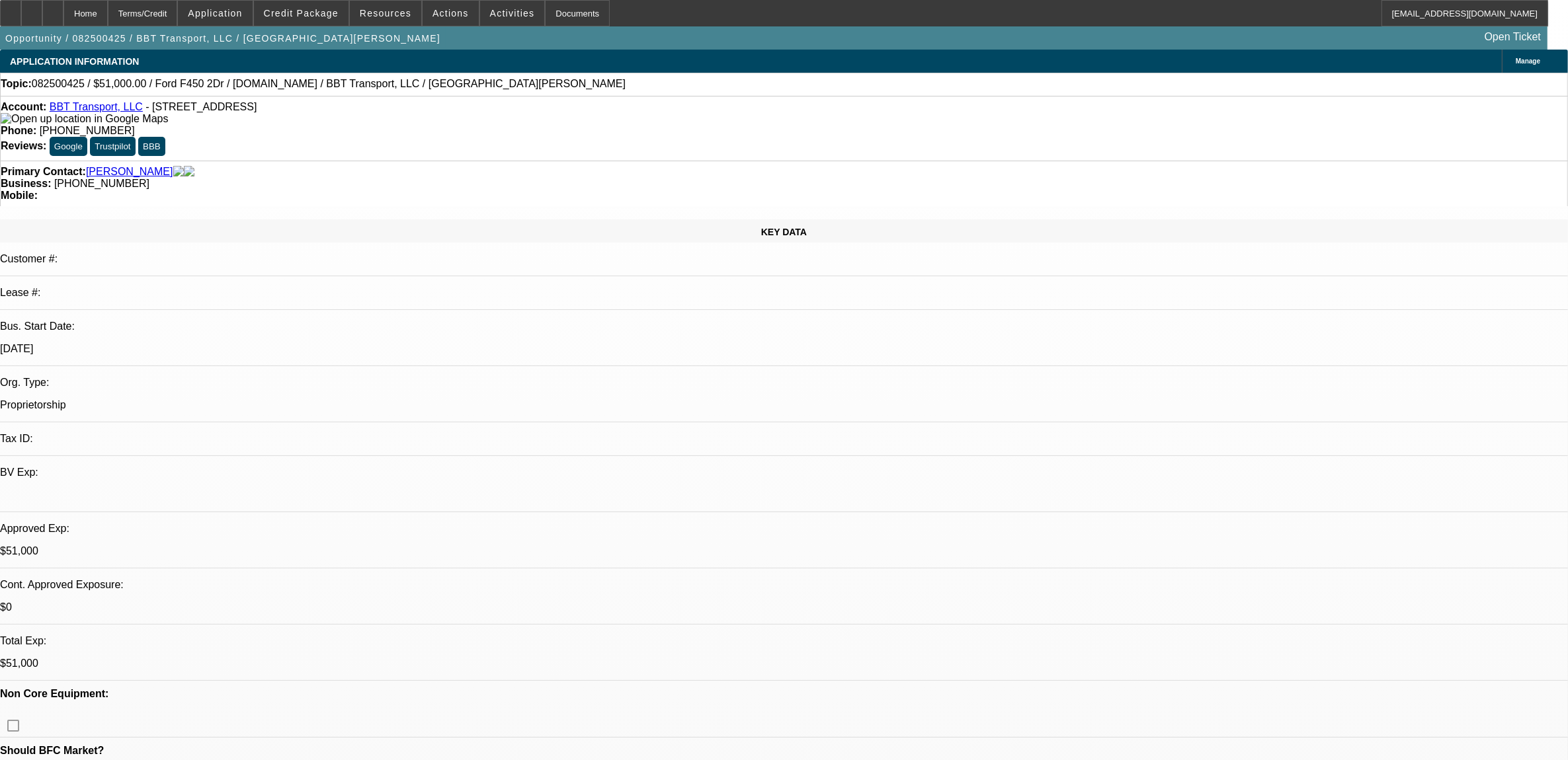
select select "0"
select select "2"
select select "0.1"
select select "4"
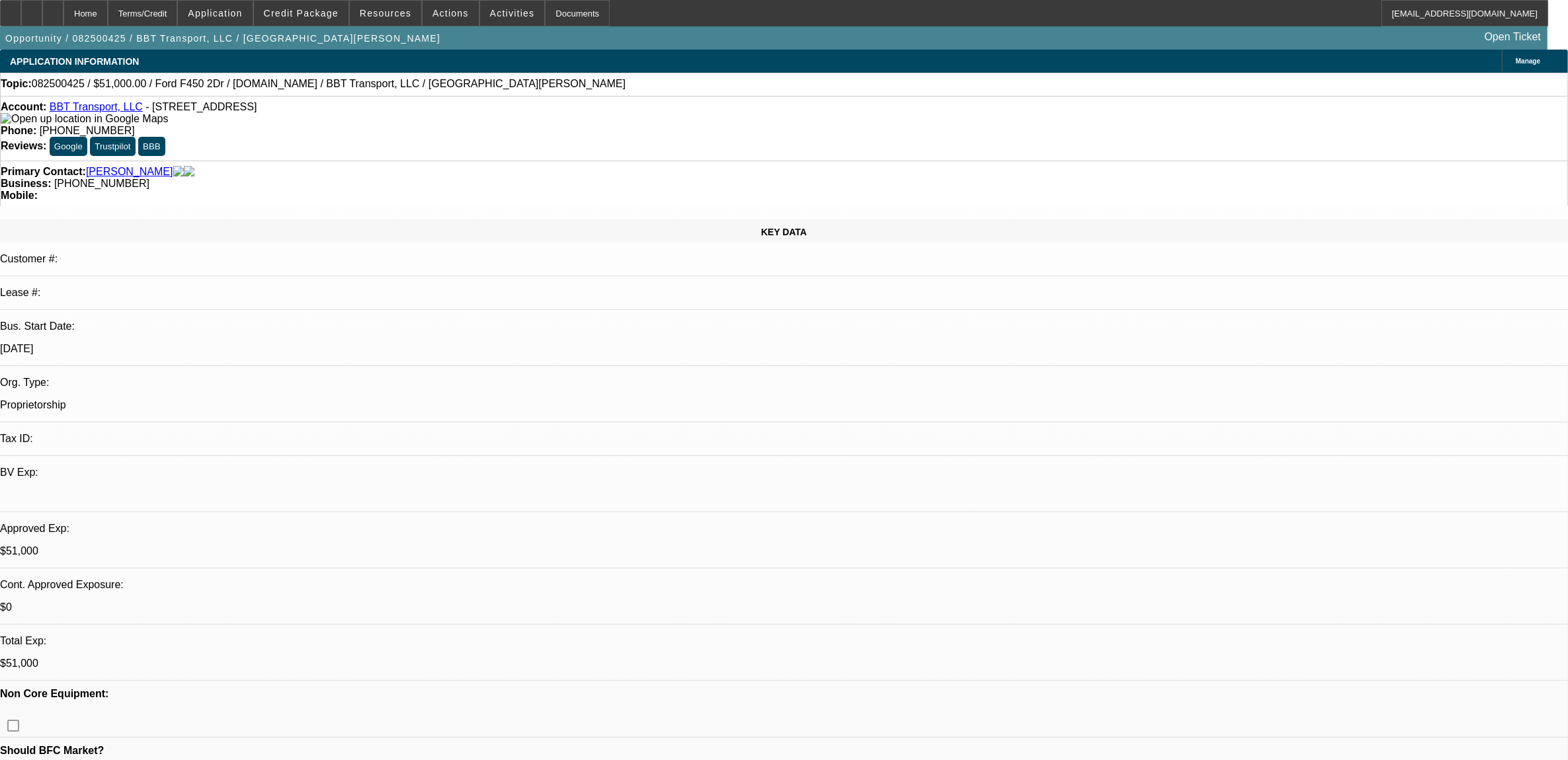
select select "0"
select select "2"
select select "0.1"
select select "4"
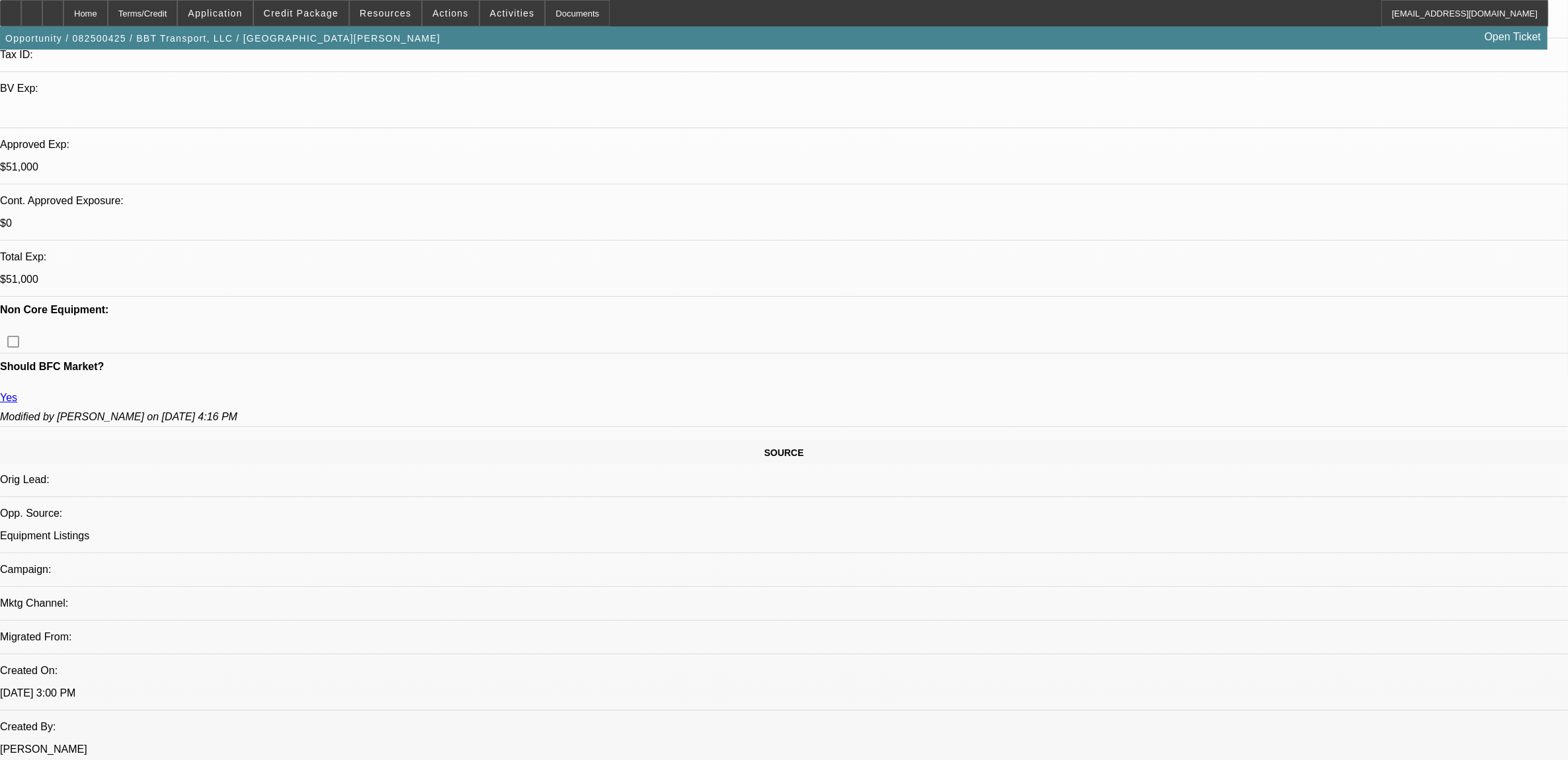
scroll to position [413, 0]
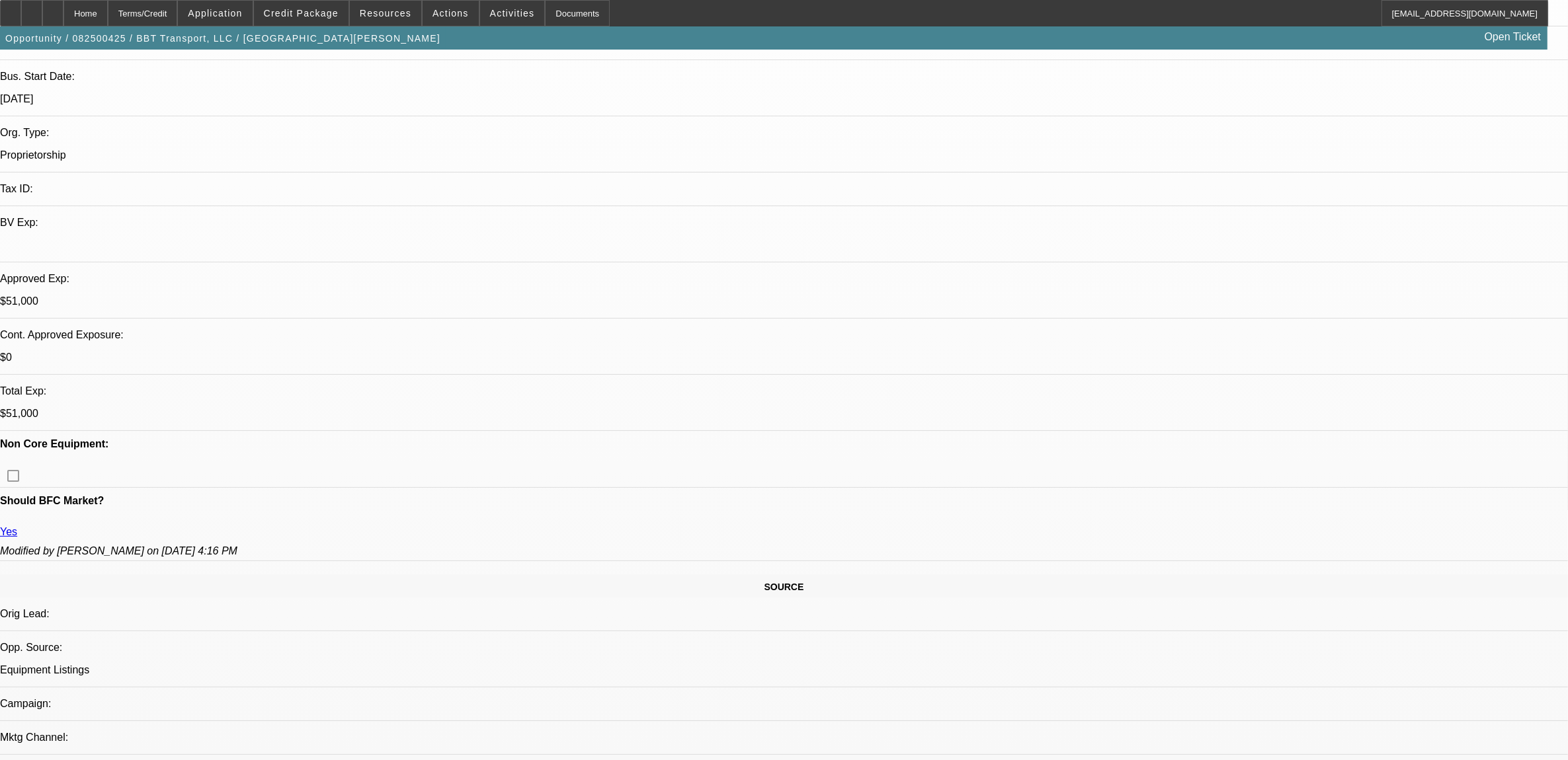
scroll to position [248, 0]
